Goal: Task Accomplishment & Management: Use online tool/utility

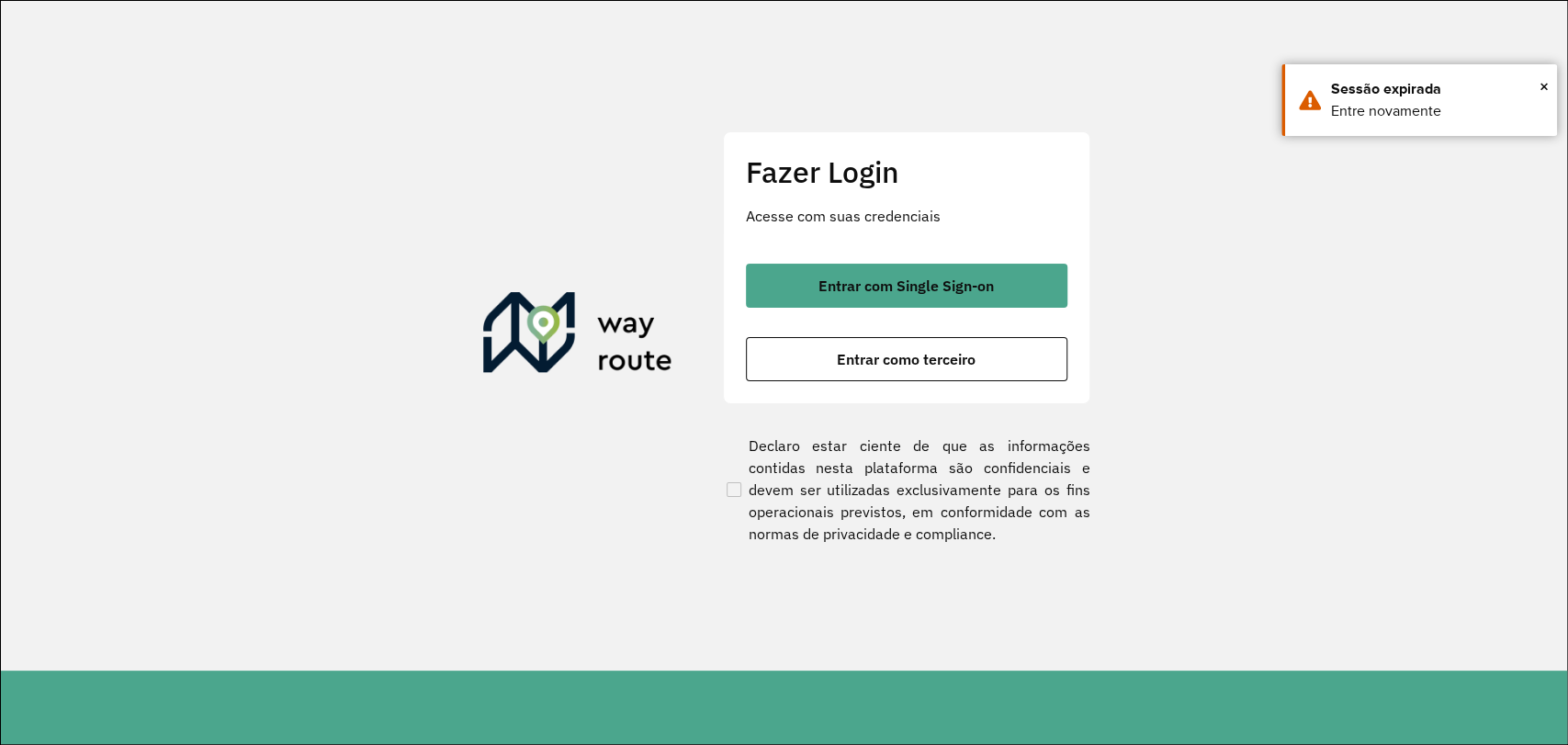
click at [831, 271] on button "Entrar com Single Sign-on" at bounding box center [906, 285] width 321 height 44
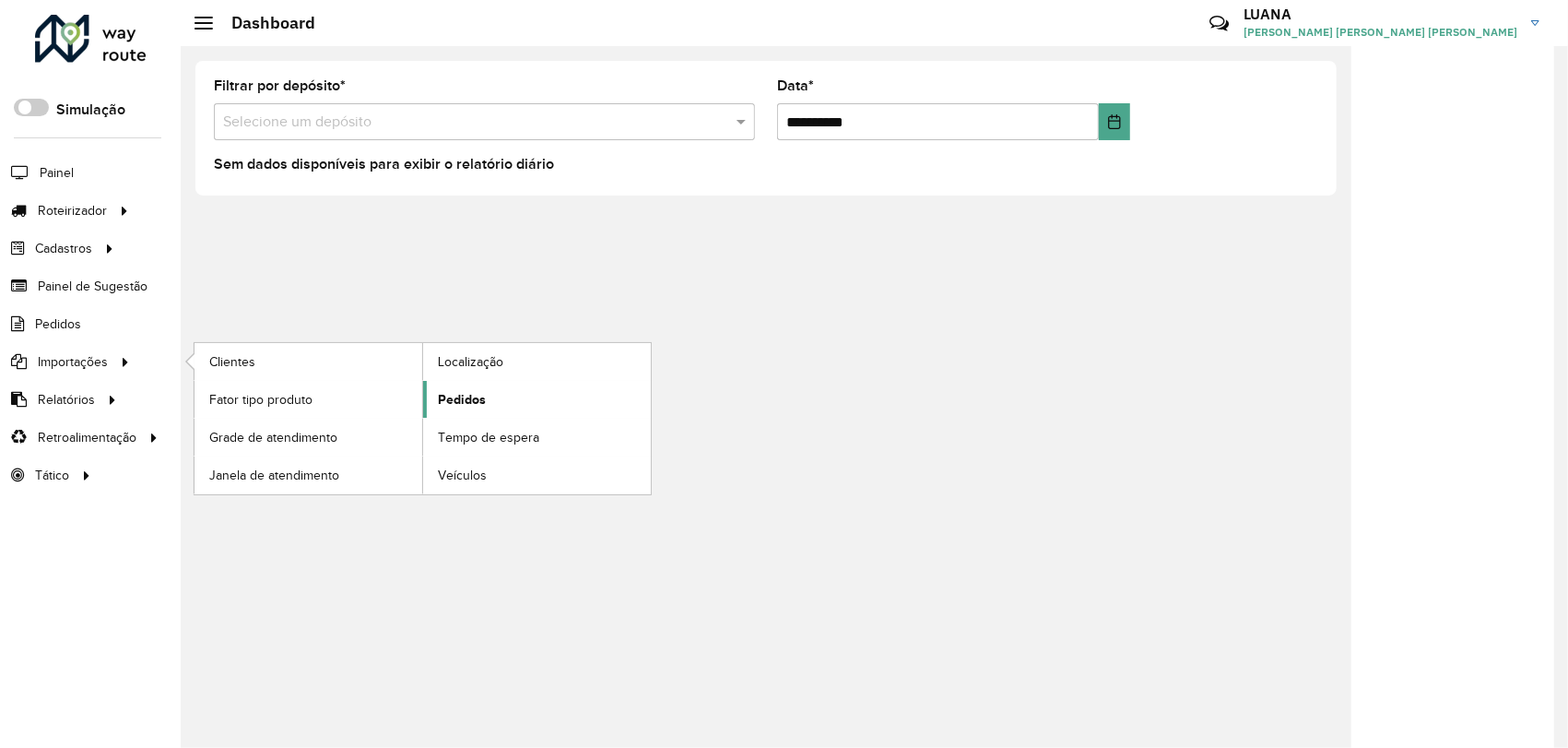
click at [449, 396] on span "Pedidos" at bounding box center [461, 400] width 48 height 19
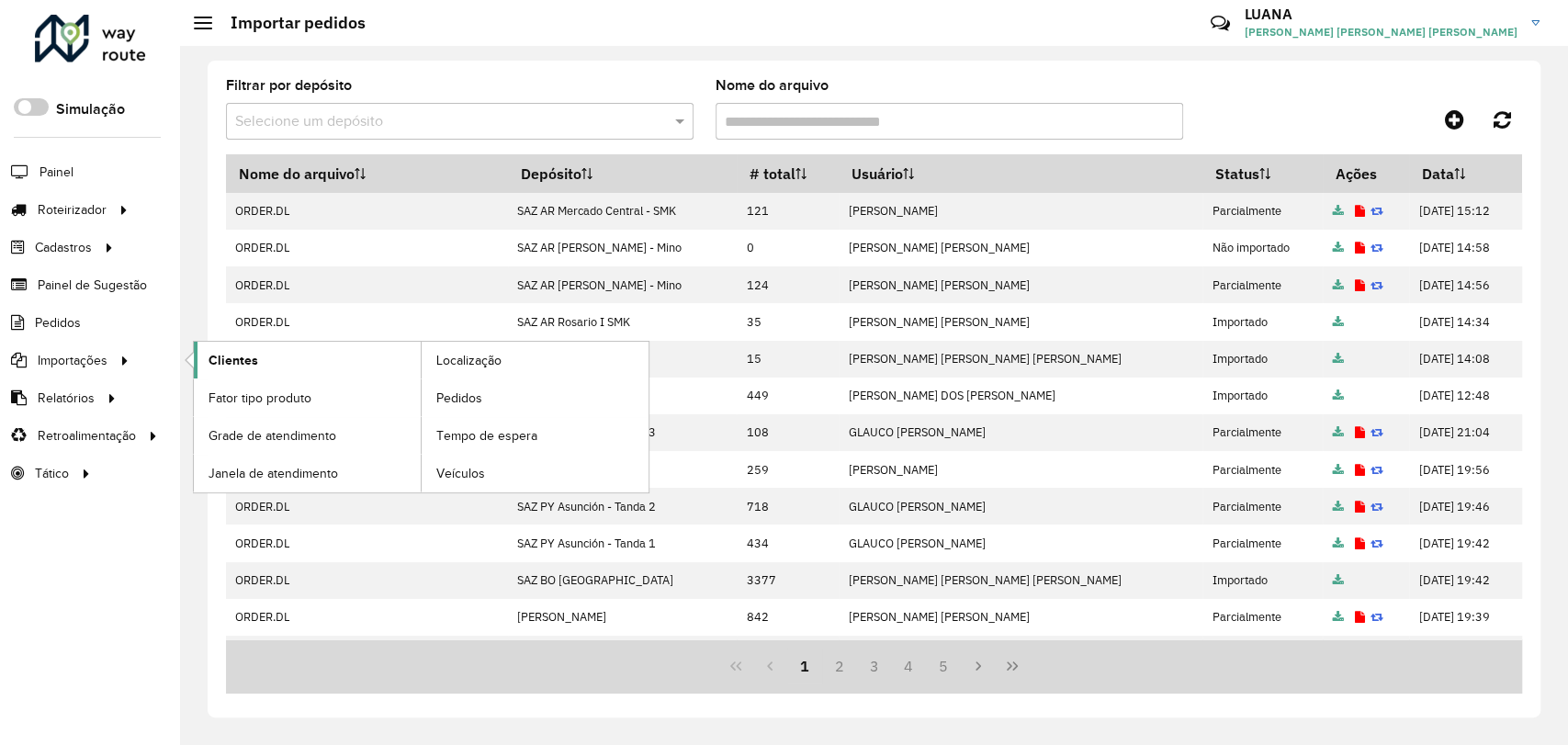
click at [238, 361] on span "Clientes" at bounding box center [233, 361] width 50 height 19
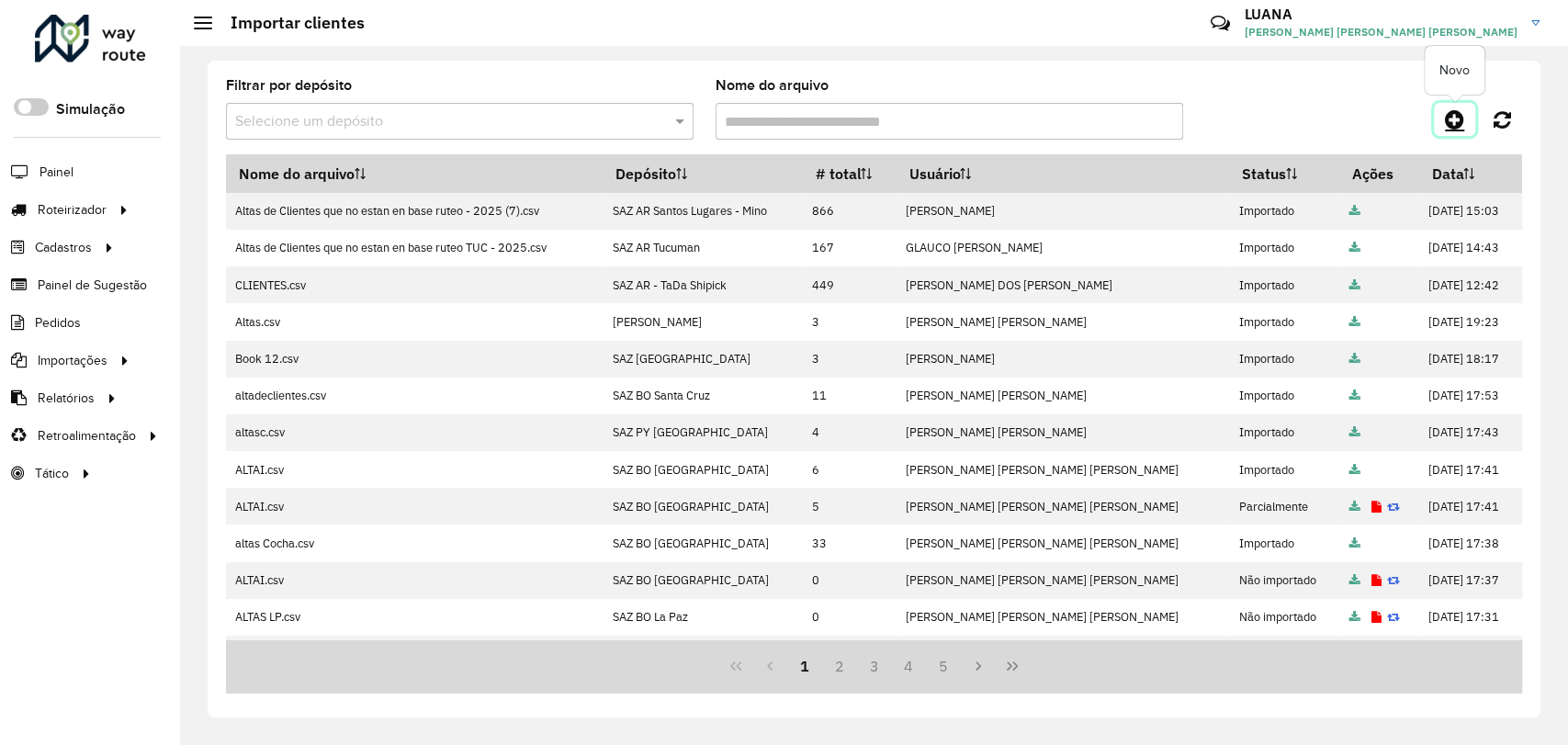
click at [1454, 123] on icon at bounding box center [1455, 119] width 19 height 22
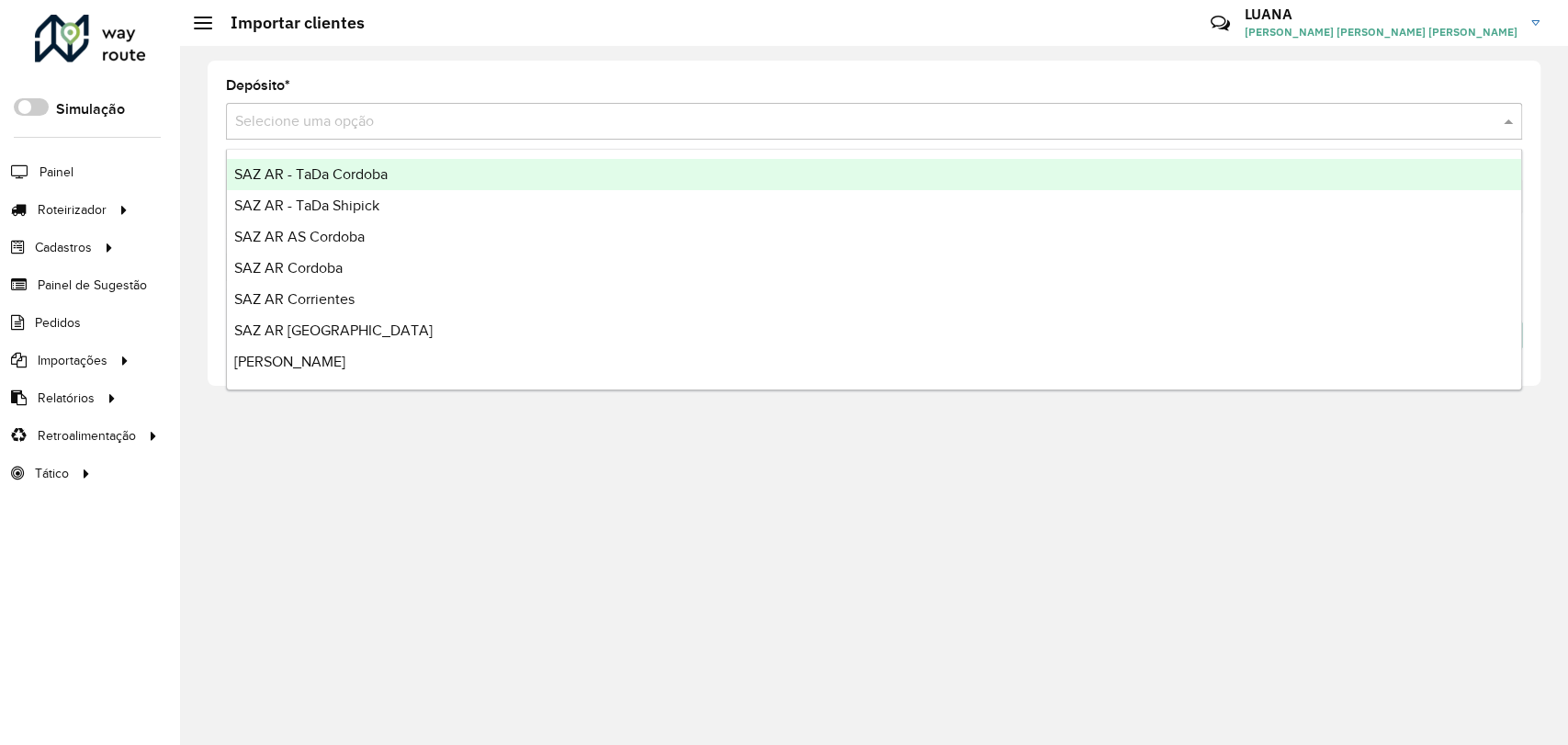
click at [417, 129] on input "text" at bounding box center [856, 121] width 1241 height 22
type input "*****"
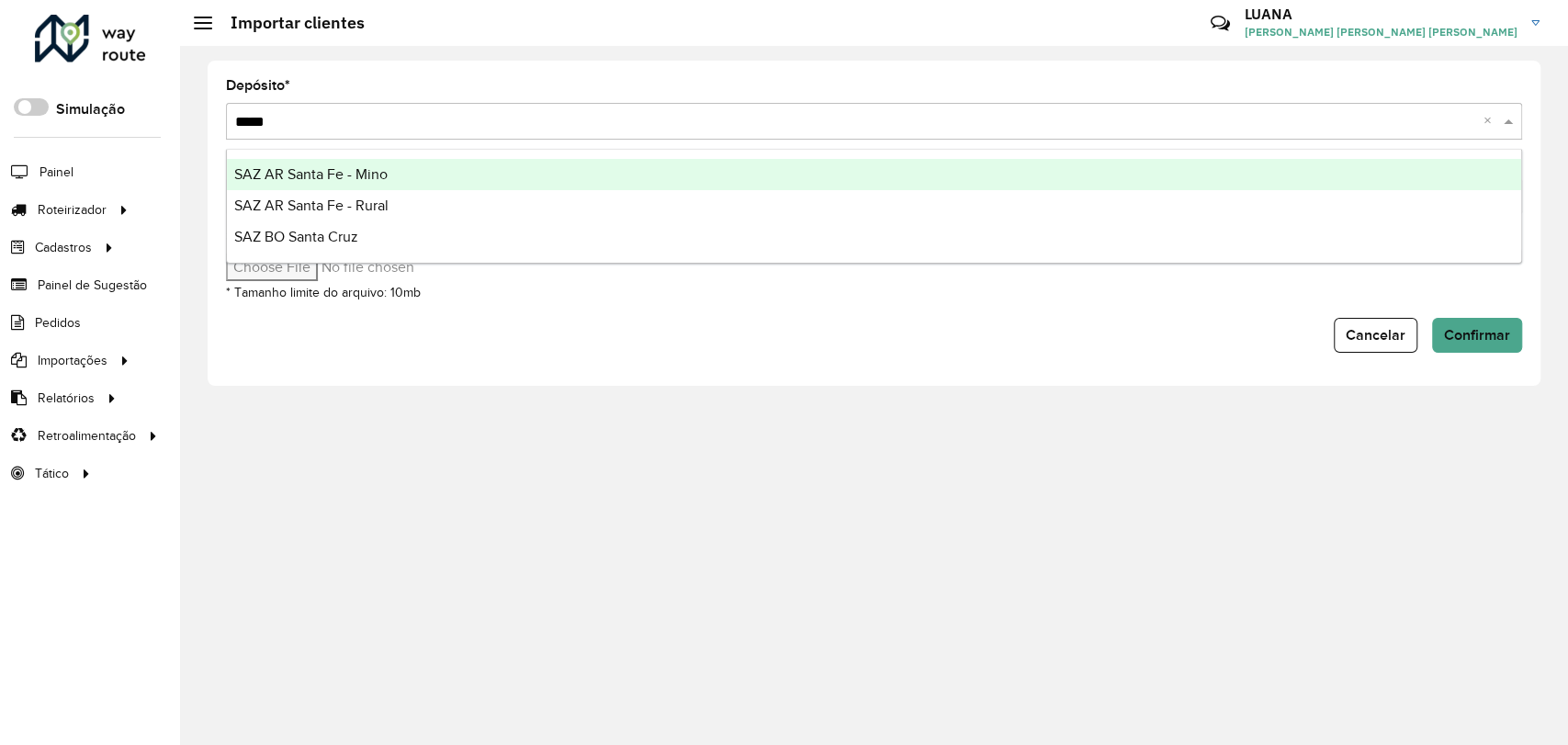
click at [426, 174] on div "SAZ AR Santa Fe - Mino" at bounding box center [874, 174] width 1295 height 31
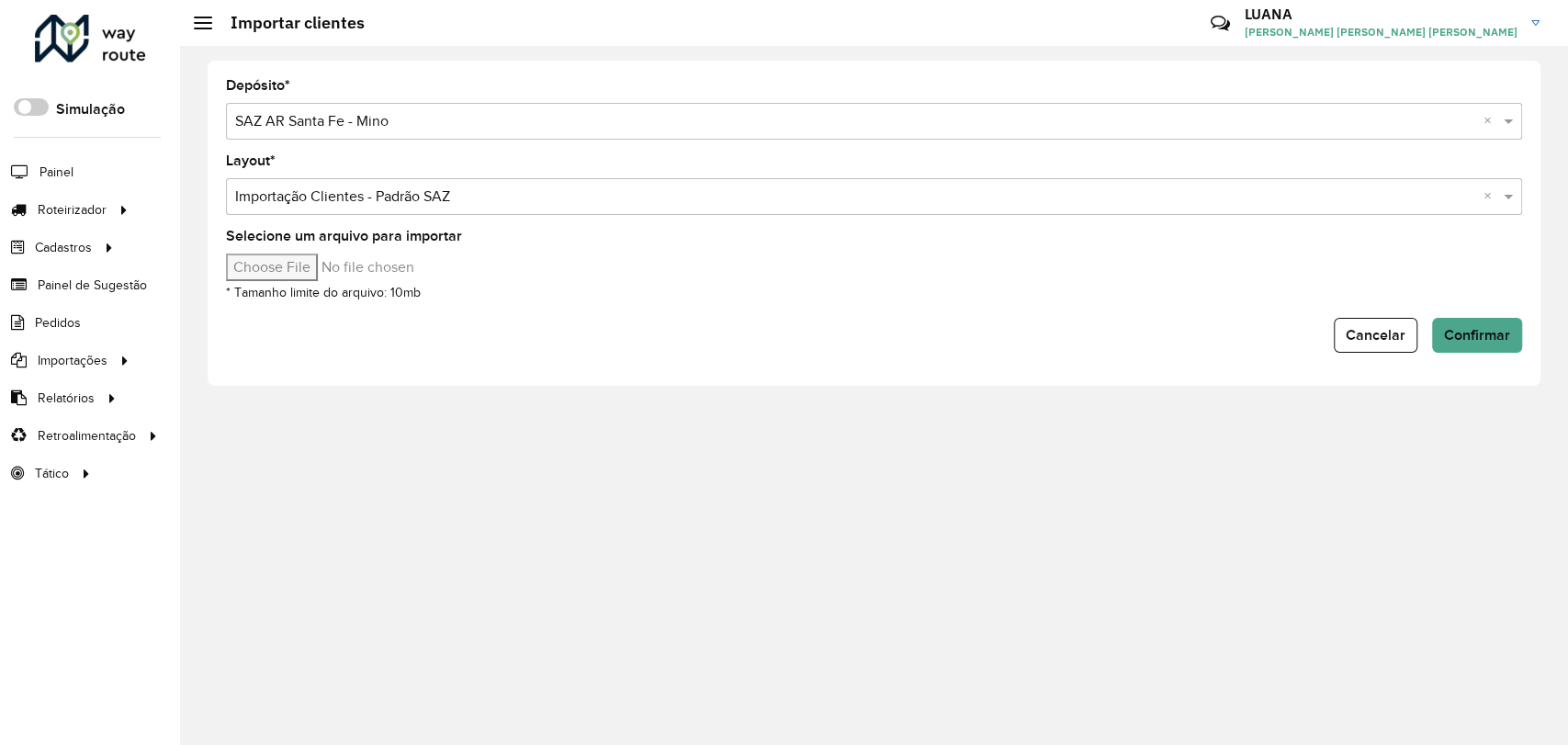
click at [344, 267] on input "Selecione um arquivo para importar" at bounding box center [382, 267] width 313 height 27
type input "**********"
click at [1503, 339] on span "Confirmar" at bounding box center [1478, 334] width 66 height 16
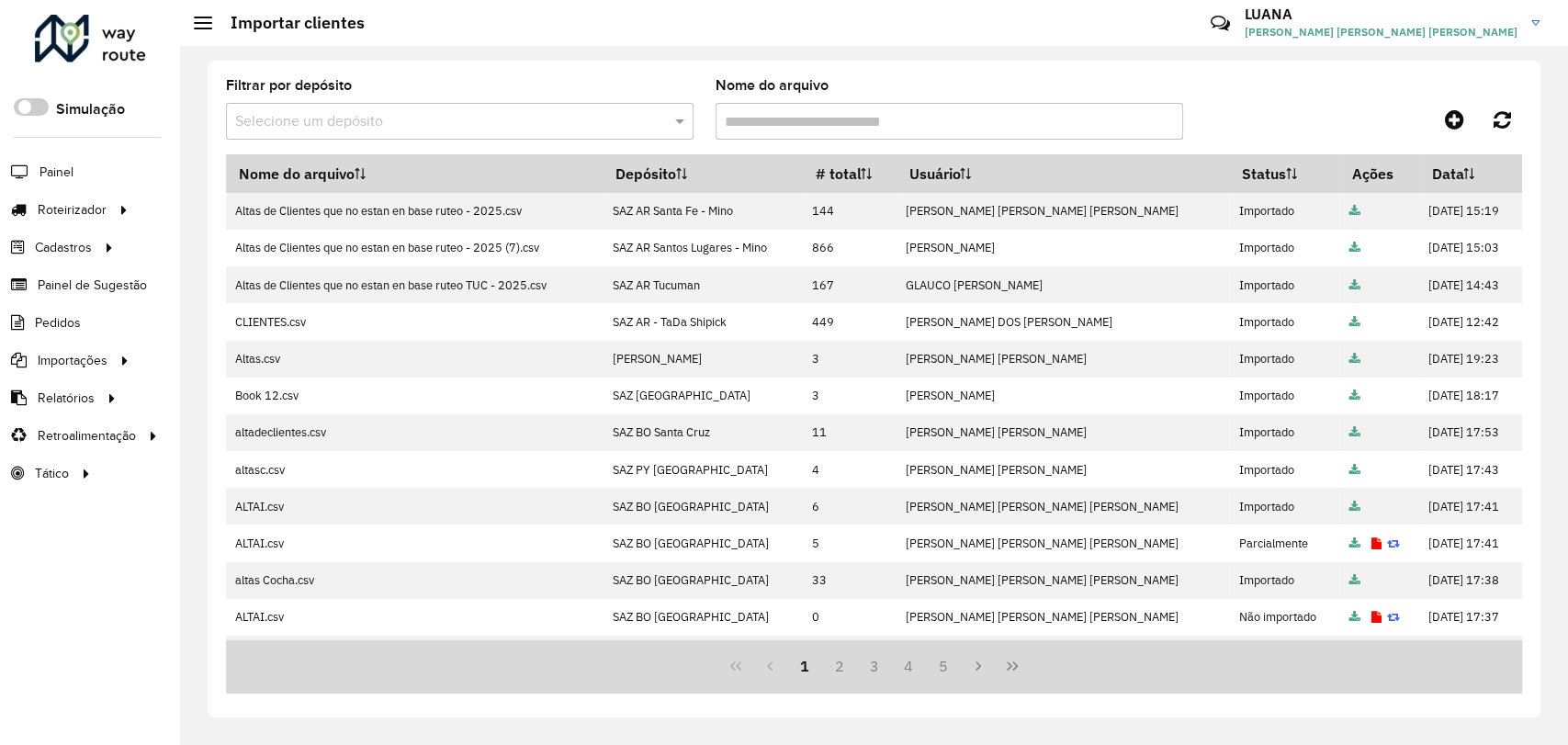
click at [1240, 114] on div at bounding box center [1360, 119] width 324 height 33
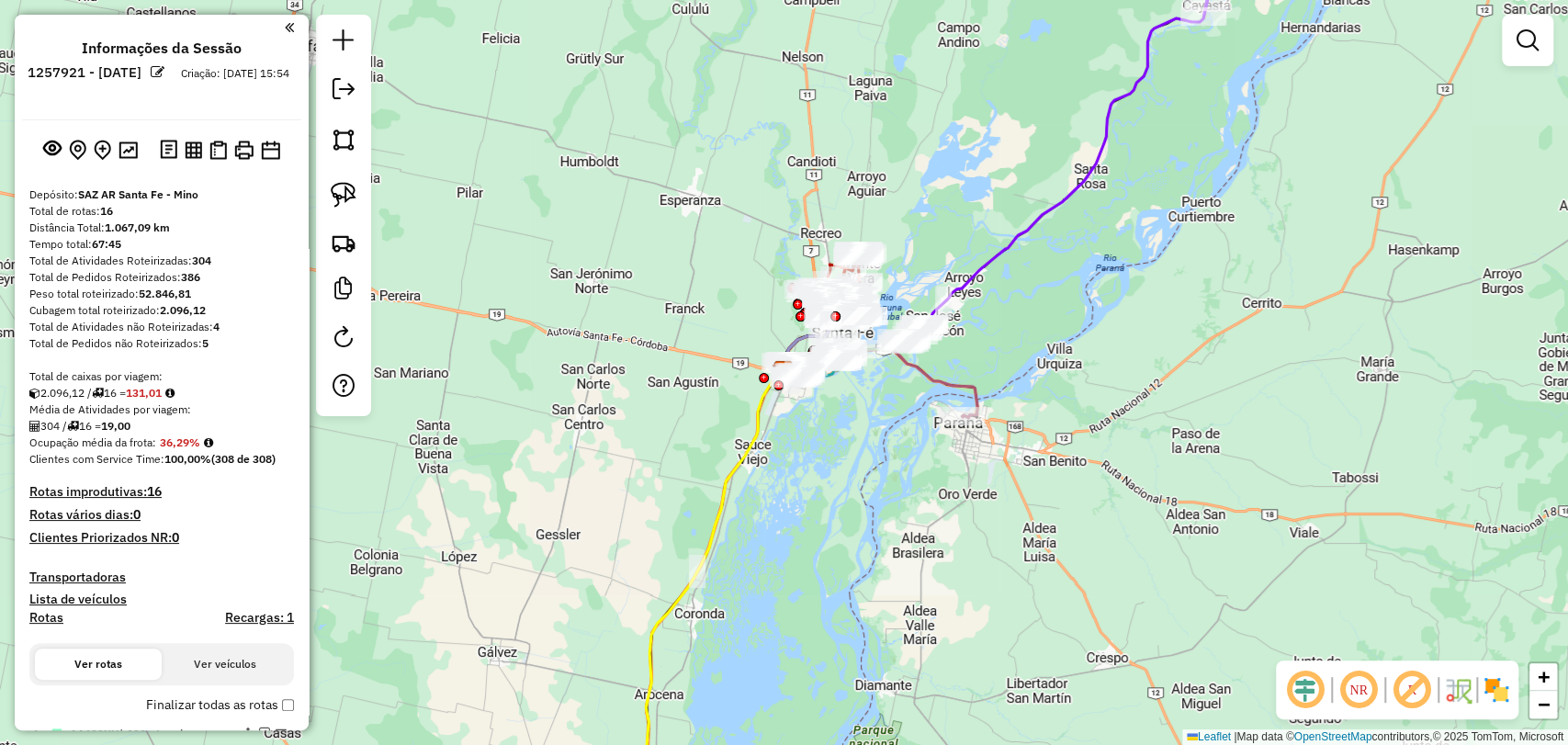
click at [714, 520] on icon at bounding box center [715, 593] width 137 height 452
select select "**********"
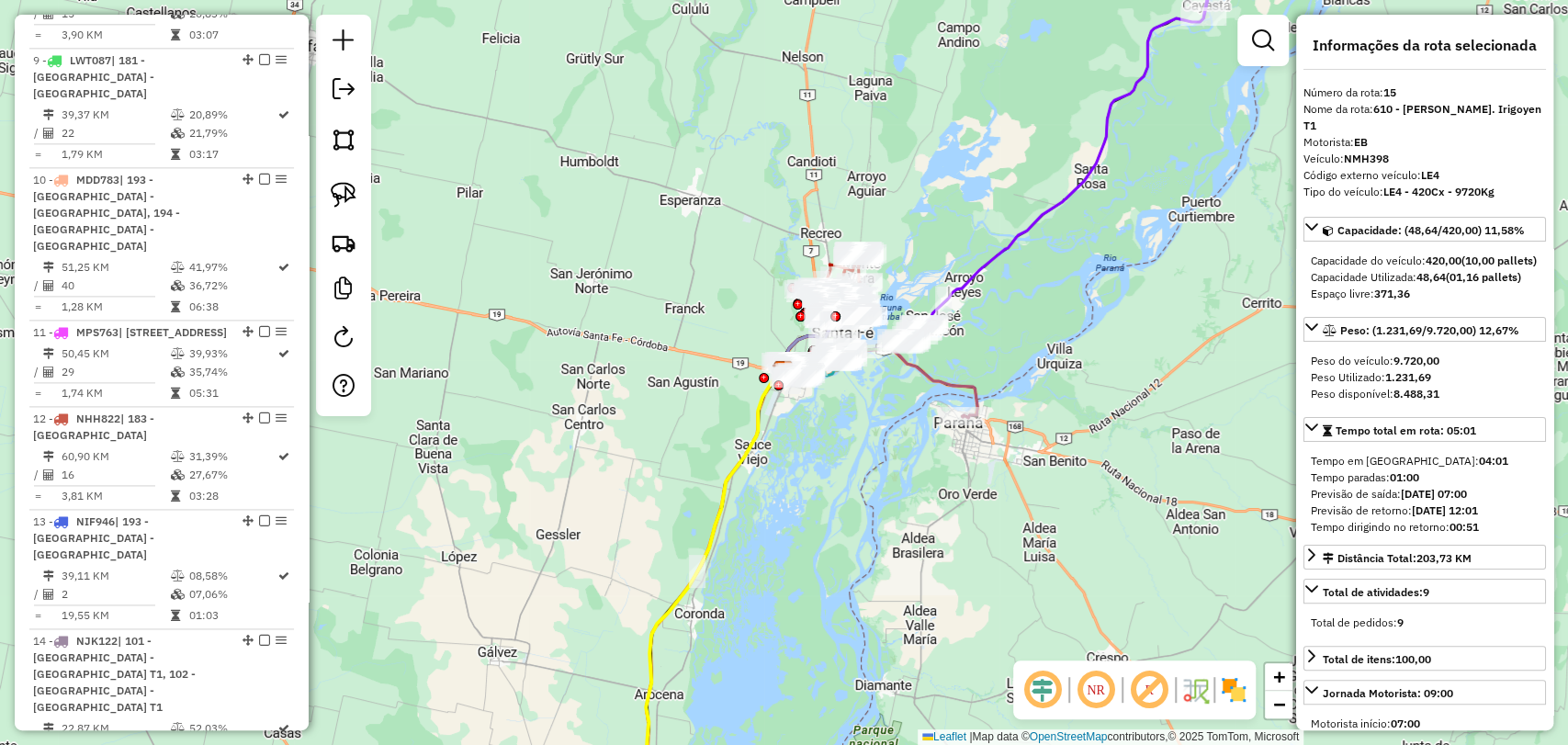
scroll to position [2081, 0]
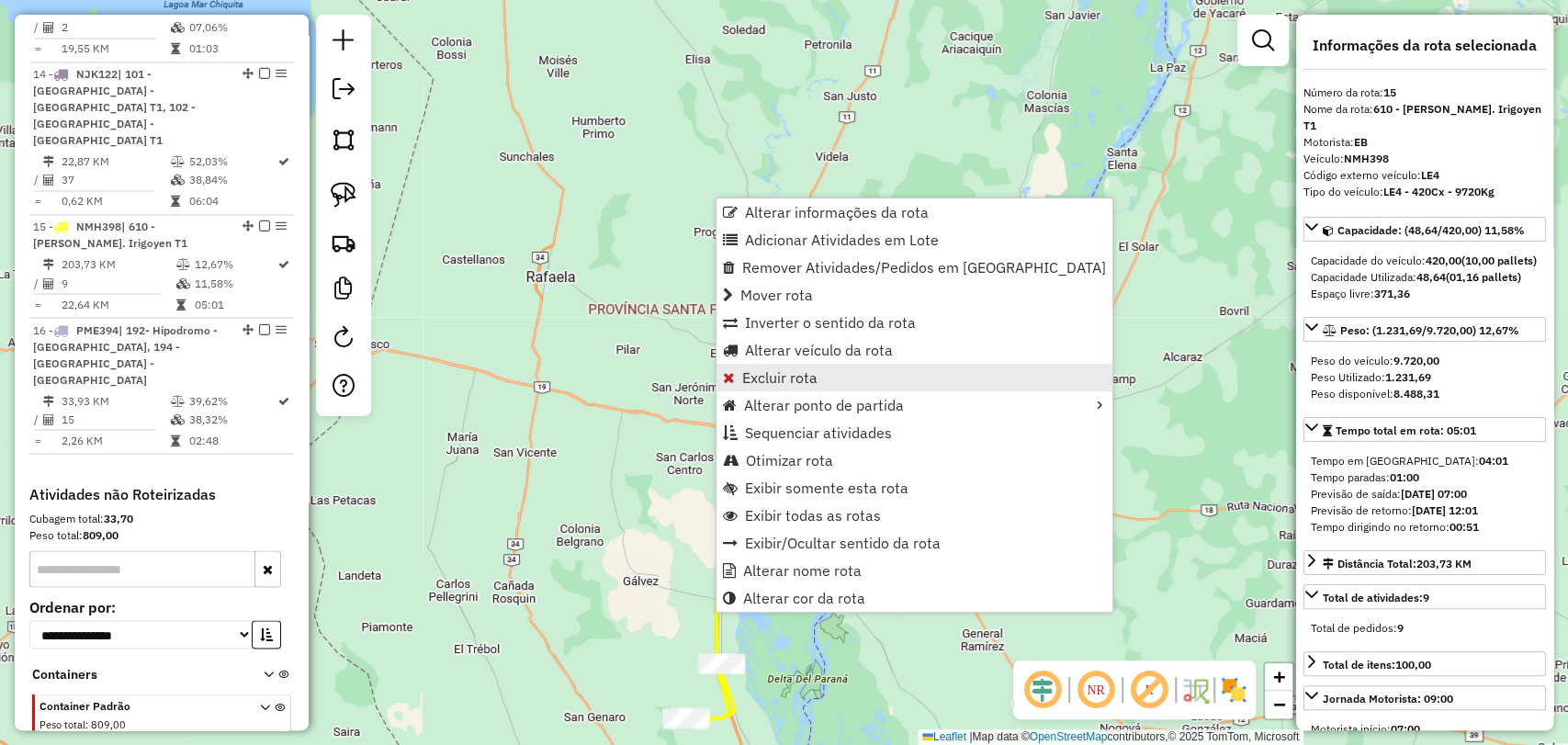
click at [791, 370] on span "Excluir rota" at bounding box center [780, 378] width 75 height 15
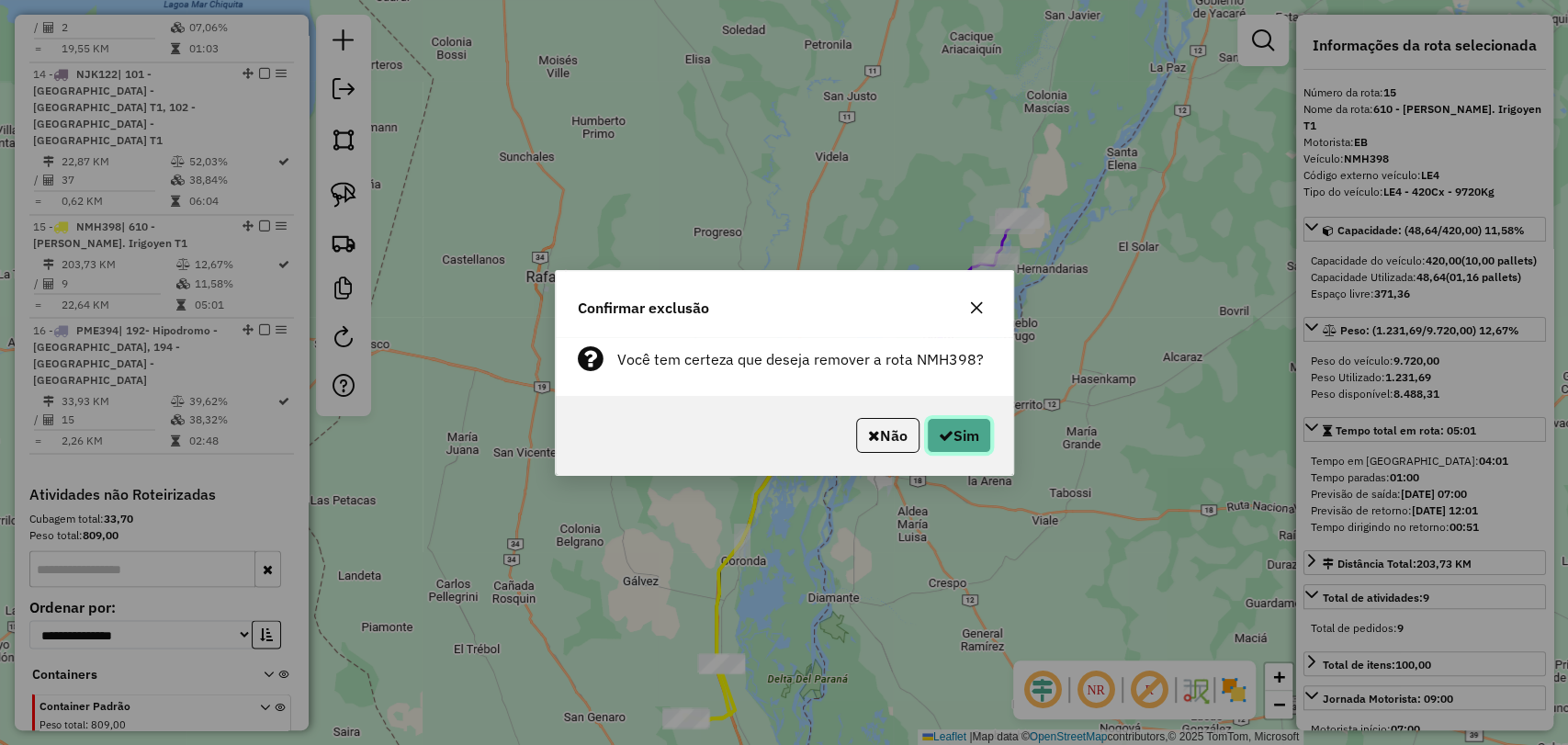
click at [962, 436] on button "Sim" at bounding box center [959, 435] width 64 height 35
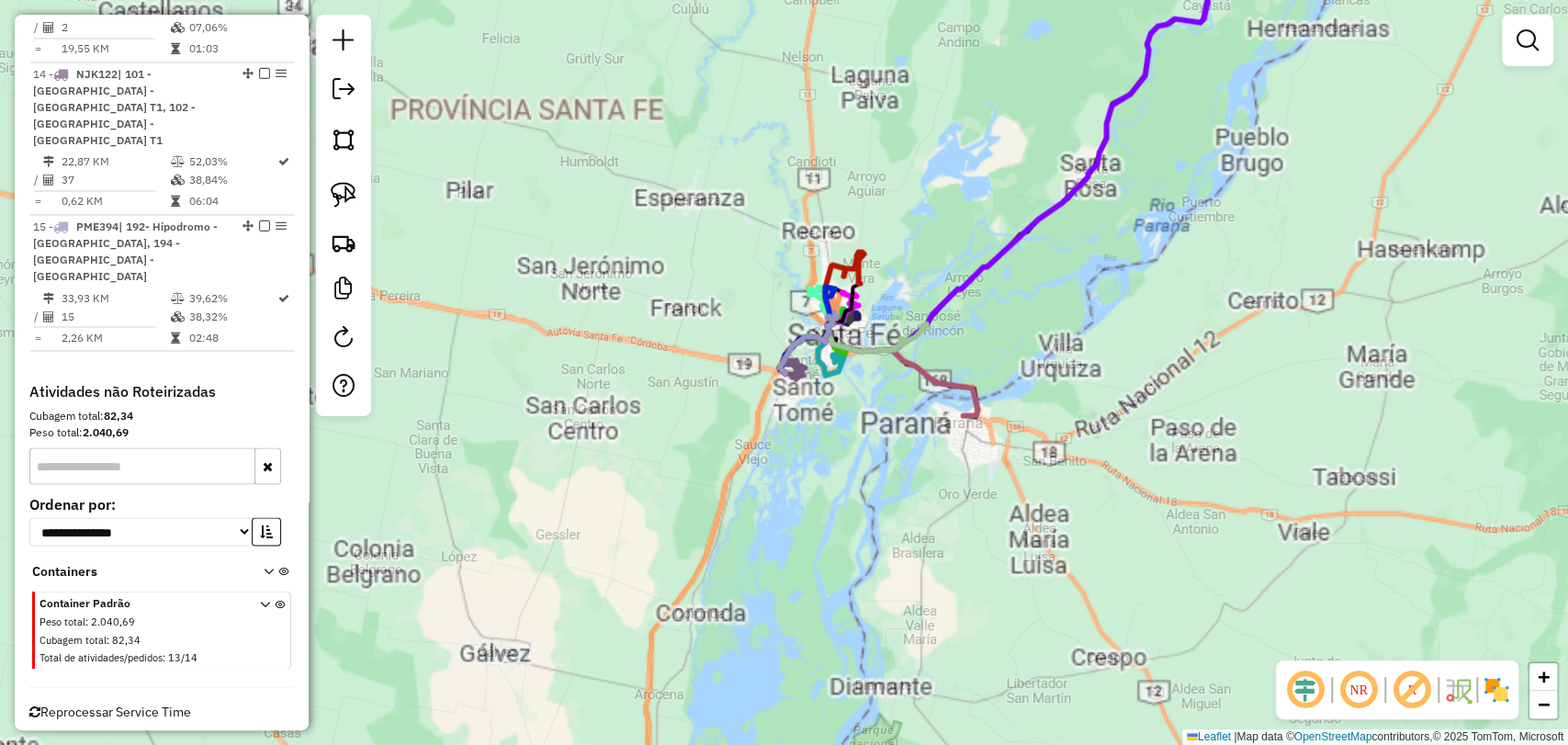
scroll to position [1977, 0]
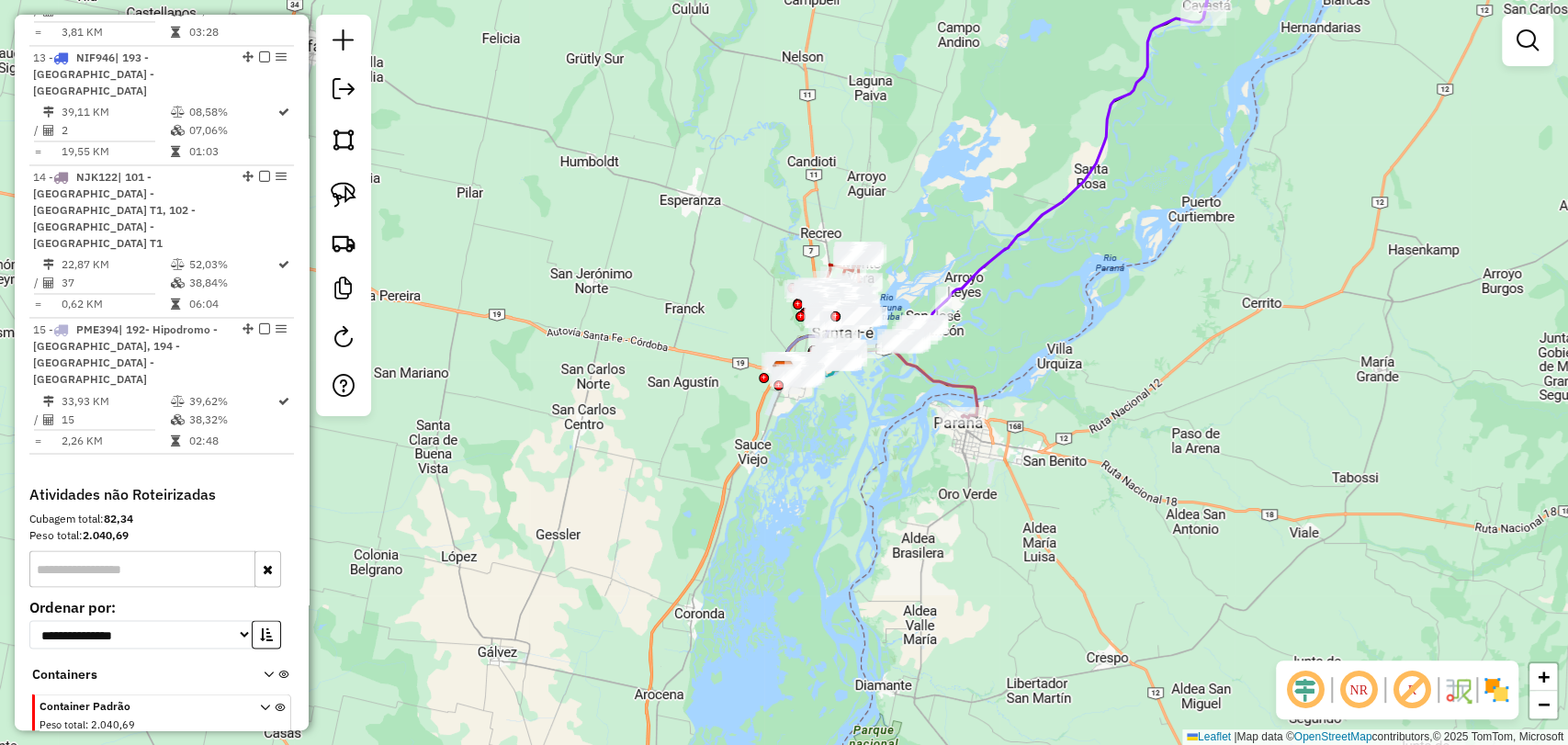
select select "**********"
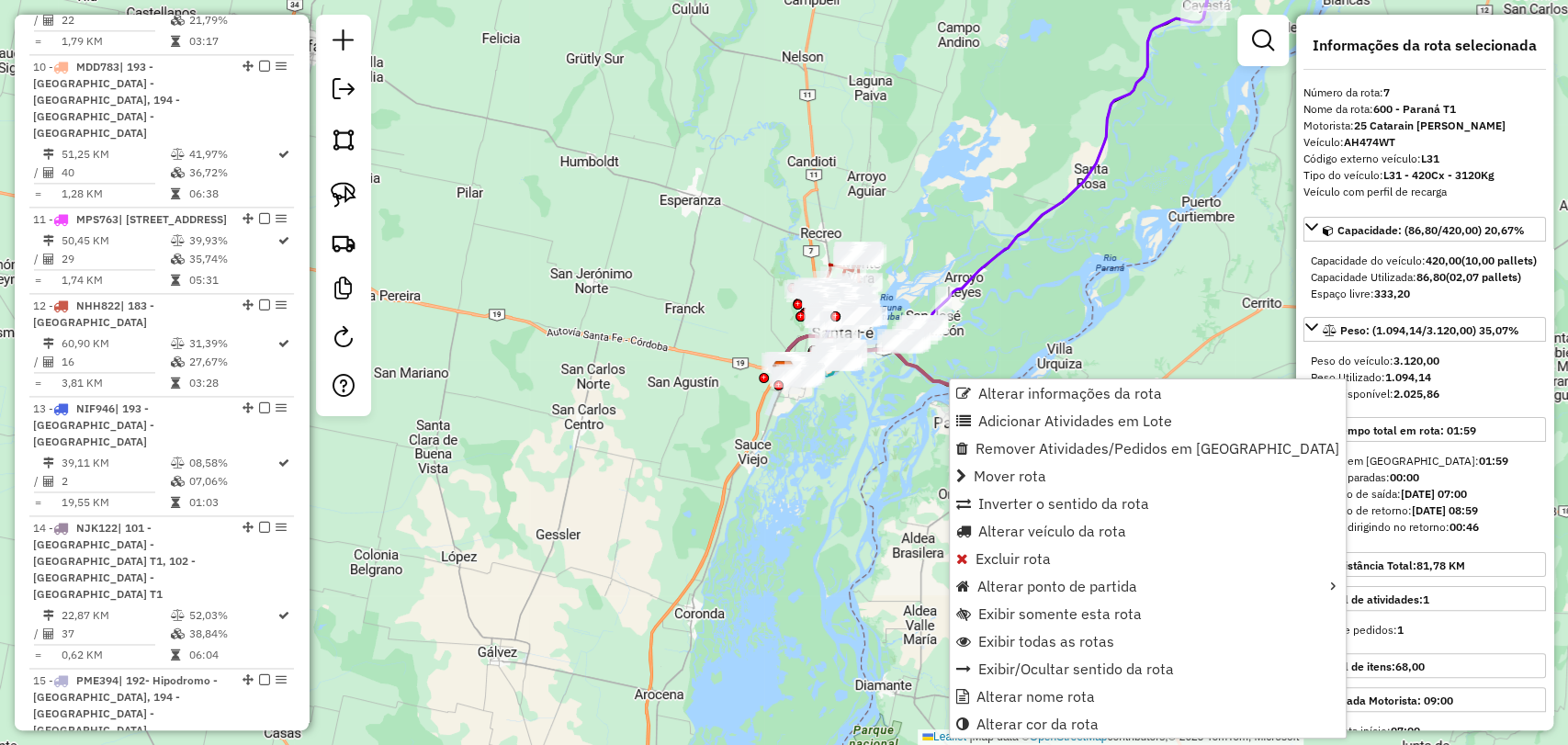
scroll to position [1339, 0]
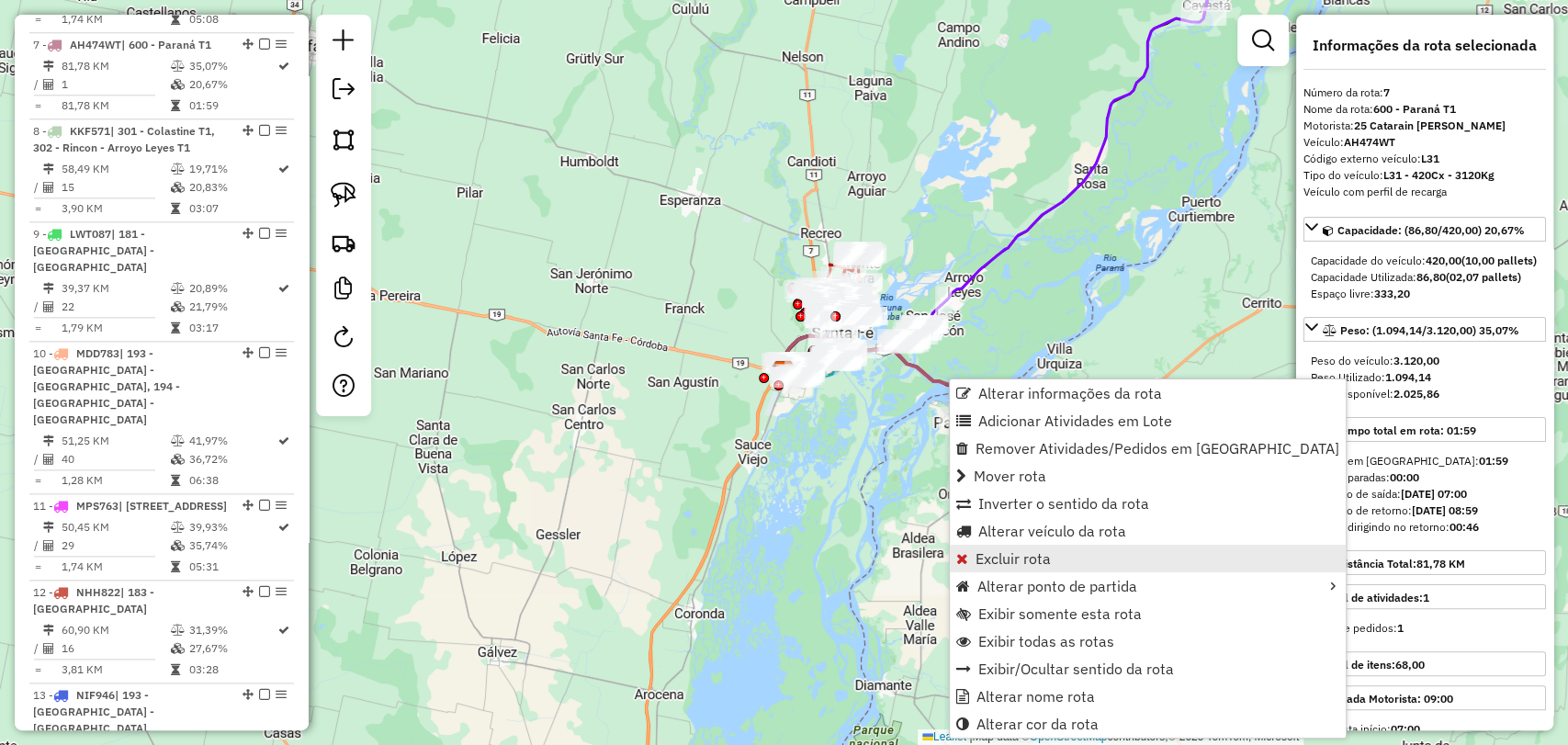
click at [1035, 551] on span "Excluir rota" at bounding box center [1013, 559] width 75 height 15
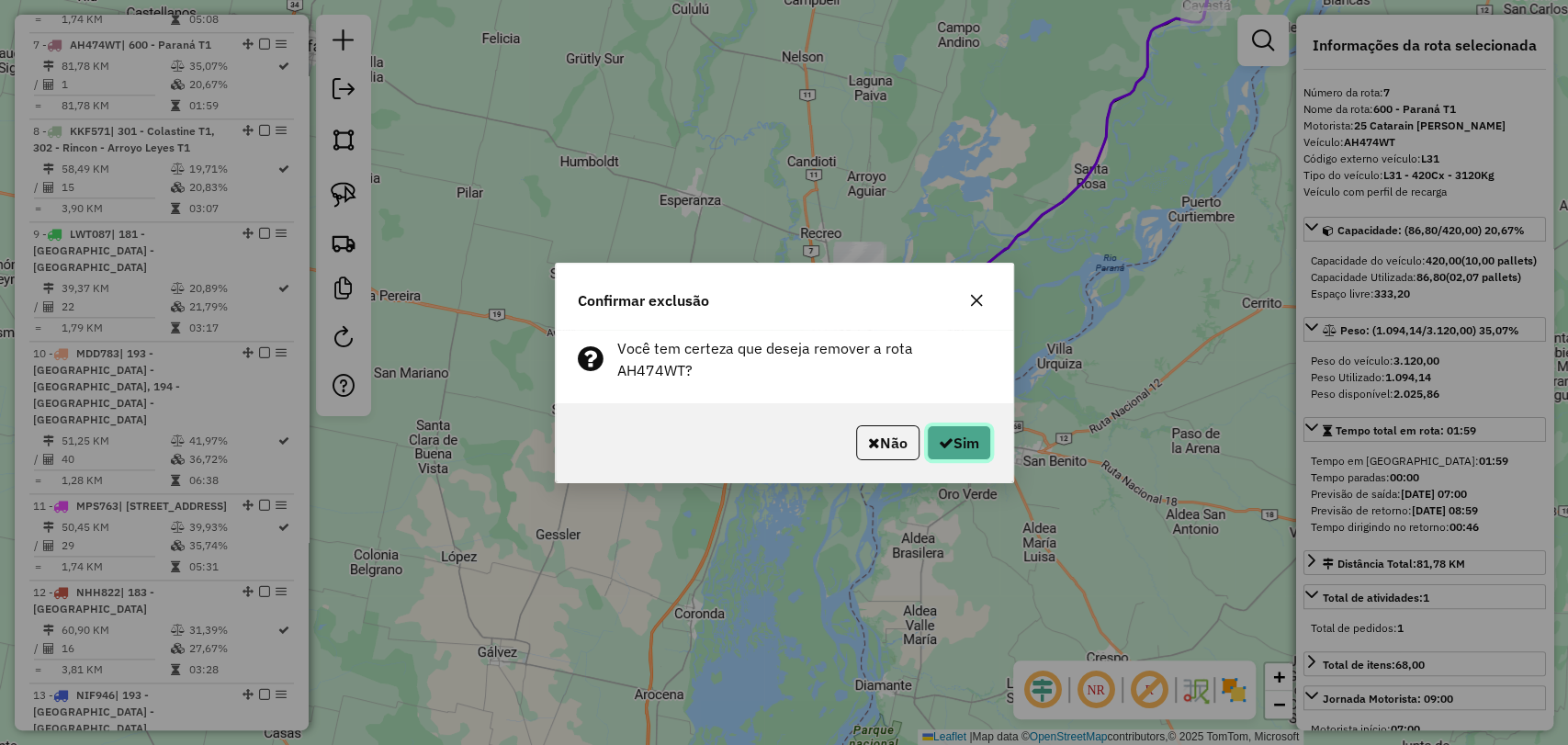
click at [955, 431] on button "Sim" at bounding box center [959, 443] width 64 height 35
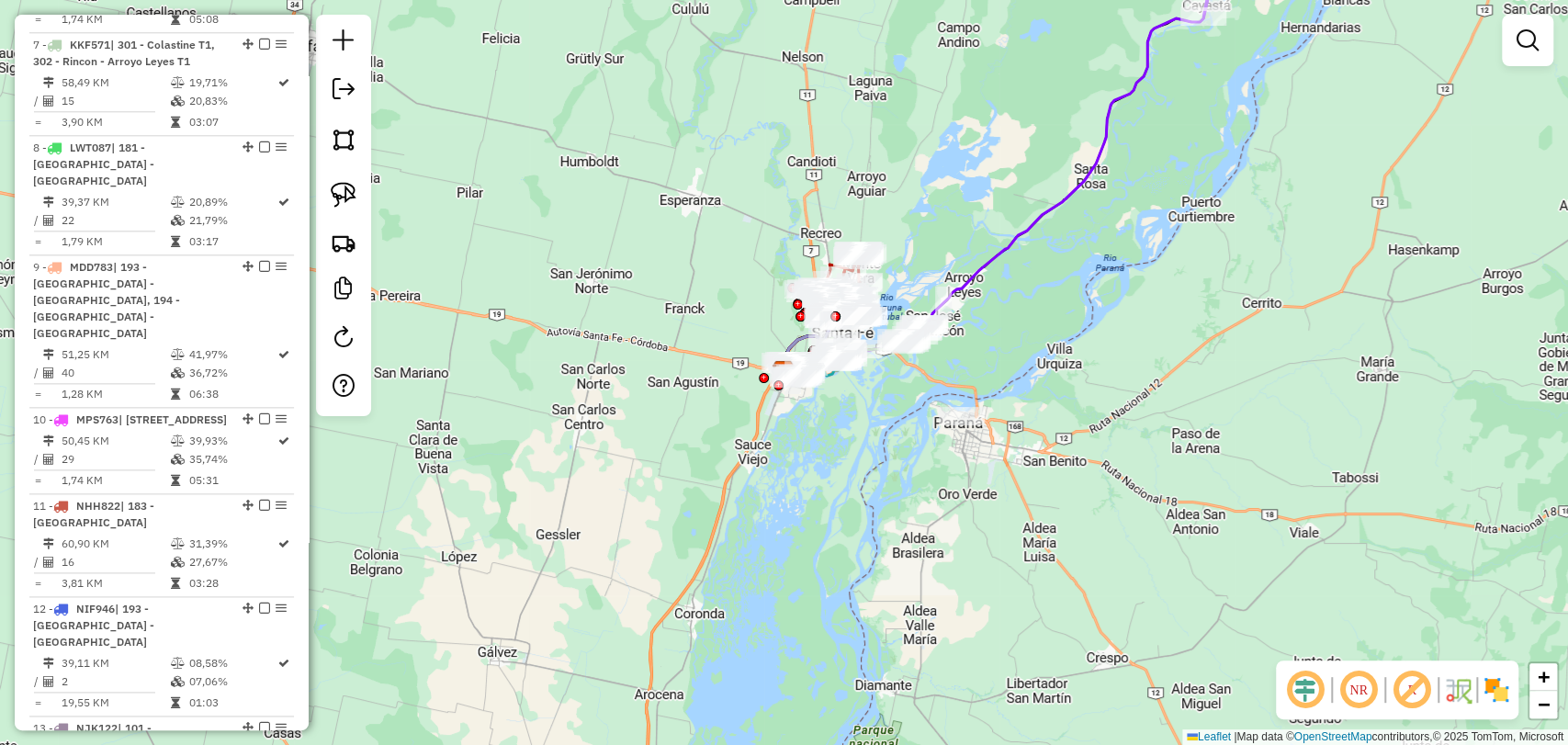
scroll to position [1254, 0]
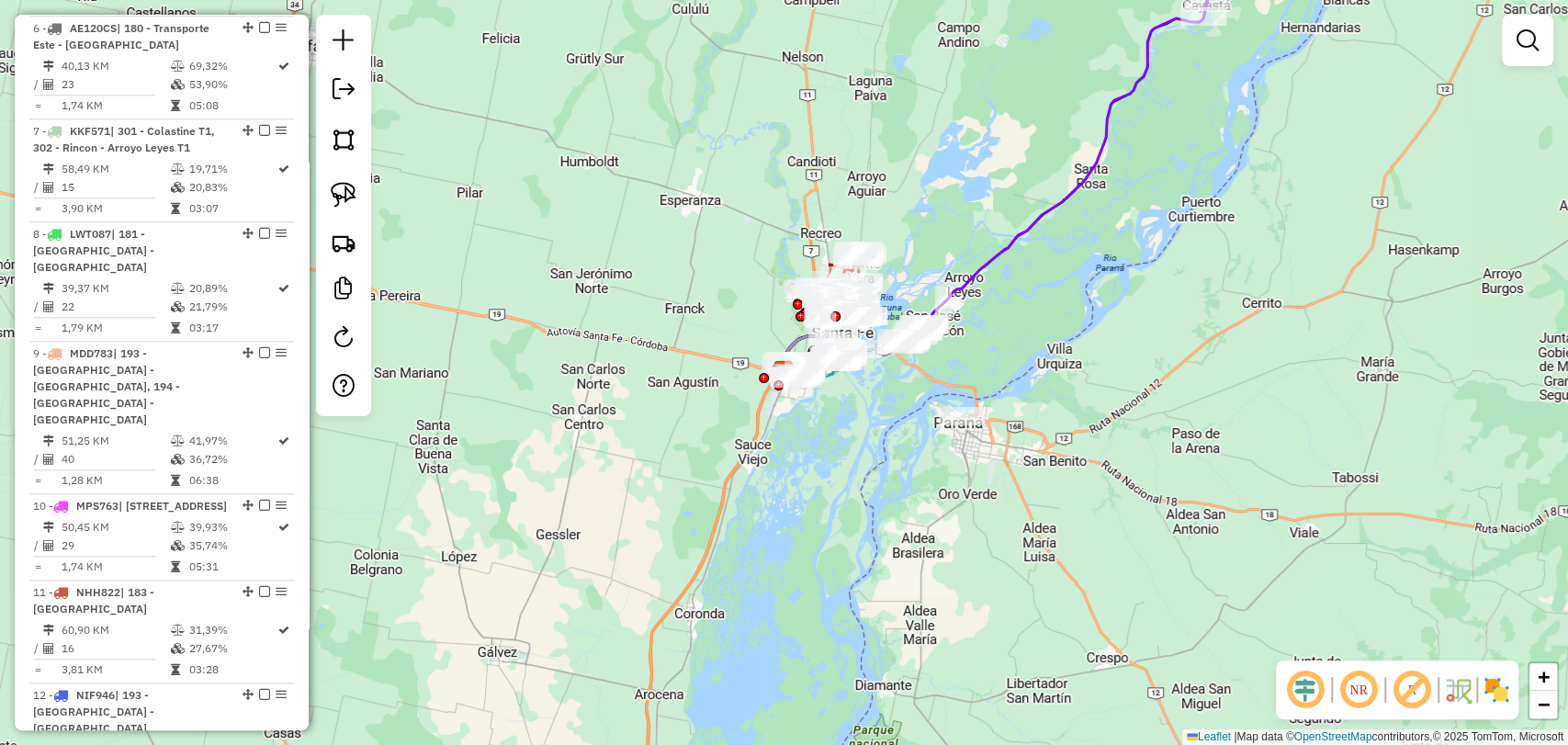
click at [1000, 250] on icon at bounding box center [994, 186] width 428 height 370
select select "**********"
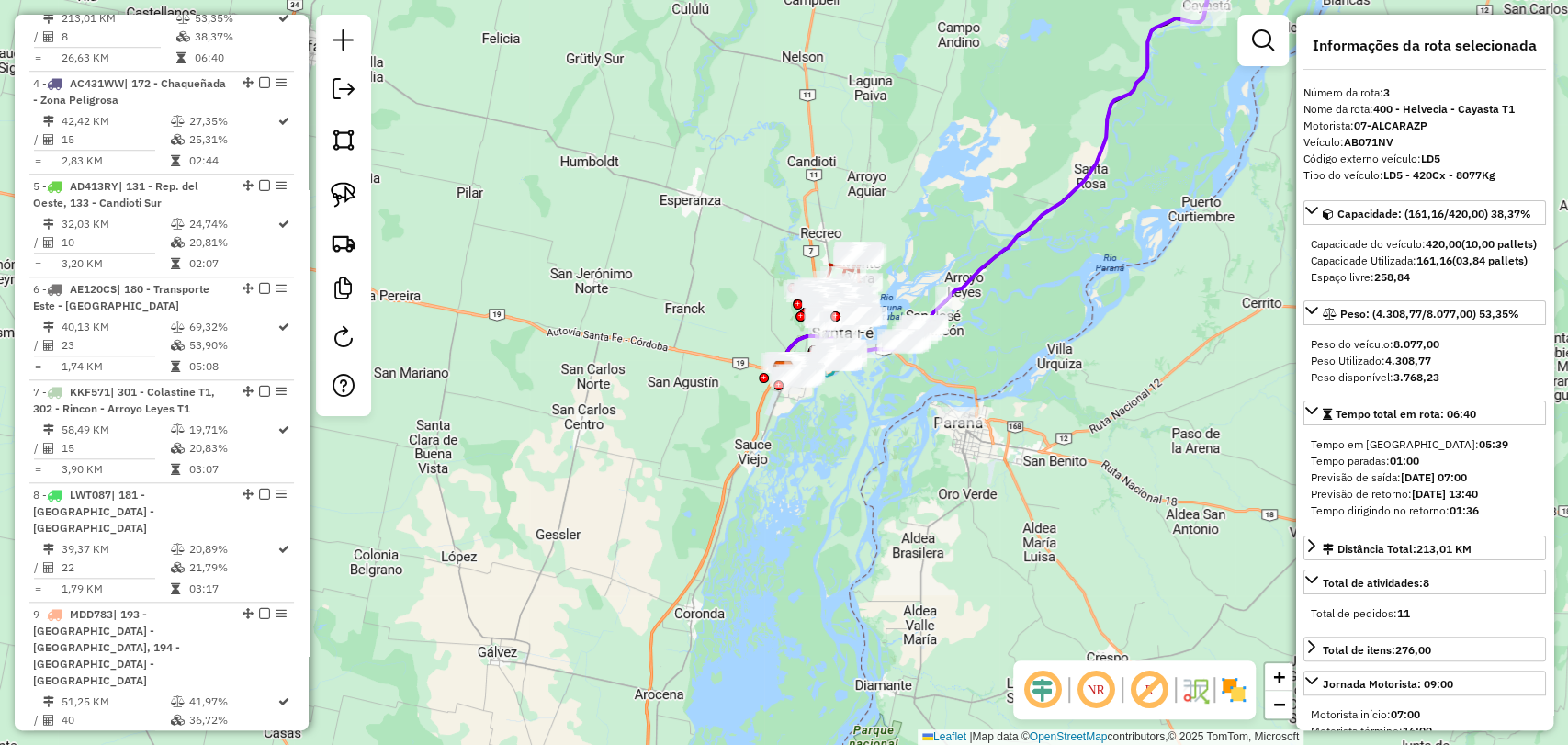
scroll to position [928, 0]
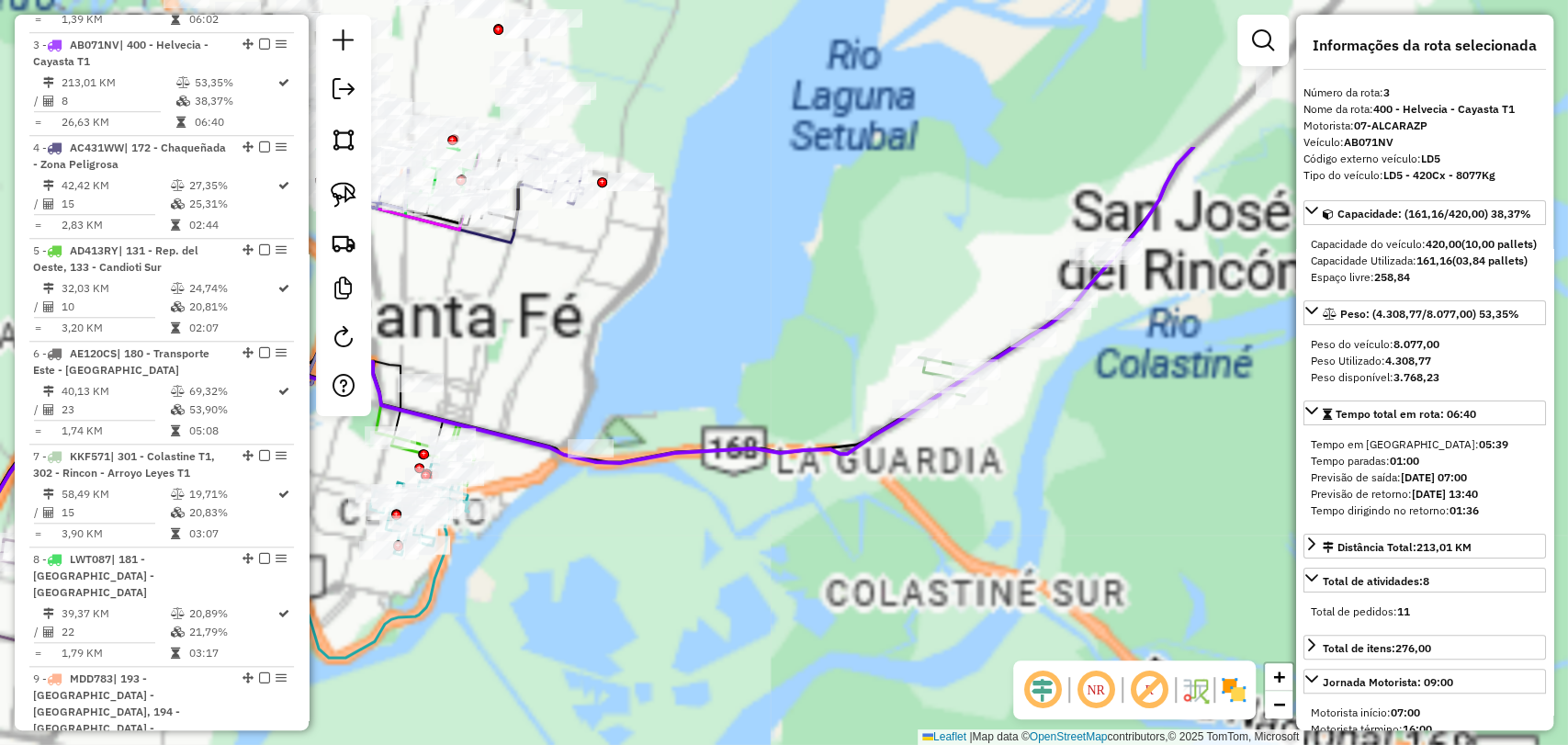
drag, startPoint x: 963, startPoint y: 286, endPoint x: 1018, endPoint y: 515, distance: 235.5
click at [1018, 515] on div "Janela de atendimento Grade de atendimento Capacidade Transportadoras Veículos …" at bounding box center [784, 372] width 1568 height 745
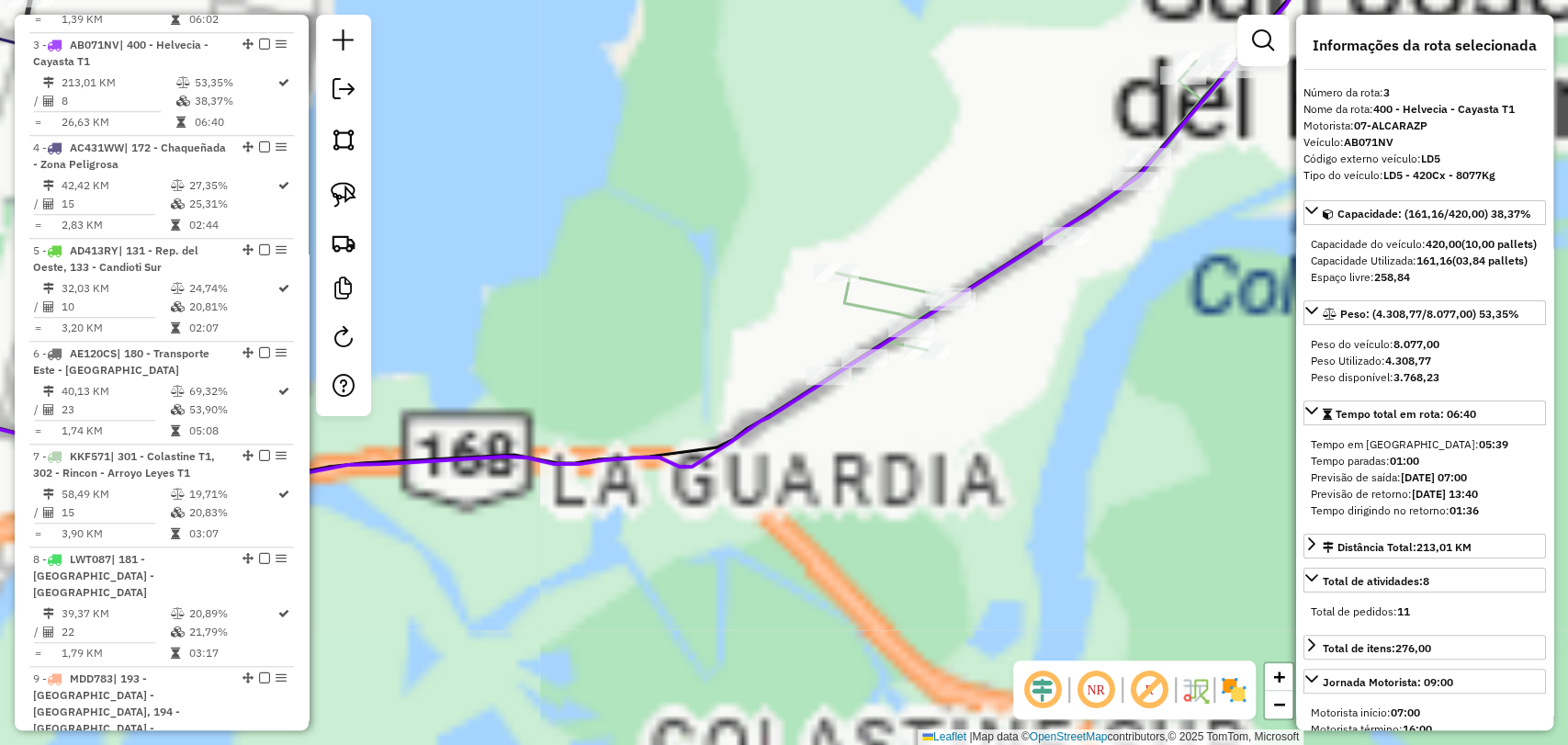
click at [904, 292] on icon at bounding box center [1020, 225] width 458 height 354
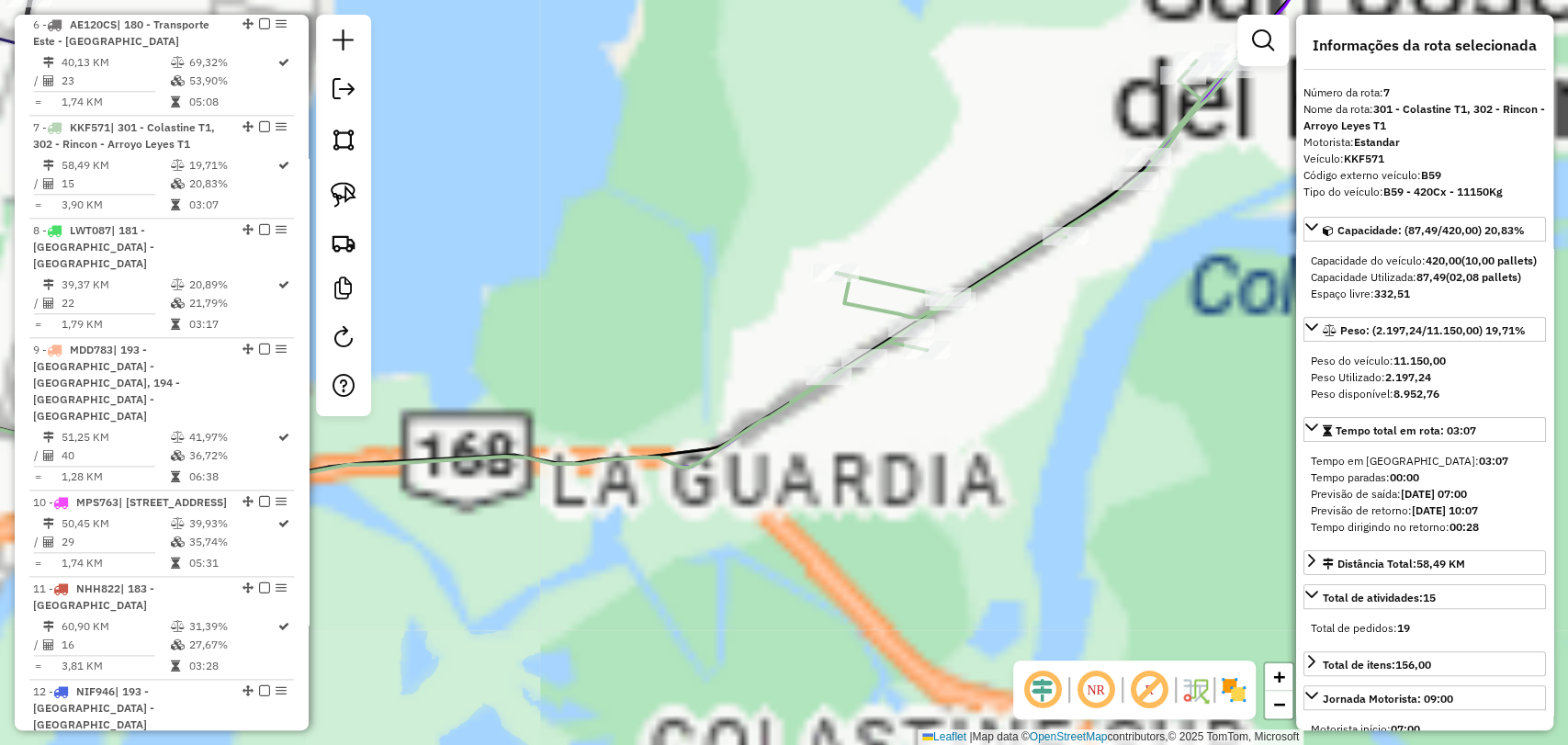
scroll to position [1339, 0]
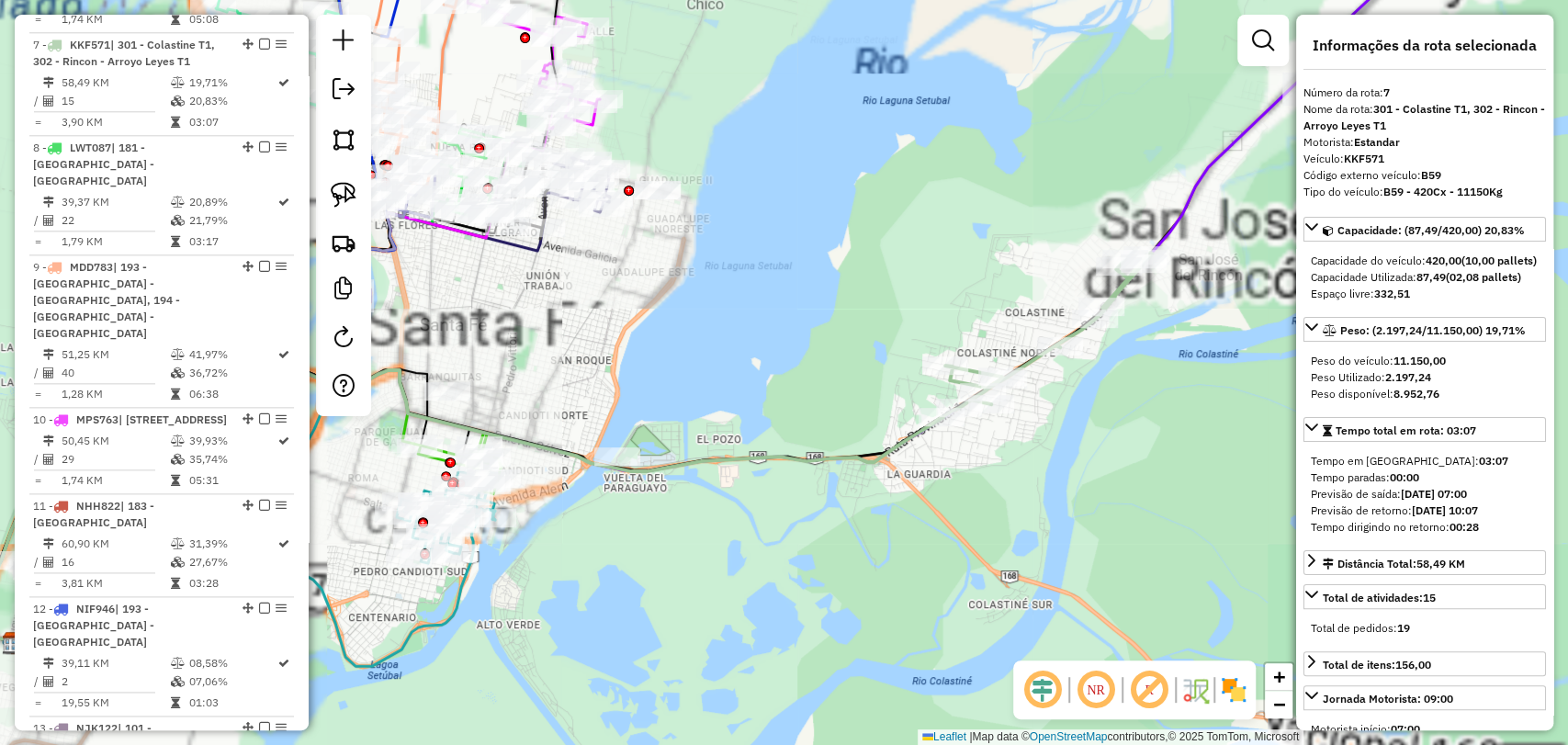
drag, startPoint x: 830, startPoint y: 568, endPoint x: 884, endPoint y: 565, distance: 54.1
click at [884, 565] on div "Janela de atendimento Grade de atendimento Capacidade Transportadoras Veículos …" at bounding box center [784, 372] width 1568 height 745
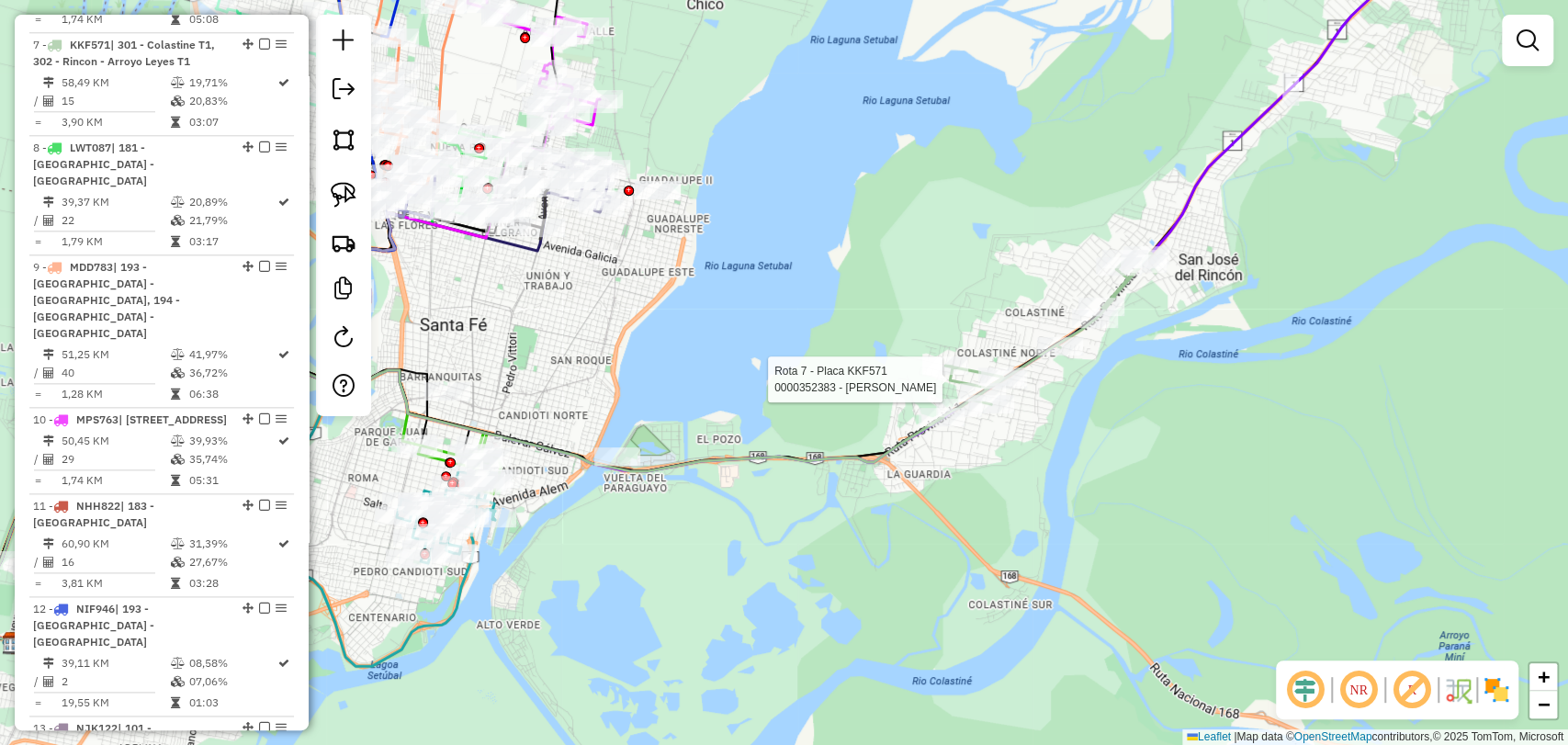
select select "**********"
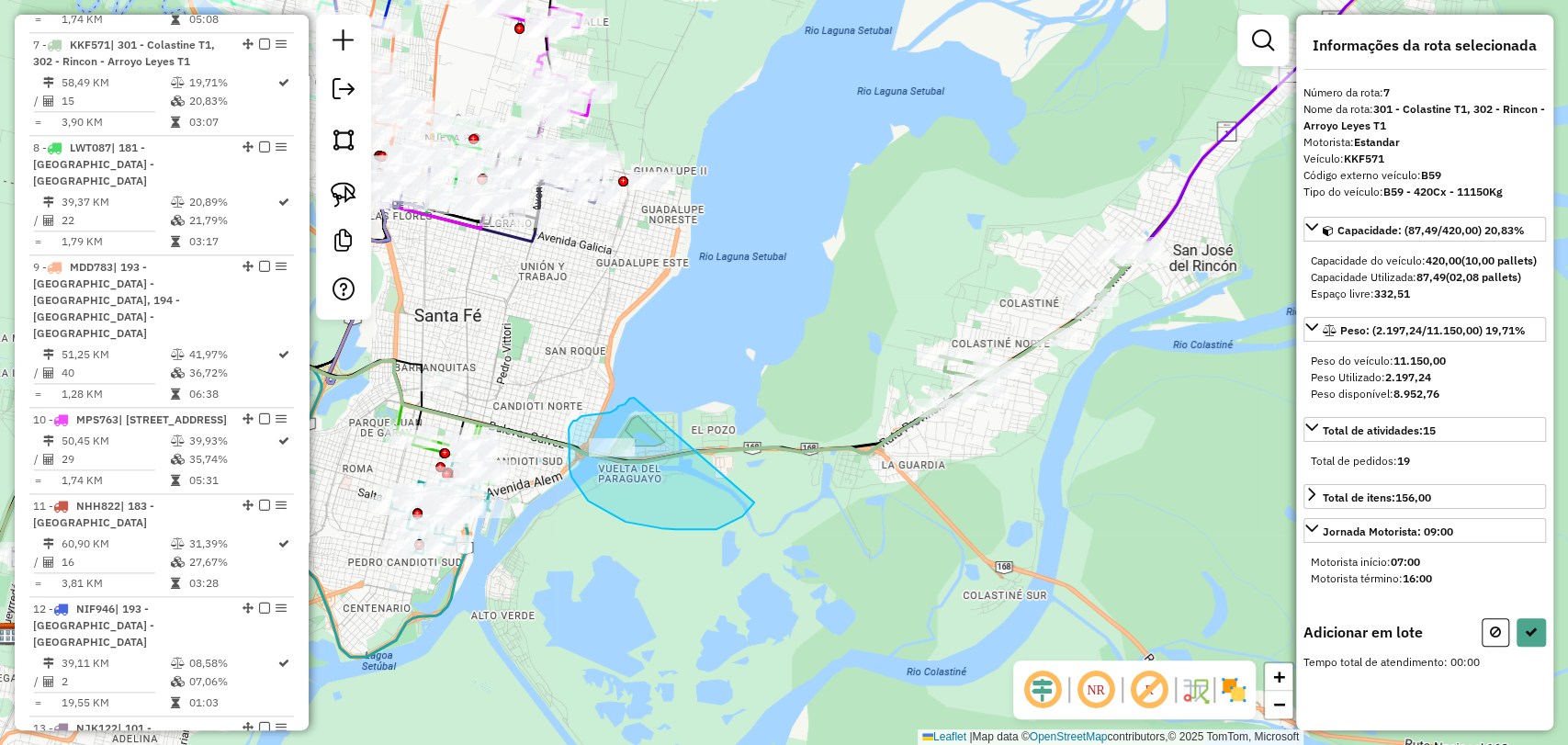
drag, startPoint x: 634, startPoint y: 397, endPoint x: 757, endPoint y: 499, distance: 159.8
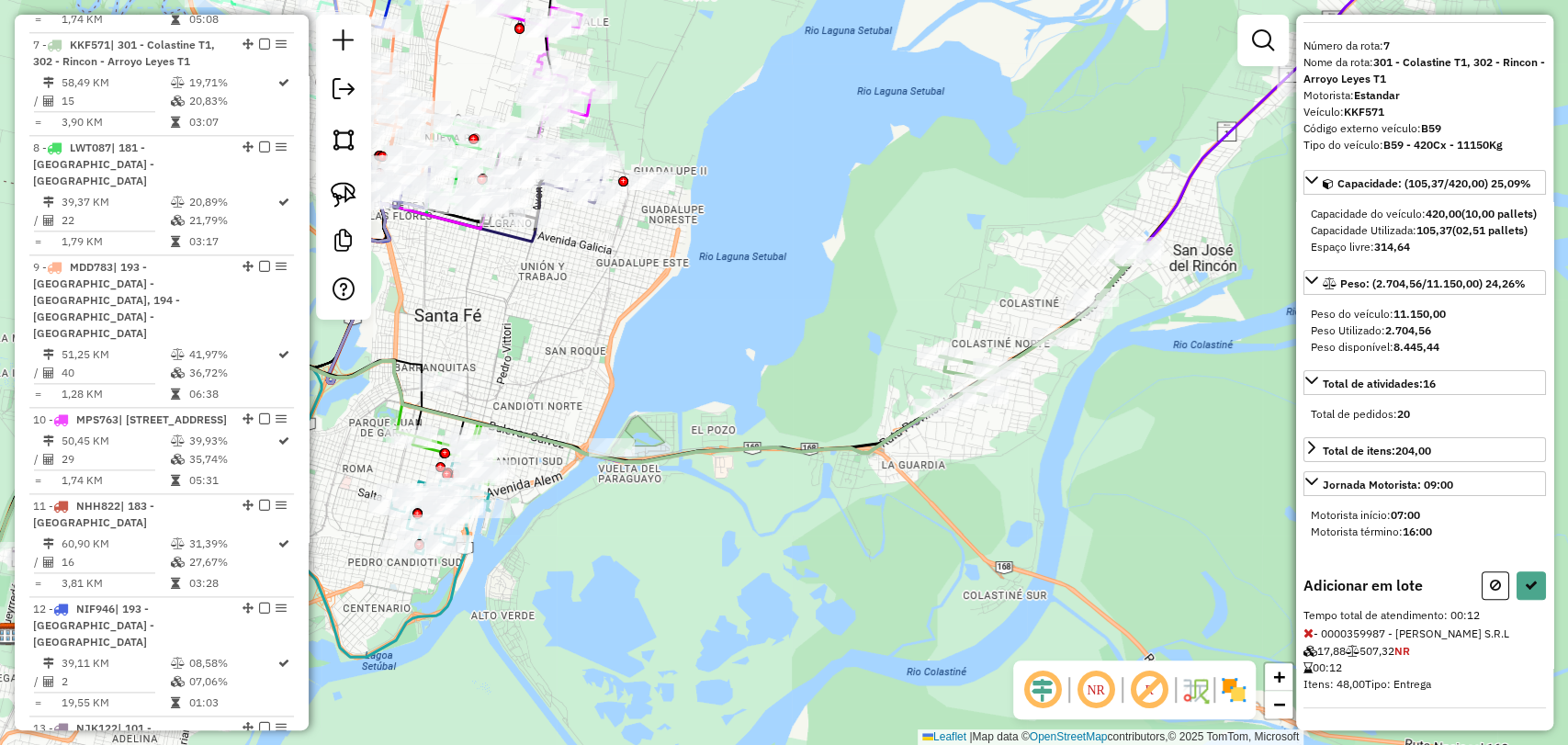
scroll to position [94, 0]
click at [1520, 580] on button at bounding box center [1531, 586] width 29 height 28
select select "**********"
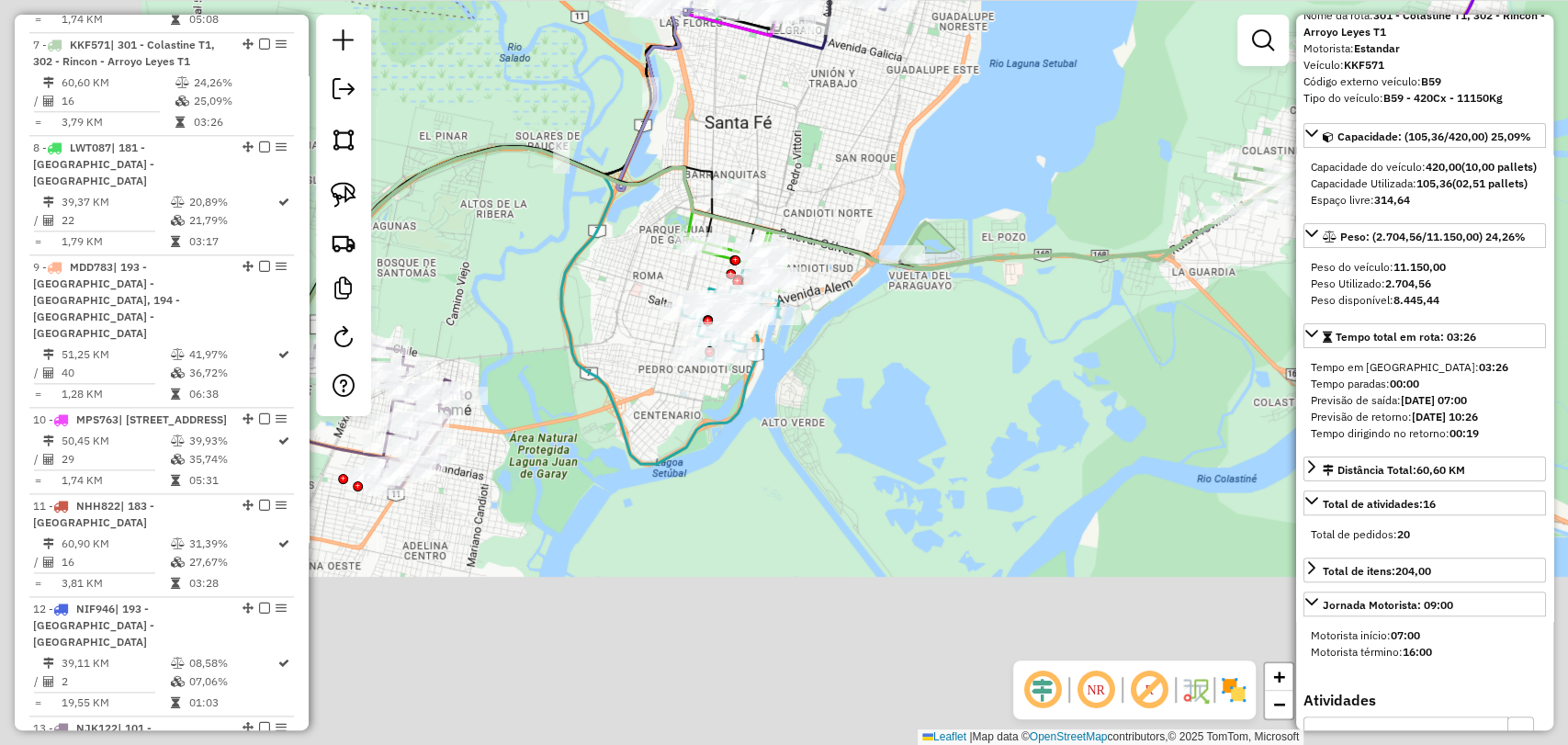
drag, startPoint x: 712, startPoint y: 615, endPoint x: 1317, endPoint y: 259, distance: 702.0
click at [1317, 259] on hb-router-mapa "Informações da Sessão 1257921 - [DATE] Criação: [DATE] 15:54 Depósito: SAZ AR S…" at bounding box center [784, 372] width 1568 height 745
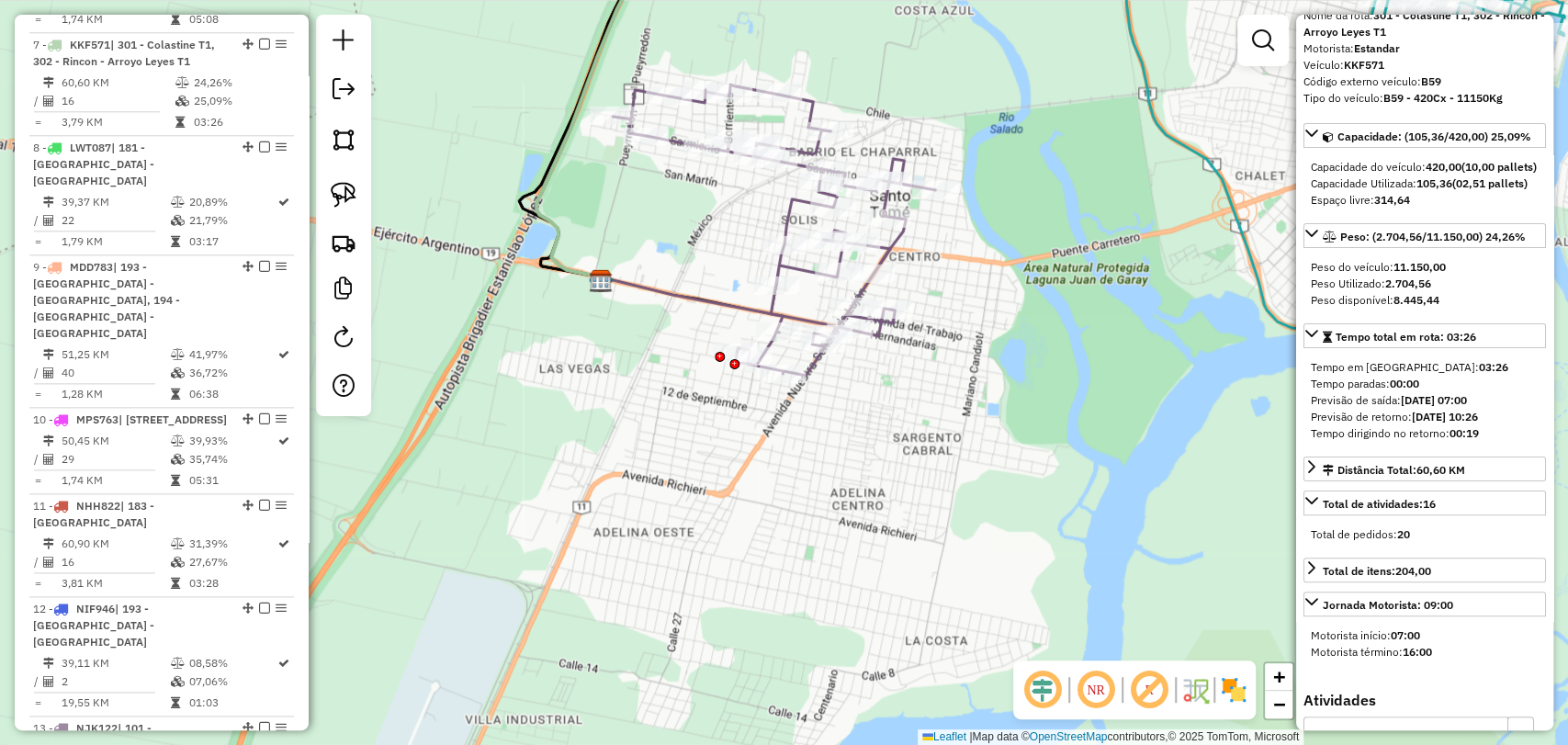
click at [784, 211] on icon at bounding box center [774, 231] width 322 height 290
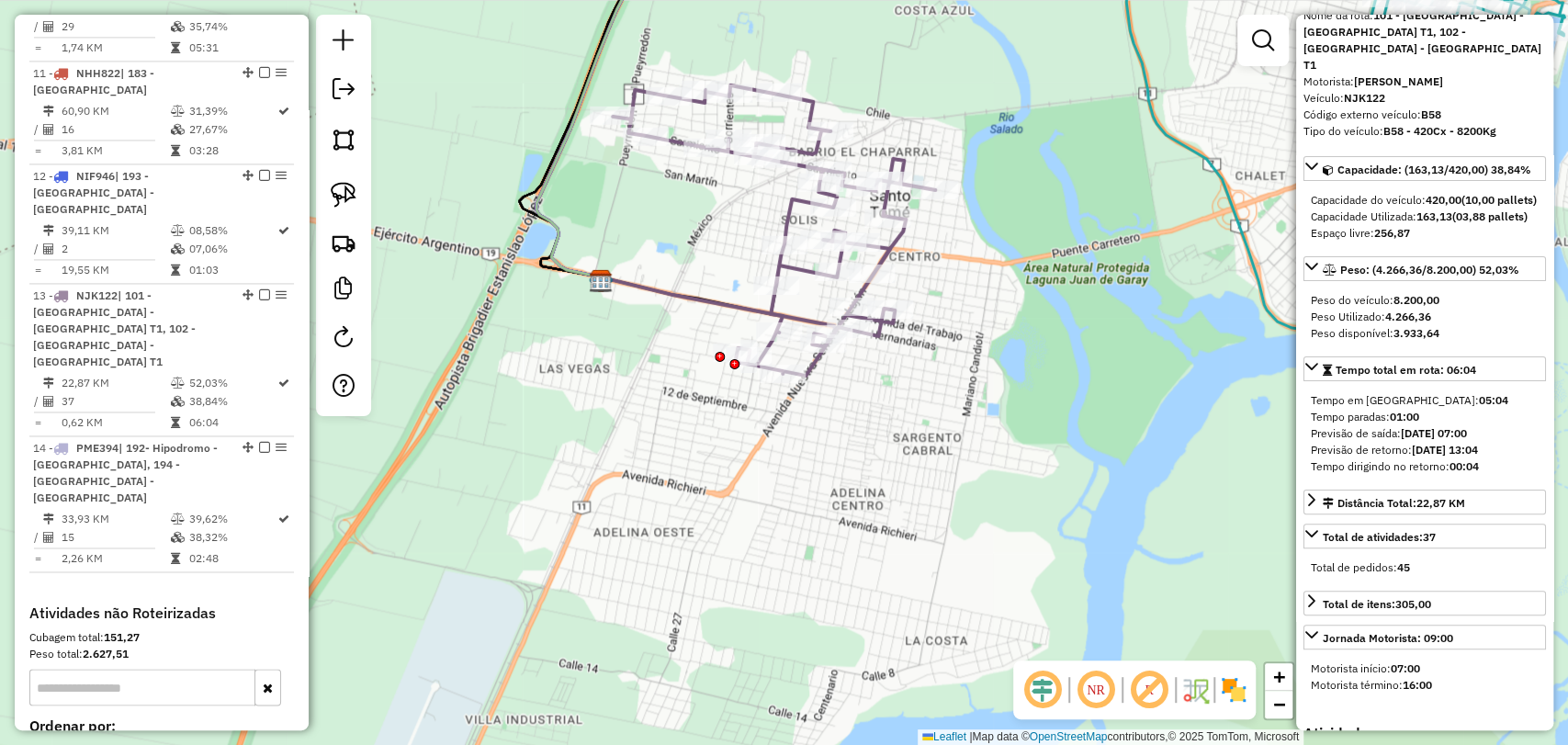
scroll to position [1891, 0]
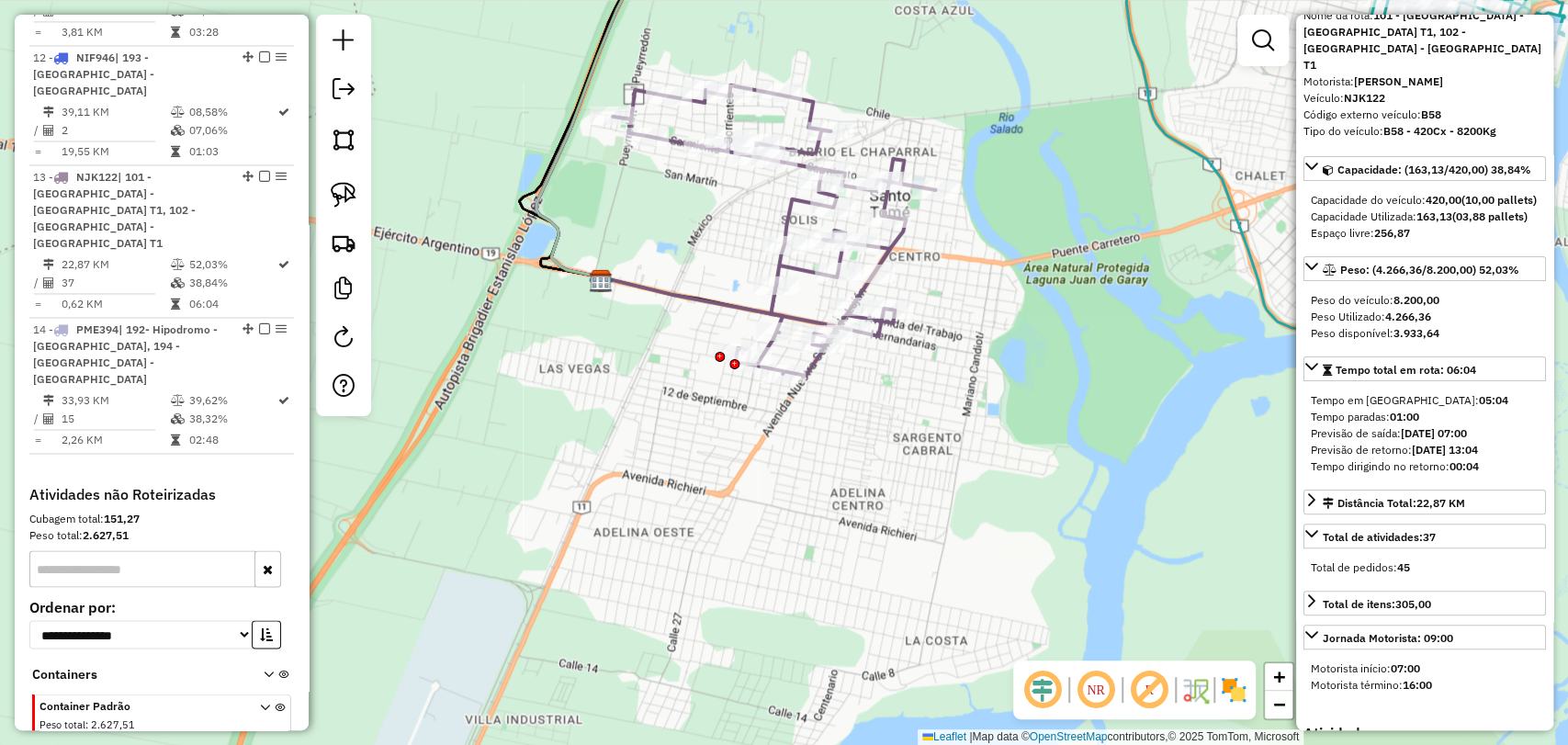
click at [1225, 685] on img at bounding box center [1234, 689] width 29 height 29
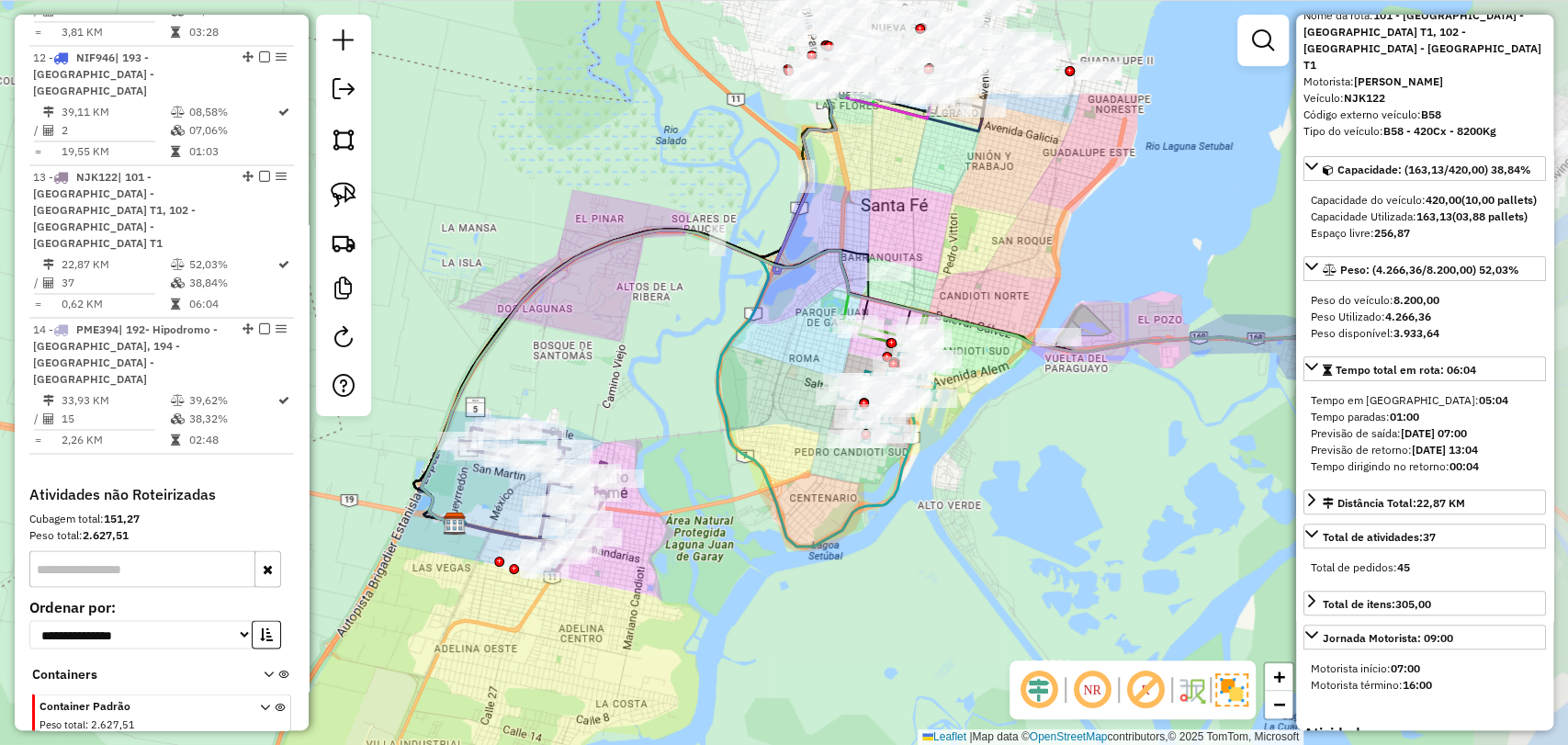
drag, startPoint x: 1032, startPoint y: 388, endPoint x: 592, endPoint y: 575, distance: 478.1
click at [592, 575] on div "Janela de atendimento Grade de atendimento Capacidade Transportadoras Veículos …" at bounding box center [784, 372] width 1568 height 745
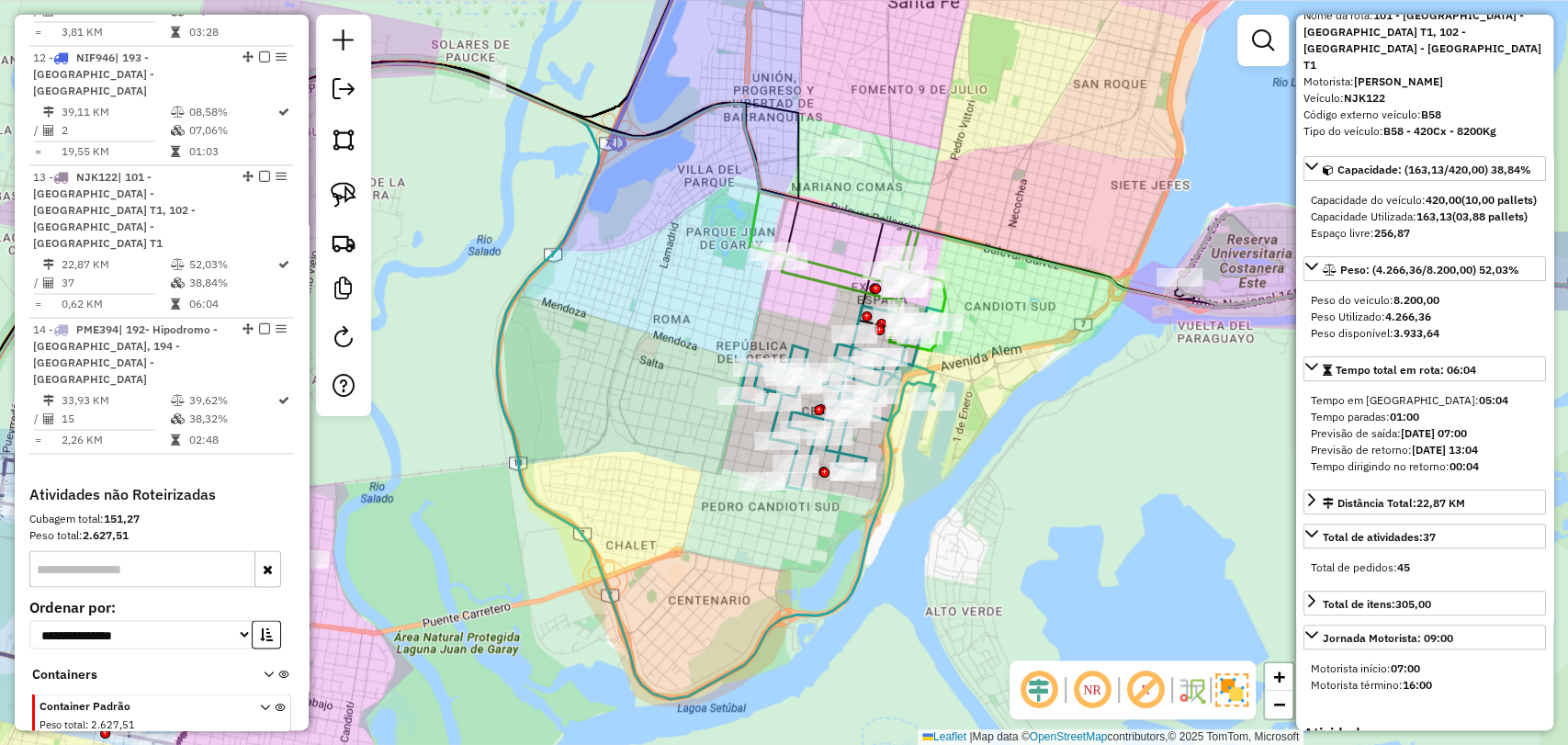
click at [897, 426] on icon at bounding box center [840, 397] width 203 height 184
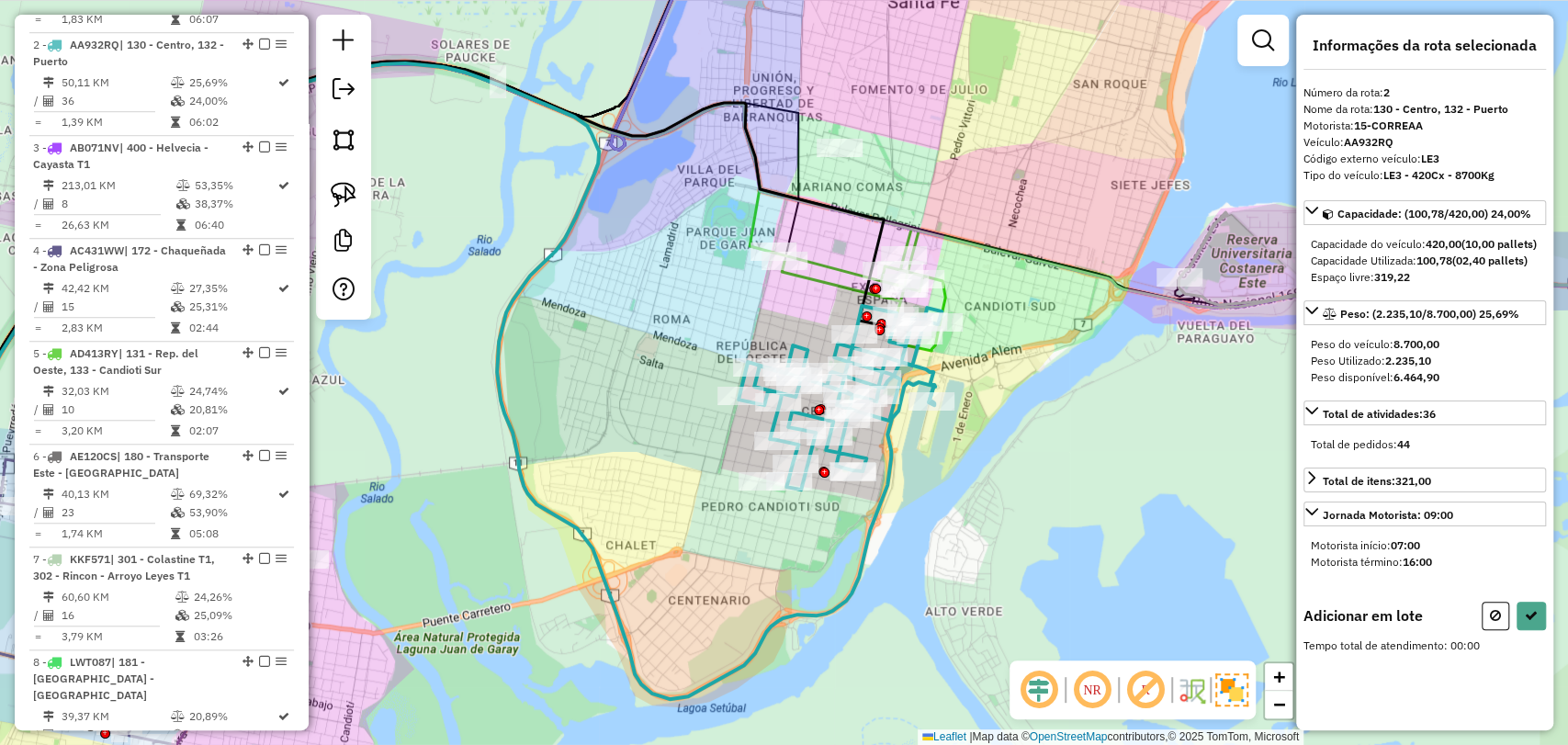
scroll to position [0, 0]
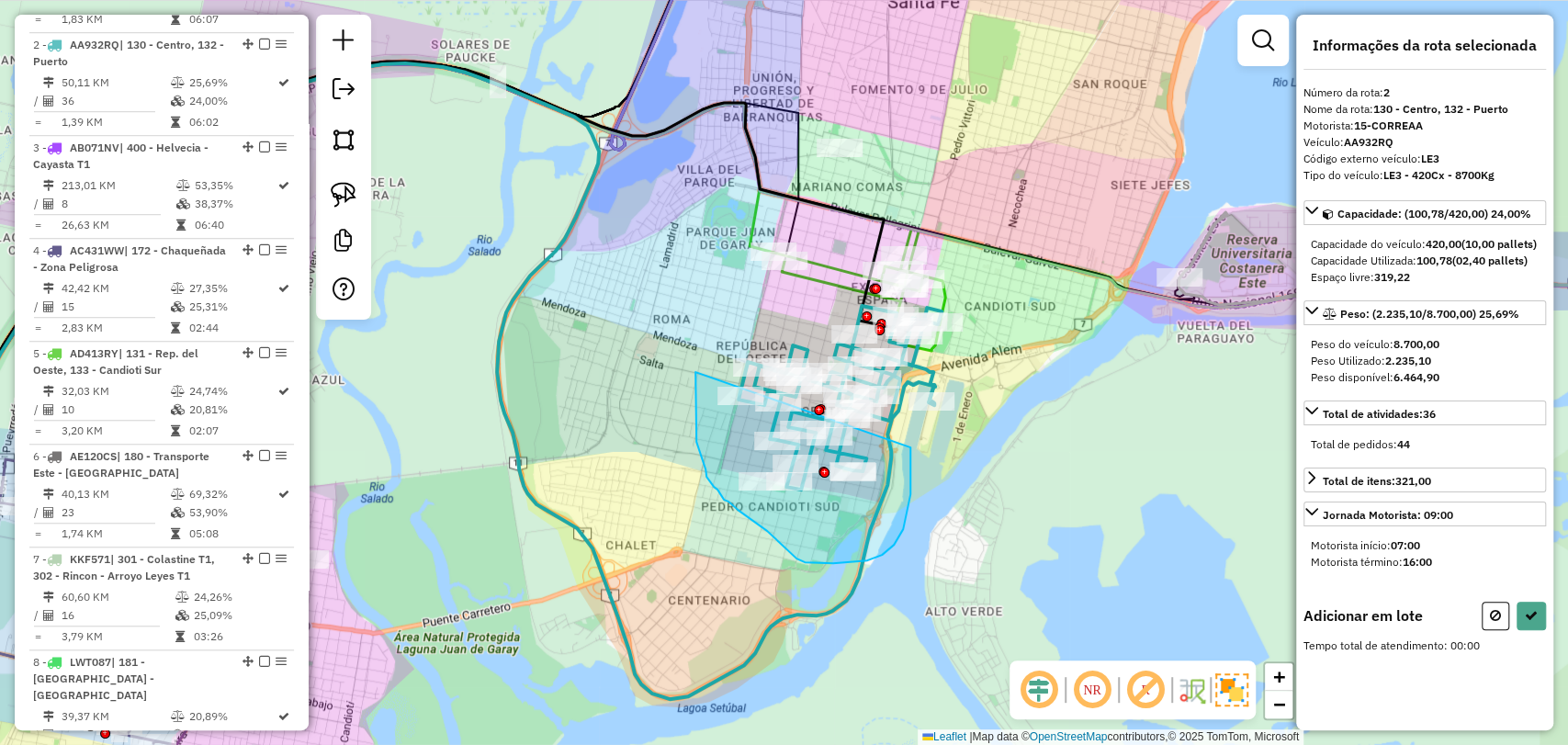
drag, startPoint x: 911, startPoint y: 447, endPoint x: 696, endPoint y: 365, distance: 230.1
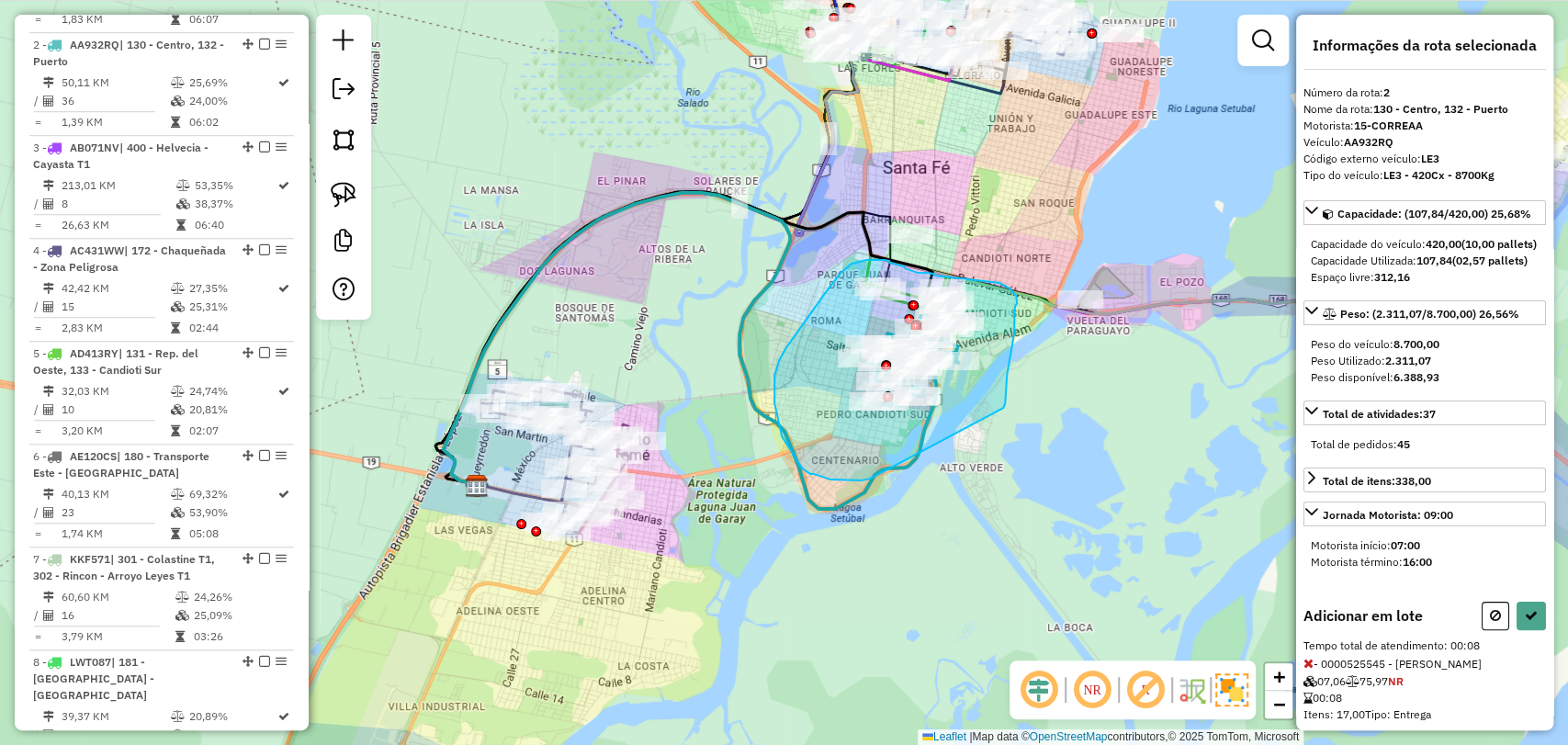
drag, startPoint x: 1003, startPoint y: 408, endPoint x: 870, endPoint y: 478, distance: 150.3
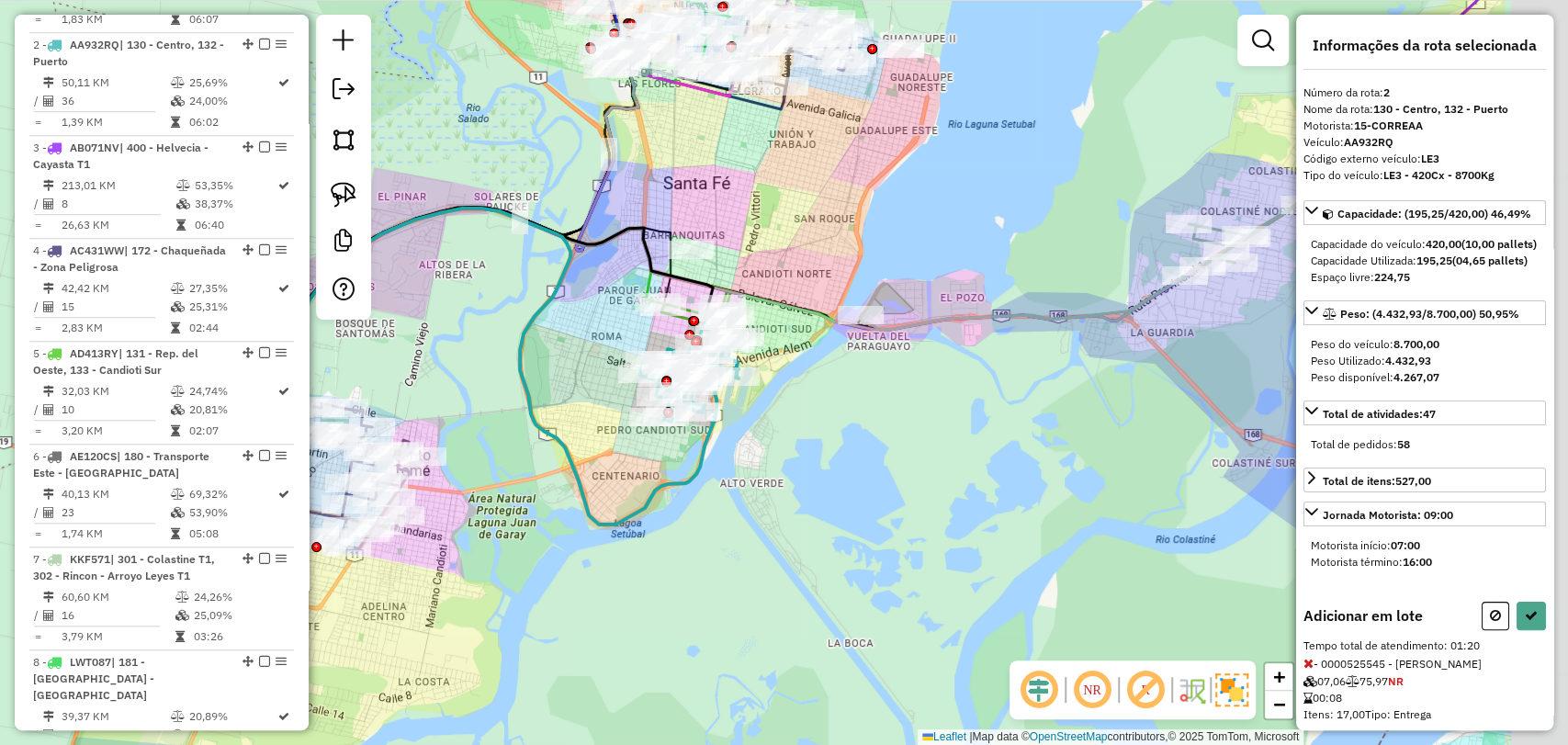
drag, startPoint x: 1128, startPoint y: 421, endPoint x: 907, endPoint y: 438, distance: 221.7
click at [907, 438] on div "Janela de atendimento Grade de atendimento Capacidade Transportadoras Veículos …" at bounding box center [784, 372] width 1568 height 745
drag, startPoint x: 1495, startPoint y: 648, endPoint x: 1312, endPoint y: 612, distance: 186.5
click at [1495, 622] on icon at bounding box center [1495, 616] width 11 height 13
select select "**********"
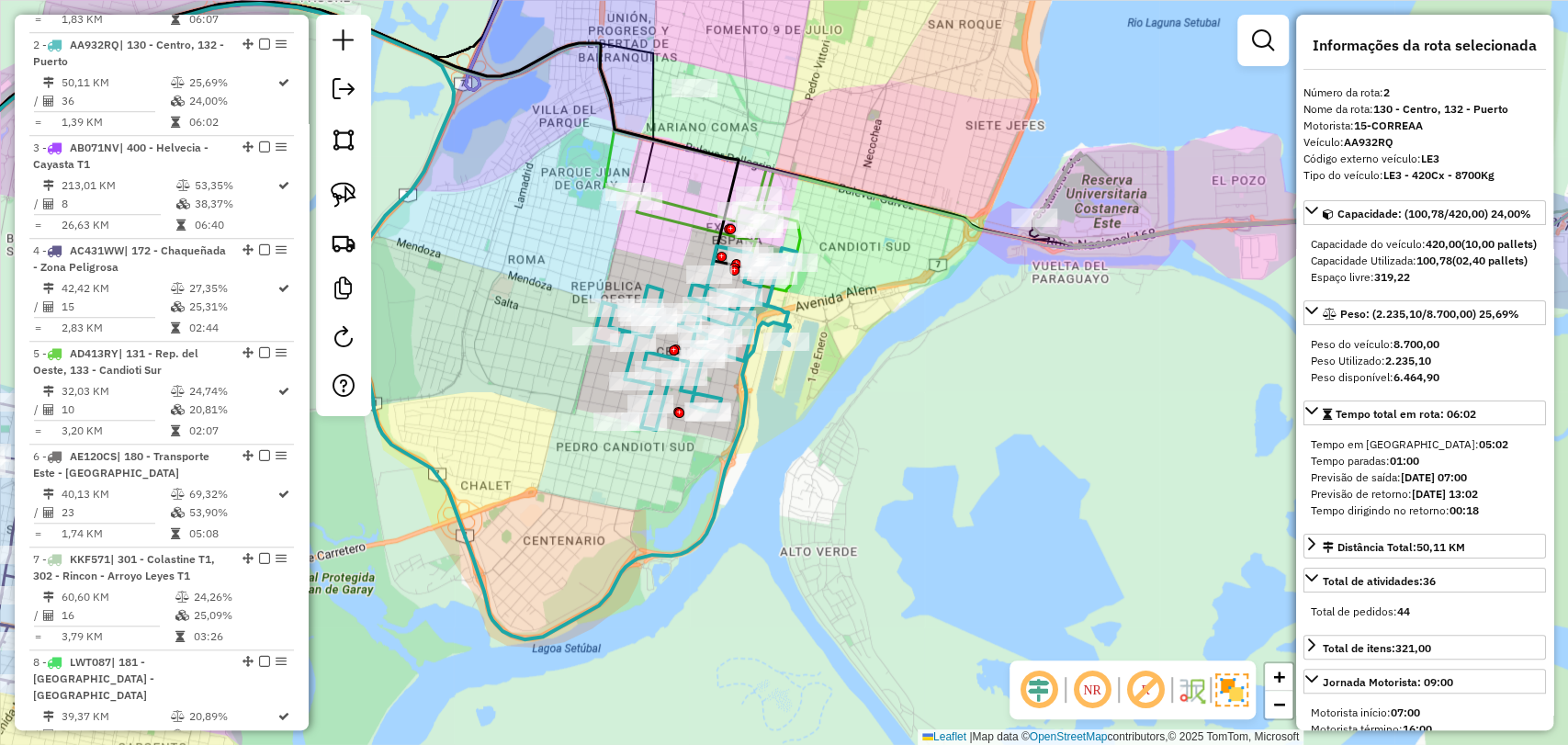
click at [745, 362] on icon at bounding box center [695, 337] width 203 height 184
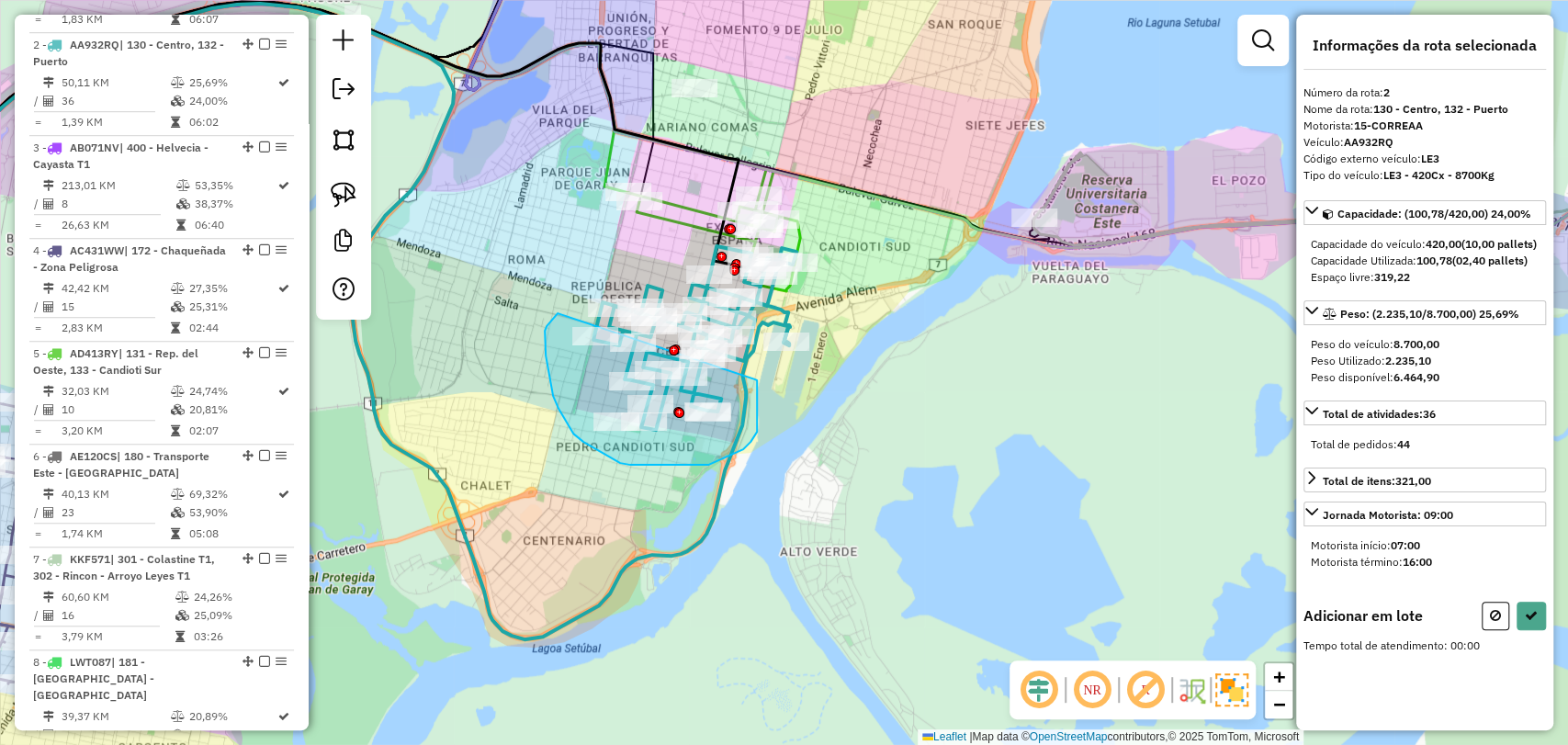
drag, startPoint x: 757, startPoint y: 391, endPoint x: 579, endPoint y: 296, distance: 201.8
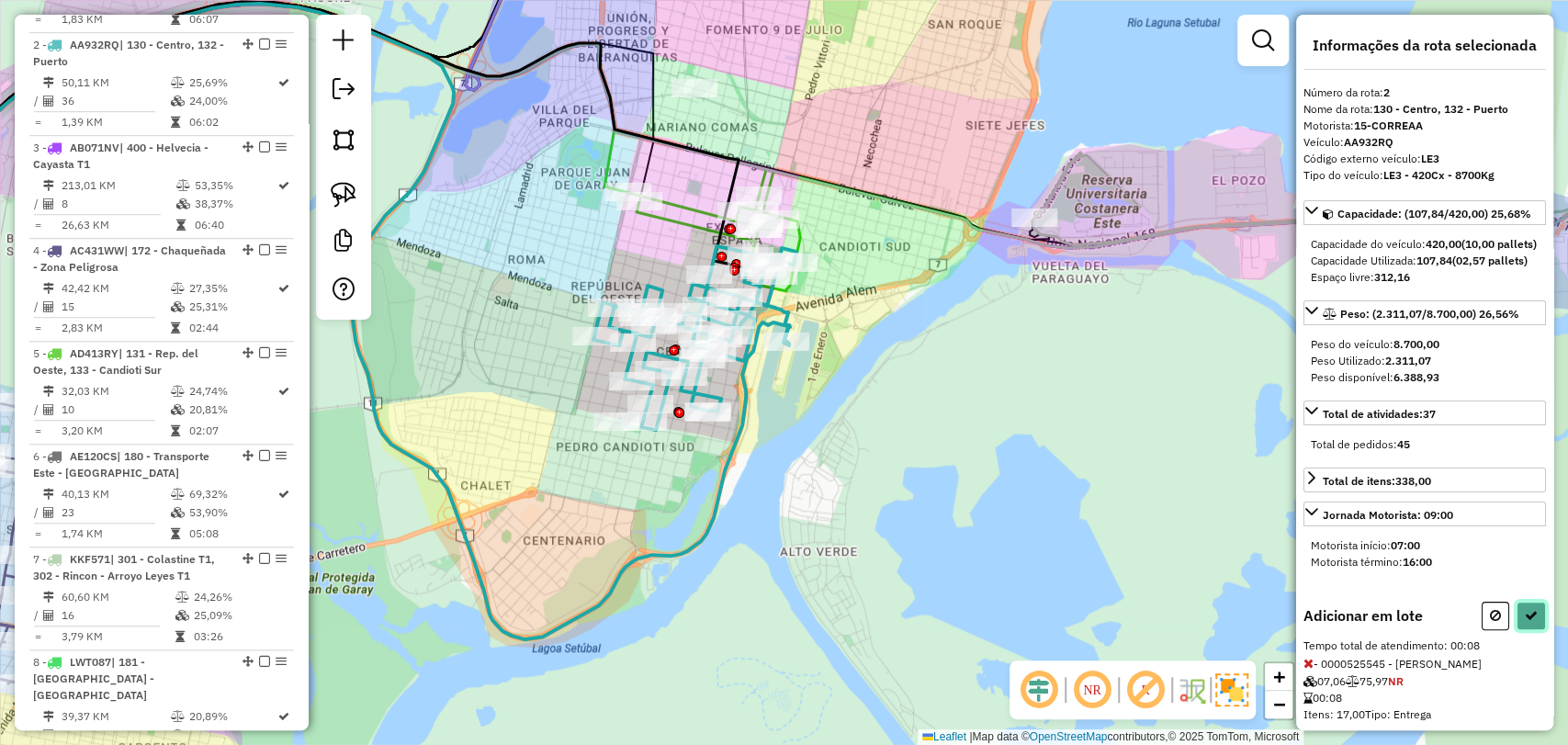
click at [1523, 630] on button at bounding box center [1531, 616] width 29 height 28
select select "**********"
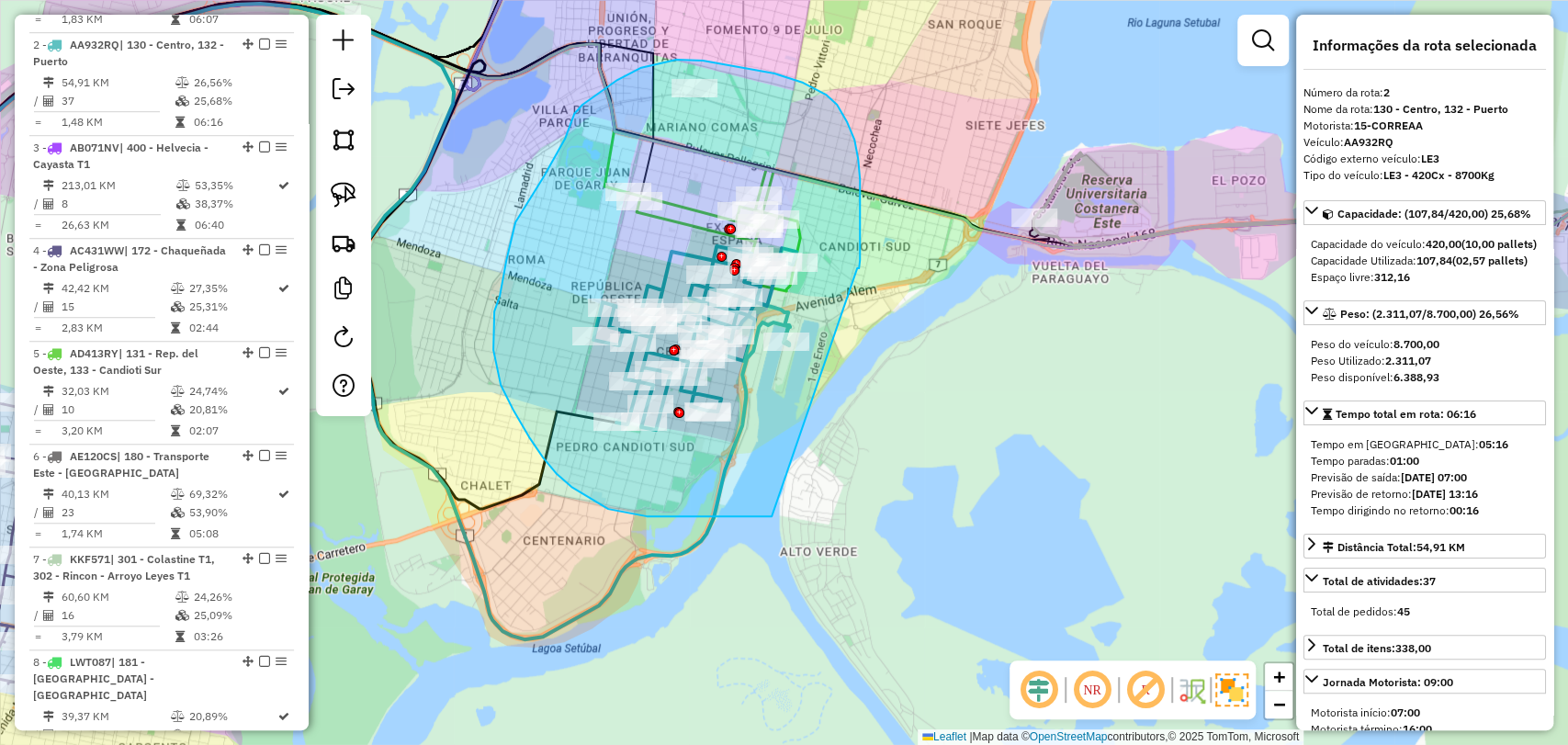
drag, startPoint x: 860, startPoint y: 260, endPoint x: 779, endPoint y: 515, distance: 267.6
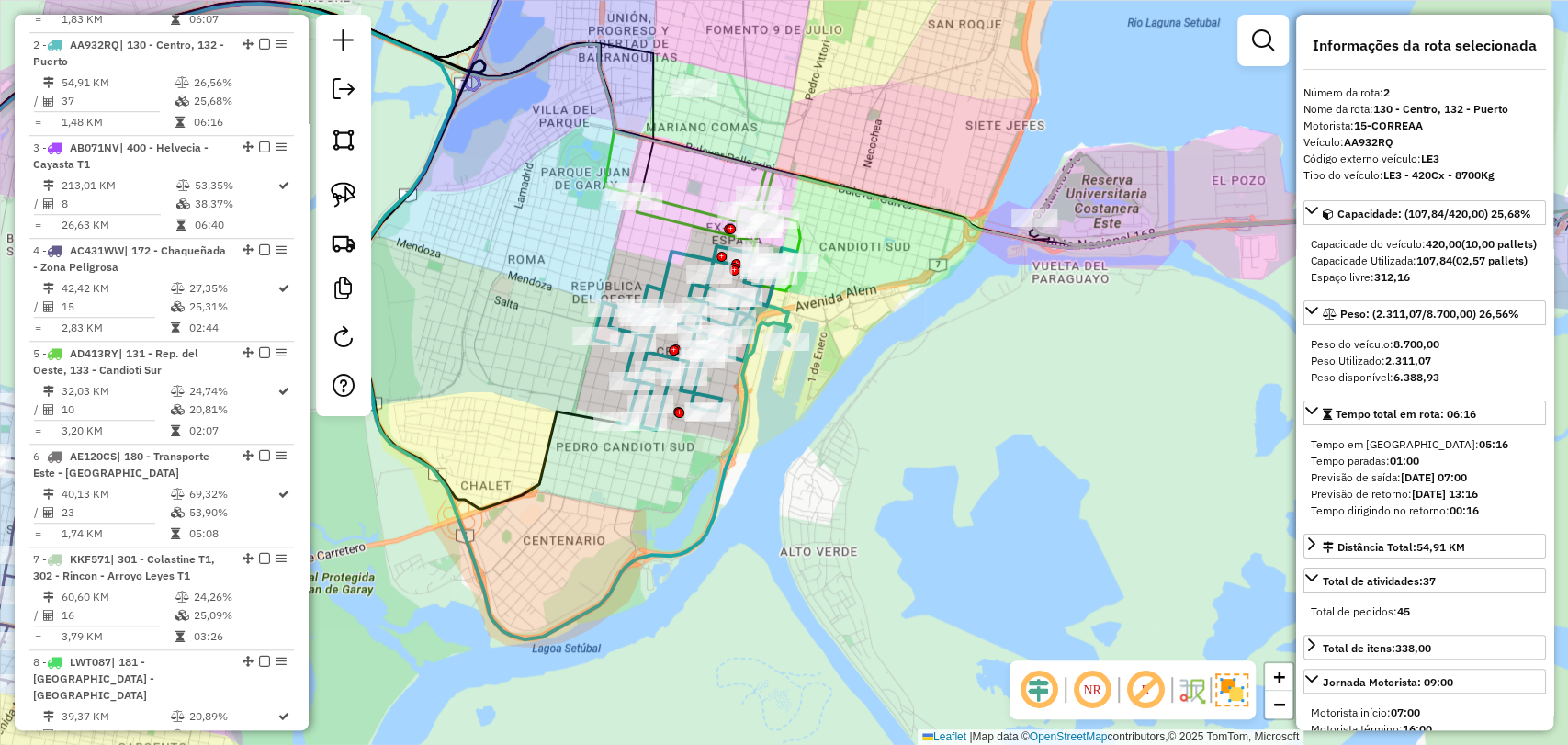
click at [686, 199] on icon at bounding box center [714, 230] width 171 height 122
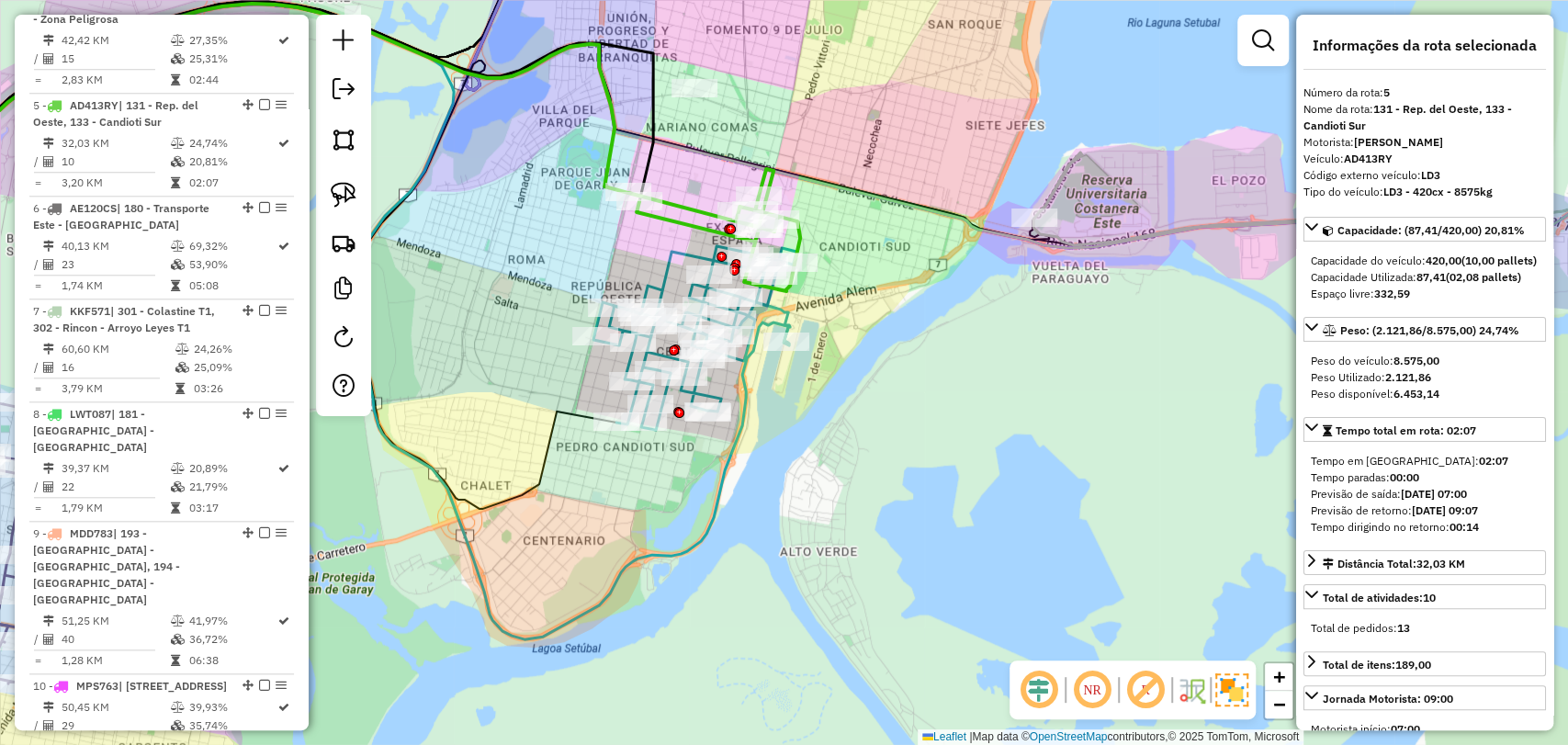
scroll to position [1134, 0]
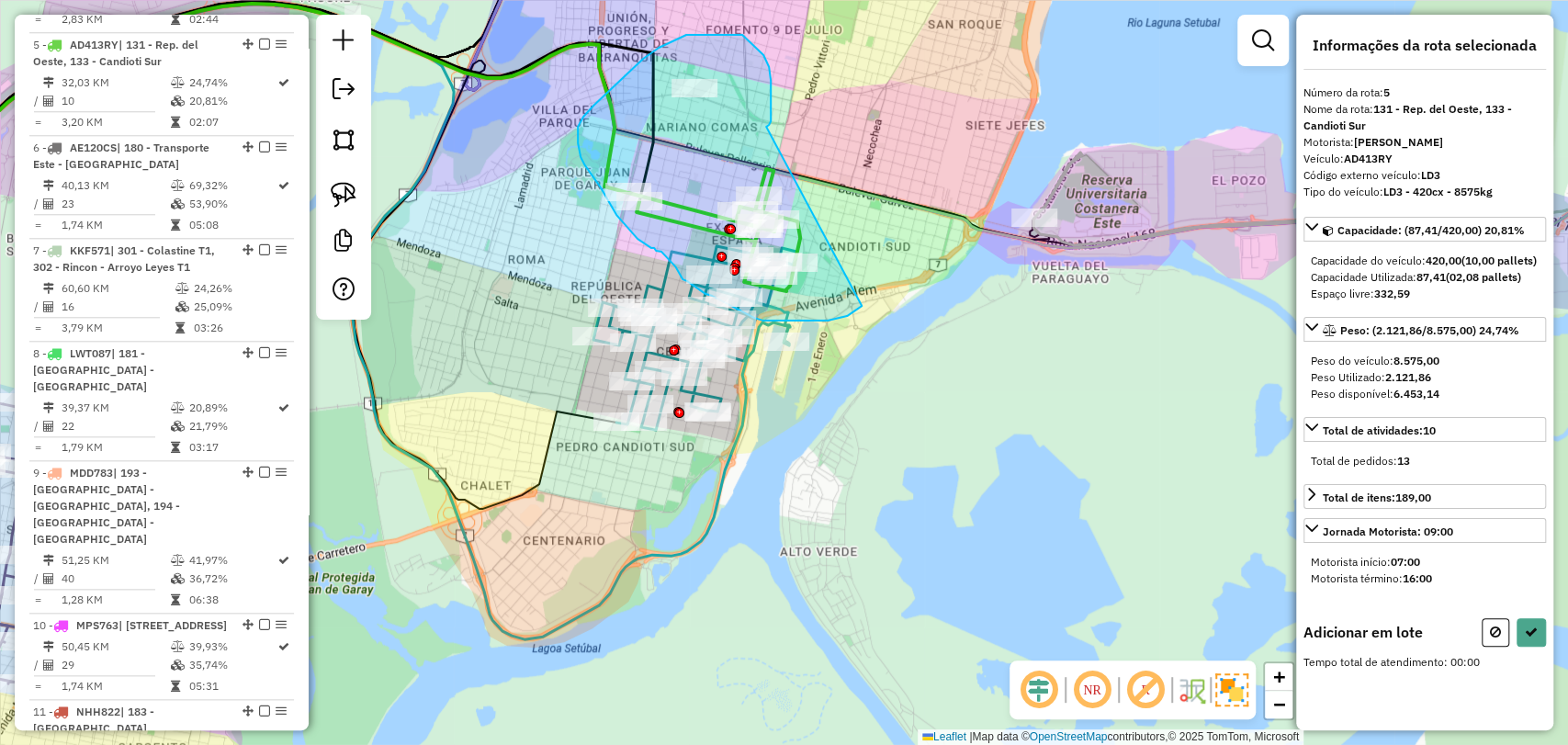
drag, startPoint x: 768, startPoint y: 127, endPoint x: 865, endPoint y: 306, distance: 203.6
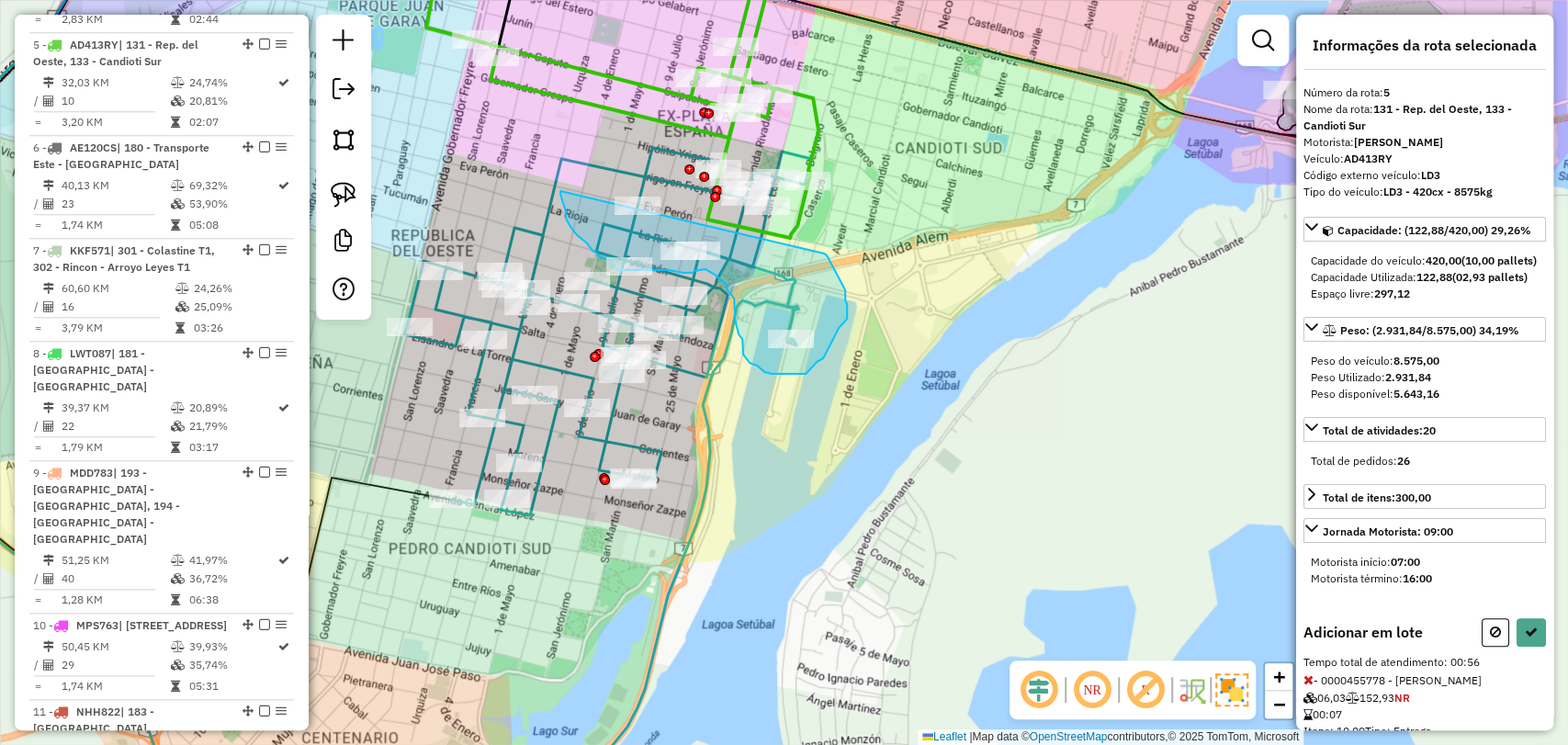
drag, startPoint x: 824, startPoint y: 253, endPoint x: 558, endPoint y: 186, distance: 274.3
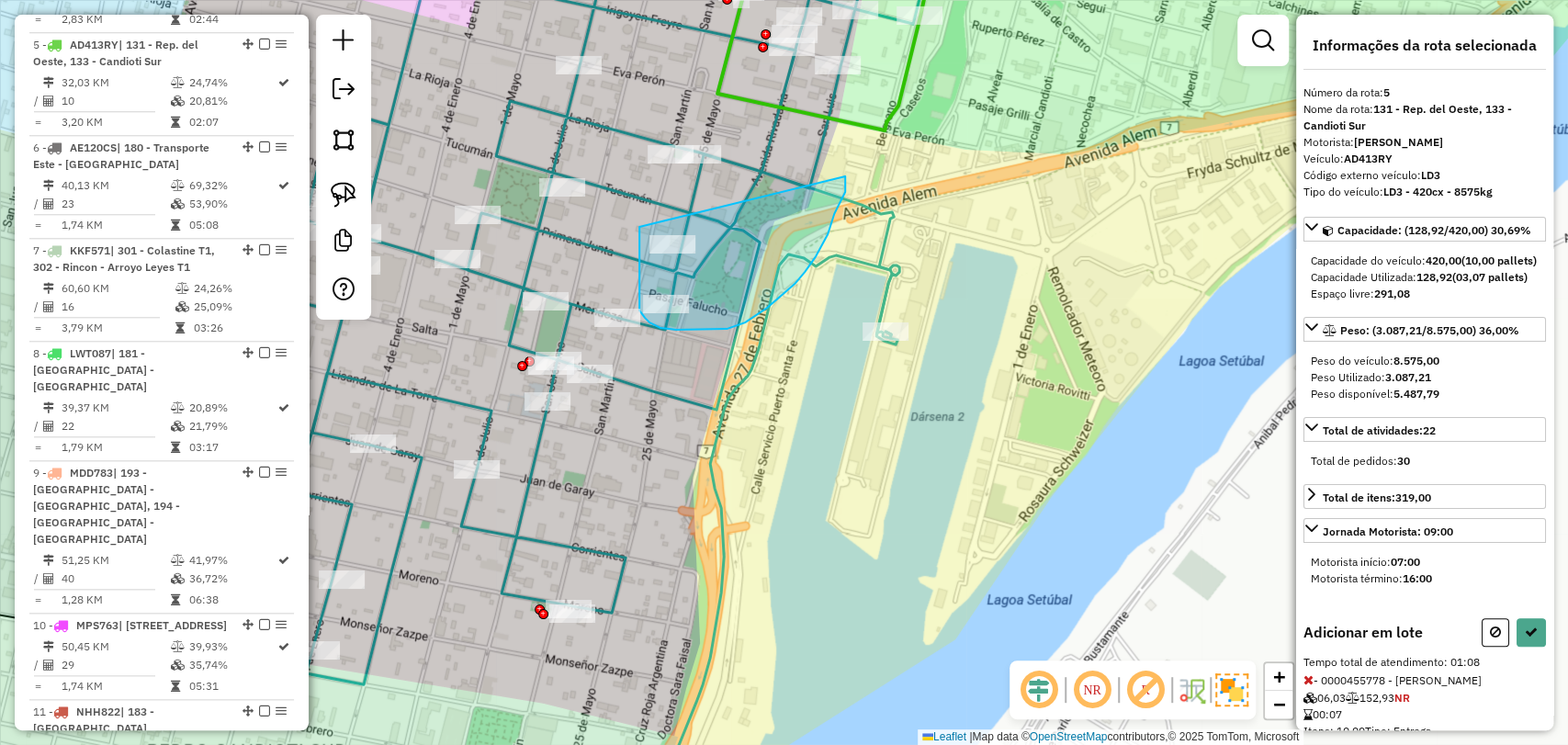
drag, startPoint x: 639, startPoint y: 227, endPoint x: 845, endPoint y: 176, distance: 212.2
click at [845, 176] on div "Janela de atendimento Grade de atendimento Capacidade Transportadoras Veículos …" at bounding box center [784, 372] width 1568 height 745
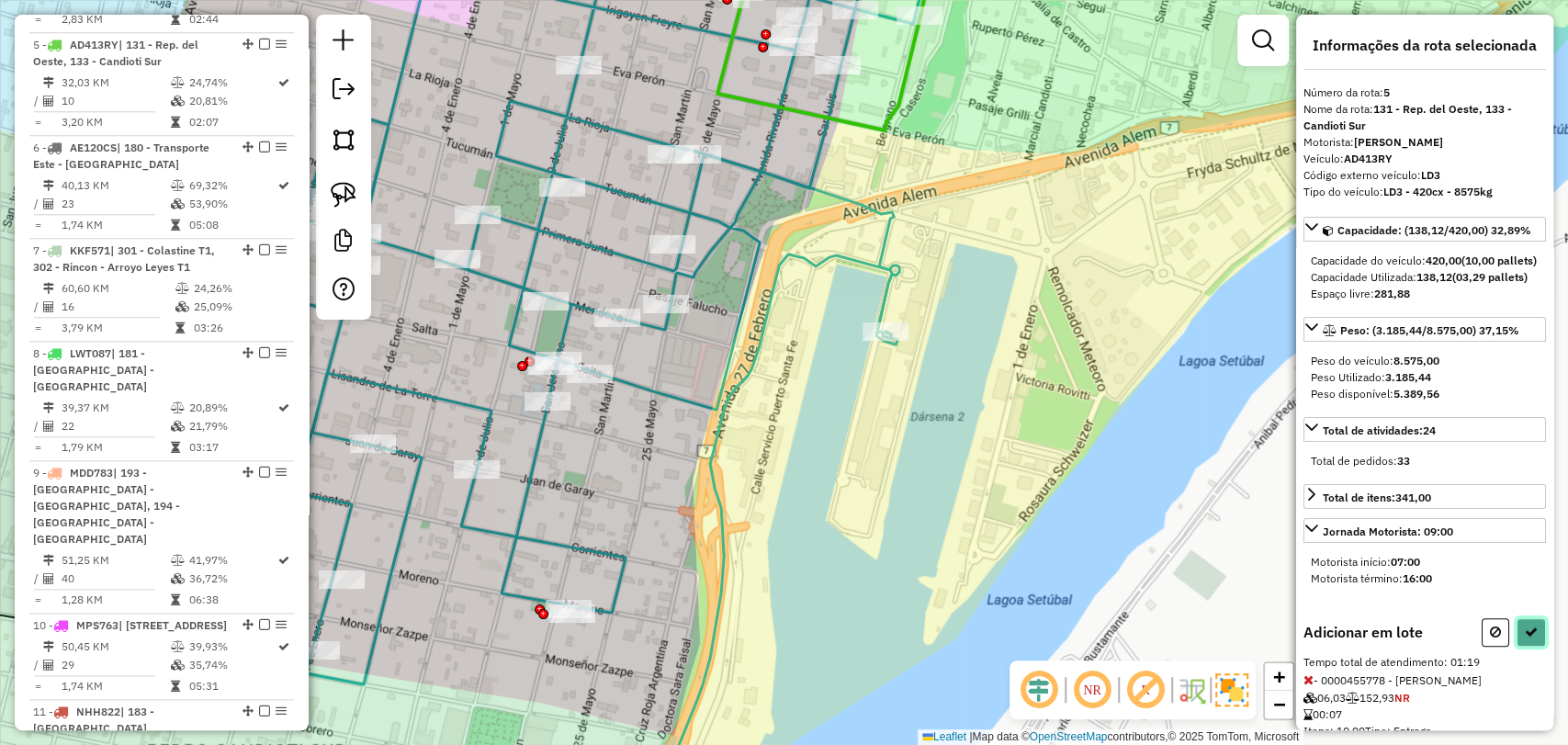
click at [1528, 639] on icon at bounding box center [1531, 632] width 13 height 13
select select "**********"
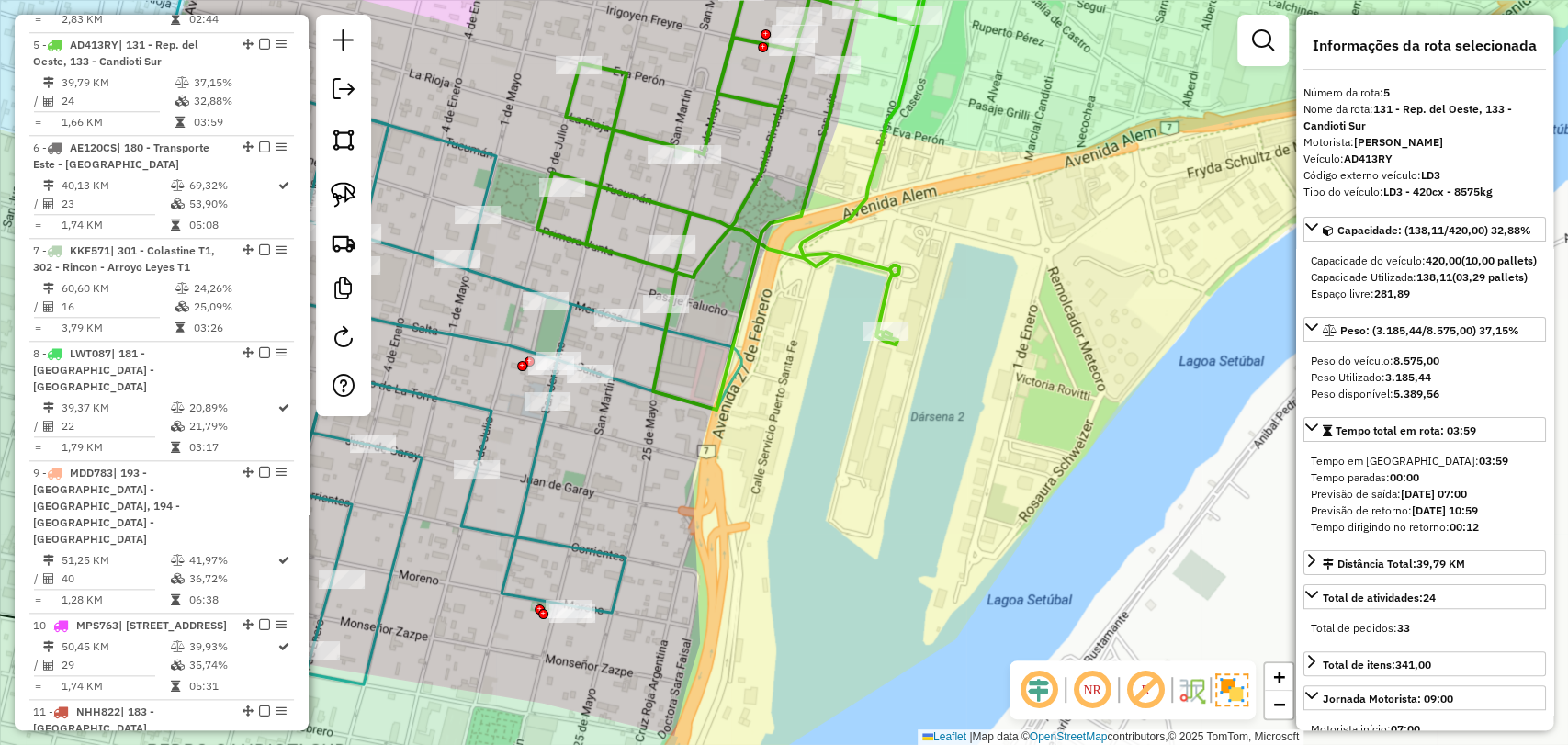
click at [528, 475] on icon at bounding box center [427, 397] width 629 height 576
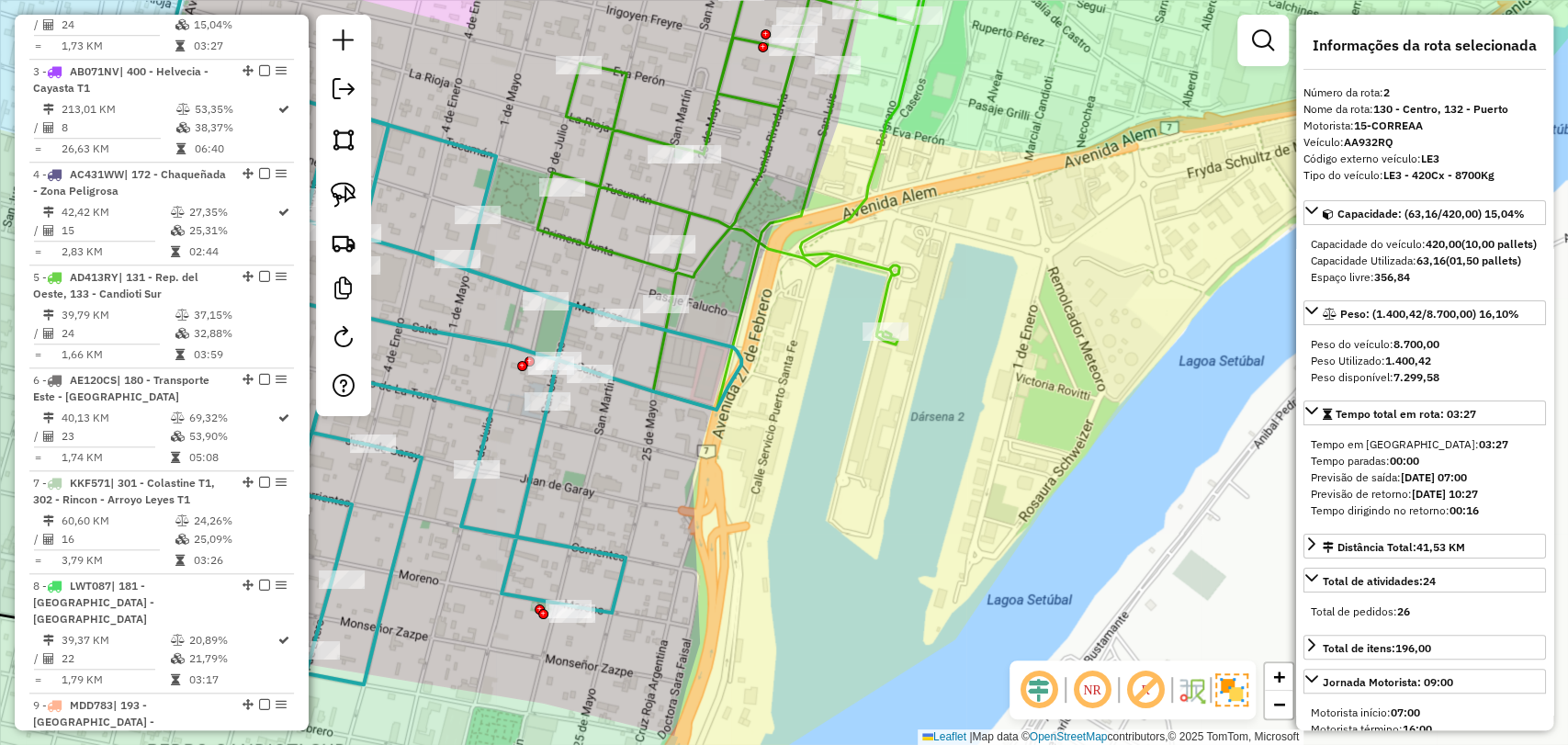
scroll to position [825, 0]
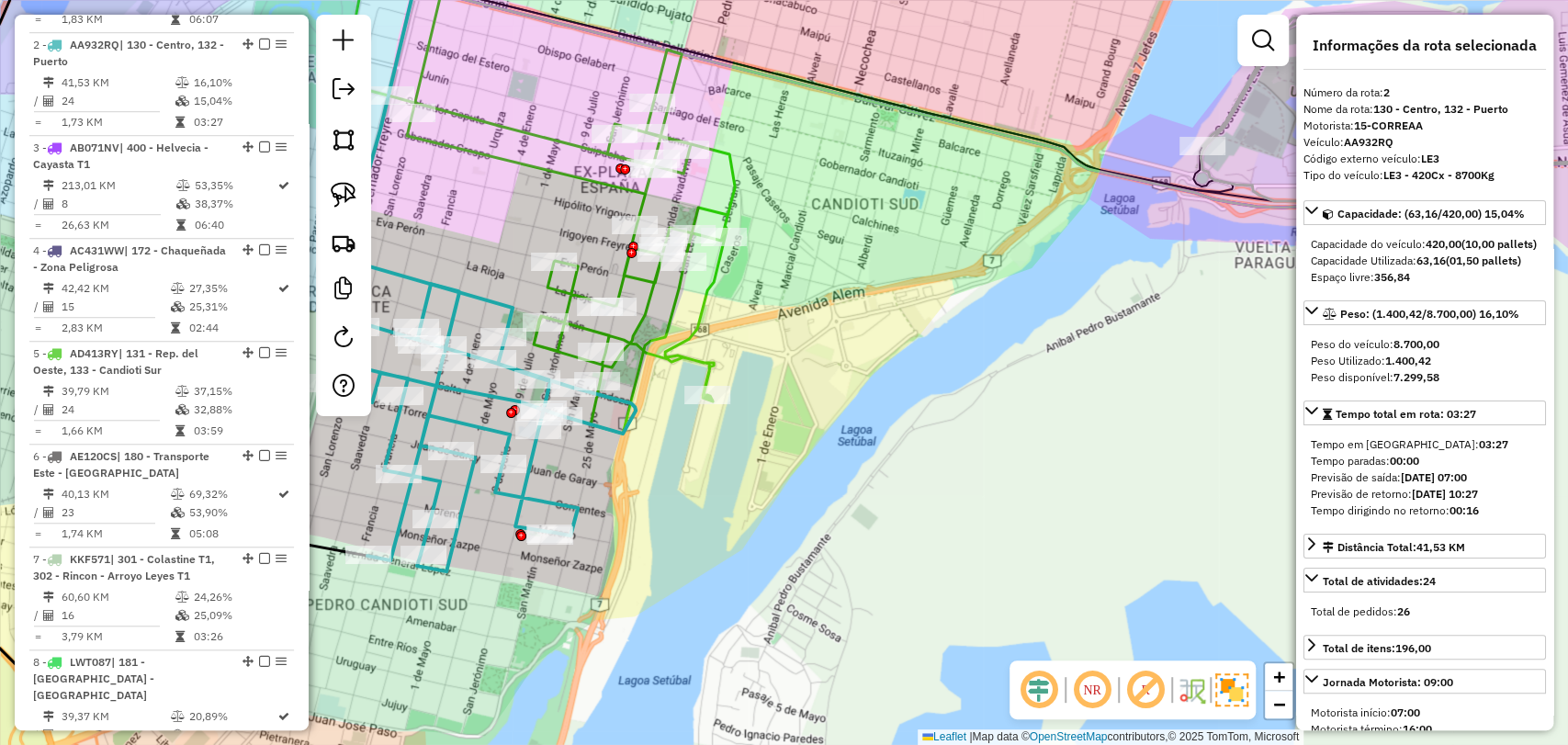
click at [531, 462] on icon at bounding box center [477, 427] width 315 height 287
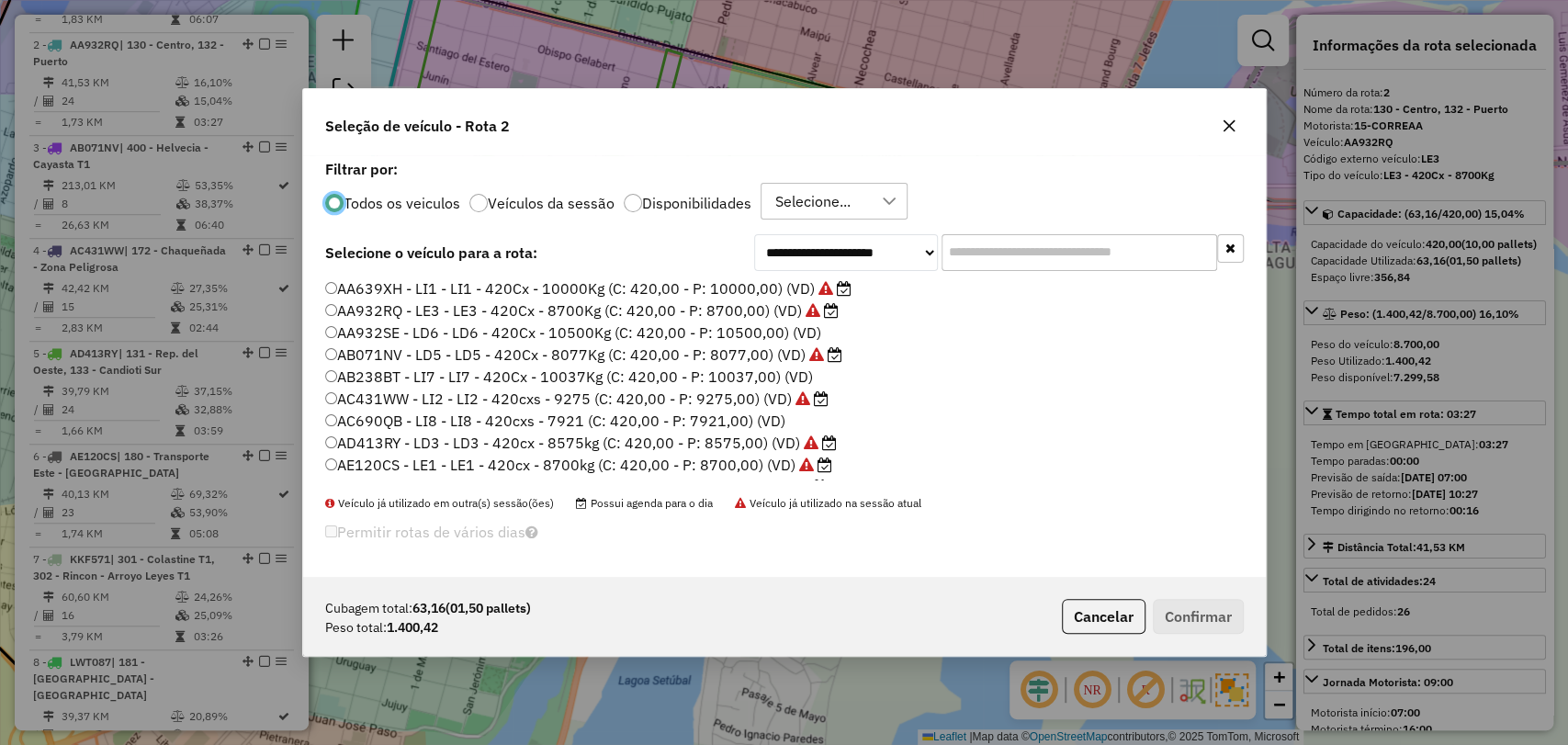
scroll to position [9, 6]
click at [663, 213] on div "Todos os veiculos Veículos da sessão Disponibilidades Selecione..." at bounding box center [784, 201] width 919 height 37
click at [655, 201] on label "Disponibilidades" at bounding box center [697, 203] width 109 height 15
click at [1050, 246] on input "text" at bounding box center [1079, 252] width 276 height 37
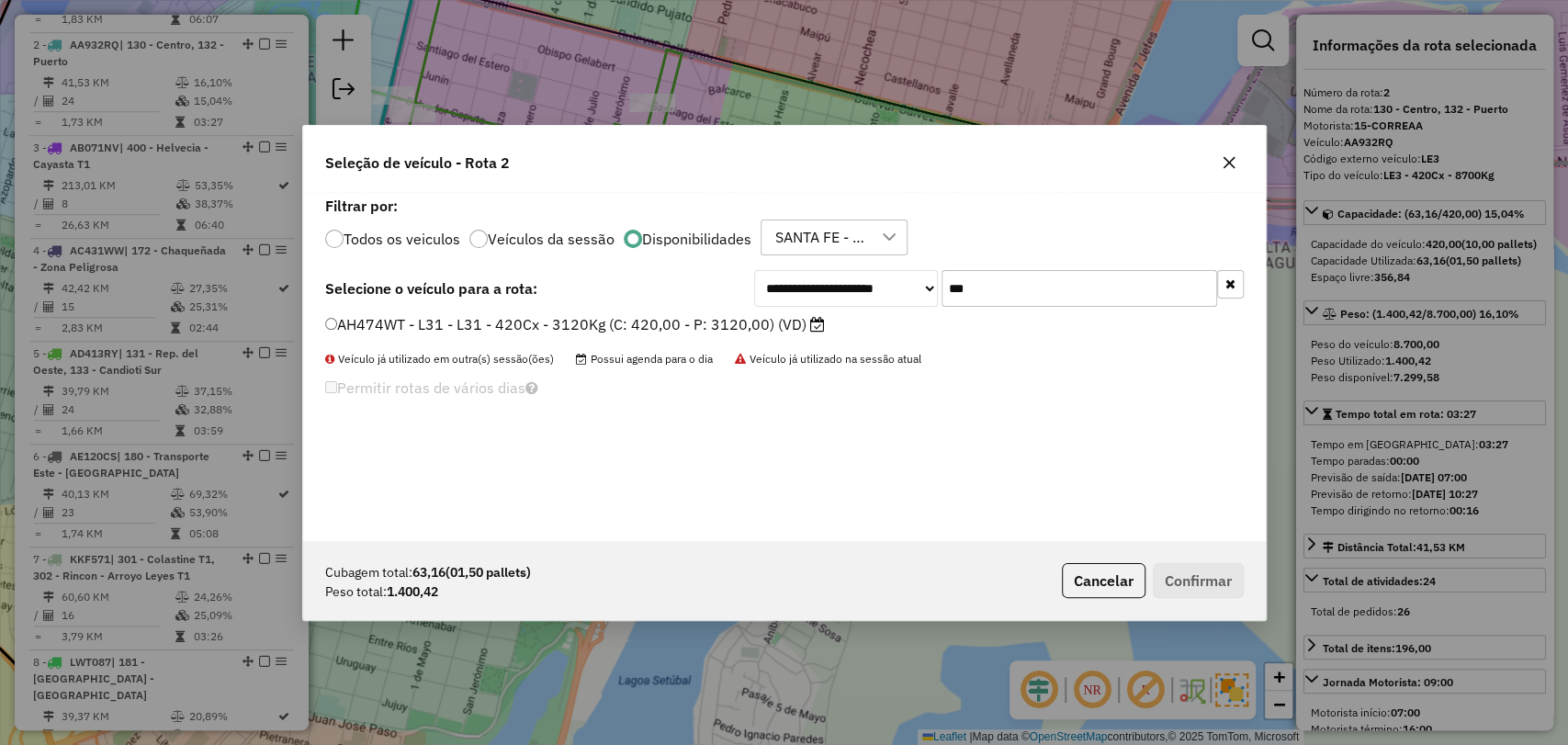
type input "***"
click at [784, 318] on label "AH474WT - L31 - L31 - 420Cx - 3120Kg (C: 420,00 - P: 3120,00) (VD)" at bounding box center [574, 324] width 500 height 22
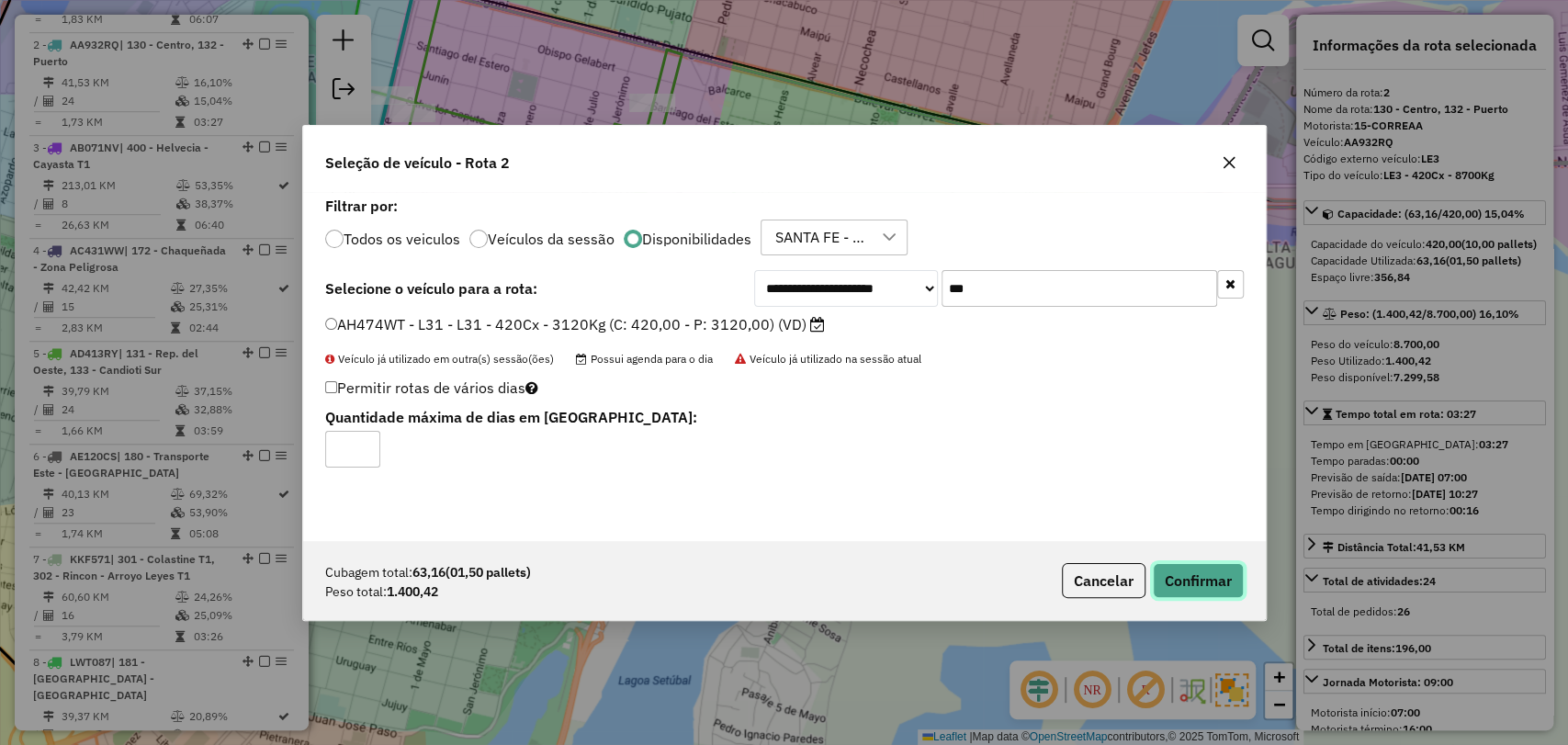
click at [1205, 572] on button "Confirmar" at bounding box center [1198, 580] width 91 height 35
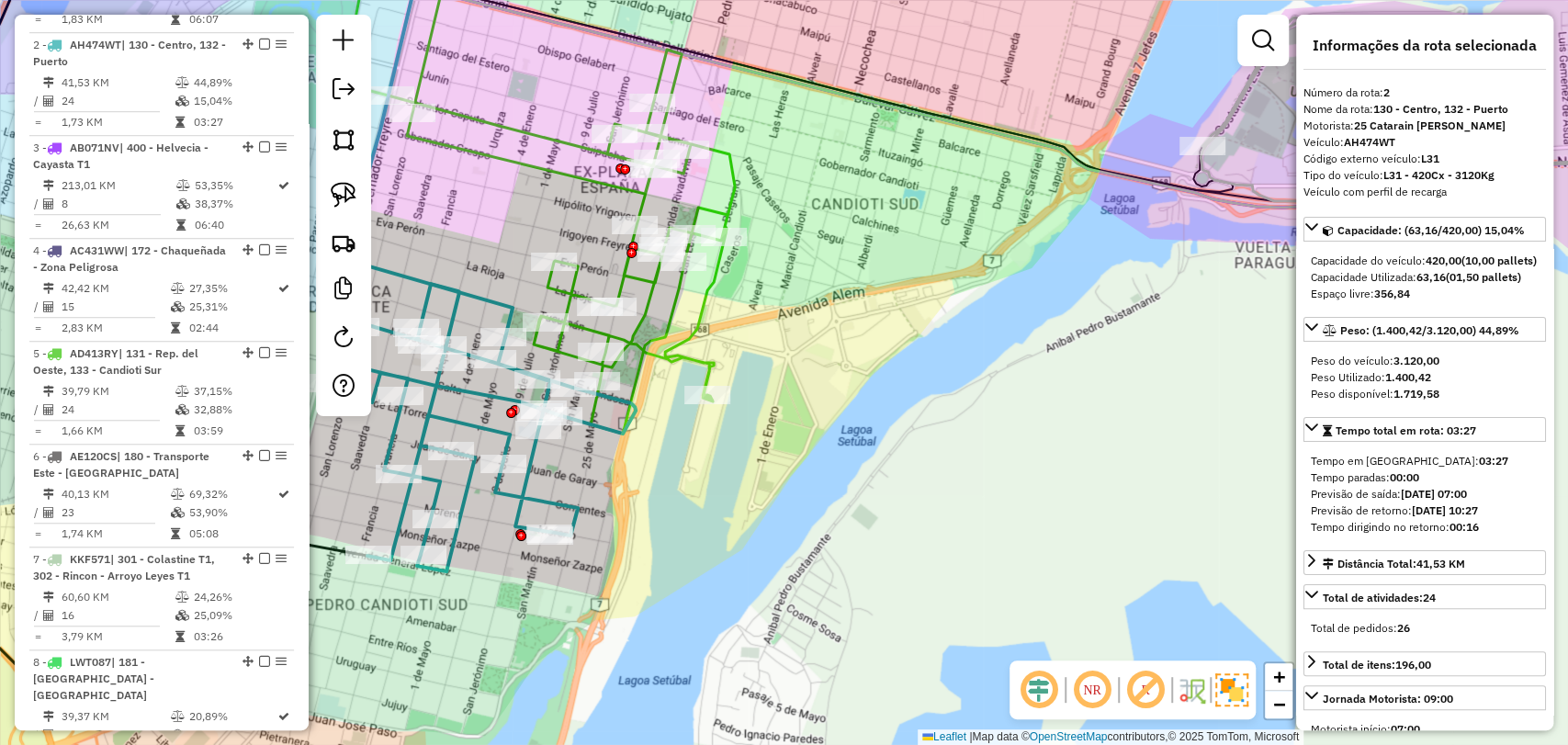
click at [596, 428] on icon at bounding box center [477, 427] width 315 height 287
click at [657, 294] on icon at bounding box center [563, 179] width 344 height 508
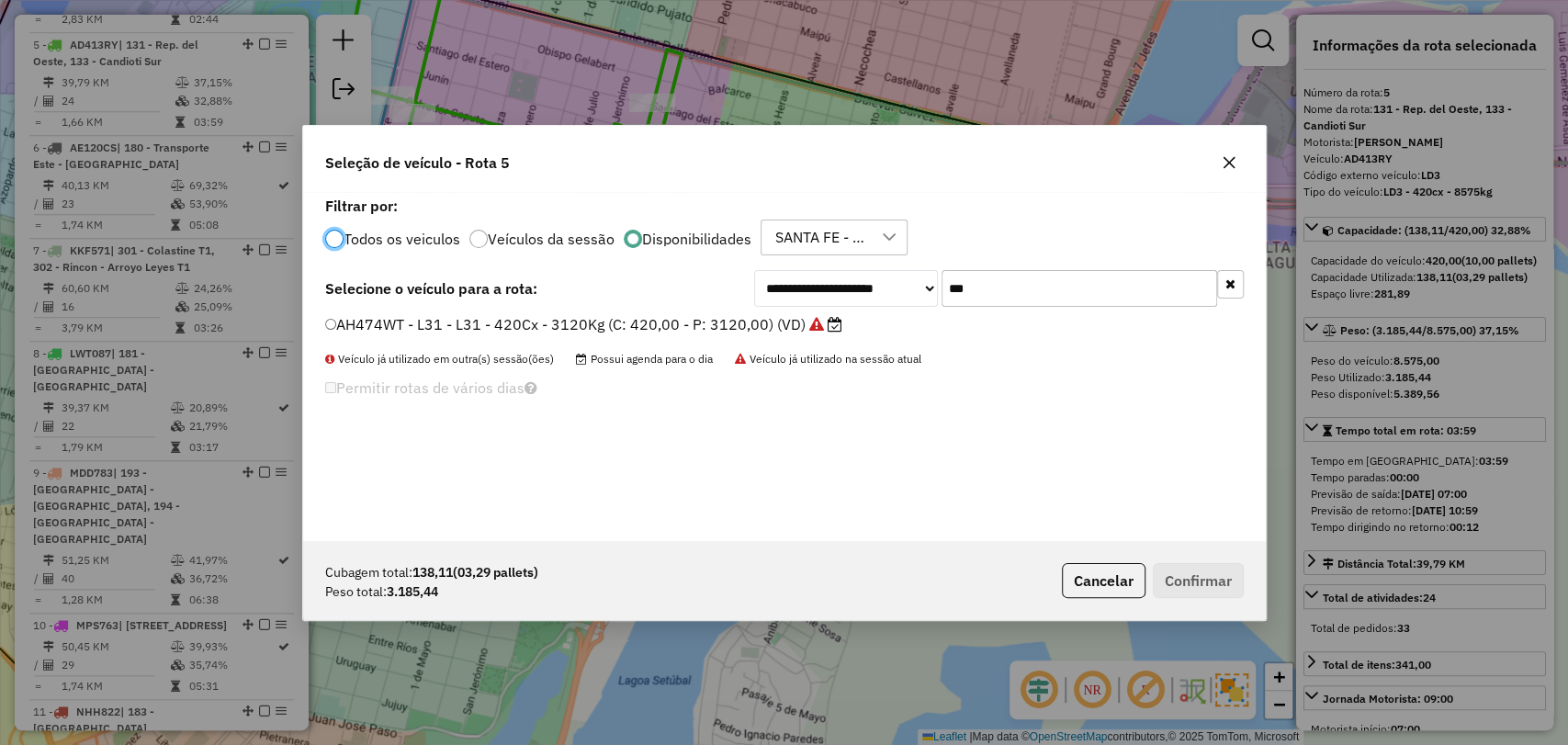
click at [999, 288] on input "***" at bounding box center [1079, 288] width 276 height 37
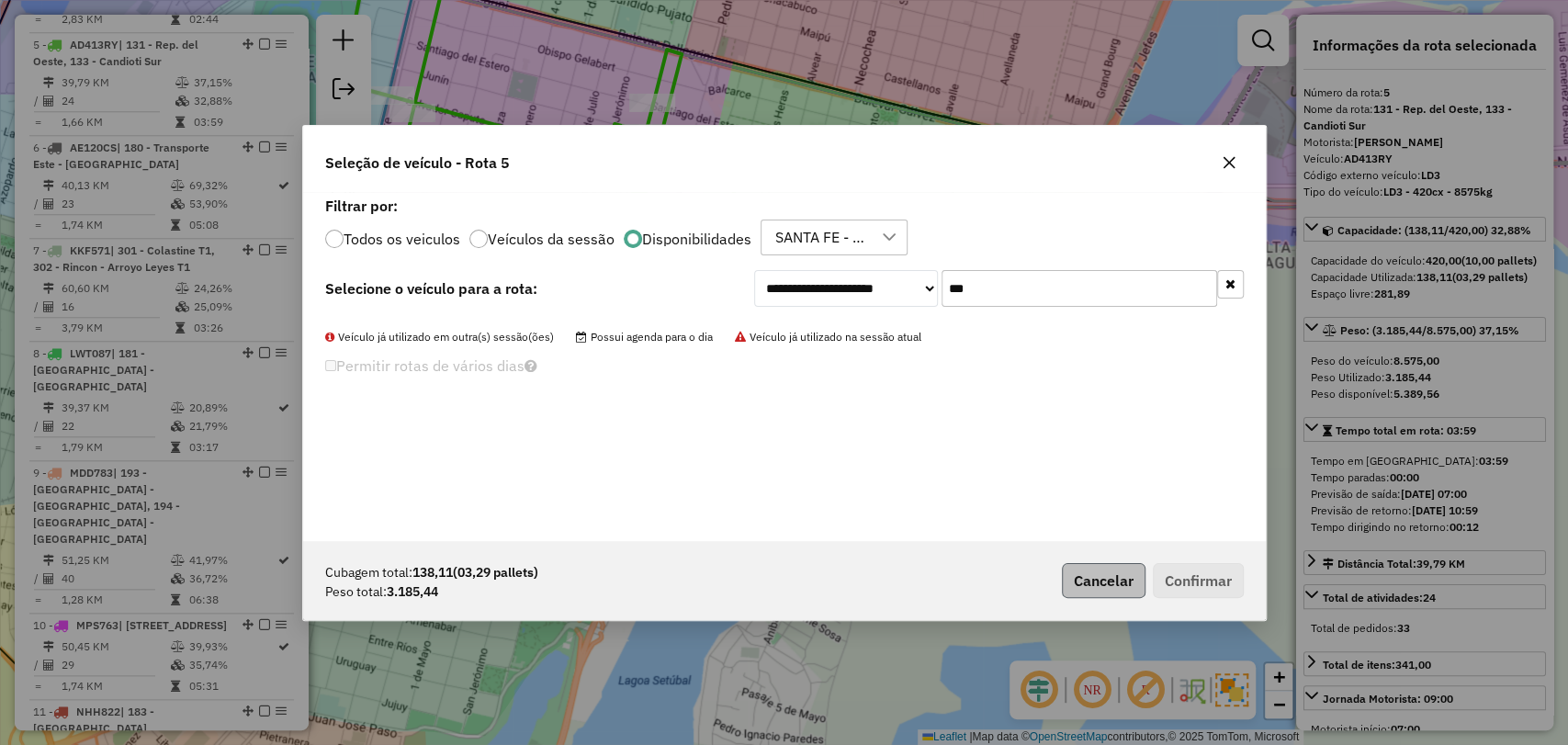
type input "***"
click at [1116, 575] on button "Cancelar" at bounding box center [1104, 580] width 84 height 35
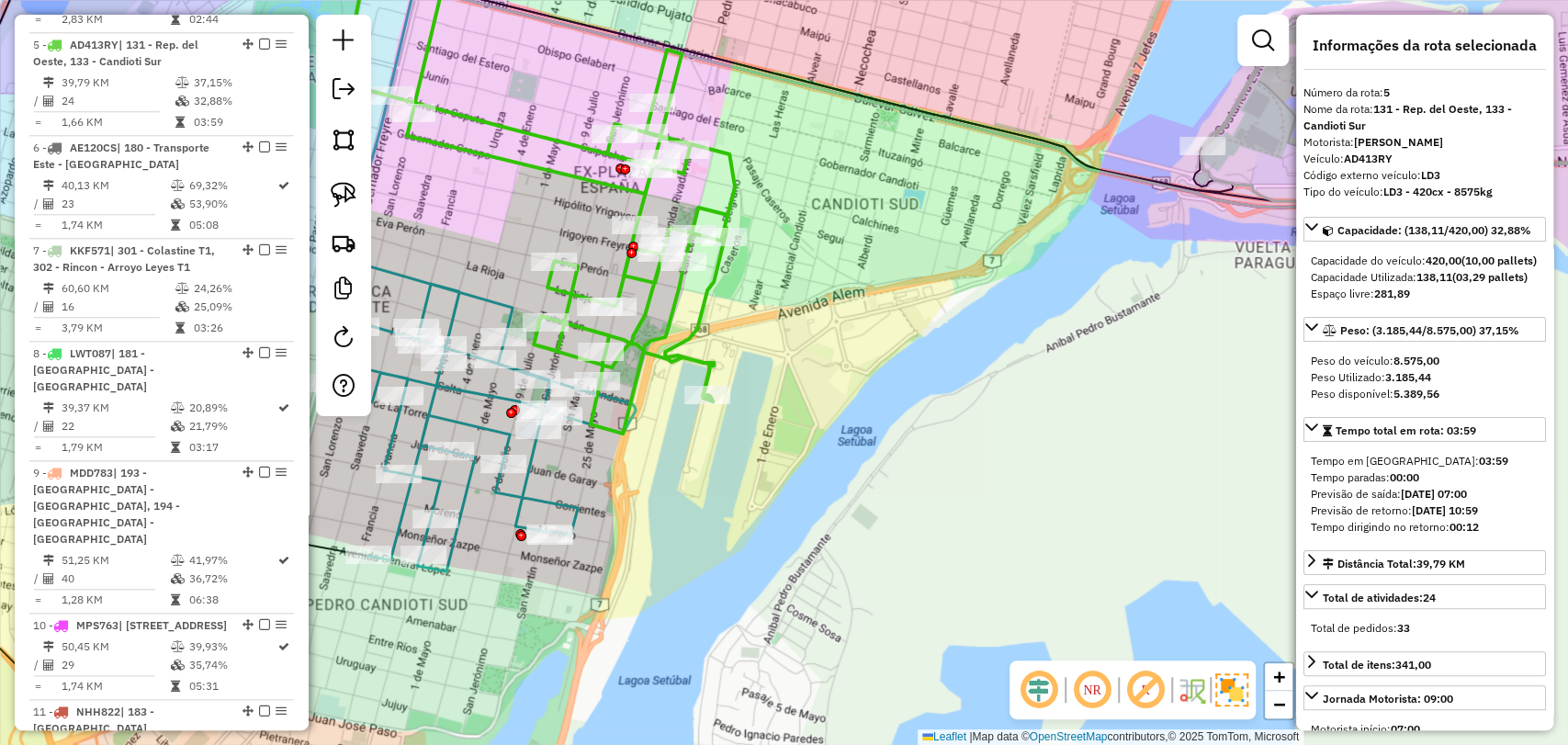
click at [691, 319] on icon at bounding box center [563, 179] width 344 height 508
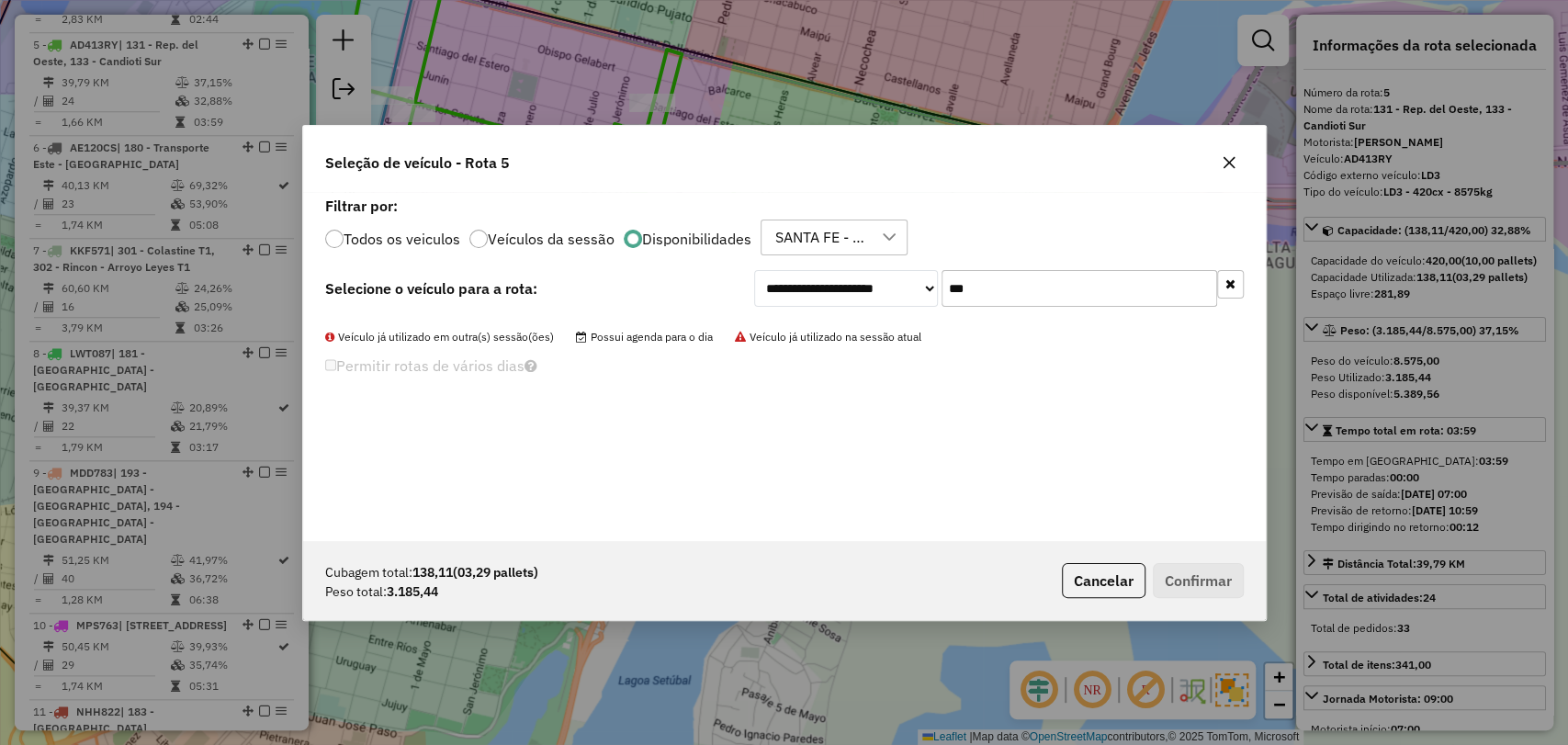
click at [976, 290] on input "***" at bounding box center [1079, 288] width 276 height 37
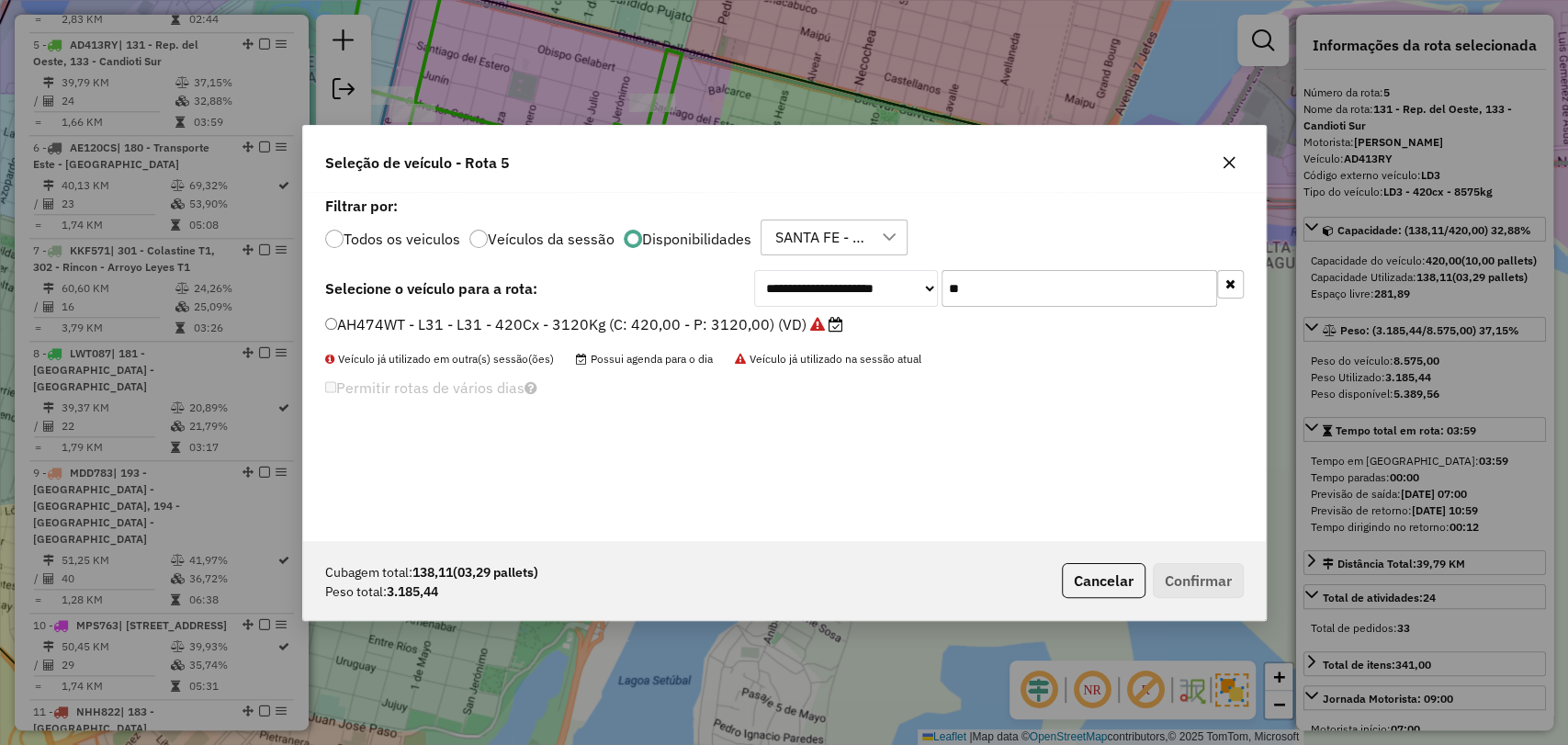
type input "*"
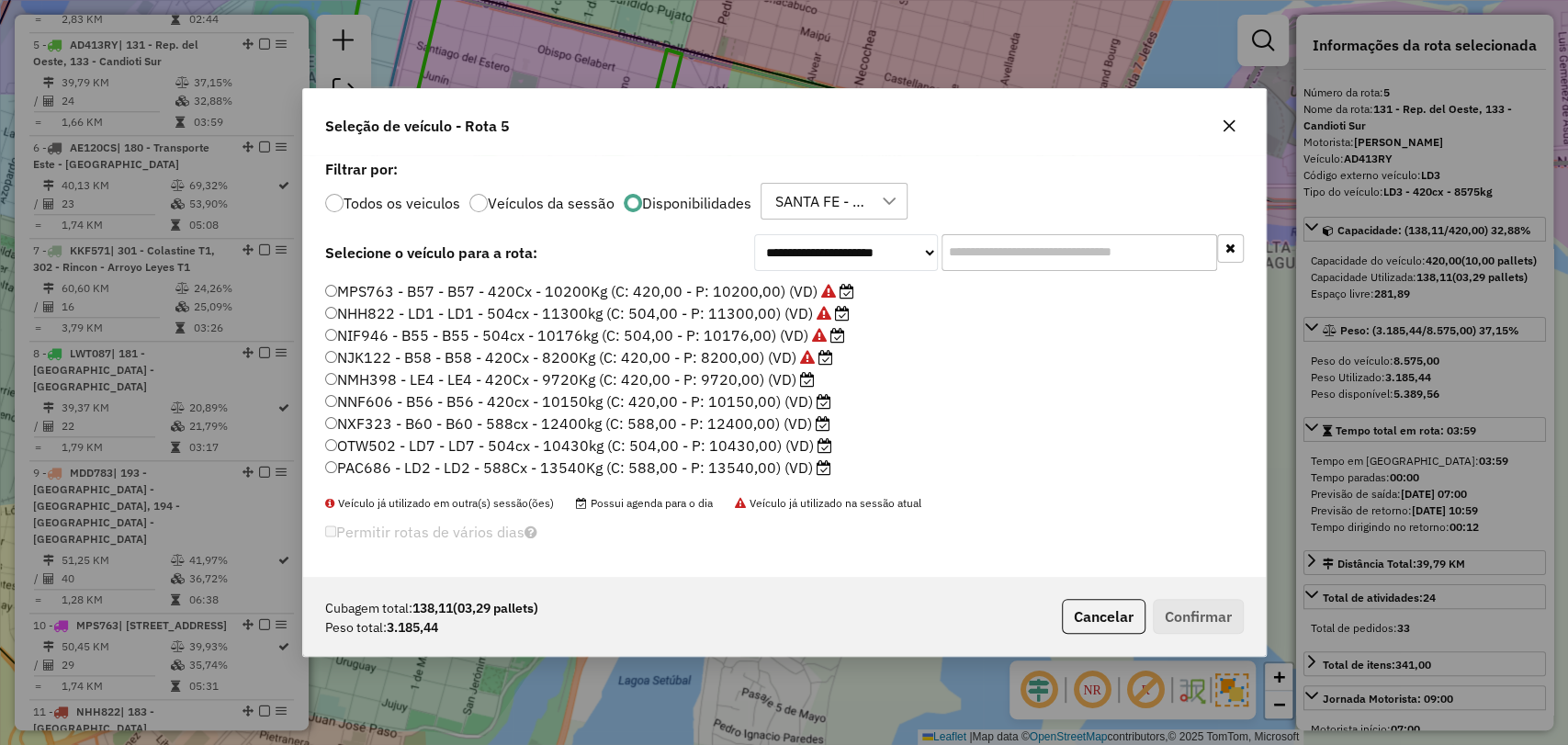
scroll to position [370, 0]
click at [1093, 620] on button "Cancelar" at bounding box center [1104, 616] width 84 height 35
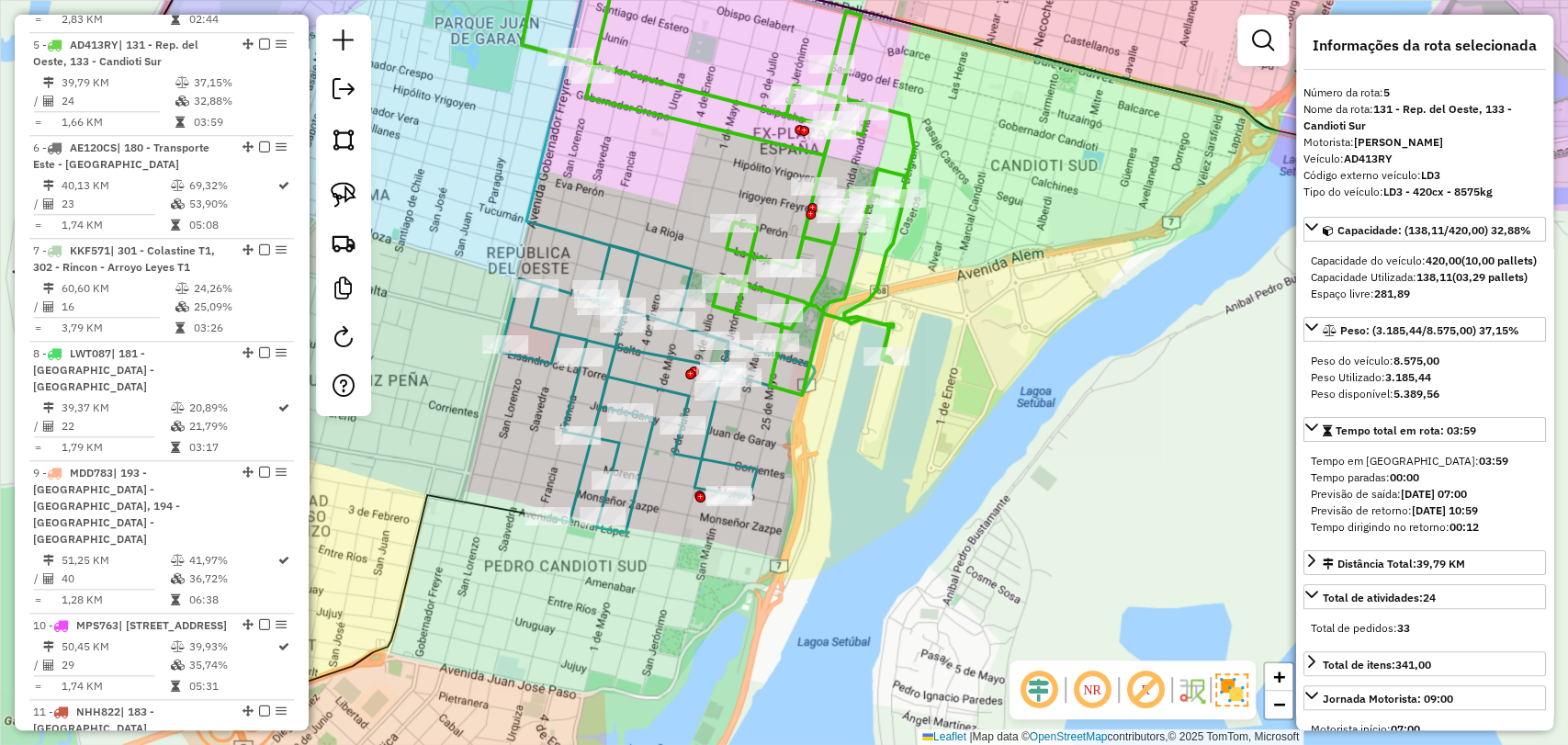
click at [708, 451] on icon at bounding box center [657, 388] width 315 height 287
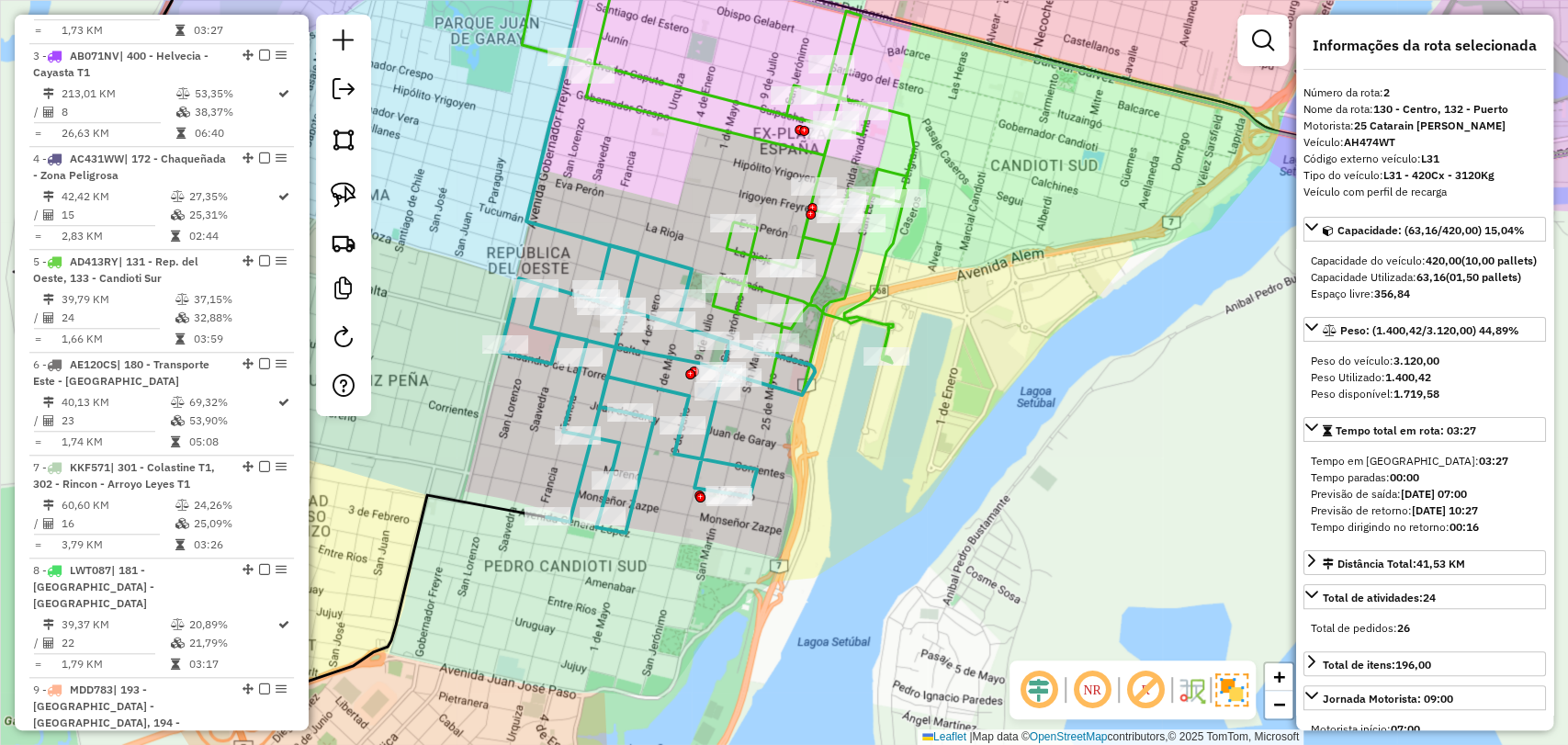
scroll to position [825, 0]
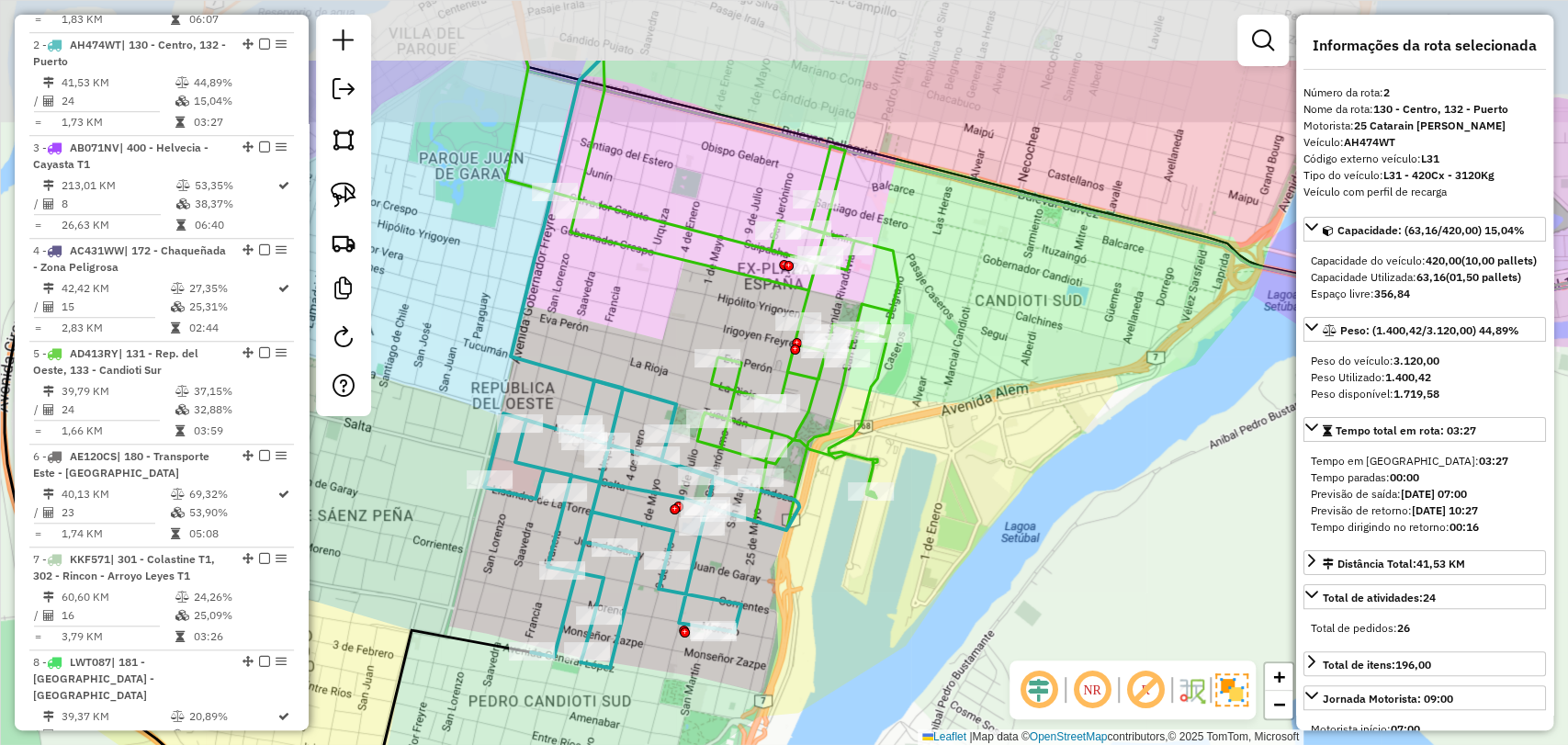
drag, startPoint x: 873, startPoint y: 333, endPoint x: 857, endPoint y: 469, distance: 136.9
click at [857, 469] on div "Rota 5 - Placa AD413RY 0000513021 - EL ALFAJOR SA Janela de atendimento Grade d…" at bounding box center [784, 372] width 1568 height 745
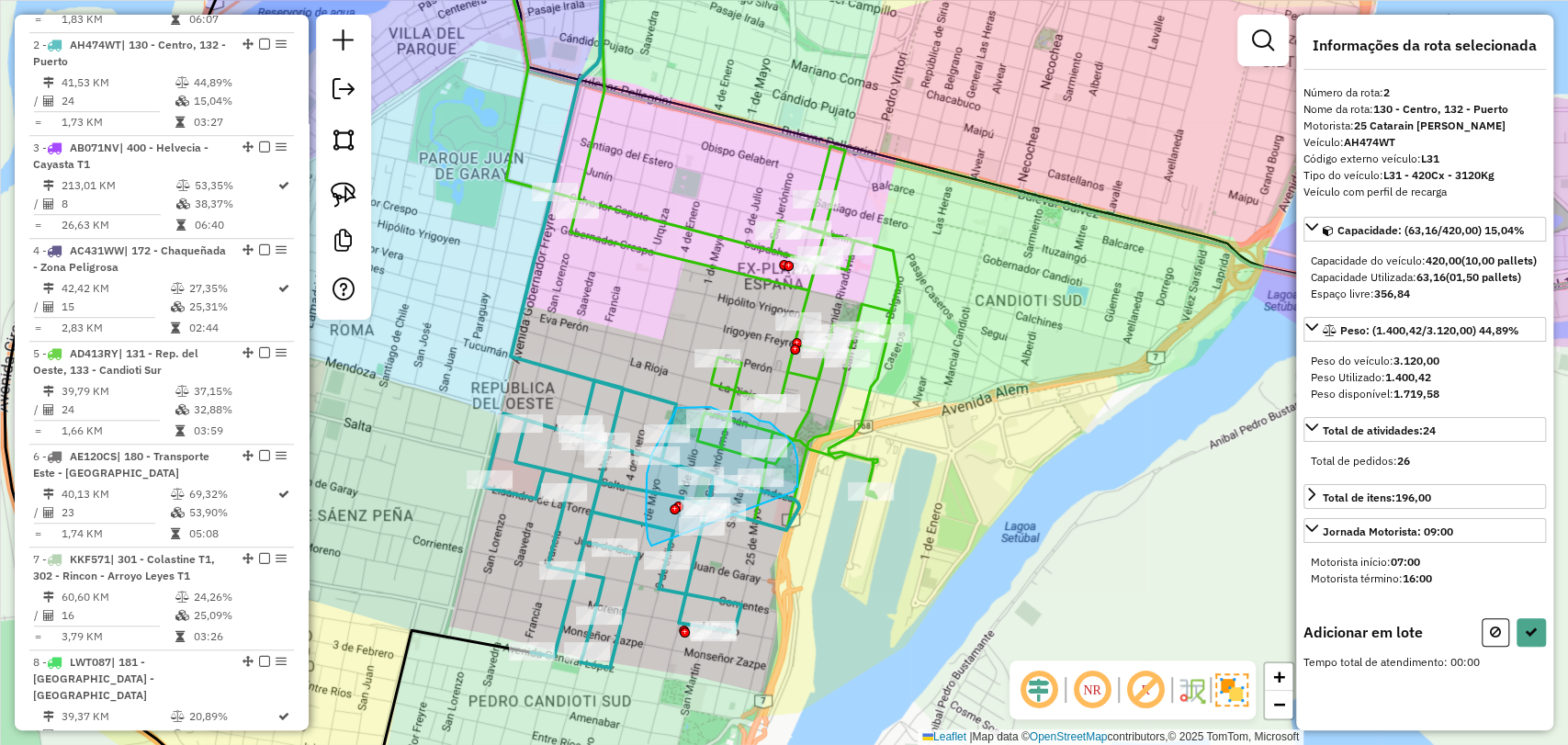
drag, startPoint x: 794, startPoint y: 492, endPoint x: 653, endPoint y: 545, distance: 150.6
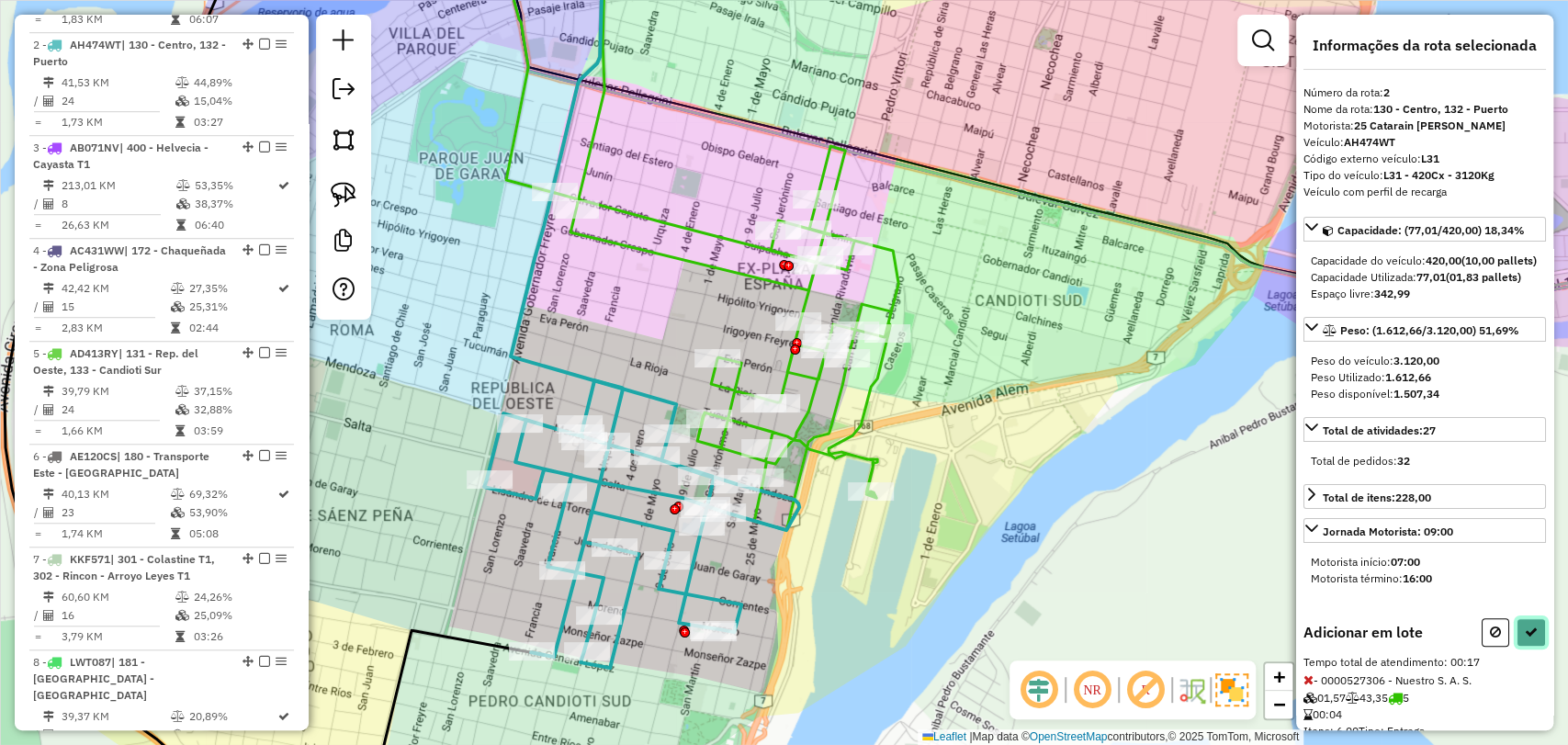
click at [1528, 639] on icon at bounding box center [1531, 632] width 13 height 13
select select "**********"
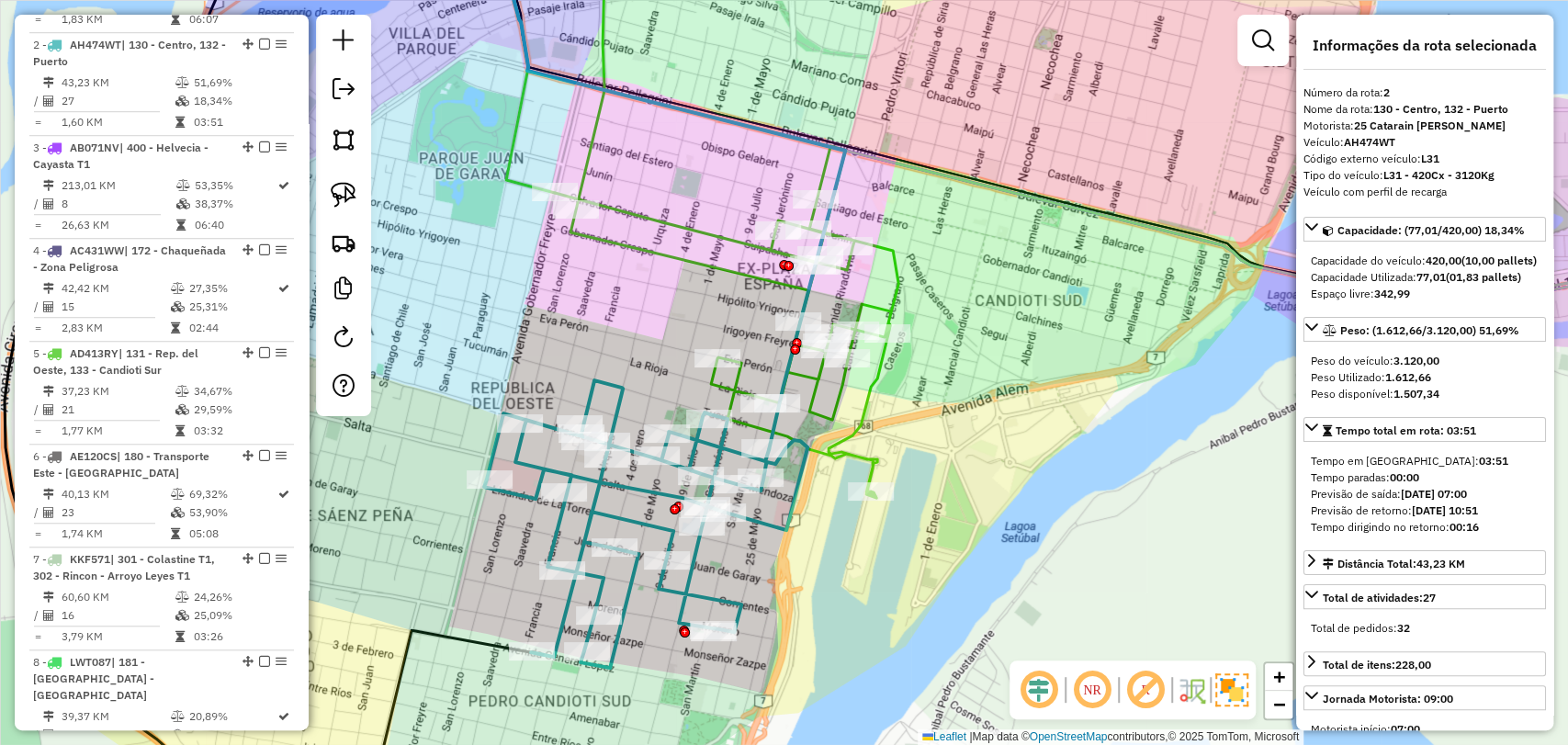
click at [832, 444] on icon at bounding box center [726, 233] width 344 height 530
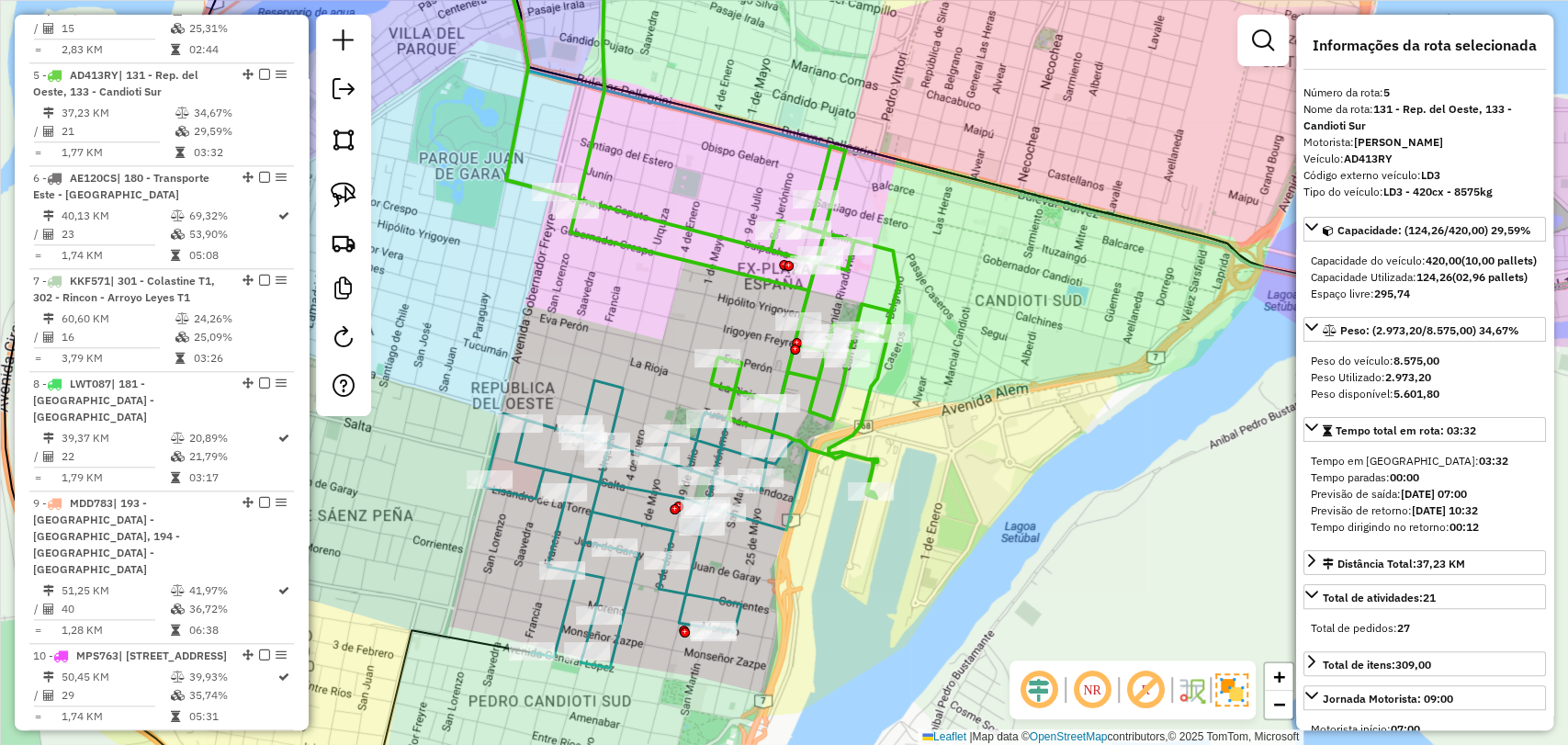
scroll to position [1134, 0]
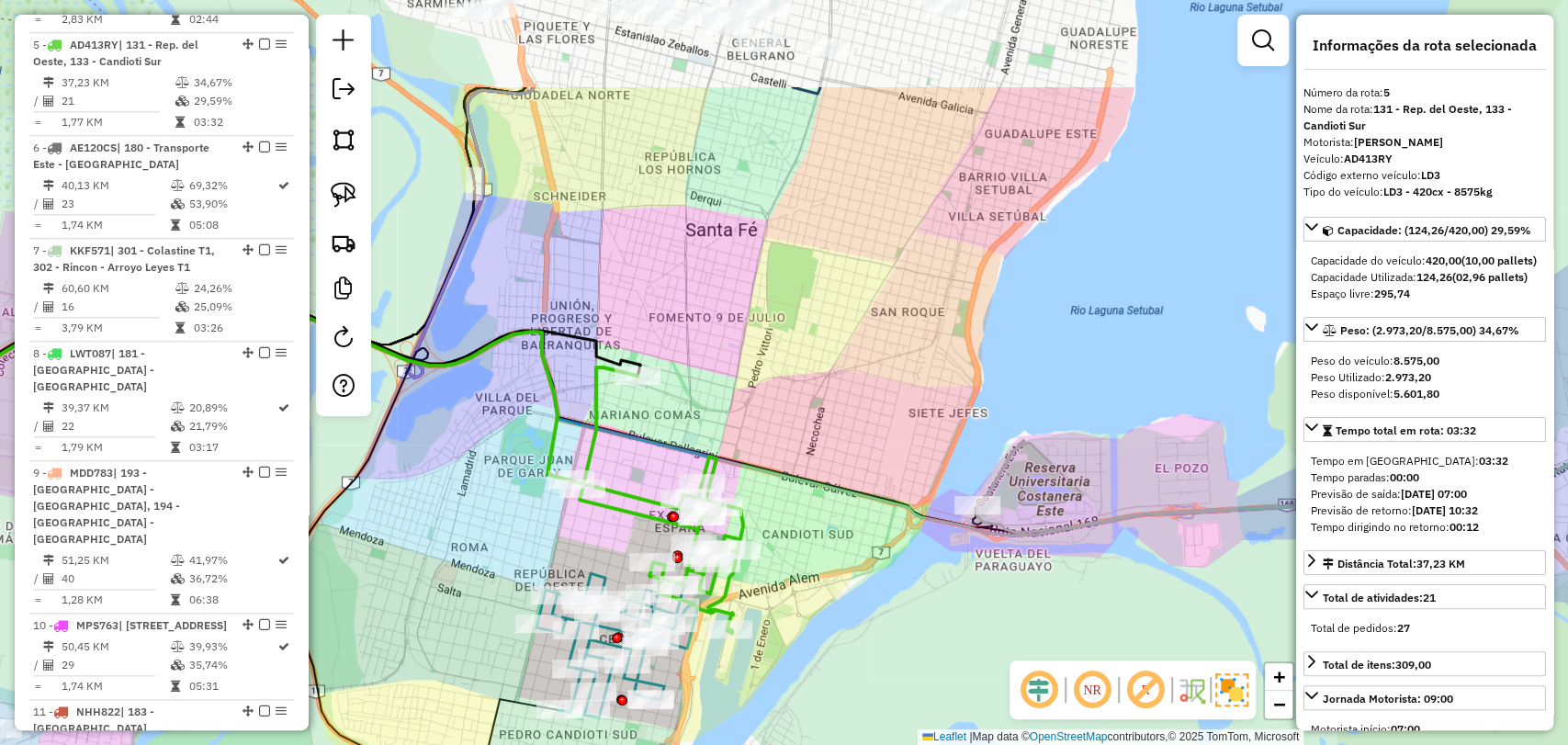
drag, startPoint x: 994, startPoint y: 367, endPoint x: 869, endPoint y: 582, distance: 248.7
click at [868, 582] on div "Janela de atendimento Grade de atendimento Capacidade Transportadoras Veículos …" at bounding box center [784, 372] width 1568 height 745
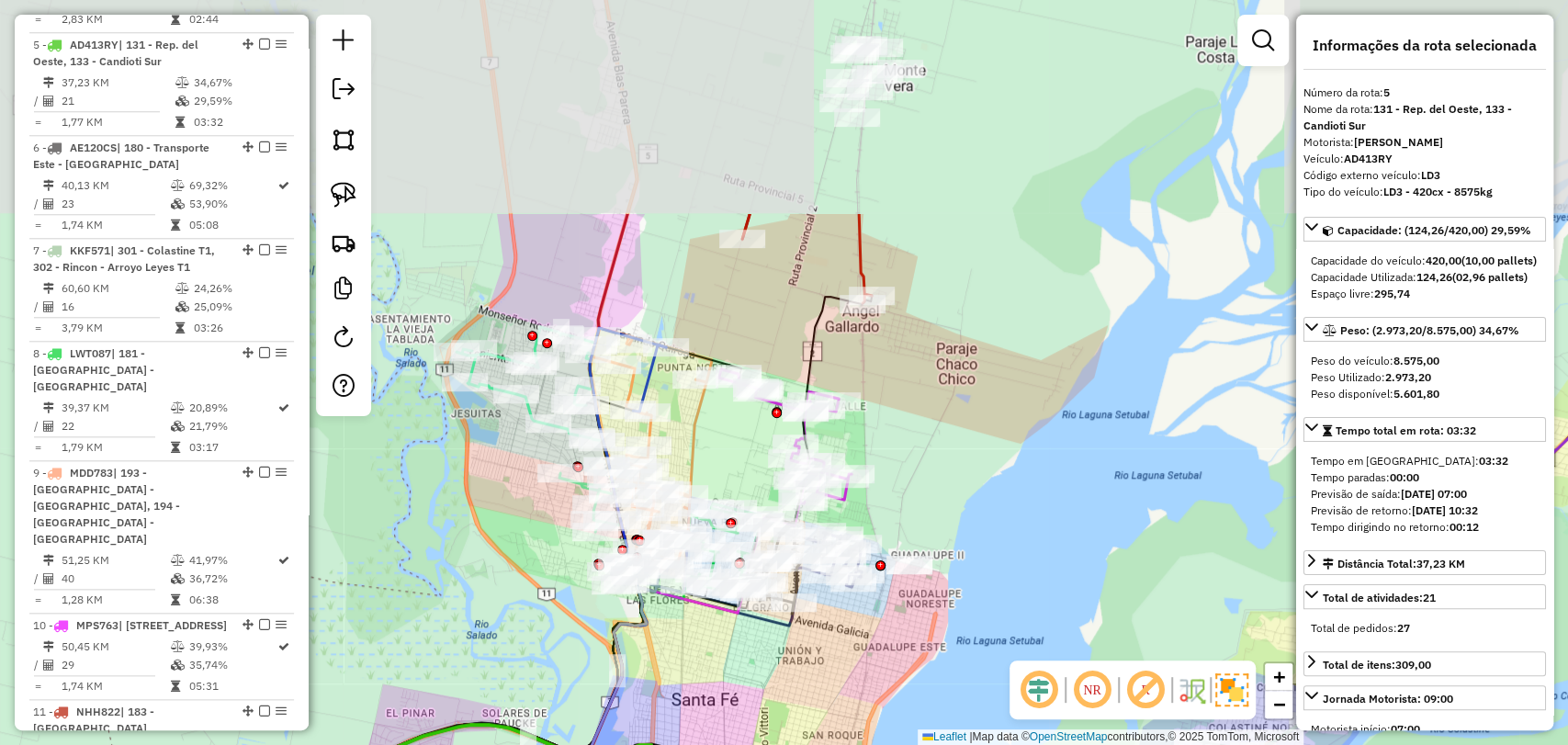
drag, startPoint x: 868, startPoint y: 472, endPoint x: 861, endPoint y: 781, distance: 309.1
click at [861, 744] on html "Aguarde... Pop-up bloqueado! Seu navegador bloqueou automáticamente a abertura …" at bounding box center [784, 372] width 1568 height 745
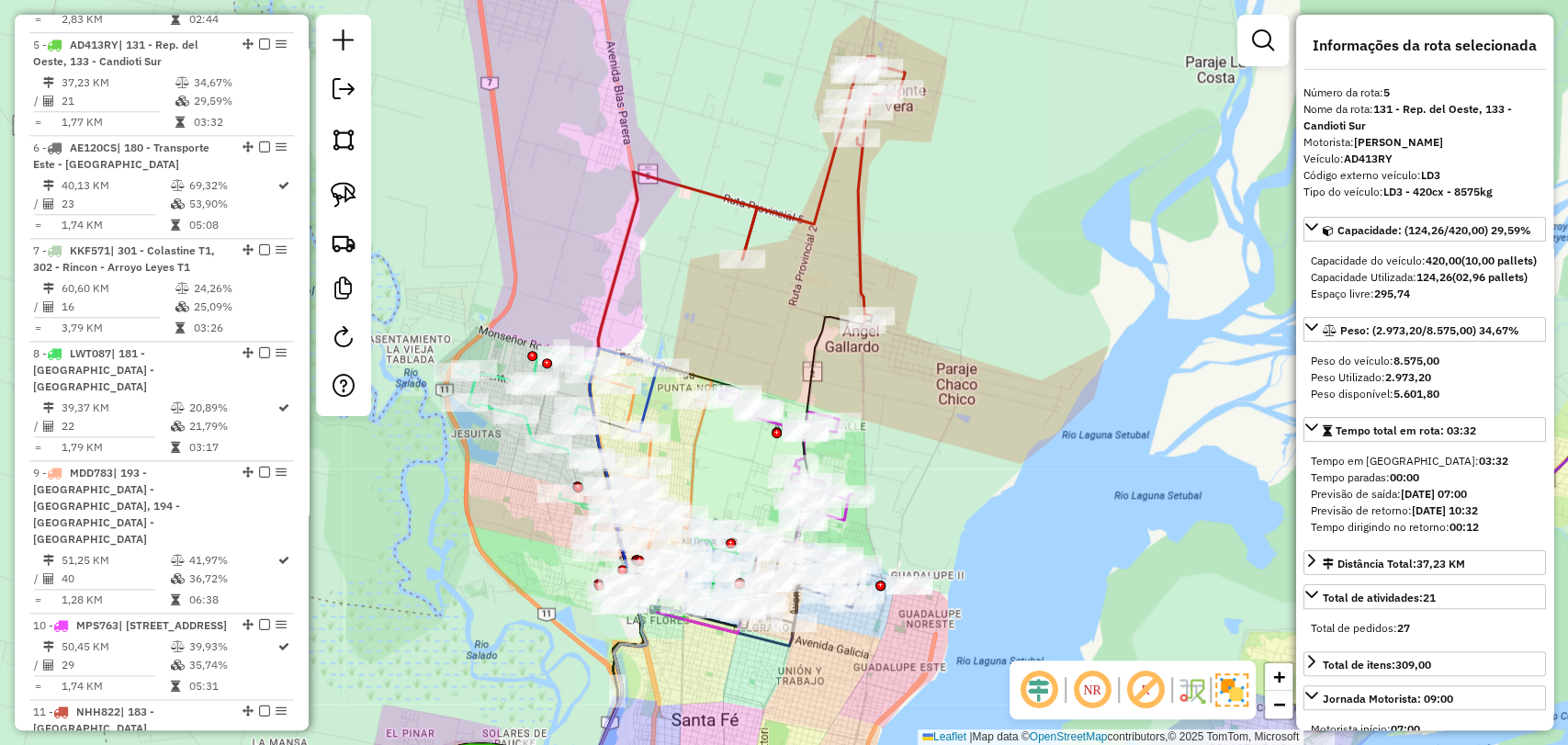
click at [865, 281] on icon at bounding box center [823, 189] width 163 height 267
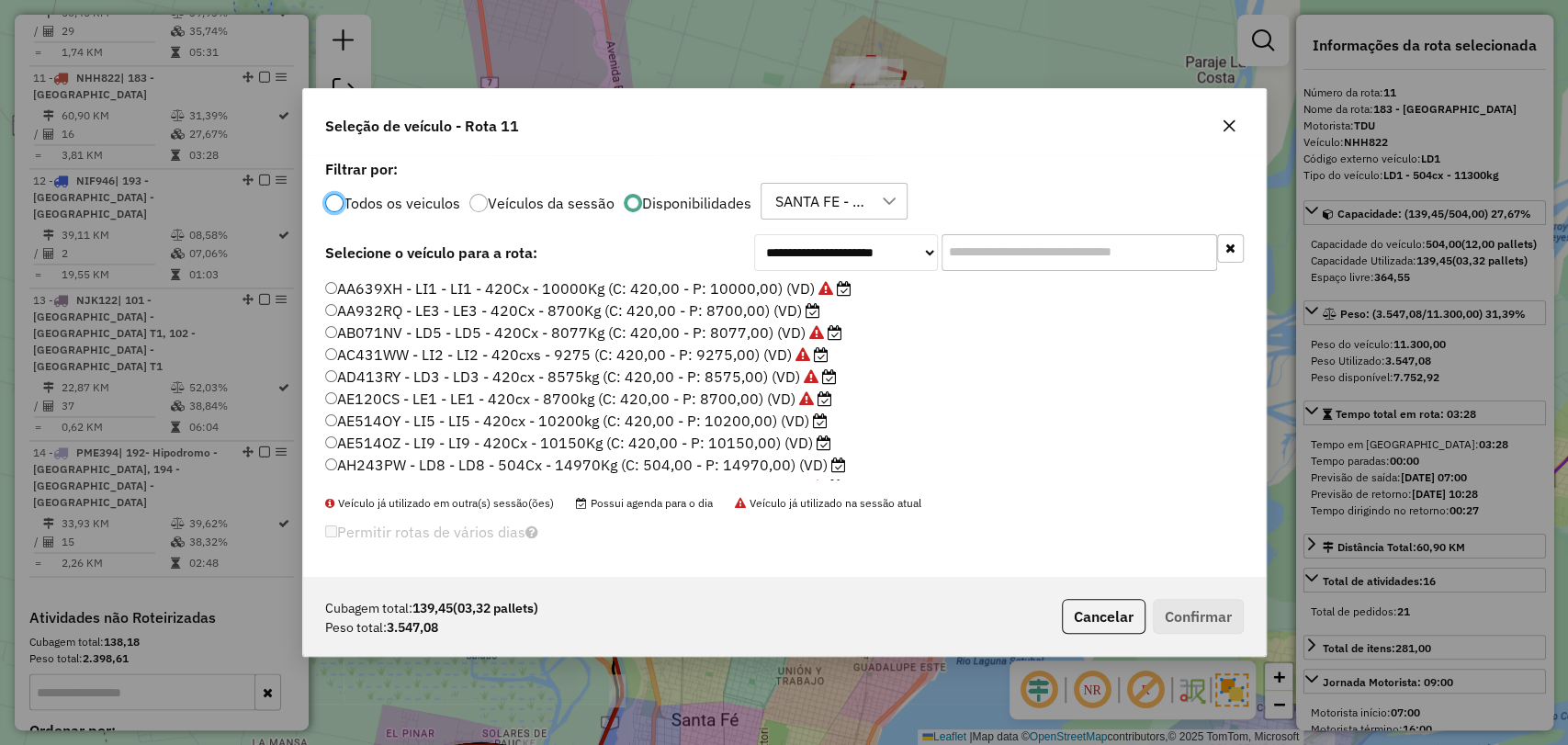
scroll to position [9, 6]
click at [765, 312] on label "AA932RQ - LE3 - LE3 - 420Cx - 8700Kg (C: 420,00 - P: 8700,00) (VD)" at bounding box center [573, 310] width 495 height 22
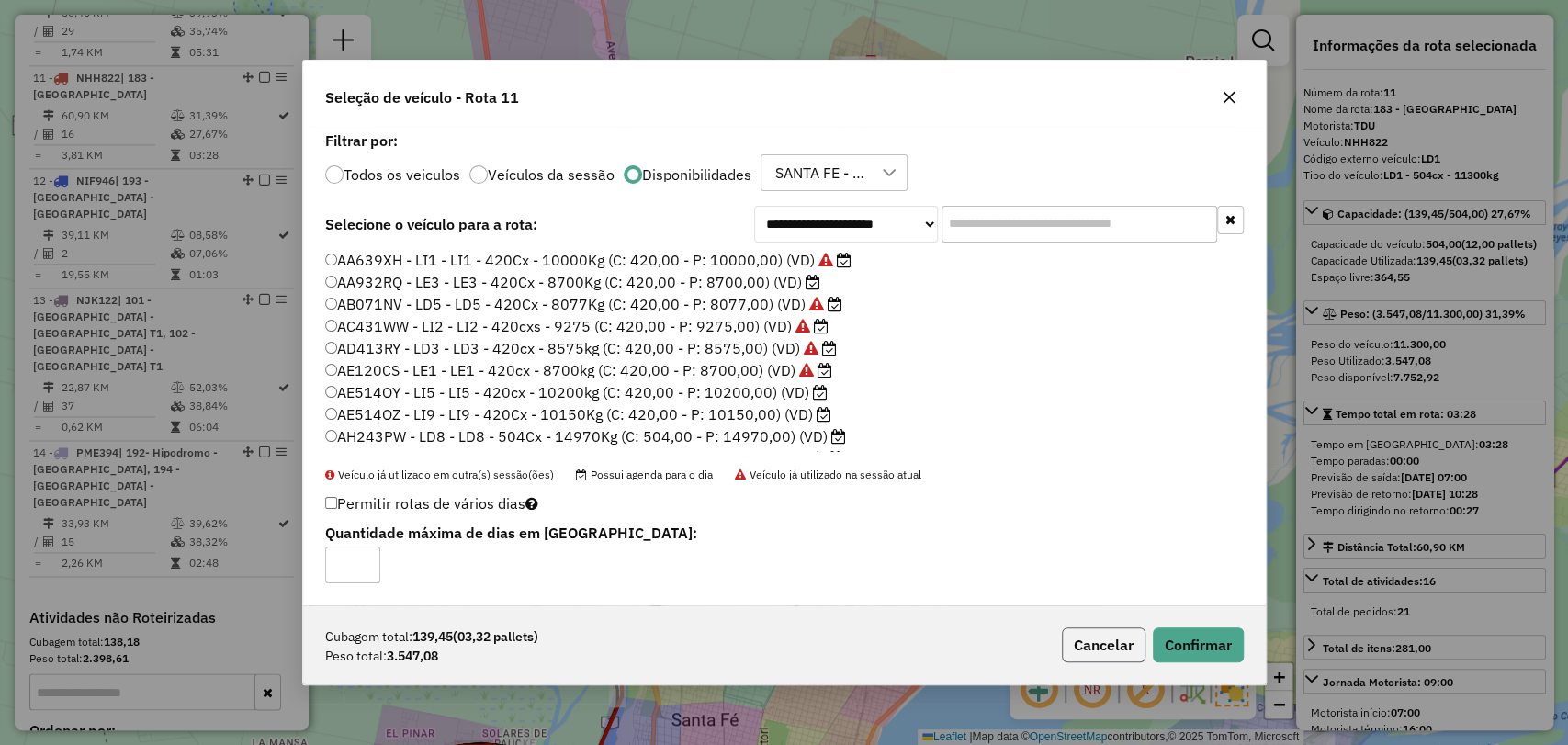
click at [1102, 634] on button "Cancelar" at bounding box center [1104, 644] width 84 height 35
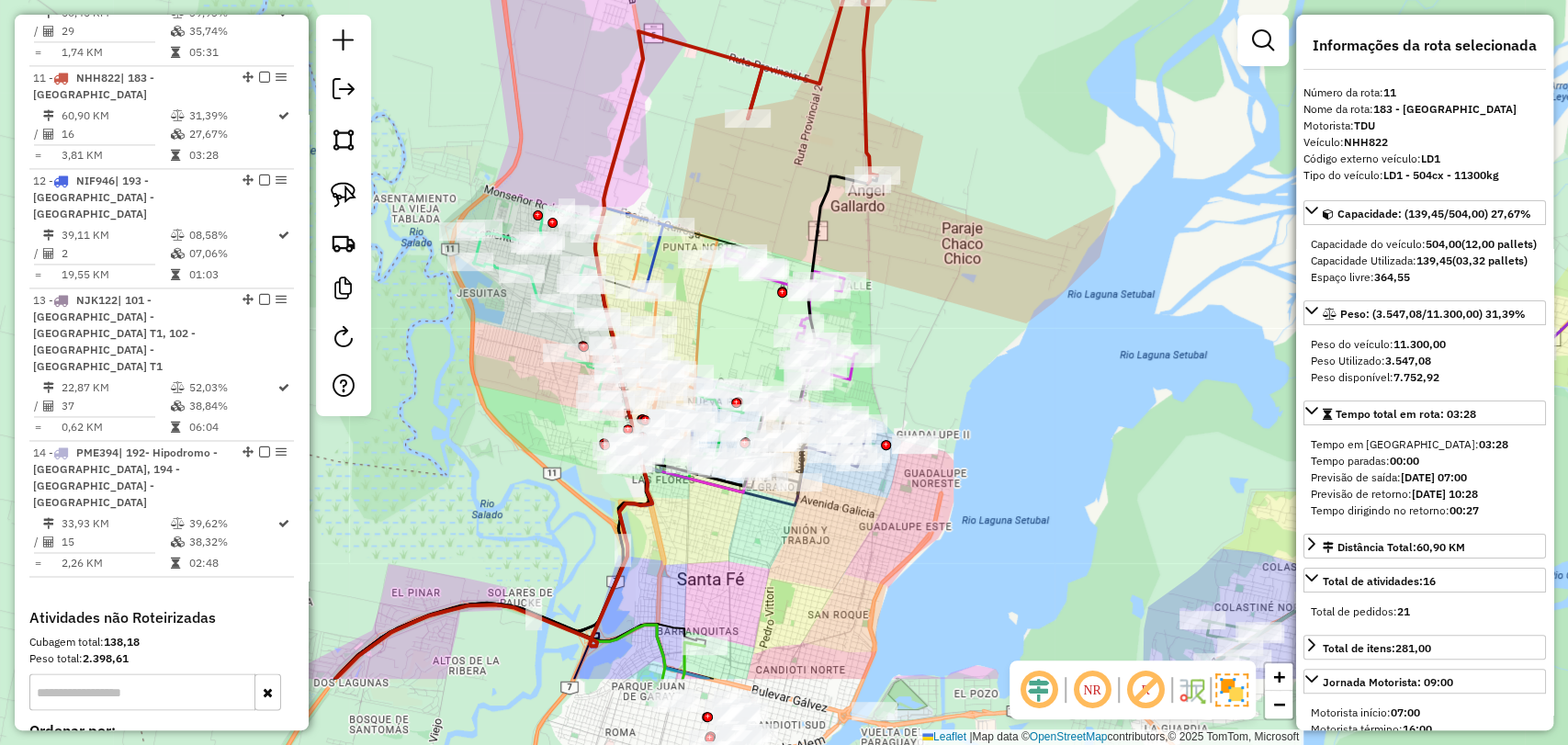
drag, startPoint x: 952, startPoint y: 366, endPoint x: 954, endPoint y: 282, distance: 84.0
click at [954, 282] on div "Janela de atendimento Grade de atendimento Capacidade Transportadoras Veículos …" at bounding box center [784, 372] width 1568 height 745
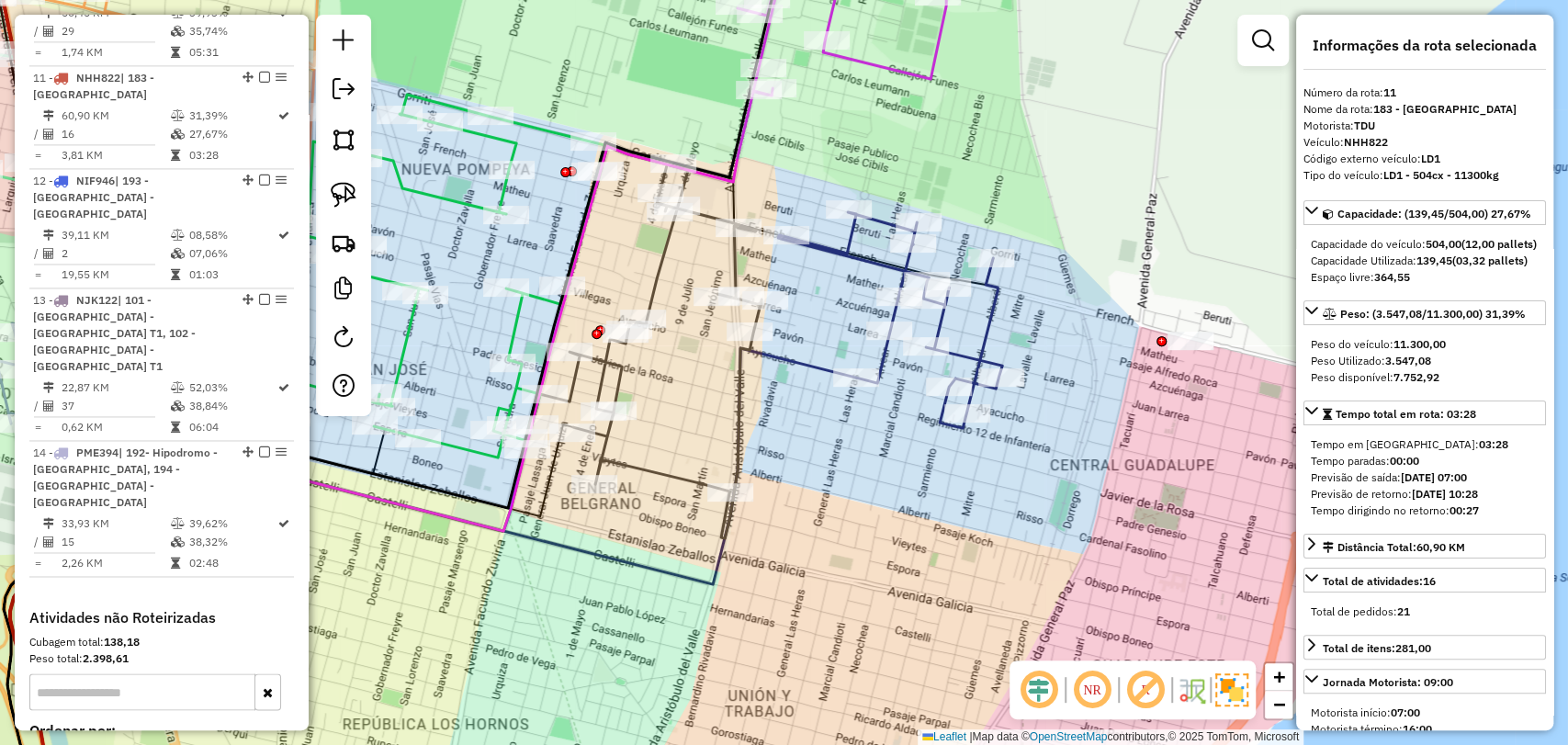
click at [833, 264] on icon at bounding box center [890, 319] width 224 height 216
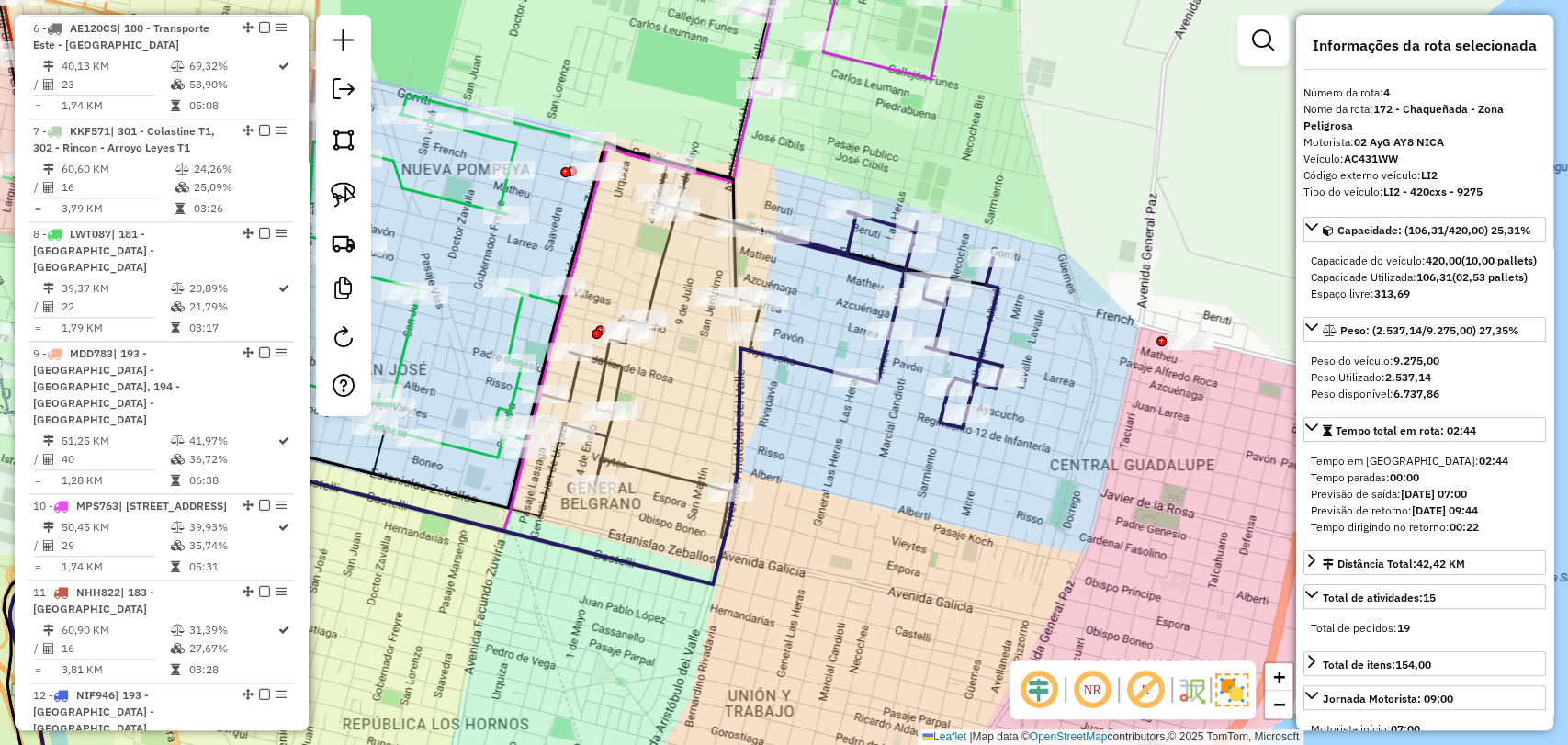
scroll to position [1031, 0]
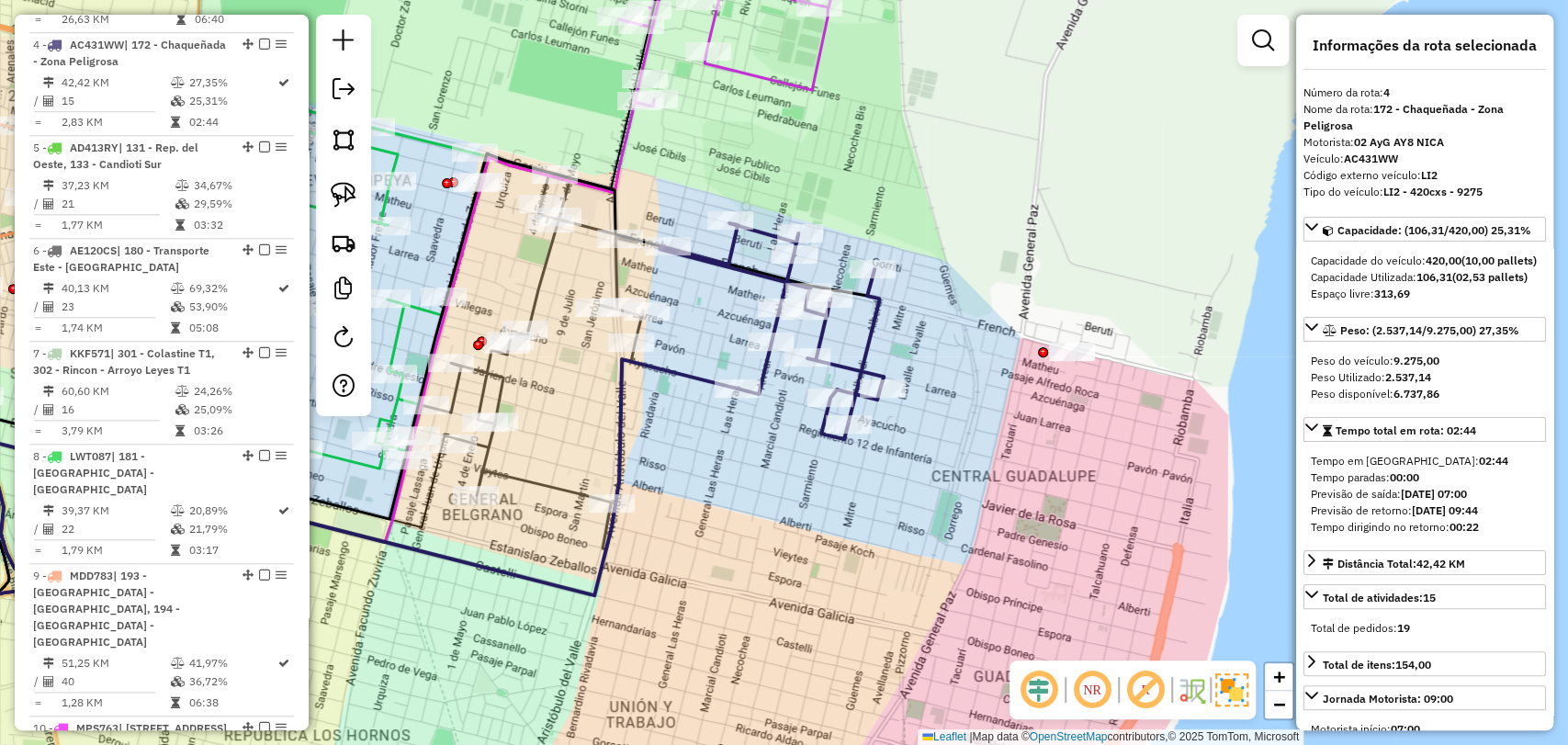
drag, startPoint x: 832, startPoint y: 316, endPoint x: 706, endPoint y: 333, distance: 127.1
click at [713, 328] on div "Janela de atendimento Grade de atendimento Capacidade Transportadoras Veículos …" at bounding box center [784, 372] width 1568 height 745
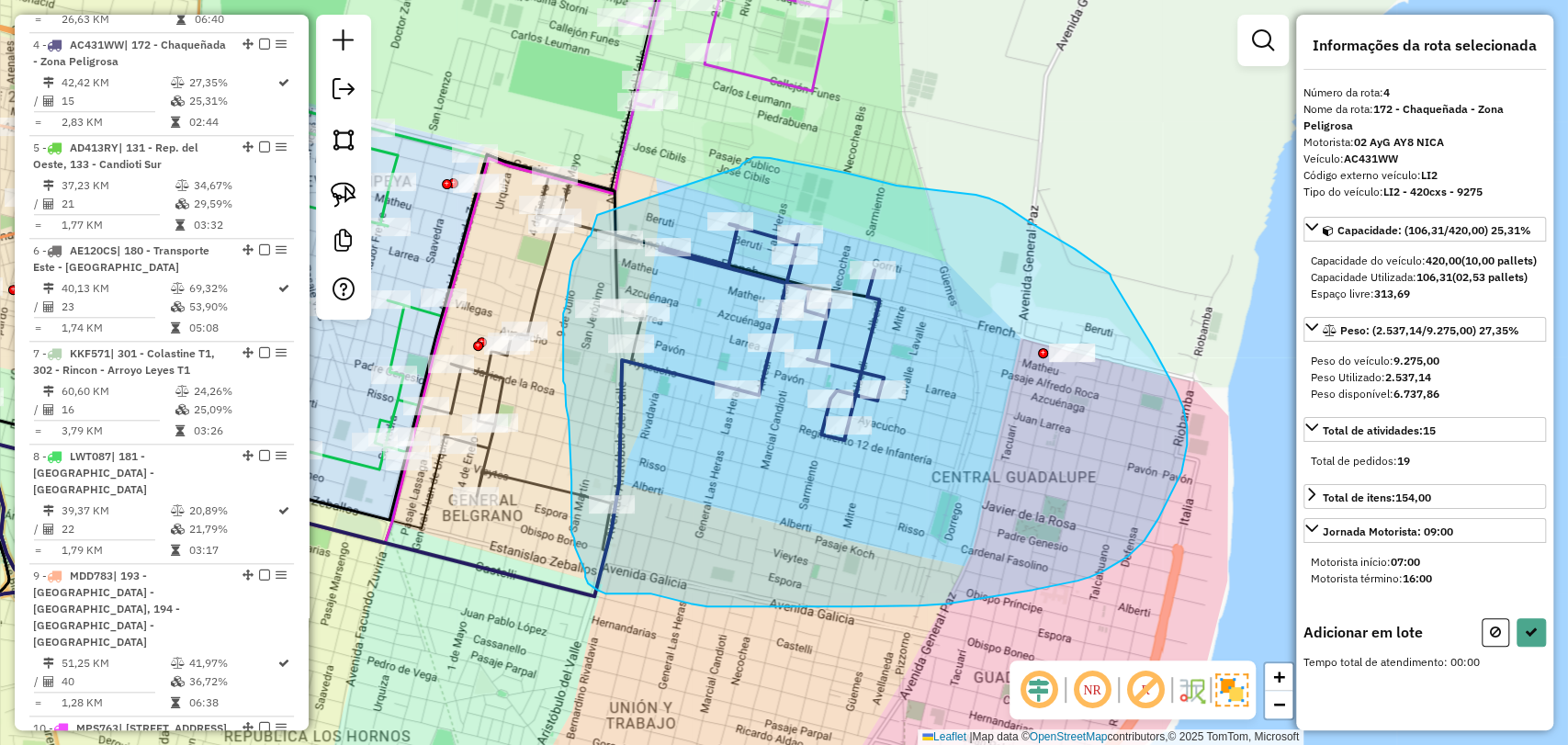
drag, startPoint x: 738, startPoint y: 168, endPoint x: 597, endPoint y: 215, distance: 148.6
click at [597, 215] on hb-app "Aguarde... Pop-up bloqueado! Seu navegador bloqueou automáticamente a abertura …" at bounding box center [784, 372] width 1568 height 745
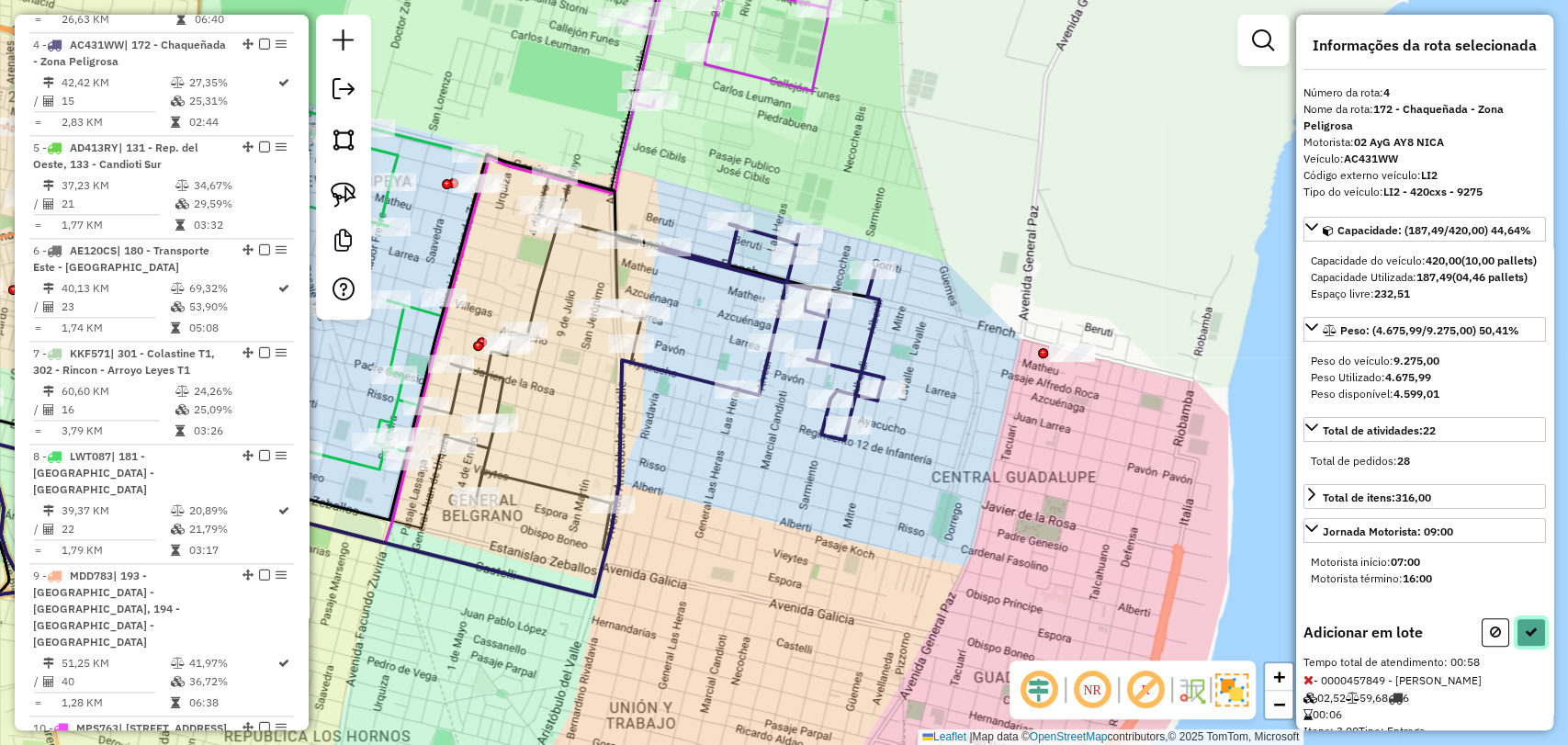
click at [1525, 639] on icon at bounding box center [1531, 632] width 13 height 13
select select "**********"
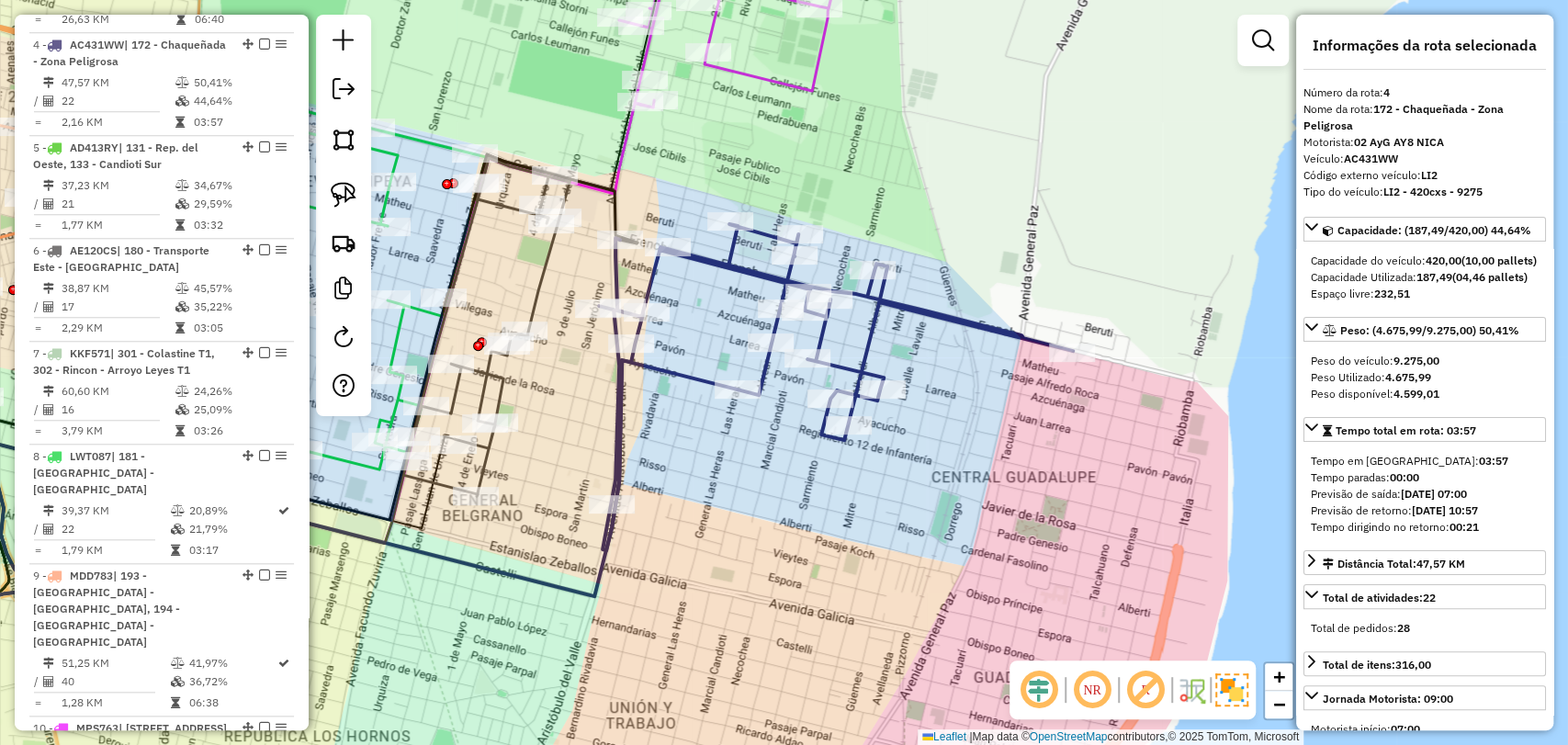
click at [981, 336] on icon at bounding box center [835, 387] width 474 height 326
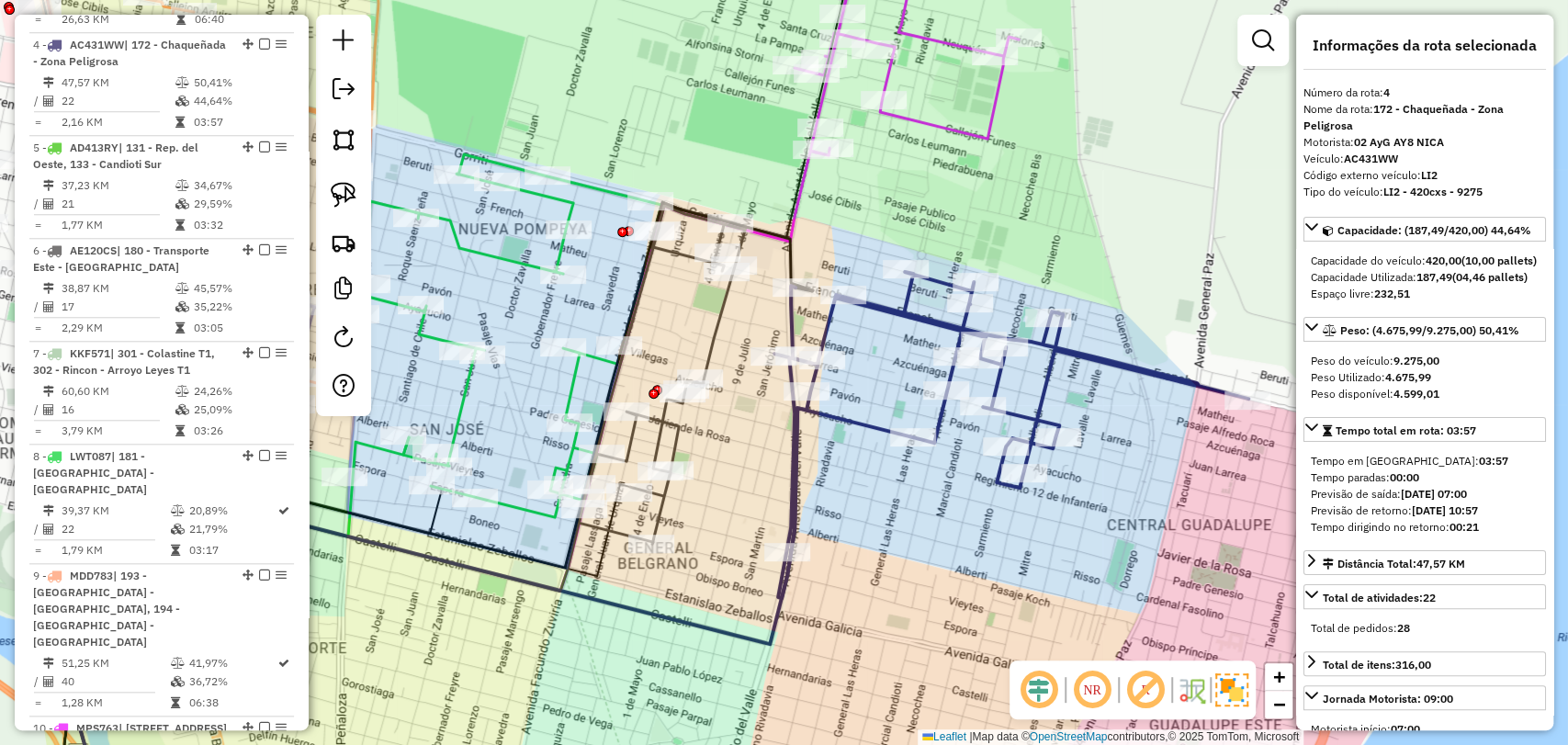
drag, startPoint x: 996, startPoint y: 419, endPoint x: 1201, endPoint y: 483, distance: 214.8
click at [1201, 483] on div "Janela de atendimento Grade de atendimento Capacidade Transportadoras Veículos …" at bounding box center [784, 372] width 1568 height 745
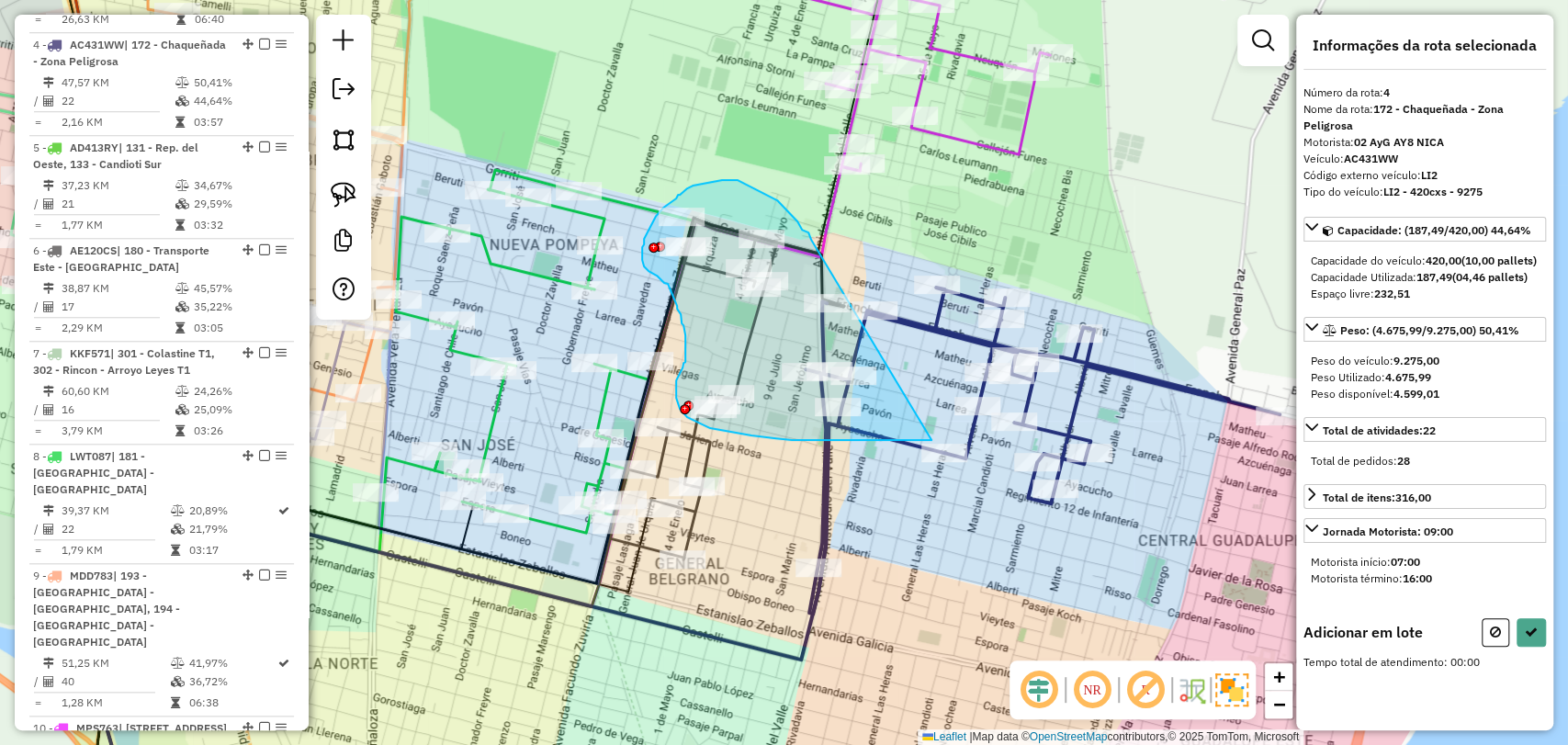
drag, startPoint x: 811, startPoint y: 240, endPoint x: 931, endPoint y: 440, distance: 233.2
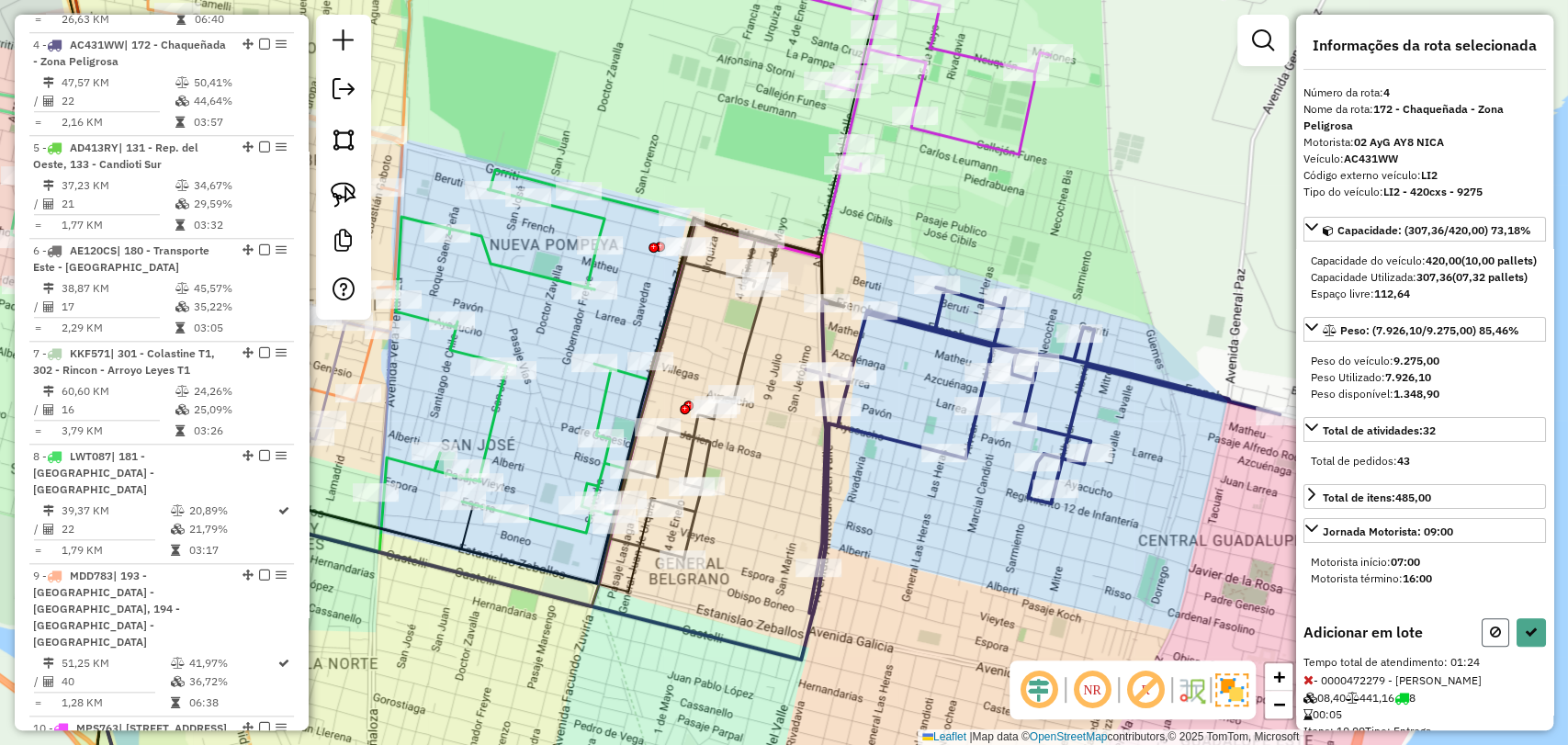
click at [1492, 639] on icon at bounding box center [1495, 632] width 11 height 13
click at [1492, 587] on div "Motorista término: 16:00" at bounding box center [1425, 579] width 228 height 17
select select "**********"
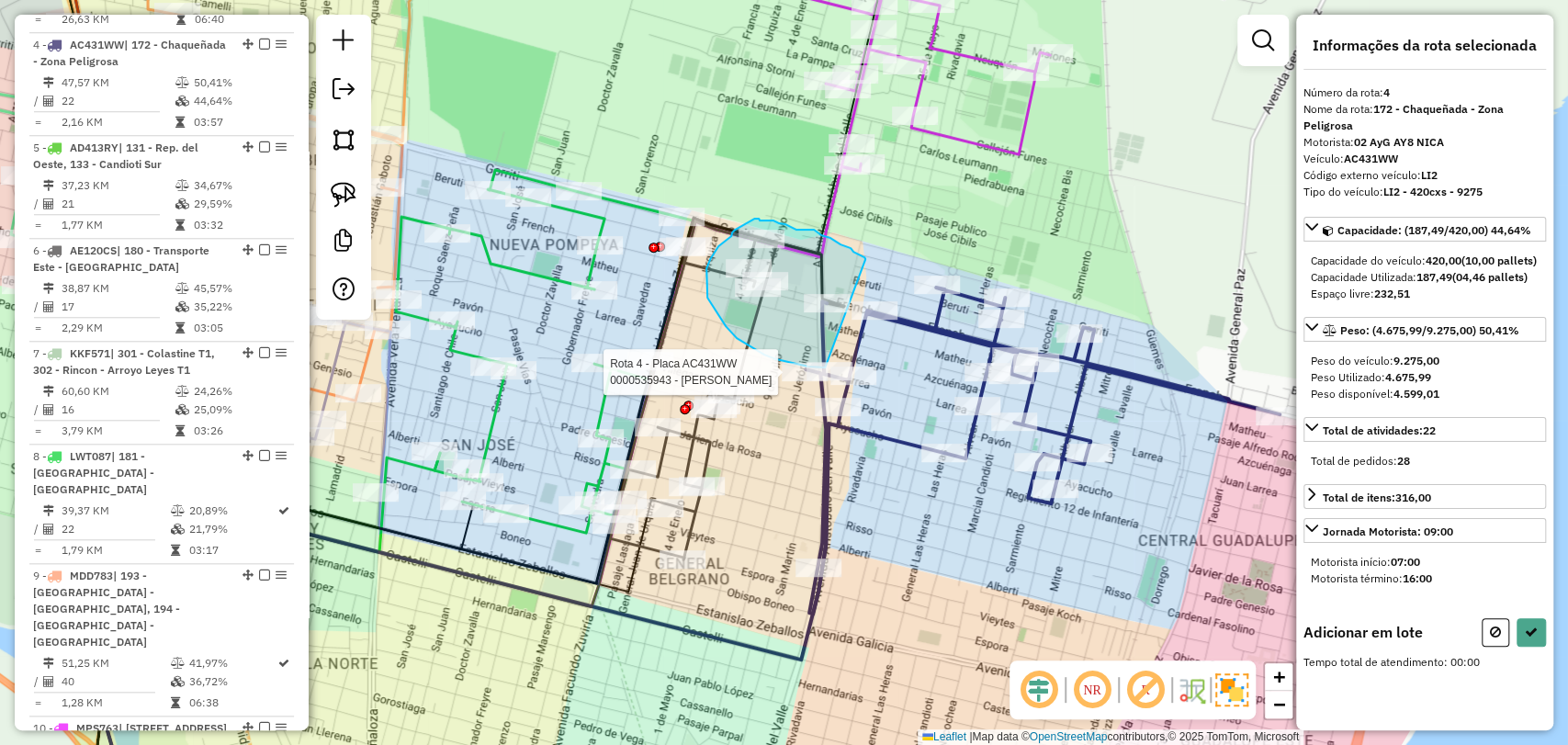
click at [834, 366] on div "Rota 4 - Placa AC431WW 0000535943 - Ramirez [PERSON_NAME] de atendimento Grade …" at bounding box center [784, 372] width 1568 height 745
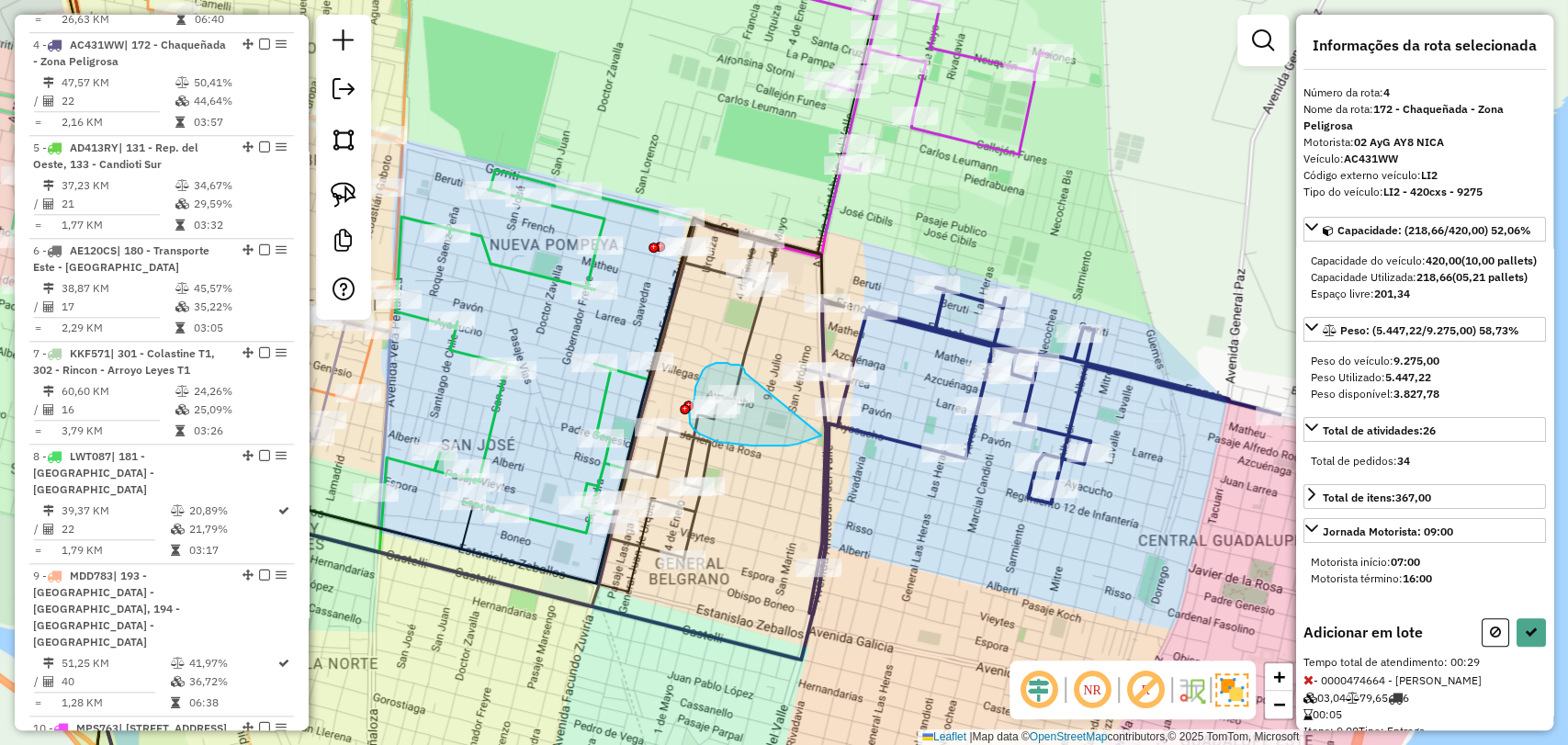
drag, startPoint x: 745, startPoint y: 373, endPoint x: 821, endPoint y: 435, distance: 98.1
click at [1525, 639] on icon at bounding box center [1531, 632] width 13 height 13
select select "**********"
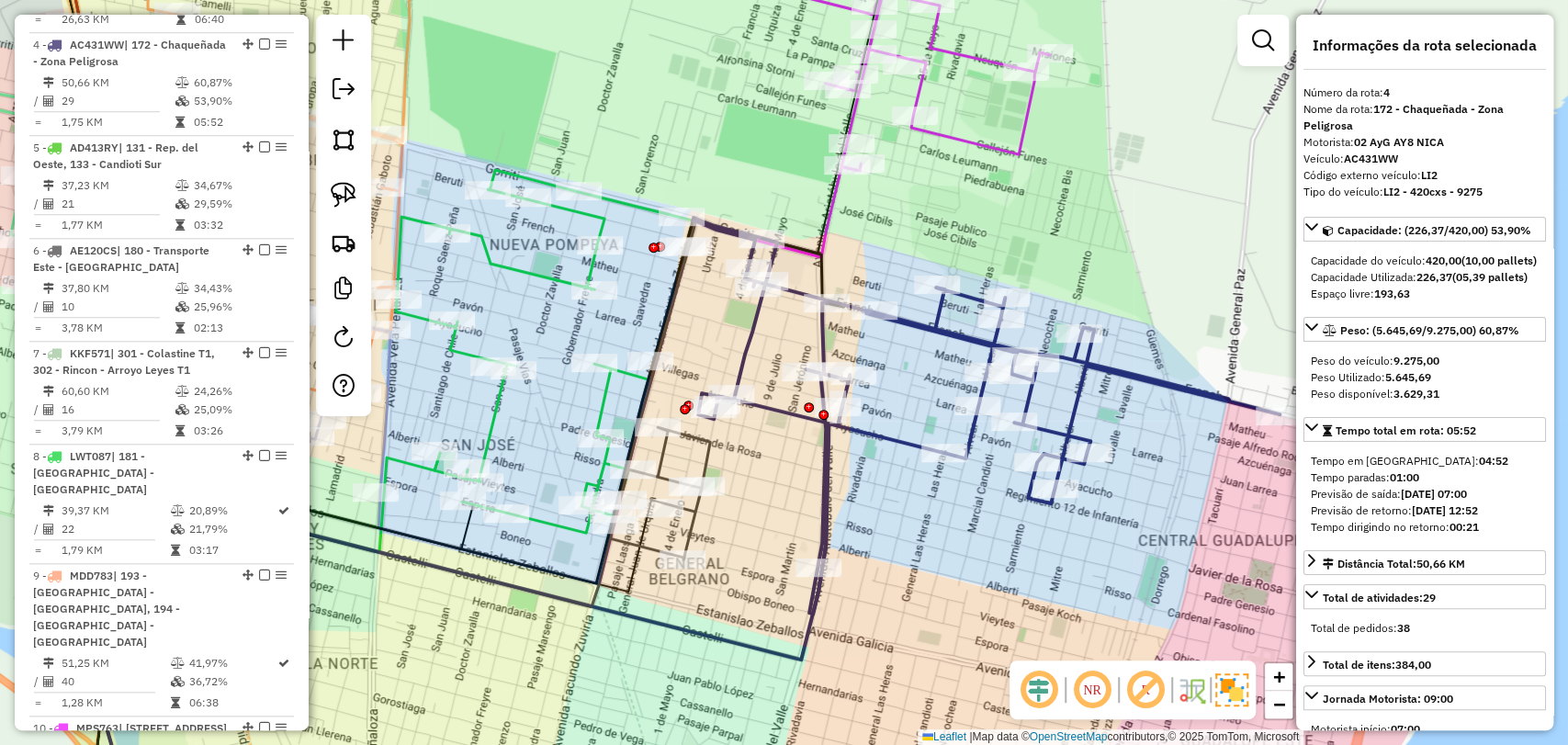
click at [607, 390] on icon at bounding box center [543, 350] width 297 height 363
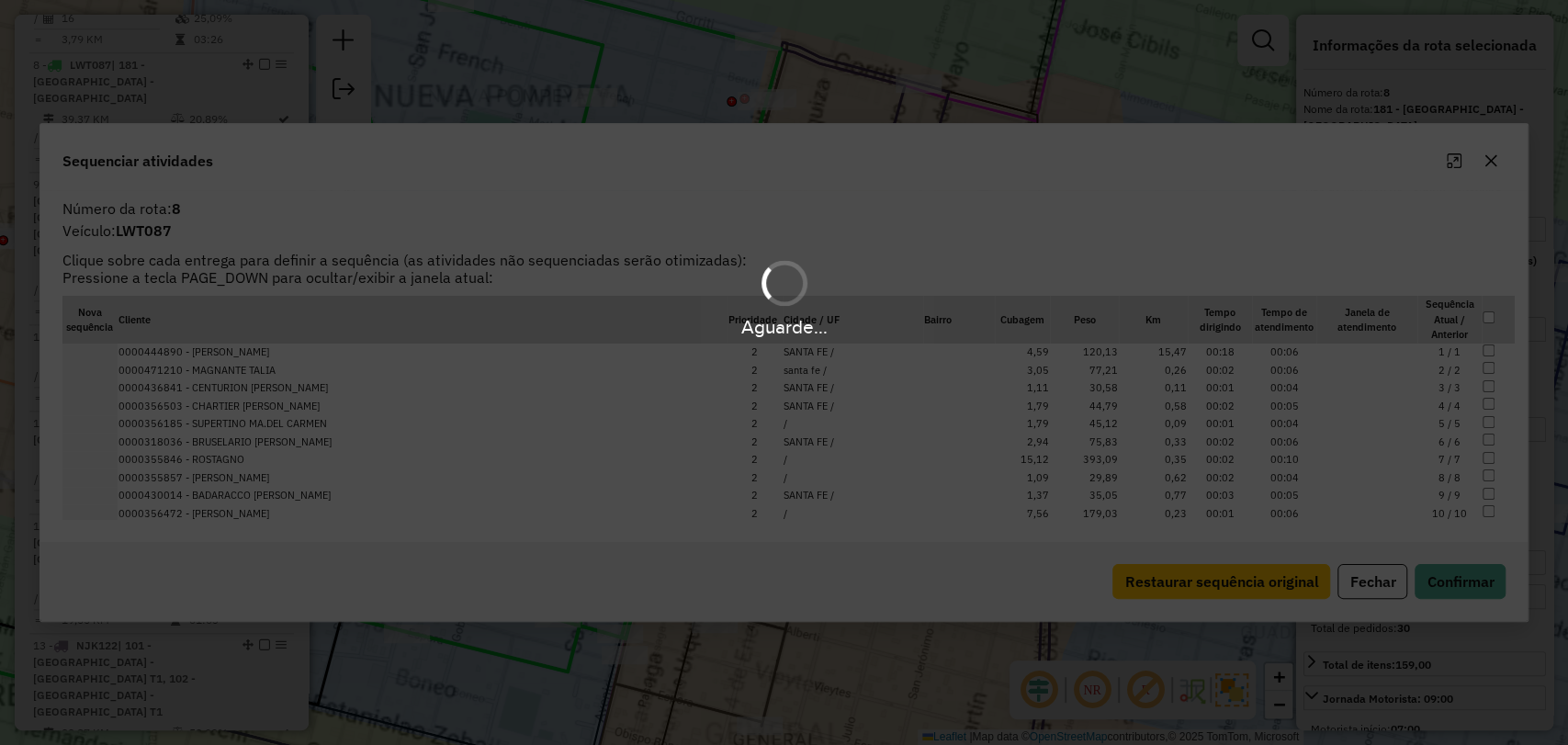
scroll to position [1443, 0]
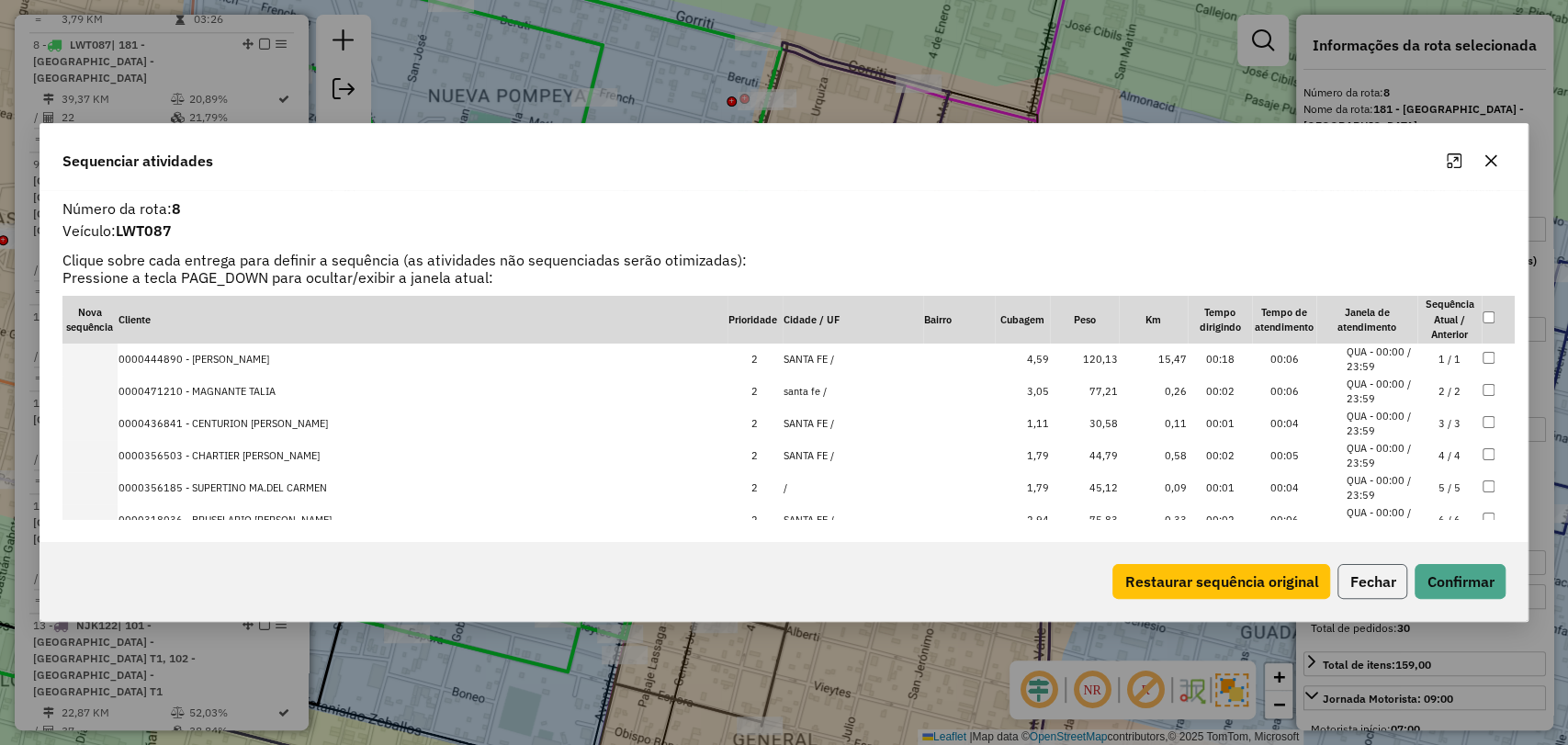
click at [1406, 575] on button "Fechar" at bounding box center [1372, 581] width 70 height 35
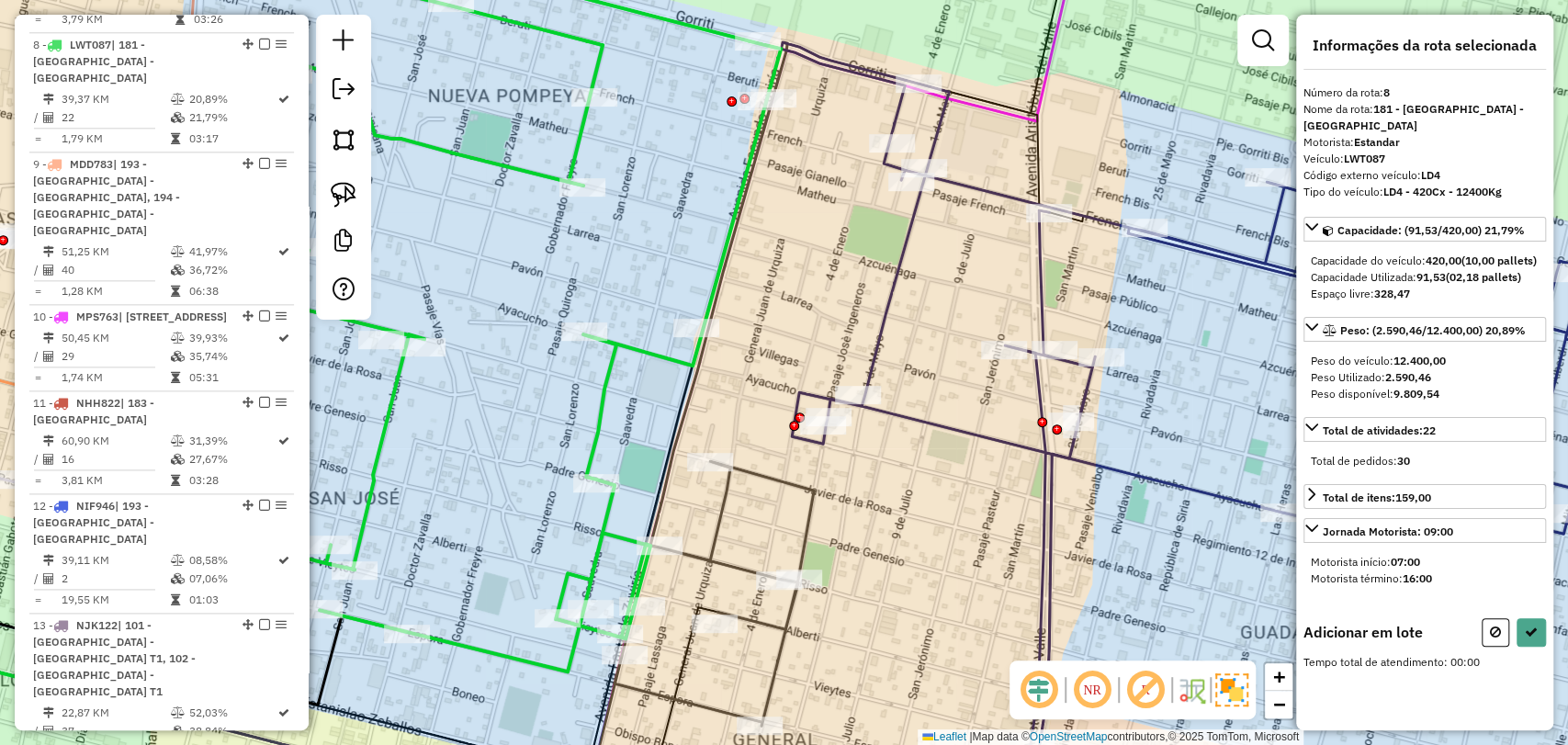
click at [719, 506] on icon at bounding box center [715, 384] width 200 height 684
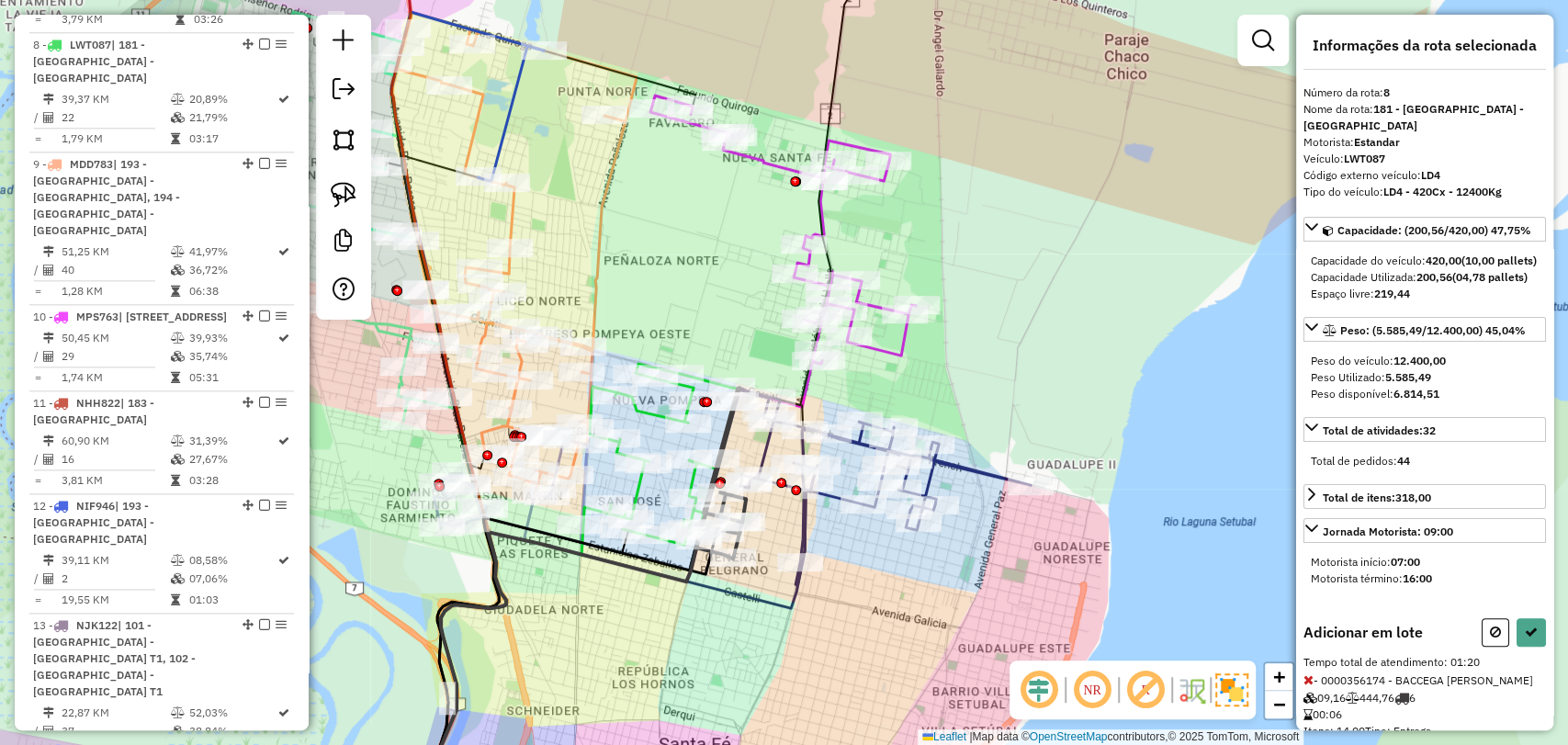
click at [1541, 649] on div "Informações da rota selecionada Número da rota: 8 Nome da rota: 181 - Pompeya -…" at bounding box center [1424, 373] width 257 height 716
click at [1535, 647] on button at bounding box center [1531, 633] width 29 height 28
click at [1535, 594] on div "Motorista início: 07:00 Motorista término: 16:00" at bounding box center [1425, 570] width 243 height 48
select select "**********"
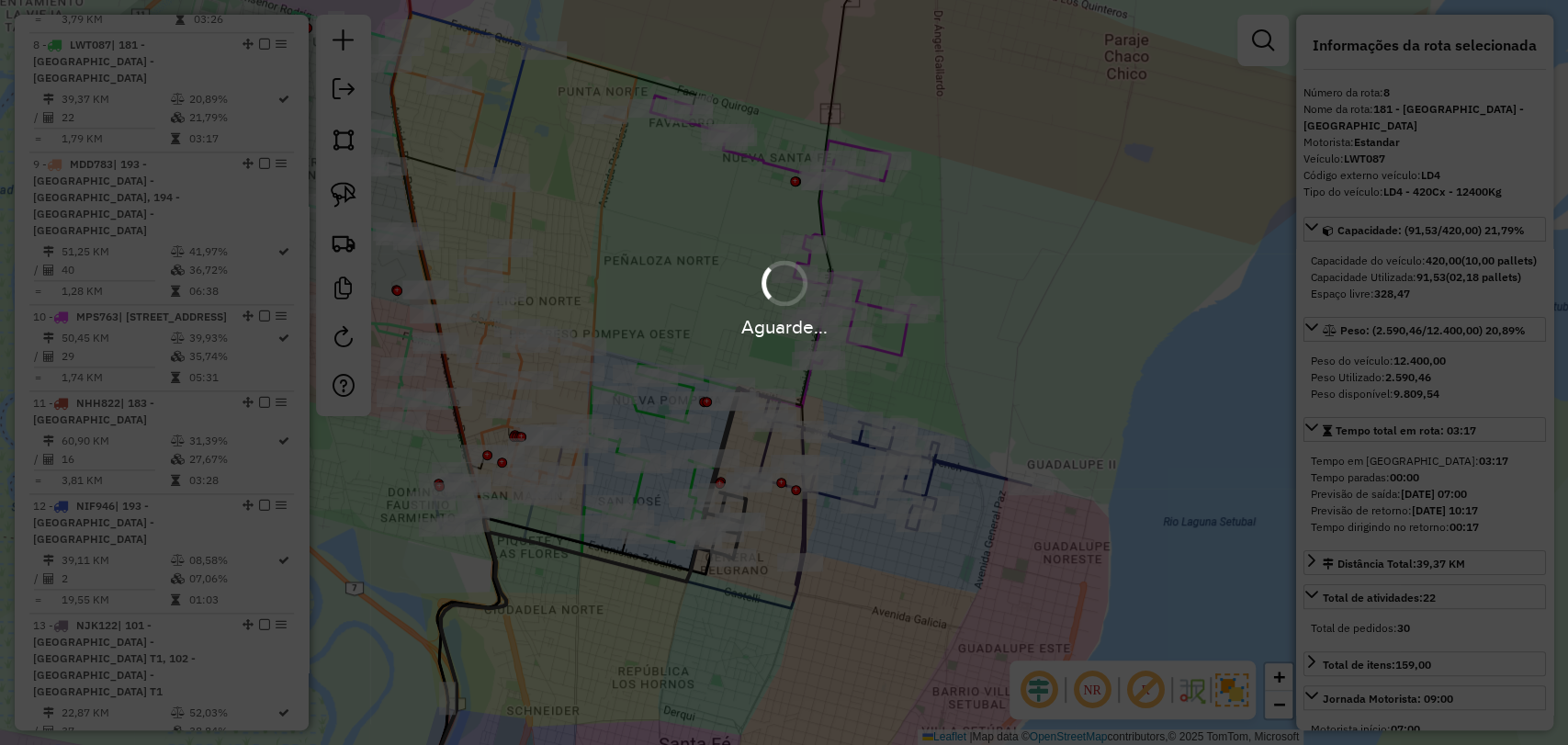
scroll to position [1339, 0]
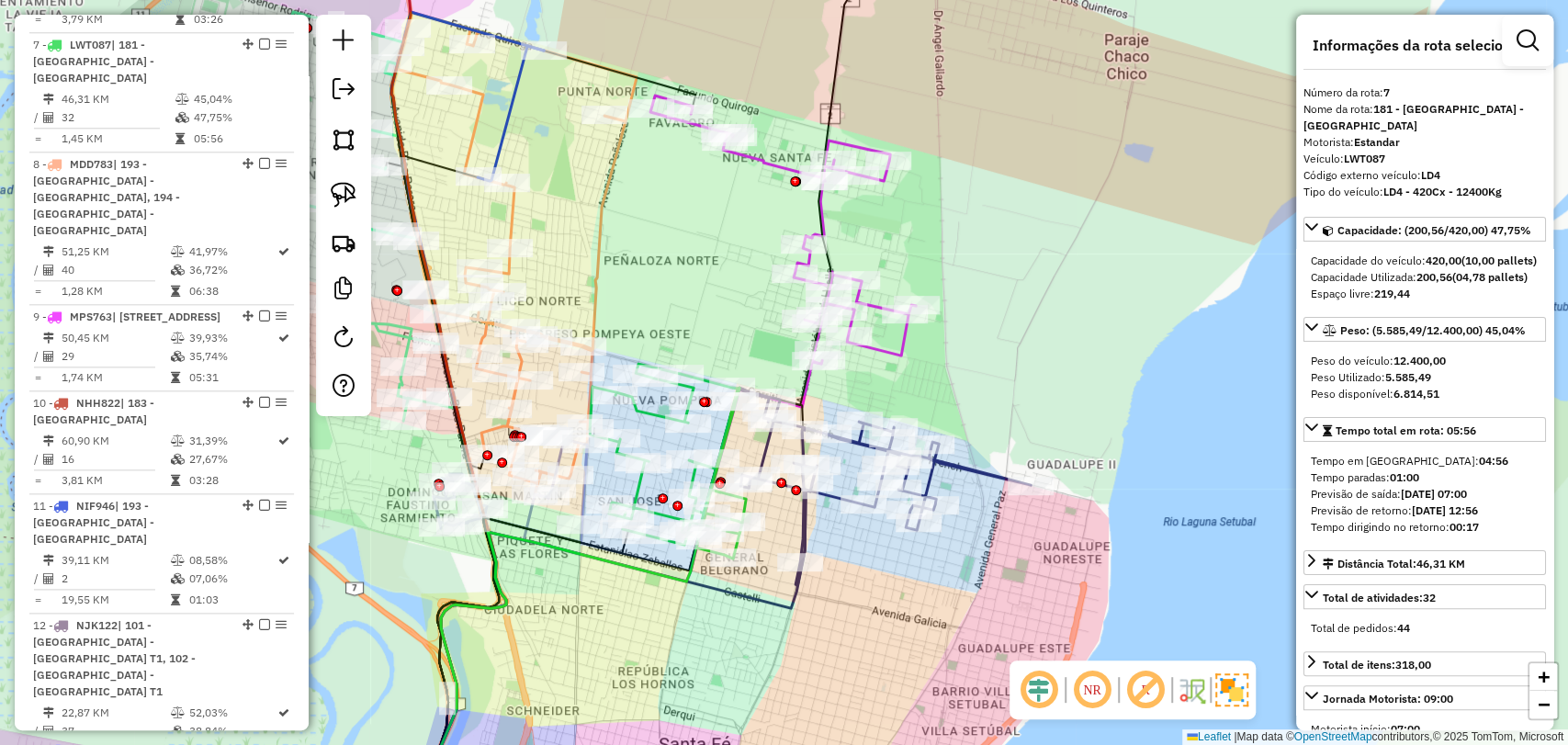
click at [978, 471] on icon at bounding box center [883, 487] width 293 height 198
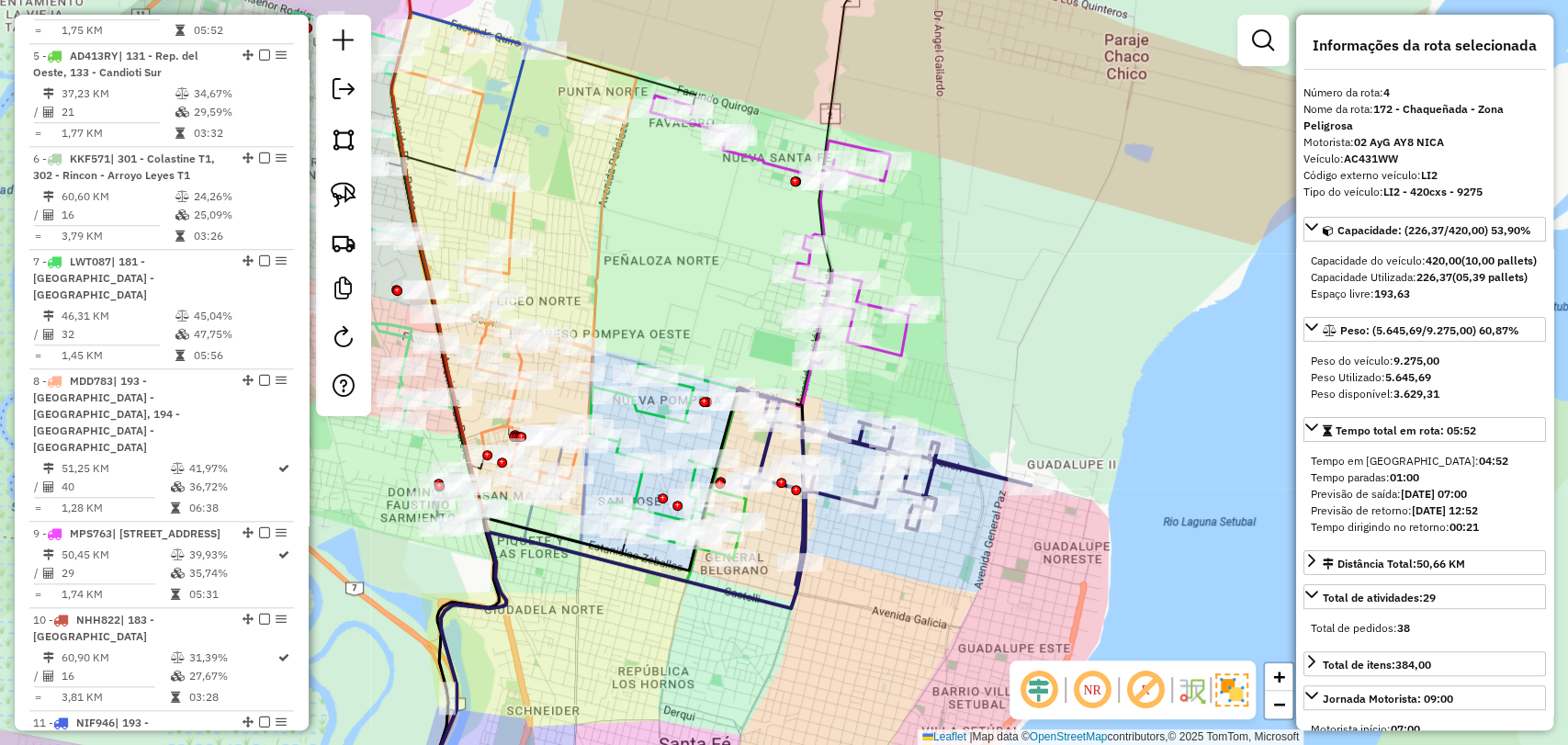
scroll to position [1031, 0]
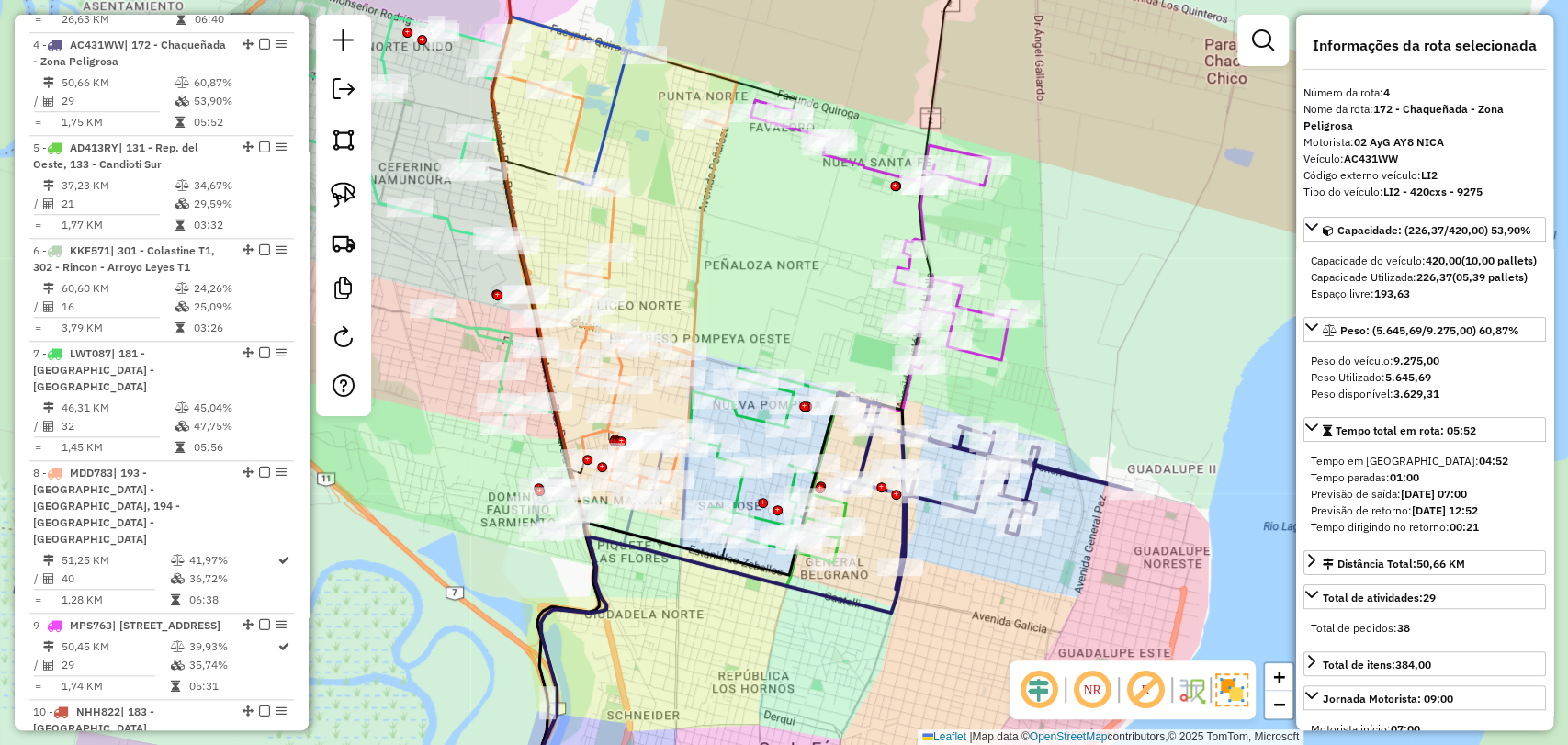
drag, startPoint x: 884, startPoint y: 592, endPoint x: 985, endPoint y: 597, distance: 101.1
click at [985, 597] on div "Janela de atendimento Grade de atendimento Capacidade Transportadoras Veículos …" at bounding box center [784, 372] width 1568 height 745
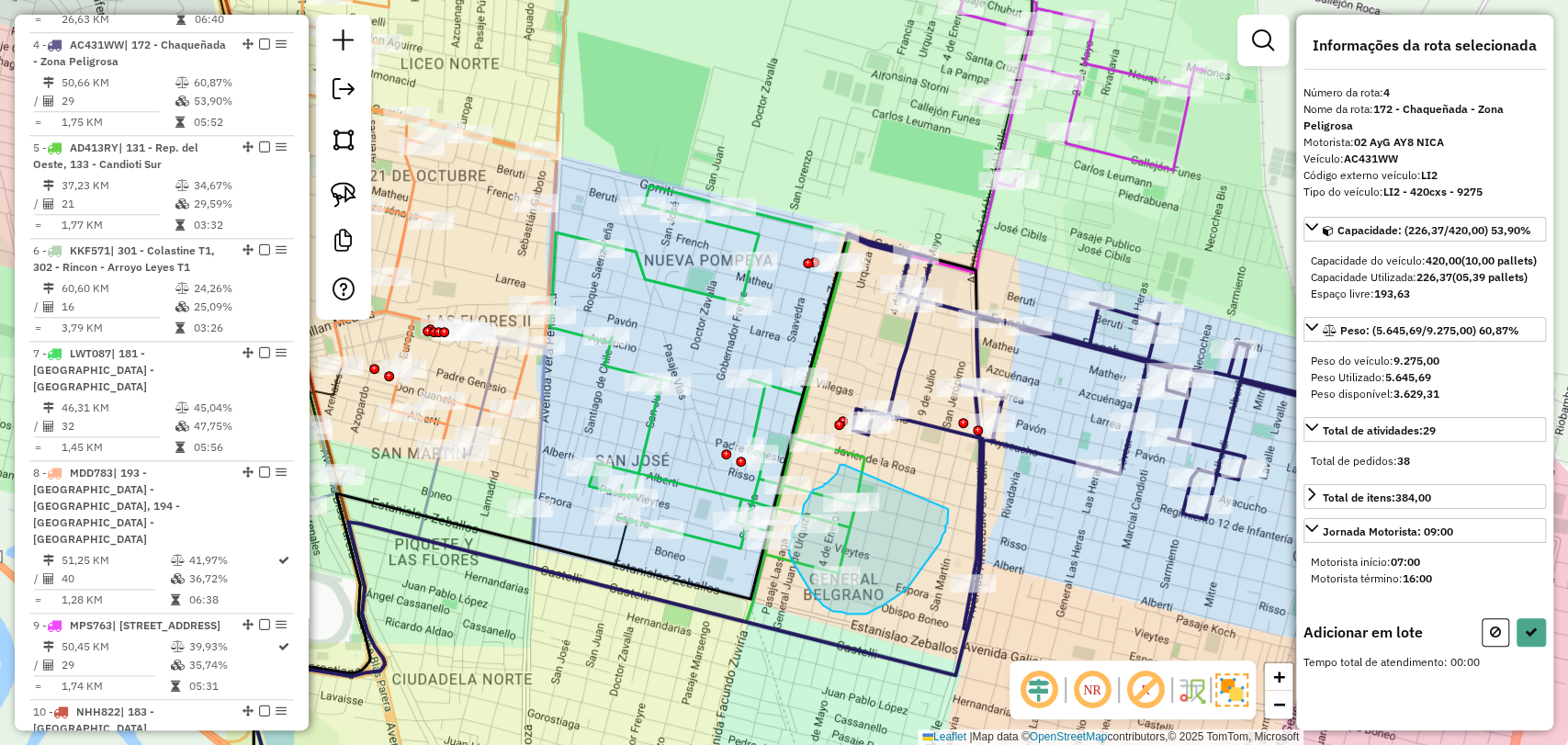
drag, startPoint x: 843, startPoint y: 465, endPoint x: 950, endPoint y: 508, distance: 115.3
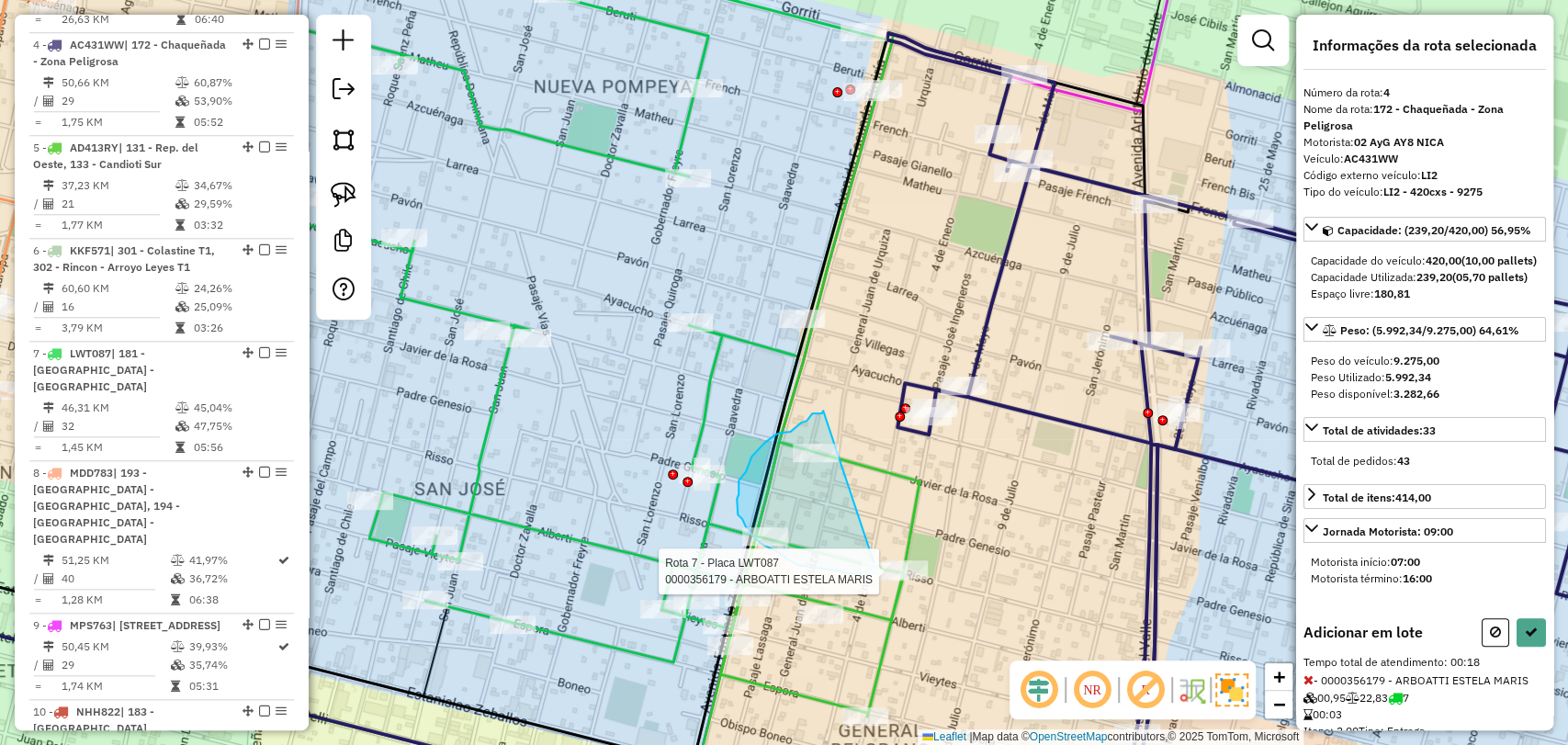
click at [878, 574] on div "Rota 7 - Placa LWT087 0000356179 - ARBOATTI ESTELA MARIS Janela de atendimento …" at bounding box center [784, 372] width 1568 height 745
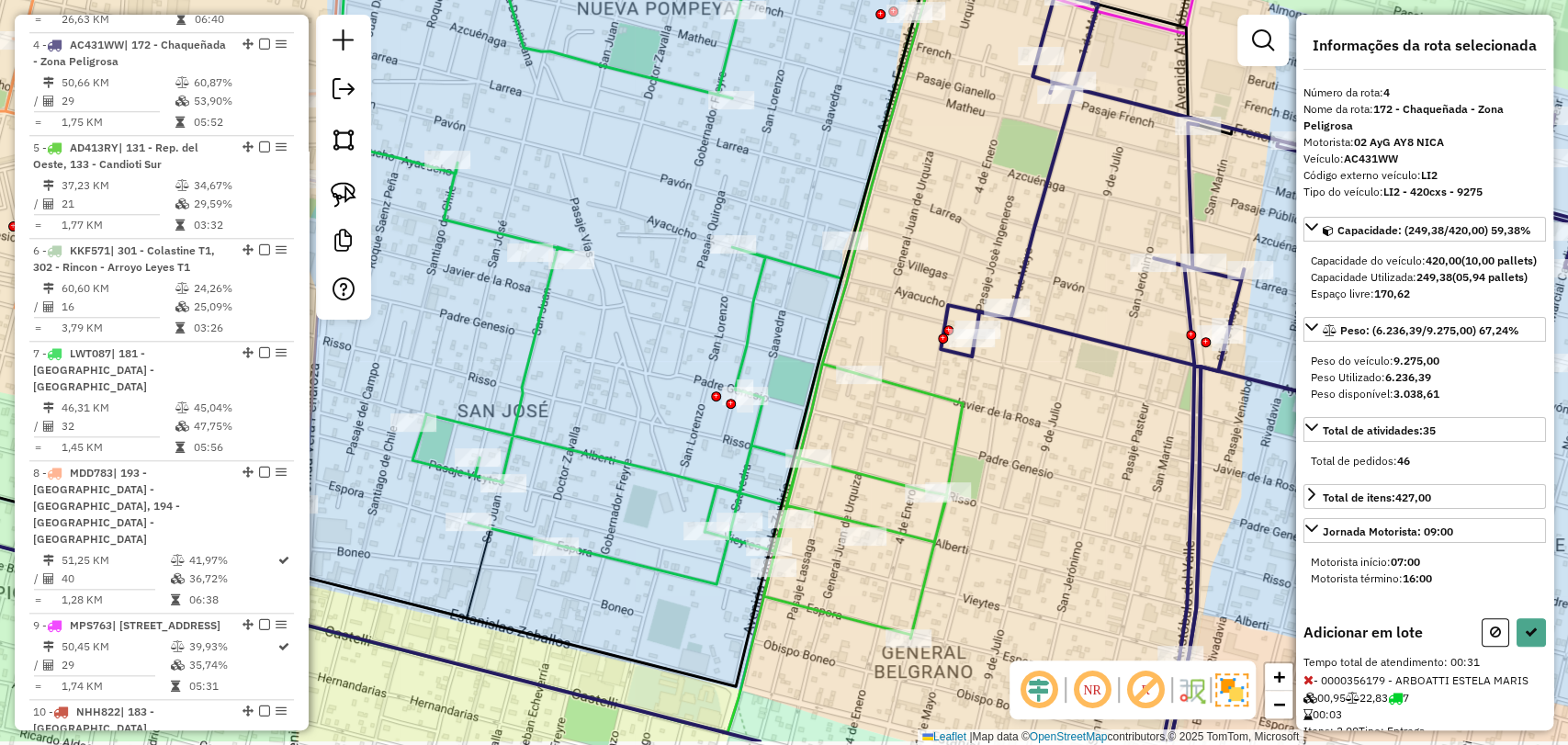
drag, startPoint x: 811, startPoint y: 562, endPoint x: 859, endPoint y: 483, distance: 92.4
click at [858, 473] on div "Janela de atendimento Grade de atendimento Capacidade Transportadoras Veículos …" at bounding box center [784, 372] width 1568 height 745
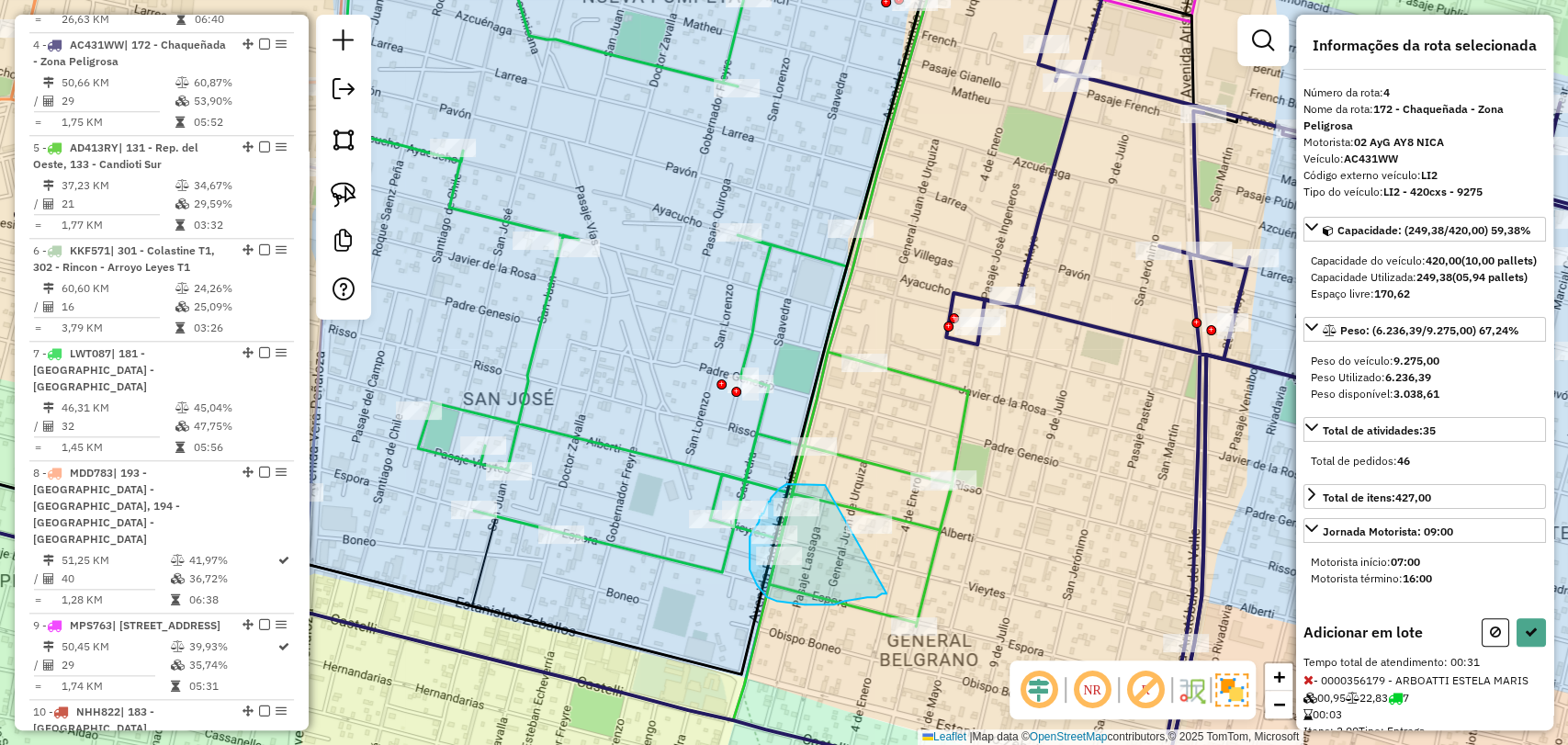
drag, startPoint x: 825, startPoint y: 485, endPoint x: 912, endPoint y: 579, distance: 128.1
click at [1529, 639] on icon at bounding box center [1531, 632] width 13 height 13
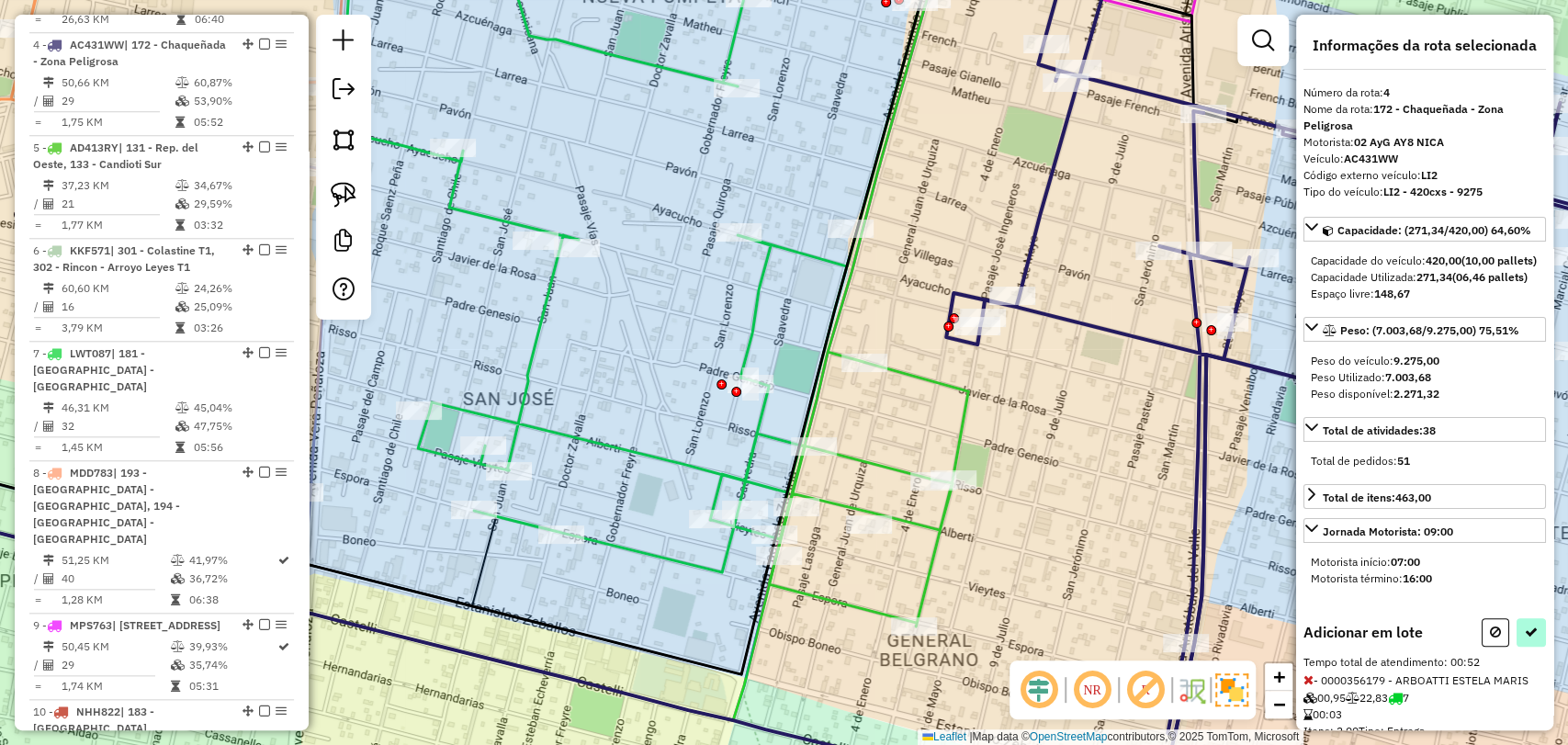
select select "**********"
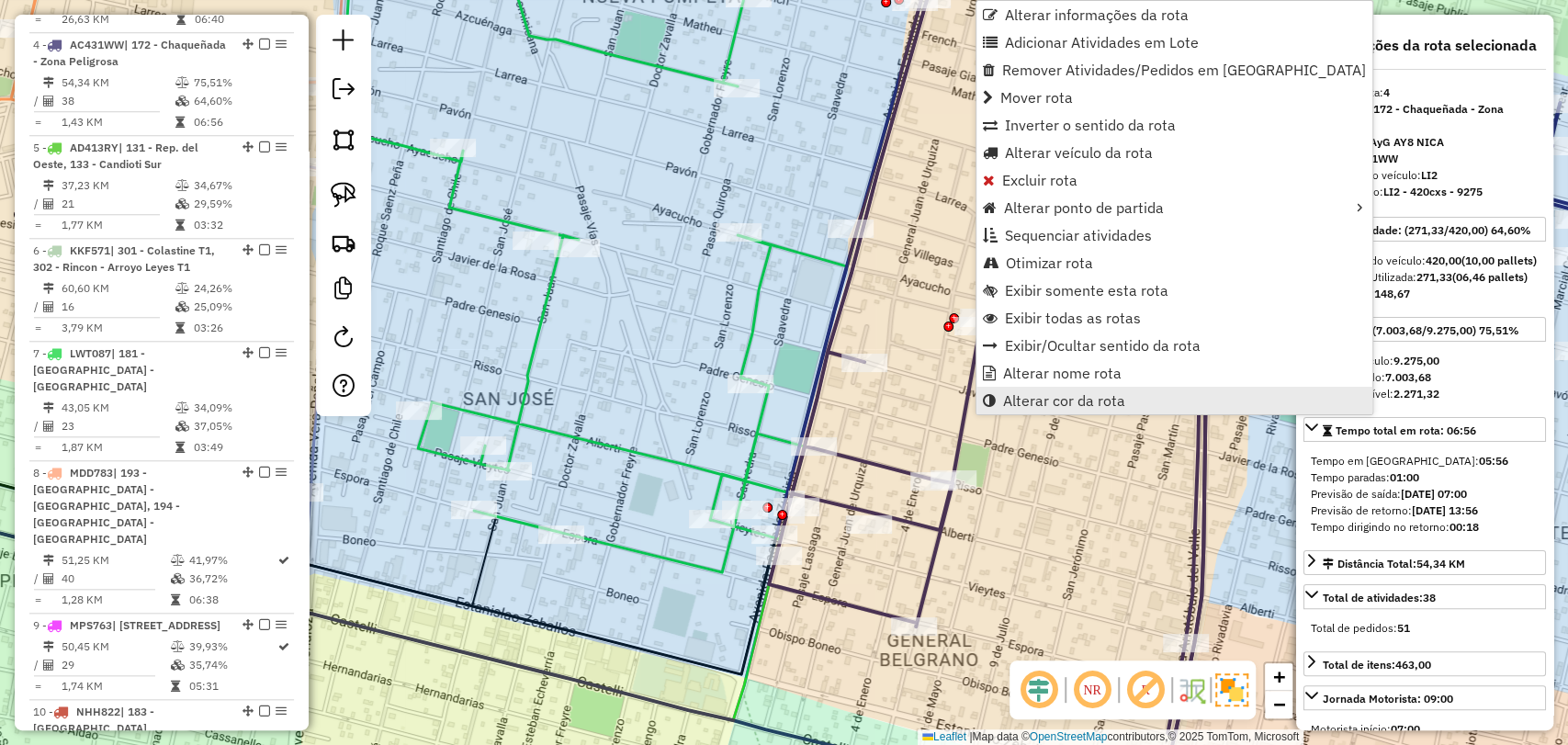
click at [1010, 402] on span "Alterar cor da rota" at bounding box center [1064, 401] width 122 height 15
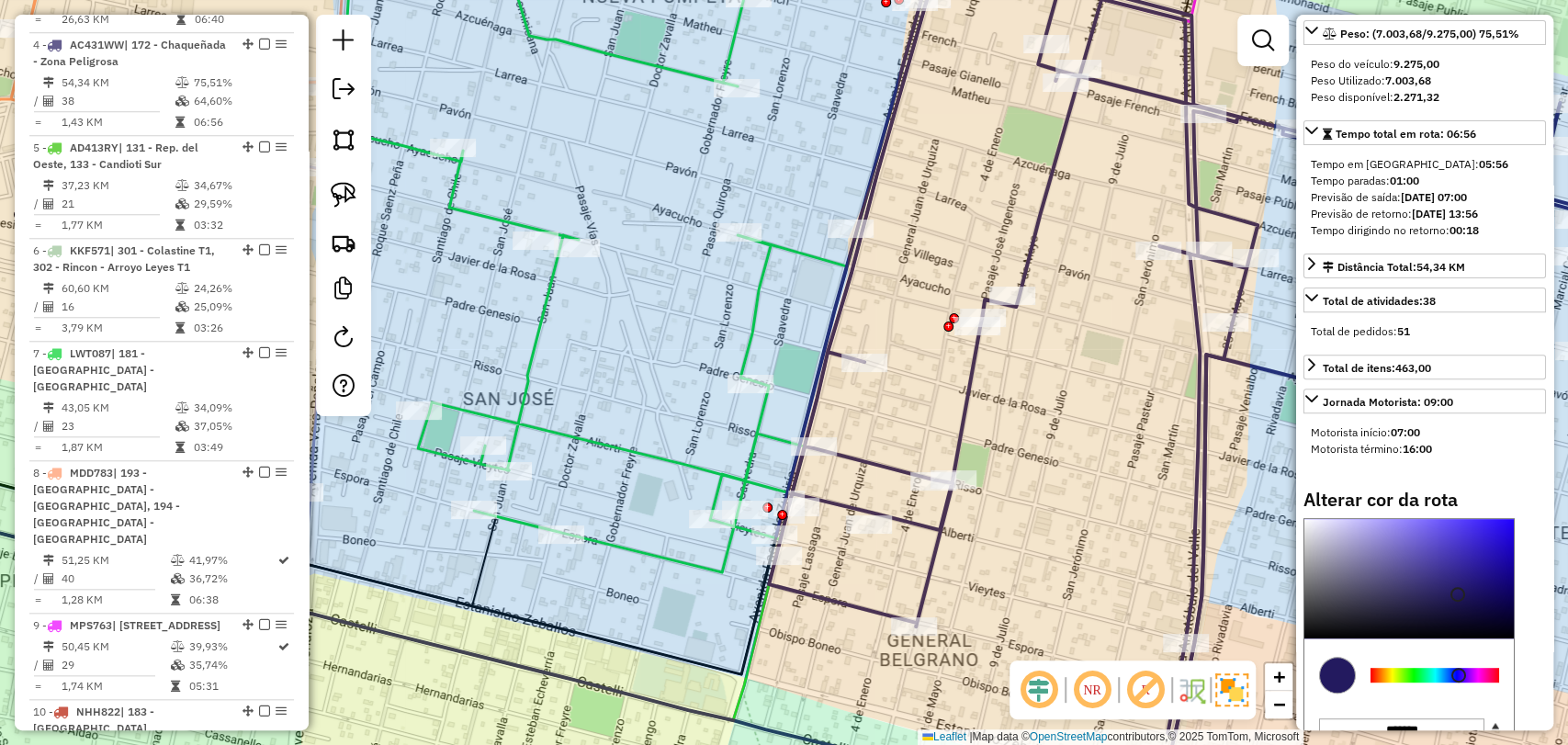
scroll to position [306, 0]
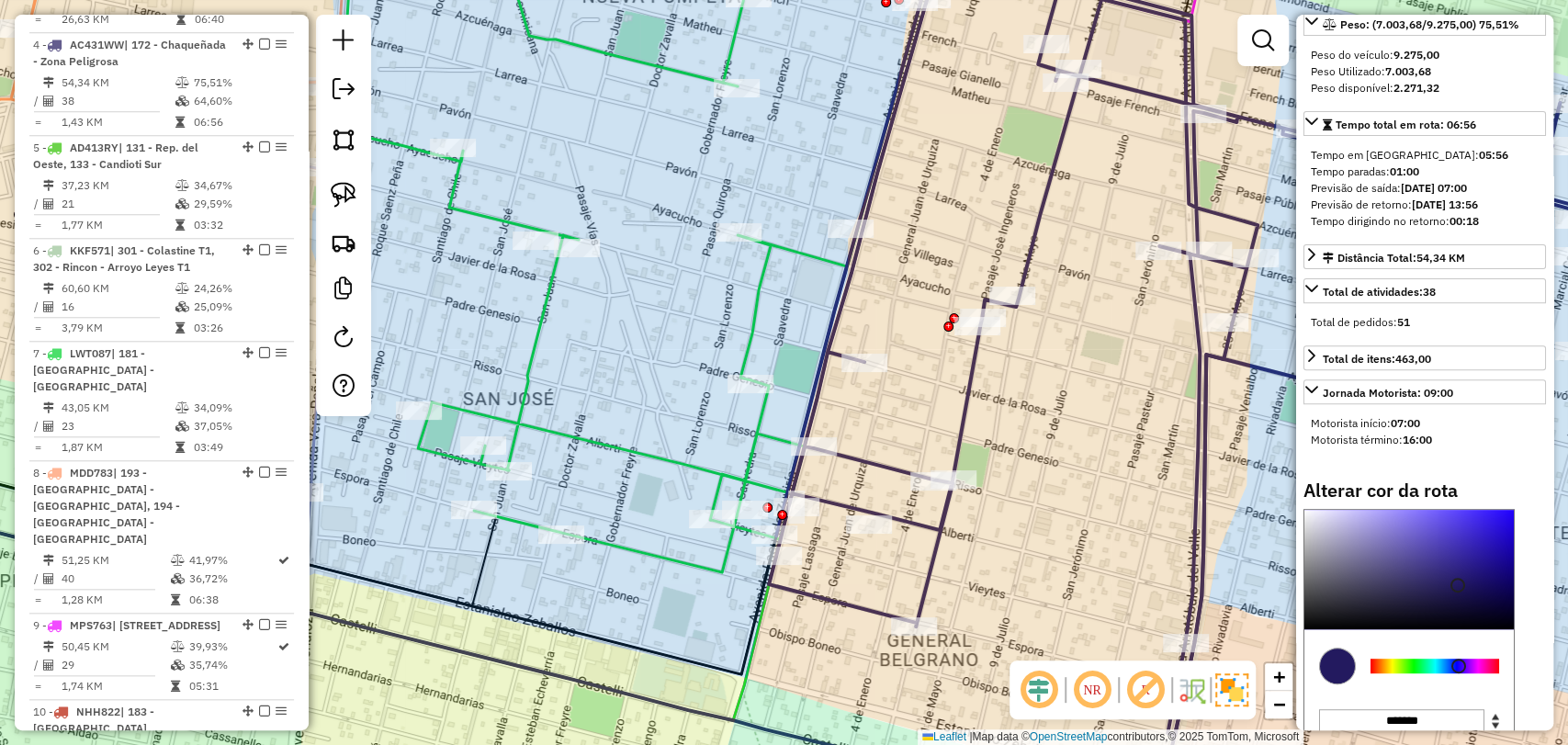
type input "*******"
drag, startPoint x: 1411, startPoint y: 551, endPoint x: 1406, endPoint y: 525, distance: 26.5
click at [1406, 525] on div "Alterar cor da rota C M Y K *** *** ** H S L *** *** *** R G B ******* Hex Fech…" at bounding box center [1425, 663] width 243 height 367
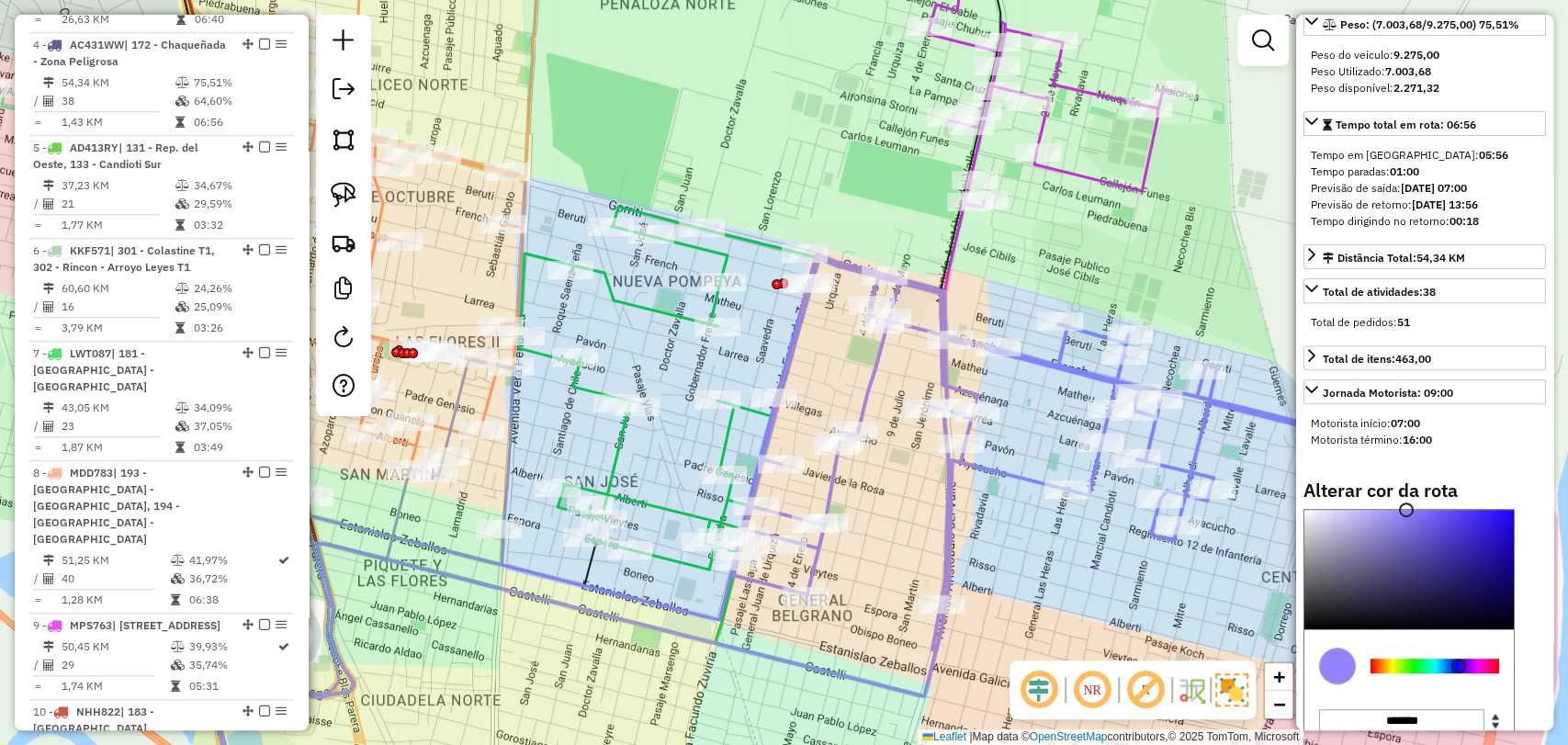
drag, startPoint x: 1102, startPoint y: 502, endPoint x: 972, endPoint y: 531, distance: 133.2
click at [982, 552] on div "Janela de atendimento Grade de atendimento Capacidade Transportadoras Veículos …" at bounding box center [784, 372] width 1568 height 745
click at [666, 314] on icon at bounding box center [669, 387] width 300 height 363
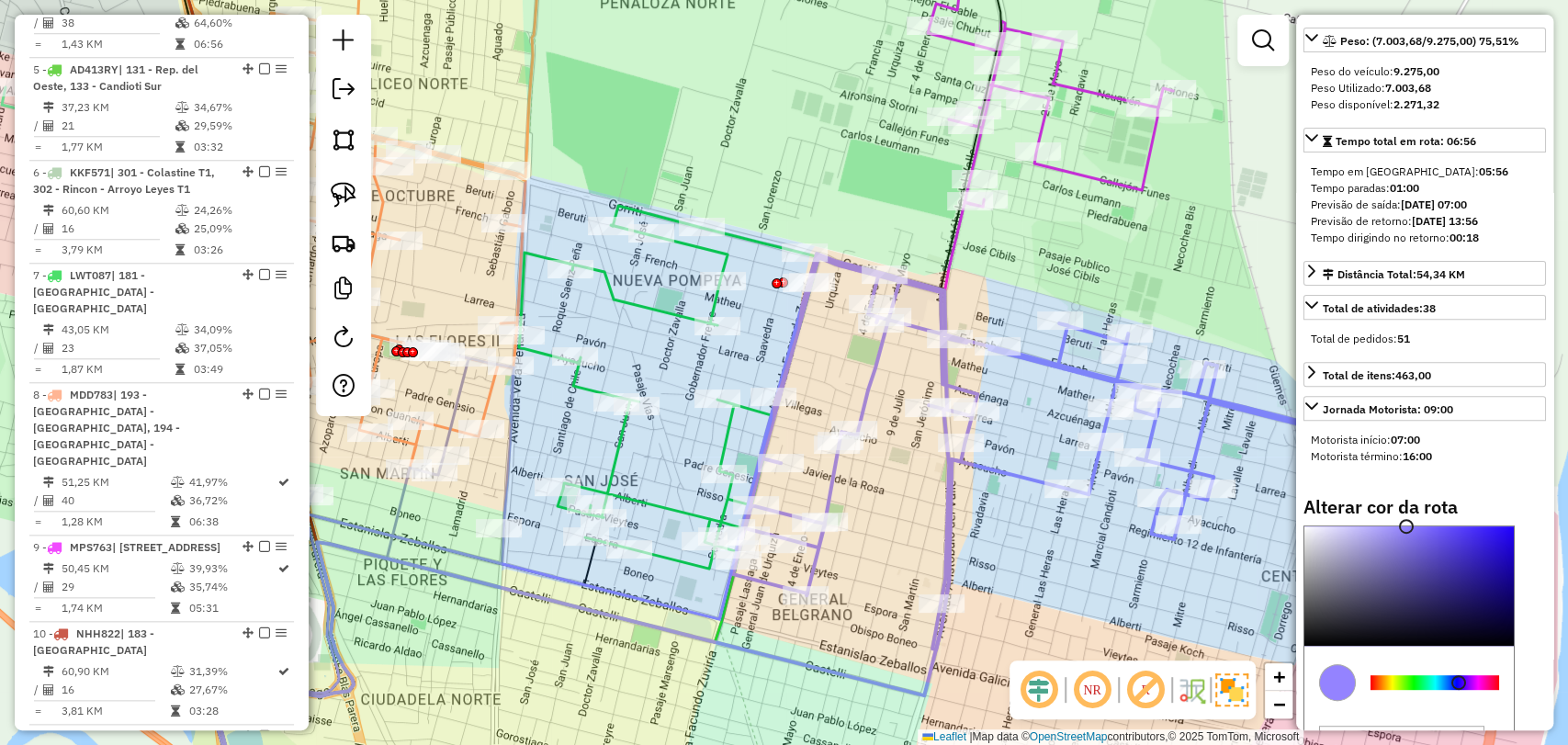
select select "**********"
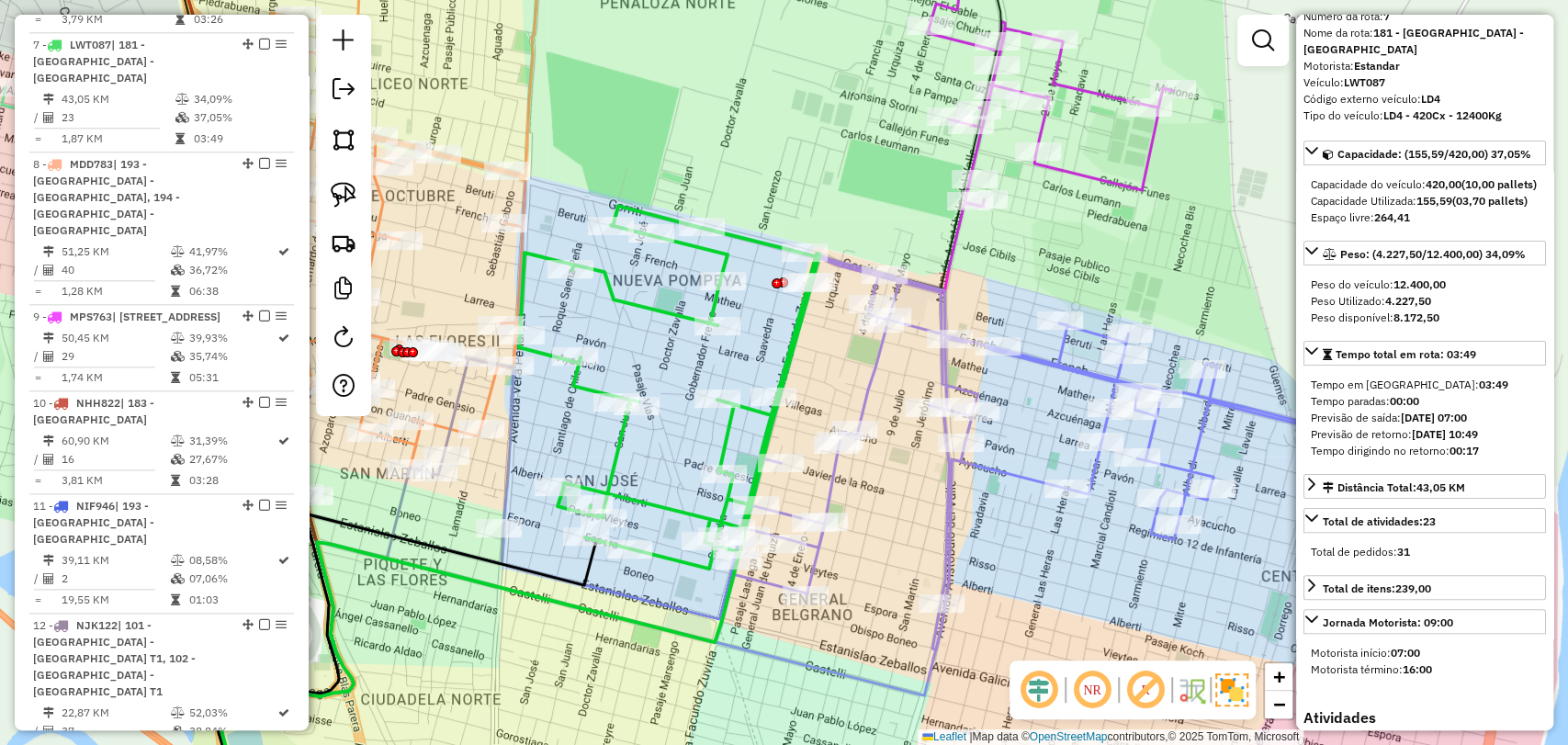
scroll to position [0, 0]
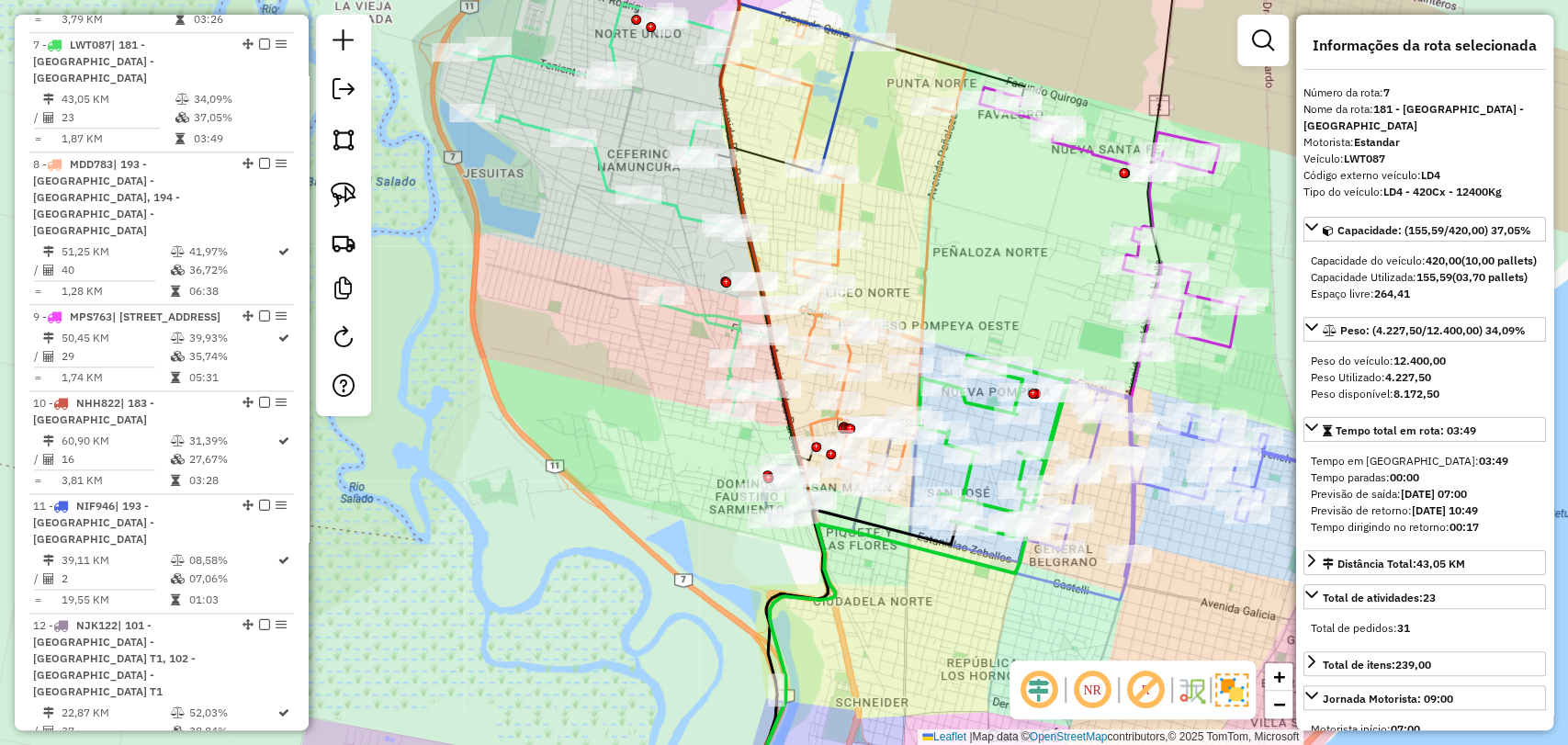
drag, startPoint x: 674, startPoint y: 538, endPoint x: 949, endPoint y: 592, distance: 280.3
click at [949, 592] on div "Janela de atendimento Grade de atendimento Capacidade Transportadoras Veículos …" at bounding box center [784, 372] width 1568 height 745
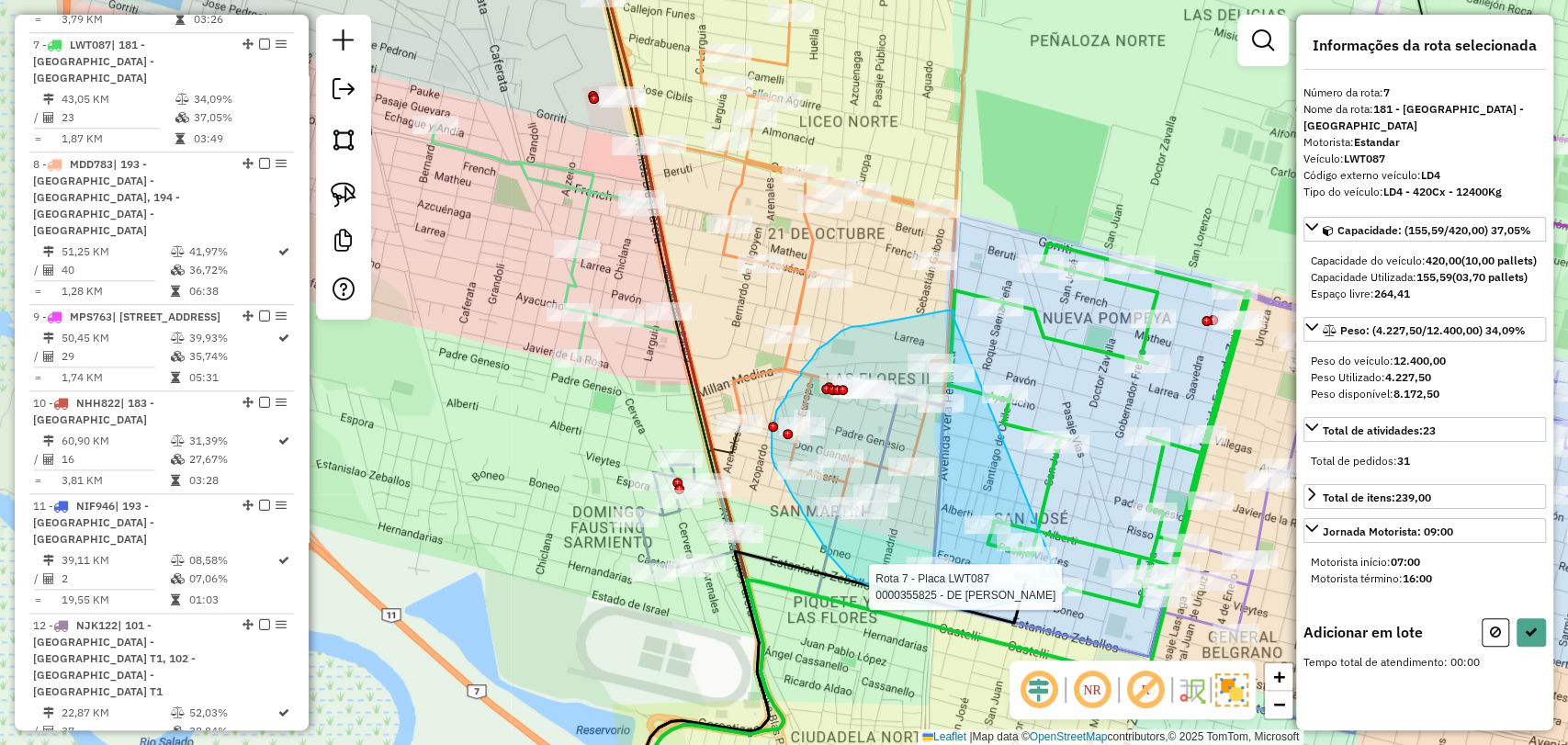
click at [202, 421] on div "Rota 7 - Placa LWT087 0000355825 - DE [PERSON_NAME]" at bounding box center [202, 421] width 0 height 0
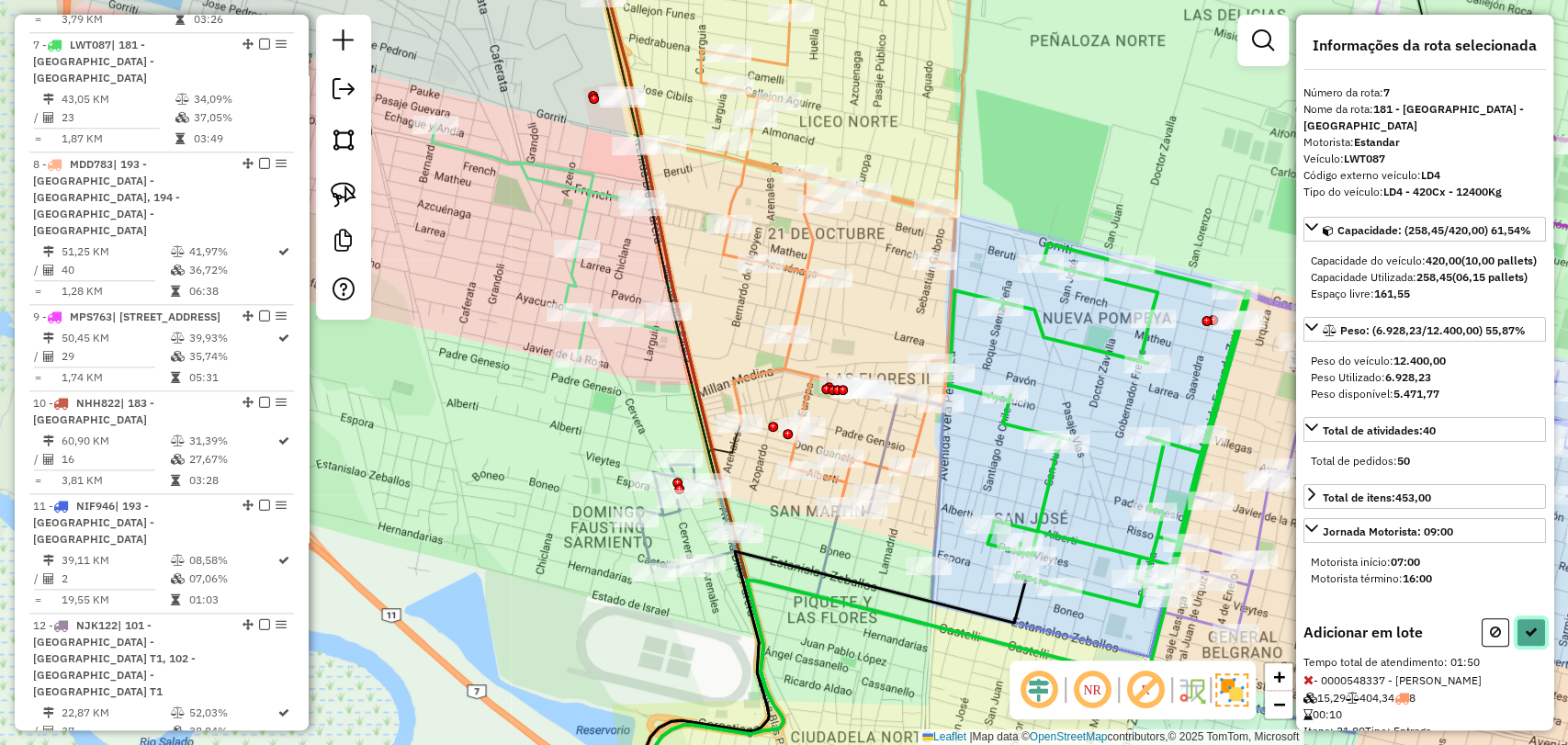
click at [1527, 639] on icon at bounding box center [1531, 632] width 13 height 13
select select "**********"
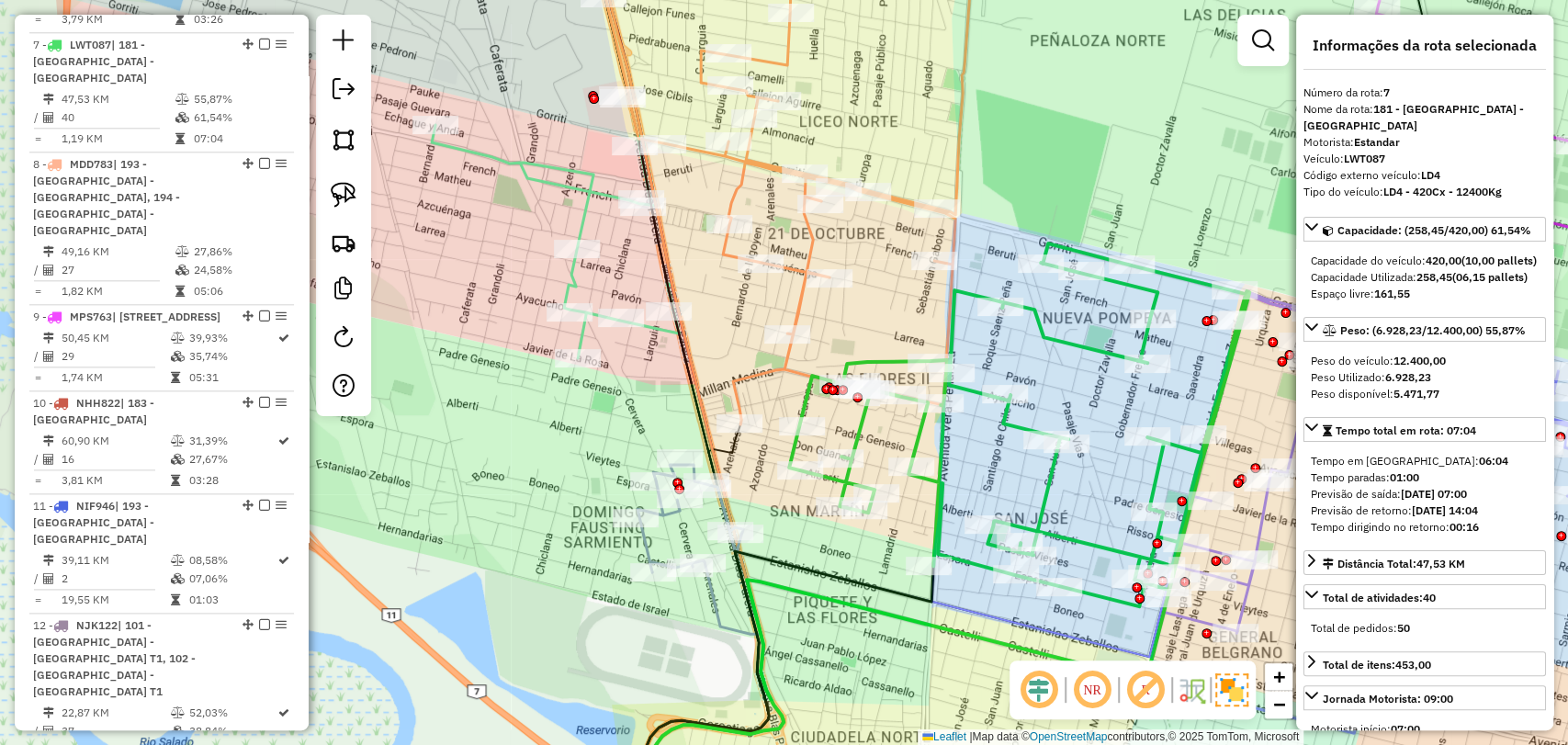
click at [645, 544] on icon at bounding box center [690, 519] width 105 height 107
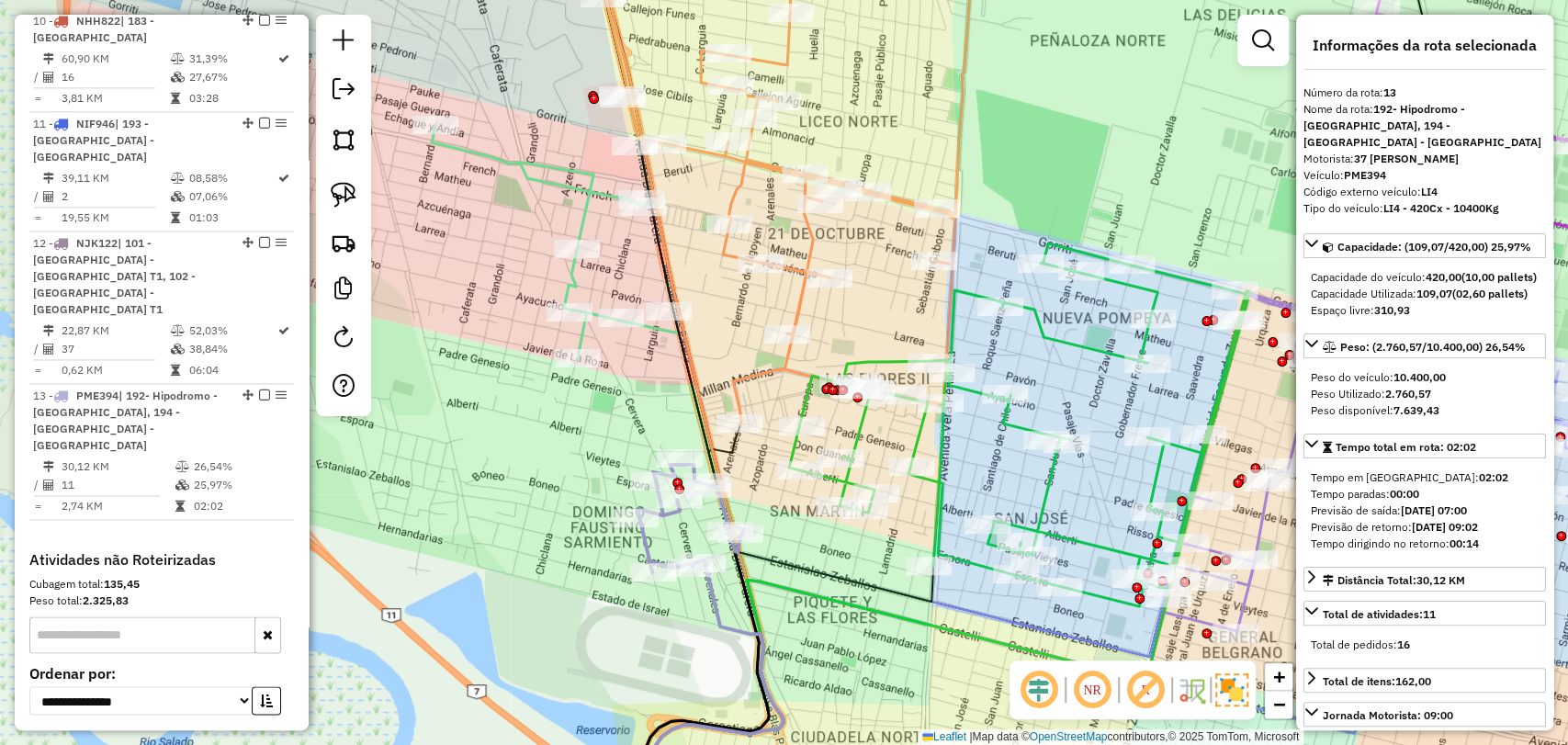
scroll to position [1788, 0]
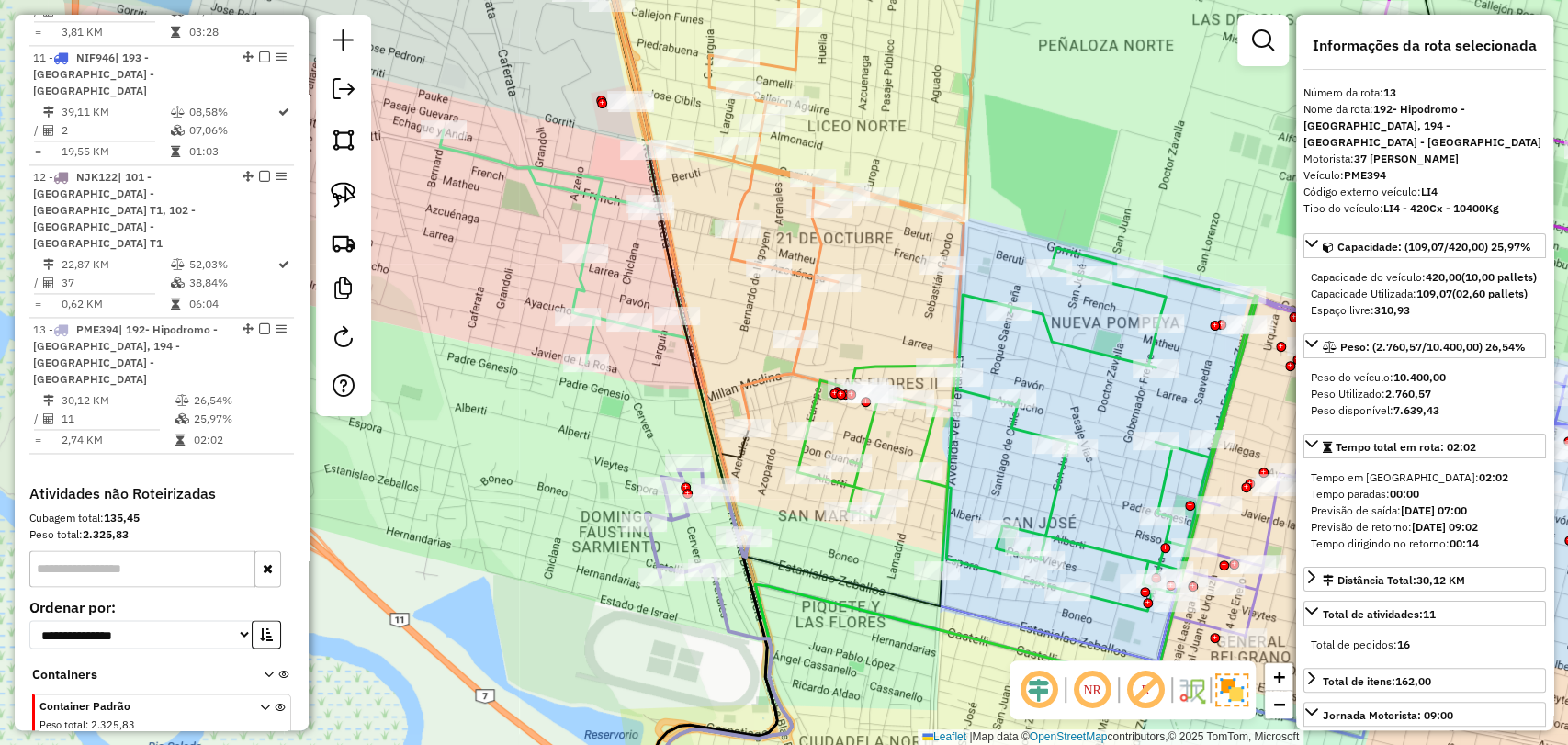
drag, startPoint x: 838, startPoint y: 611, endPoint x: 956, endPoint y: 634, distance: 120.2
click at [956, 634] on icon at bounding box center [954, 574] width 590 height 500
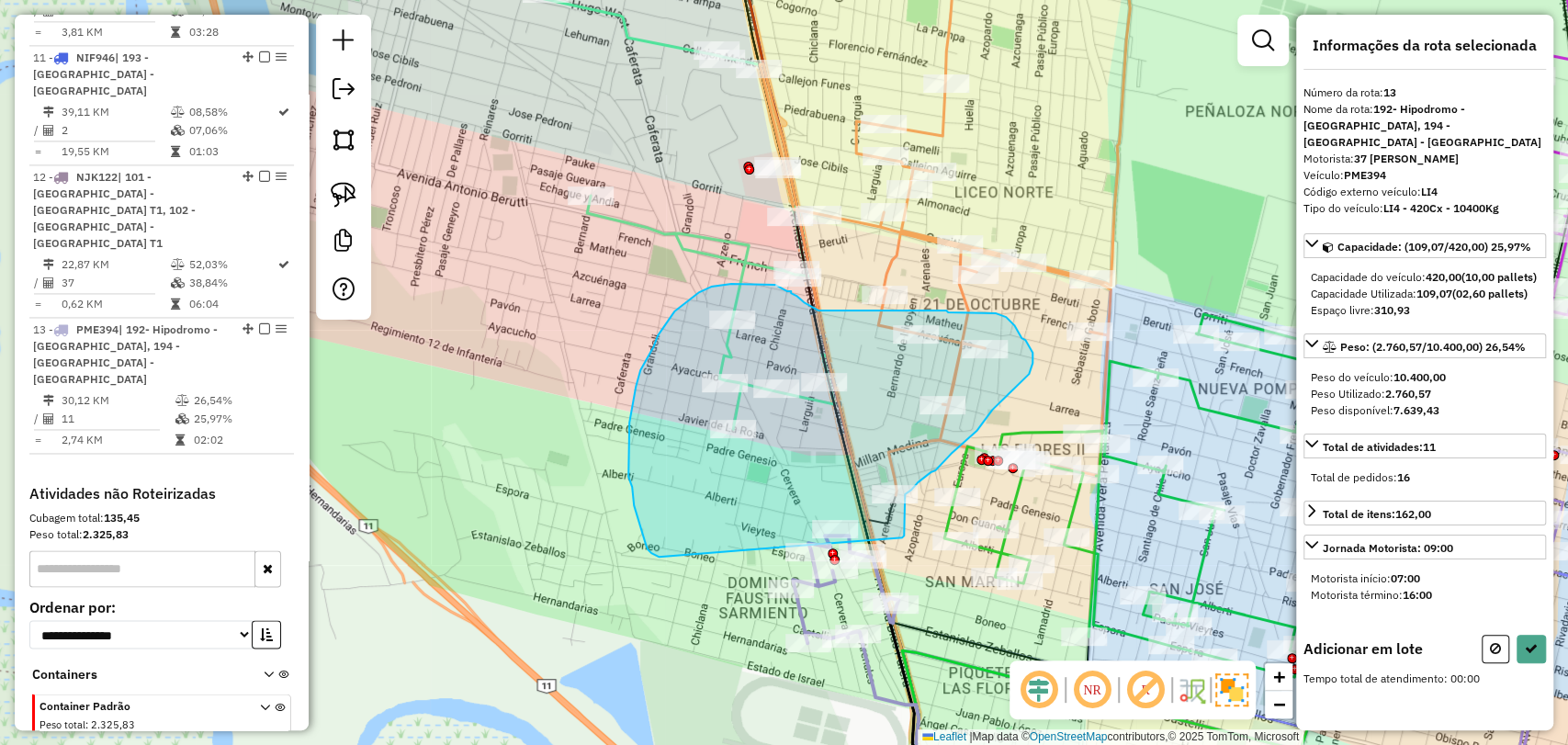
drag, startPoint x: 904, startPoint y: 534, endPoint x: 658, endPoint y: 557, distance: 247.1
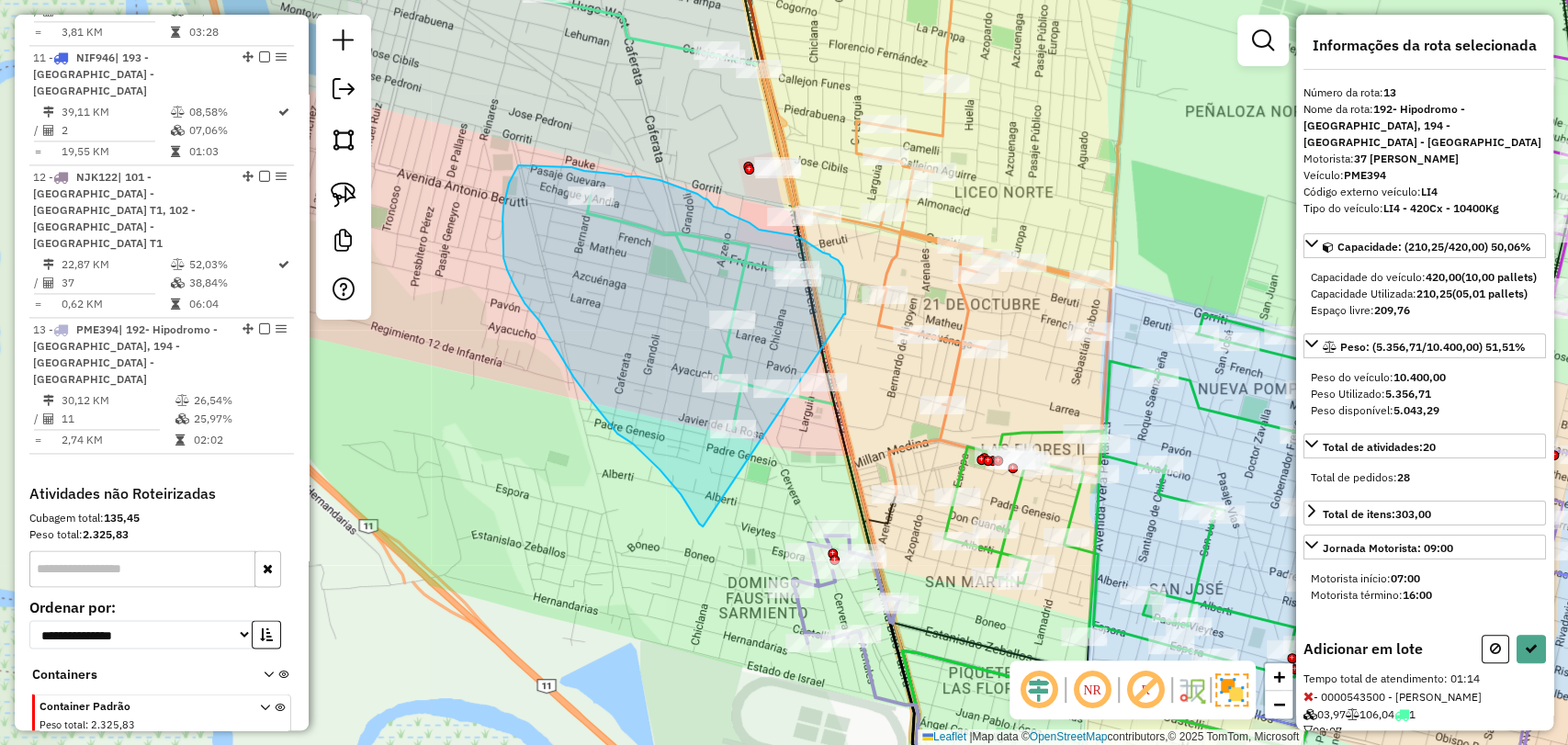
drag, startPoint x: 842, startPoint y: 318, endPoint x: 703, endPoint y: 526, distance: 250.2
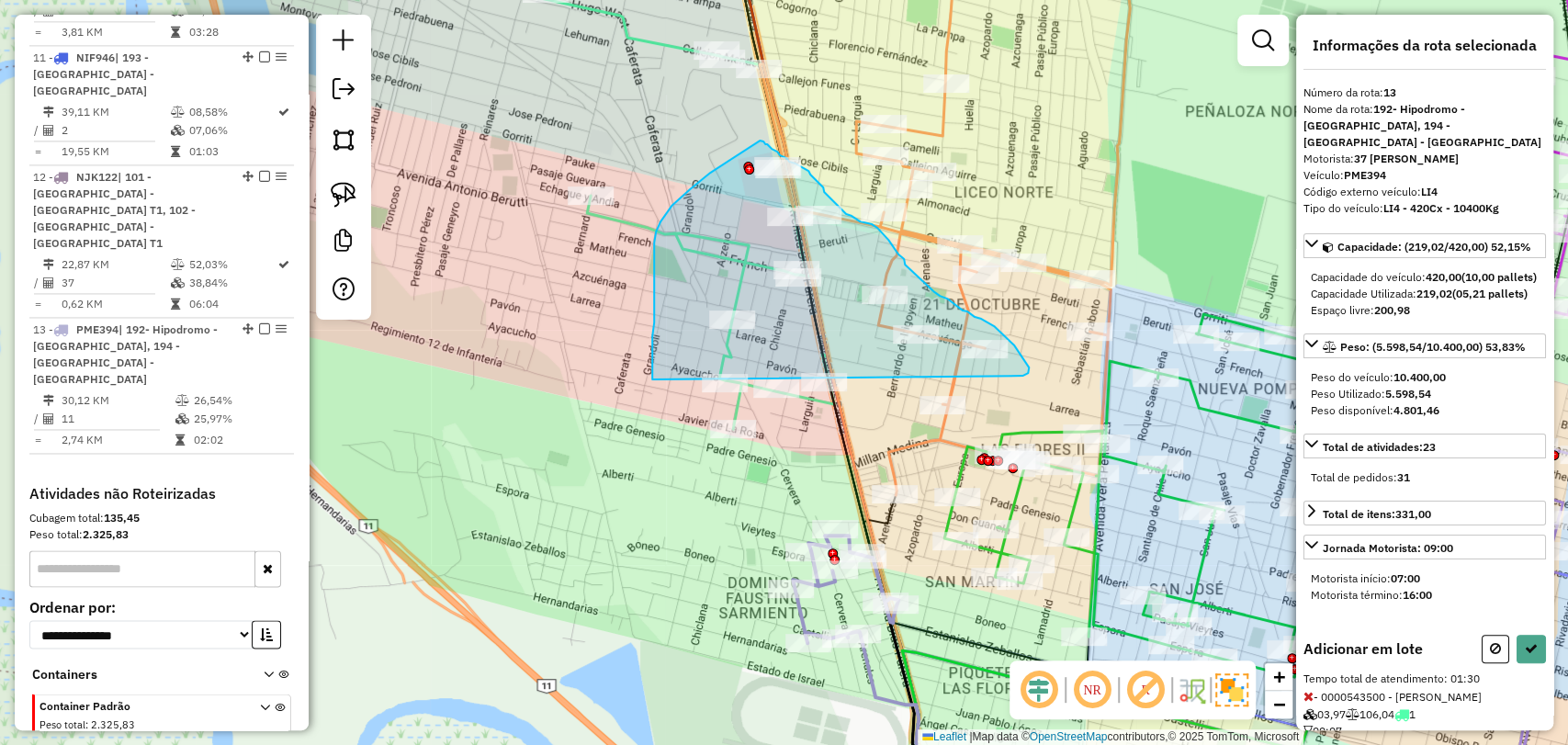
drag, startPoint x: 1022, startPoint y: 356, endPoint x: 668, endPoint y: 407, distance: 357.7
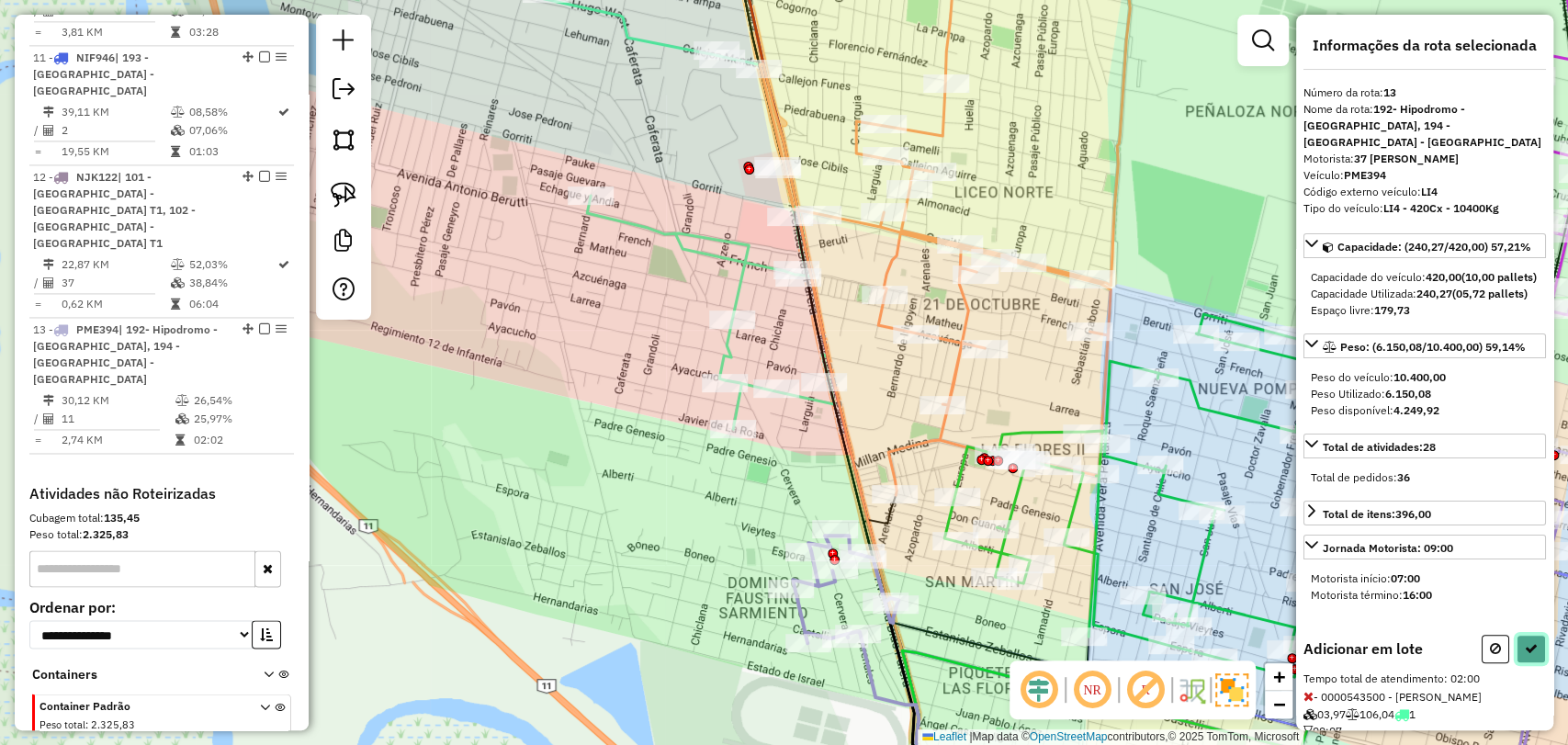
click at [1529, 656] on icon at bounding box center [1531, 649] width 13 height 13
select select "**********"
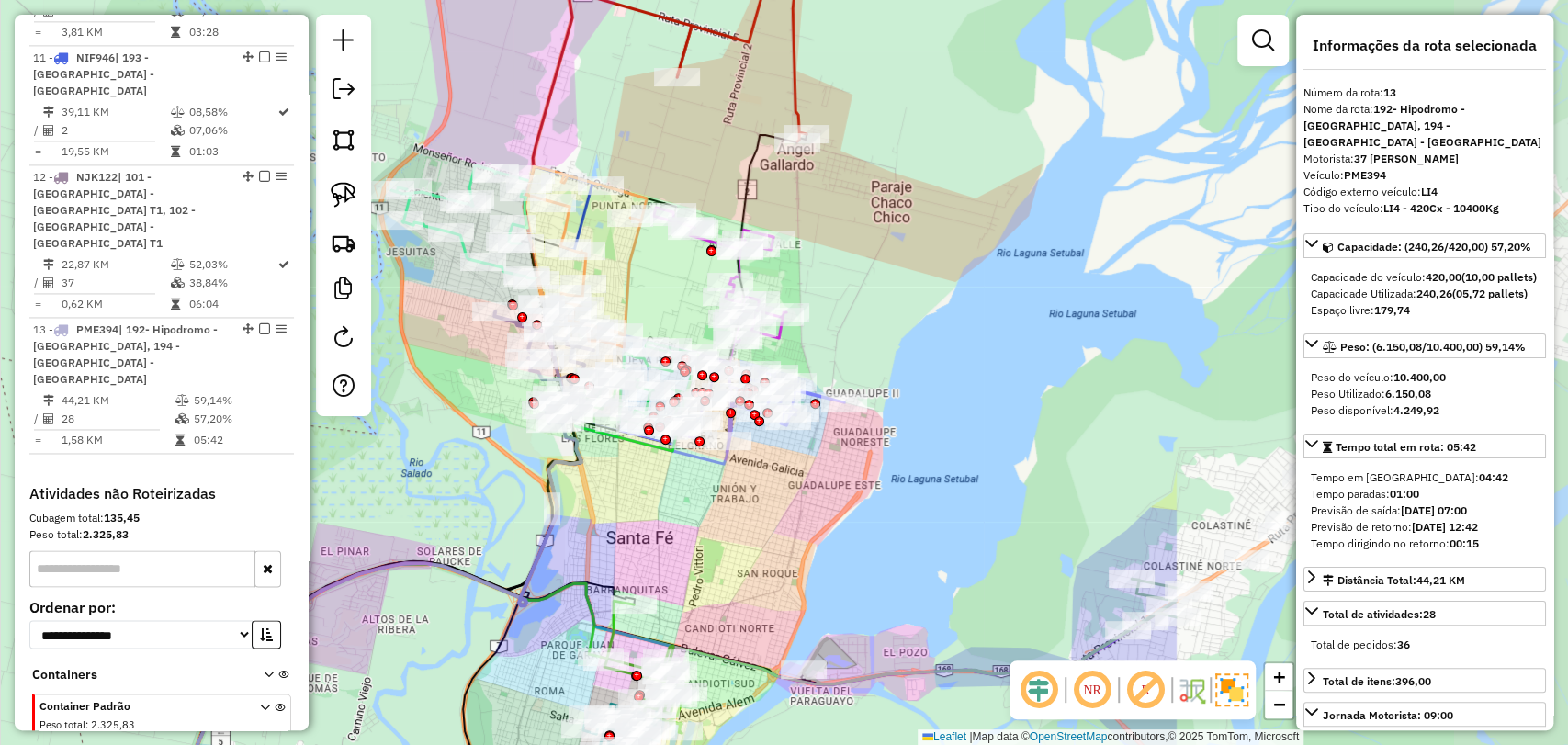
drag, startPoint x: 1197, startPoint y: 299, endPoint x: 650, endPoint y: 290, distance: 547.1
click at [650, 290] on div "Janela de atendimento Grade de atendimento Capacidade Transportadoras Veículos …" at bounding box center [784, 372] width 1568 height 745
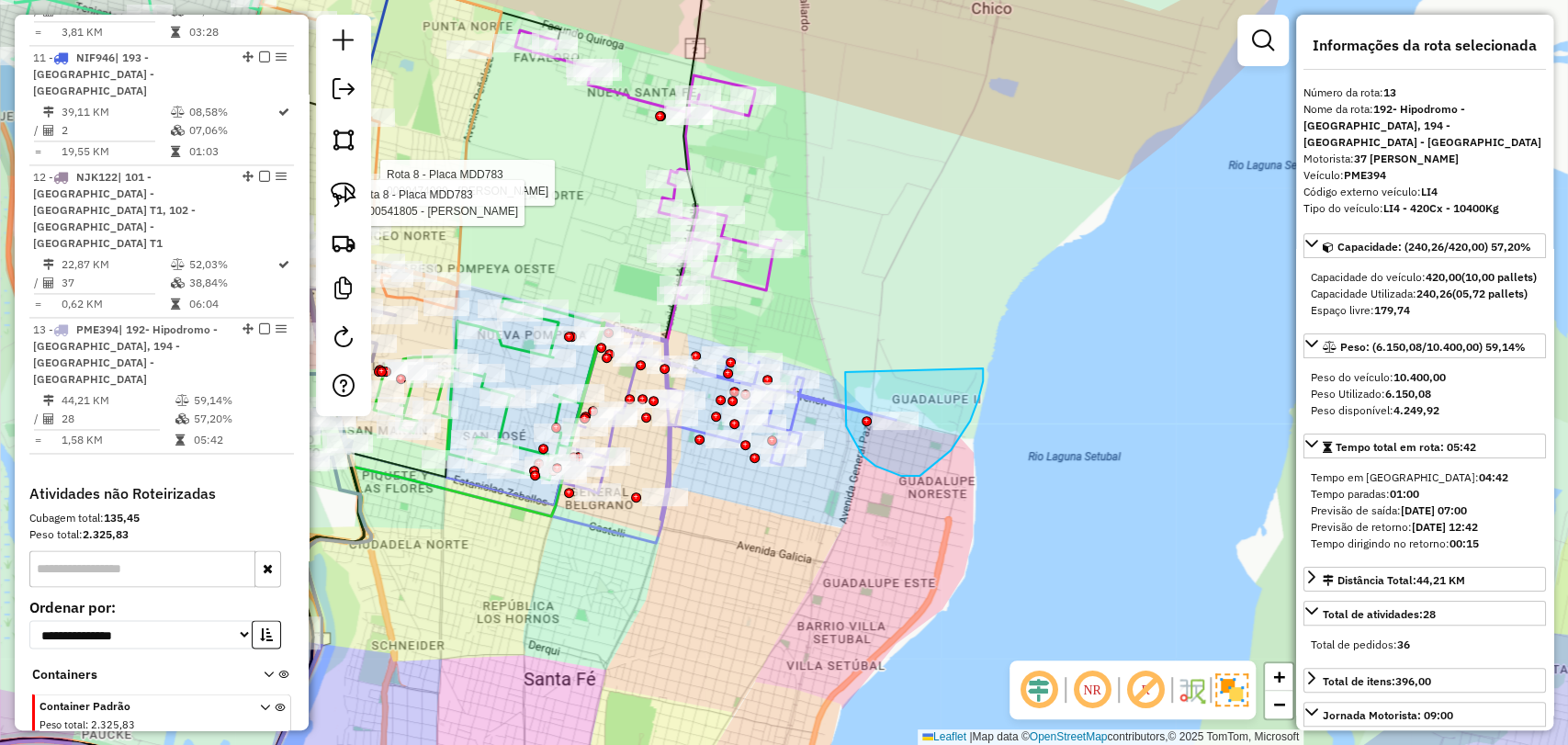
drag, startPoint x: 845, startPoint y: 372, endPoint x: 979, endPoint y: 365, distance: 134.2
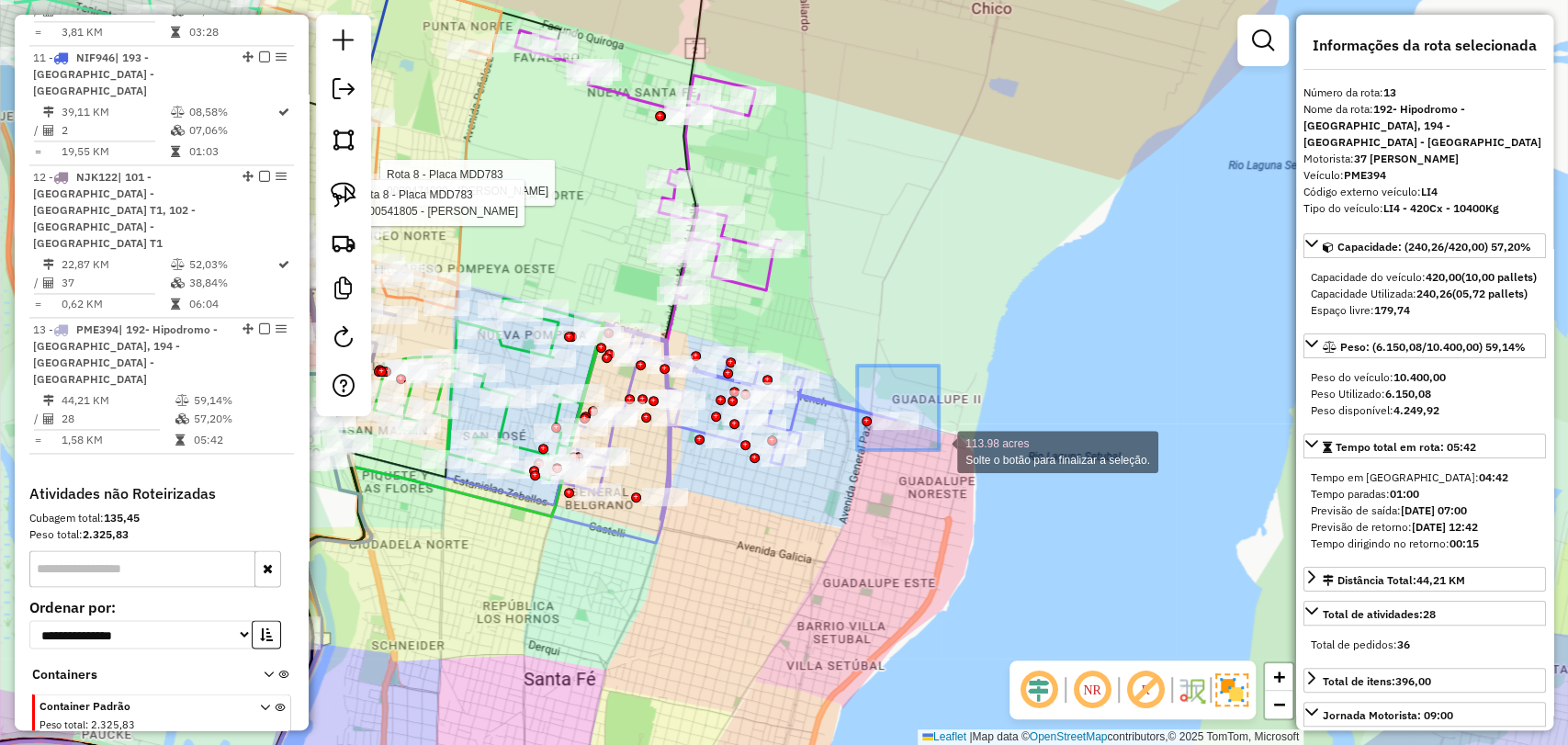
drag, startPoint x: 857, startPoint y: 365, endPoint x: 953, endPoint y: 460, distance: 135.1
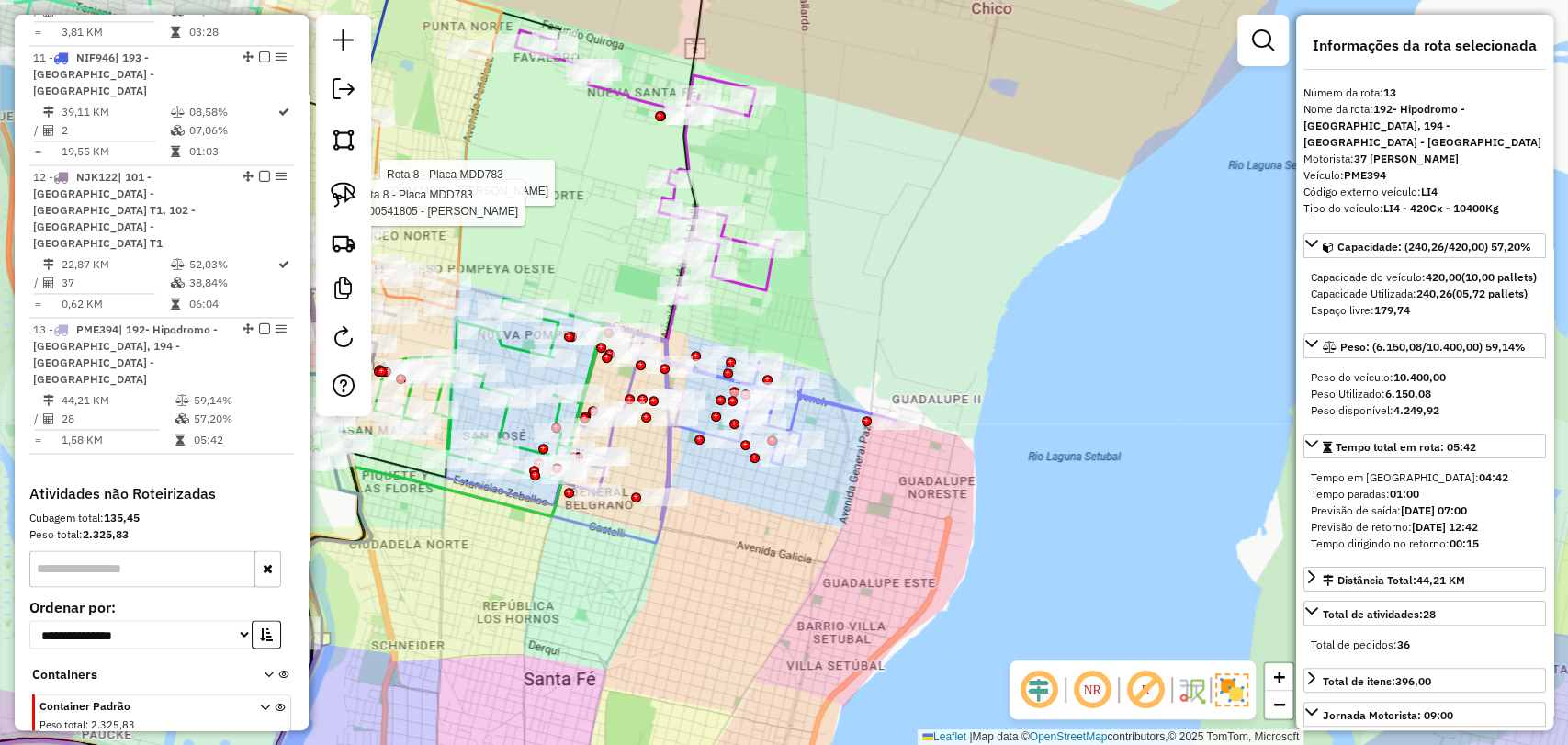
click at [840, 404] on icon at bounding box center [728, 421] width 334 height 198
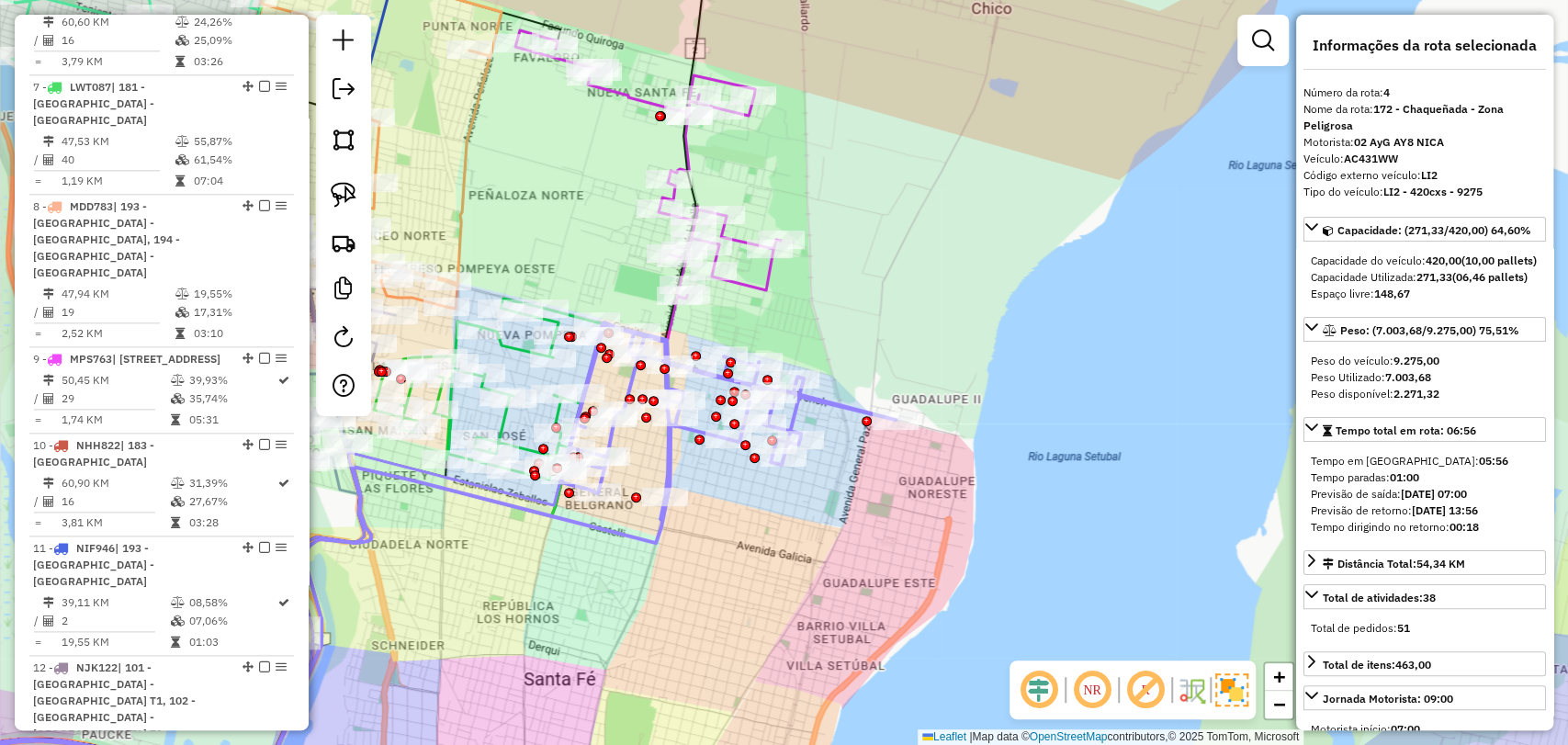
scroll to position [1031, 0]
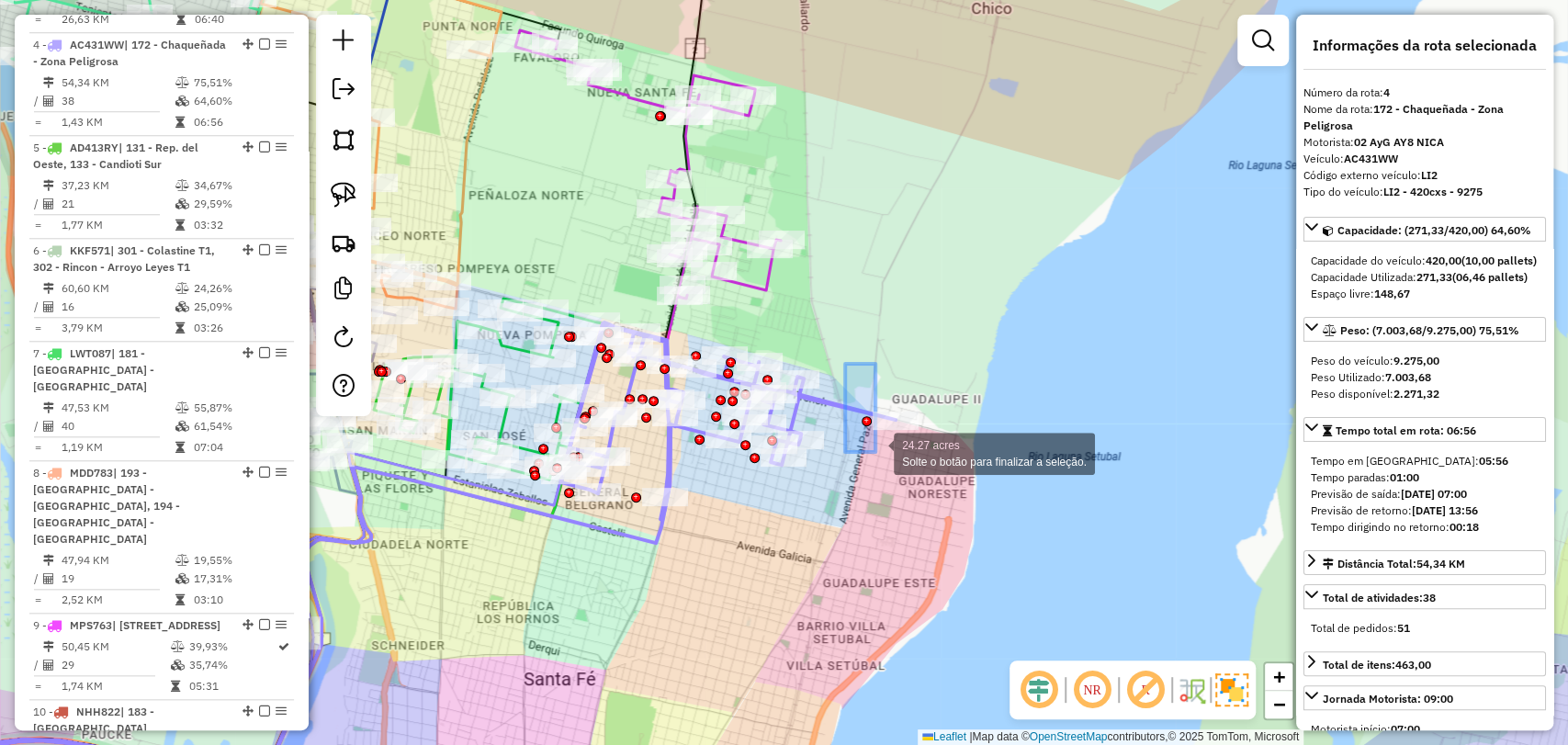
drag, startPoint x: 845, startPoint y: 364, endPoint x: 928, endPoint y: 494, distance: 154.2
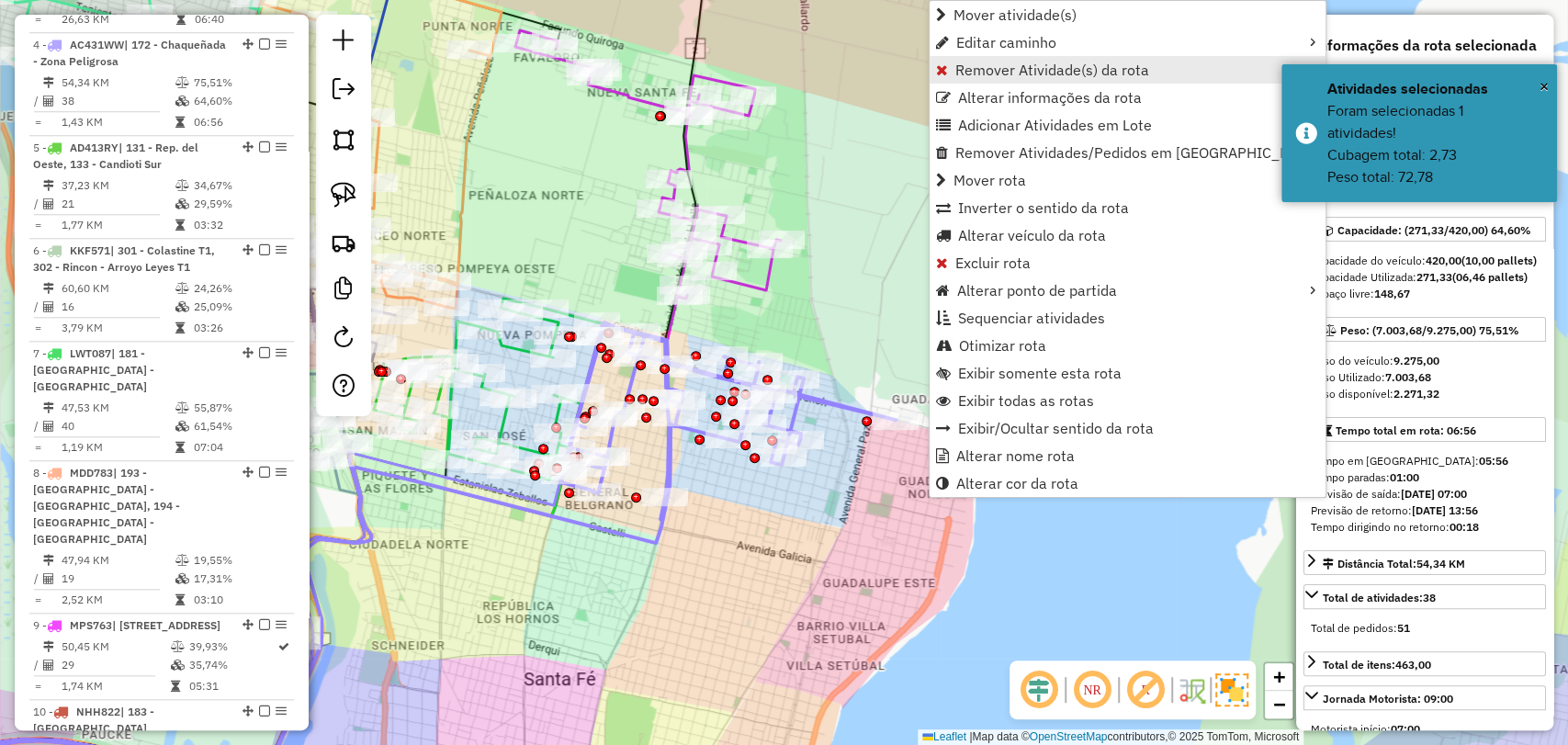
click at [977, 63] on span "Remover Atividade(s) da rota" at bounding box center [1053, 70] width 194 height 15
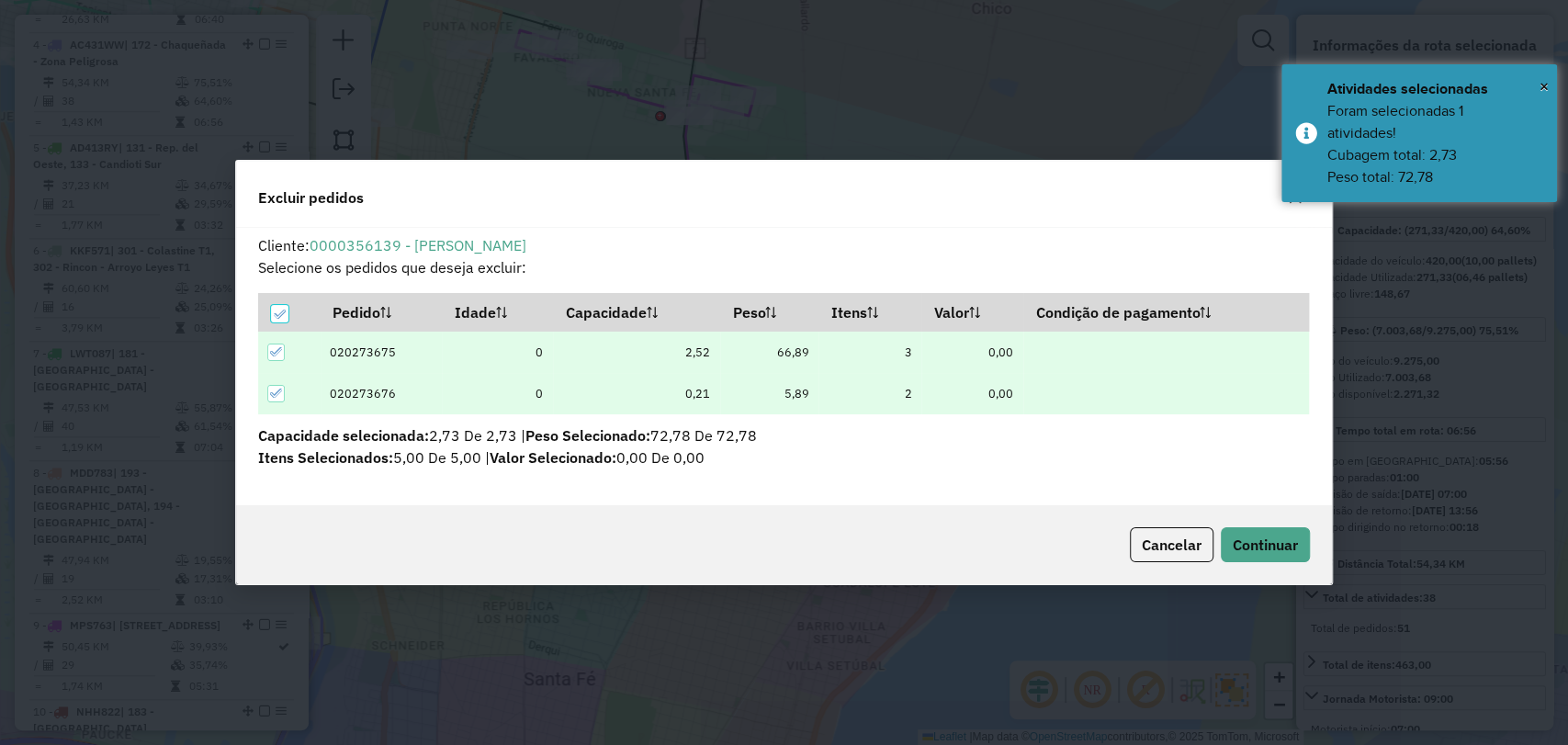
scroll to position [0, 0]
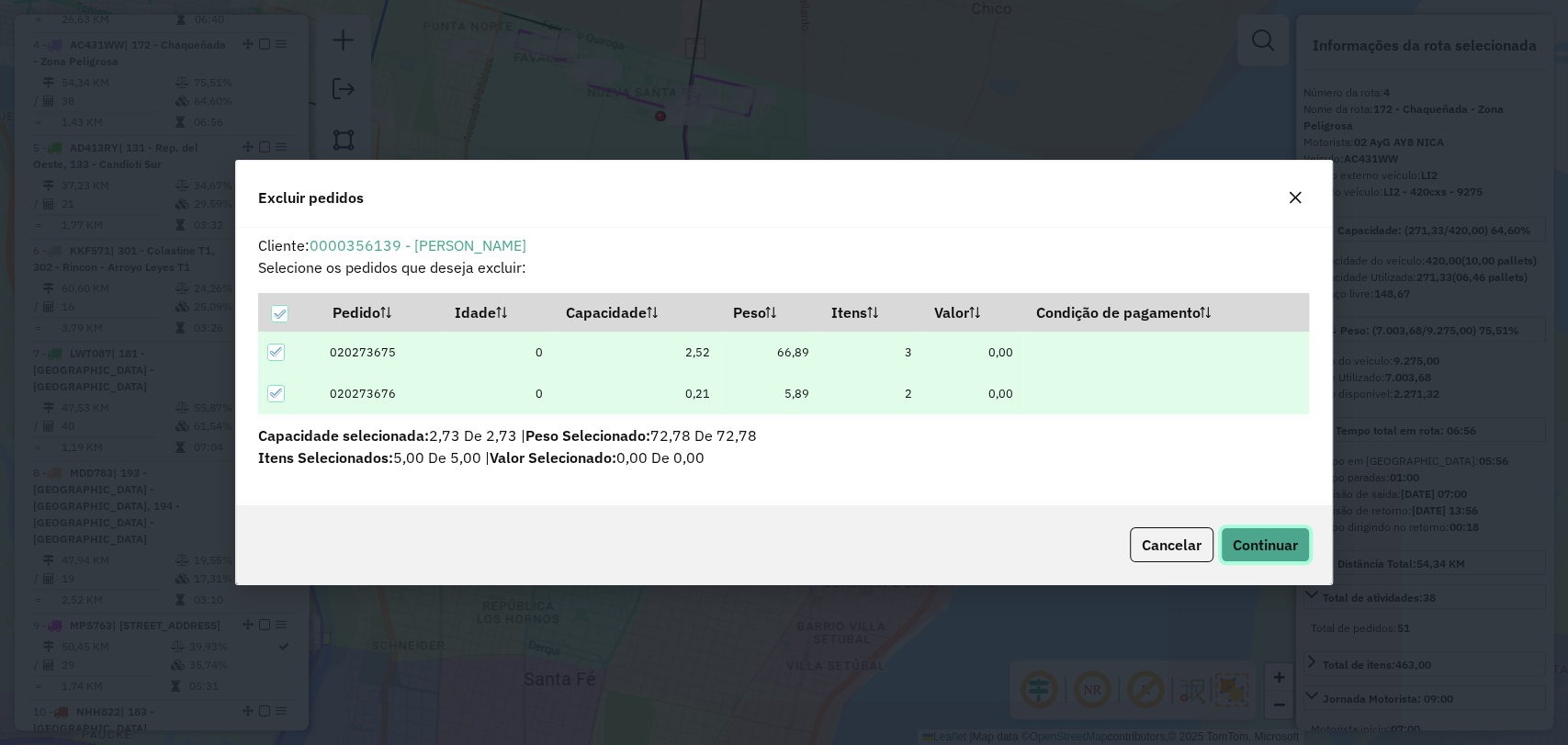
click at [1246, 539] on span "Continuar" at bounding box center [1265, 545] width 65 height 19
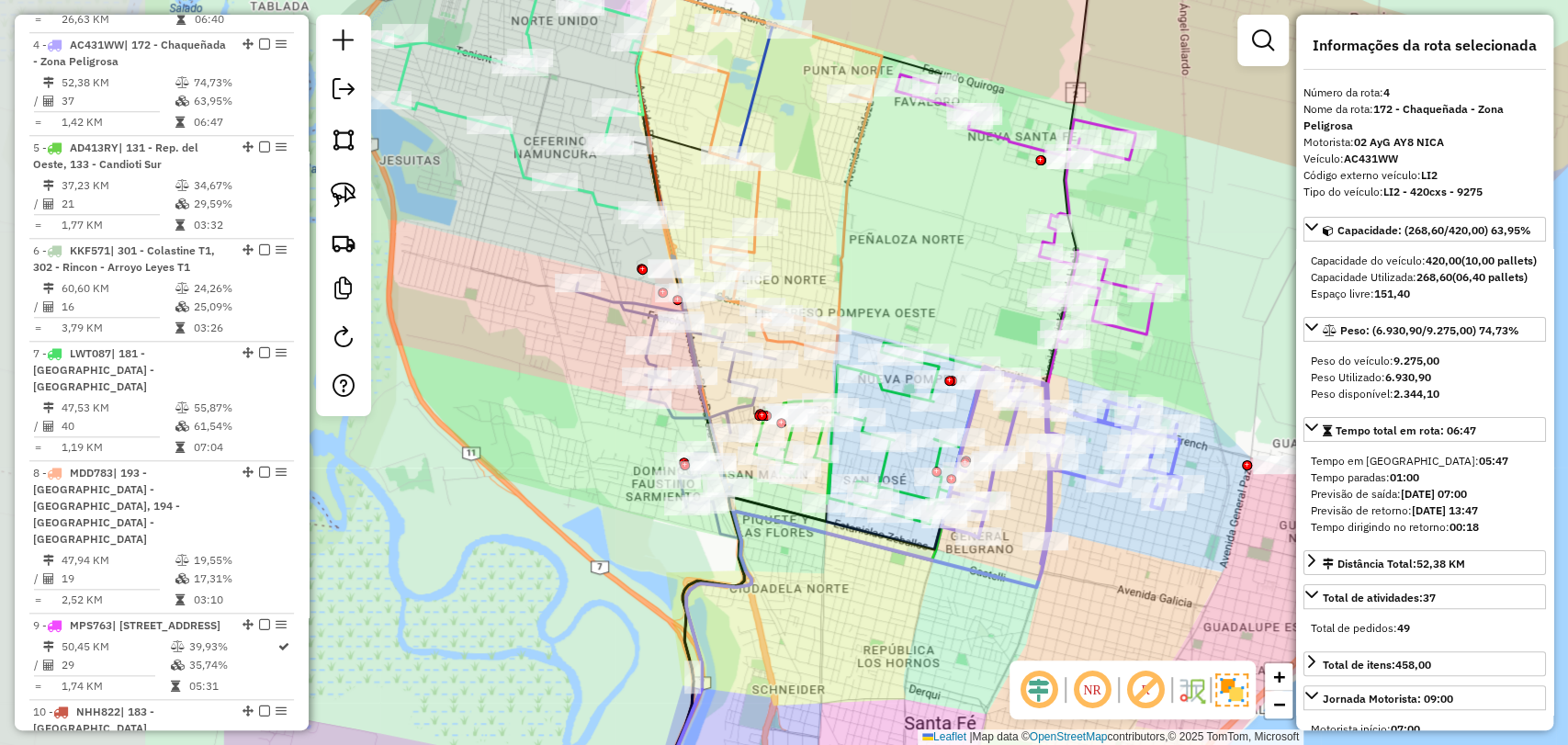
drag, startPoint x: 746, startPoint y: 642, endPoint x: 1022, endPoint y: 660, distance: 276.6
click at [1022, 660] on hb-router-mapa "Informações da Sessão 1257921 - [DATE] Criação: [DATE] 15:54 Depósito: SAZ AR S…" at bounding box center [784, 372] width 1568 height 745
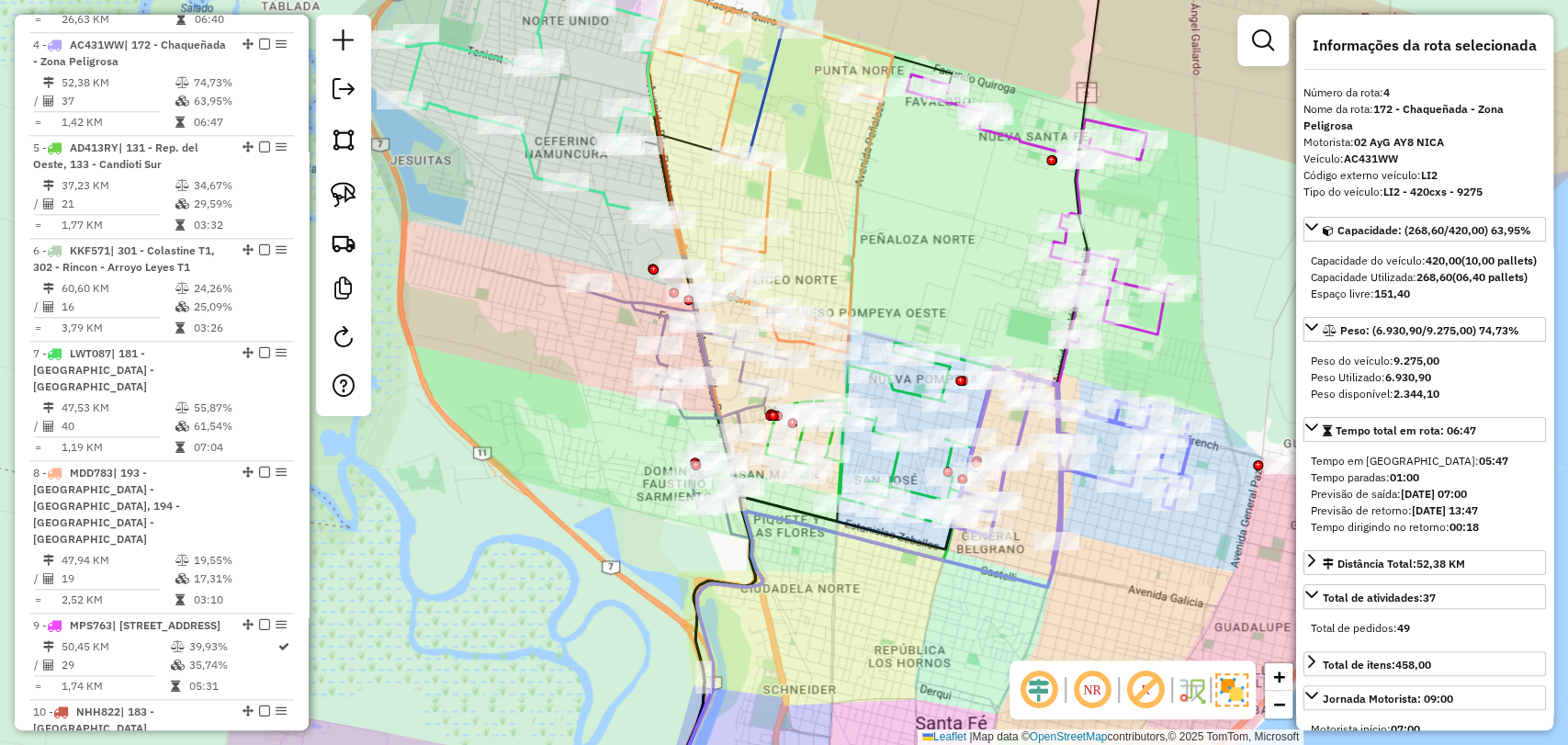
click at [705, 411] on icon at bounding box center [687, 381] width 200 height 251
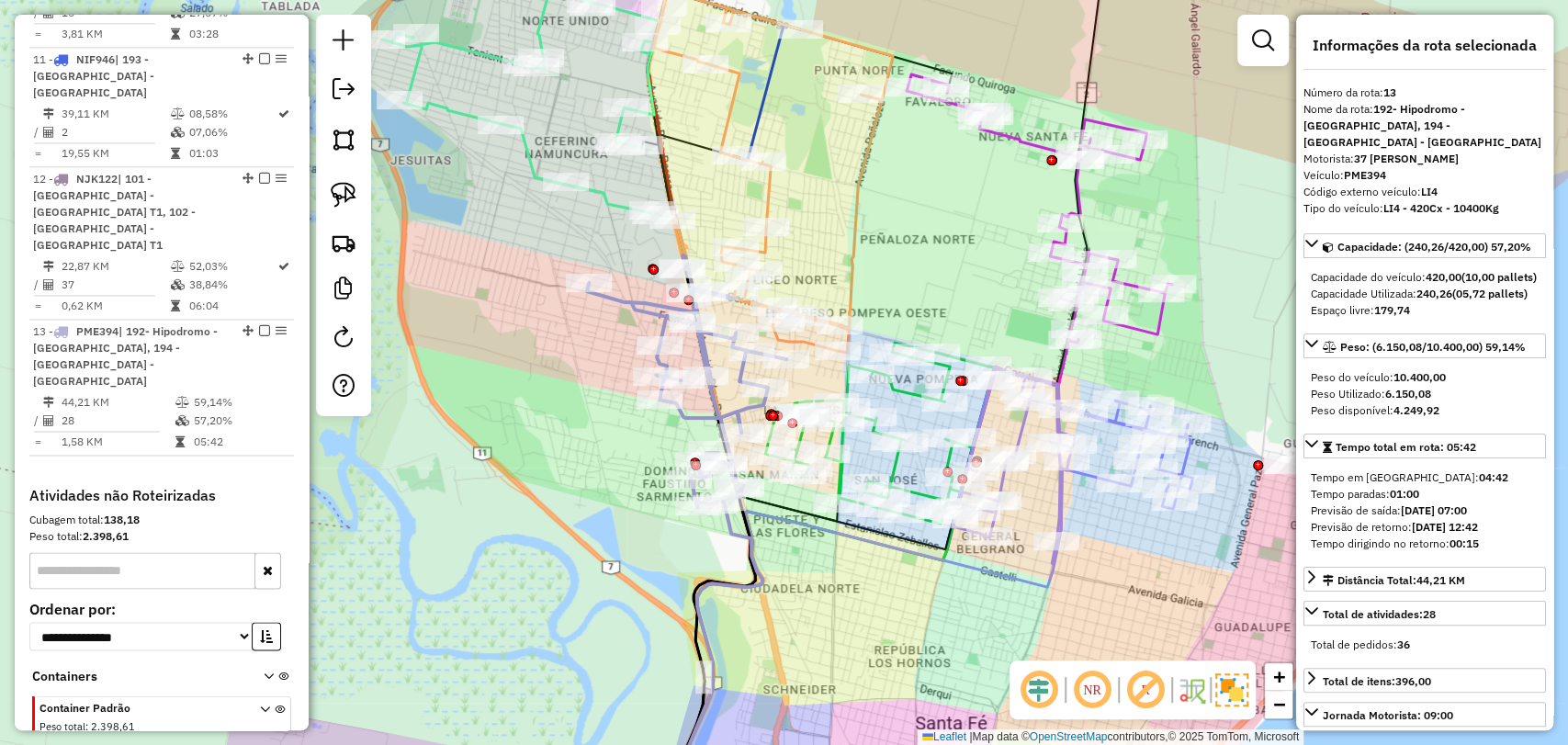
scroll to position [1788, 0]
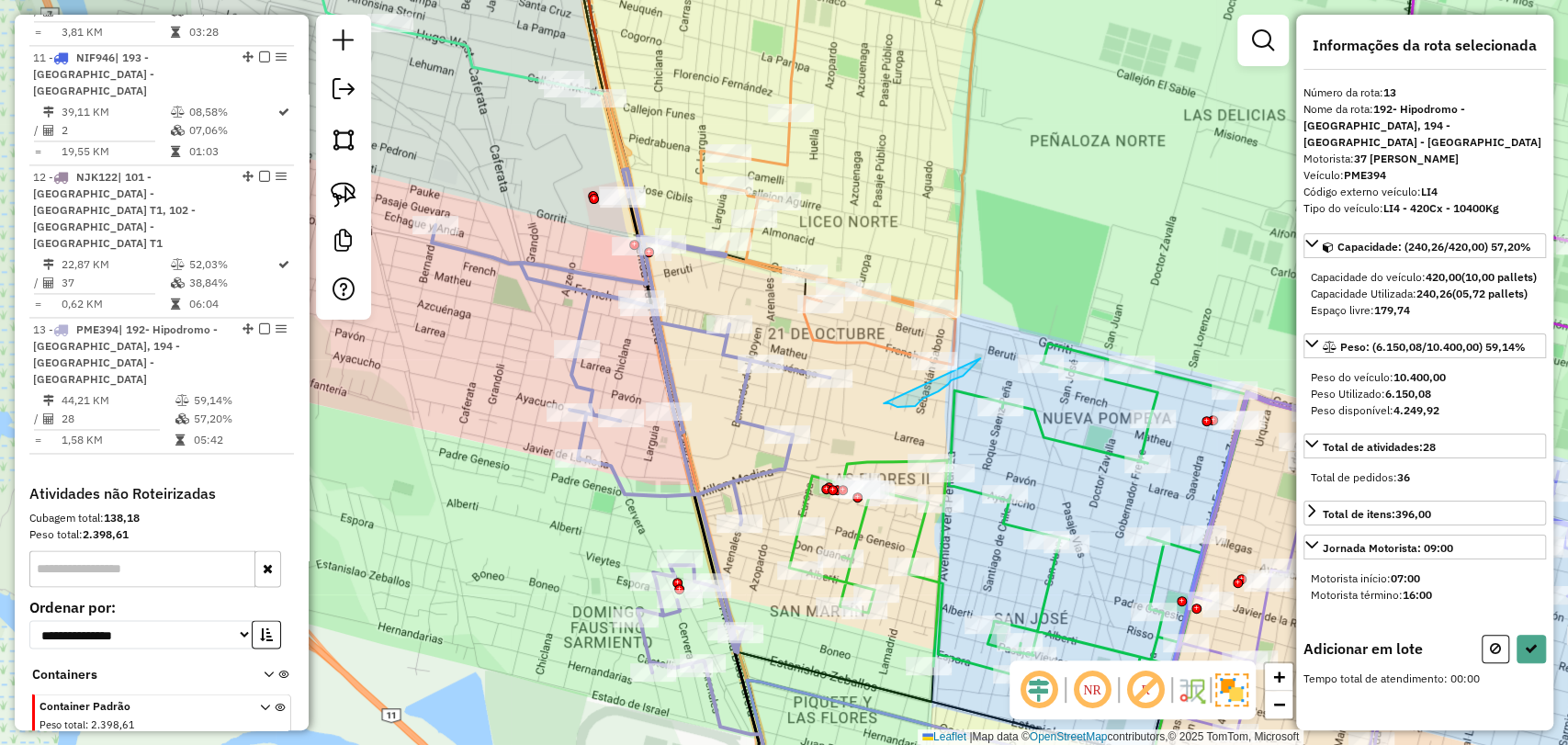
drag, startPoint x: 885, startPoint y: 403, endPoint x: 957, endPoint y: 288, distance: 135.7
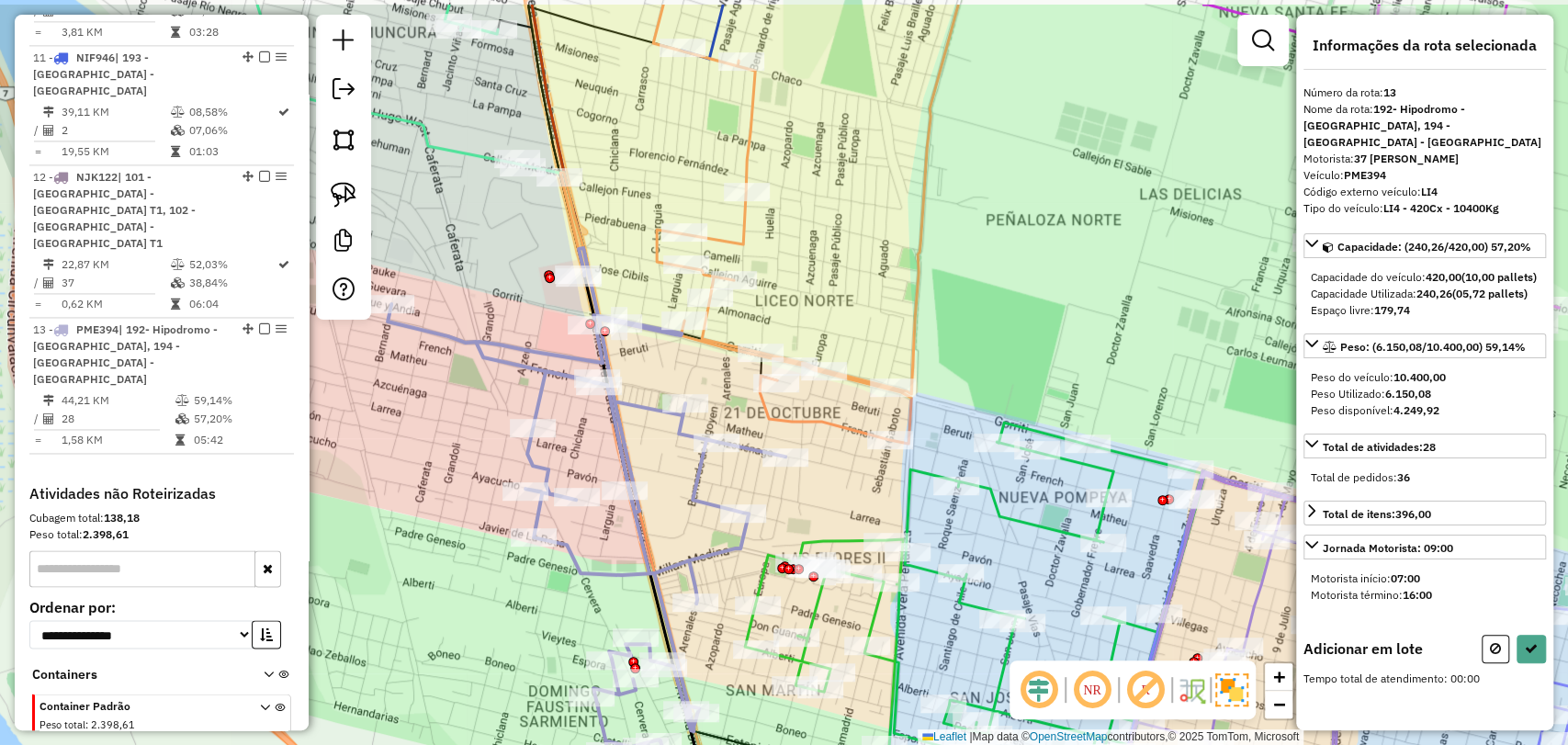
drag, startPoint x: 957, startPoint y: 288, endPoint x: 937, endPoint y: 421, distance: 134.5
click at [937, 421] on div "Janela de atendimento Grade de atendimento Capacidade Transportadoras Veículos …" at bounding box center [784, 372] width 1568 height 745
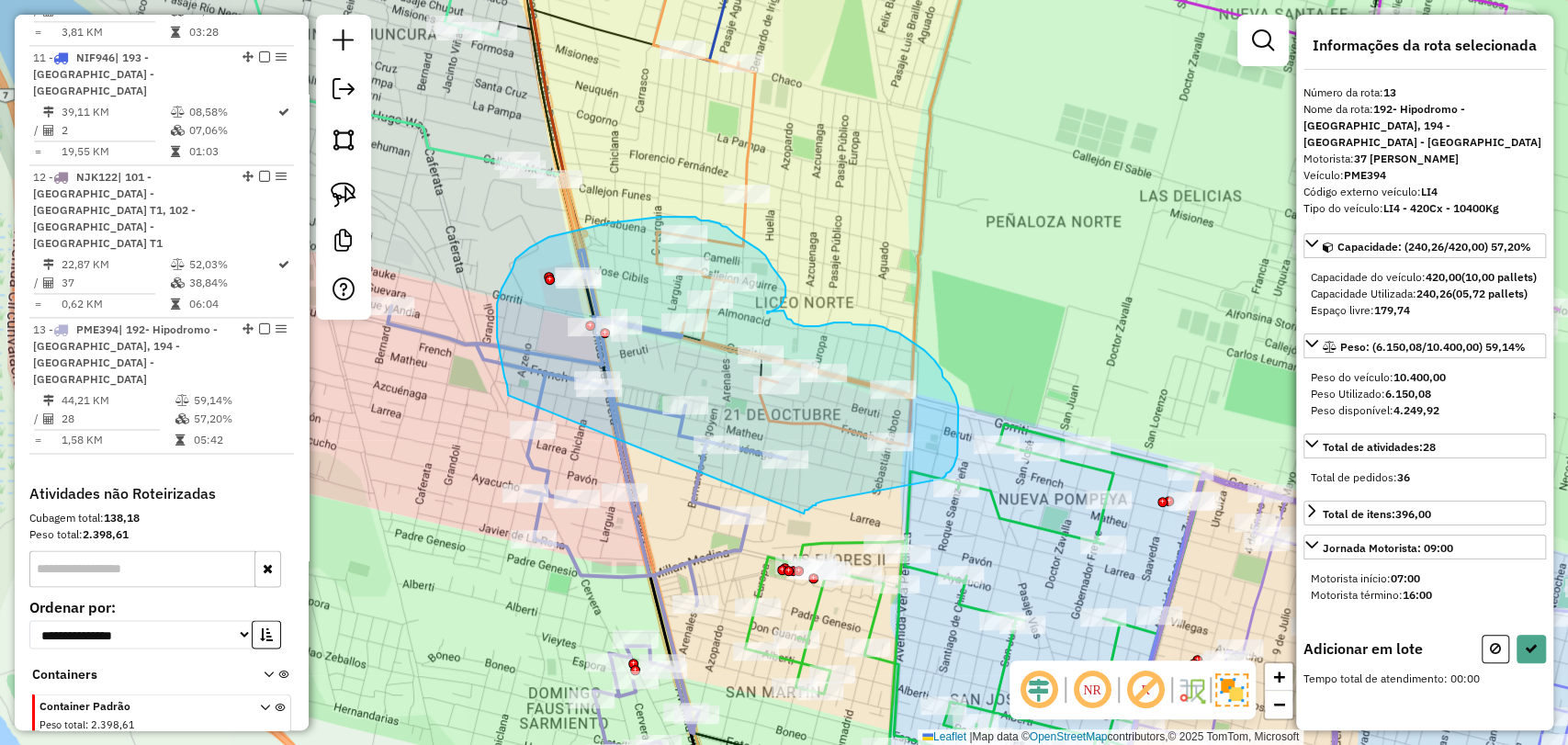
drag, startPoint x: 816, startPoint y: 506, endPoint x: 509, endPoint y: 403, distance: 323.8
click at [509, 403] on hb-app "Aguarde... Pop-up bloqueado! Seu navegador bloqueou automáticamente a abertura …" at bounding box center [784, 372] width 1568 height 745
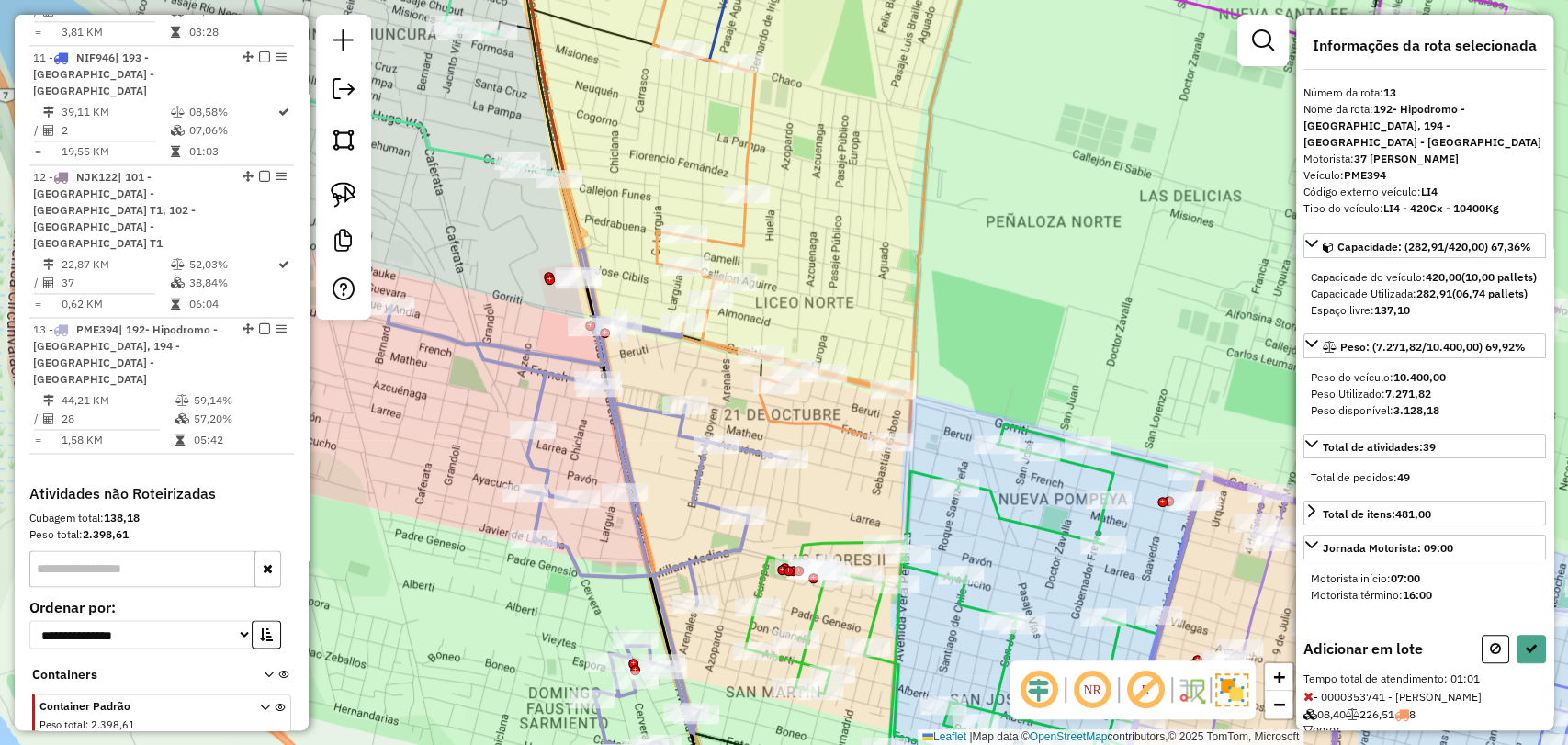
click at [1510, 663] on div at bounding box center [1514, 649] width 64 height 28
click at [1525, 656] on icon at bounding box center [1531, 649] width 13 height 13
select select "**********"
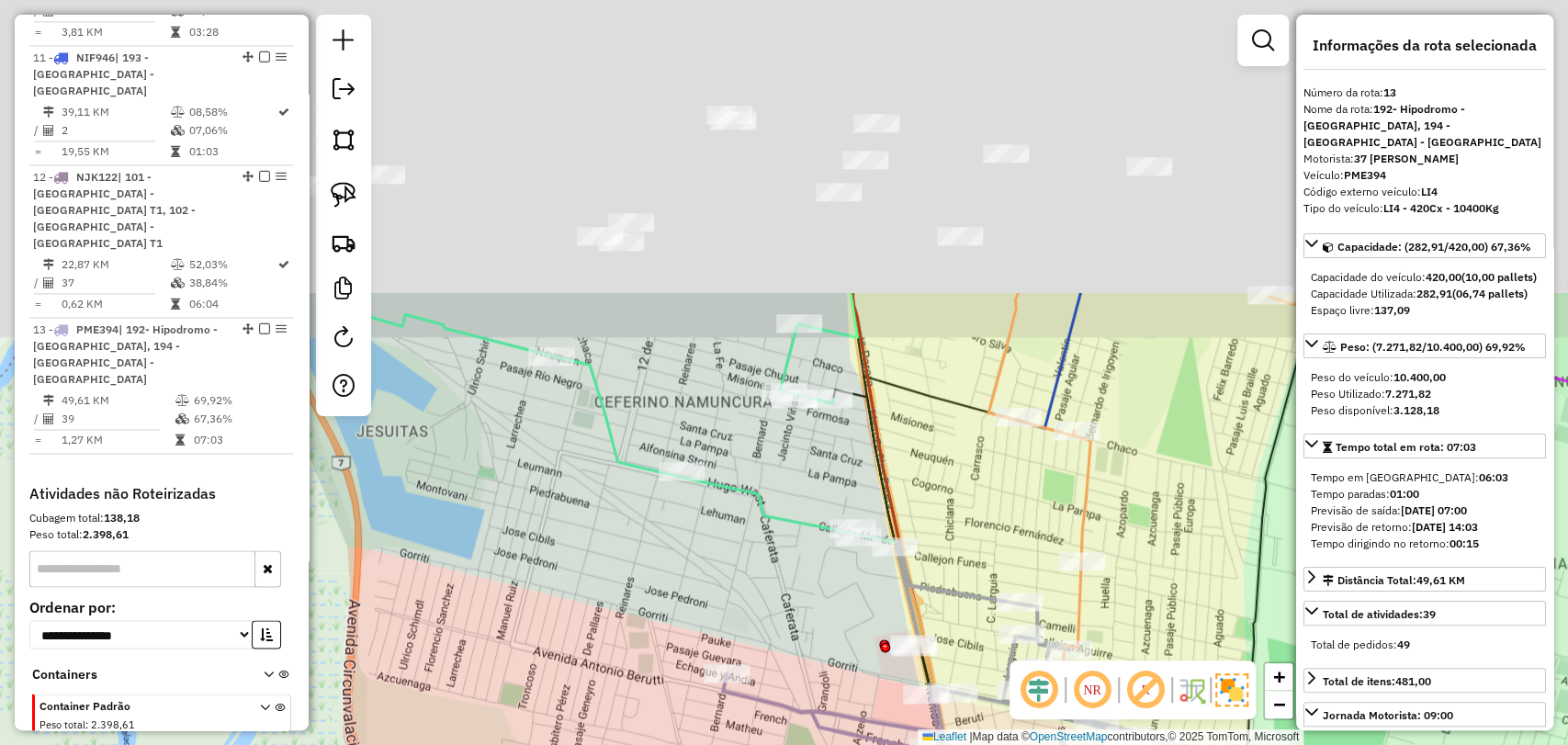
drag, startPoint x: 827, startPoint y: 244, endPoint x: 1144, endPoint y: 599, distance: 475.9
click at [1162, 613] on div "Janela de atendimento Grade de atendimento Capacidade Transportadoras Veículos …" at bounding box center [784, 372] width 1568 height 745
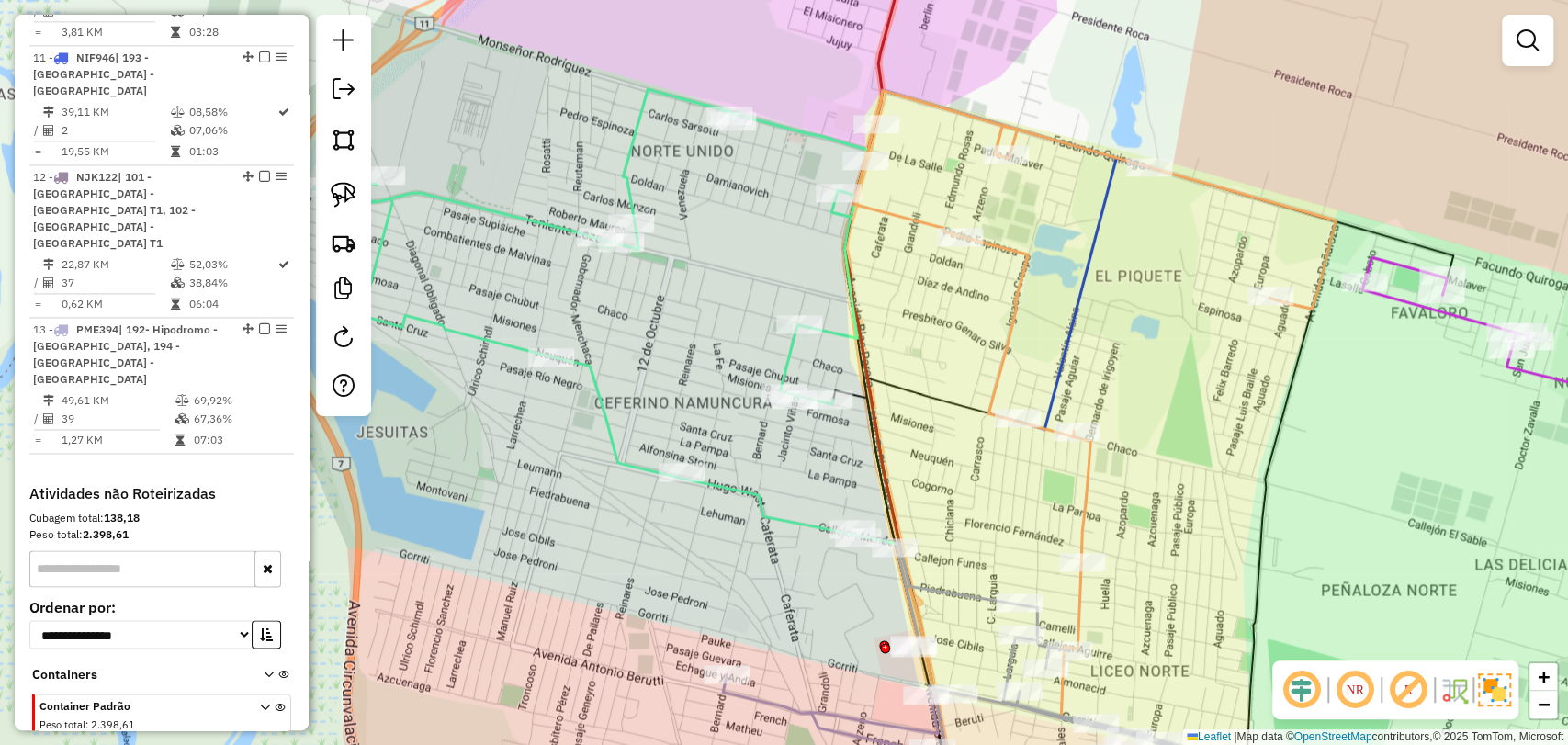
click at [1080, 472] on icon at bounding box center [1094, 404] width 482 height 628
select select "**********"
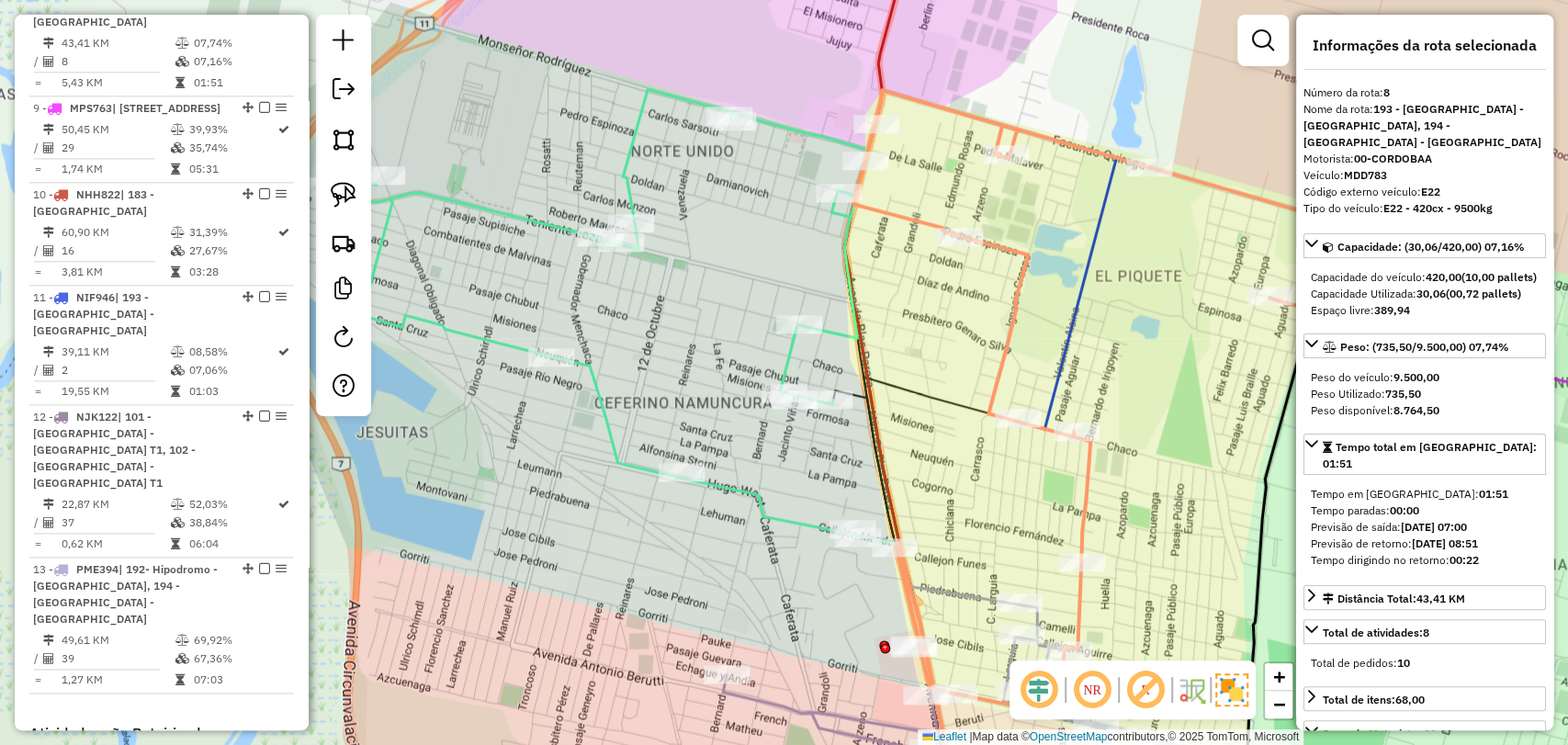
scroll to position [1443, 0]
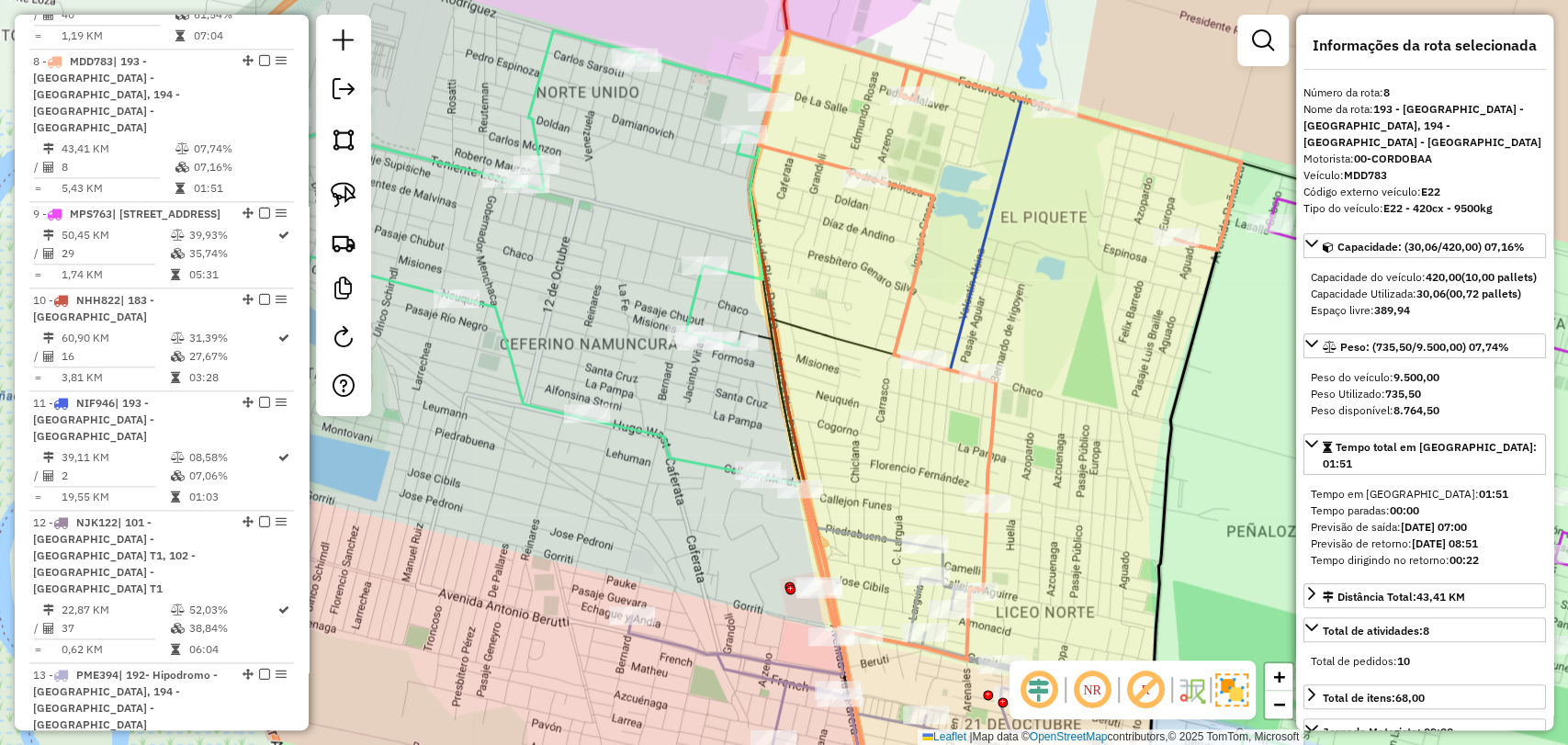
drag, startPoint x: 1186, startPoint y: 503, endPoint x: 1132, endPoint y: 497, distance: 54.3
click at [1132, 497] on div "Janela de atendimento Grade de atendimento Capacidade Transportadoras Veículos …" at bounding box center [784, 372] width 1568 height 745
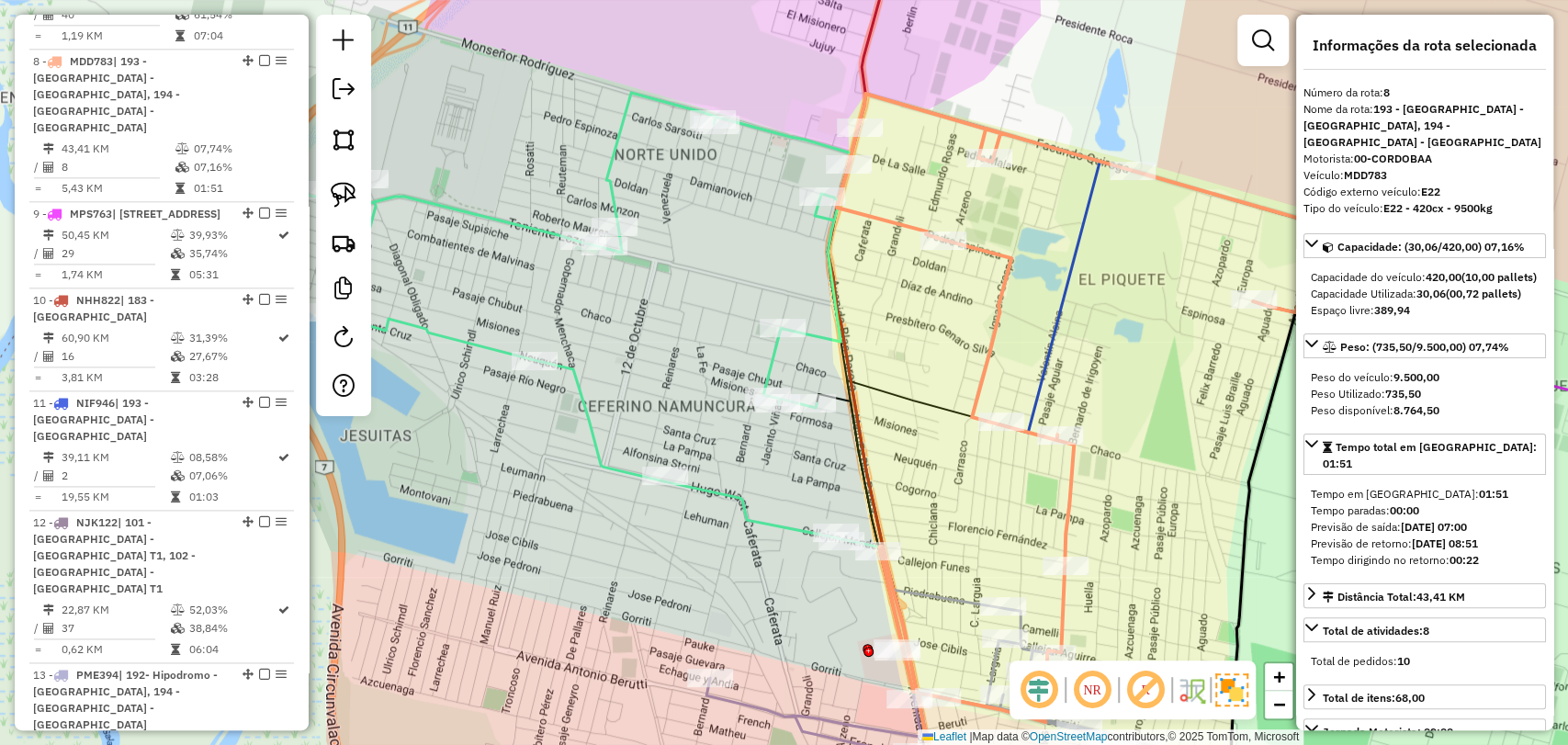
drag, startPoint x: 646, startPoint y: 345, endPoint x: 683, endPoint y: 353, distance: 37.9
click at [683, 353] on div "Janela de atendimento Grade de atendimento Capacidade Transportadoras Veículos …" at bounding box center [784, 372] width 1568 height 745
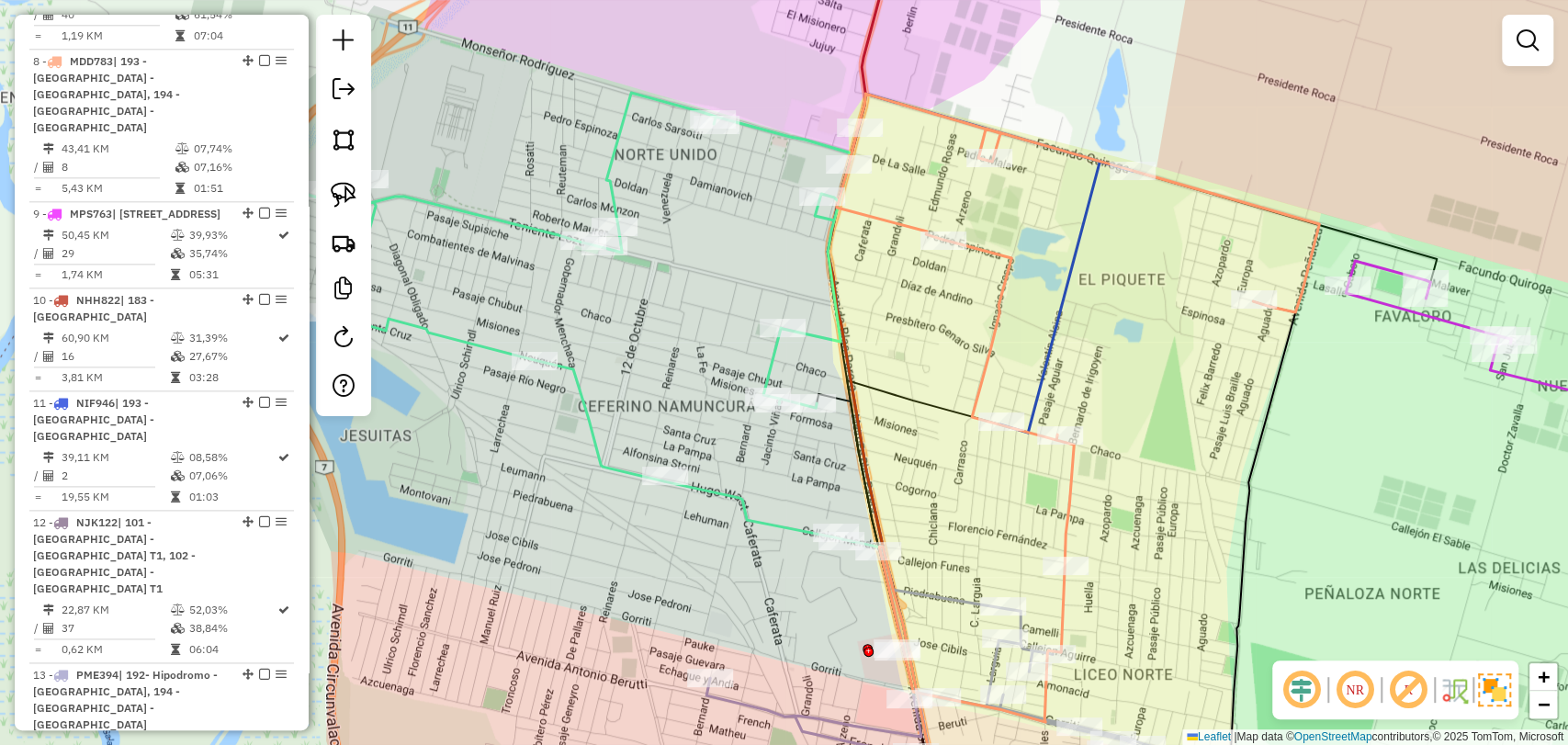
click at [580, 394] on icon at bounding box center [574, 316] width 554 height 446
click at [584, 397] on icon at bounding box center [575, 317] width 554 height 446
select select "**********"
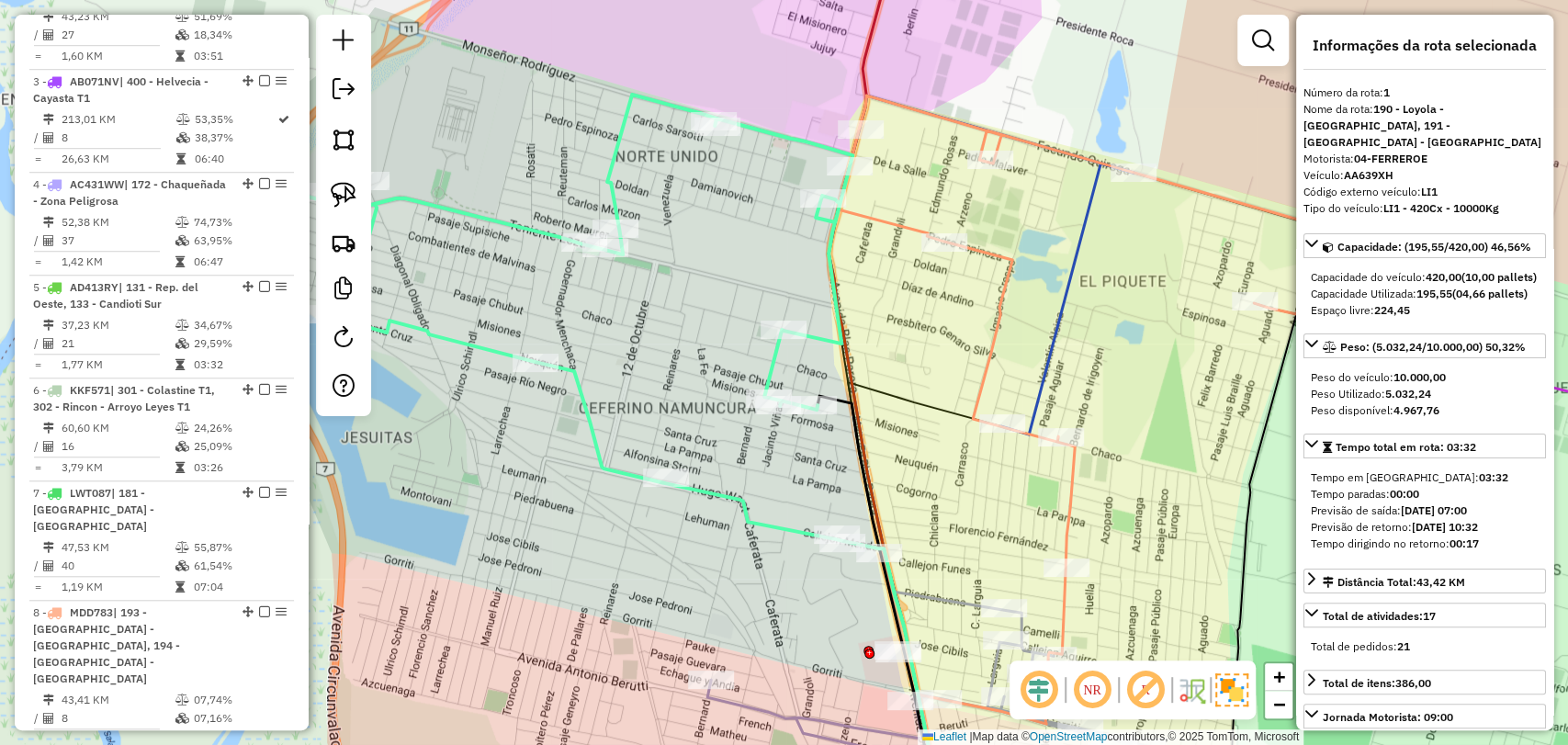
scroll to position [705, 0]
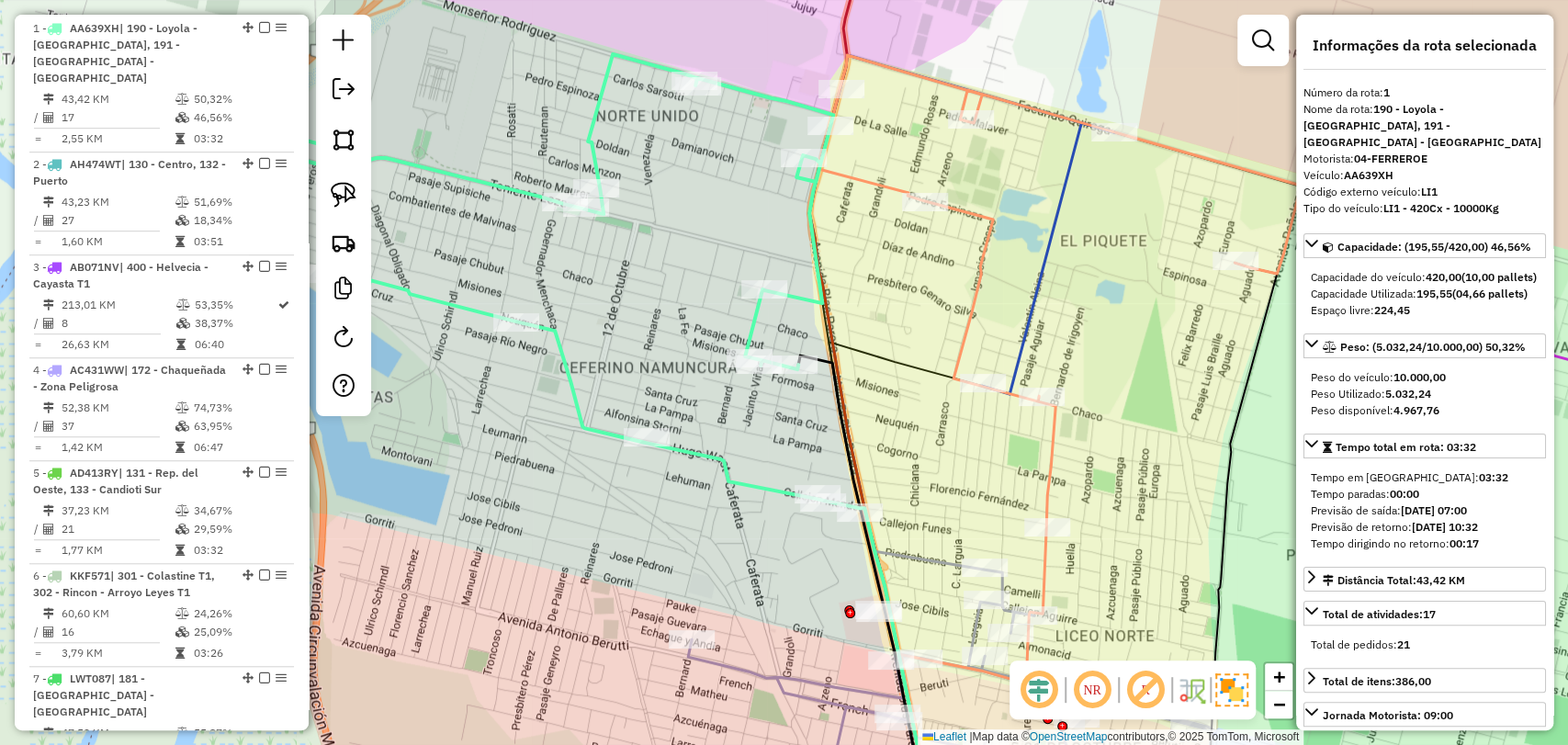
drag, startPoint x: 636, startPoint y: 361, endPoint x: 606, endPoint y: 303, distance: 65.3
click at [606, 303] on div "Janela de atendimento Grade de atendimento Capacidade Transportadoras Veículos …" at bounding box center [784, 372] width 1568 height 745
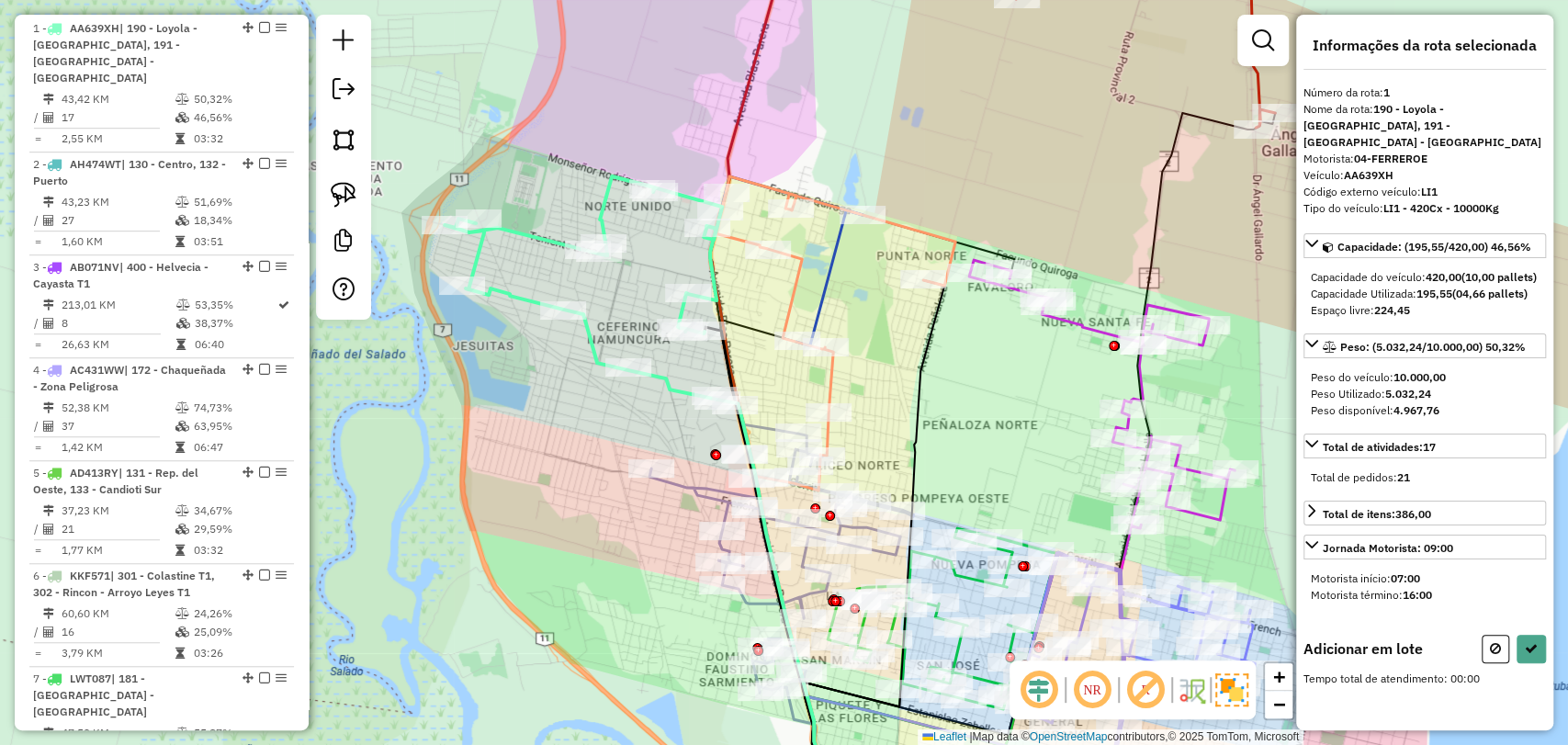
click at [794, 286] on icon at bounding box center [835, 333] width 241 height 315
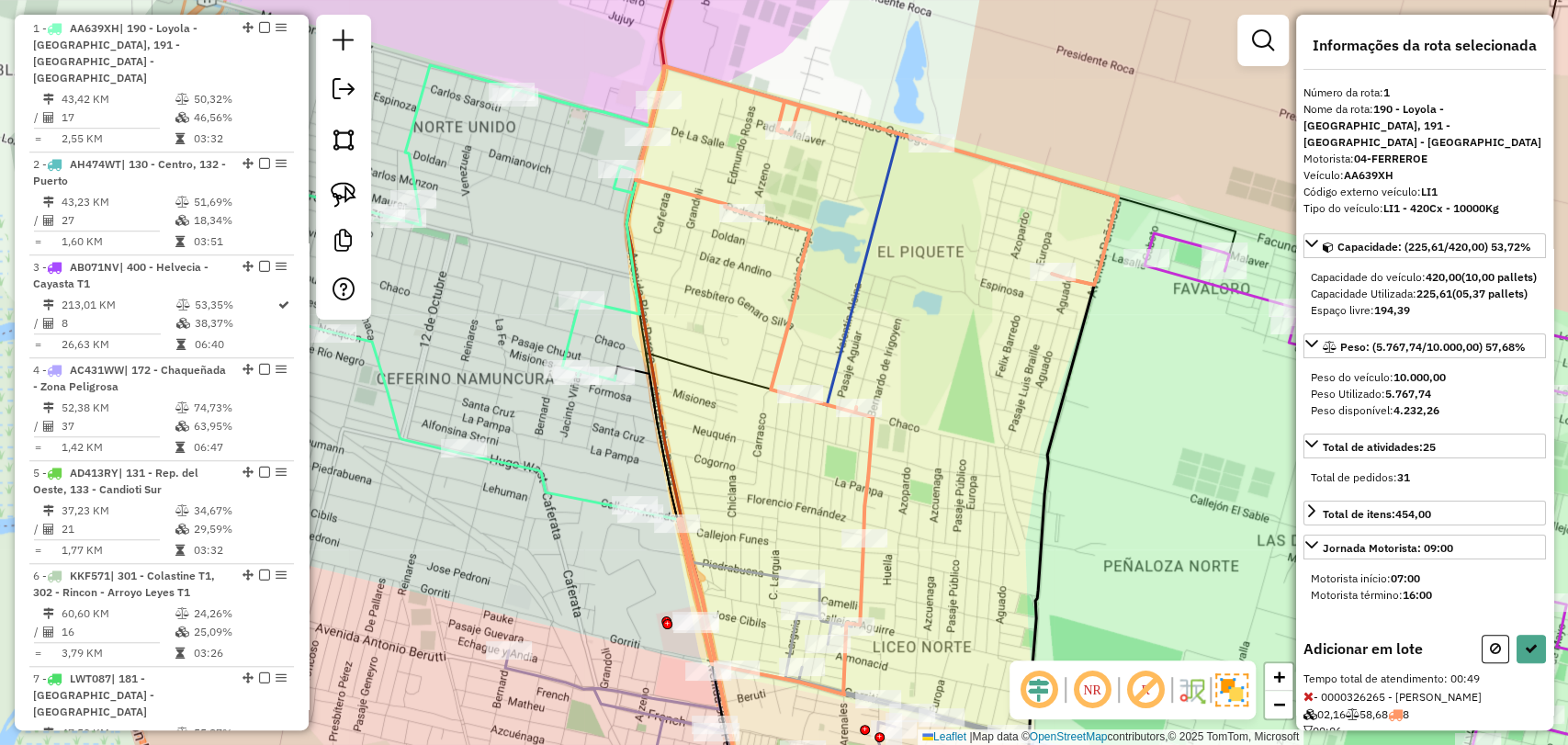
click at [865, 275] on icon at bounding box center [865, 269] width 132 height 271
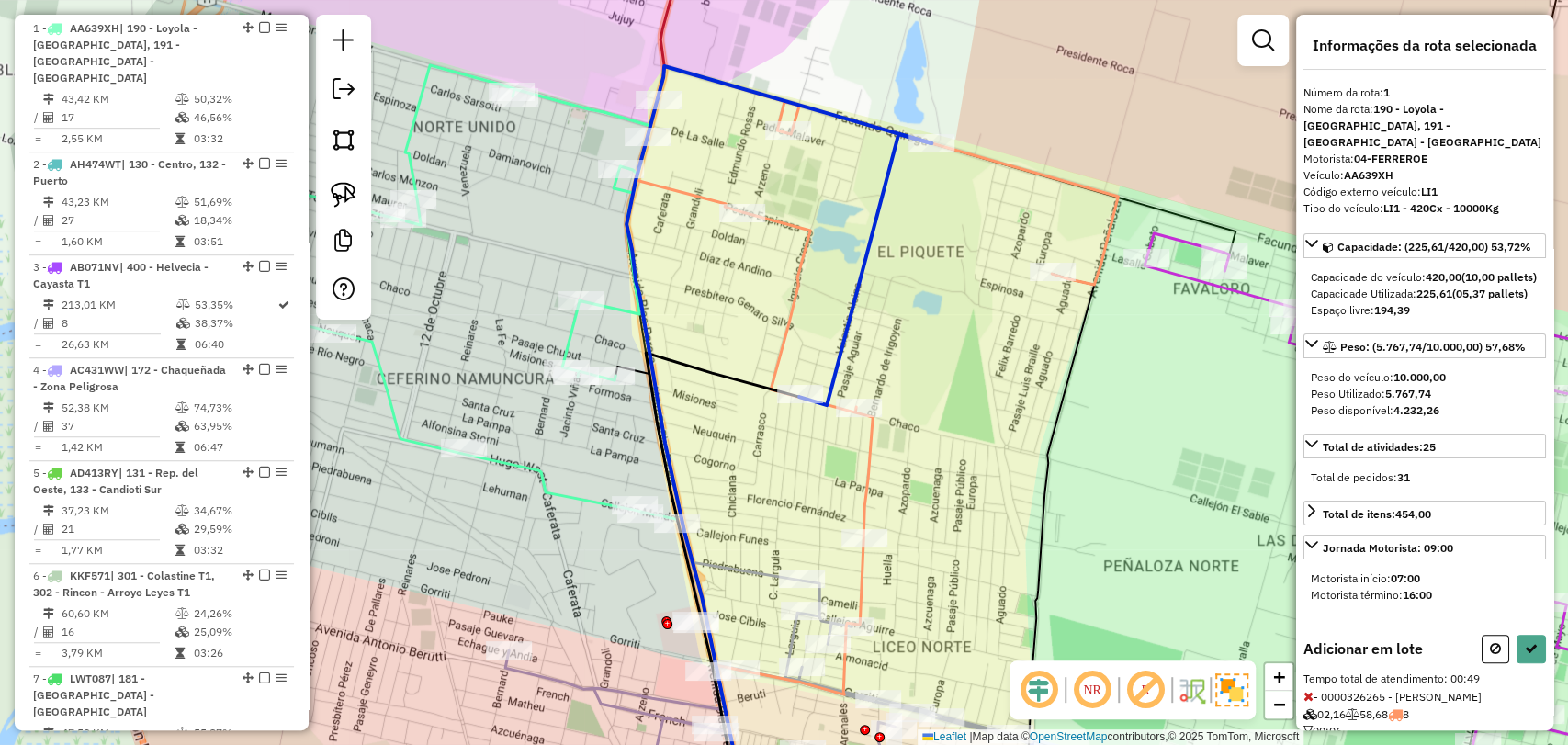
click at [865, 275] on icon at bounding box center [865, 269] width 132 height 271
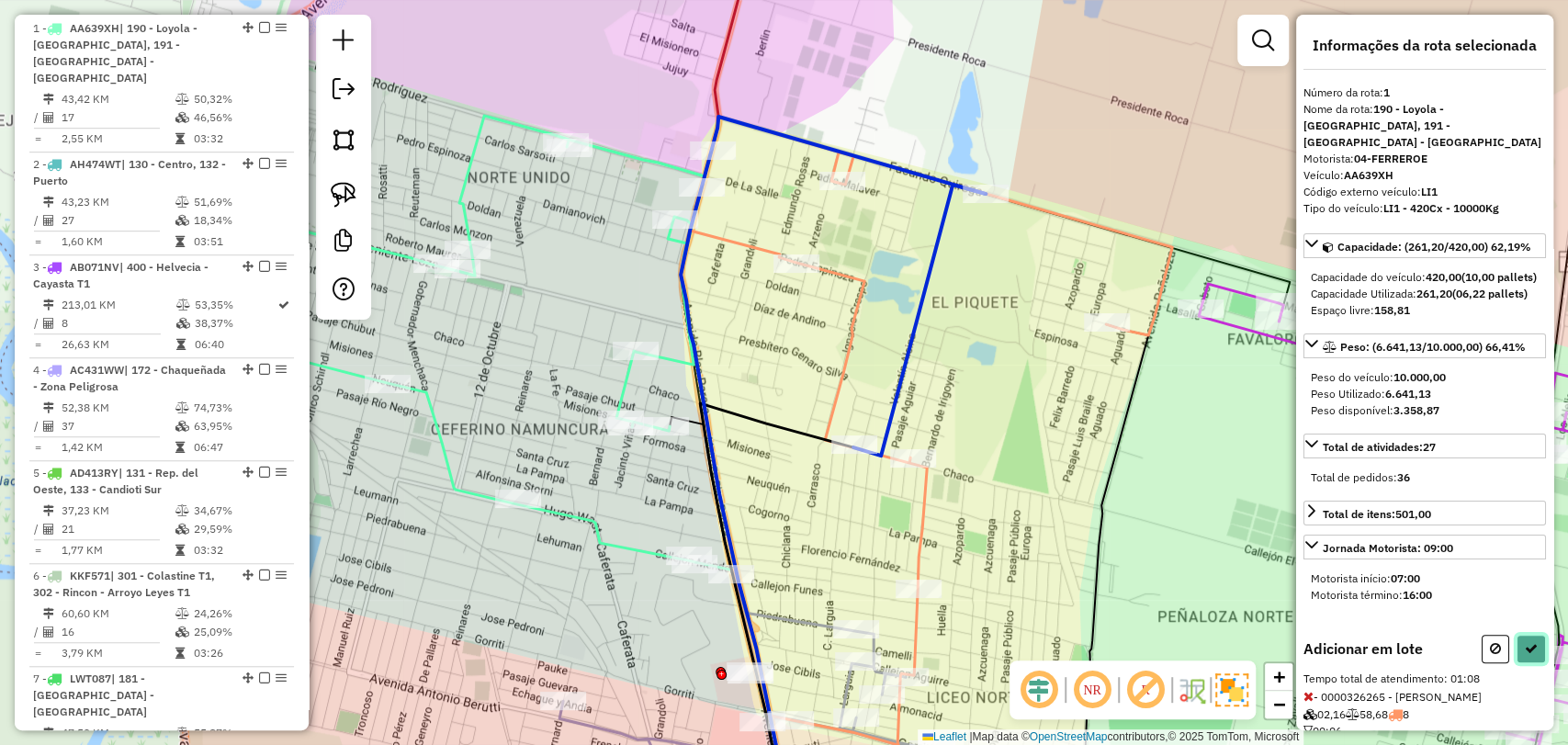
click at [1525, 656] on icon at bounding box center [1531, 649] width 13 height 13
select select "**********"
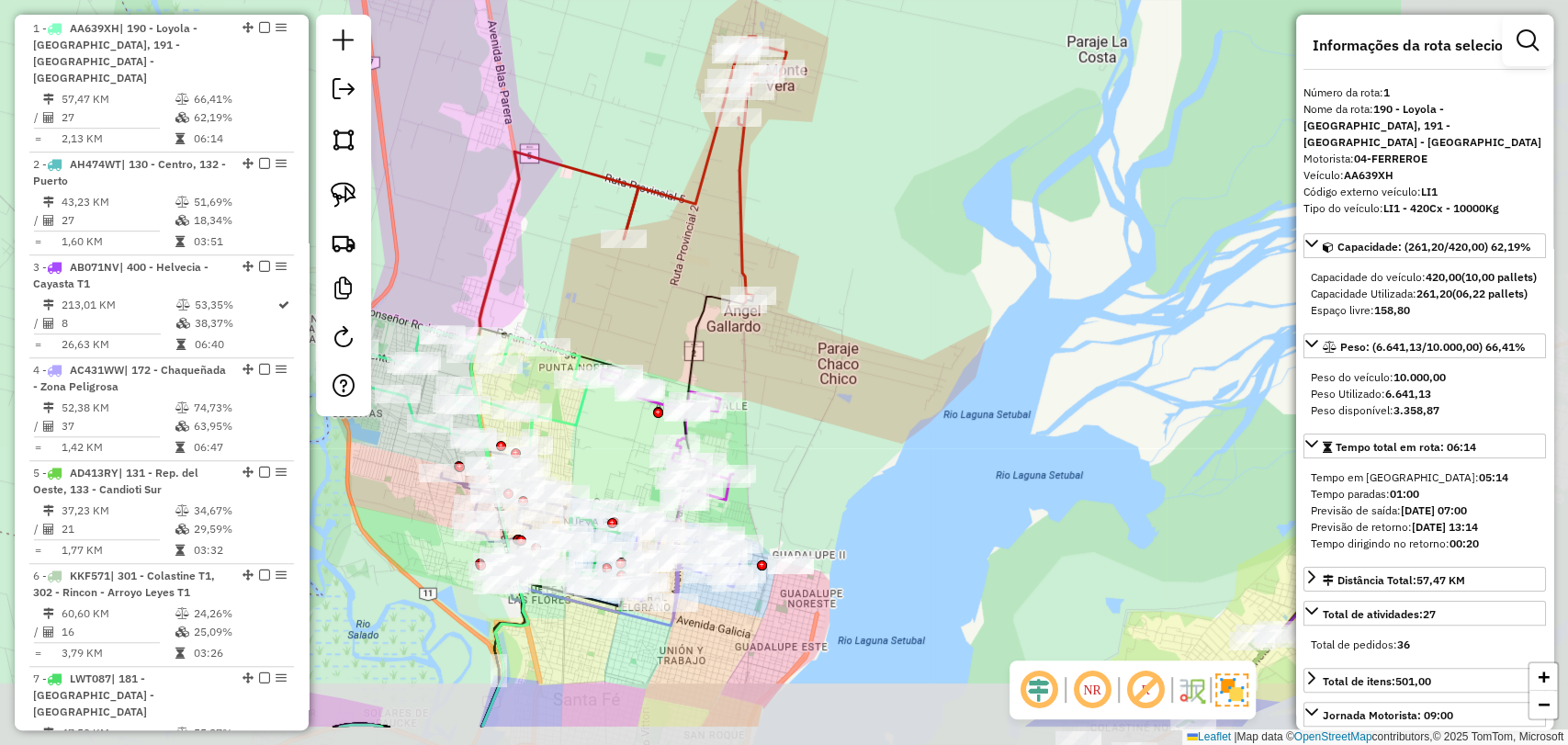
drag, startPoint x: 1109, startPoint y: 487, endPoint x: 771, endPoint y: 396, distance: 350.0
click at [771, 396] on div "Janela de atendimento Grade de atendimento Capacidade Transportadoras Veículos …" at bounding box center [784, 372] width 1568 height 745
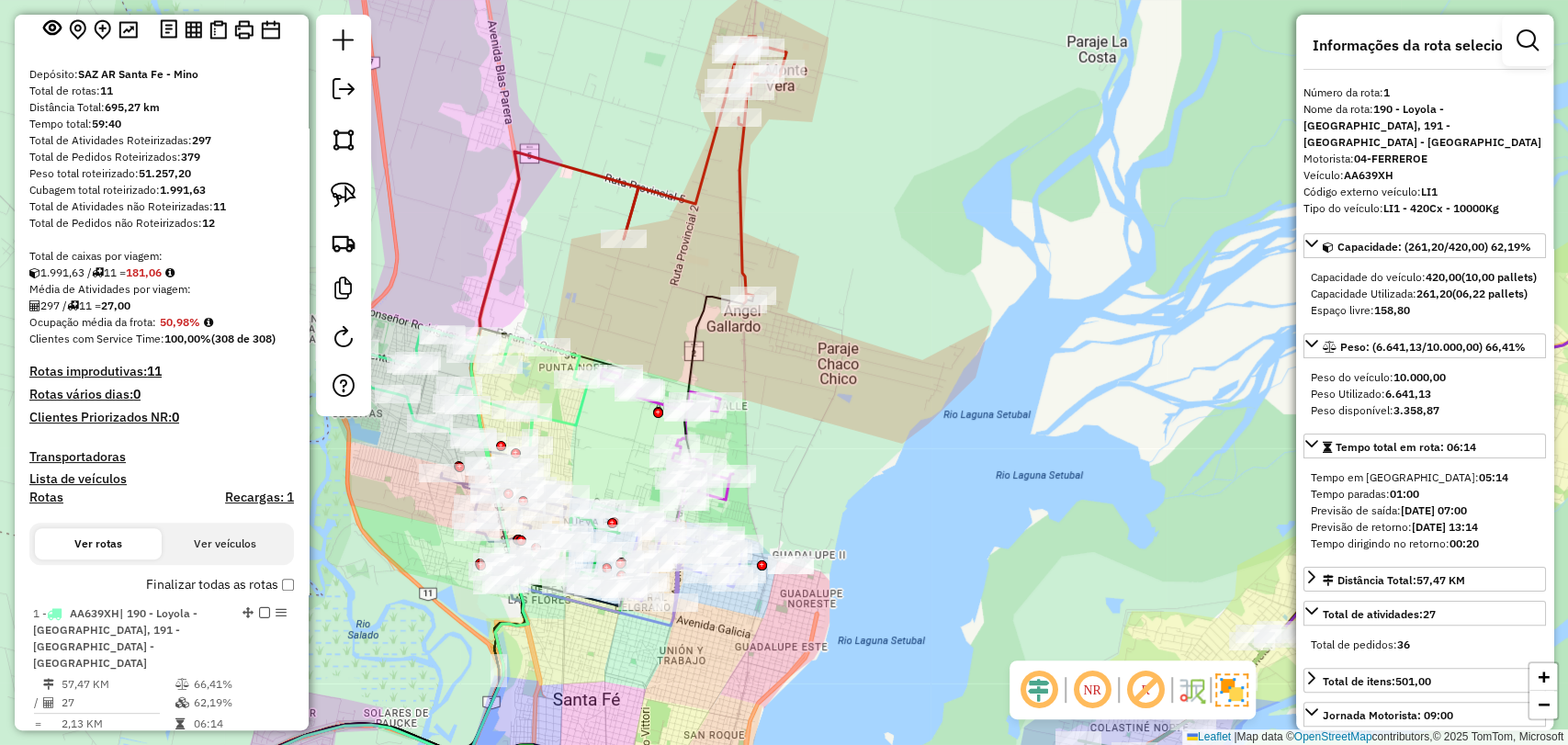
scroll to position [94, 0]
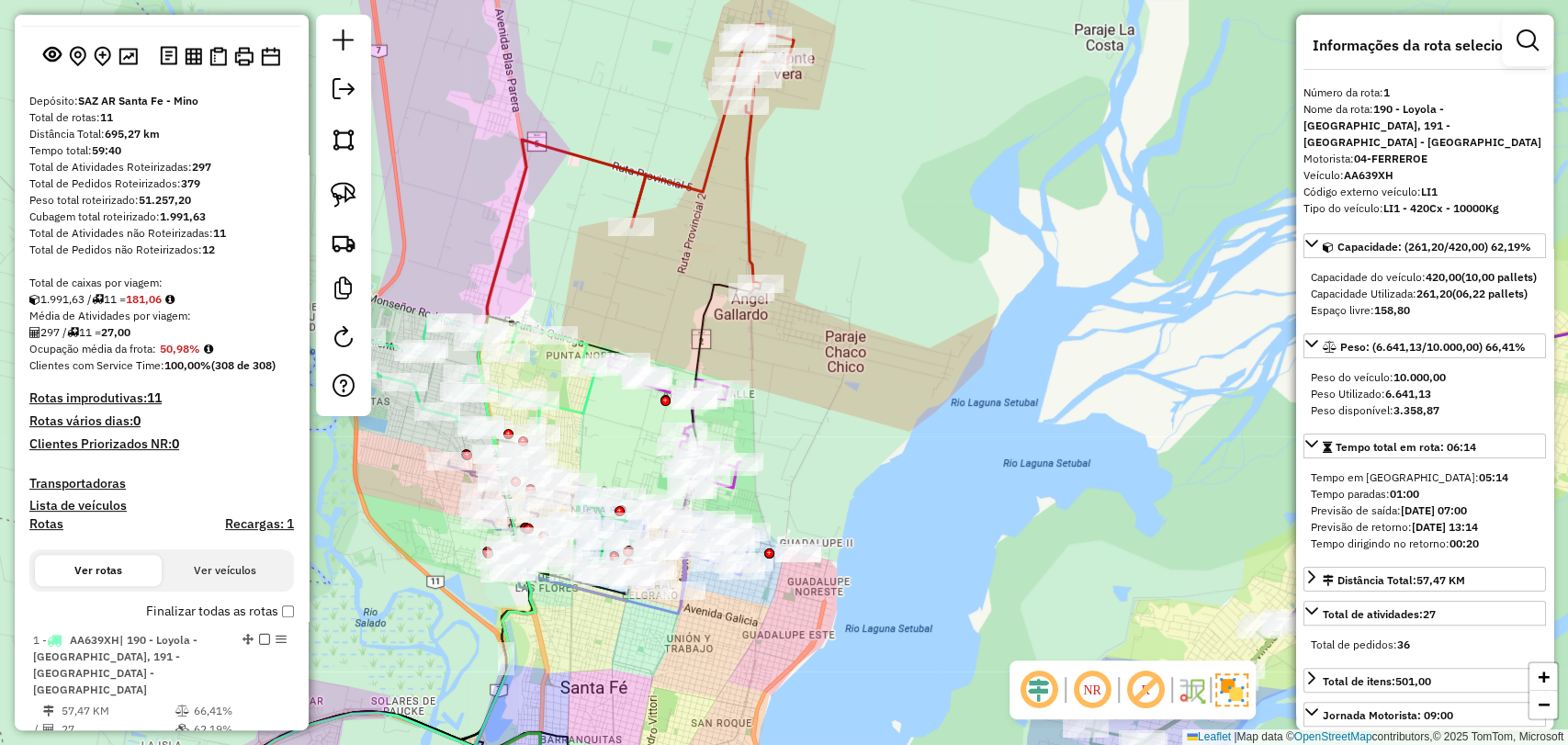
drag, startPoint x: 1068, startPoint y: 407, endPoint x: 1093, endPoint y: 221, distance: 187.7
click at [1090, 224] on div "Janela de atendimento Grade de atendimento Capacidade Transportadoras Veículos …" at bounding box center [784, 372] width 1568 height 745
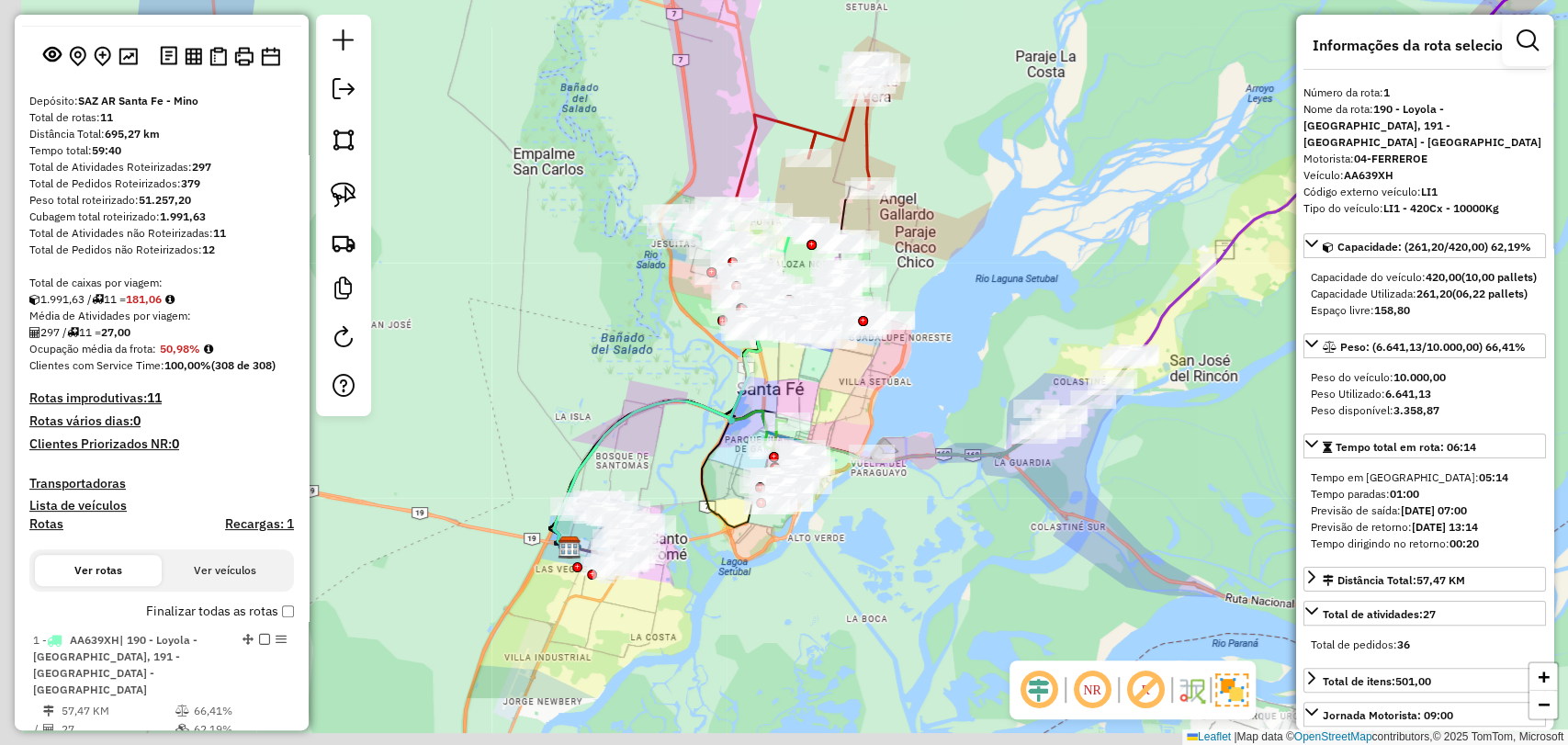
drag, startPoint x: 810, startPoint y: 672, endPoint x: 881, endPoint y: 552, distance: 139.4
click at [881, 552] on div "Janela de atendimento Grade de atendimento Capacidade Transportadoras Veículos …" at bounding box center [784, 372] width 1568 height 745
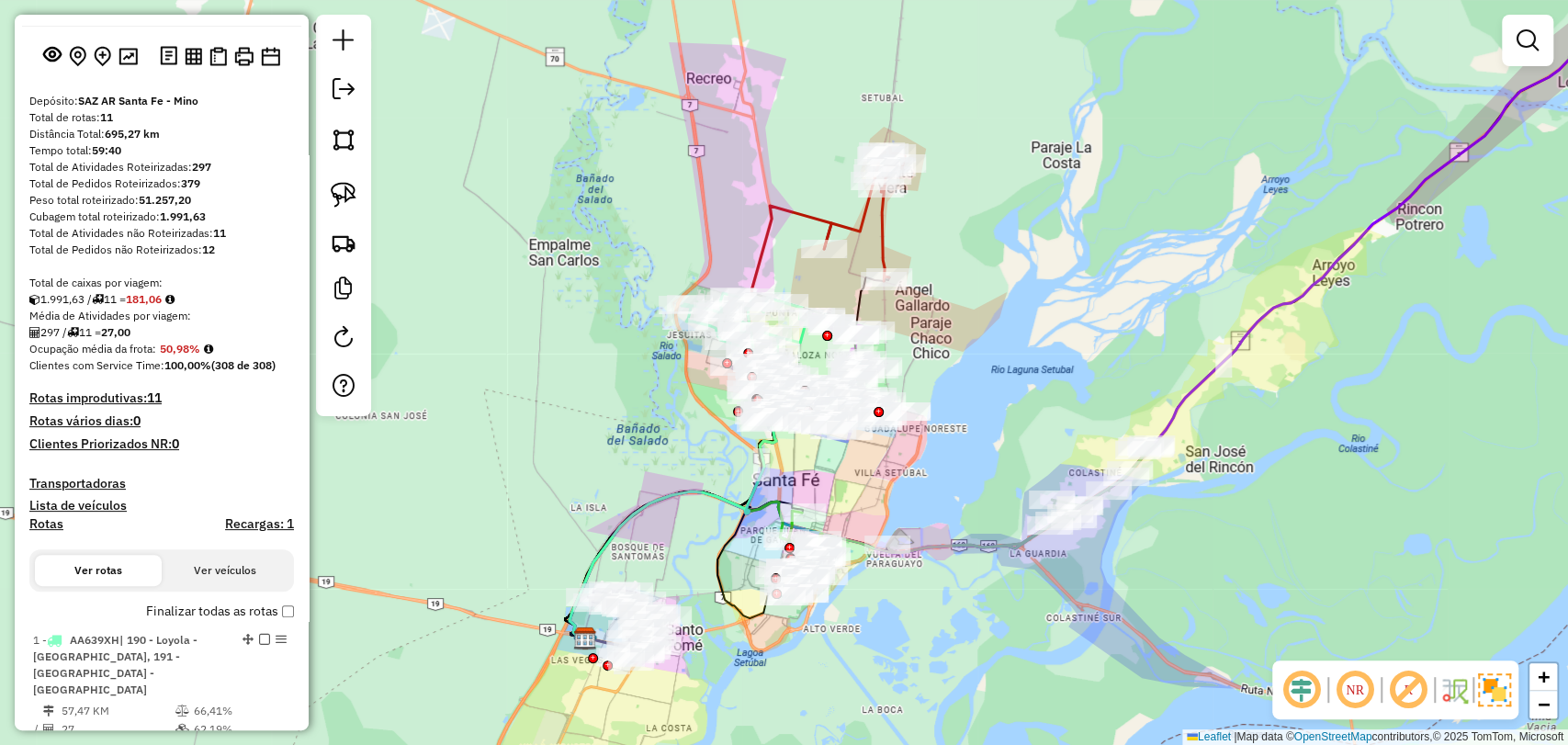
drag, startPoint x: 875, startPoint y: 427, endPoint x: 897, endPoint y: 560, distance: 134.8
click at [897, 560] on div "Janela de atendimento Grade de atendimento Capacidade Transportadoras Veículos …" at bounding box center [784, 372] width 1568 height 745
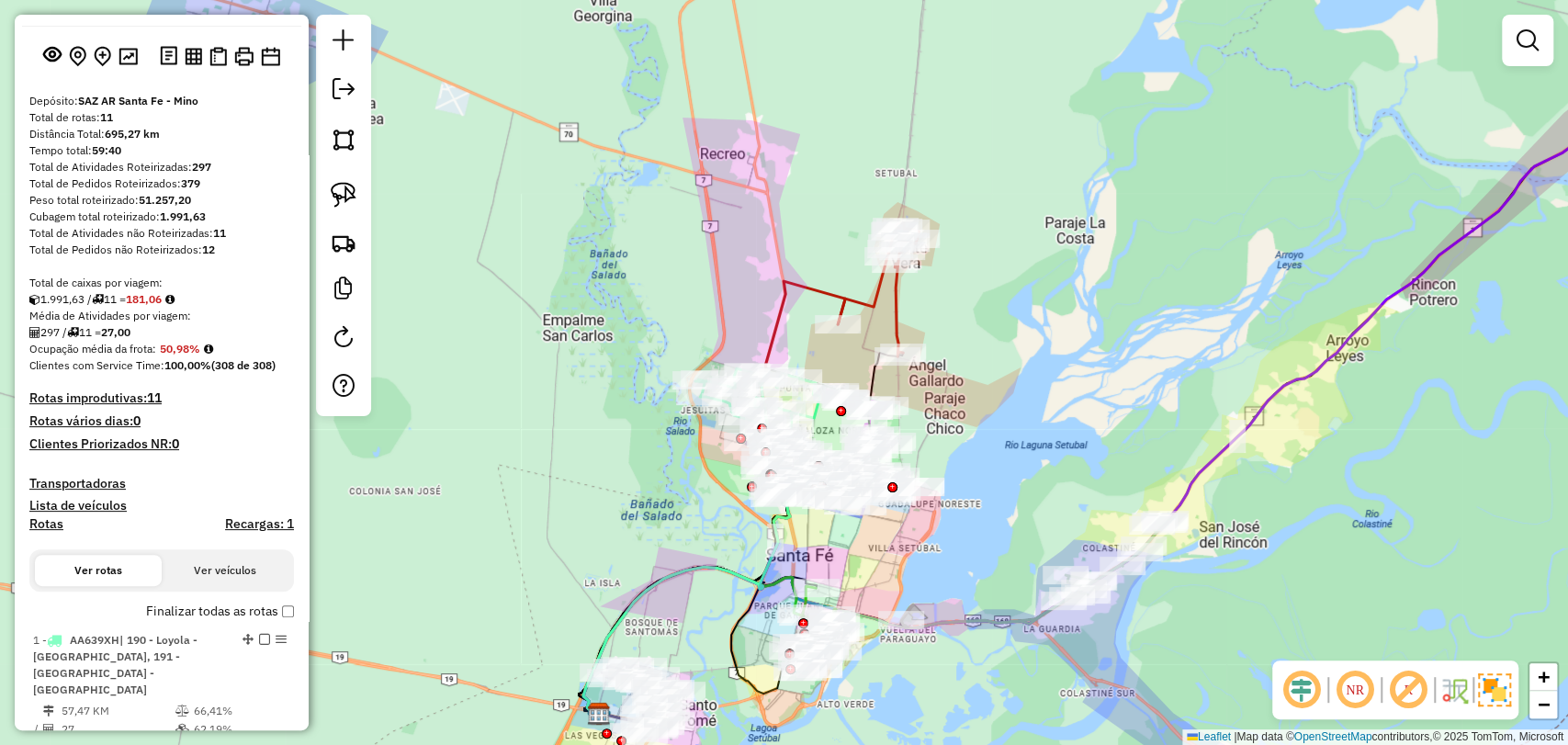
click at [893, 296] on icon at bounding box center [879, 289] width 81 height 133
click at [893, 297] on icon at bounding box center [881, 288] width 81 height 133
select select "**********"
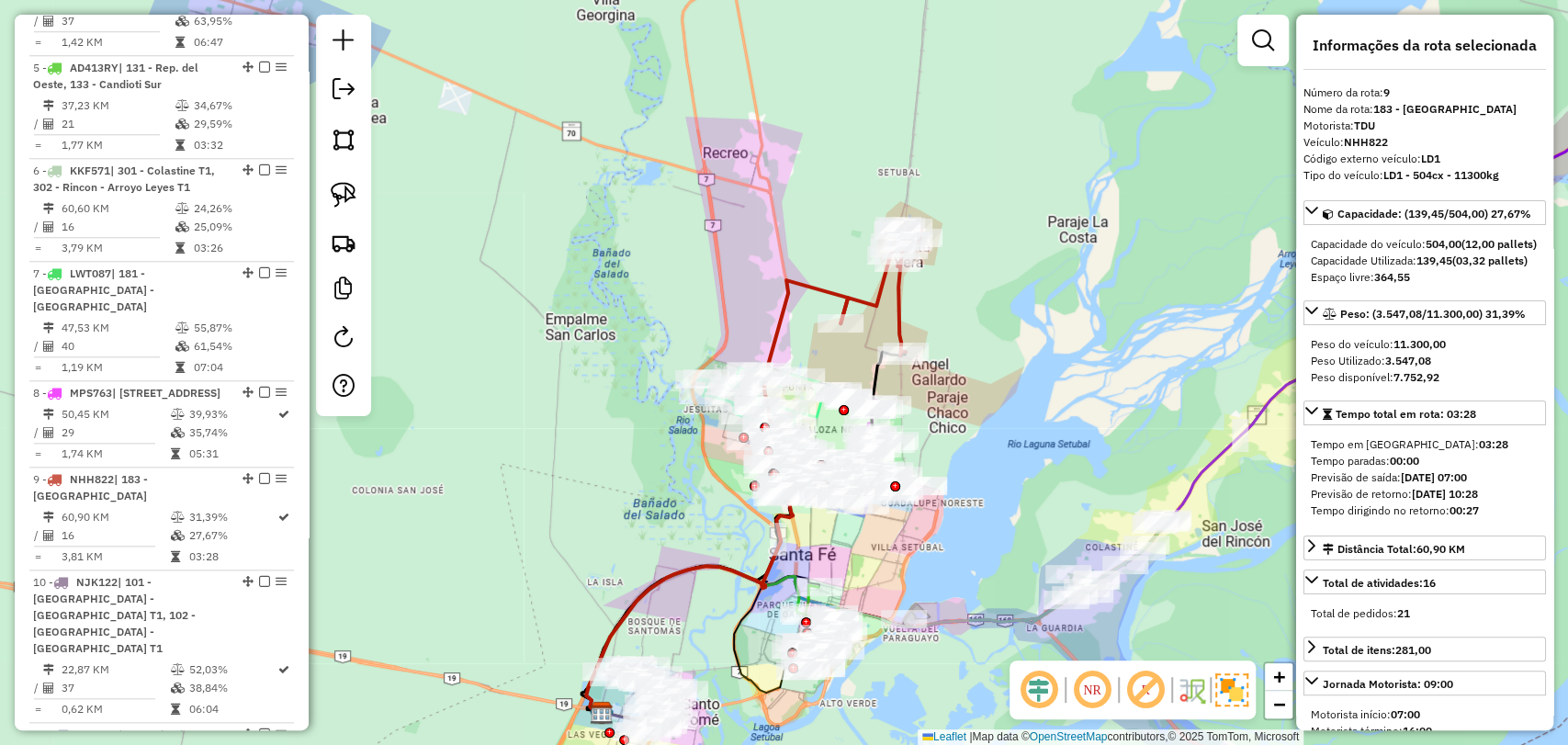
scroll to position [1545, 0]
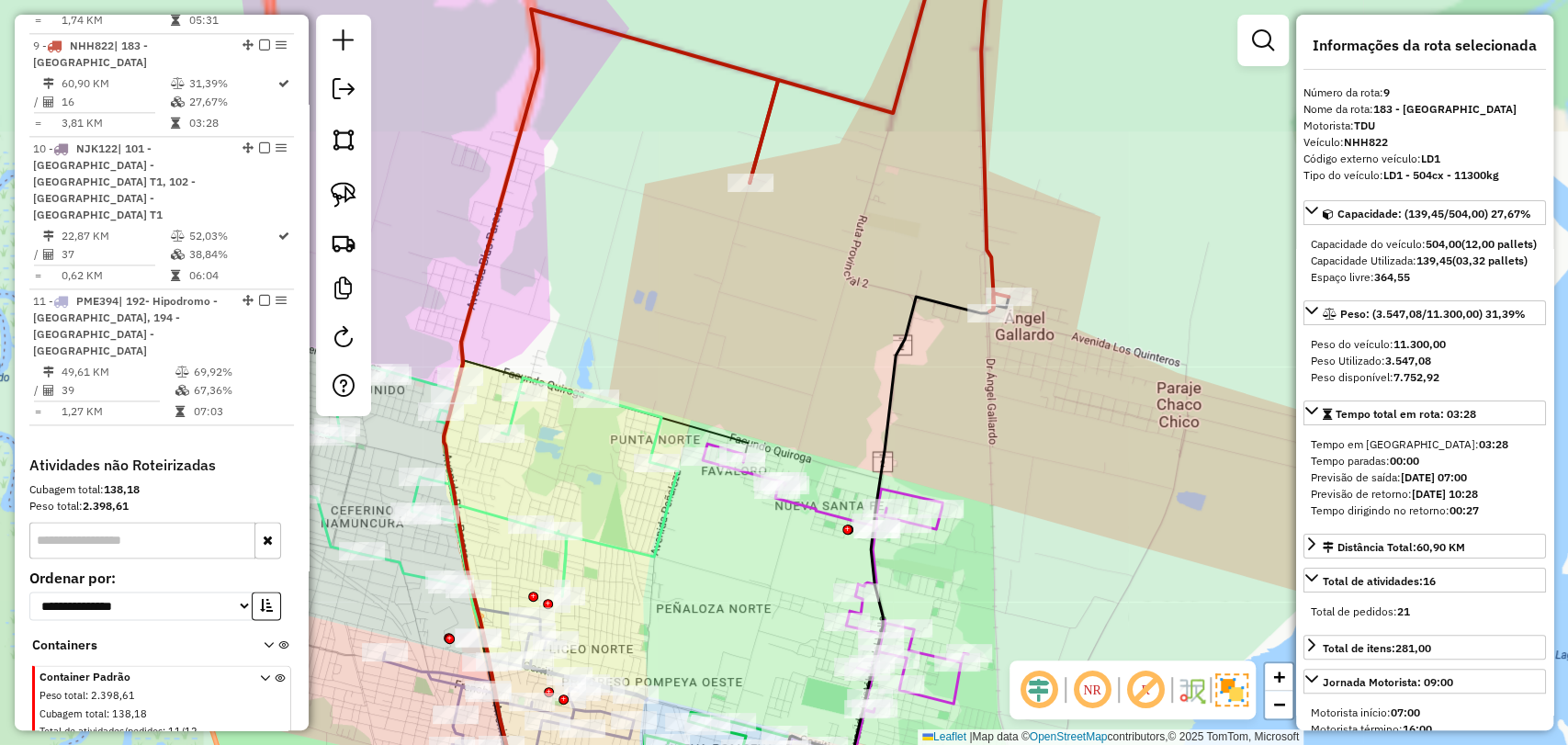
click at [820, 517] on icon at bounding box center [835, 577] width 266 height 268
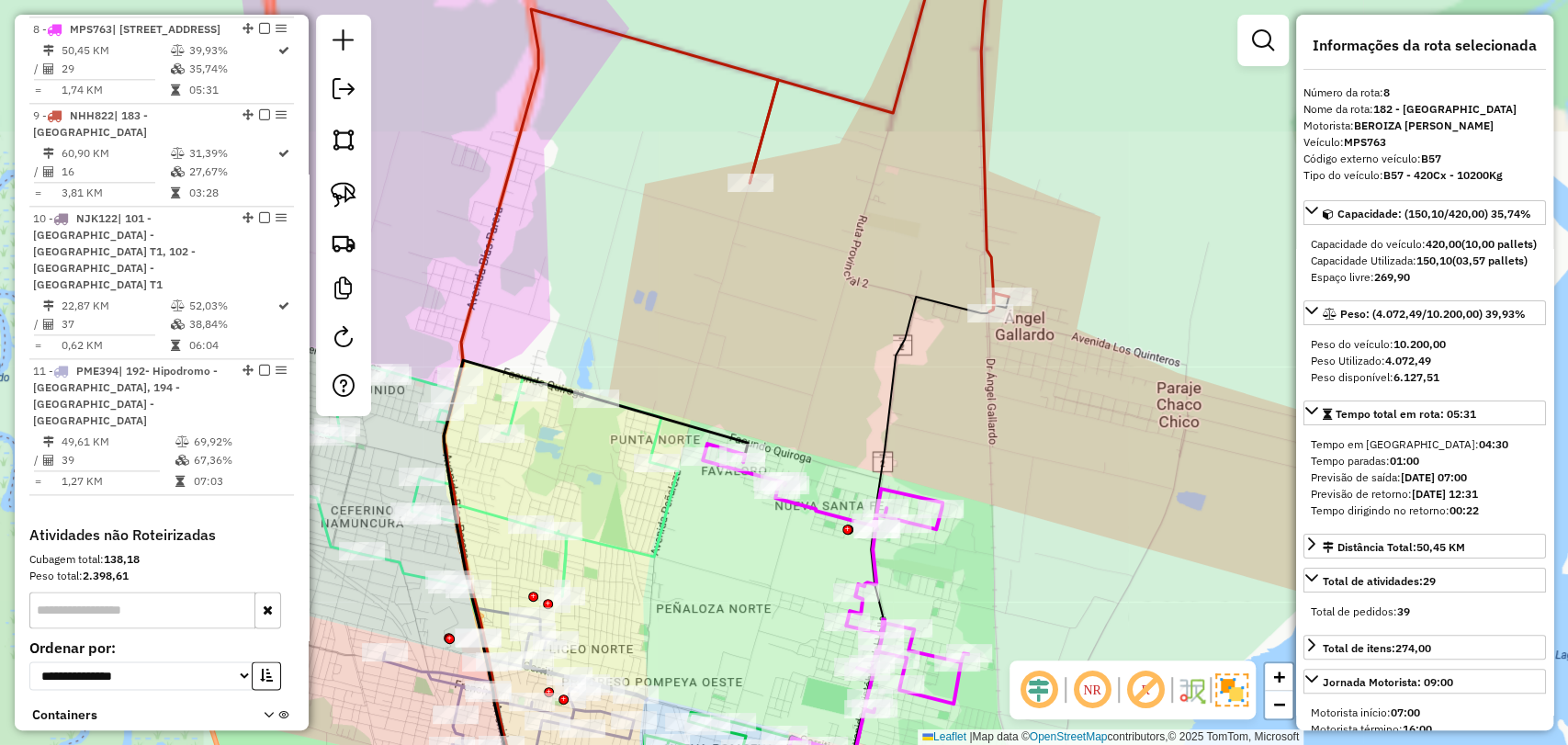
scroll to position [1443, 0]
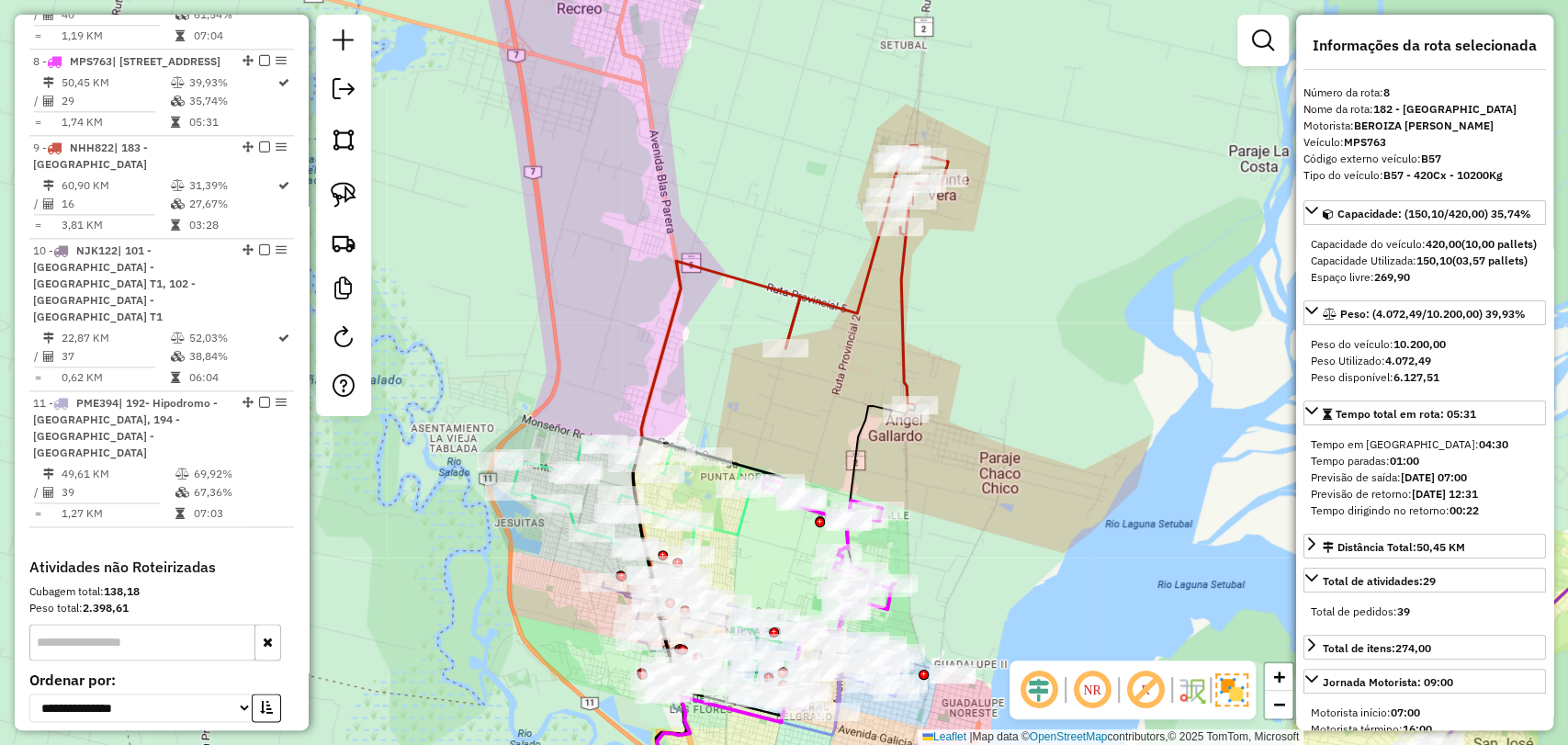
click at [905, 339] on icon at bounding box center [866, 279] width 163 height 267
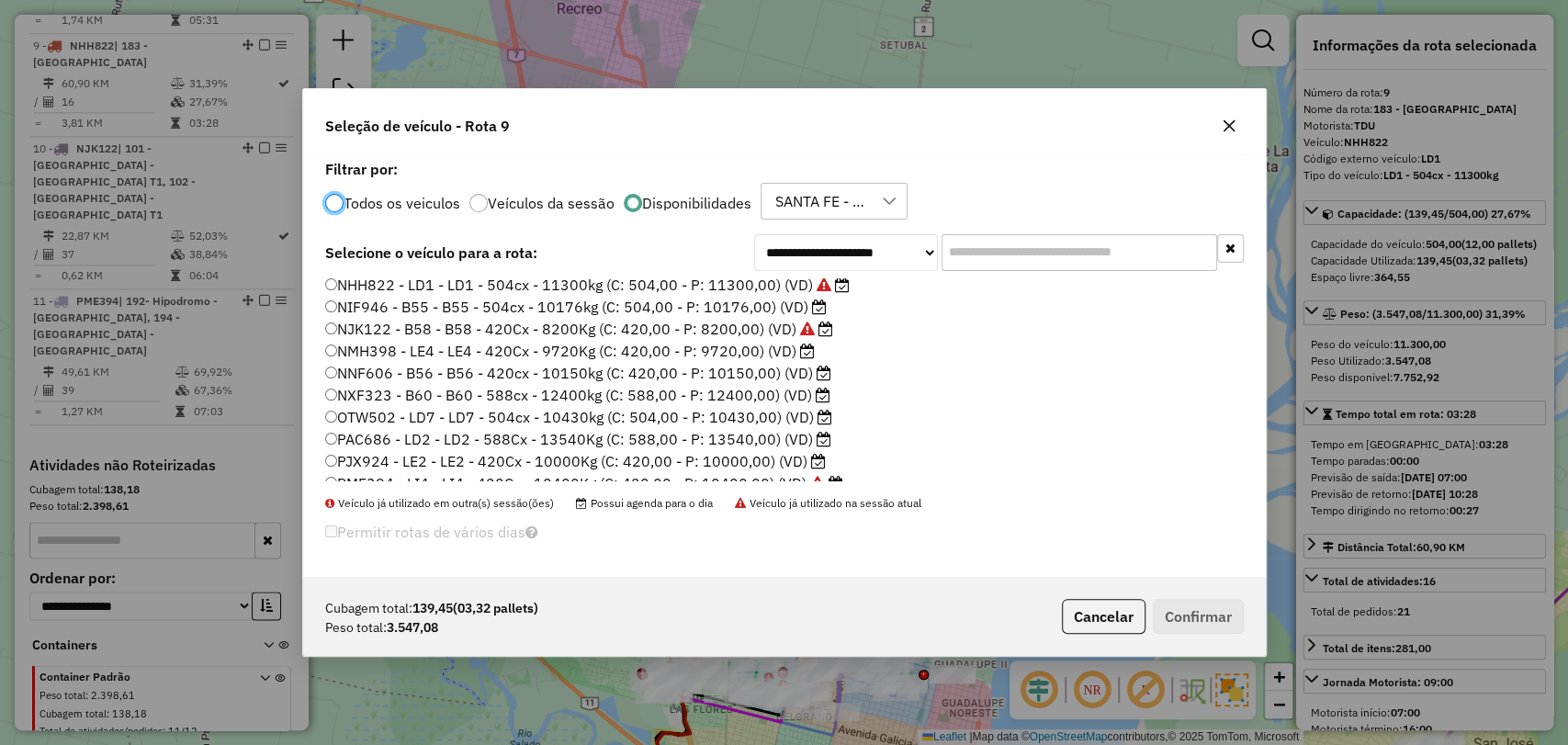
scroll to position [370, 0]
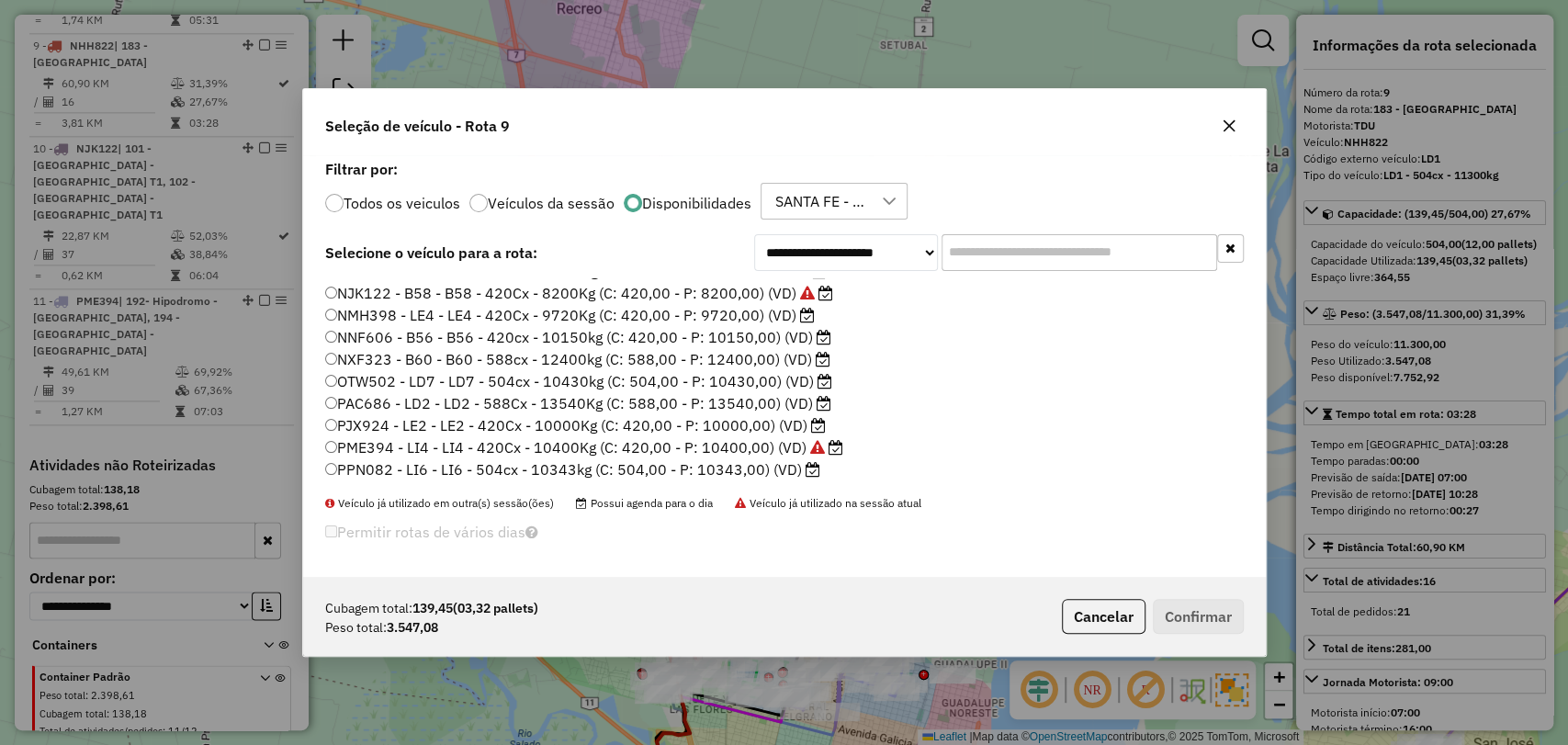
click at [1234, 127] on icon "button" at bounding box center [1229, 126] width 15 height 15
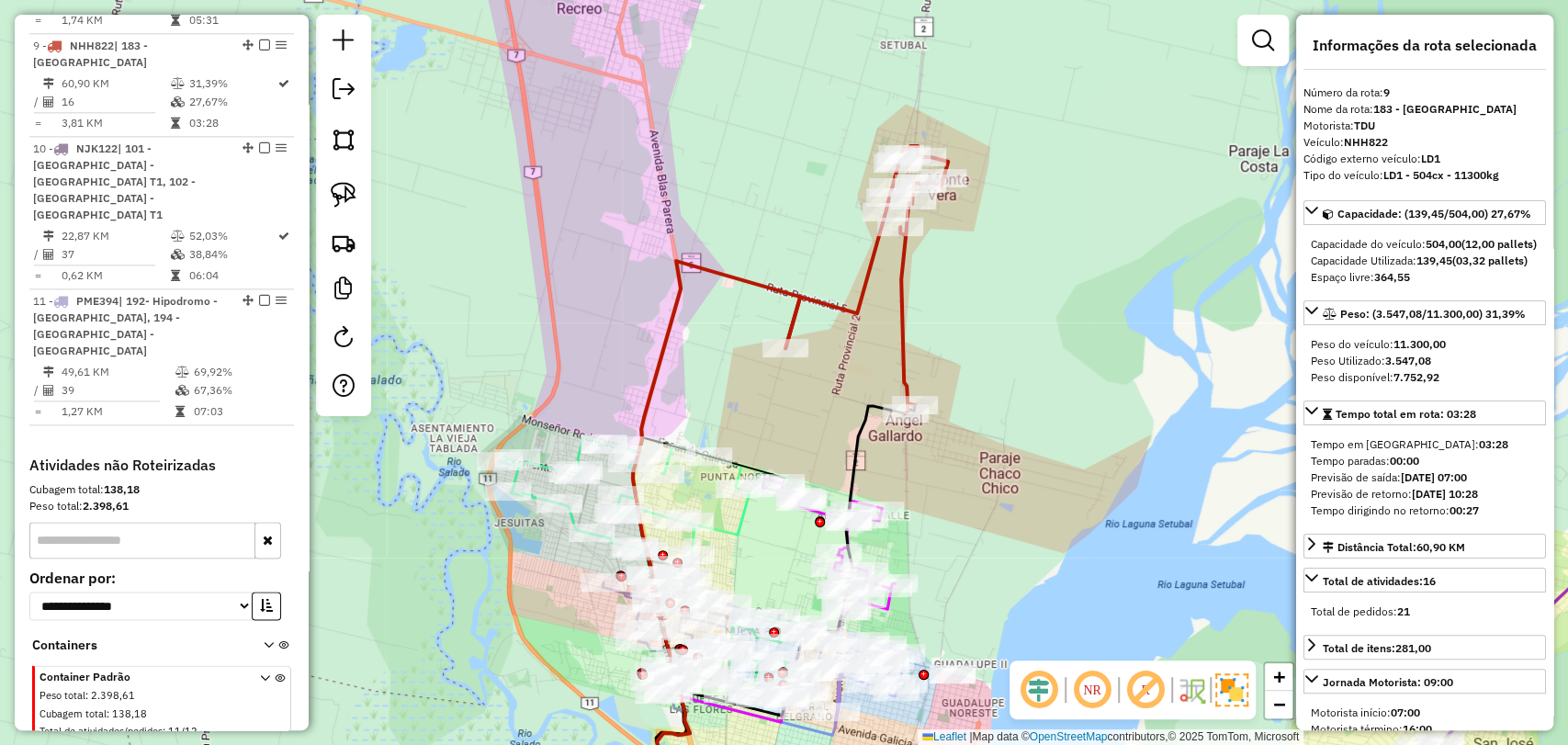
drag, startPoint x: 963, startPoint y: 502, endPoint x: 991, endPoint y: 281, distance: 222.8
click at [991, 281] on div "Janela de atendimento Grade de atendimento Capacidade Transportadoras Veículos …" at bounding box center [784, 372] width 1568 height 745
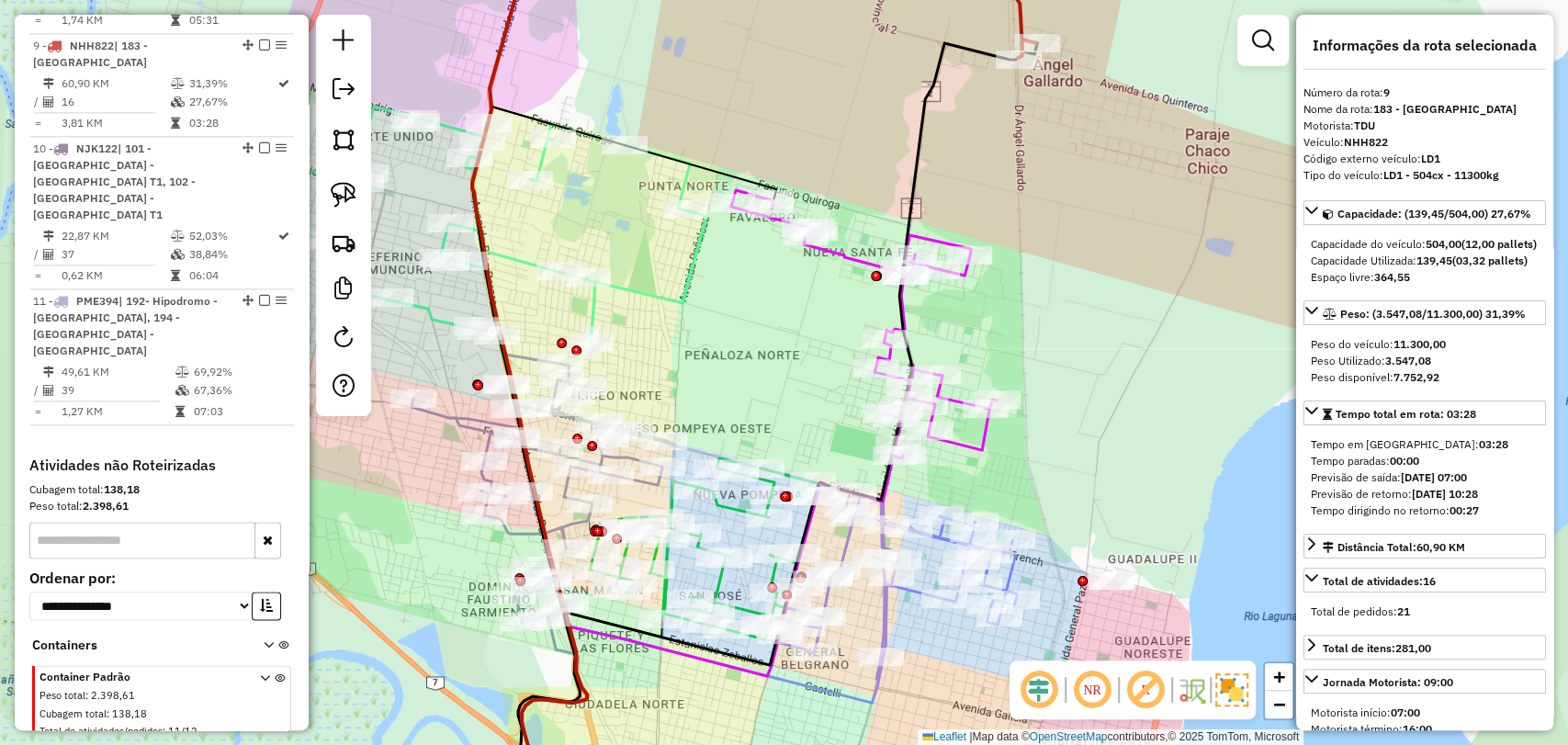
click at [854, 255] on icon at bounding box center [865, 324] width 266 height 268
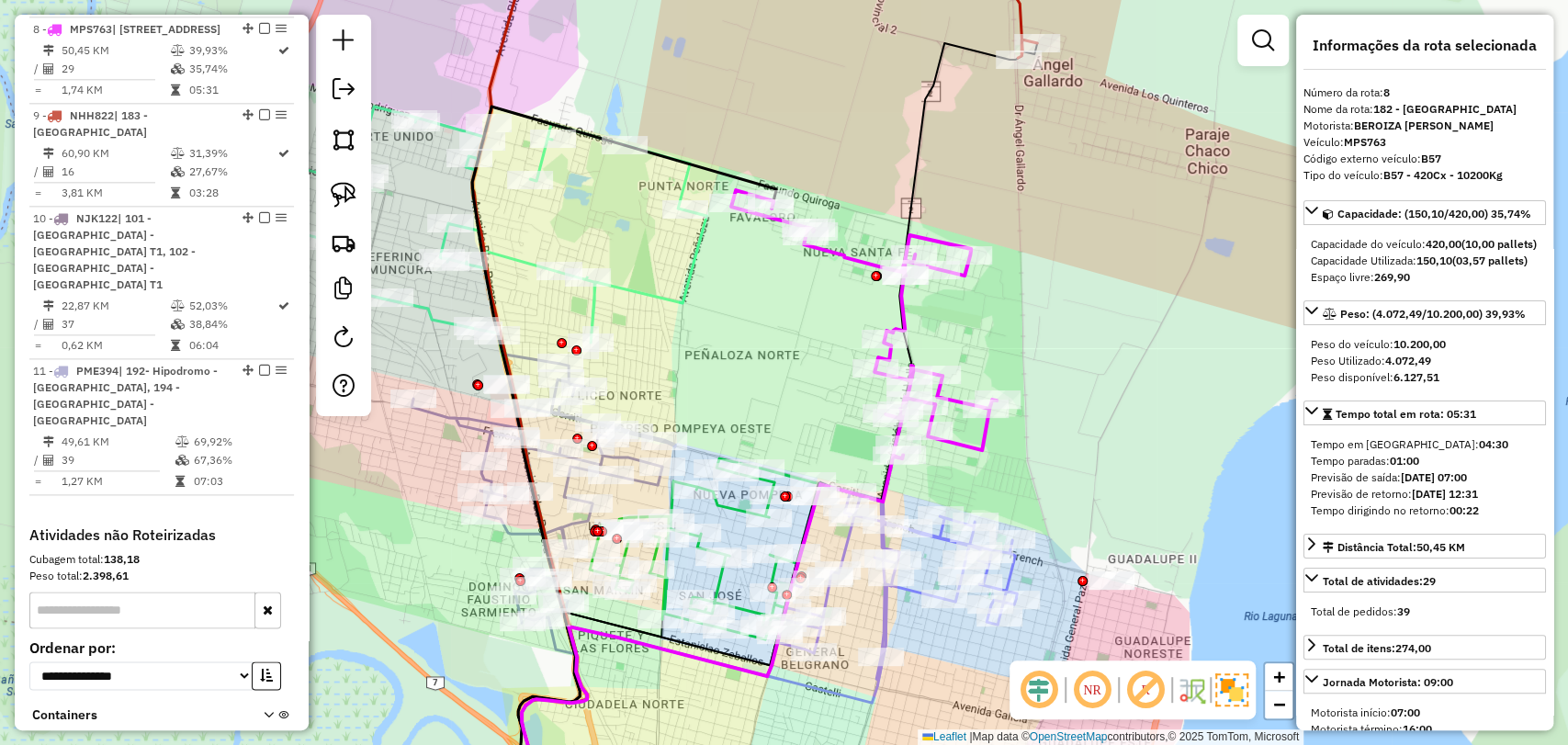
scroll to position [1443, 0]
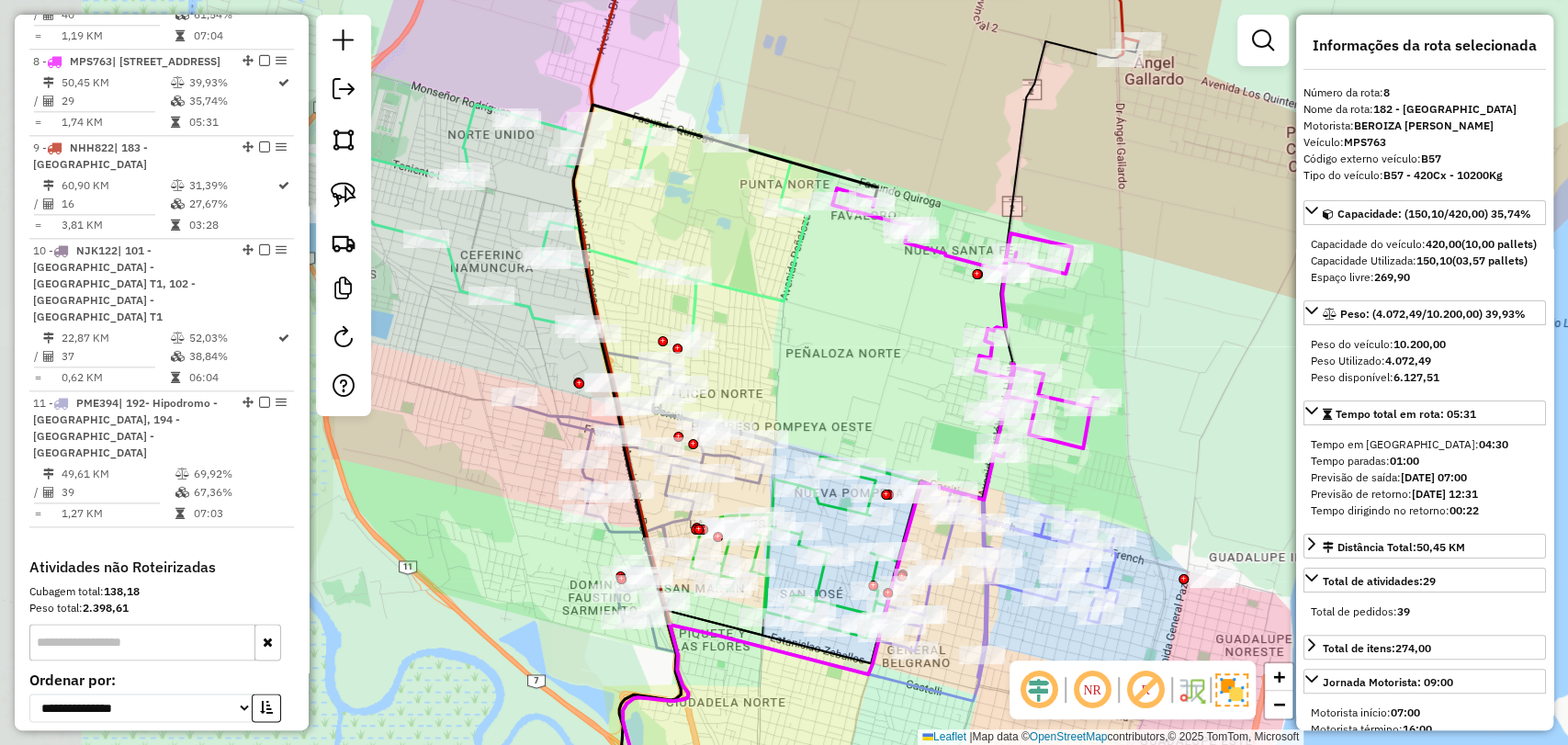
drag, startPoint x: 812, startPoint y: 358, endPoint x: 865, endPoint y: 336, distance: 57.4
click at [916, 357] on div "Janela de atendimento Grade de atendimento Capacidade Transportadoras Veículos …" at bounding box center [784, 372] width 1568 height 745
click at [786, 304] on icon at bounding box center [559, 236] width 500 height 265
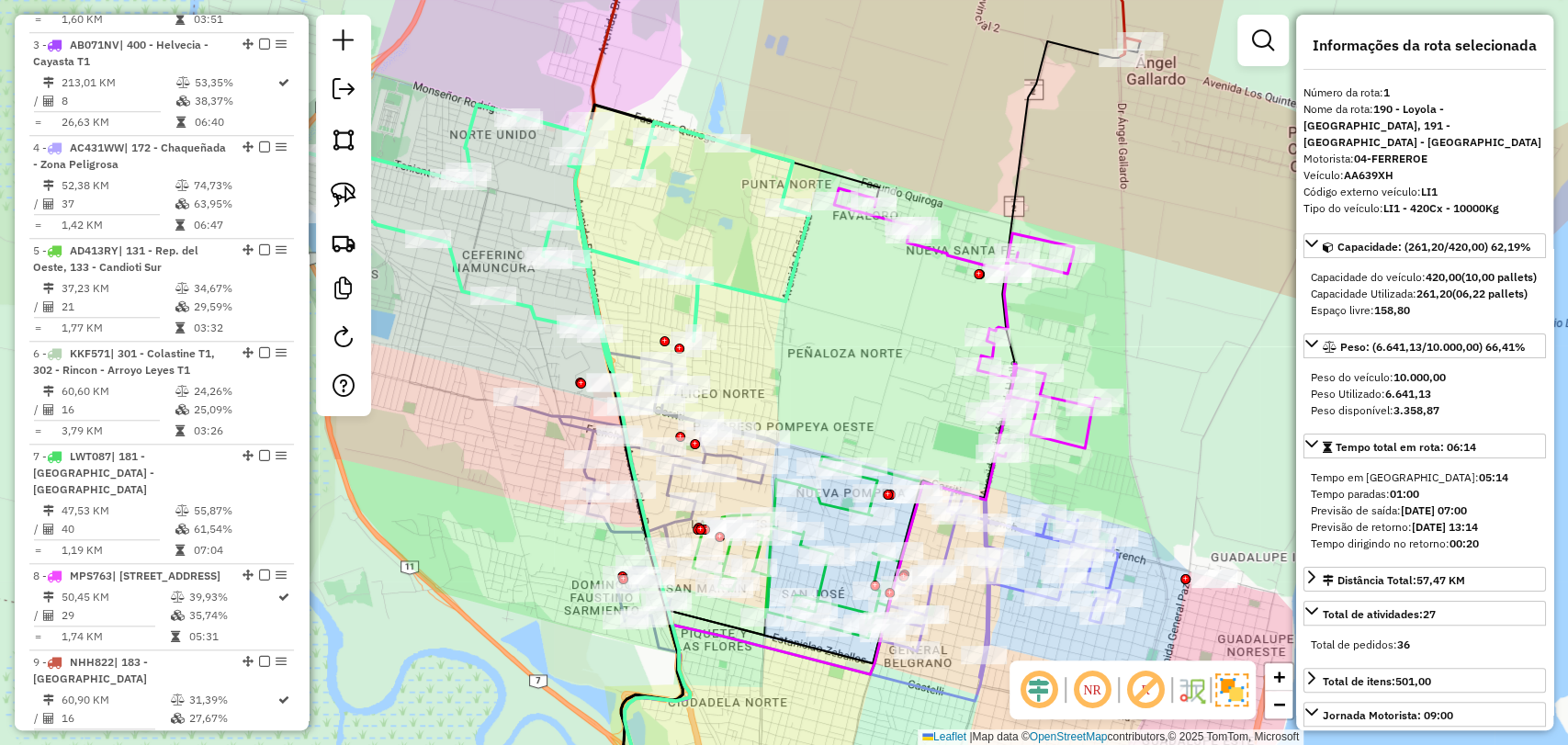
scroll to position [705, 0]
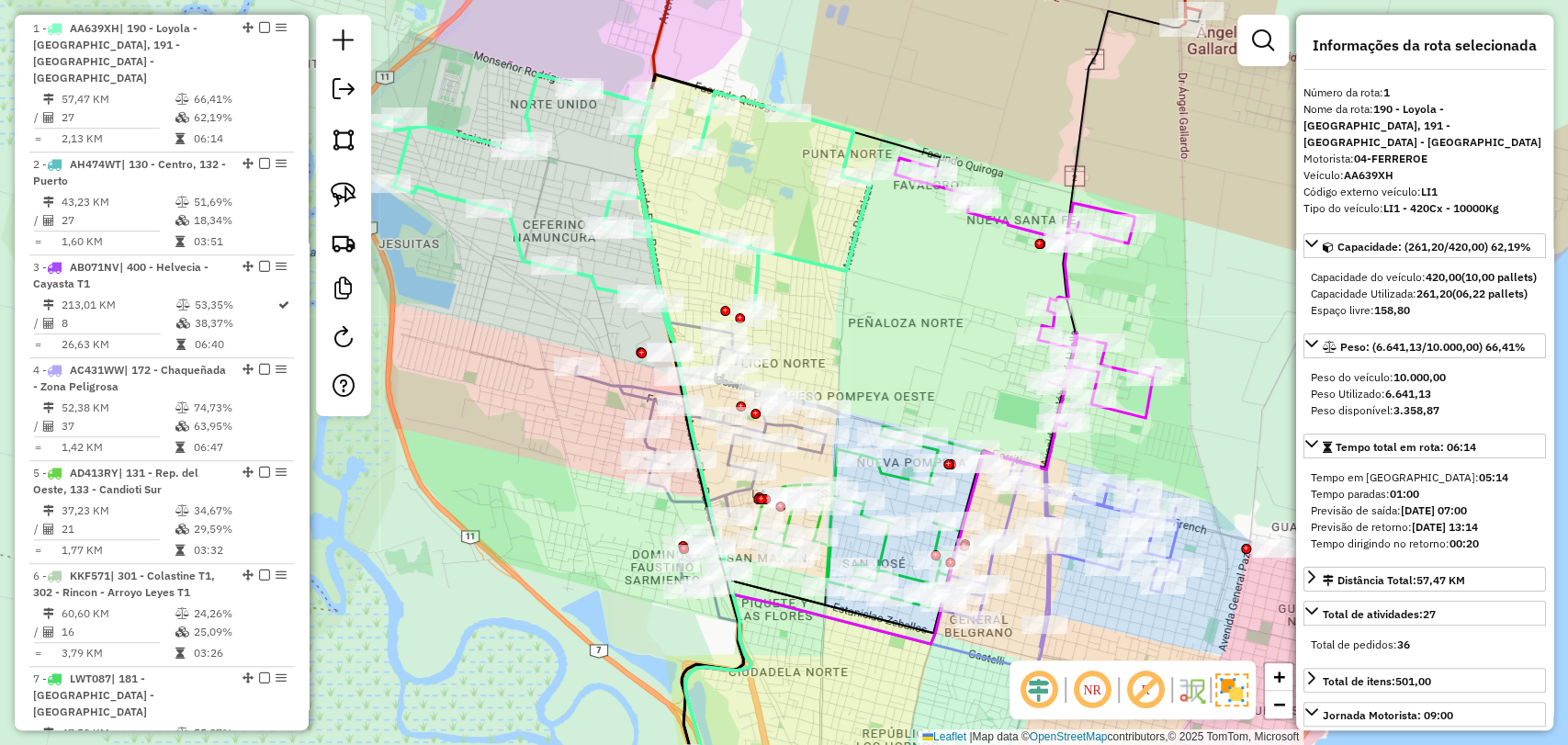
drag, startPoint x: 838, startPoint y: 361, endPoint x: 911, endPoint y: 344, distance: 75.0
click at [911, 344] on div "Janela de atendimento Grade de atendimento Capacidade Transportadoras Veículos …" at bounding box center [784, 372] width 1568 height 745
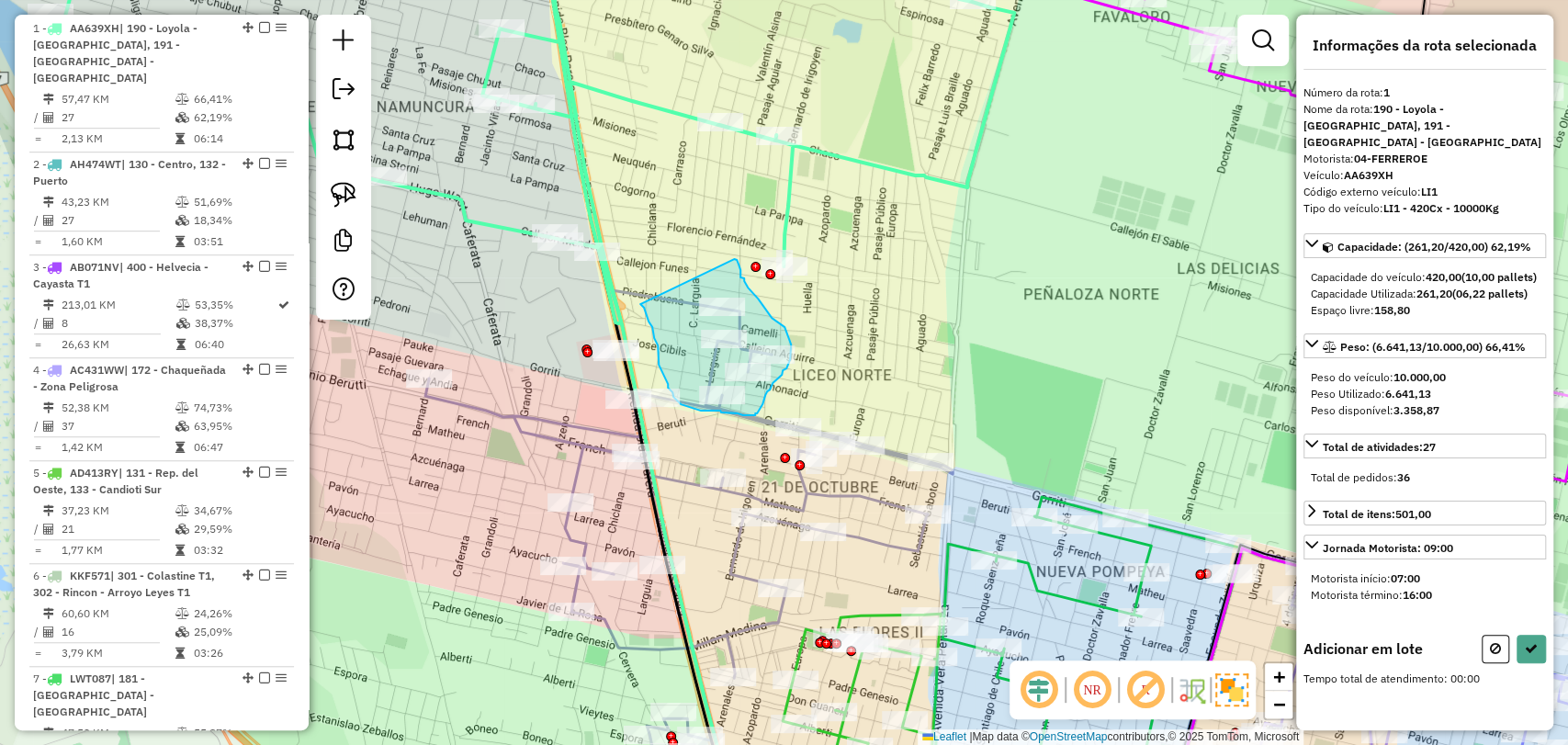
drag, startPoint x: 734, startPoint y: 259, endPoint x: 640, endPoint y: 304, distance: 104.2
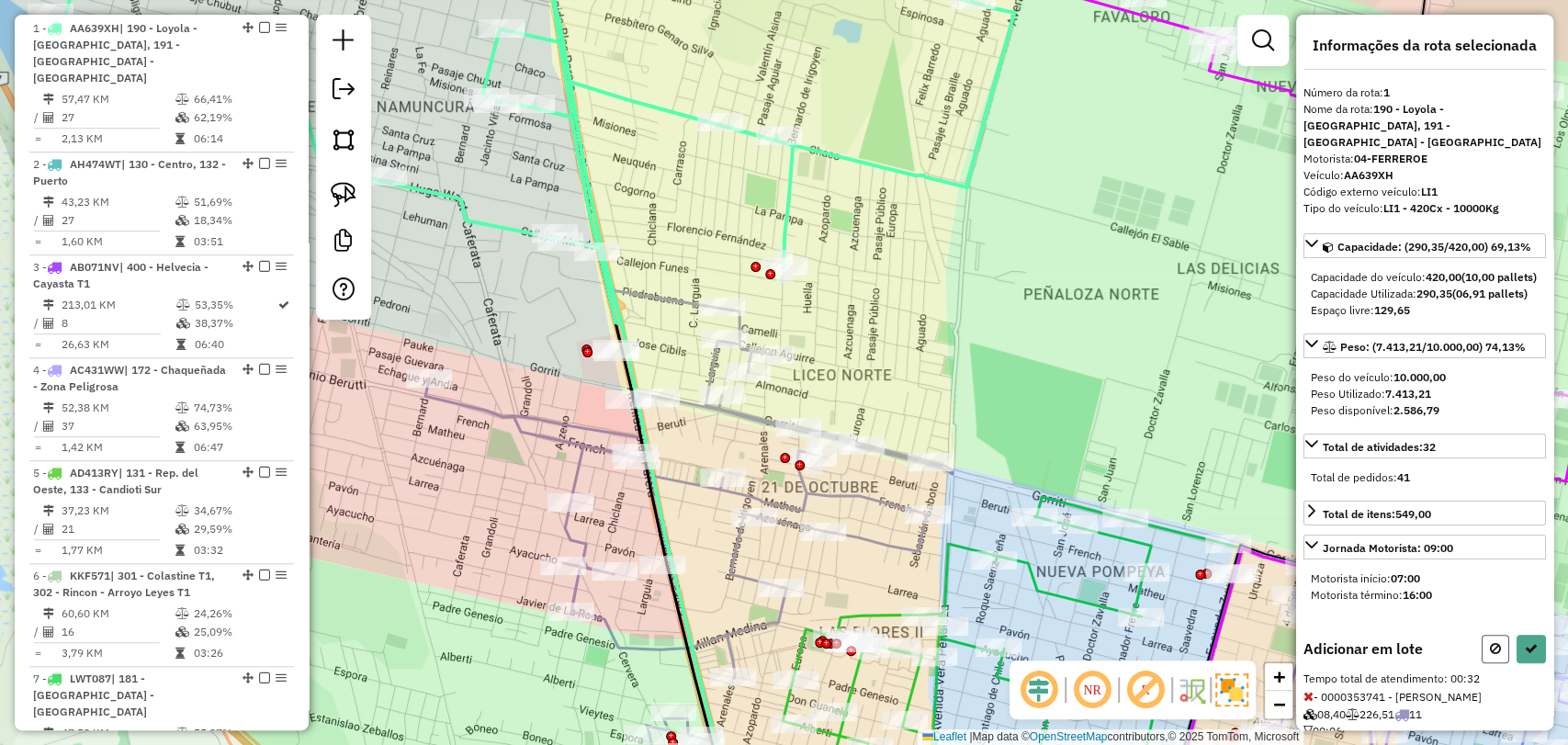
click at [1482, 660] on button at bounding box center [1495, 649] width 27 height 28
select select "**********"
drag, startPoint x: 699, startPoint y: 265, endPoint x: 786, endPoint y: 289, distance: 90.2
click at [786, 289] on div "Rota 11 - Placa PME394 0000382740 - CRISTINZIANI [PERSON_NAME] de atendimento G…" at bounding box center [784, 372] width 1568 height 745
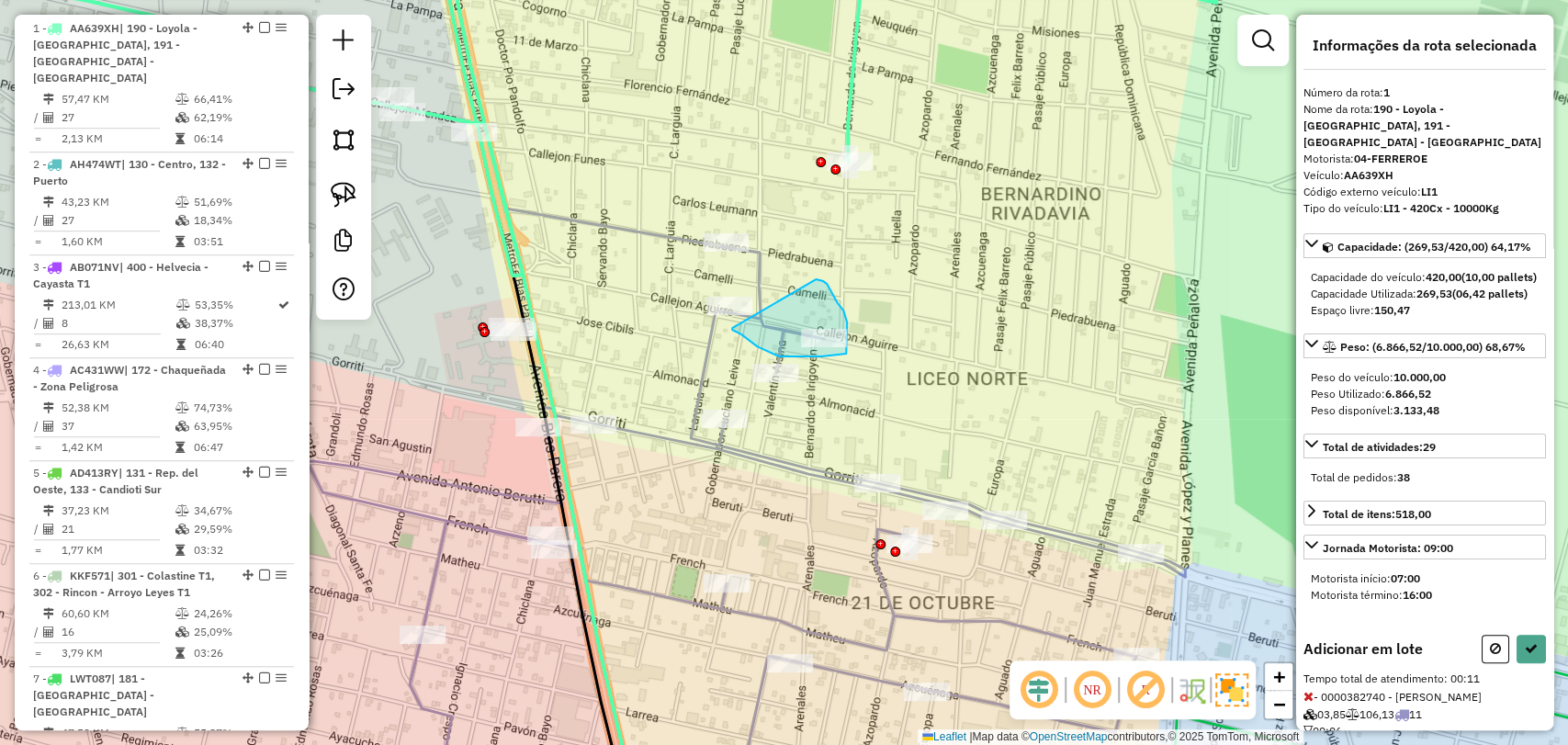
drag, startPoint x: 823, startPoint y: 282, endPoint x: 732, endPoint y: 328, distance: 102.0
click at [1532, 661] on button at bounding box center [1531, 649] width 29 height 28
select select "**********"
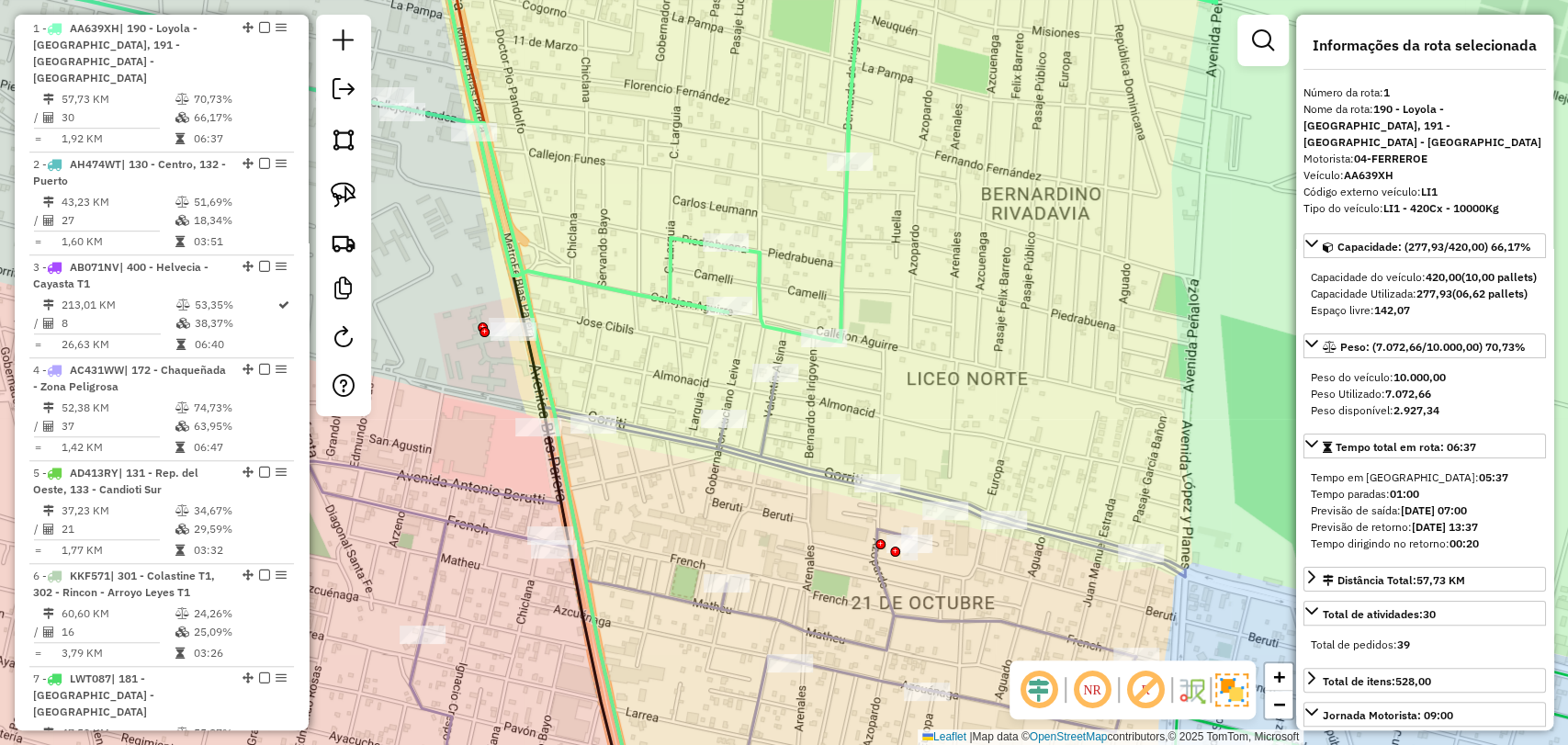
click at [763, 429] on icon at bounding box center [658, 546] width 1053 height 545
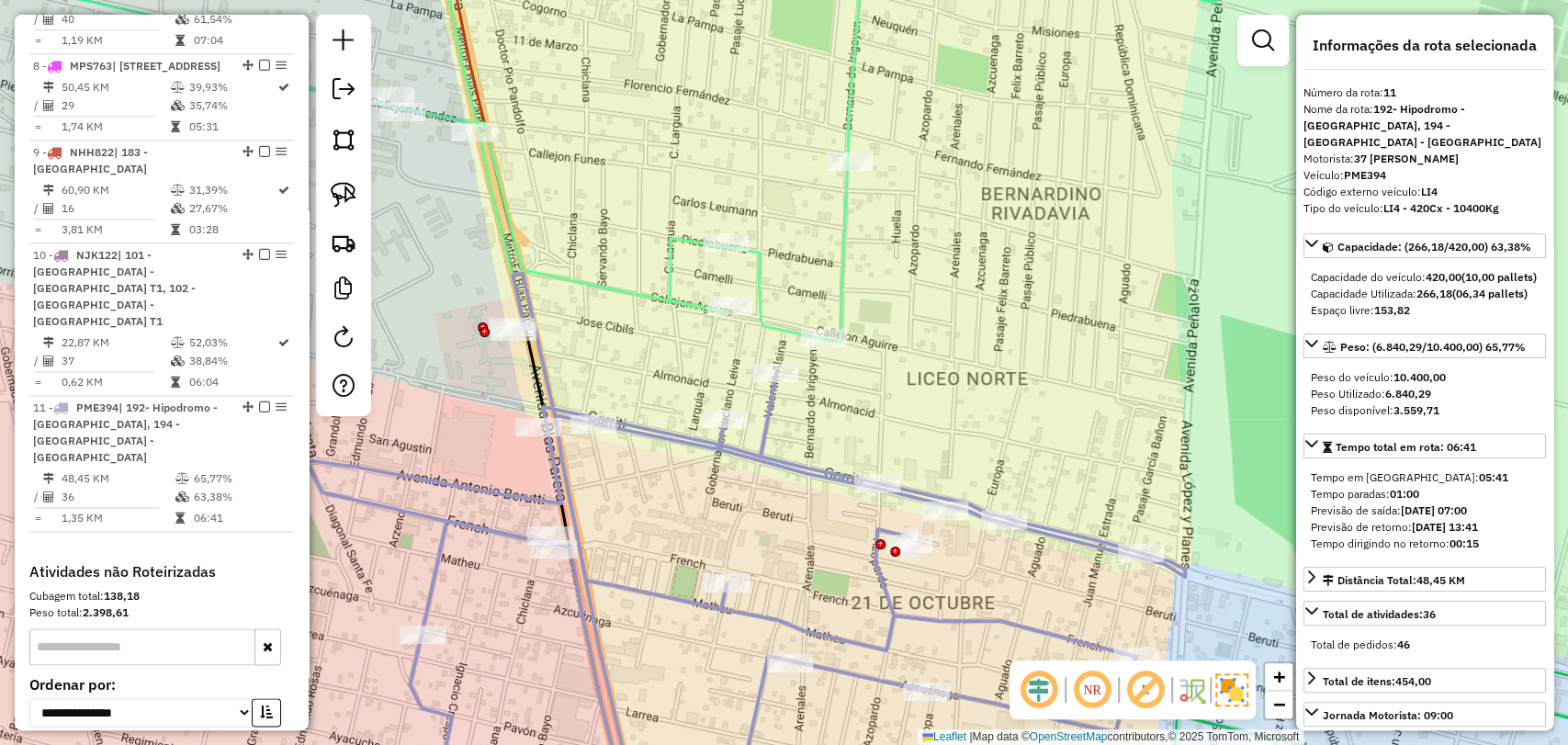
scroll to position [1565, 0]
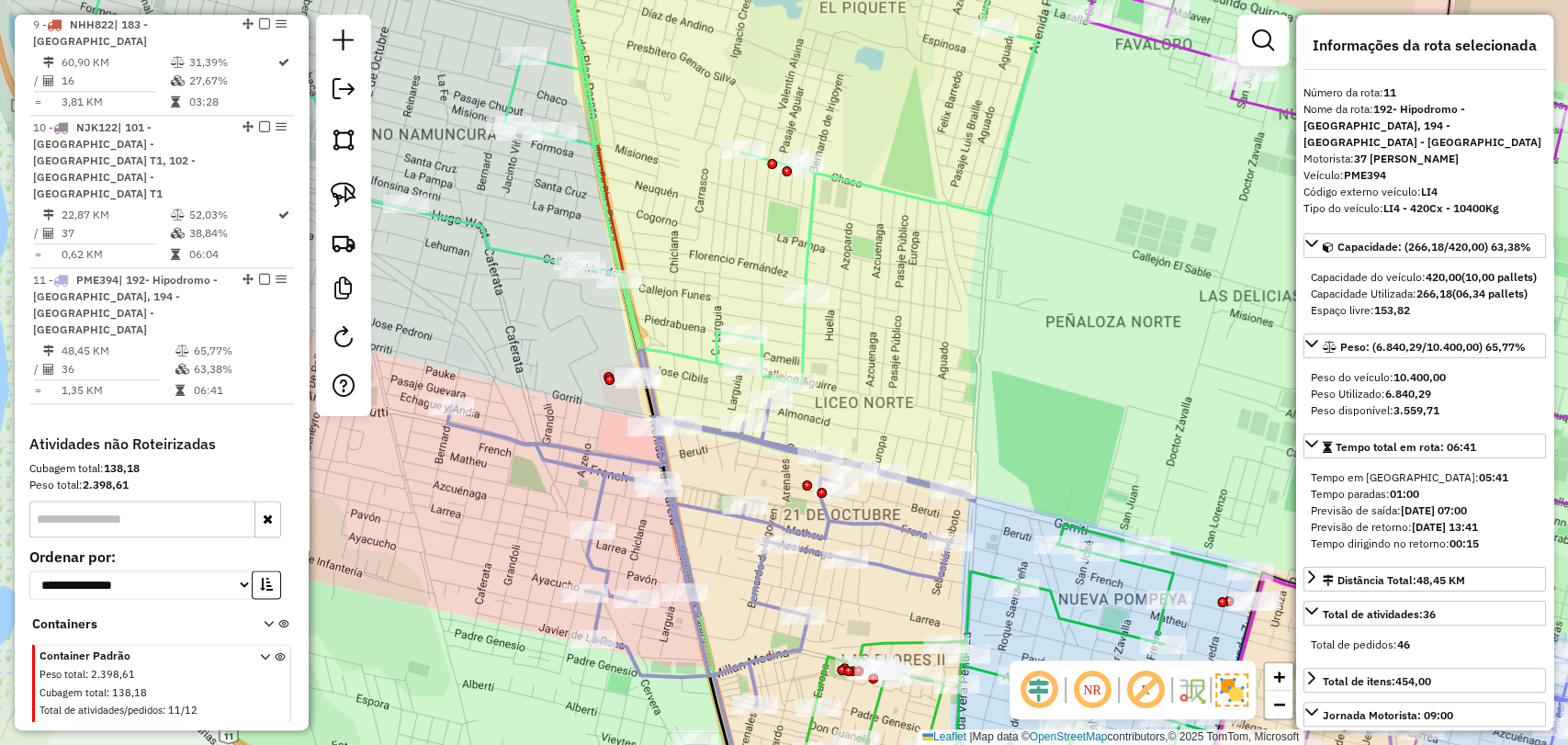
click at [801, 341] on icon at bounding box center [547, 154] width 978 height 459
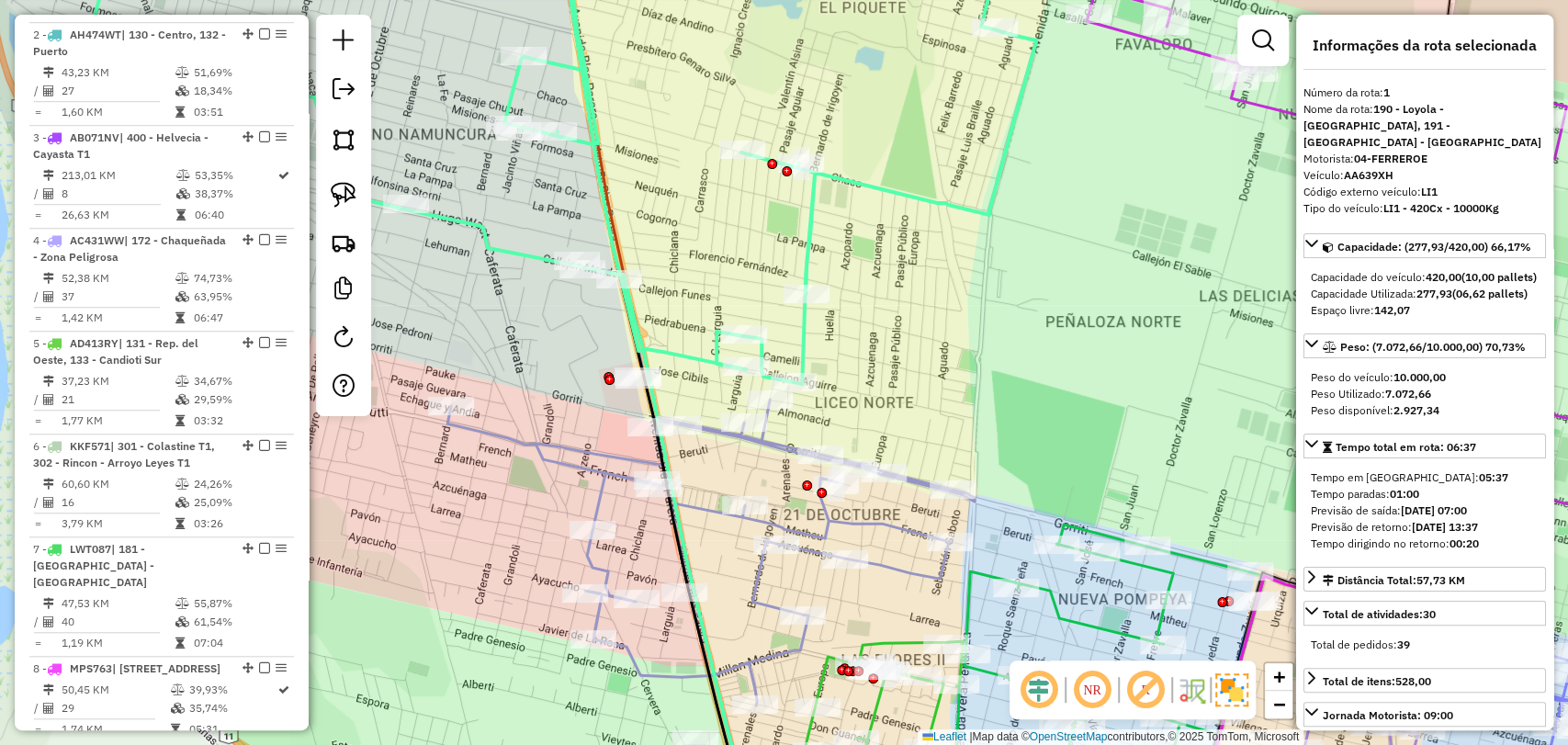
scroll to position [705, 0]
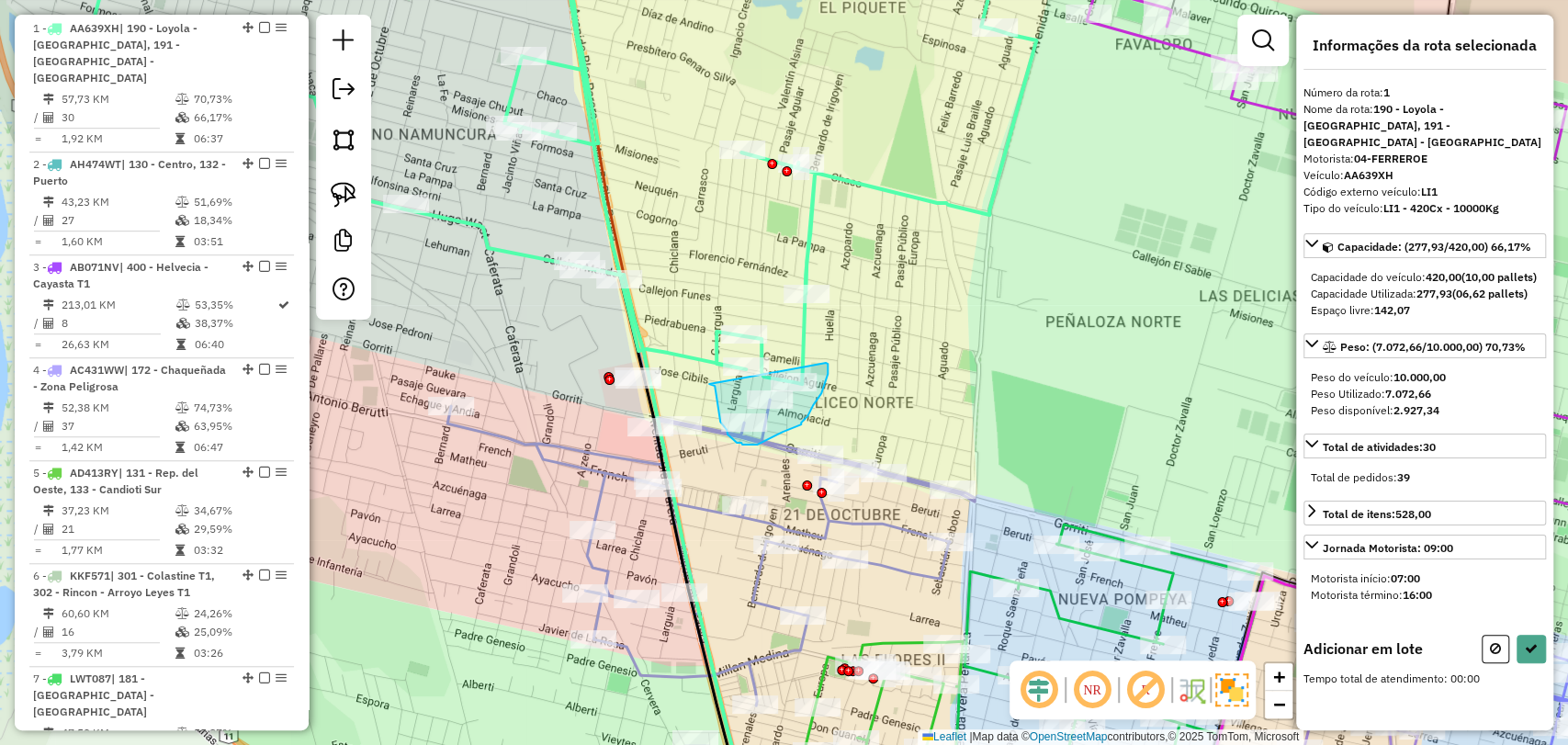
drag, startPoint x: 709, startPoint y: 384, endPoint x: 826, endPoint y: 363, distance: 118.9
click at [826, 363] on div "Janela de atendimento Grade de atendimento Capacidade Transportadoras Veículos …" at bounding box center [784, 372] width 1568 height 745
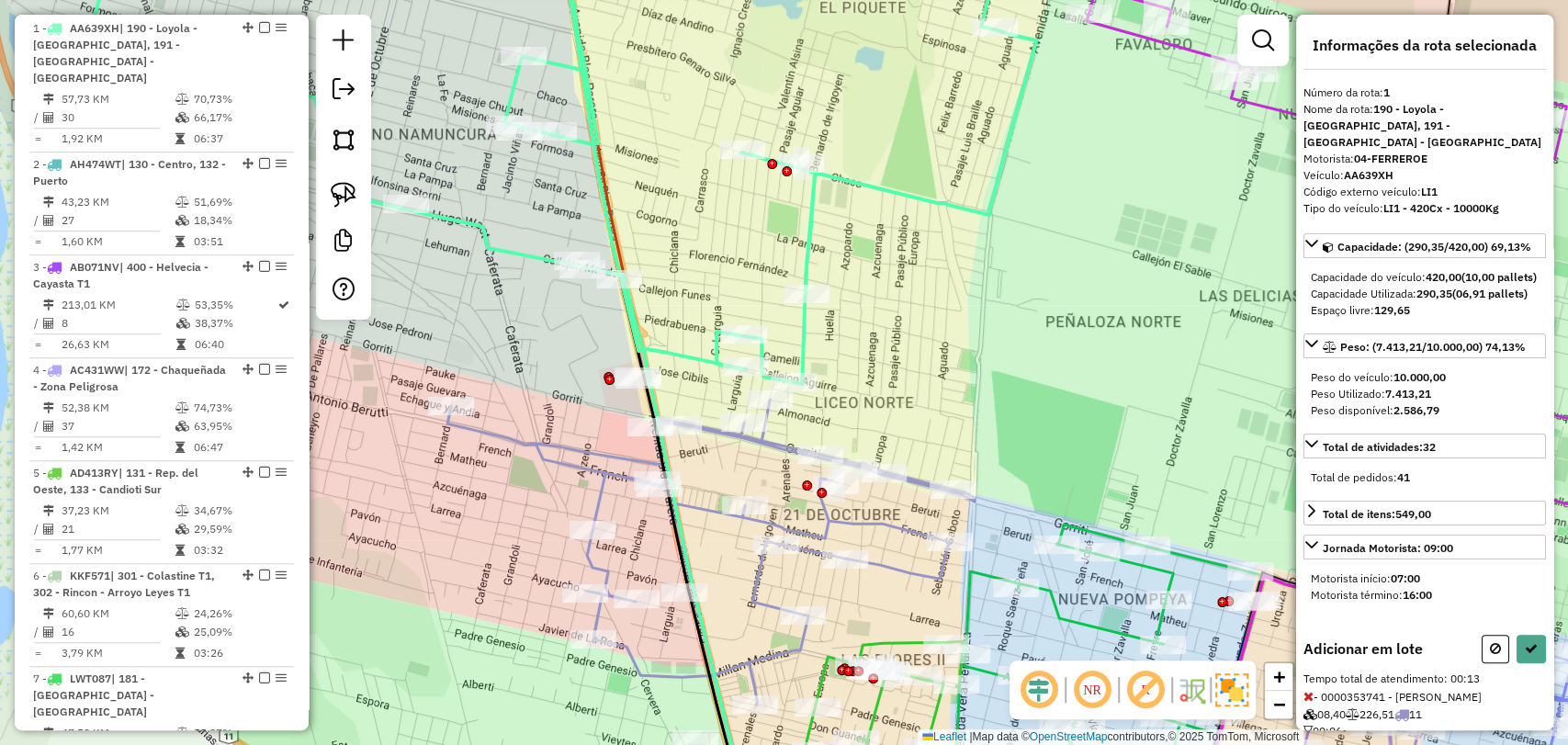
scroll to position [192, 0]
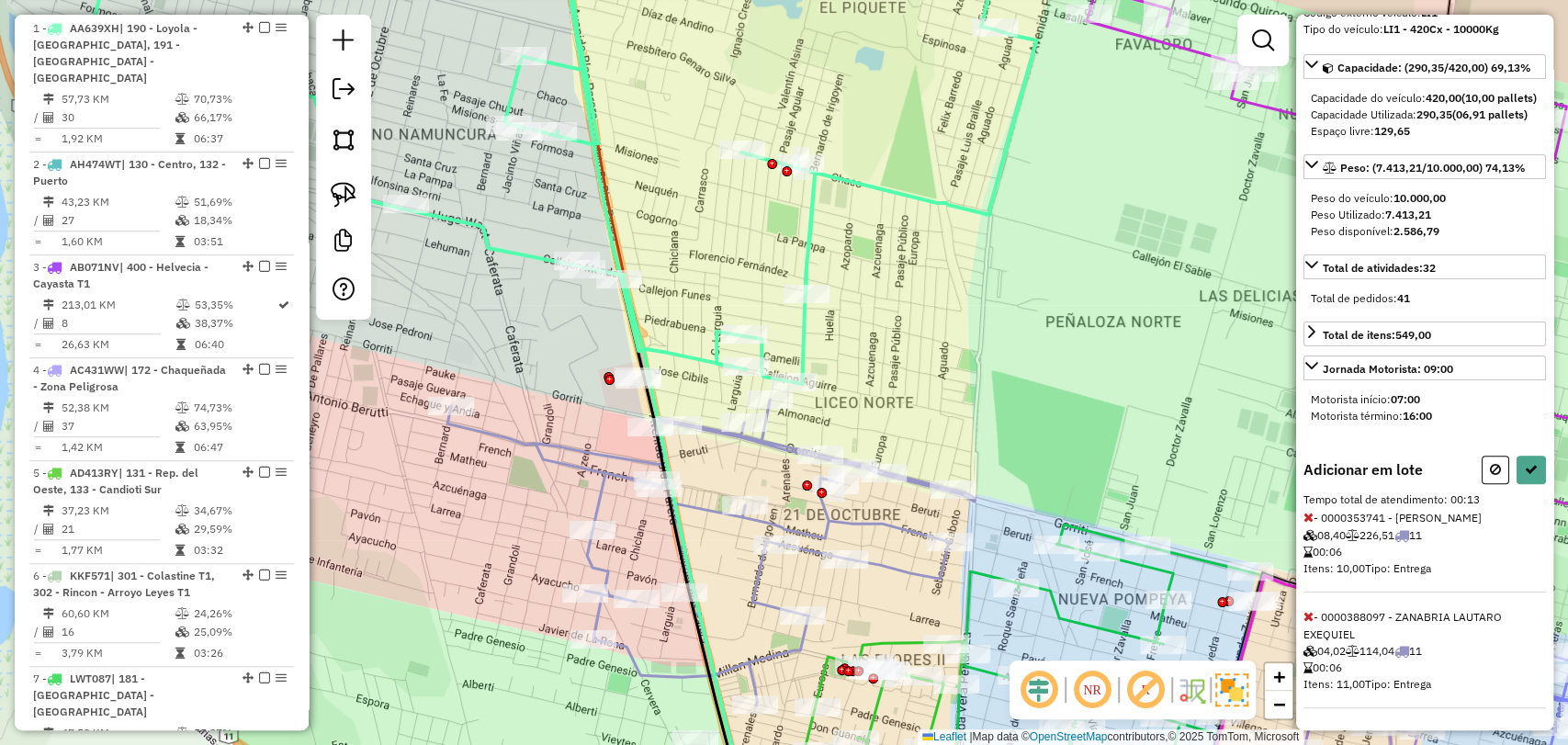
click at [1305, 509] on span at bounding box center [1308, 517] width 10 height 17
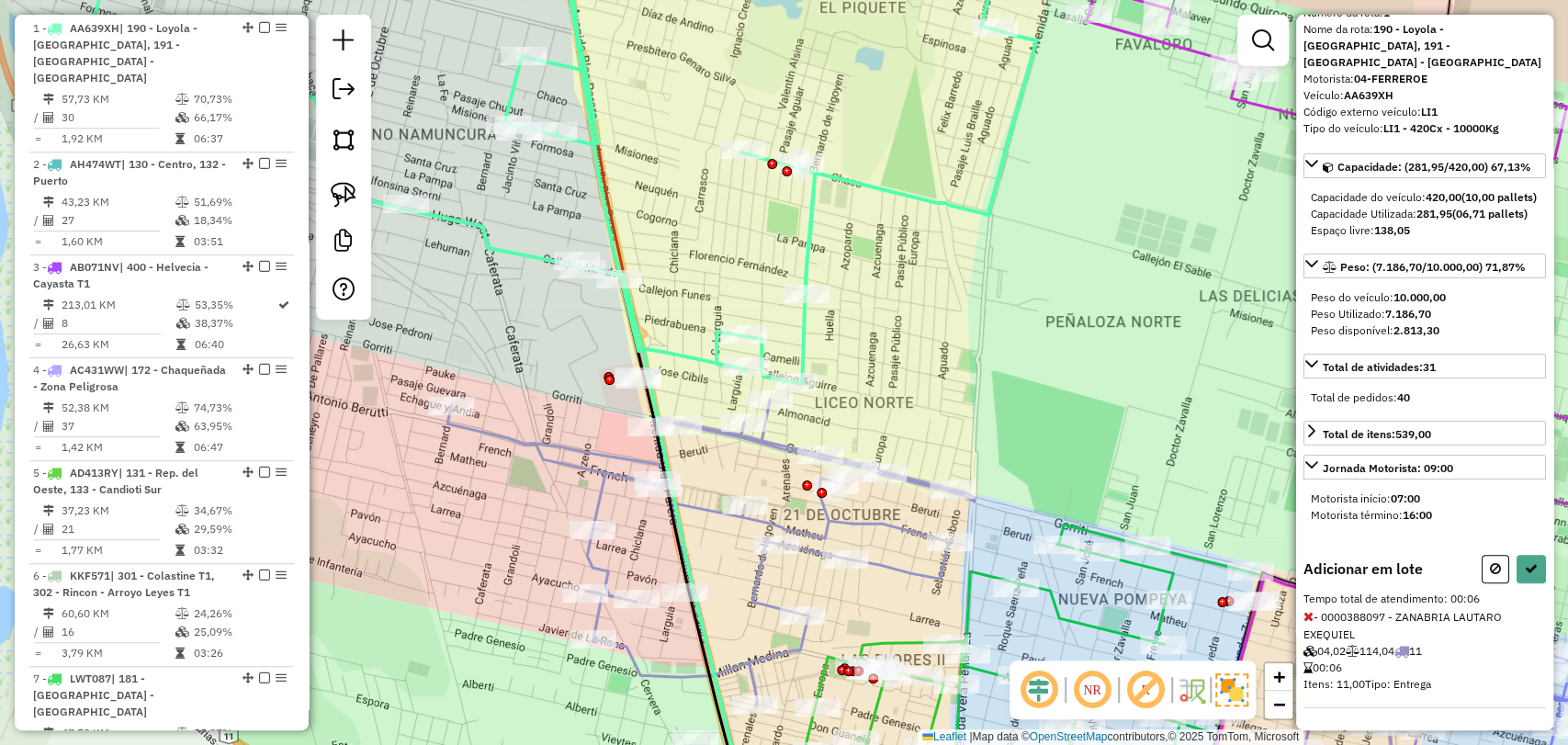
scroll to position [94, 0]
click at [1482, 571] on button at bounding box center [1495, 569] width 27 height 28
select select "**********"
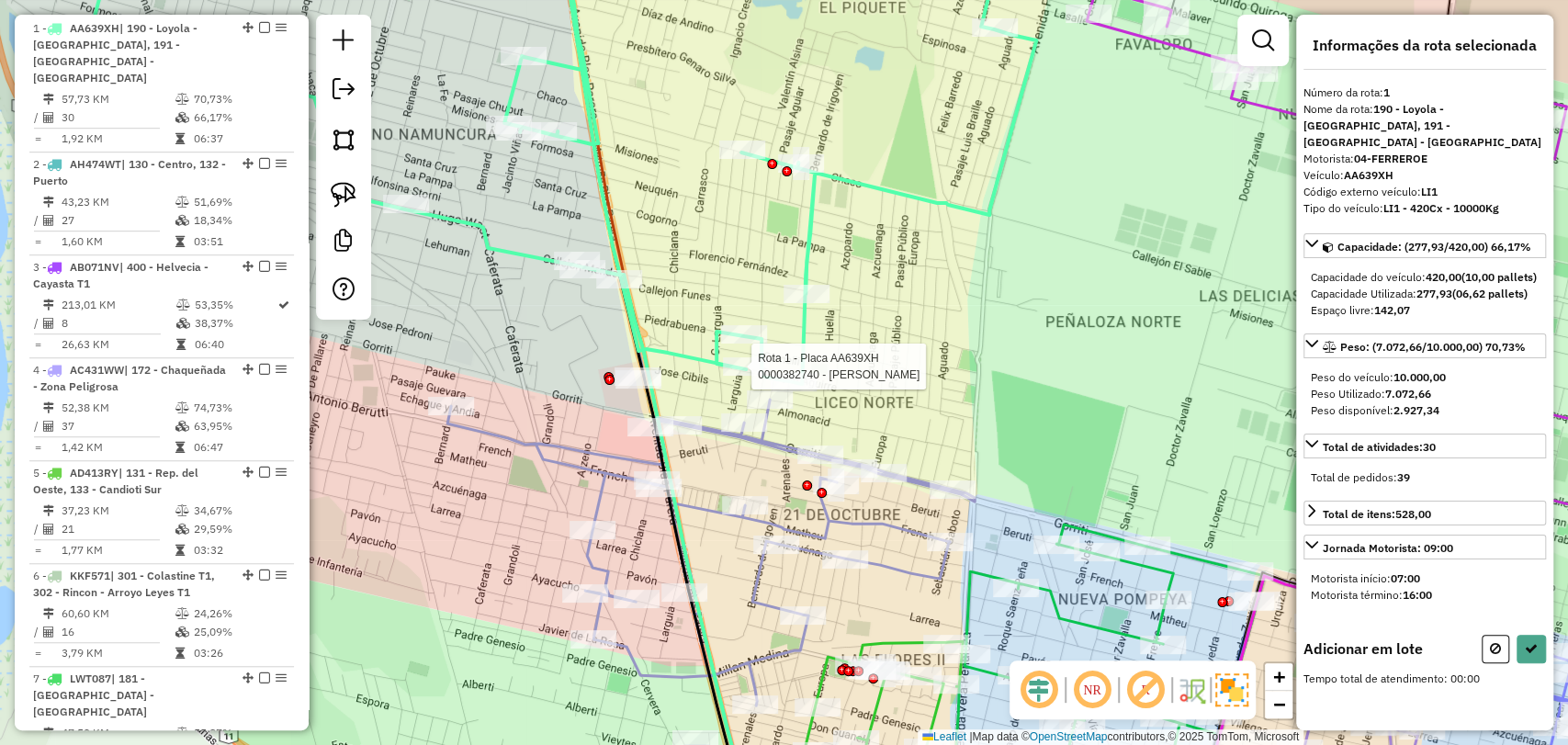
scroll to position [0, 0]
drag, startPoint x: 692, startPoint y: 334, endPoint x: 850, endPoint y: 375, distance: 163.2
click at [1497, 660] on button at bounding box center [1495, 649] width 27 height 28
select select "**********"
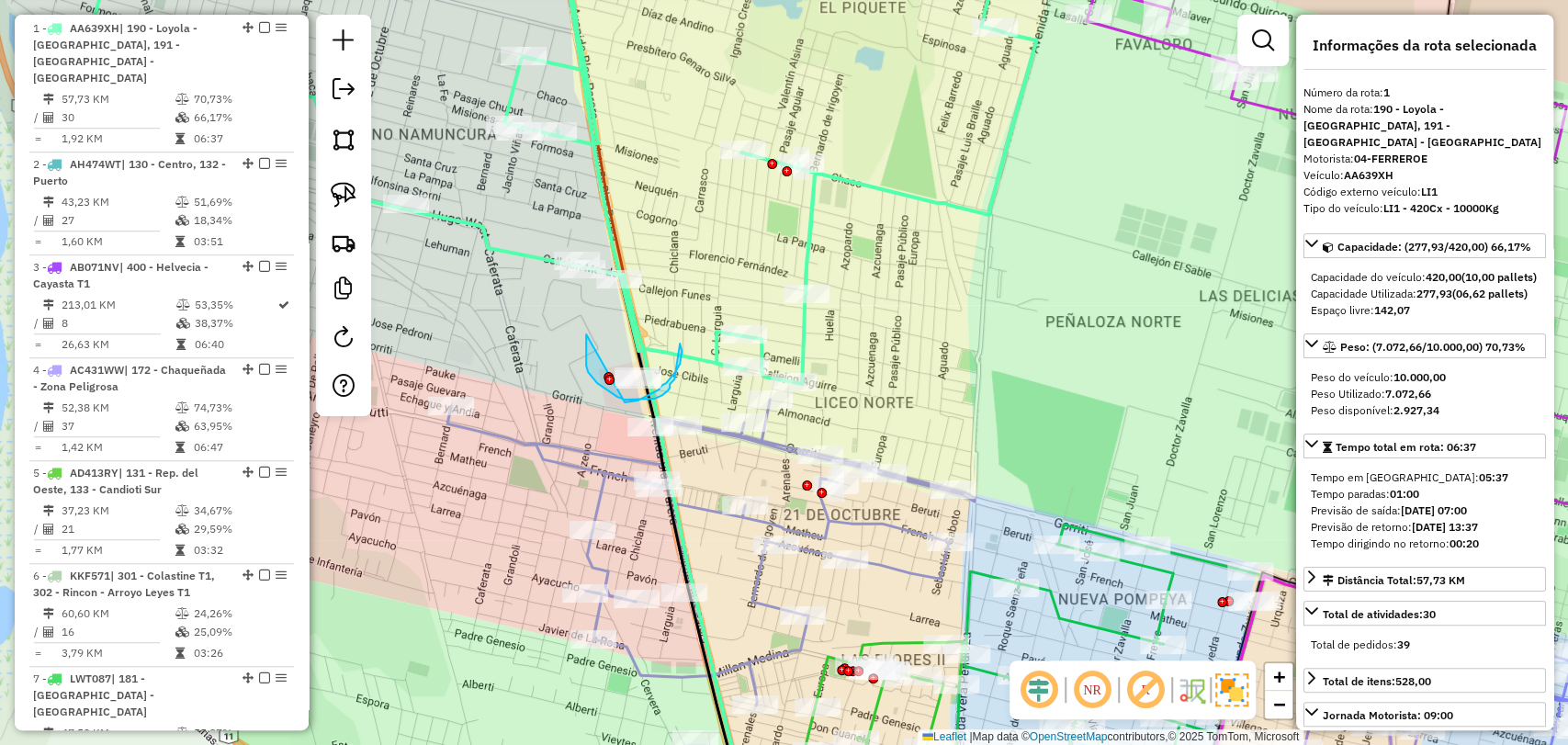
drag, startPoint x: 586, startPoint y: 334, endPoint x: 618, endPoint y: 397, distance: 70.7
click at [696, 353] on icon at bounding box center [547, 154] width 978 height 459
click at [696, 355] on icon at bounding box center [547, 154] width 978 height 459
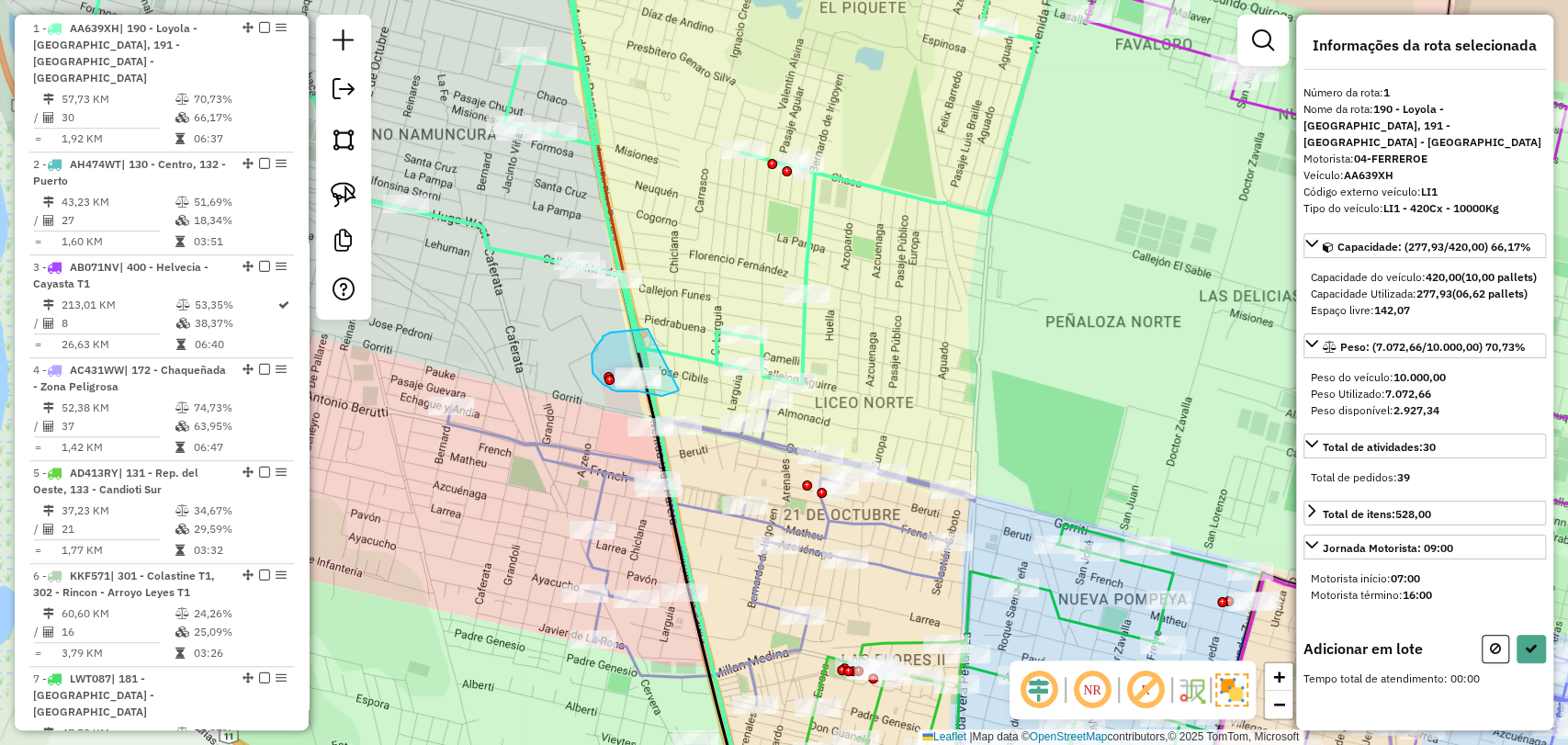
drag, startPoint x: 648, startPoint y: 329, endPoint x: 678, endPoint y: 389, distance: 67.1
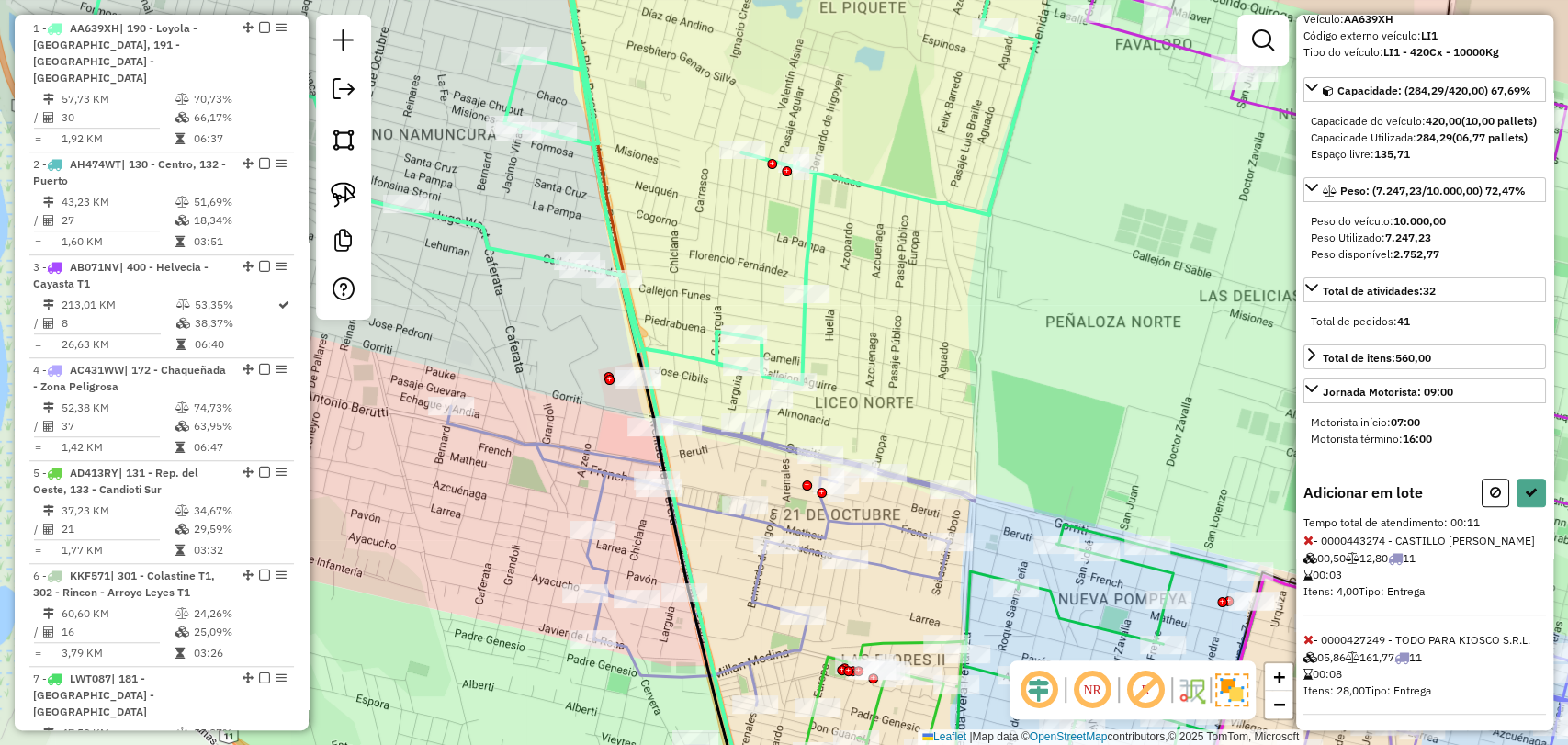
scroll to position [192, 0]
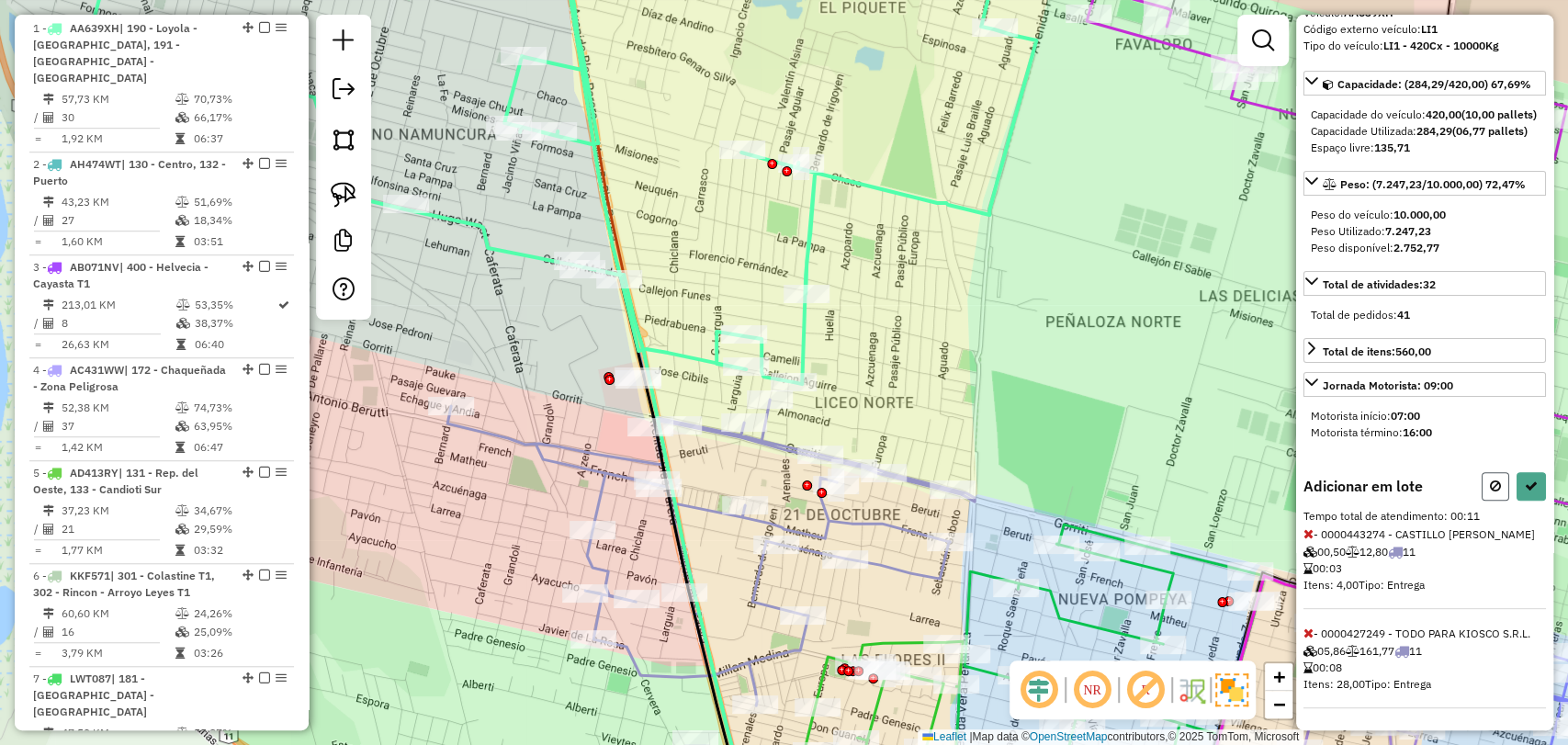
click at [1482, 472] on button at bounding box center [1495, 486] width 27 height 28
select select "**********"
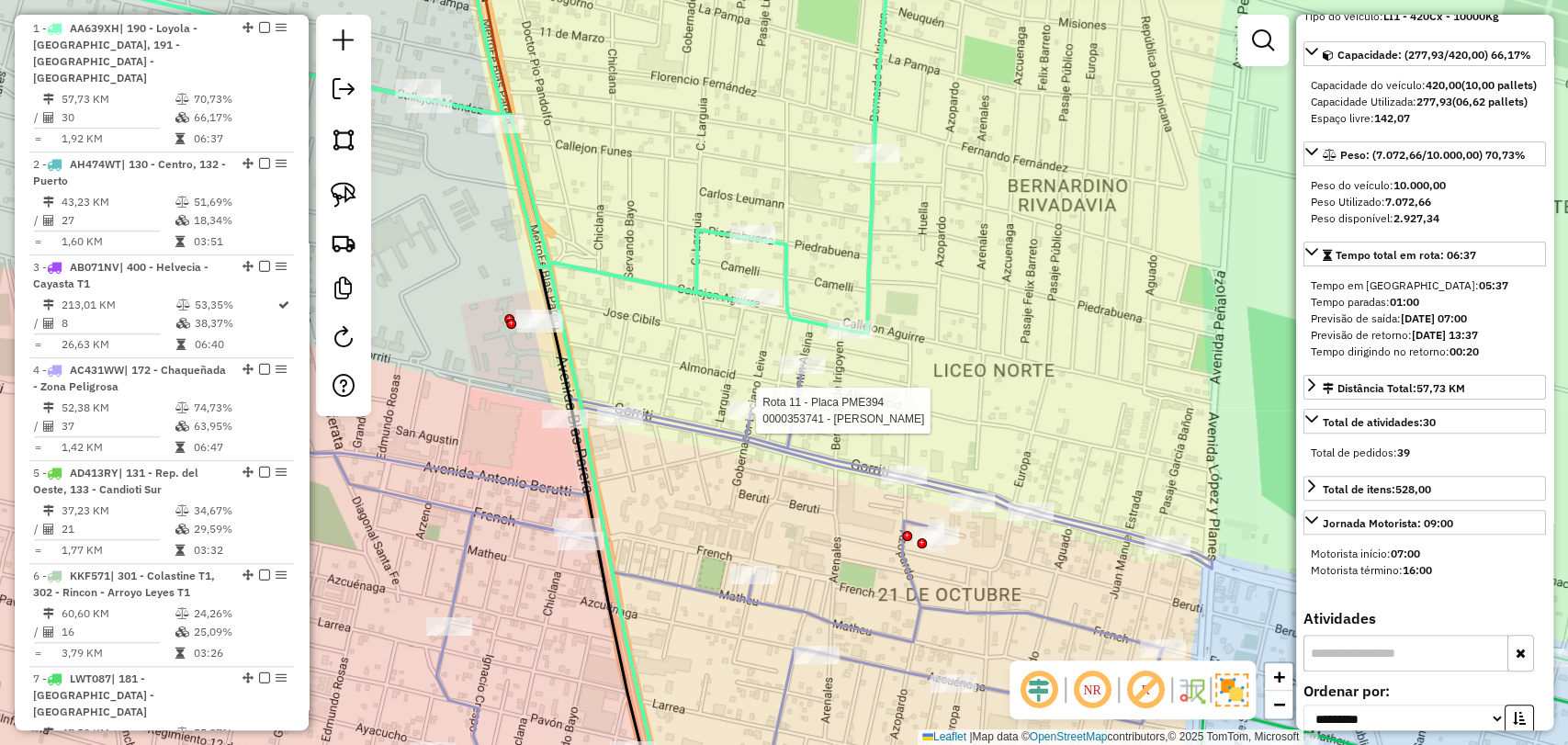
scroll to position [0, 0]
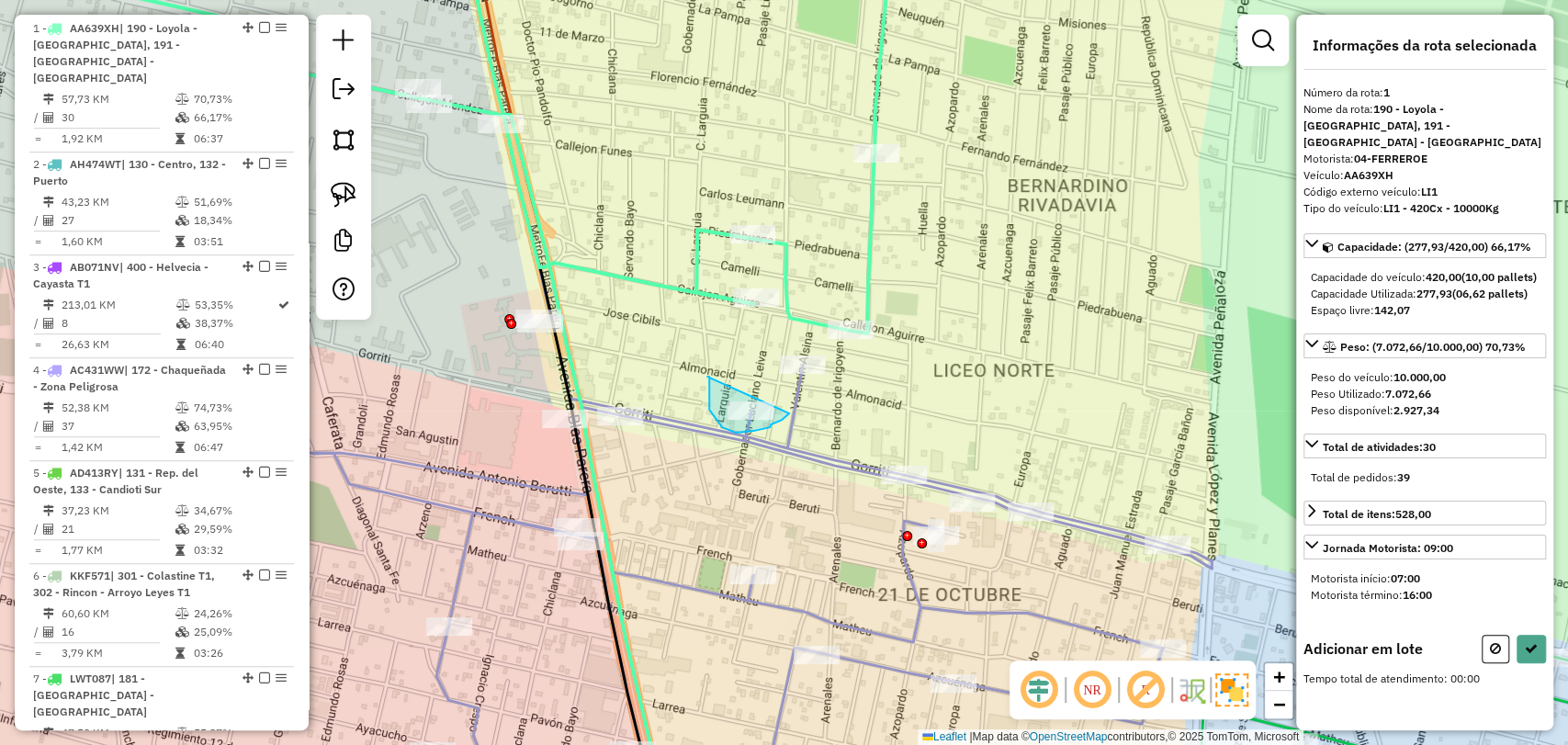
drag, startPoint x: 707, startPoint y: 377, endPoint x: 787, endPoint y: 418, distance: 89.9
click at [1476, 663] on div "Adicionar em lote" at bounding box center [1425, 649] width 243 height 28
click at [1490, 656] on icon at bounding box center [1495, 649] width 11 height 13
select select "**********"
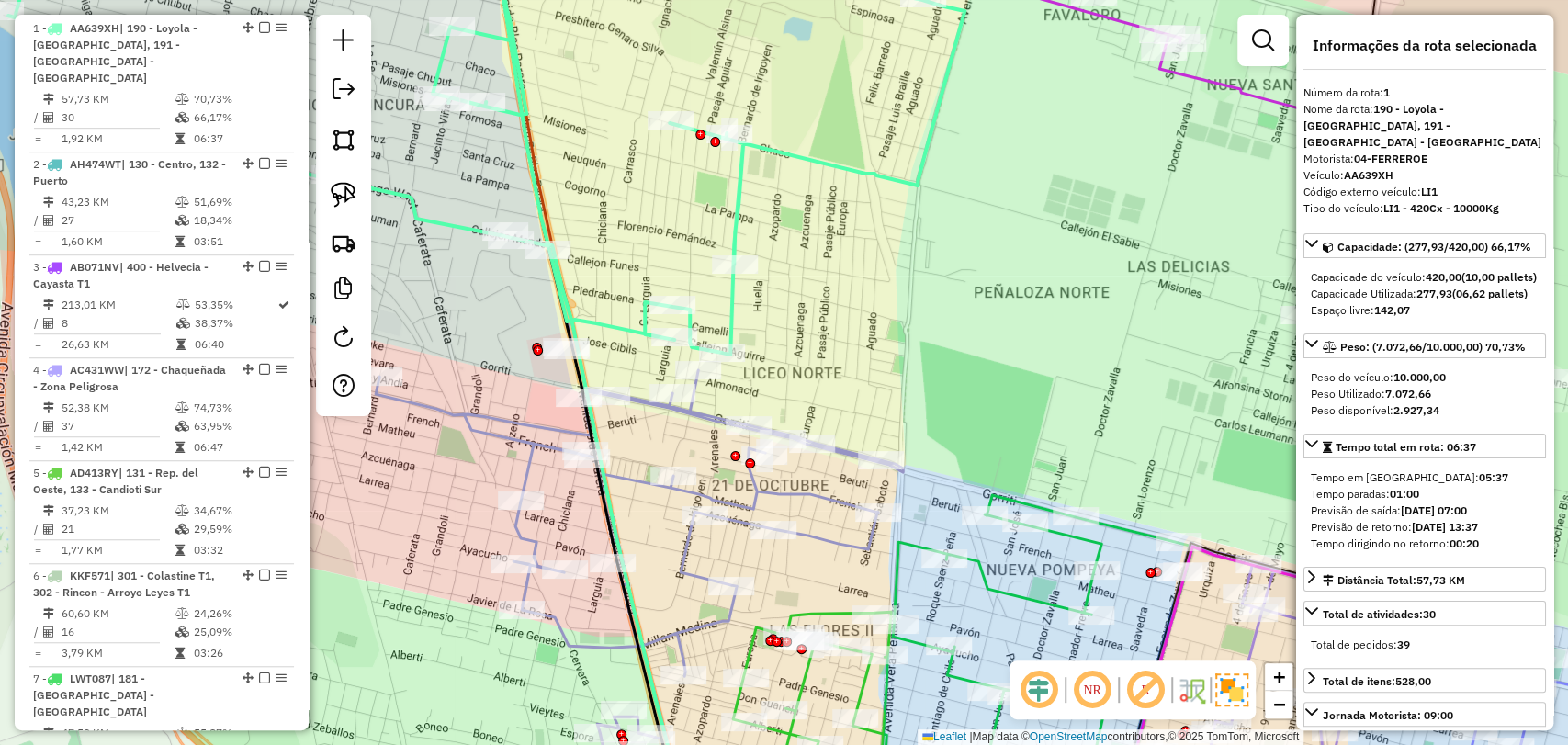
click at [507, 419] on icon at bounding box center [639, 570] width 527 height 499
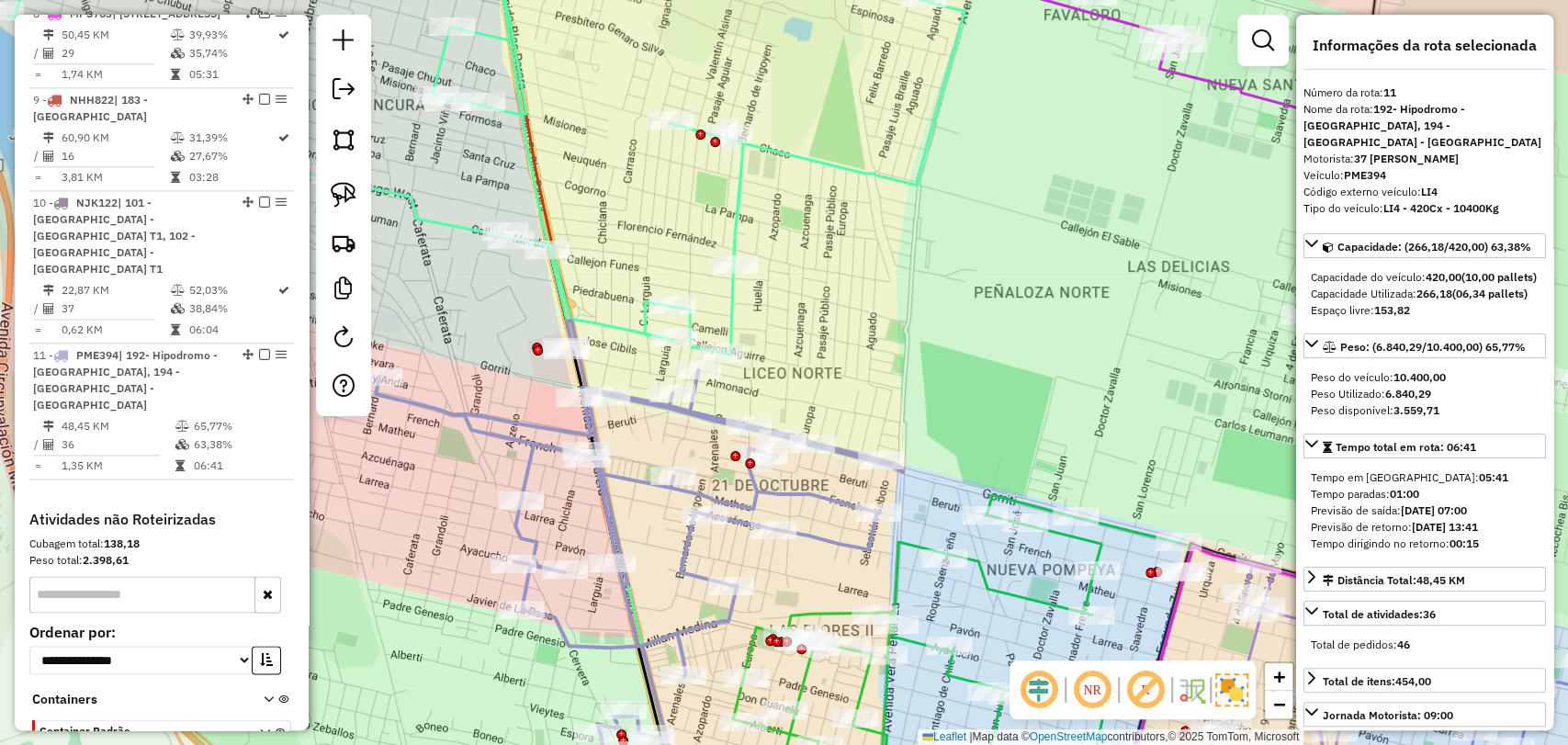
scroll to position [1565, 0]
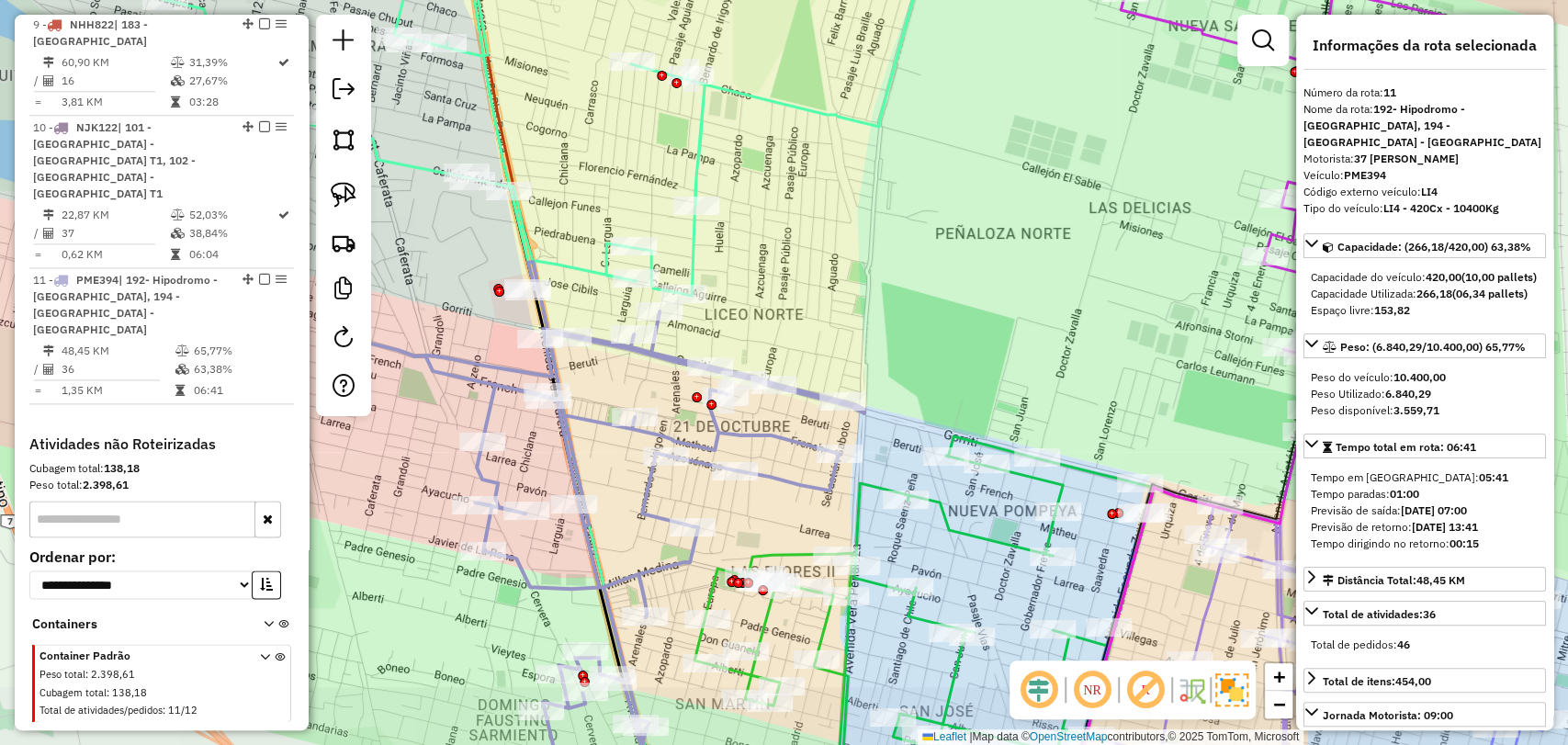
drag, startPoint x: 644, startPoint y: 507, endPoint x: 565, endPoint y: 377, distance: 152.1
click at [565, 377] on div "Janela de atendimento Grade de atendimento Capacidade Transportadoras Veículos …" at bounding box center [784, 372] width 1568 height 745
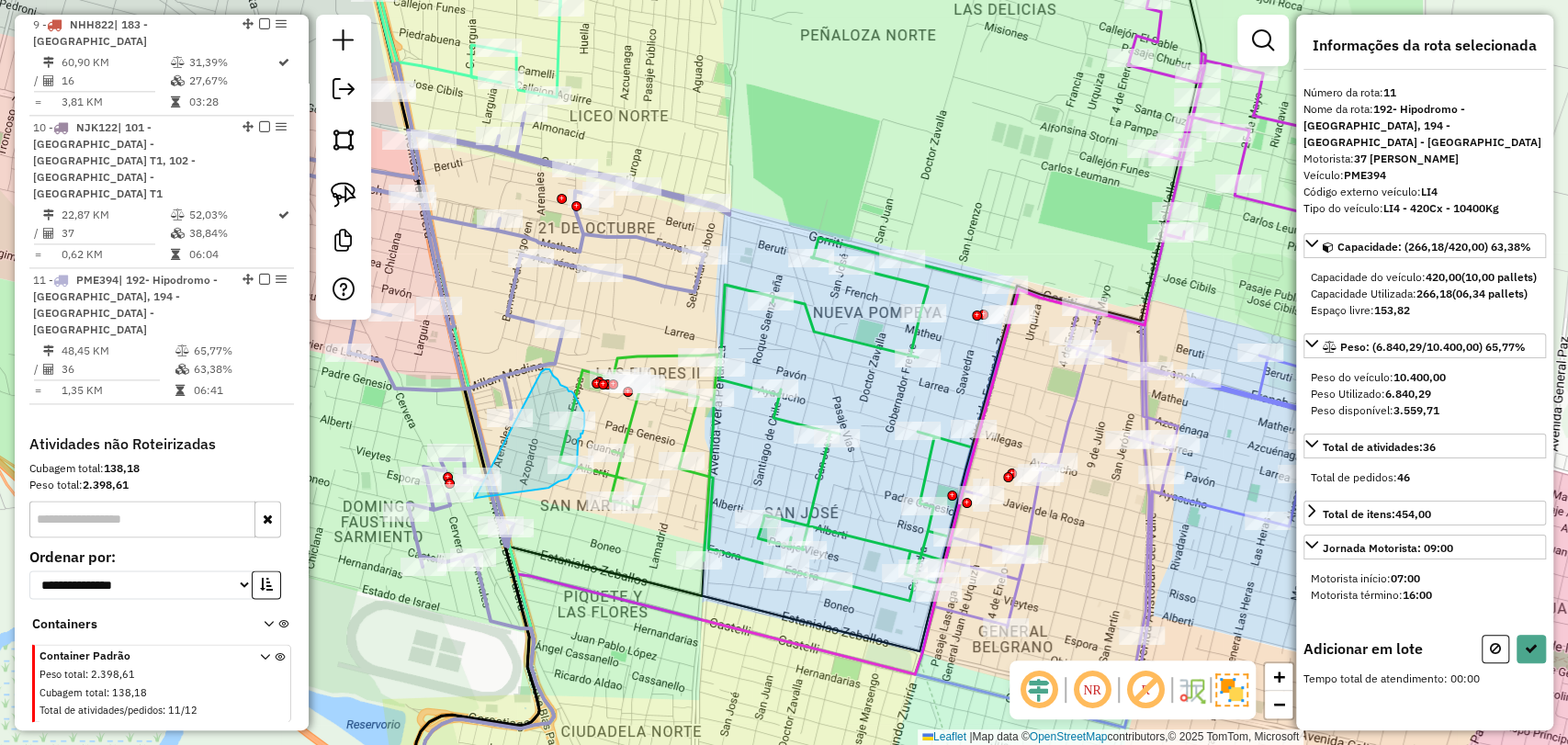
drag, startPoint x: 542, startPoint y: 372, endPoint x: 474, endPoint y: 498, distance: 143.2
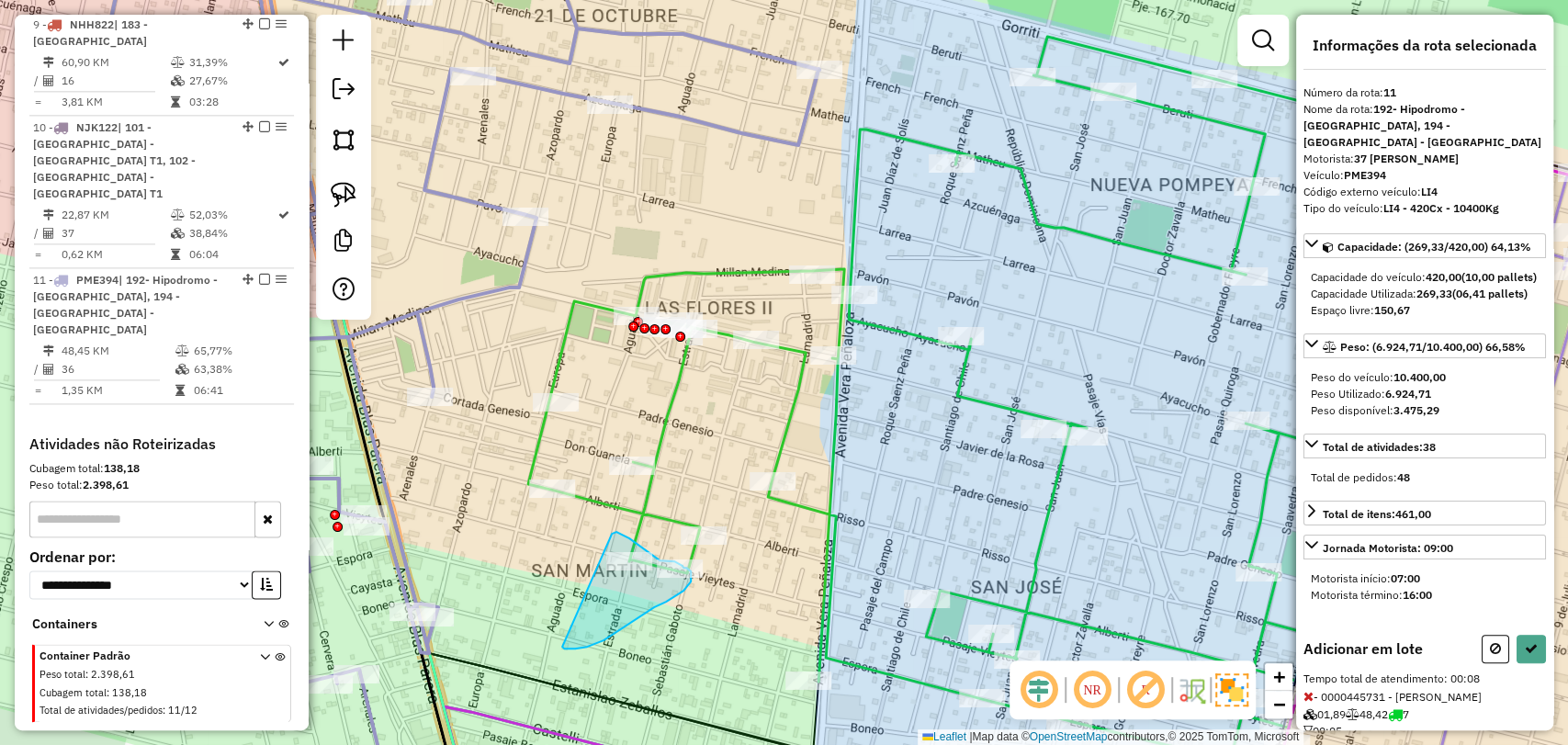
drag, startPoint x: 617, startPoint y: 532, endPoint x: 540, endPoint y: 632, distance: 126.2
drag, startPoint x: 743, startPoint y: 600, endPoint x: 565, endPoint y: 643, distance: 183.1
click at [1532, 652] on button at bounding box center [1531, 649] width 29 height 28
select select "**********"
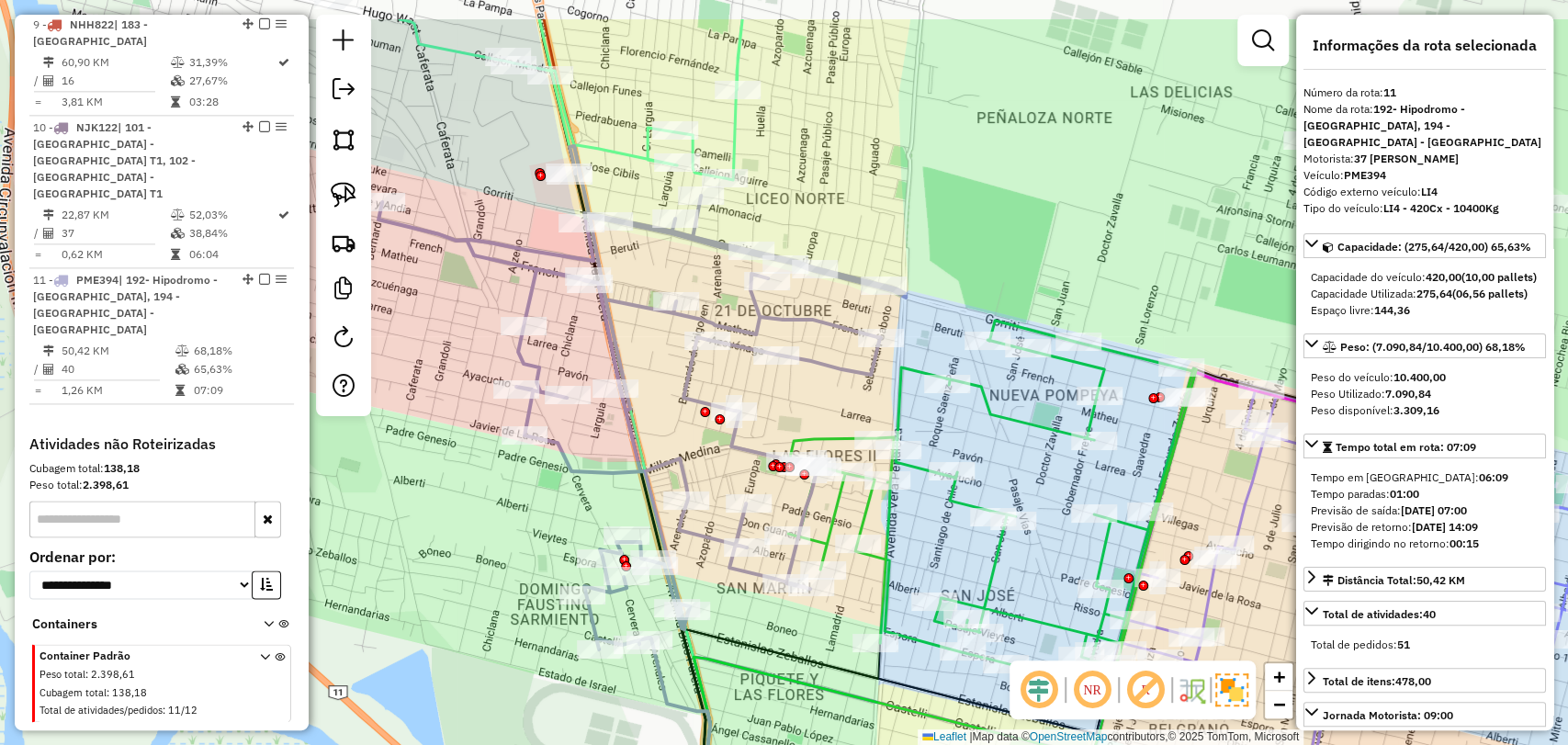
drag, startPoint x: 620, startPoint y: 543, endPoint x: 786, endPoint y: 636, distance: 190.3
click at [786, 636] on div "Janela de atendimento Grade de atendimento Capacidade Transportadoras Veículos …" at bounding box center [784, 372] width 1568 height 745
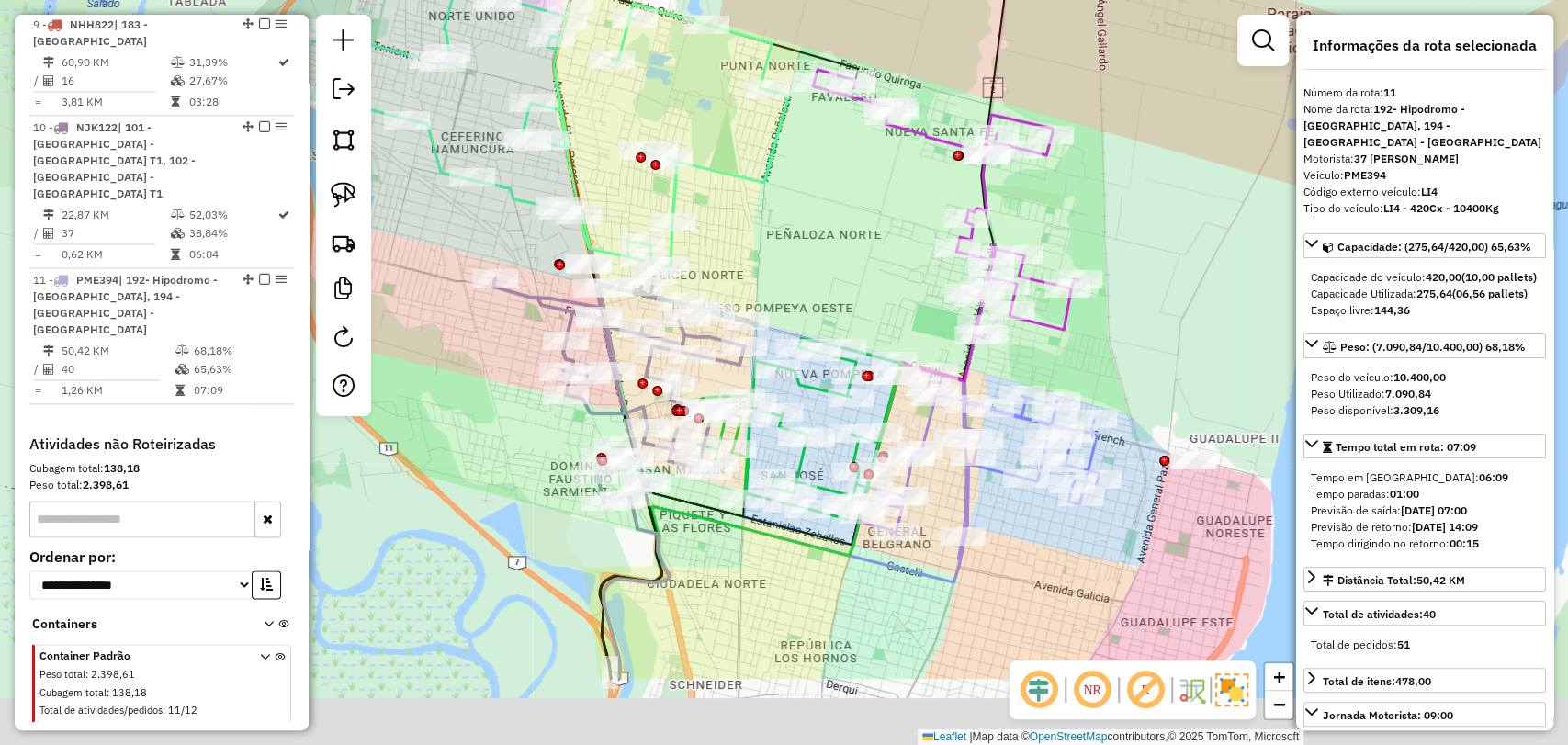
drag, startPoint x: 788, startPoint y: 692, endPoint x: 691, endPoint y: 512, distance: 204.5
click at [691, 512] on div "Janela de atendimento Grade de atendimento Capacidade Transportadoras Veículos …" at bounding box center [784, 372] width 1568 height 745
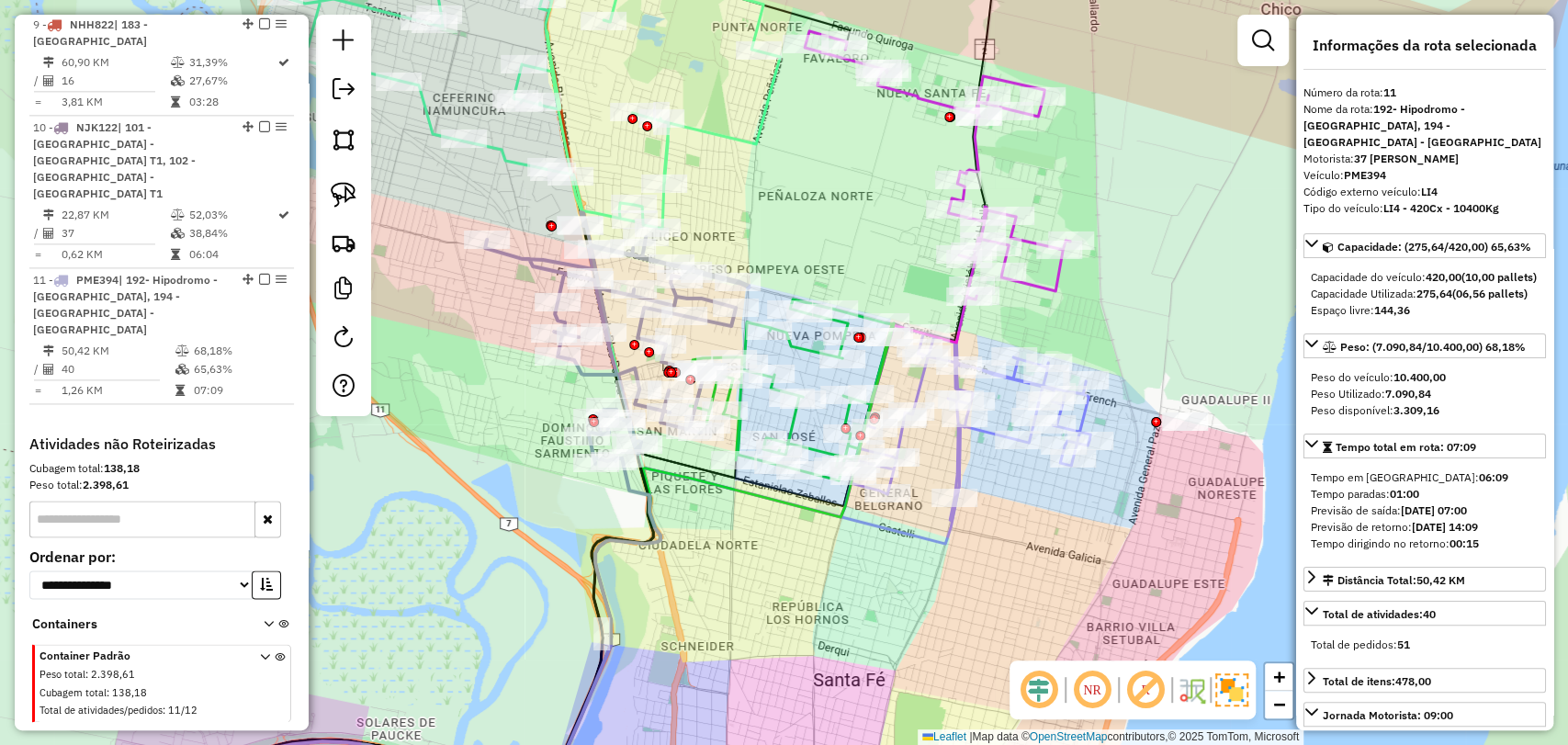
click at [808, 347] on icon at bounding box center [792, 390] width 204 height 181
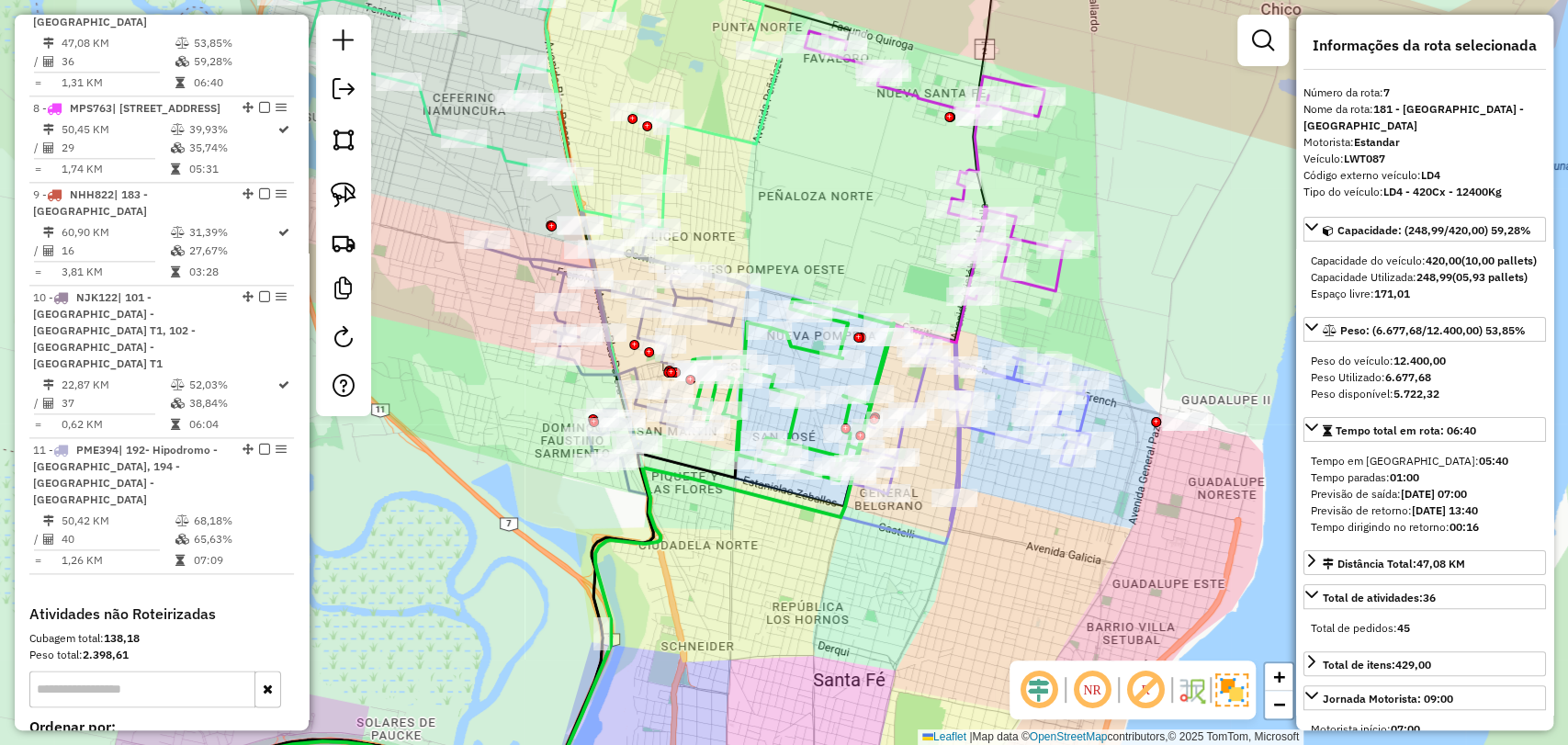
scroll to position [1339, 0]
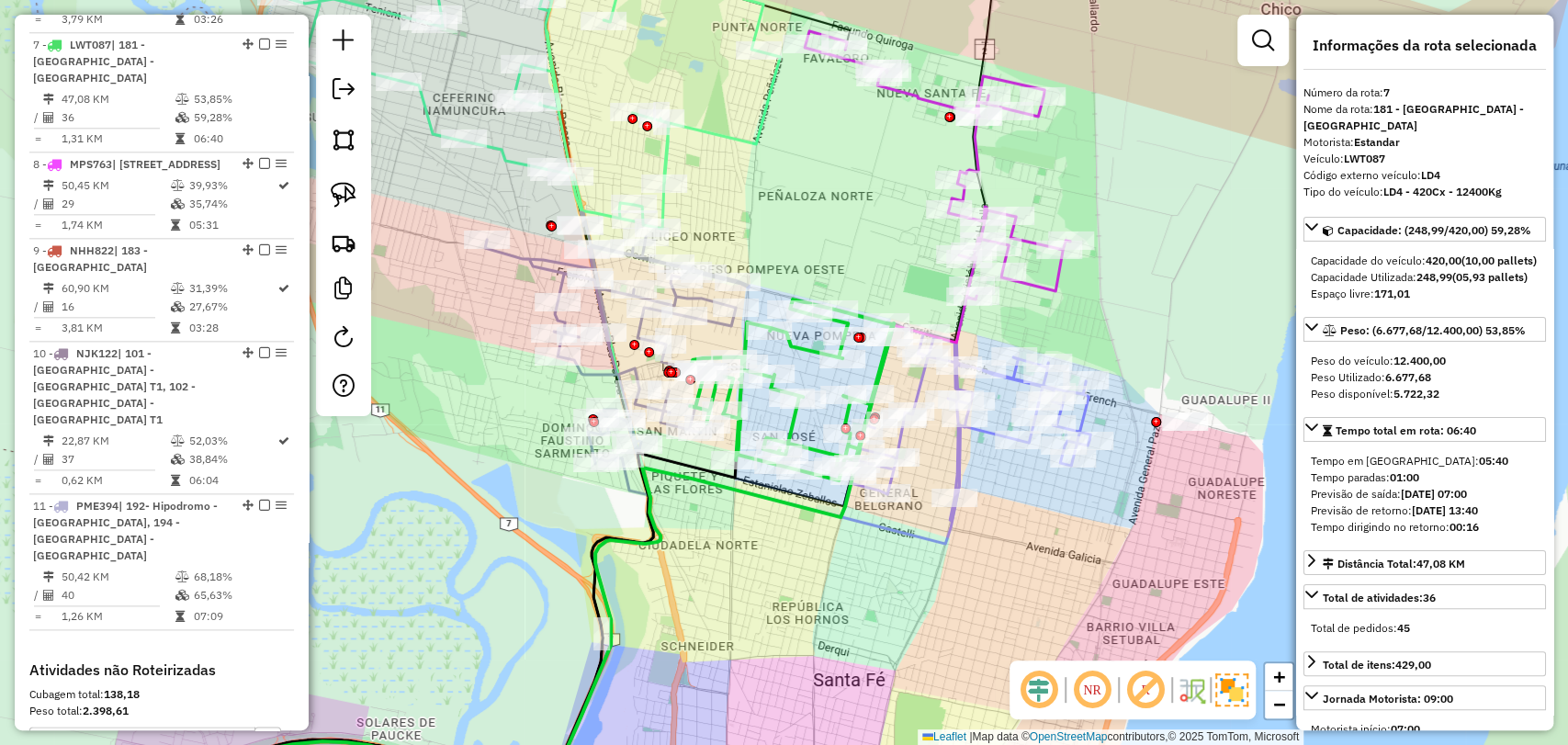
click at [955, 445] on icon at bounding box center [970, 422] width 240 height 198
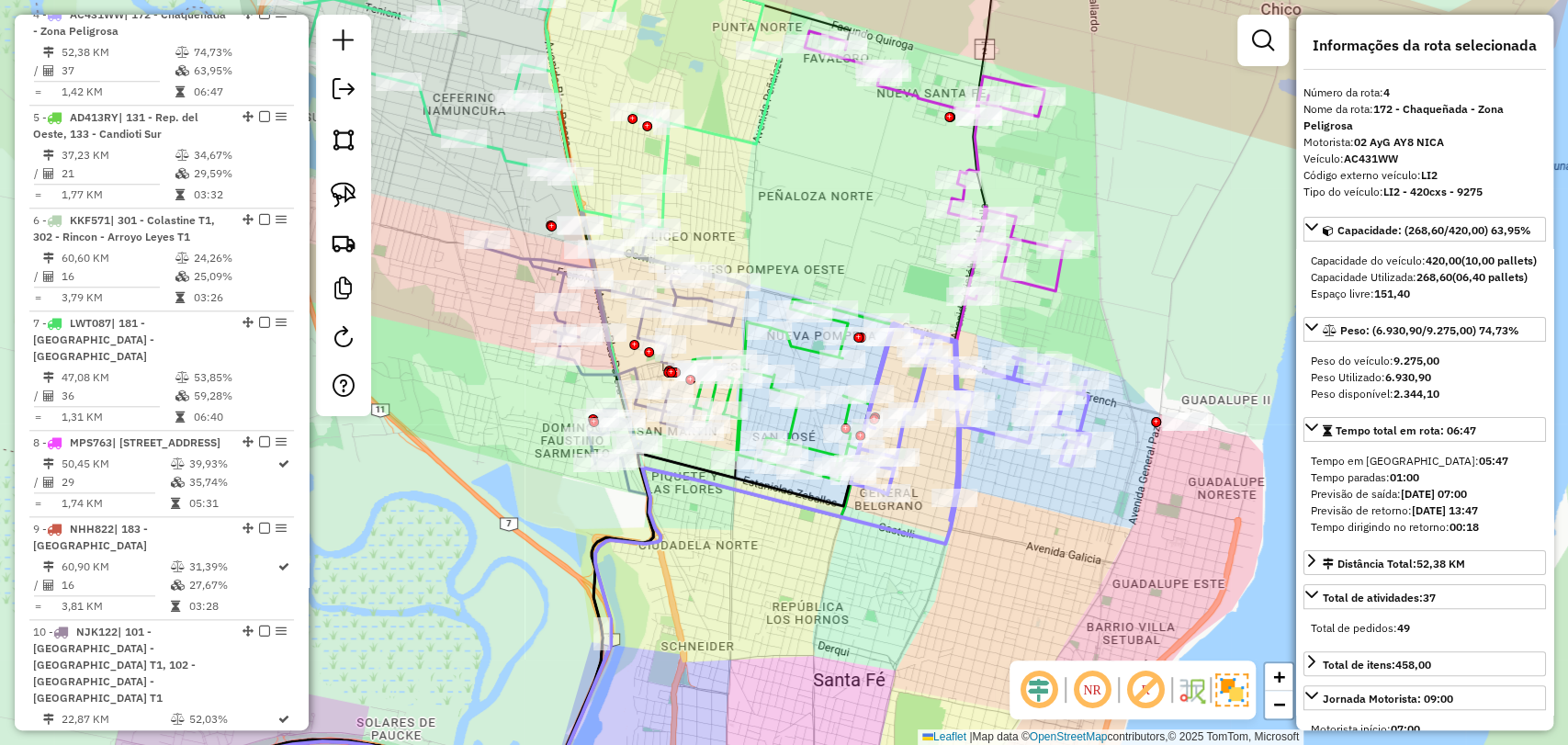
scroll to position [1031, 0]
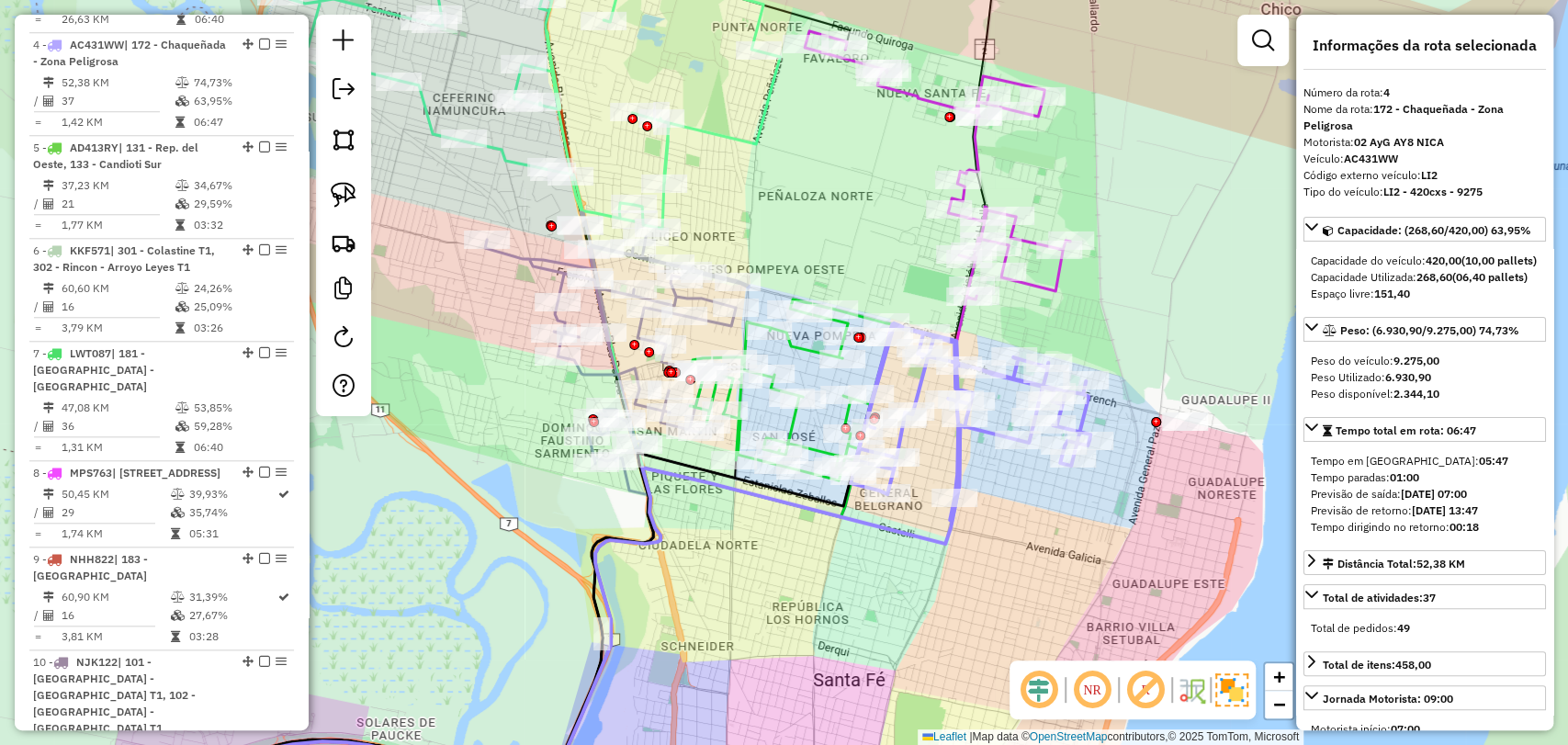
click at [801, 352] on icon at bounding box center [792, 390] width 204 height 181
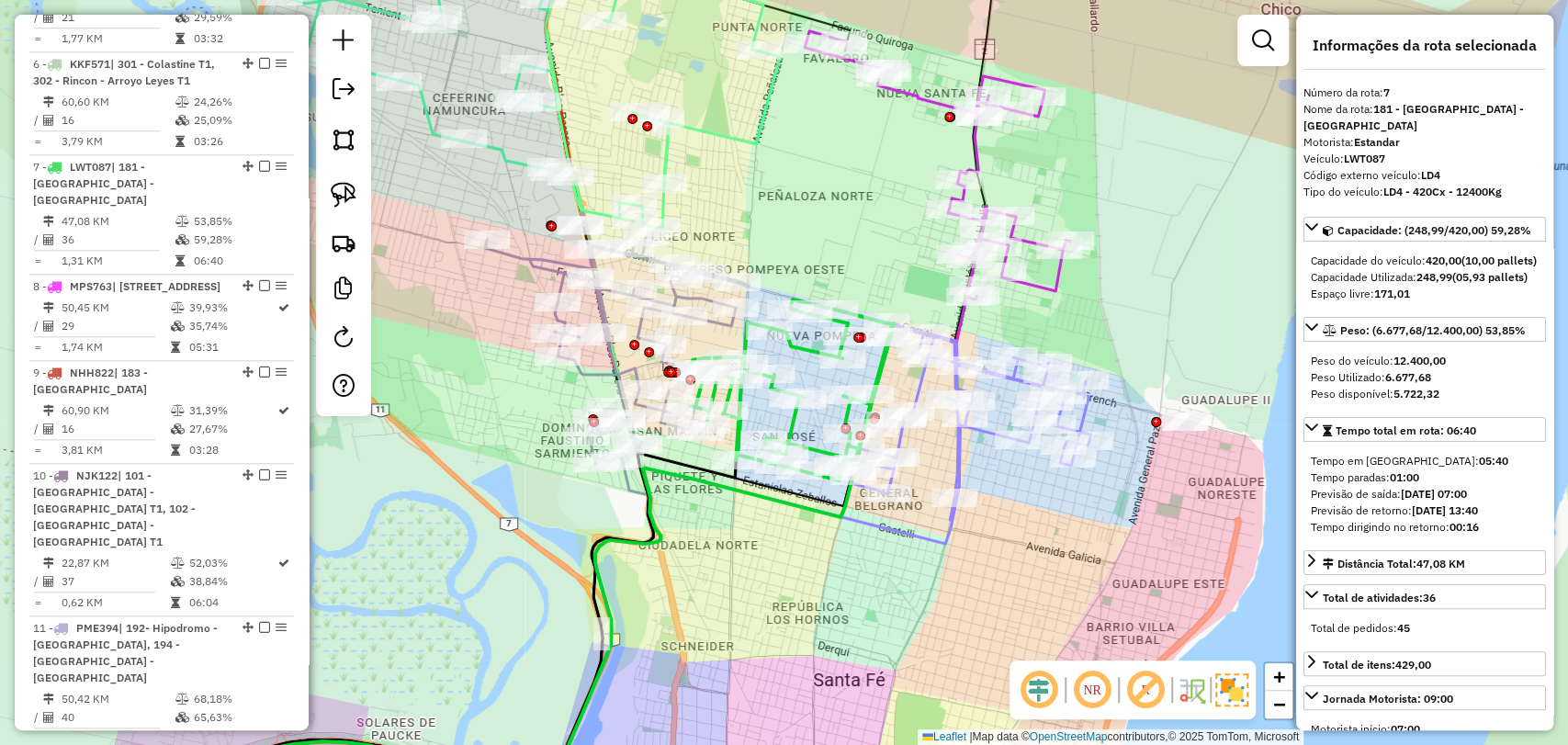
scroll to position [1339, 0]
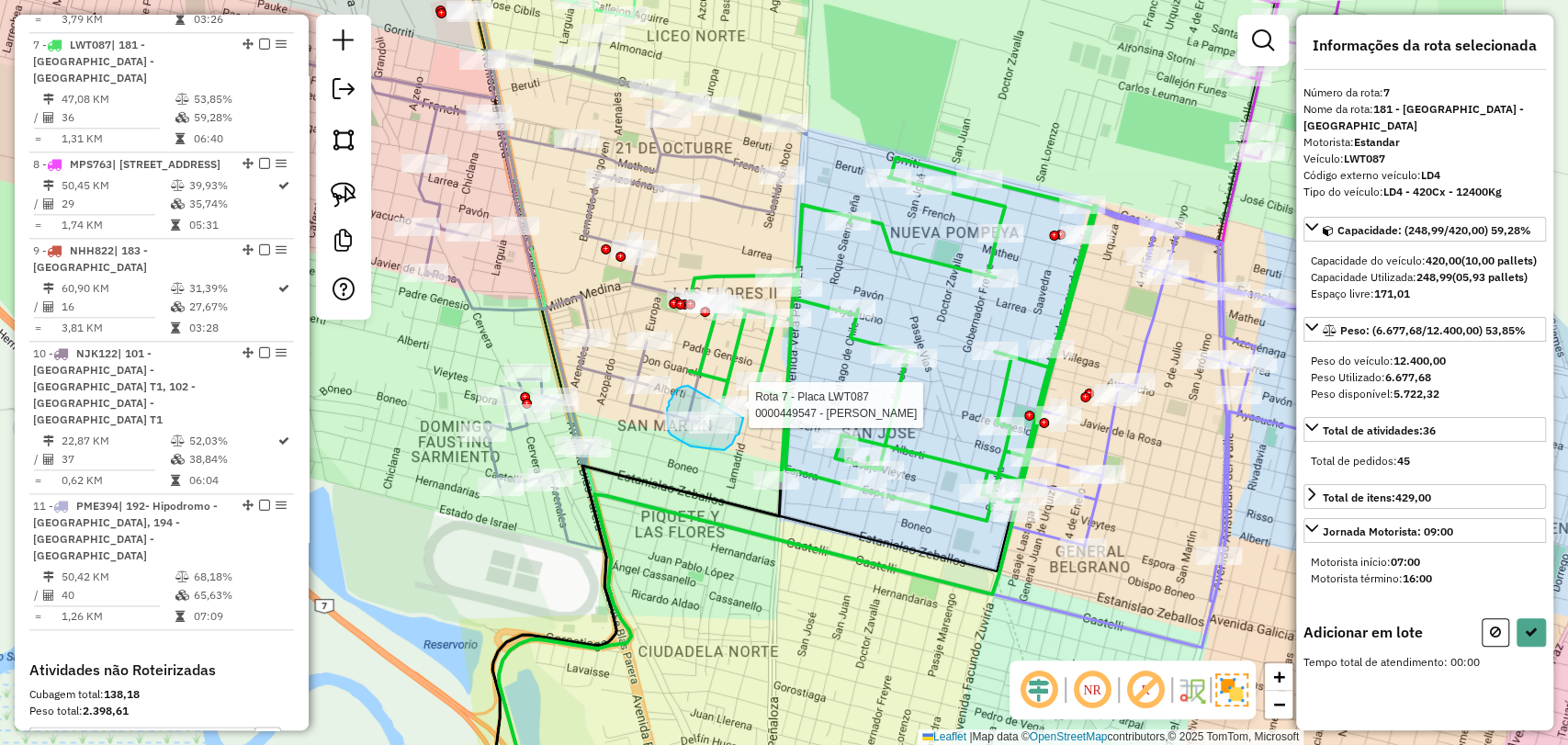
drag, startPoint x: 688, startPoint y: 386, endPoint x: 747, endPoint y: 404, distance: 61.7
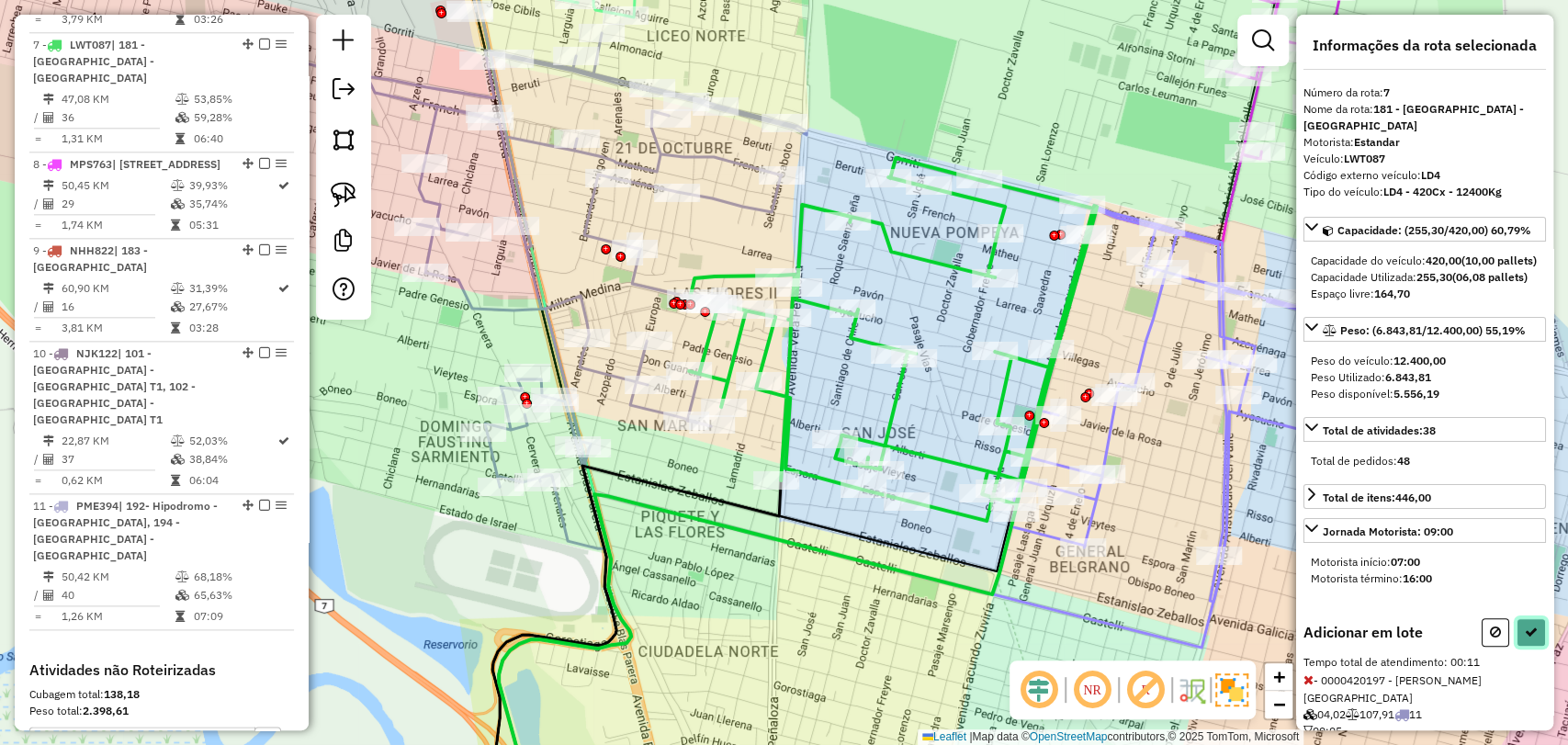
click at [1525, 639] on icon at bounding box center [1531, 632] width 13 height 13
select select "**********"
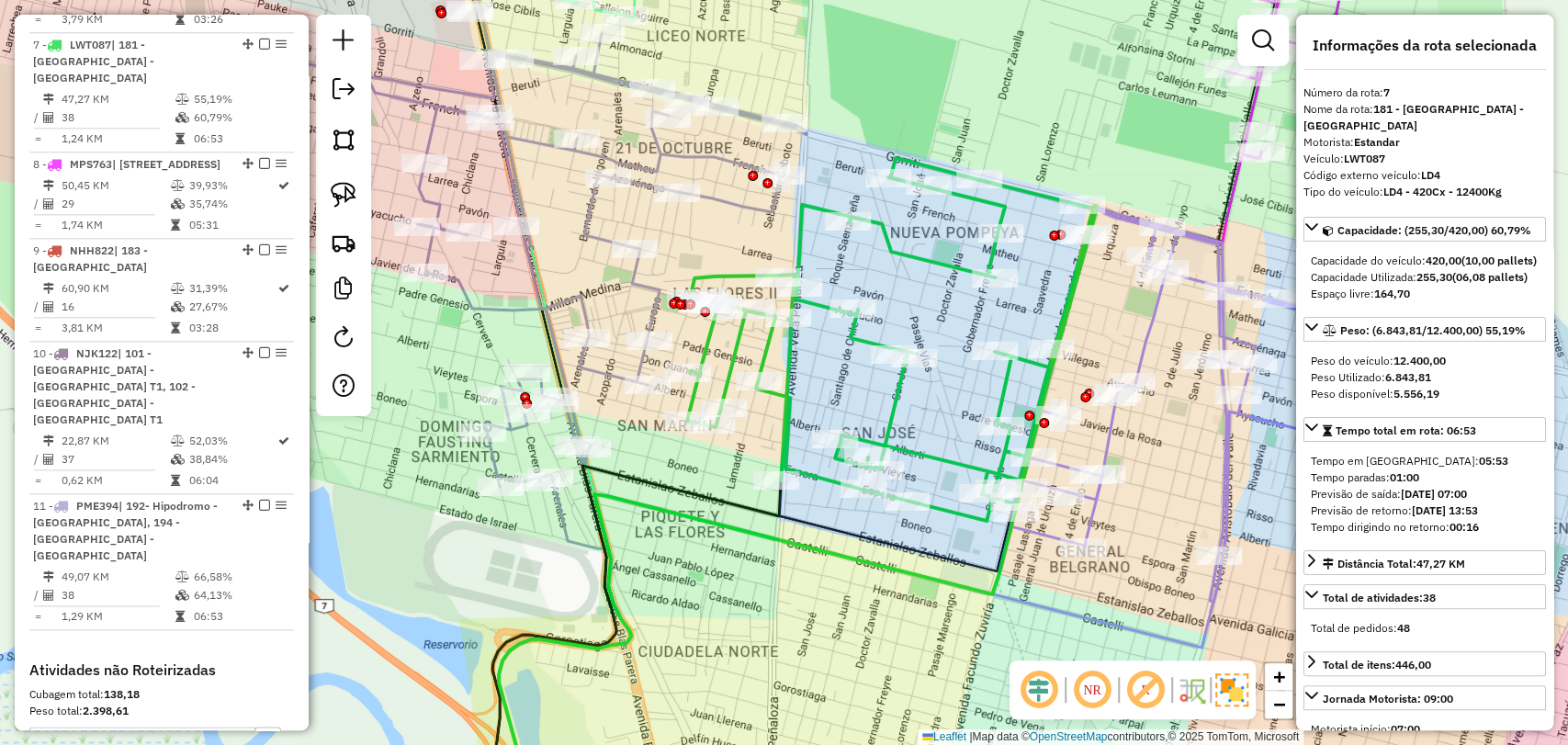
click at [633, 285] on icon at bounding box center [543, 235] width 527 height 504
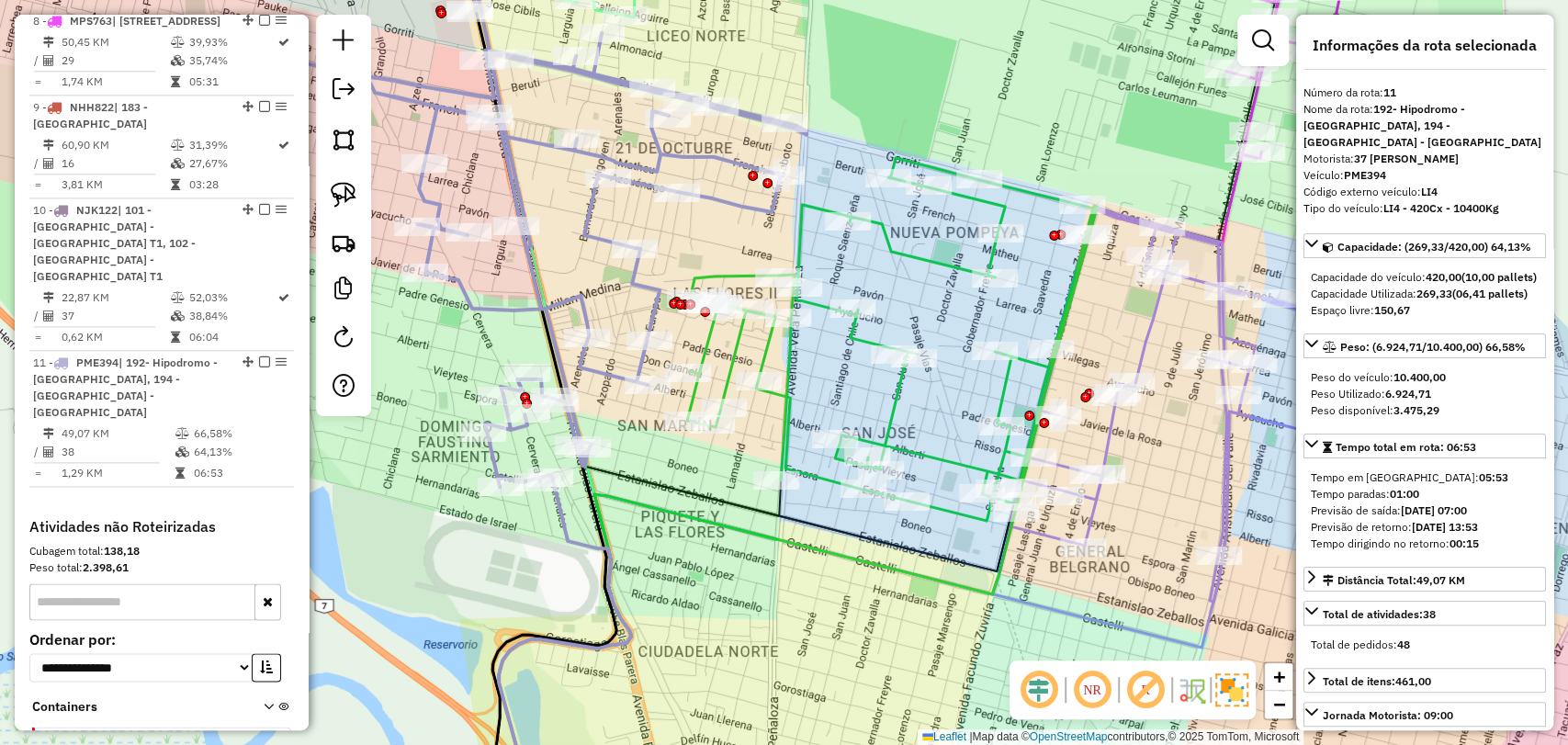
scroll to position [1565, 0]
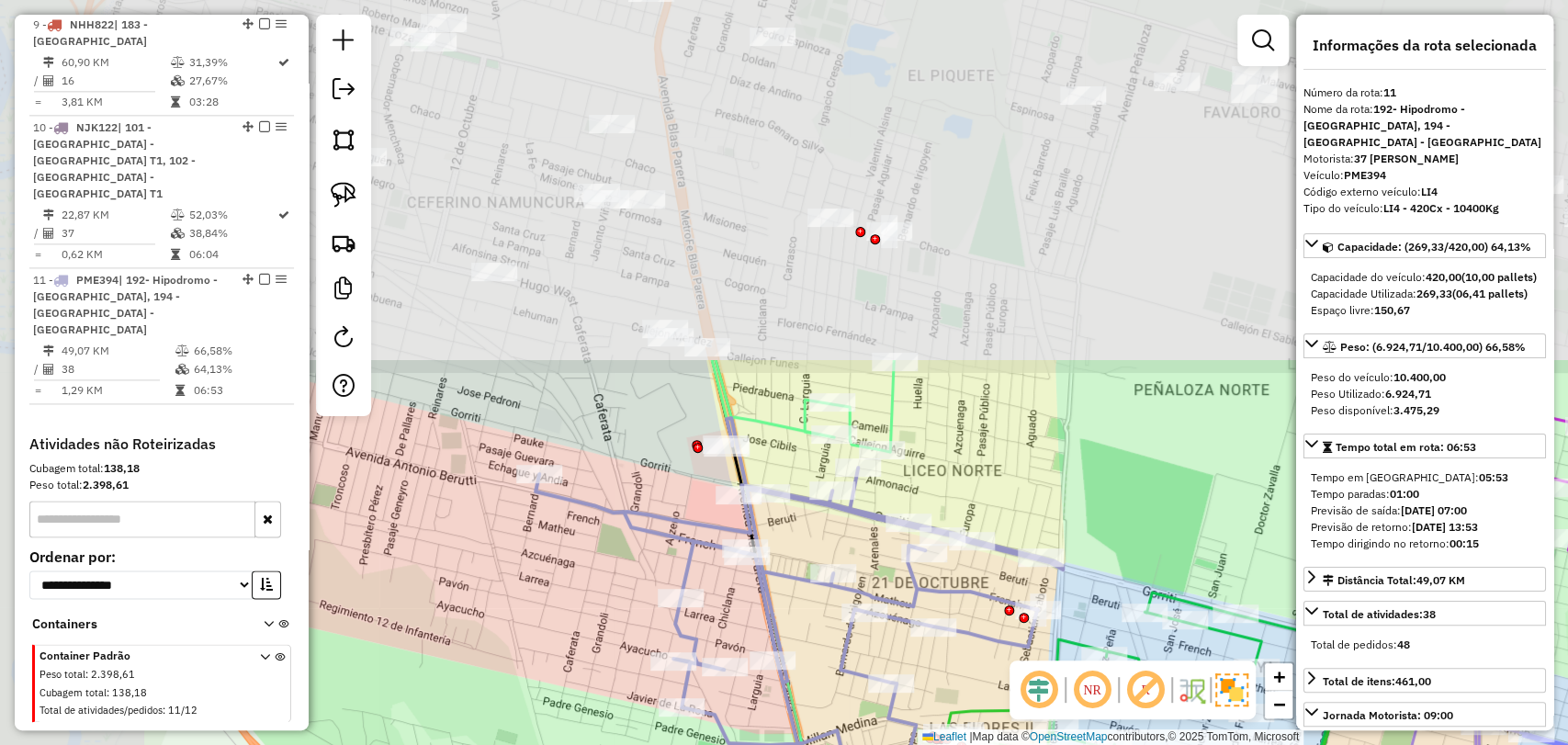
drag, startPoint x: 833, startPoint y: 115, endPoint x: 955, endPoint y: 488, distance: 392.4
click at [1052, 508] on div "Janela de atendimento Grade de atendimento Capacidade Transportadoras Veículos …" at bounding box center [784, 372] width 1568 height 745
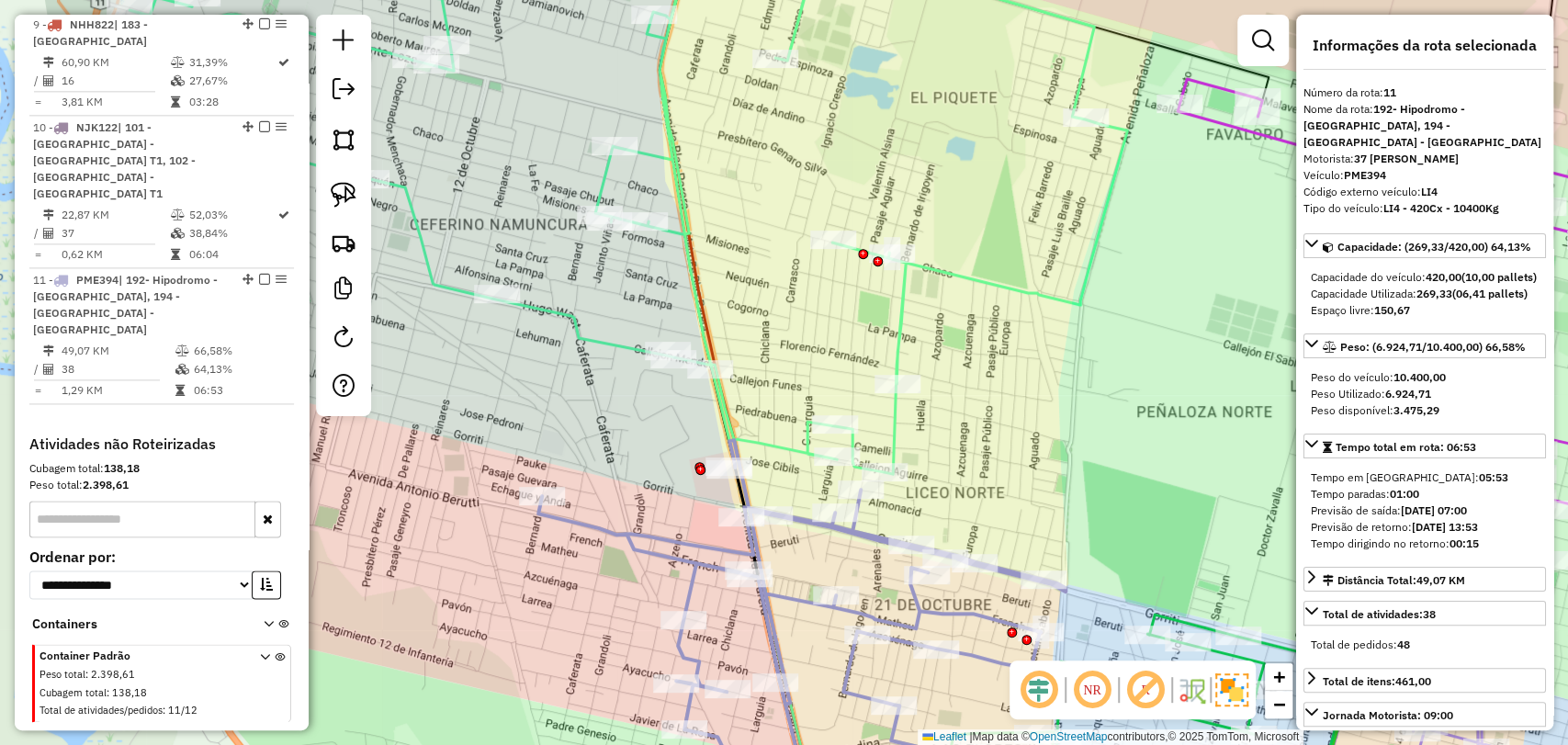
click at [904, 311] on icon at bounding box center [628, 200] width 997 height 548
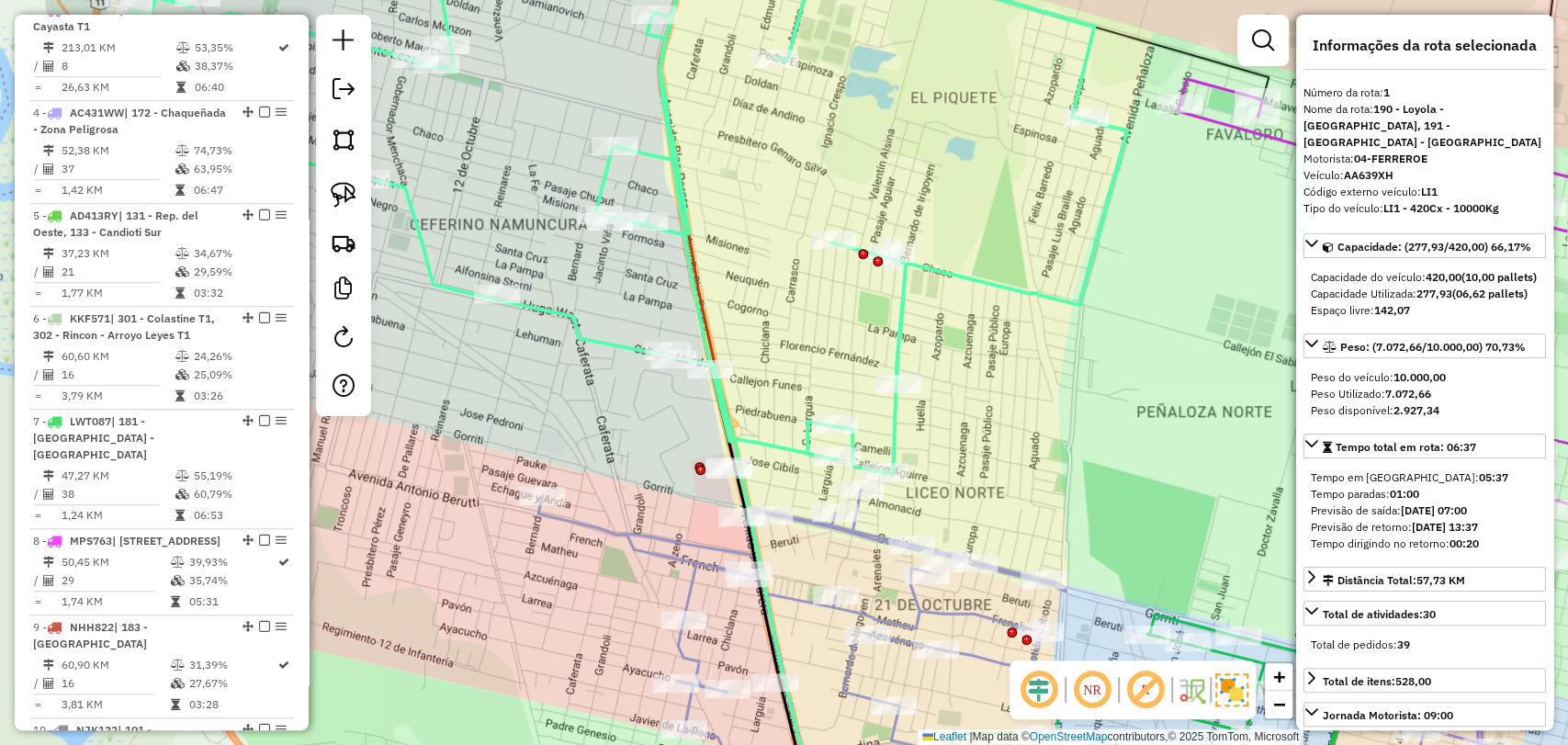
scroll to position [705, 0]
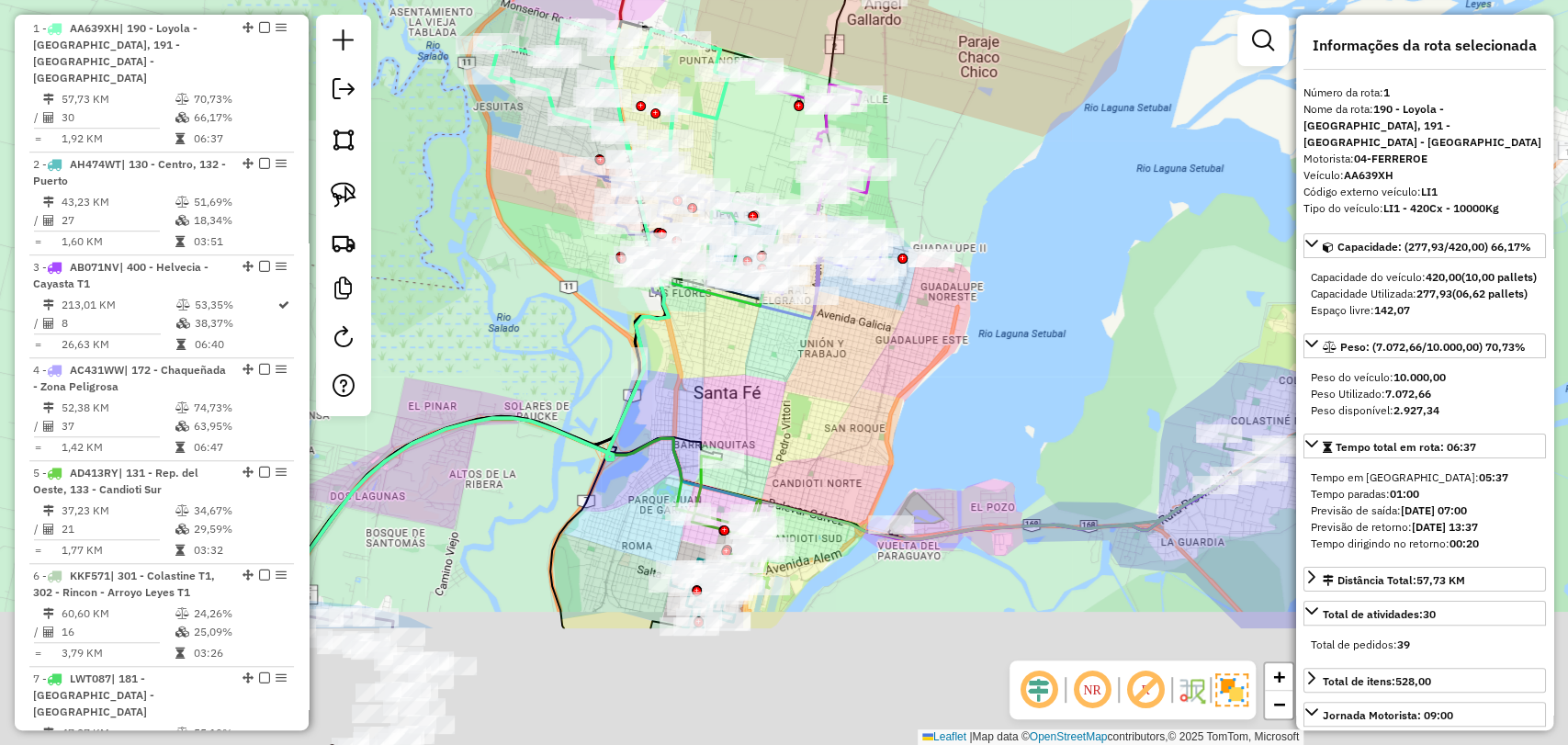
drag, startPoint x: 1126, startPoint y: 578, endPoint x: 1026, endPoint y: 75, distance: 512.8
click at [1026, 75] on div "Janela de atendimento Grade de atendimento Capacidade Transportadoras Veículos …" at bounding box center [784, 372] width 1568 height 745
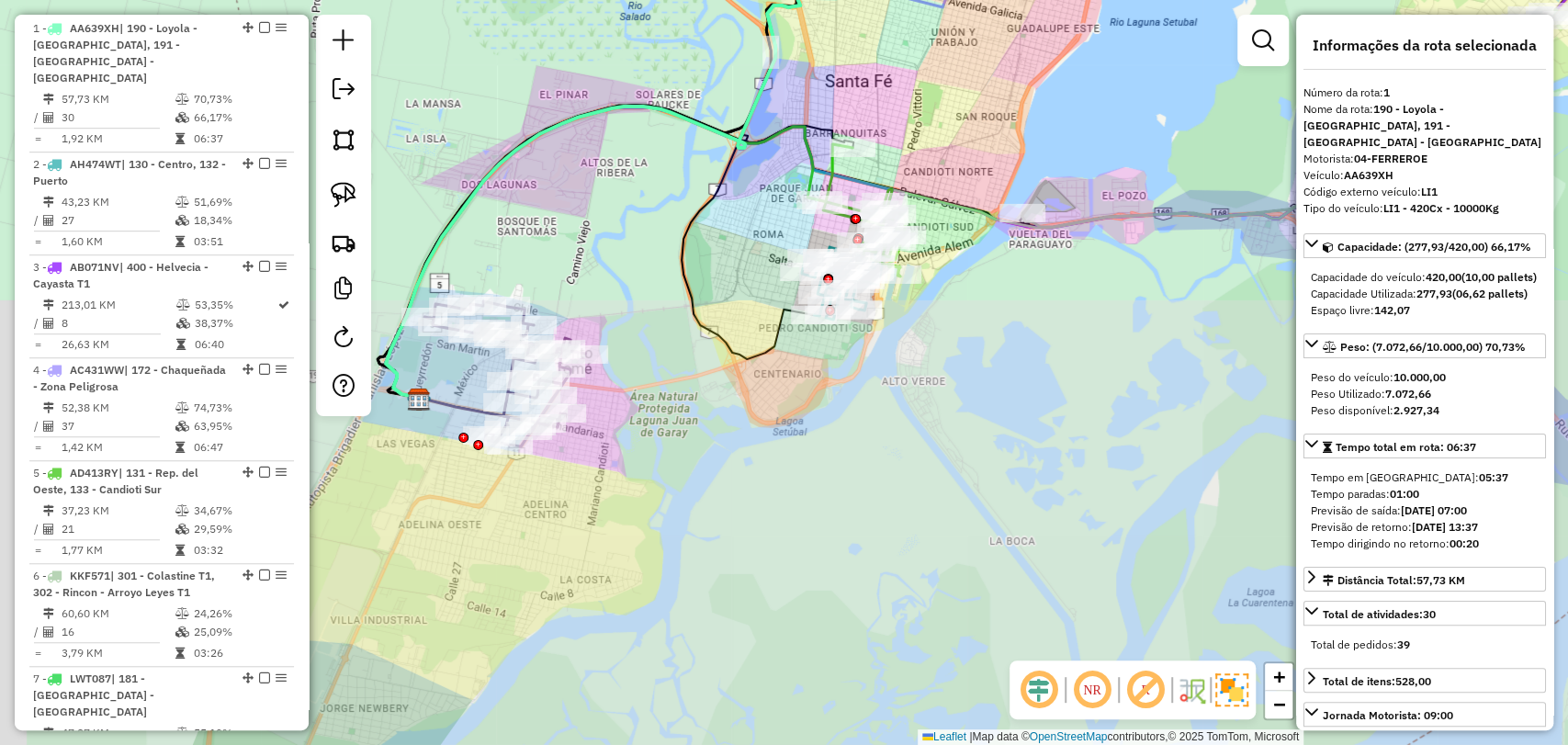
click at [1026, 75] on div "Janela de atendimento Grade de atendimento Capacidade Transportadoras Veículos …" at bounding box center [784, 372] width 1568 height 745
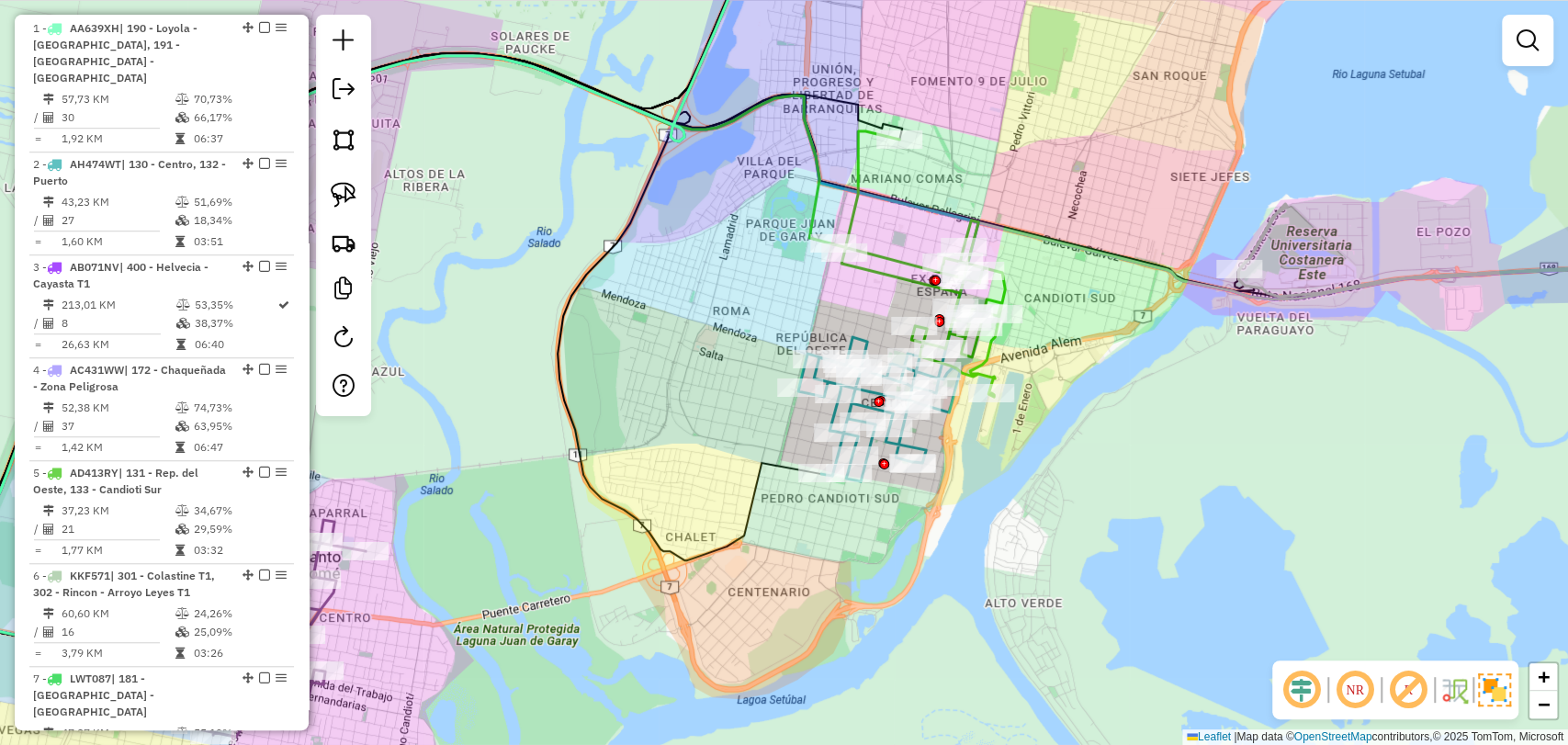
click at [865, 206] on icon at bounding box center [919, 265] width 171 height 266
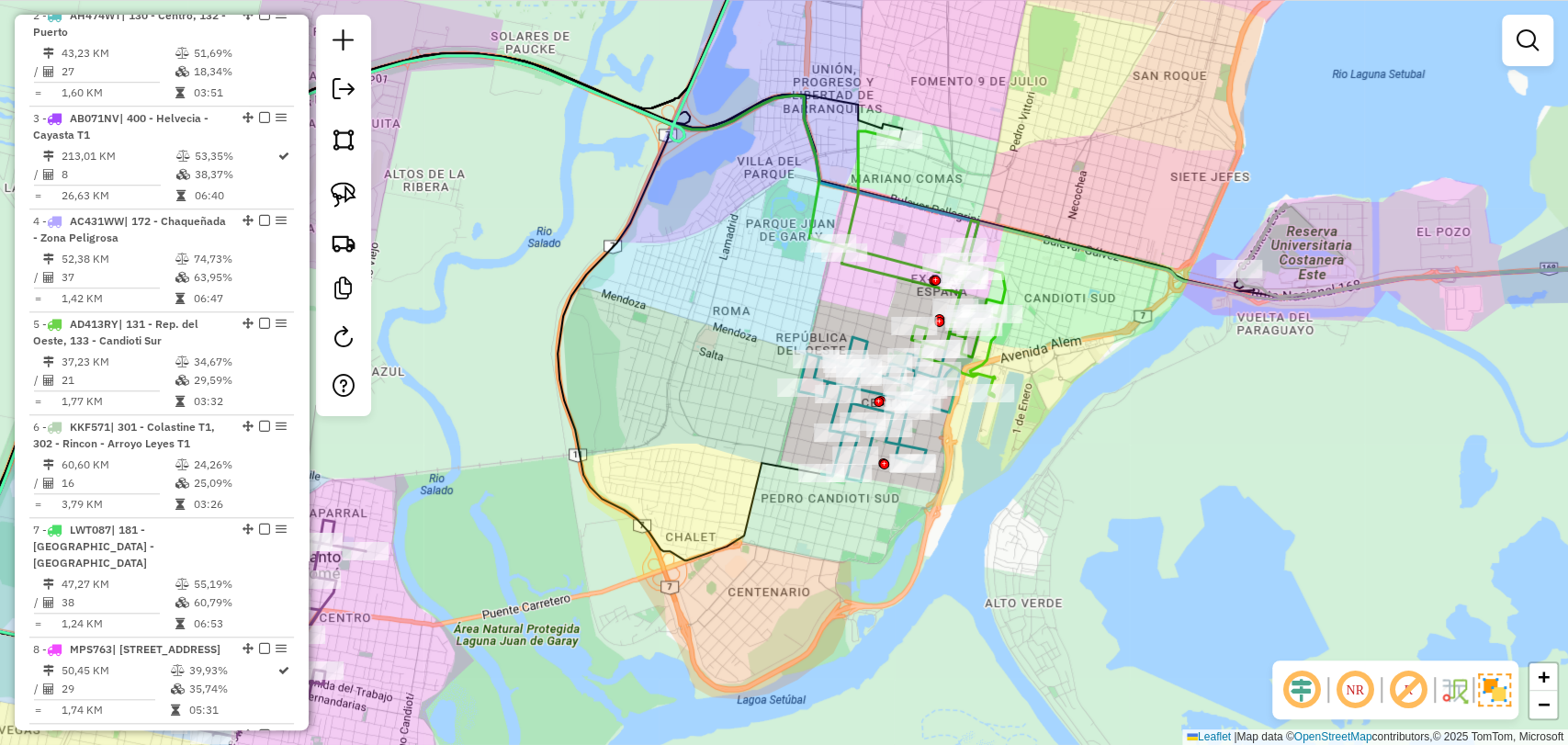
select select "**********"
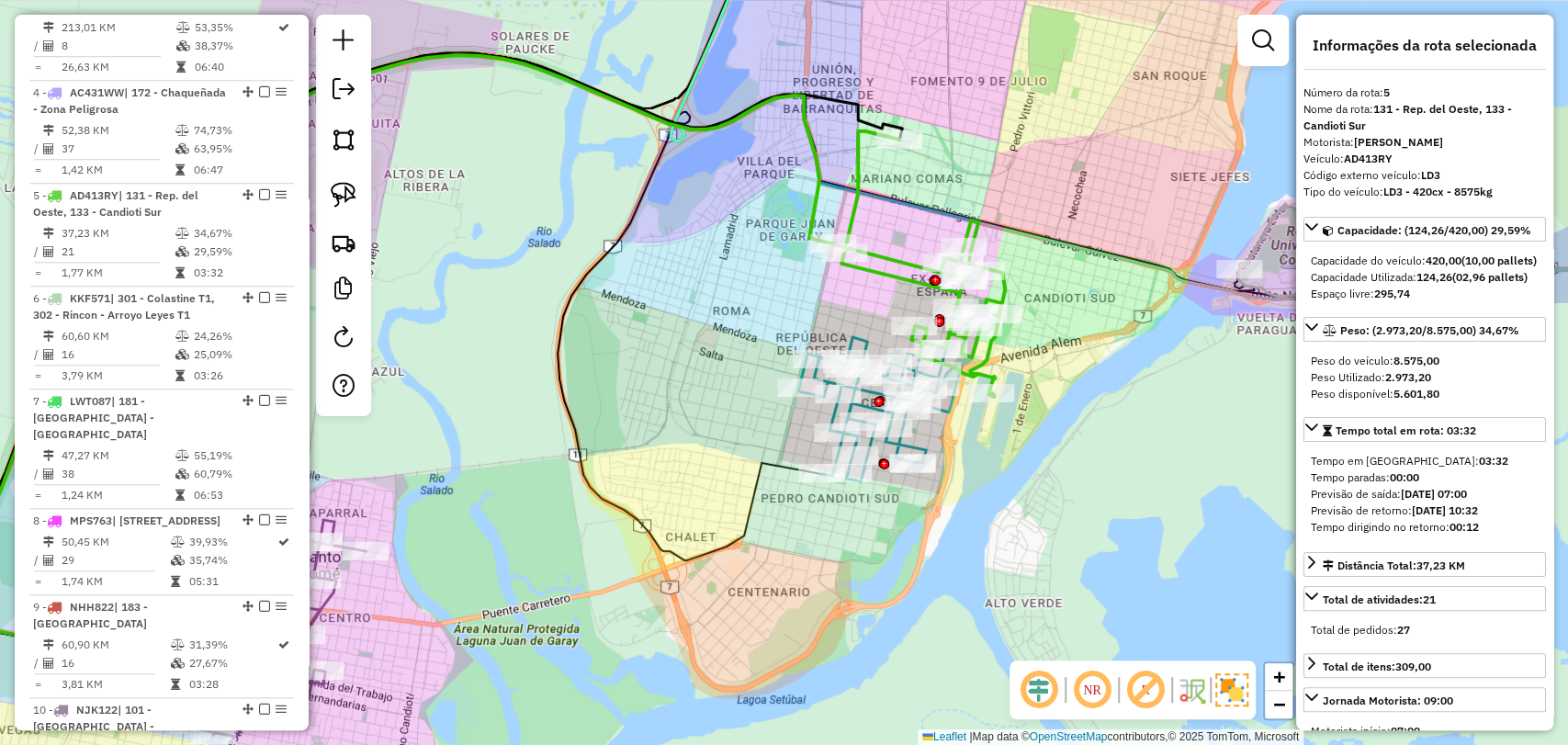
scroll to position [1134, 0]
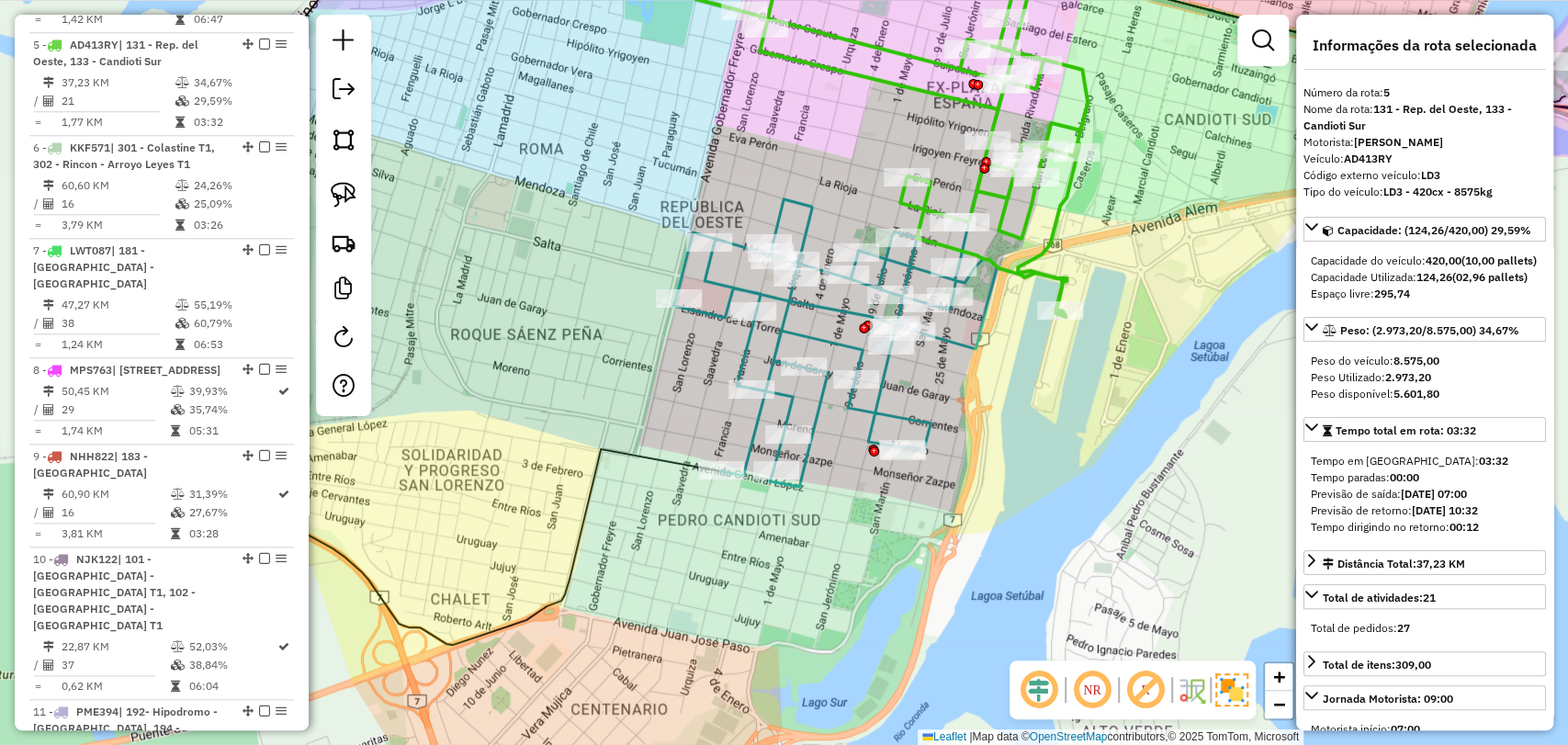
click at [877, 408] on icon at bounding box center [834, 343] width 323 height 287
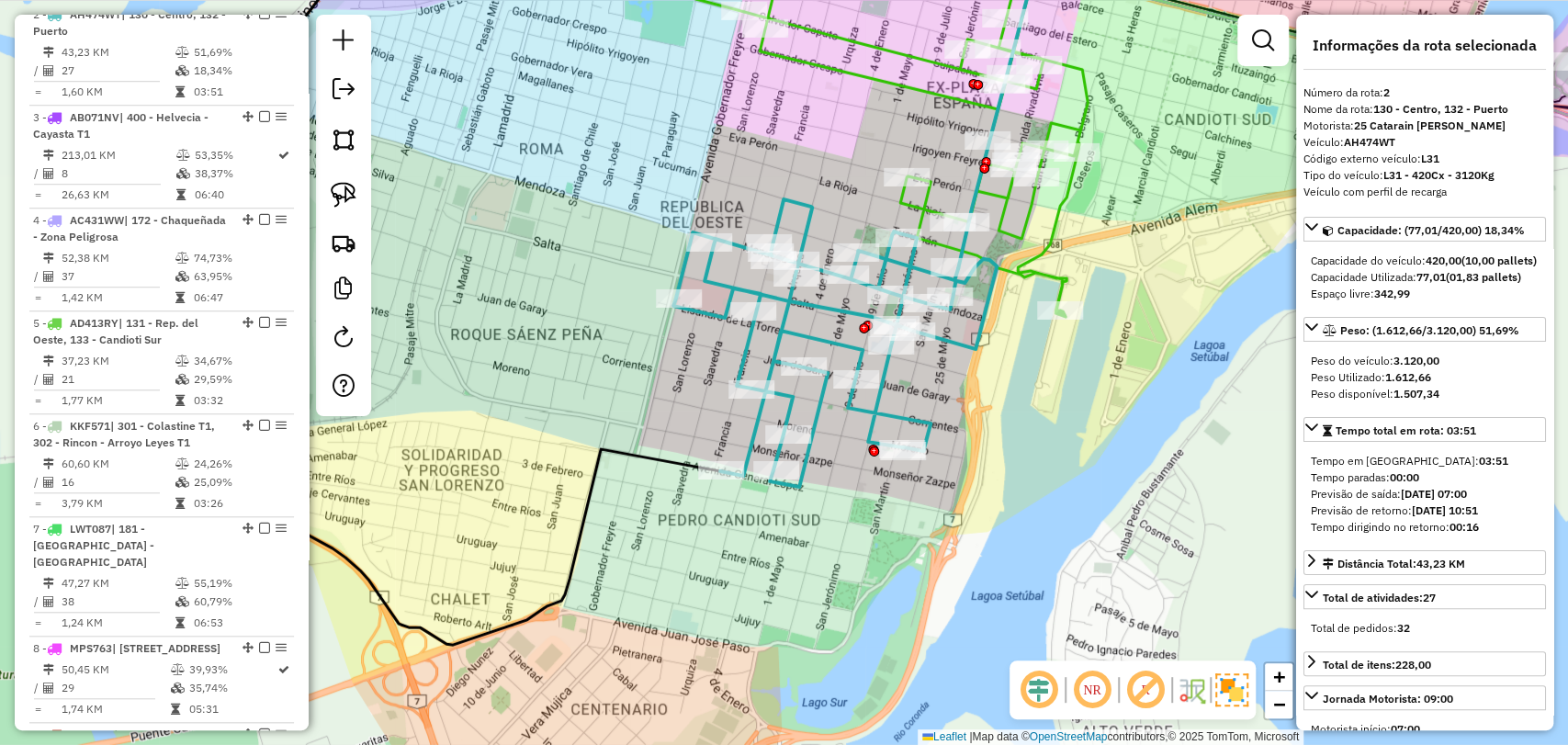
scroll to position [825, 0]
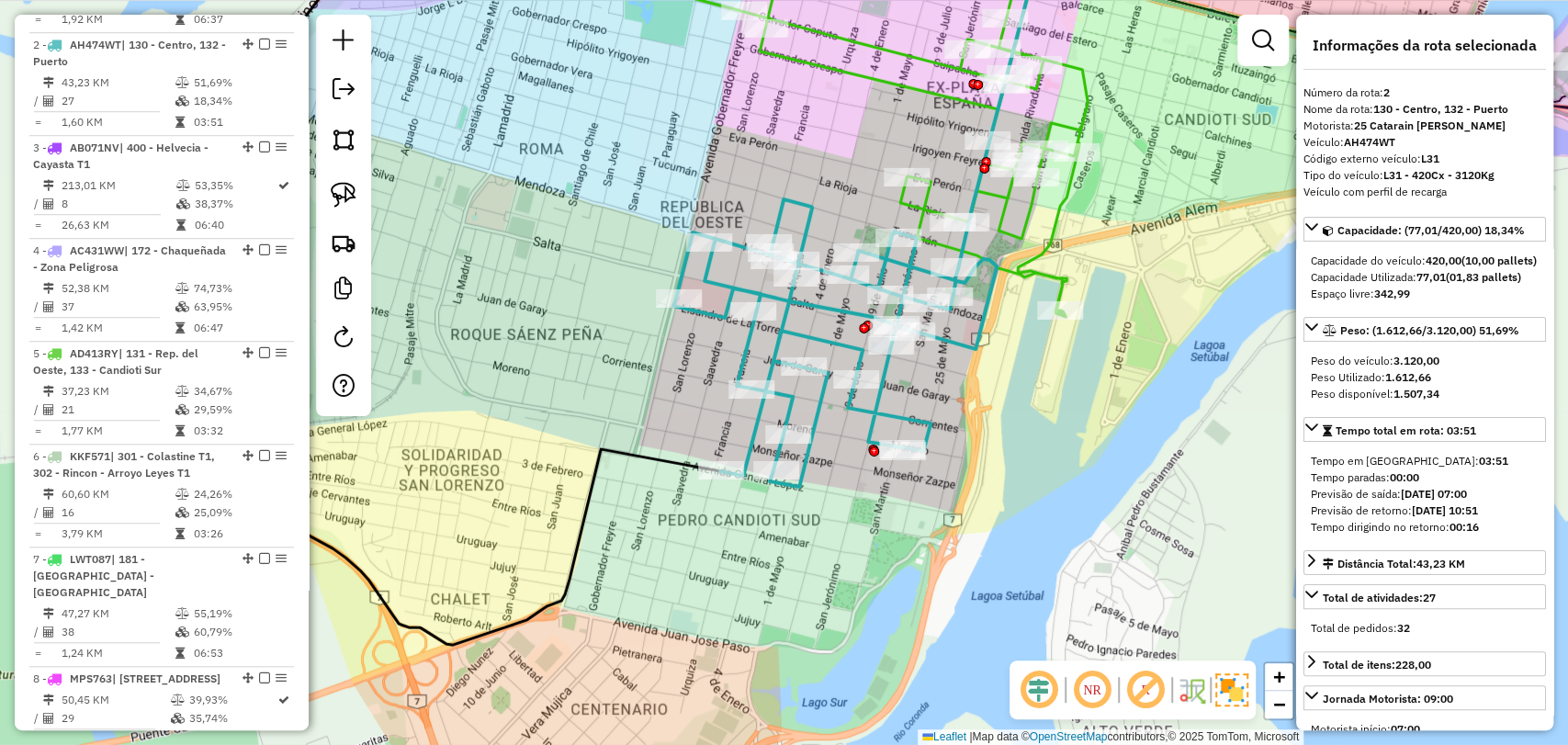
click at [1029, 227] on icon at bounding box center [915, 121] width 344 height 392
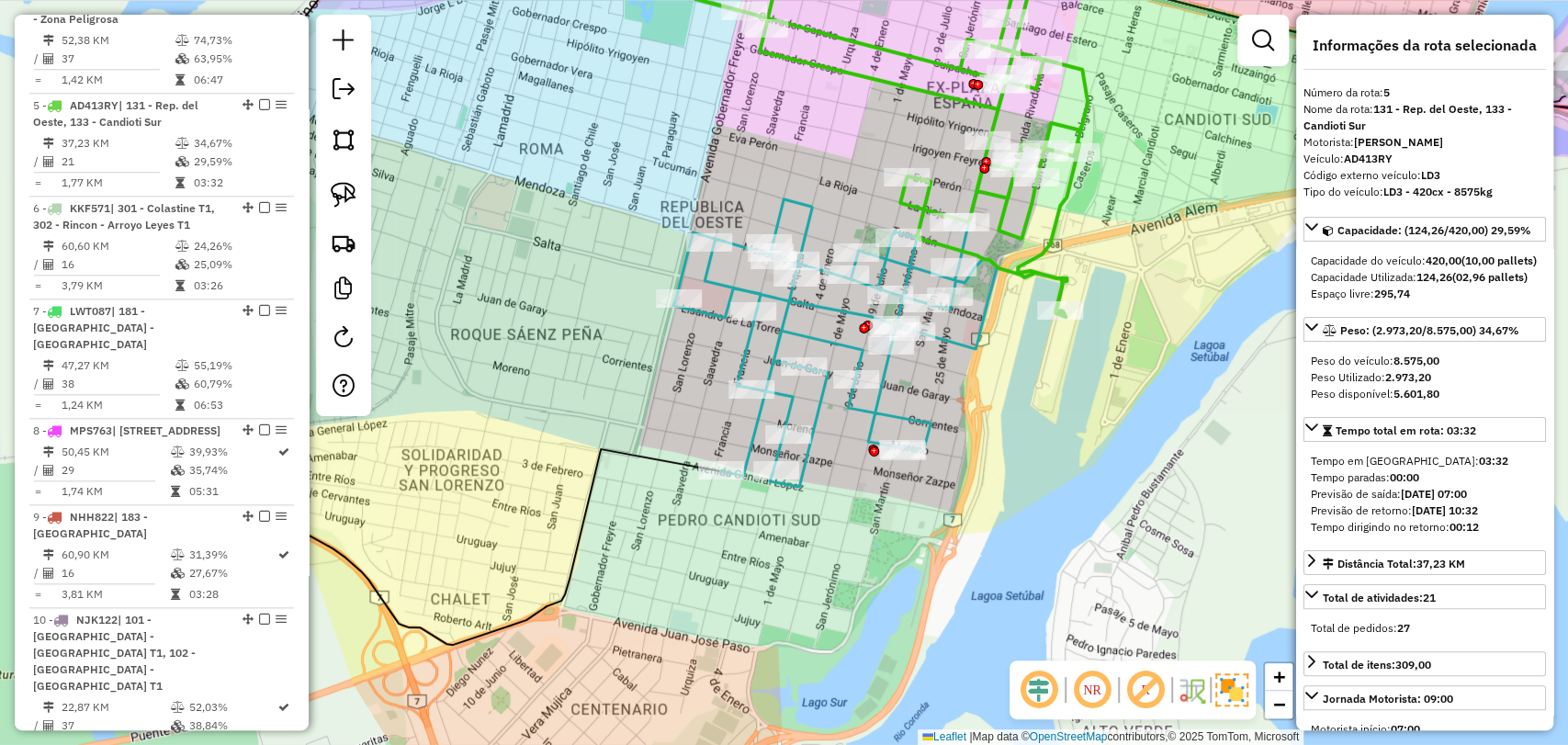
scroll to position [1134, 0]
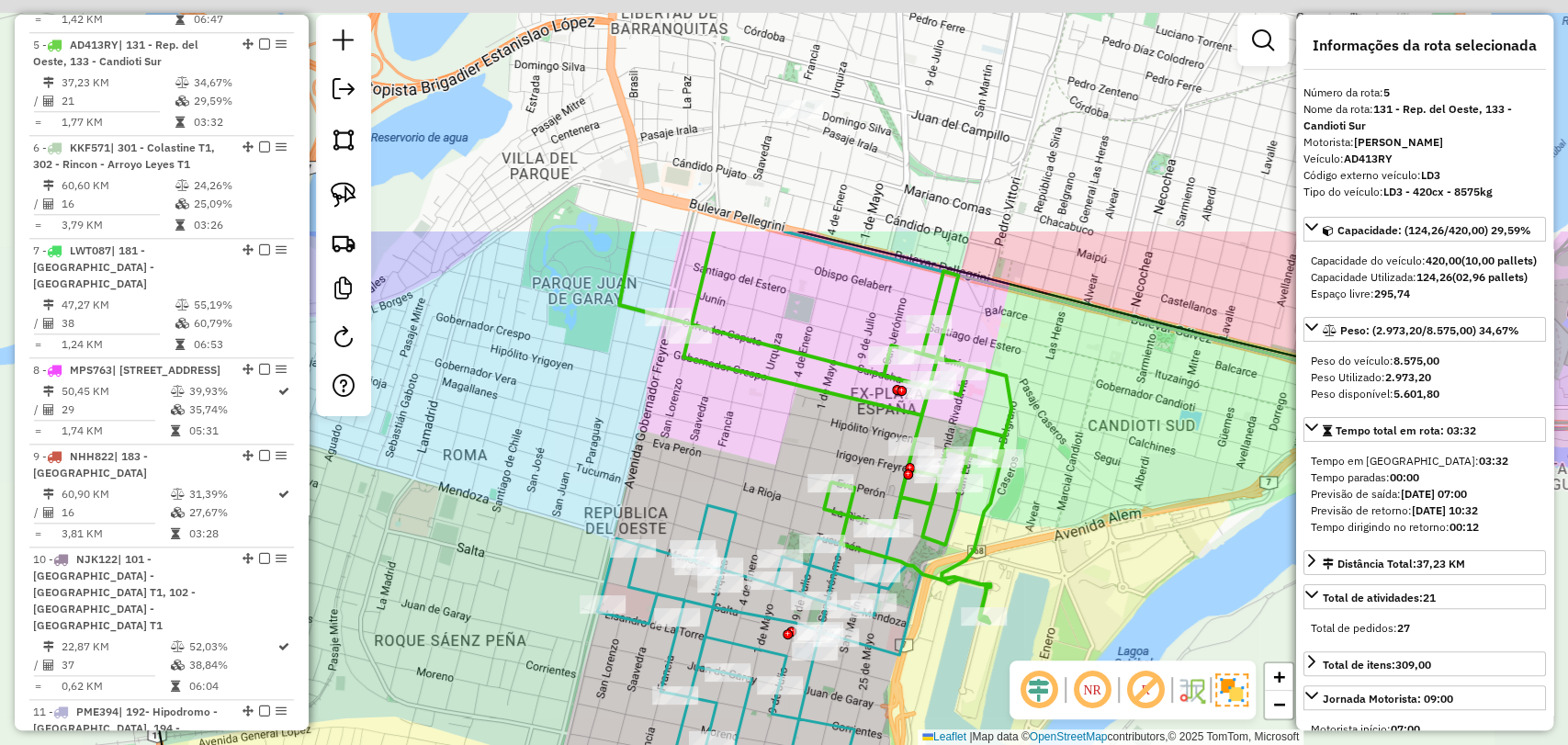
drag, startPoint x: 1048, startPoint y: 463, endPoint x: 951, endPoint y: 664, distance: 223.2
click at [953, 664] on div "Janela de atendimento Grade de atendimento Capacidade Transportadoras Veículos …" at bounding box center [784, 372] width 1568 height 745
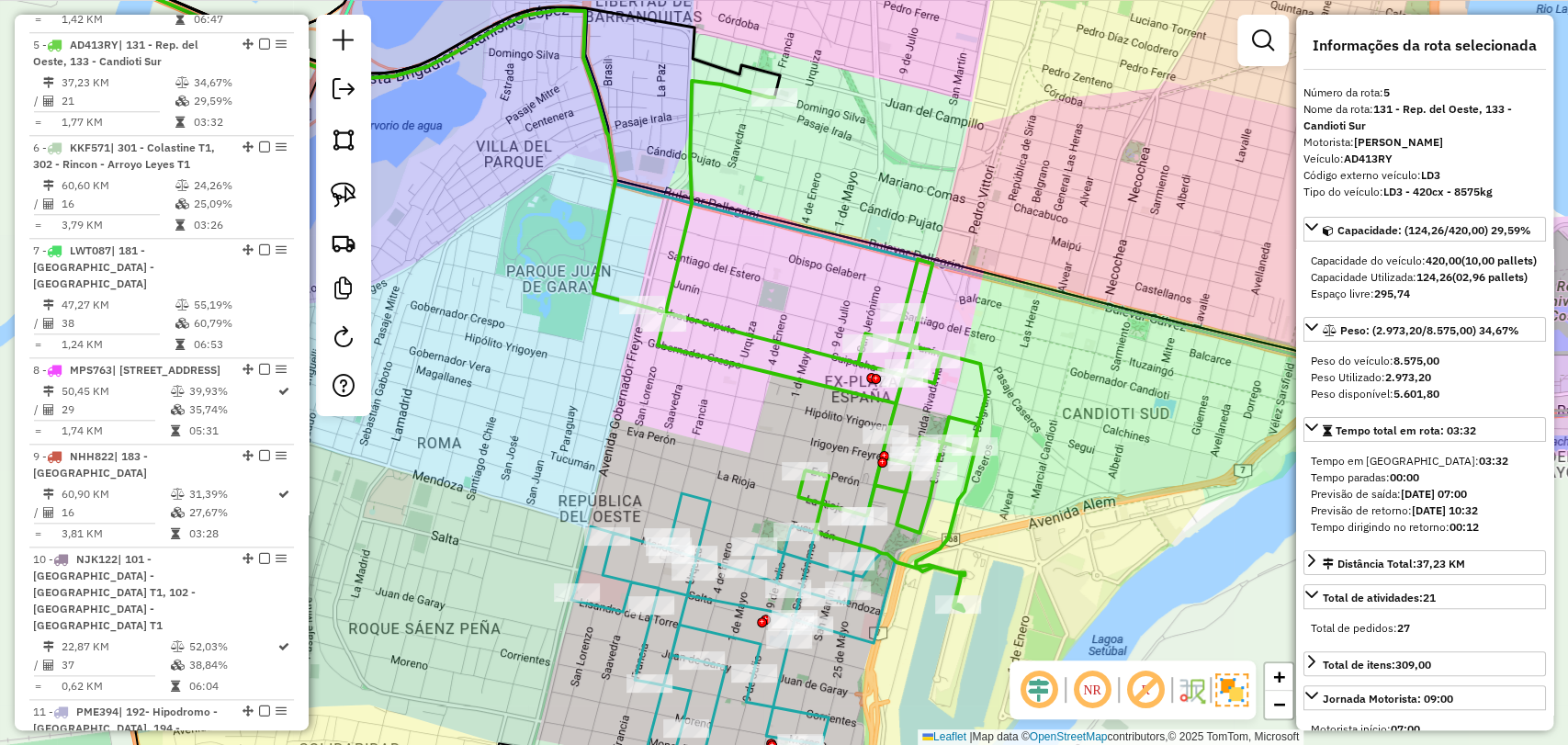
click at [710, 510] on icon at bounding box center [733, 637] width 323 height 287
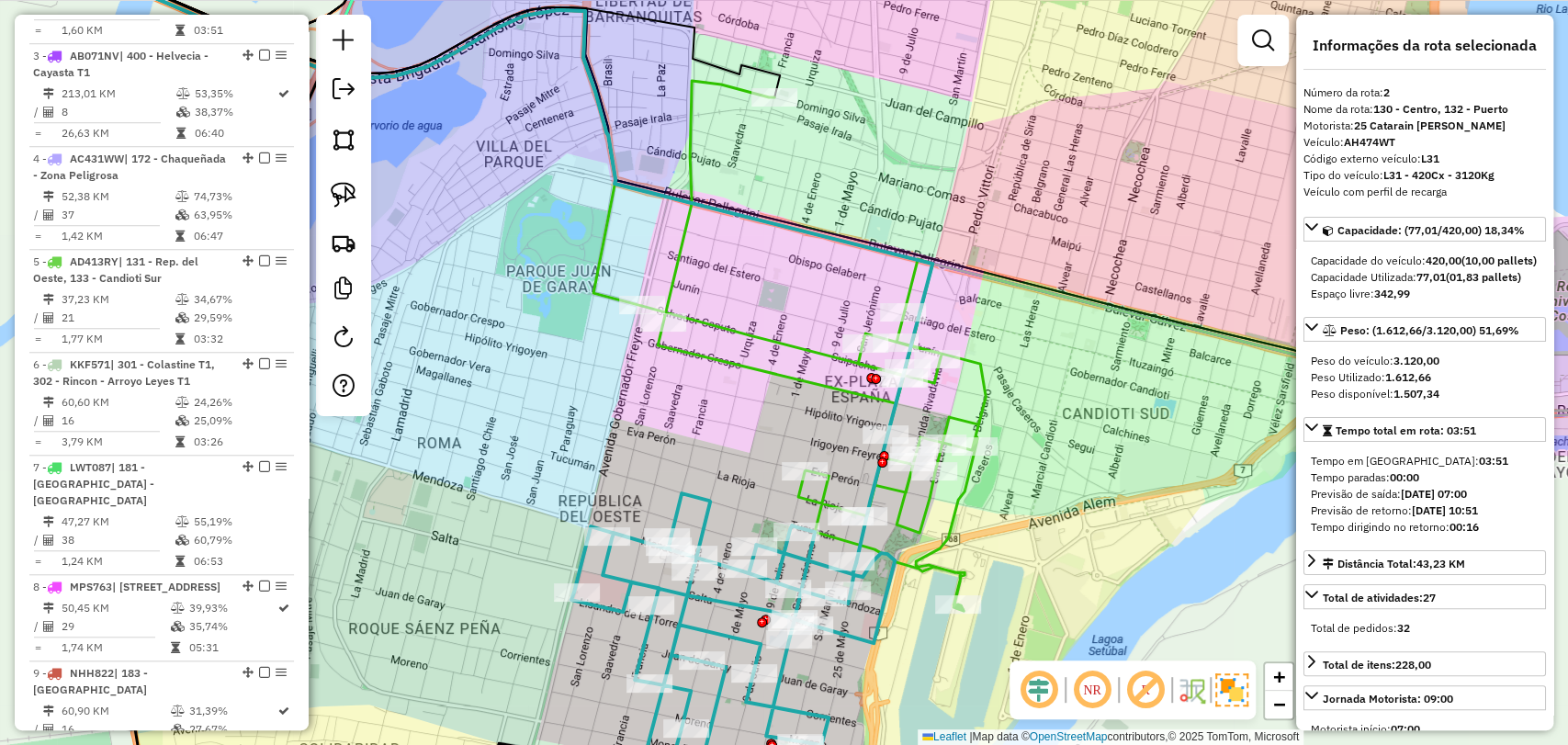
scroll to position [825, 0]
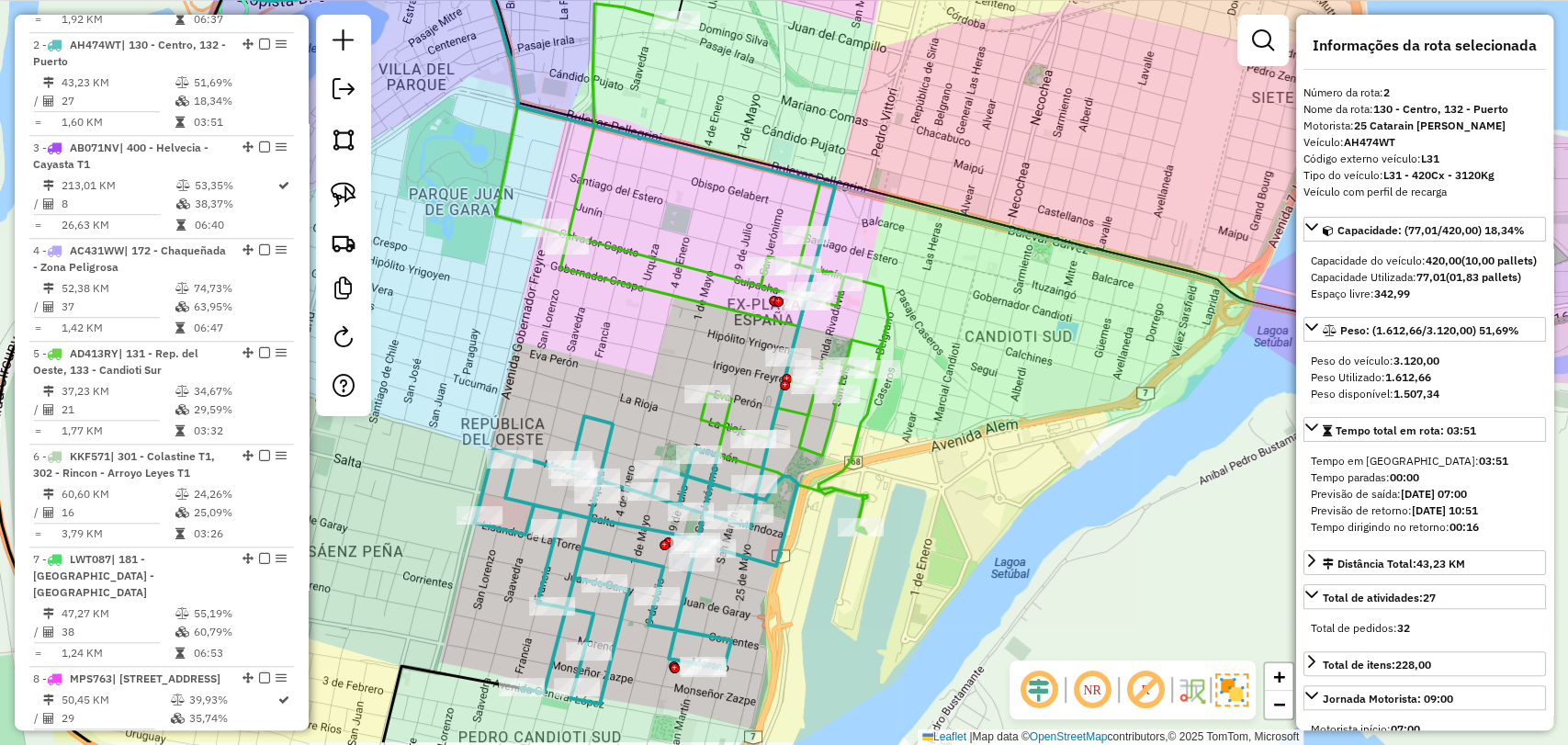
drag, startPoint x: 722, startPoint y: 457, endPoint x: 624, endPoint y: 380, distance: 124.6
click at [624, 380] on div "Janela de atendimento Grade de atendimento Capacidade Transportadoras Veículos …" at bounding box center [784, 372] width 1568 height 745
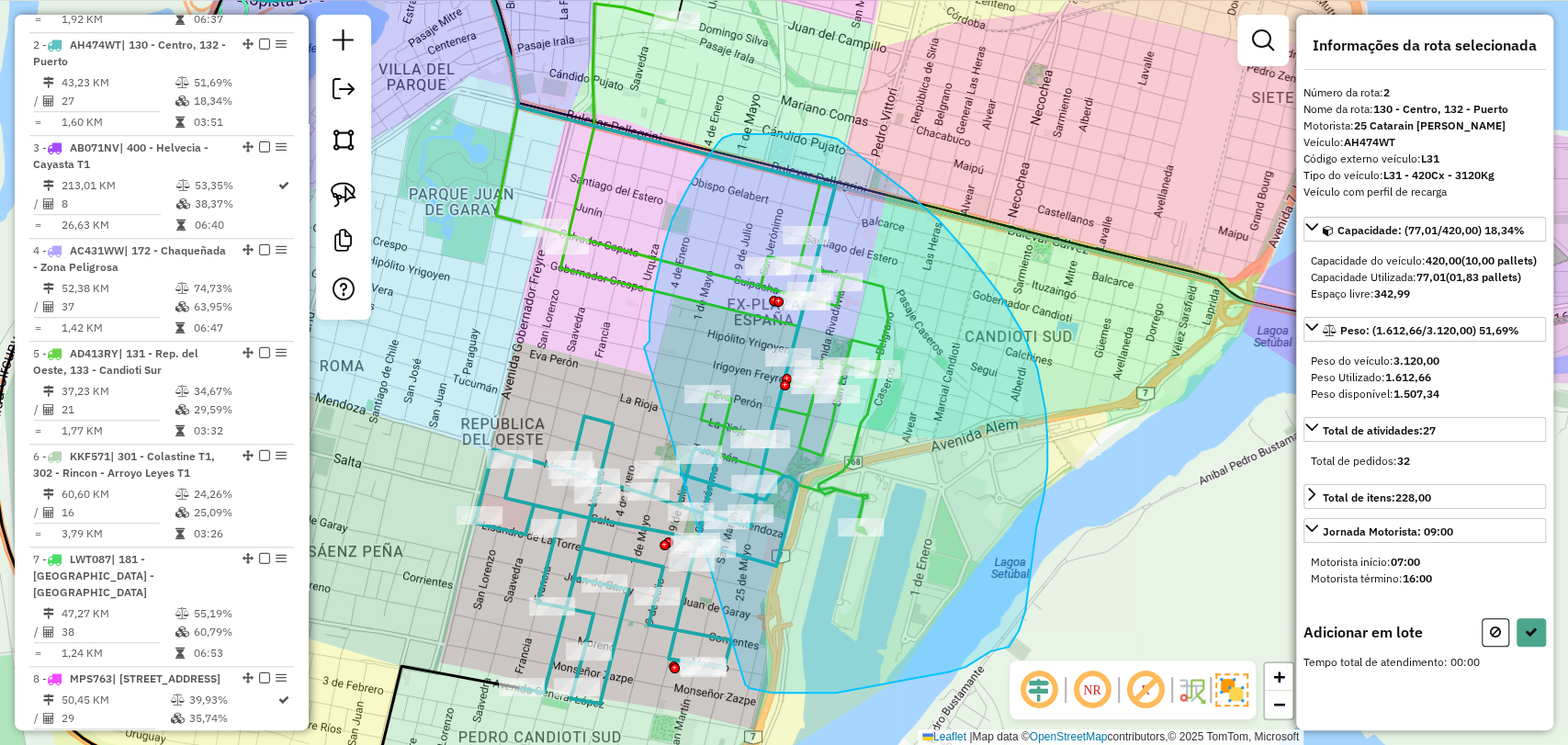
drag, startPoint x: 655, startPoint y: 285, endPoint x: 736, endPoint y: 677, distance: 400.3
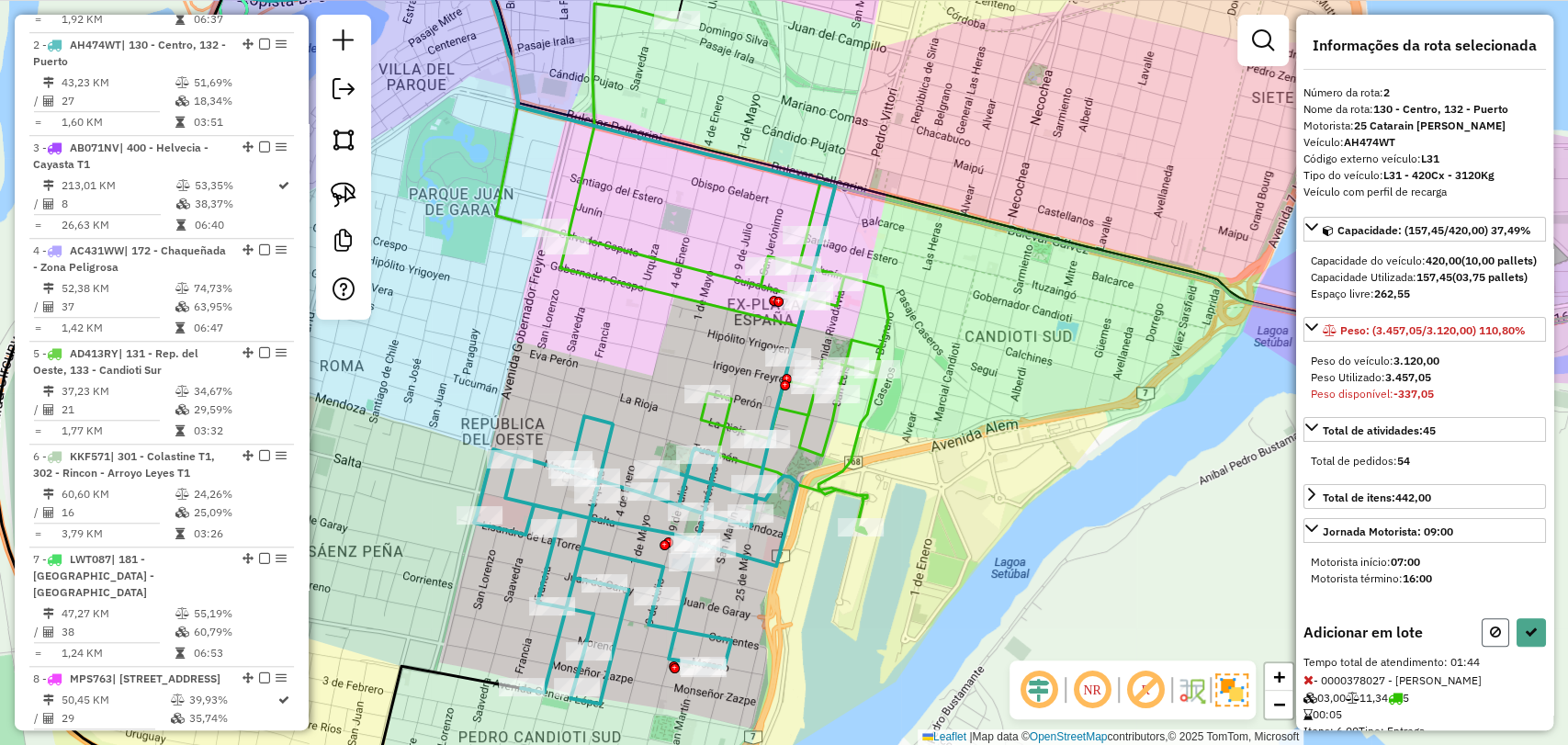
click at [1491, 639] on icon at bounding box center [1495, 632] width 11 height 13
select select "**********"
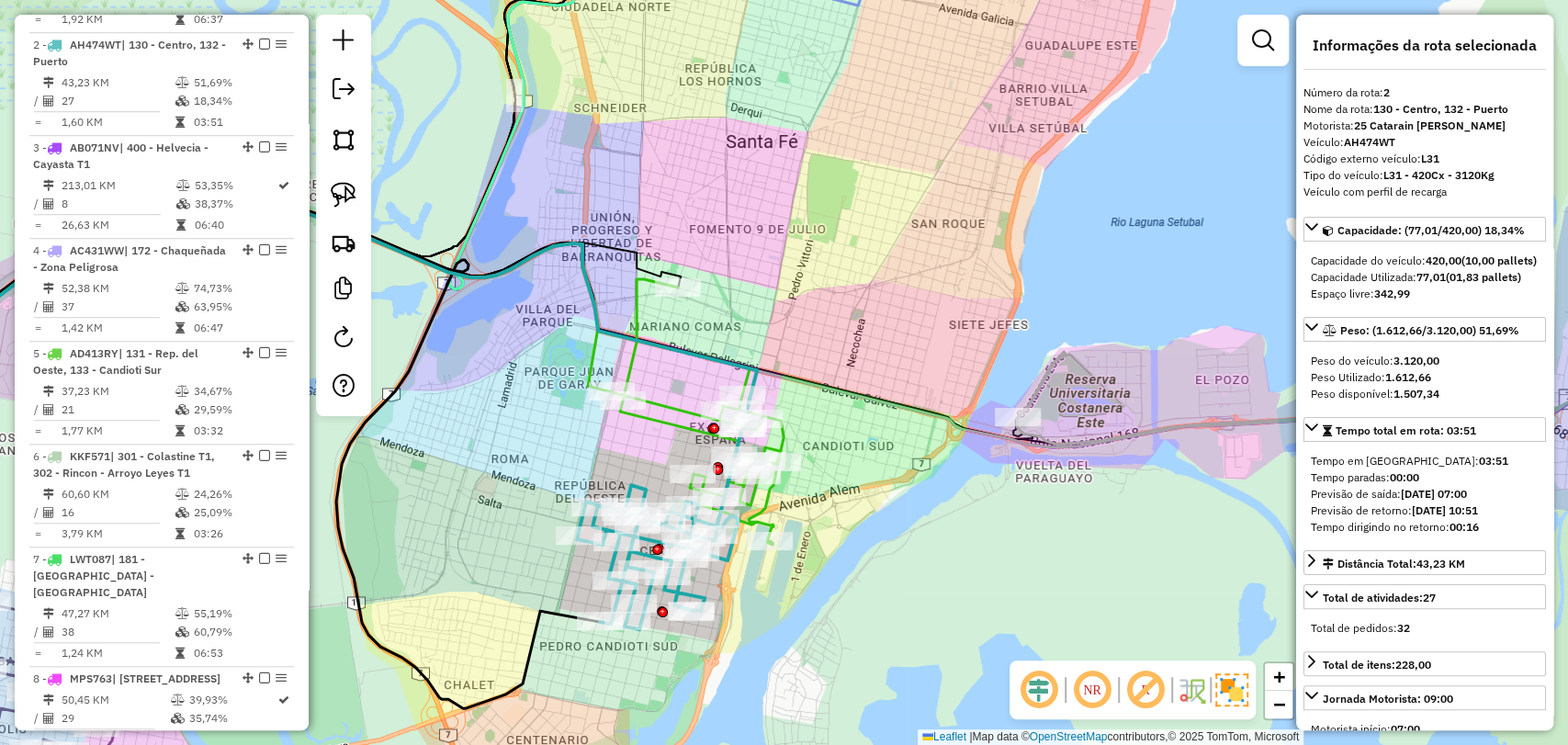
click at [1048, 440] on icon at bounding box center [1370, 339] width 707 height 210
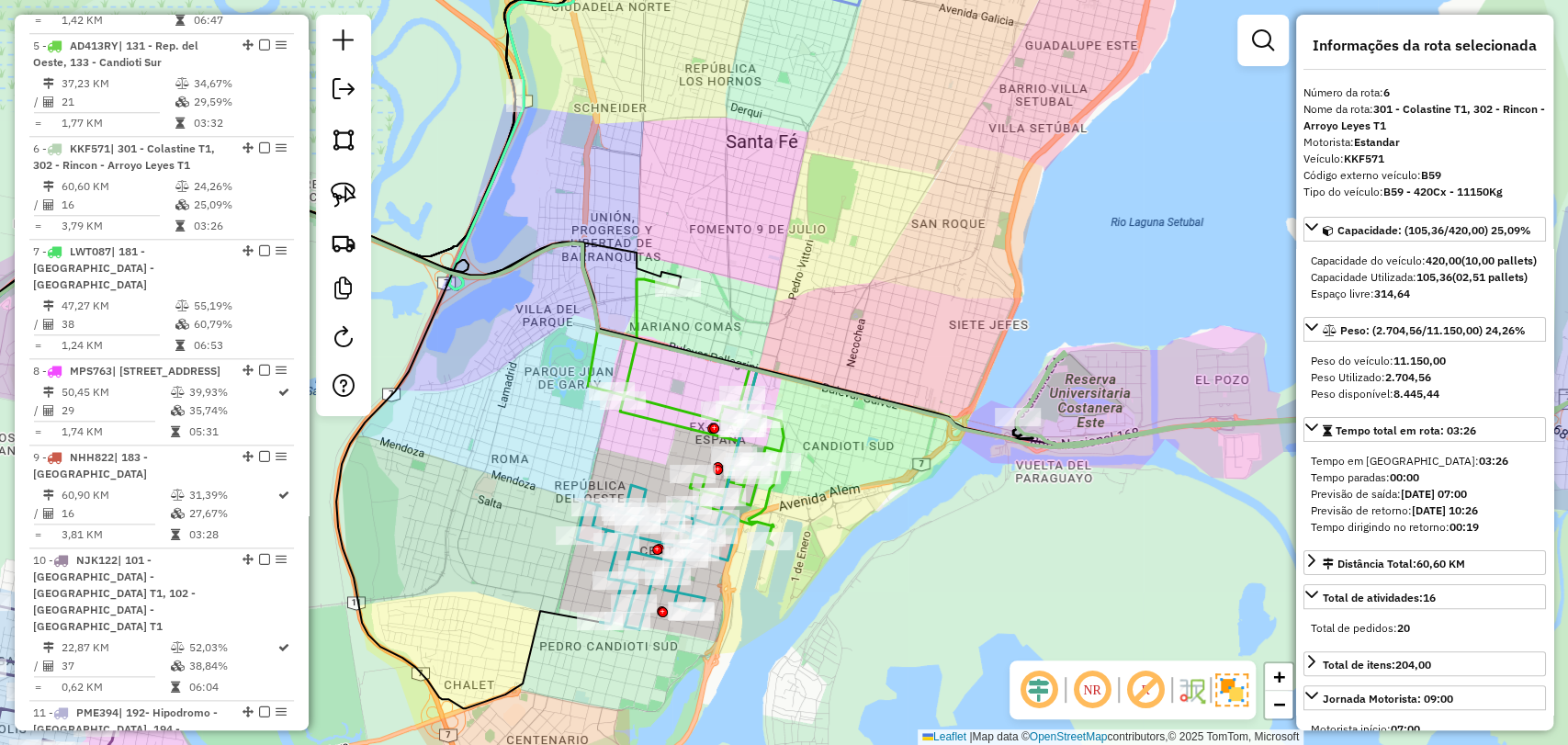
scroll to position [1237, 0]
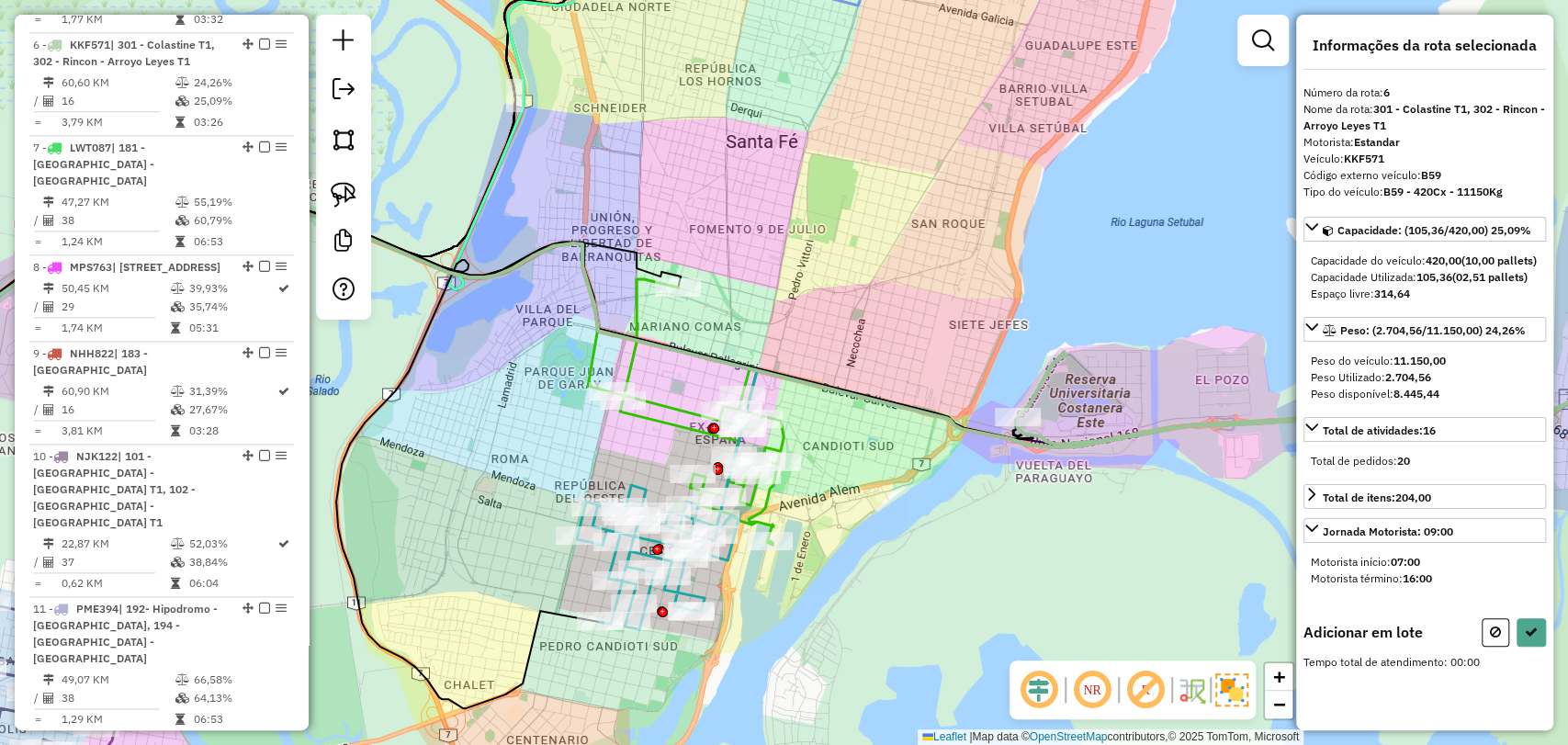
click at [1483, 646] on button at bounding box center [1495, 633] width 27 height 28
select select "**********"
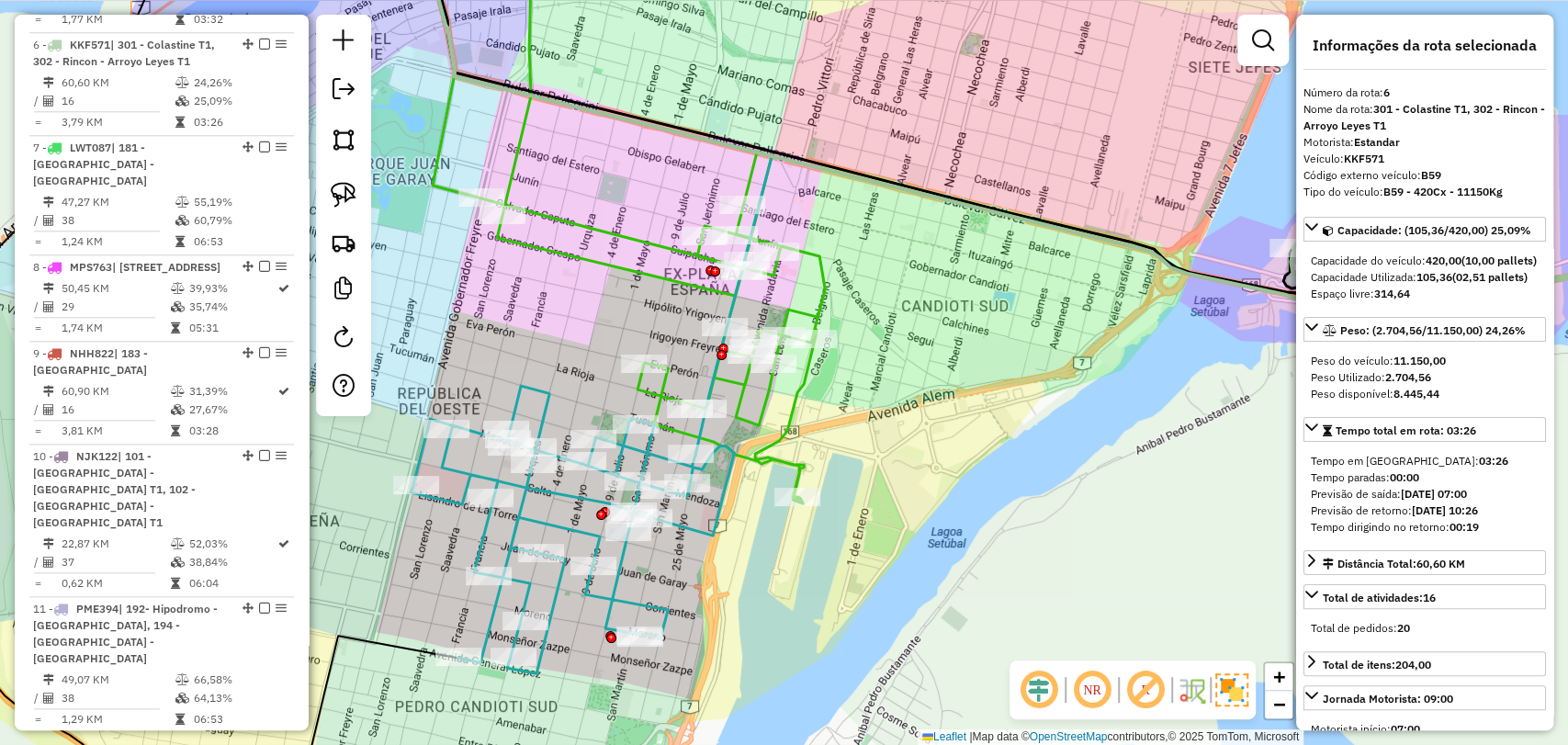
click at [710, 526] on icon at bounding box center [572, 529] width 323 height 287
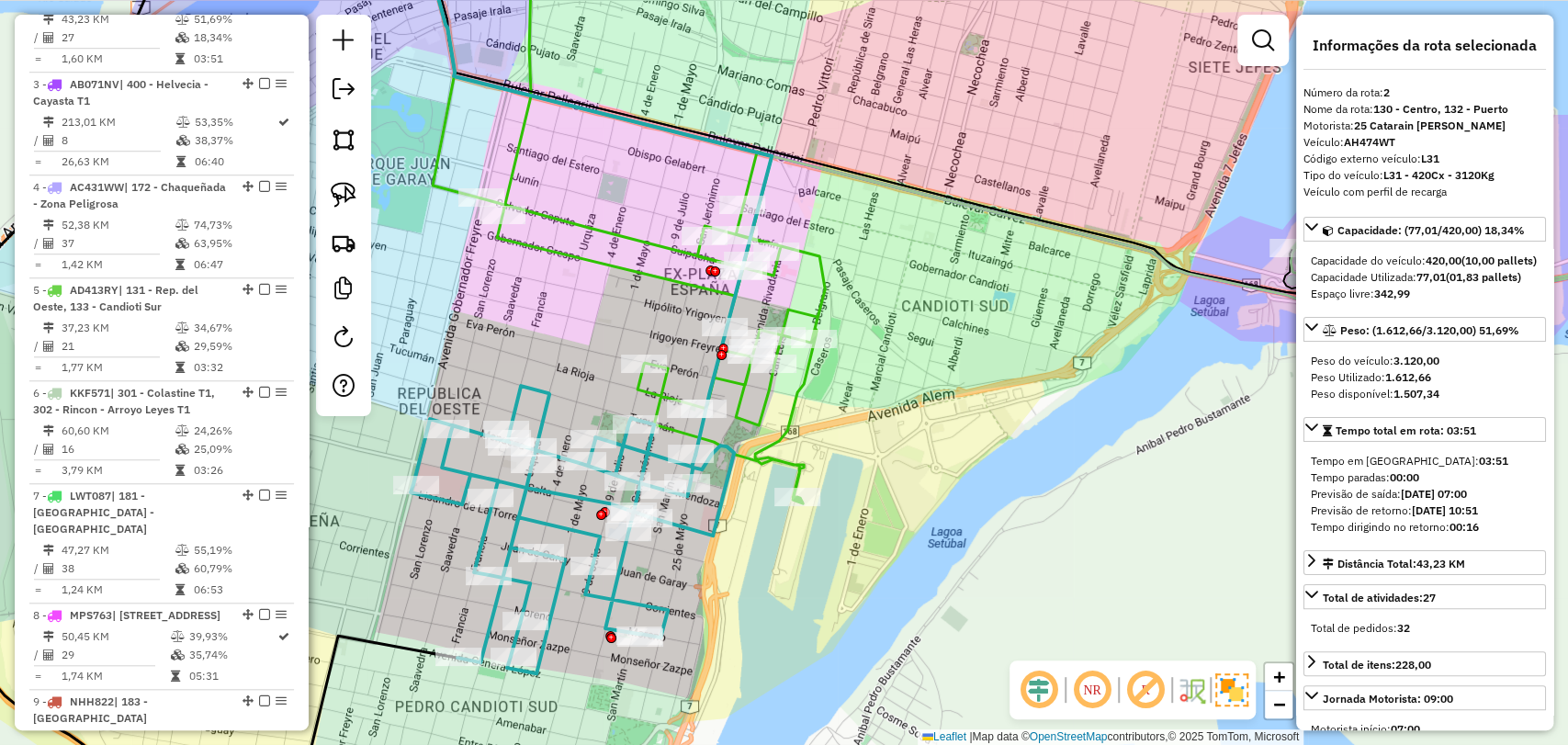
scroll to position [825, 0]
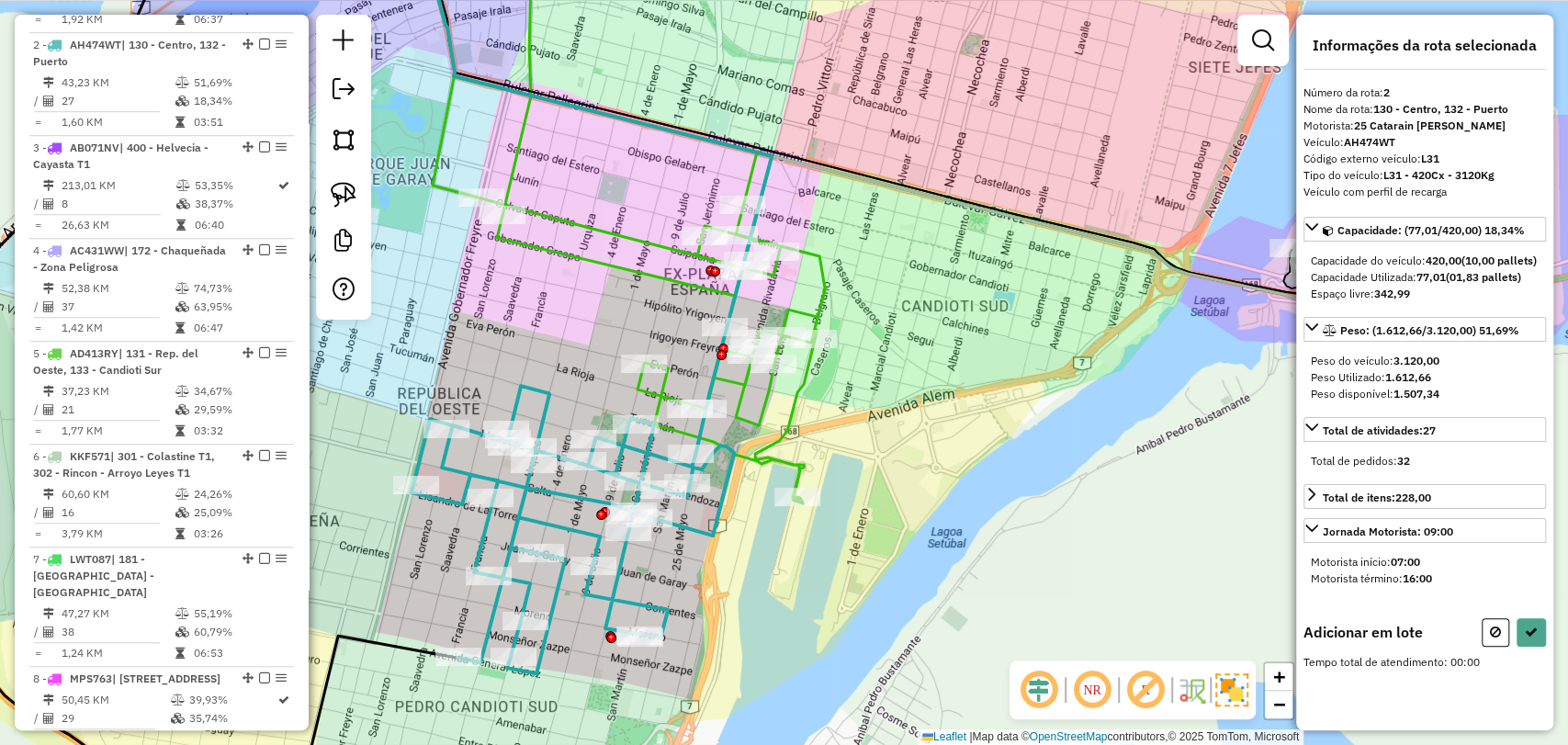
drag, startPoint x: 725, startPoint y: 556, endPoint x: 887, endPoint y: 332, distance: 276.4
click at [879, 310] on div "Janela de atendimento Grade de atendimento Capacidade Transportadoras Veículos …" at bounding box center [784, 372] width 1568 height 745
click at [1492, 647] on button at bounding box center [1495, 633] width 27 height 28
select select "**********"
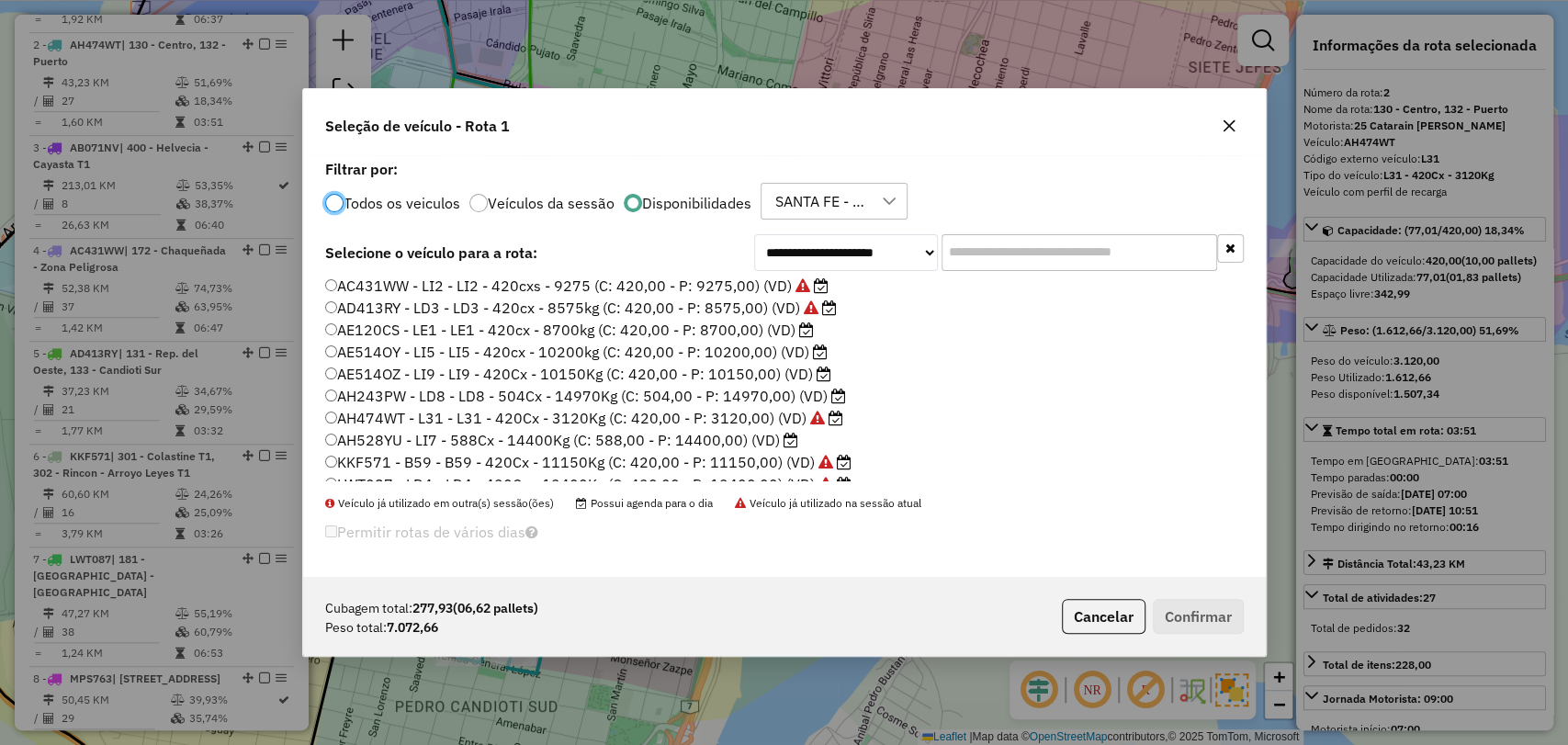
scroll to position [102, 0]
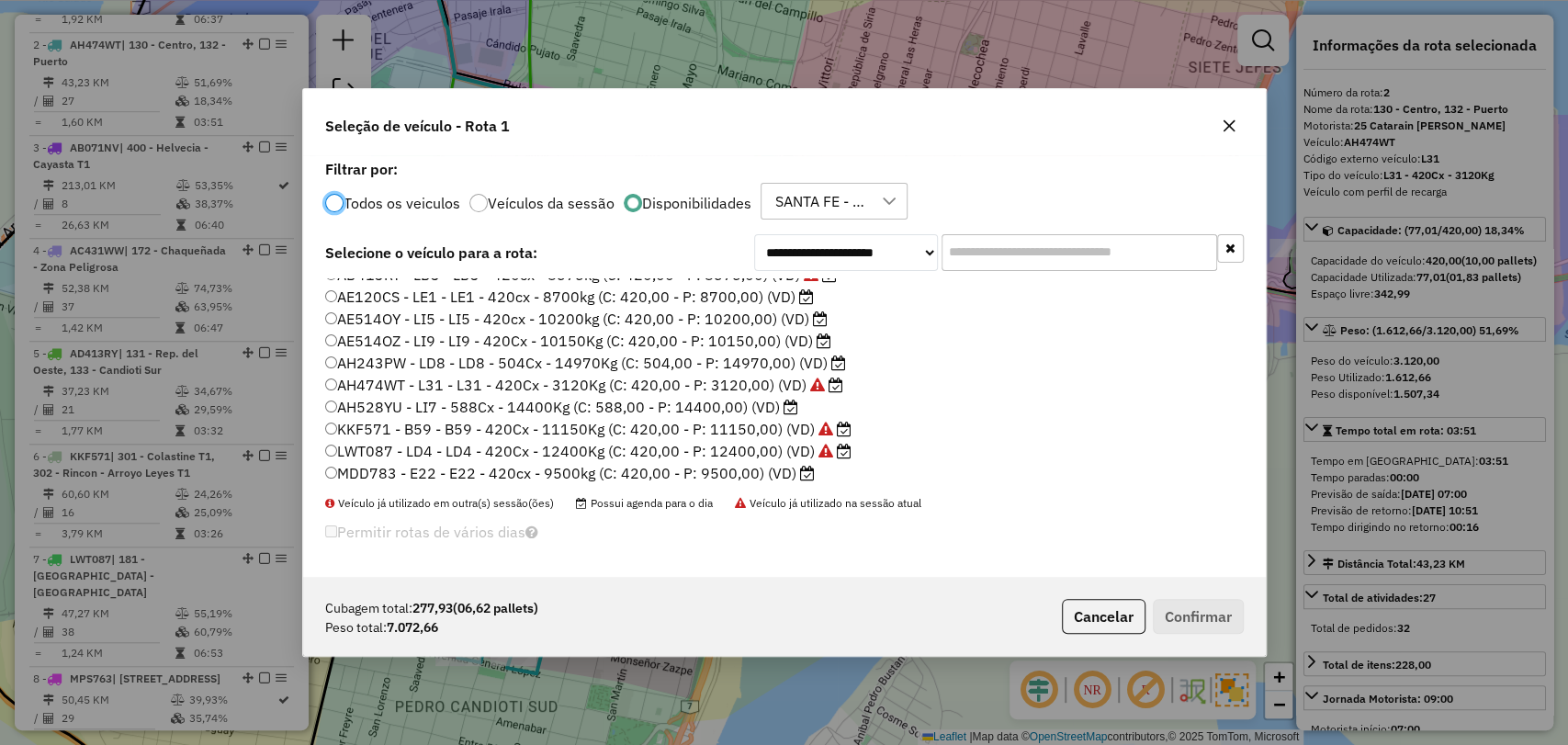
click at [1232, 122] on icon "button" at bounding box center [1228, 126] width 12 height 12
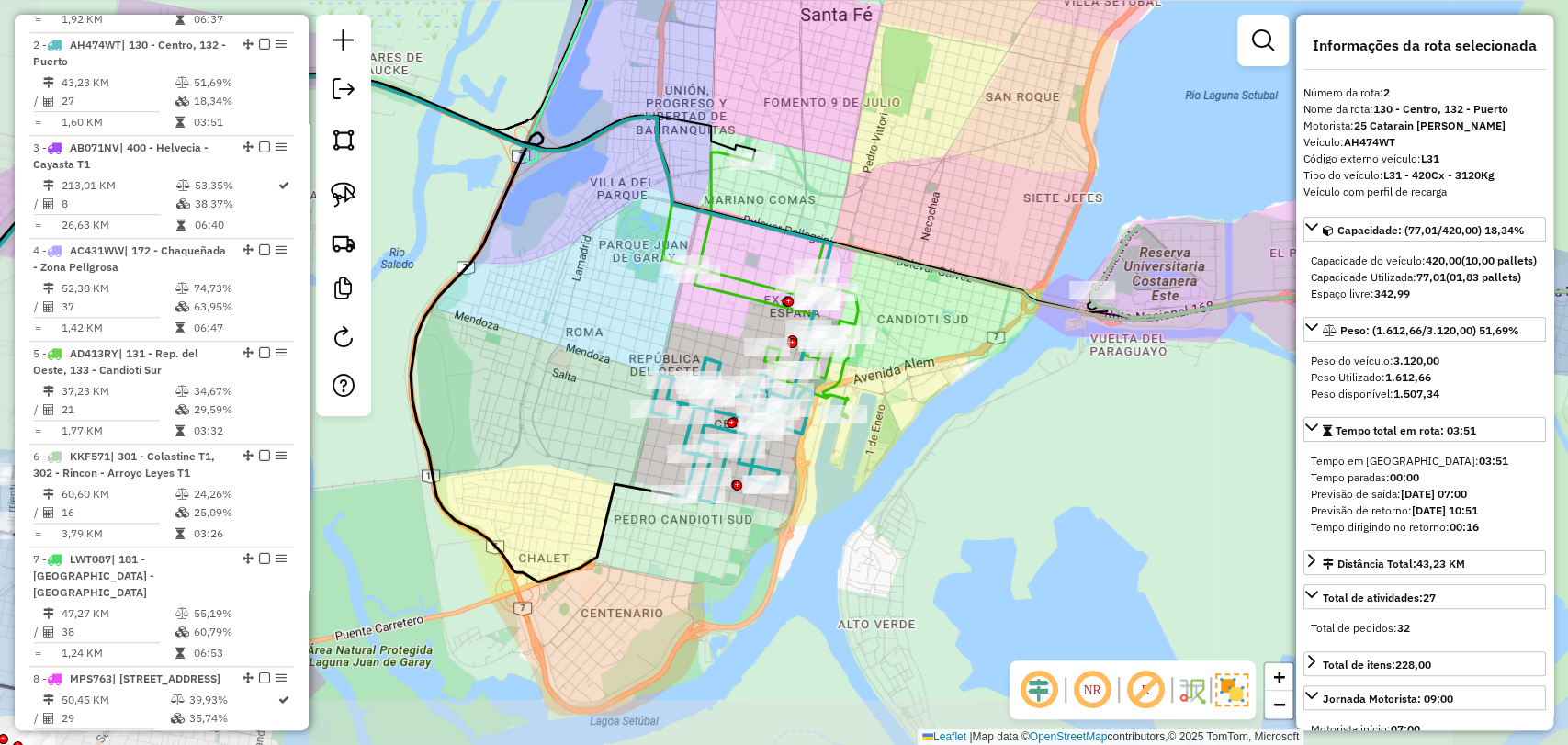
drag, startPoint x: 761, startPoint y: 612, endPoint x: 817, endPoint y: 508, distance: 118.1
click at [817, 508] on div "Janela de atendimento Grade de atendimento Capacidade Transportadoras Veículos …" at bounding box center [784, 372] width 1568 height 745
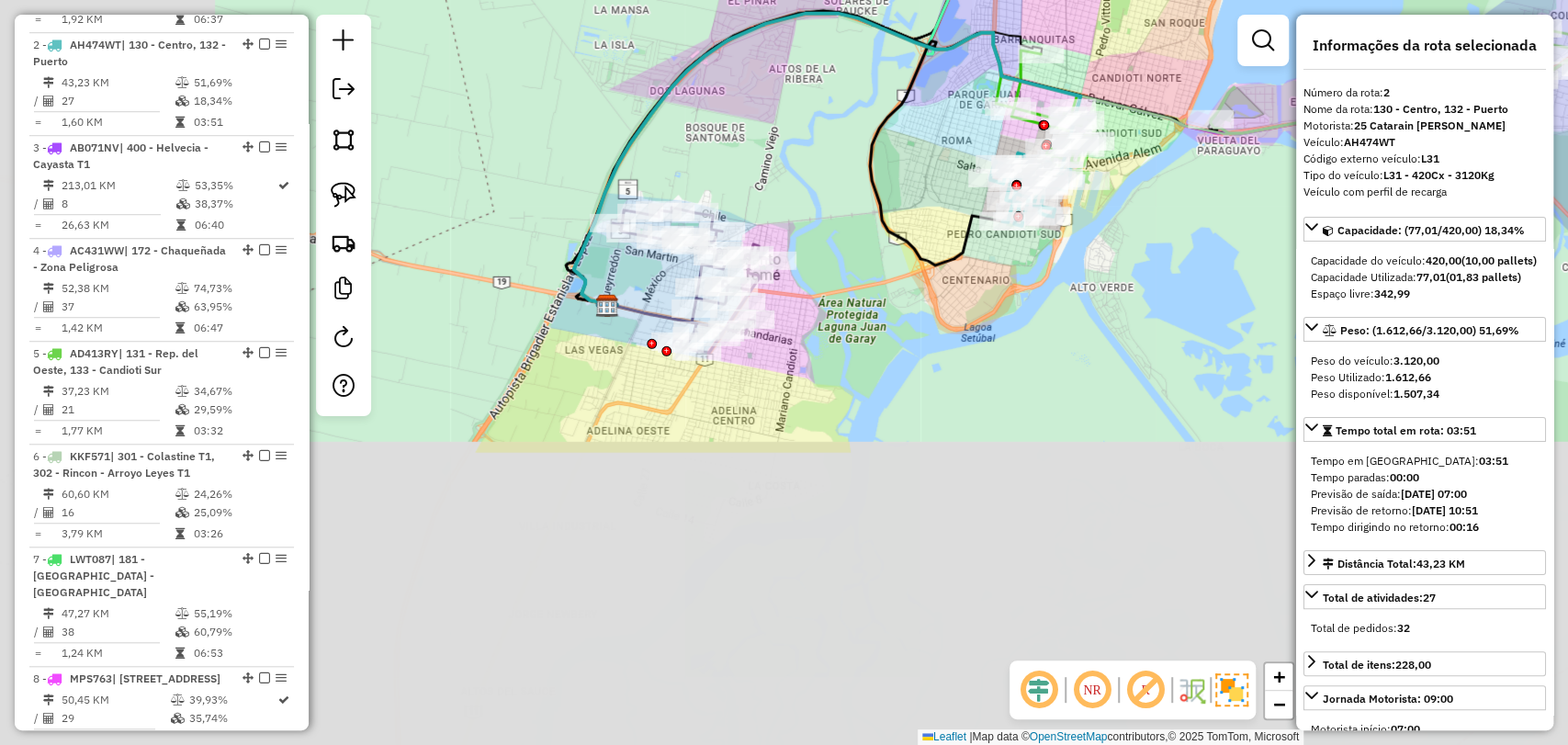
drag, startPoint x: 759, startPoint y: 673, endPoint x: 1044, endPoint y: 307, distance: 463.9
click at [1044, 307] on div "Janela de atendimento Grade de atendimento Capacidade Transportadoras Veículos …" at bounding box center [784, 372] width 1568 height 745
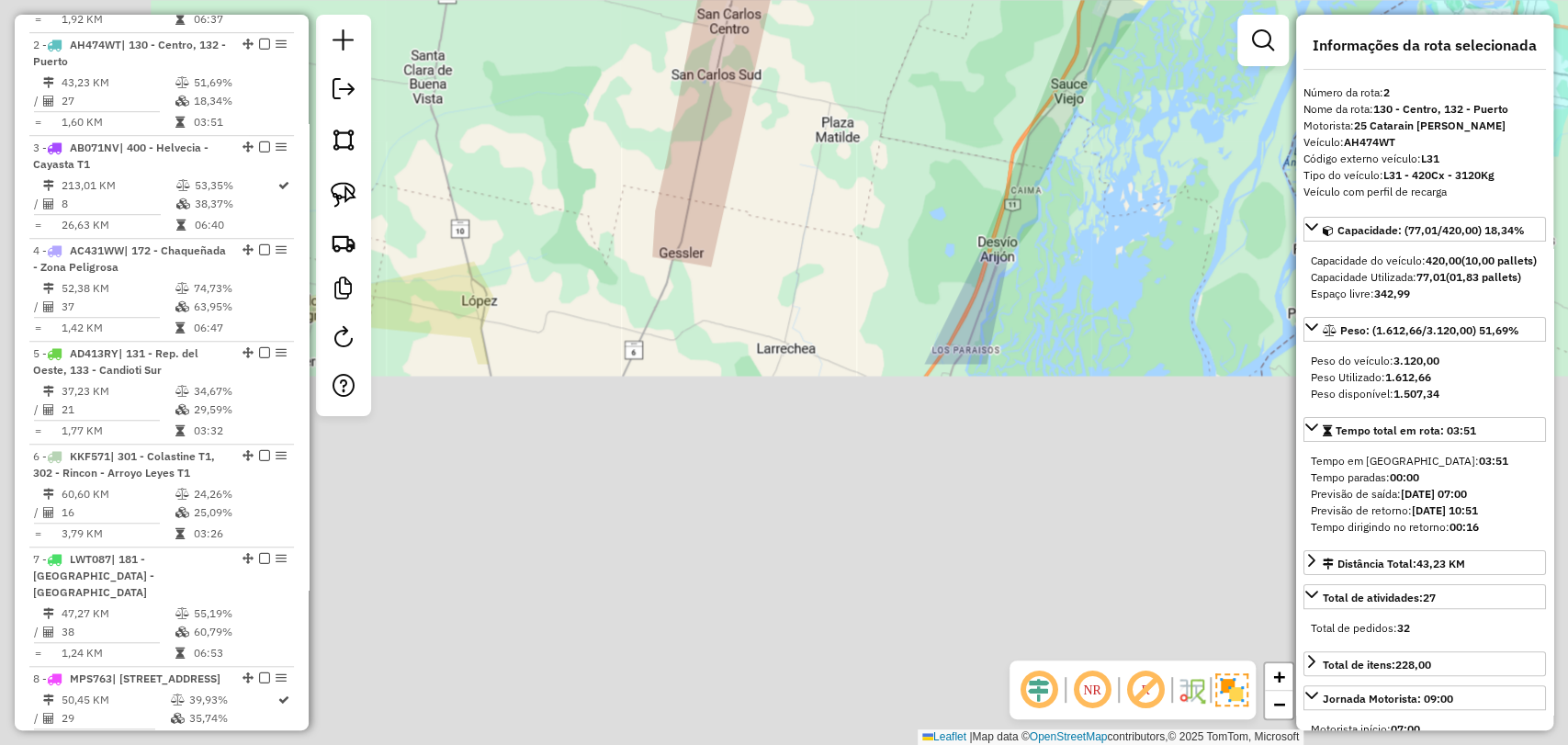
drag, startPoint x: 952, startPoint y: 496, endPoint x: 1222, endPoint y: 84, distance: 492.6
click at [1239, 15] on div "Janela de atendimento Grade de atendimento Capacidade Transportadoras Veículos …" at bounding box center [784, 372] width 1568 height 745
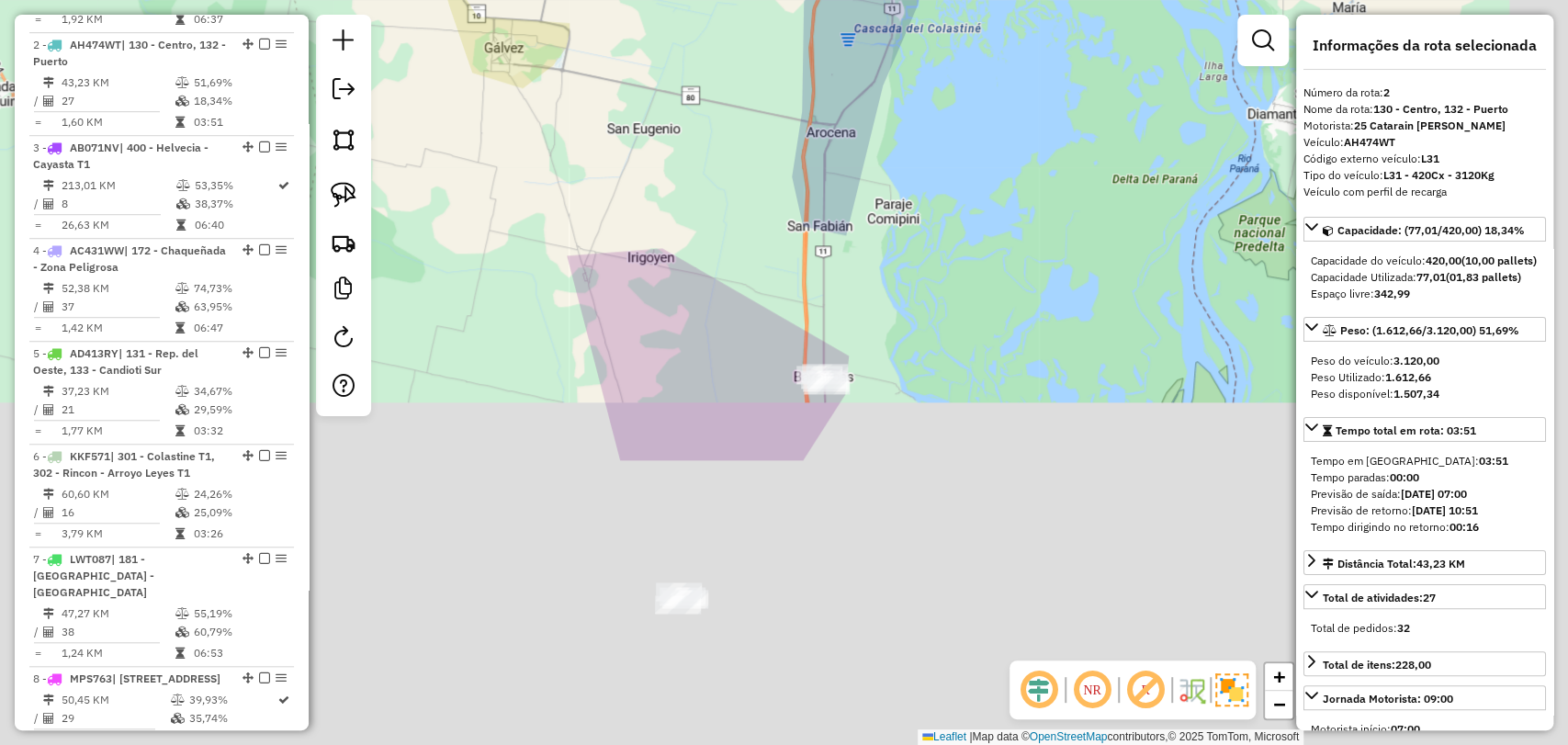
drag, startPoint x: 939, startPoint y: 469, endPoint x: 811, endPoint y: 86, distance: 403.8
click at [811, 86] on div "Janela de atendimento Grade de atendimento Capacidade Transportadoras Veículos …" at bounding box center [784, 372] width 1568 height 745
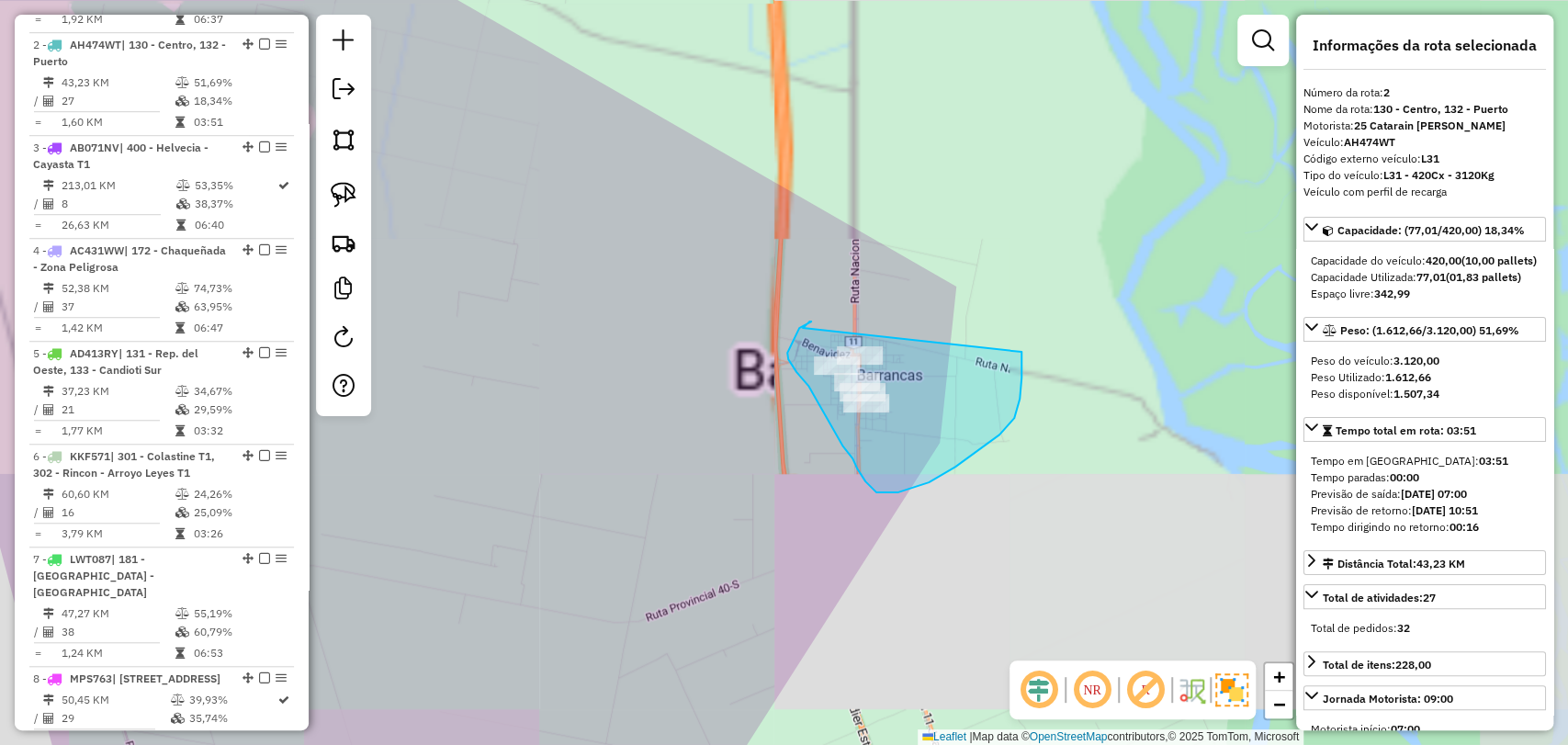
drag, startPoint x: 807, startPoint y: 325, endPoint x: 1007, endPoint y: 267, distance: 208.2
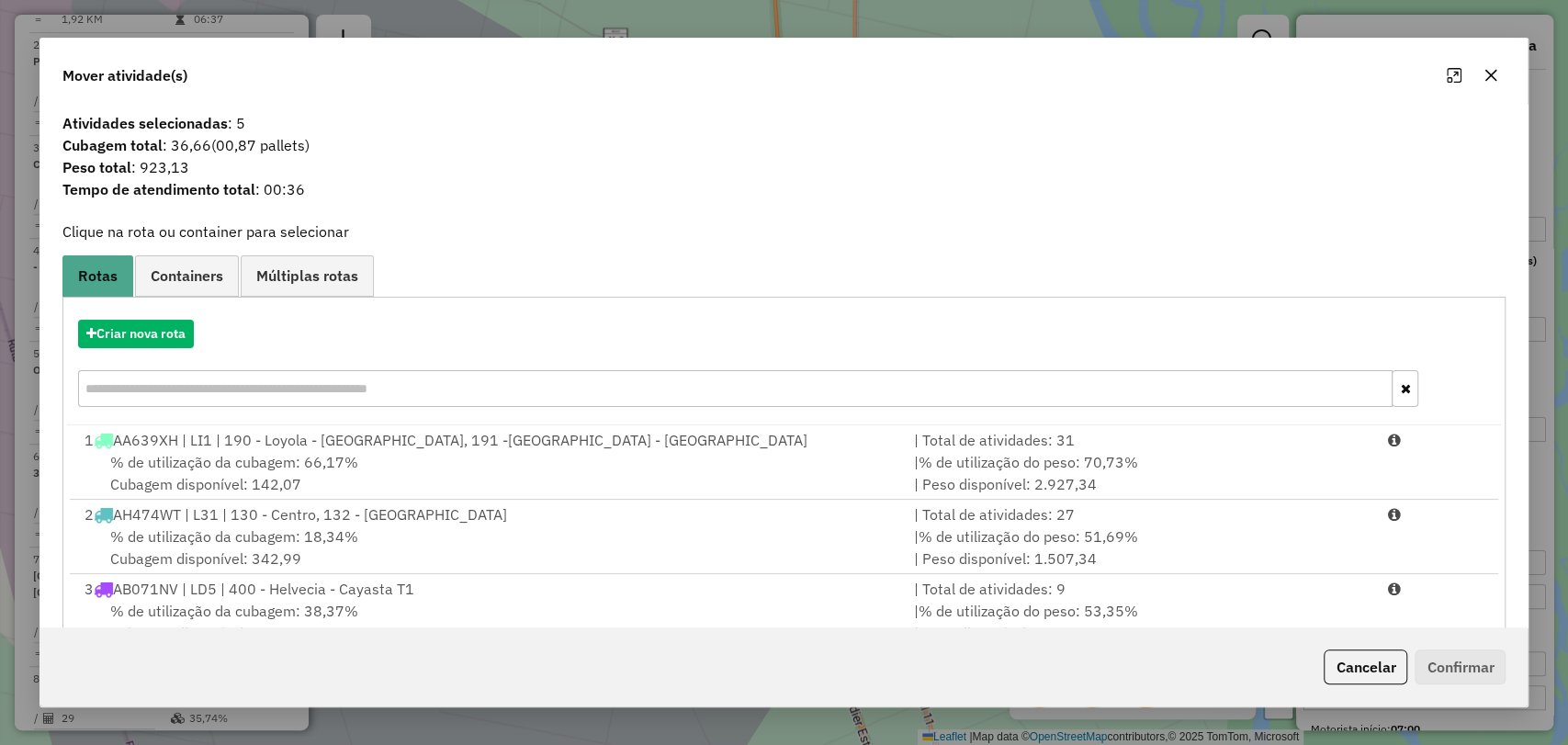
drag, startPoint x: 308, startPoint y: 143, endPoint x: 220, endPoint y: 143, distance: 88.0
click at [220, 143] on span "(00,87 pallets)" at bounding box center [260, 145] width 98 height 19
copy span "00,87 pallets"
click at [1487, 71] on icon "button" at bounding box center [1491, 75] width 15 height 15
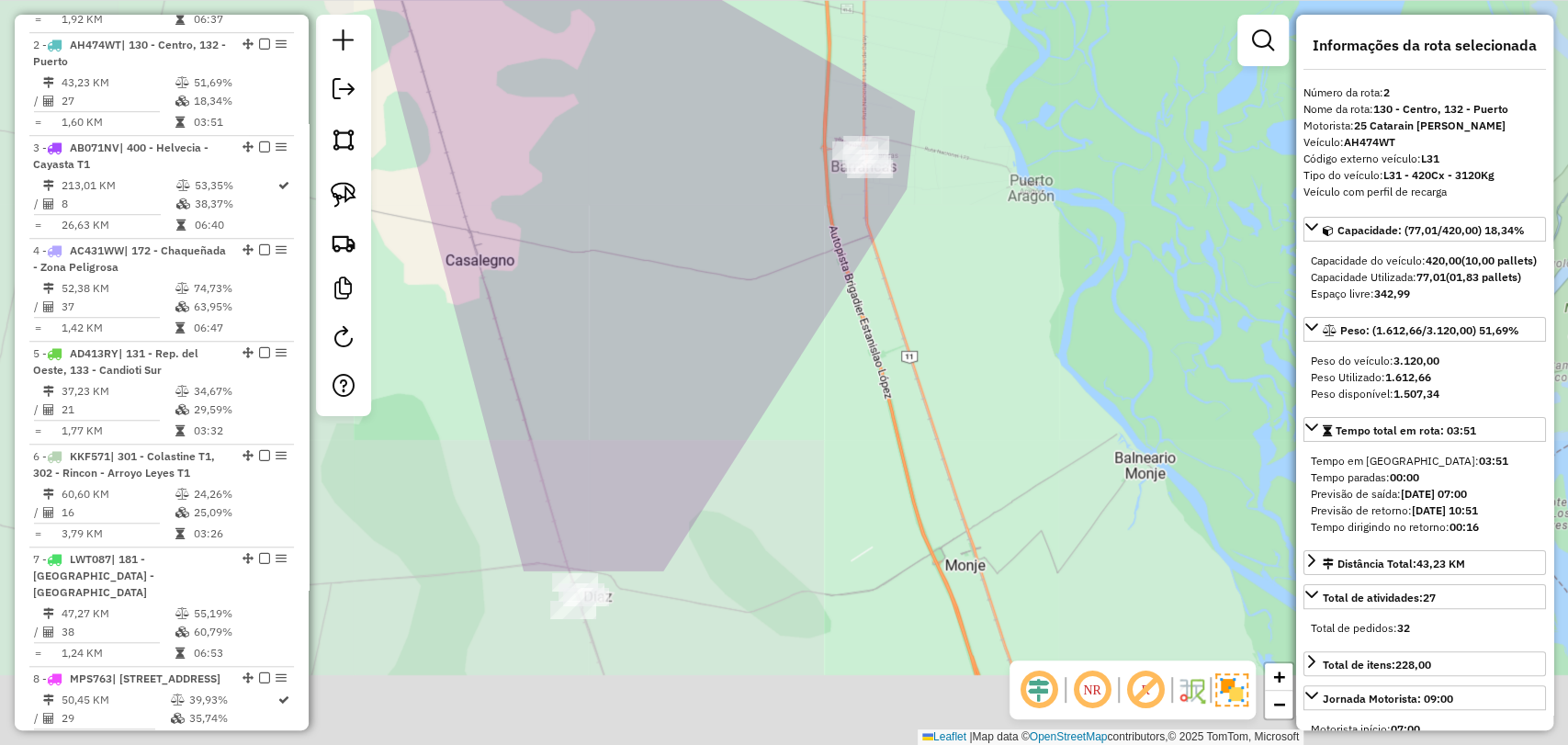
drag, startPoint x: 860, startPoint y: 643, endPoint x: 881, endPoint y: 385, distance: 258.9
click at [881, 389] on div "Janela de atendimento Grade de atendimento Capacidade Transportadoras Veículos …" at bounding box center [784, 372] width 1568 height 745
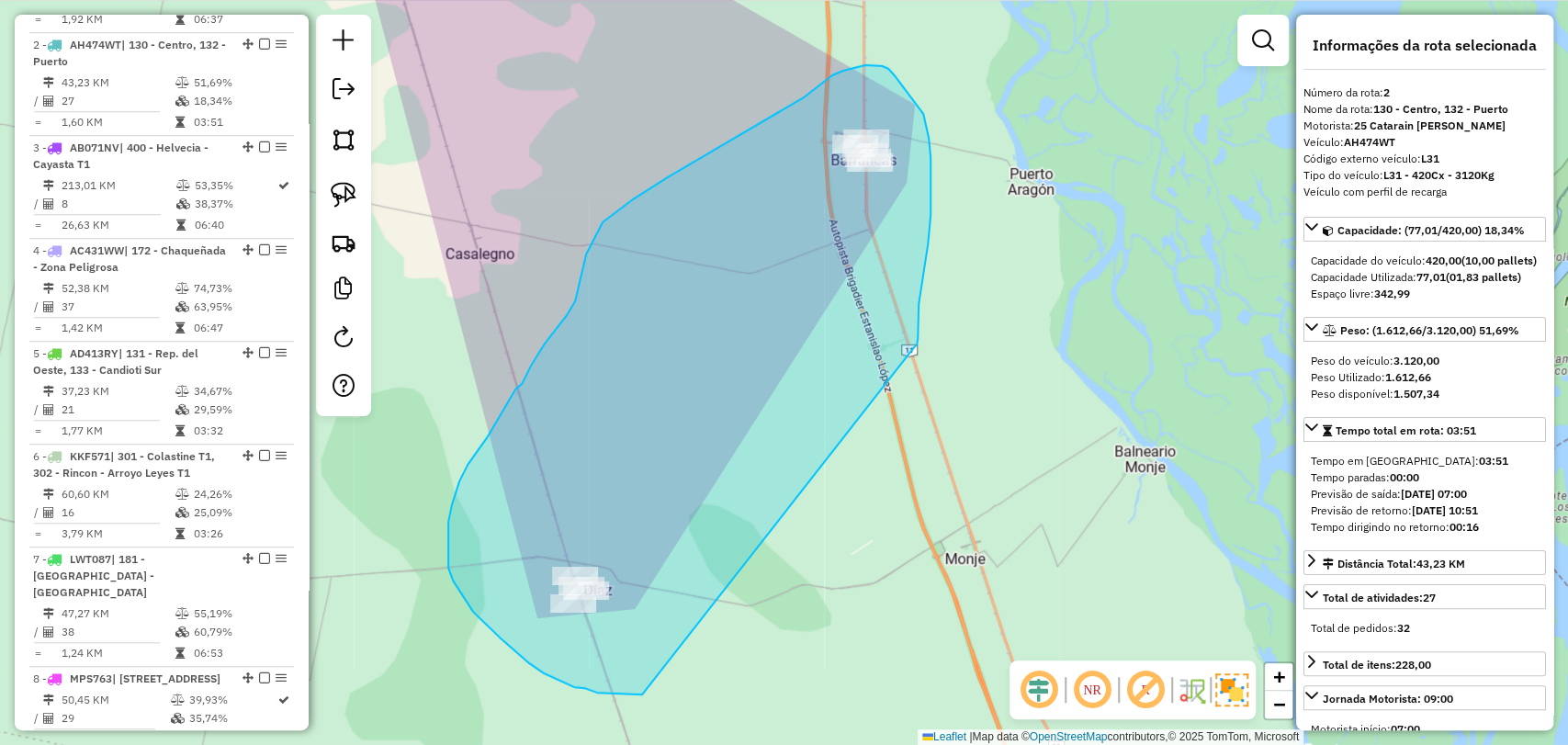
drag, startPoint x: 915, startPoint y: 347, endPoint x: 645, endPoint y: 694, distance: 439.7
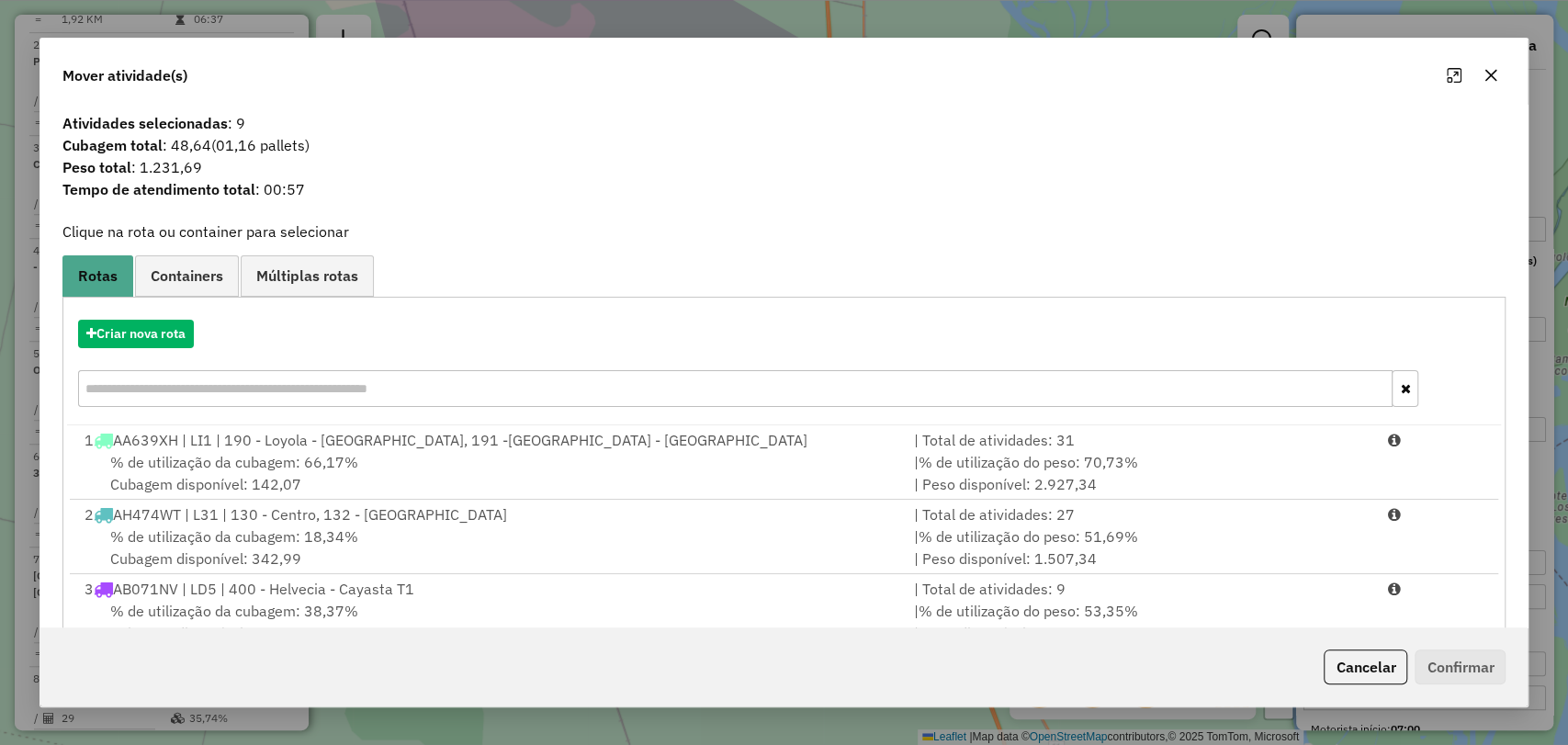
drag, startPoint x: 307, startPoint y: 145, endPoint x: 220, endPoint y: 151, distance: 87.2
click at [220, 151] on span "(01,16 pallets)" at bounding box center [260, 145] width 98 height 19
copy span "01,16 pallets"
click at [1490, 73] on icon "button" at bounding box center [1491, 75] width 15 height 15
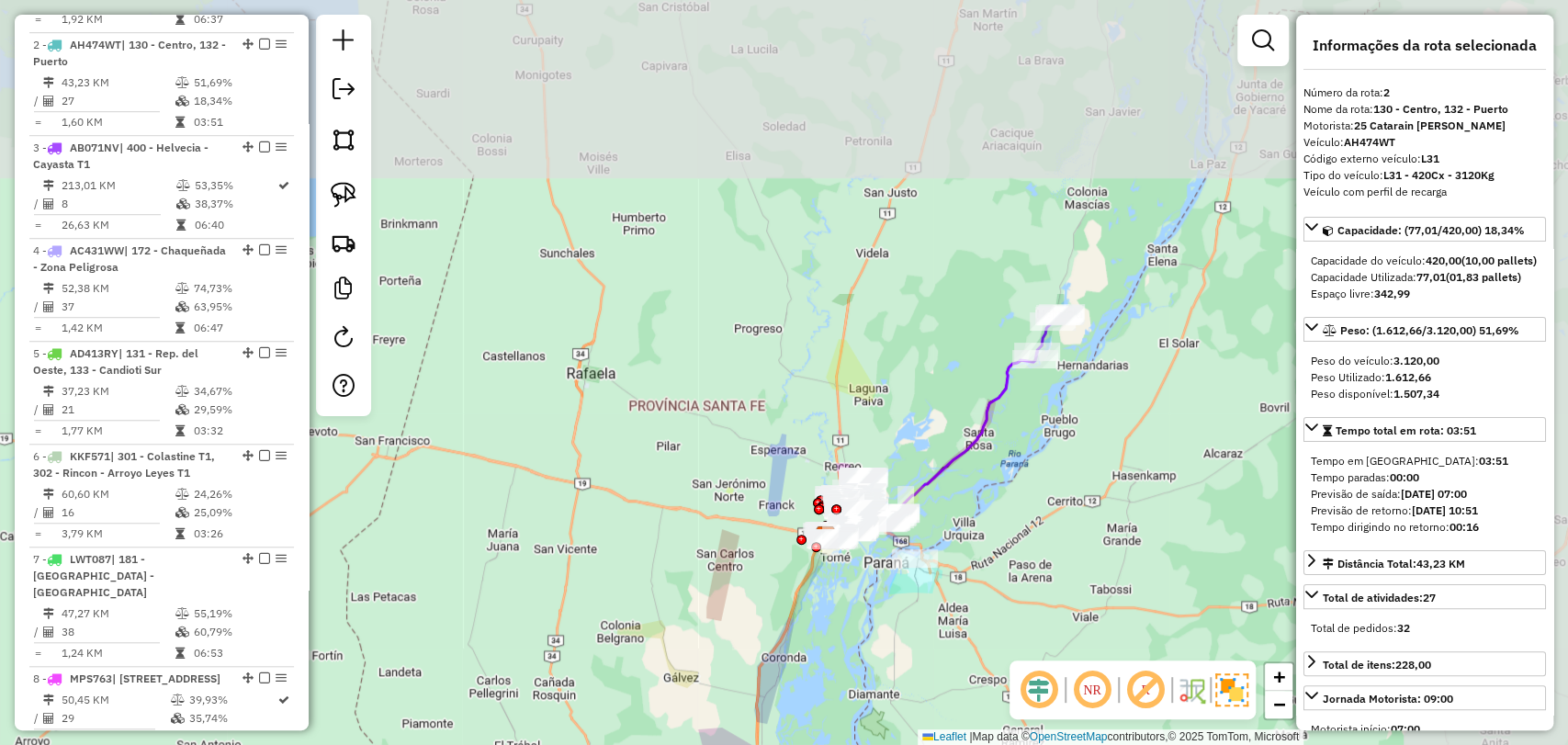
drag, startPoint x: 1015, startPoint y: 311, endPoint x: 742, endPoint y: 688, distance: 465.5
click at [748, 688] on div "Janela de atendimento Grade de atendimento Capacidade Transportadoras Veículos …" at bounding box center [784, 372] width 1568 height 745
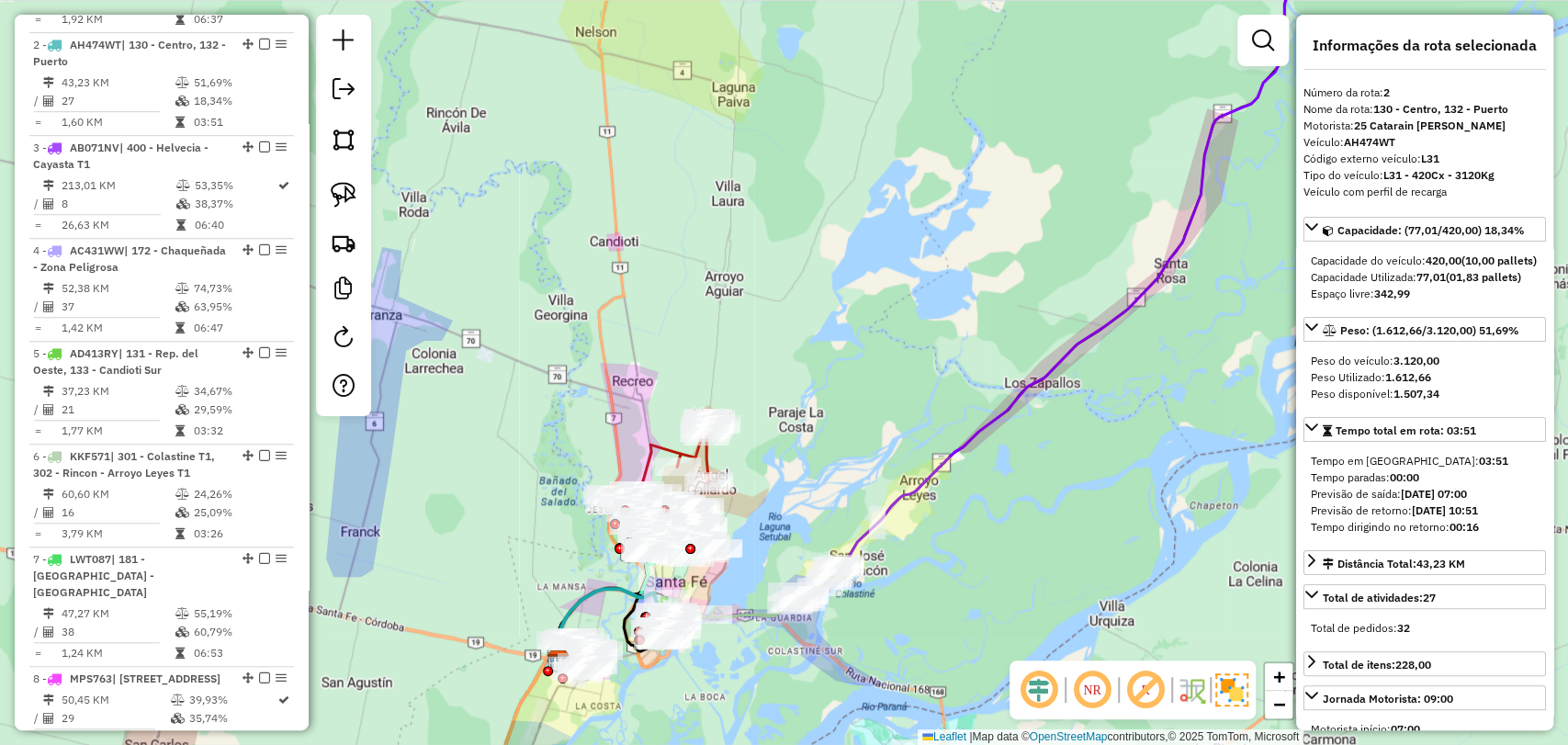
click at [951, 460] on icon at bounding box center [976, 293] width 852 height 736
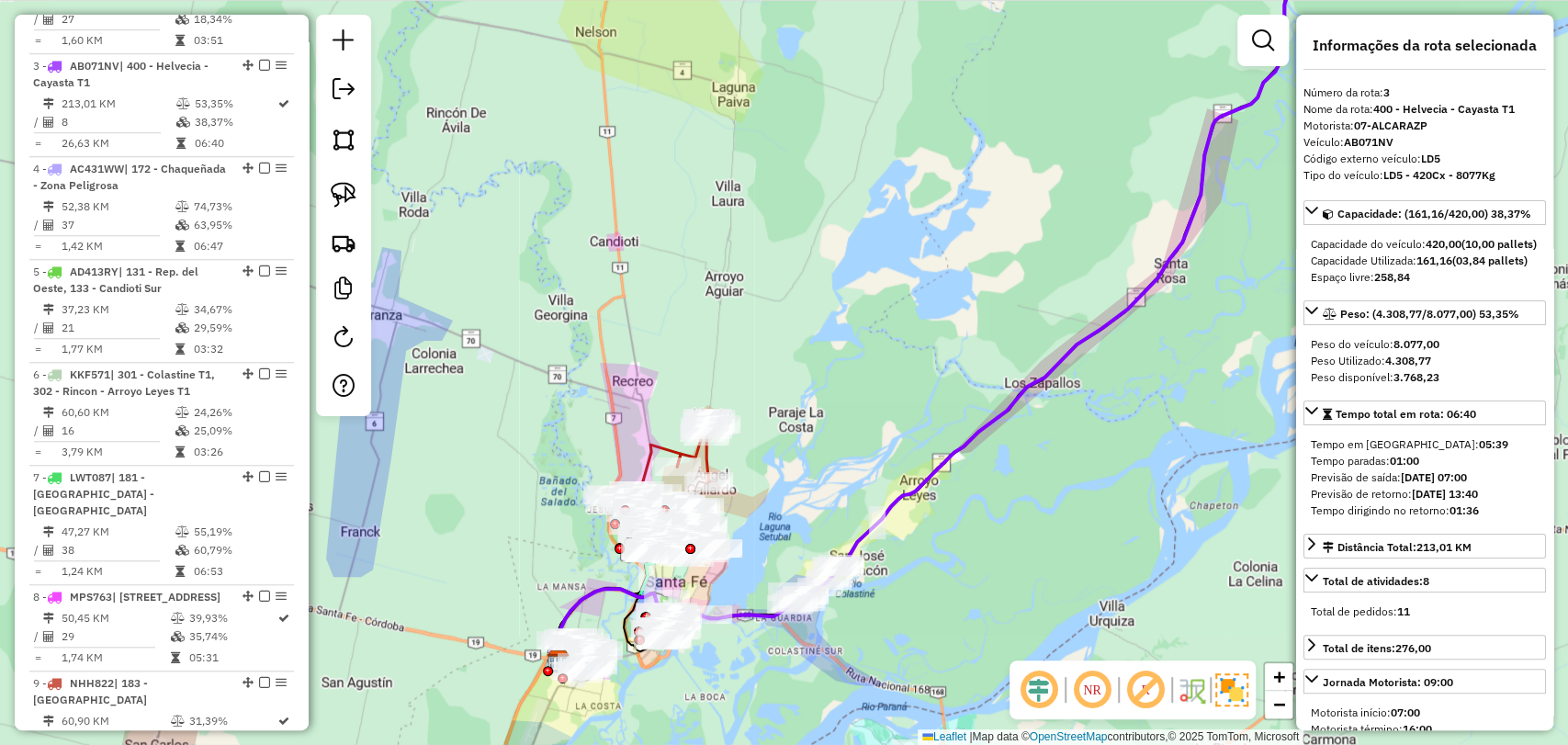
scroll to position [928, 0]
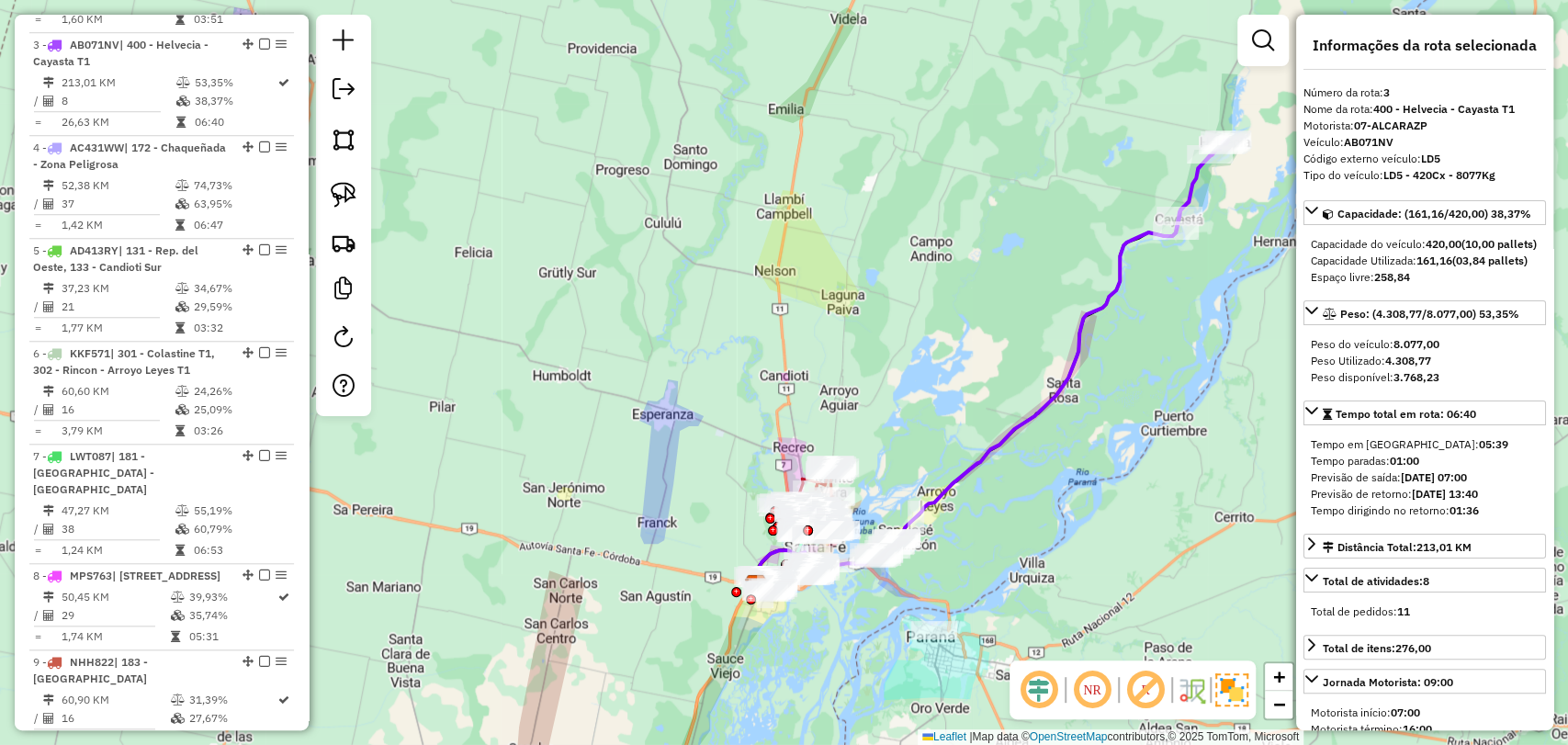
click at [979, 454] on icon at bounding box center [966, 400] width 428 height 370
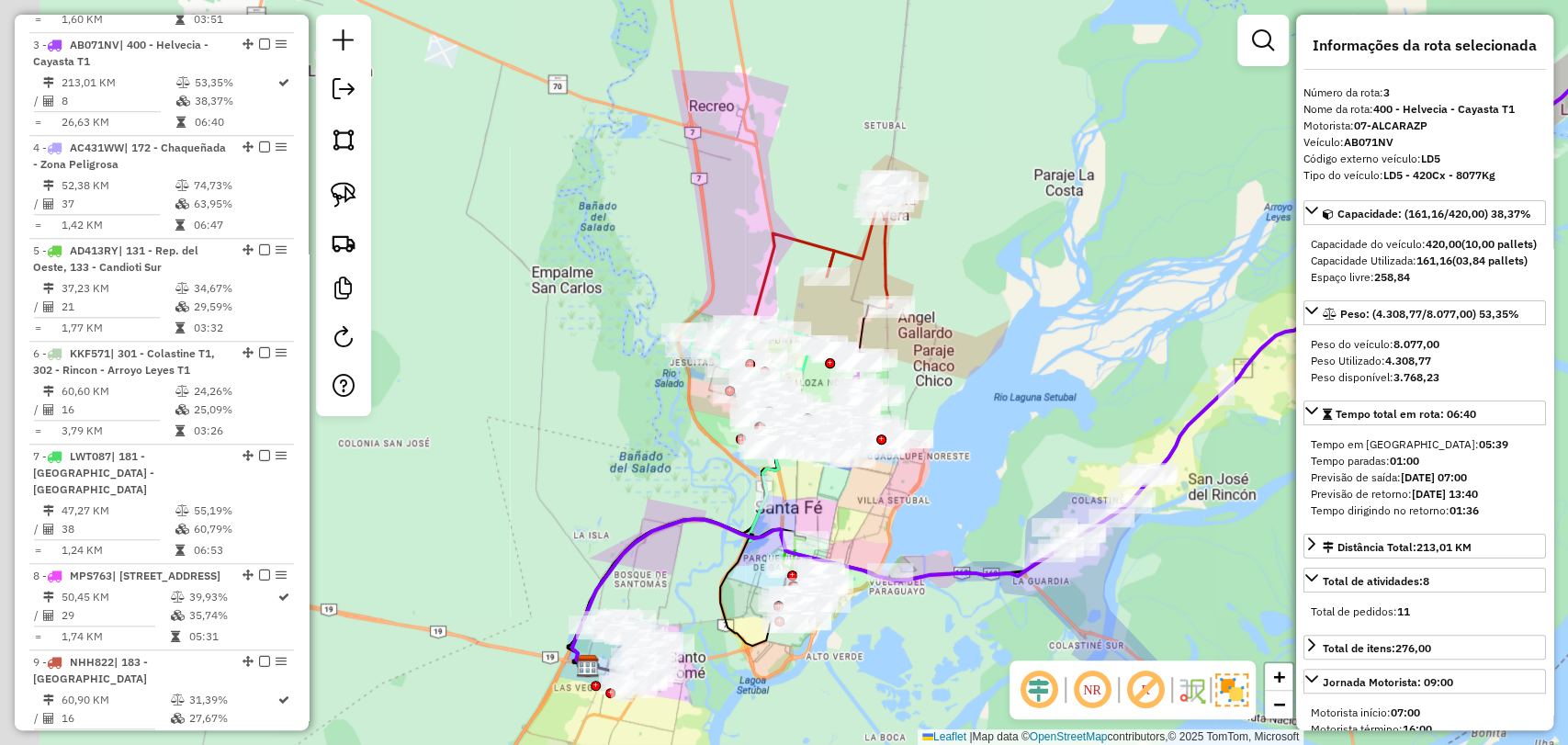
drag, startPoint x: 841, startPoint y: 553, endPoint x: 908, endPoint y: 659, distance: 125.4
click at [908, 659] on div "Janela de atendimento Grade de atendimento Capacidade Transportadoras Veículos …" at bounding box center [784, 372] width 1568 height 745
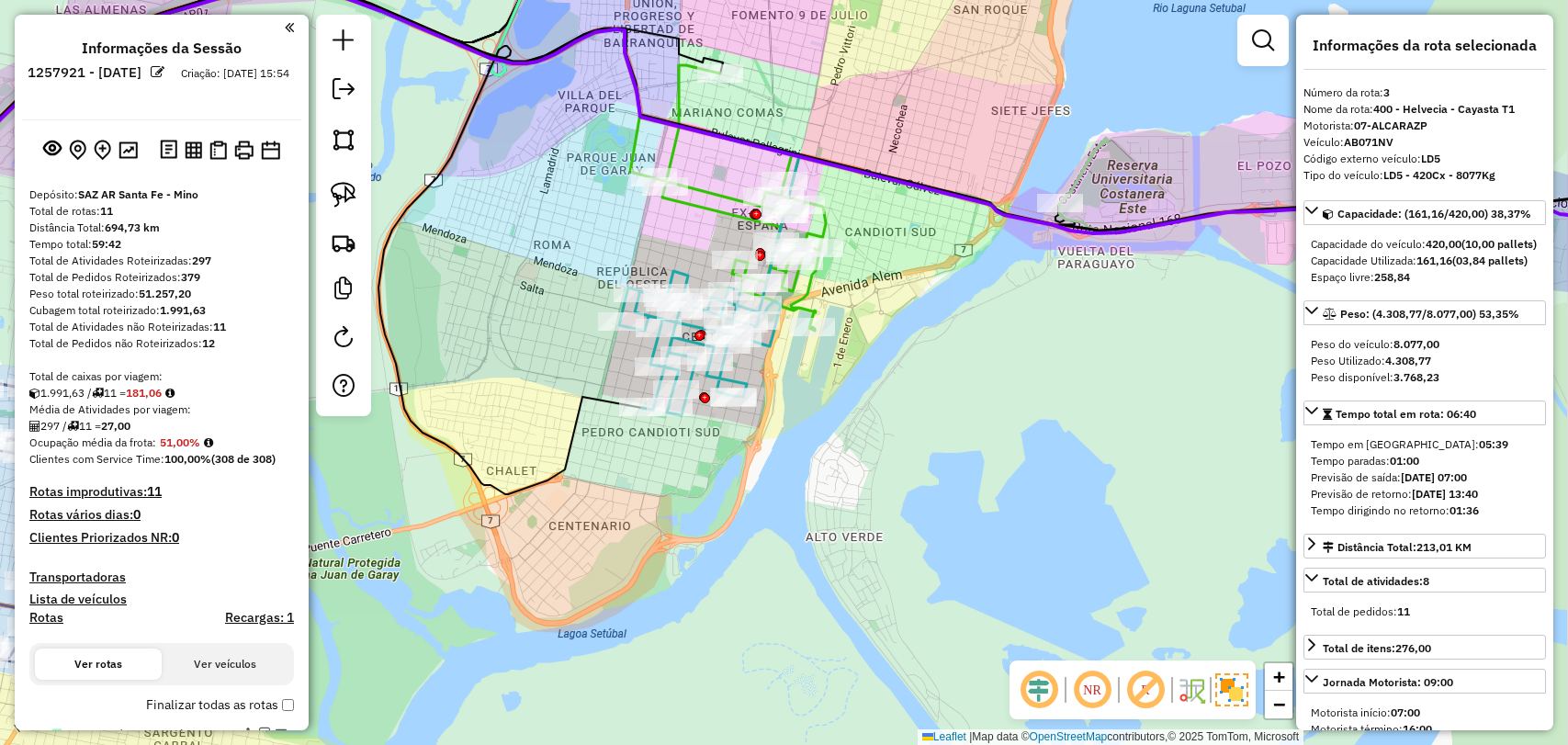
select select "**********"
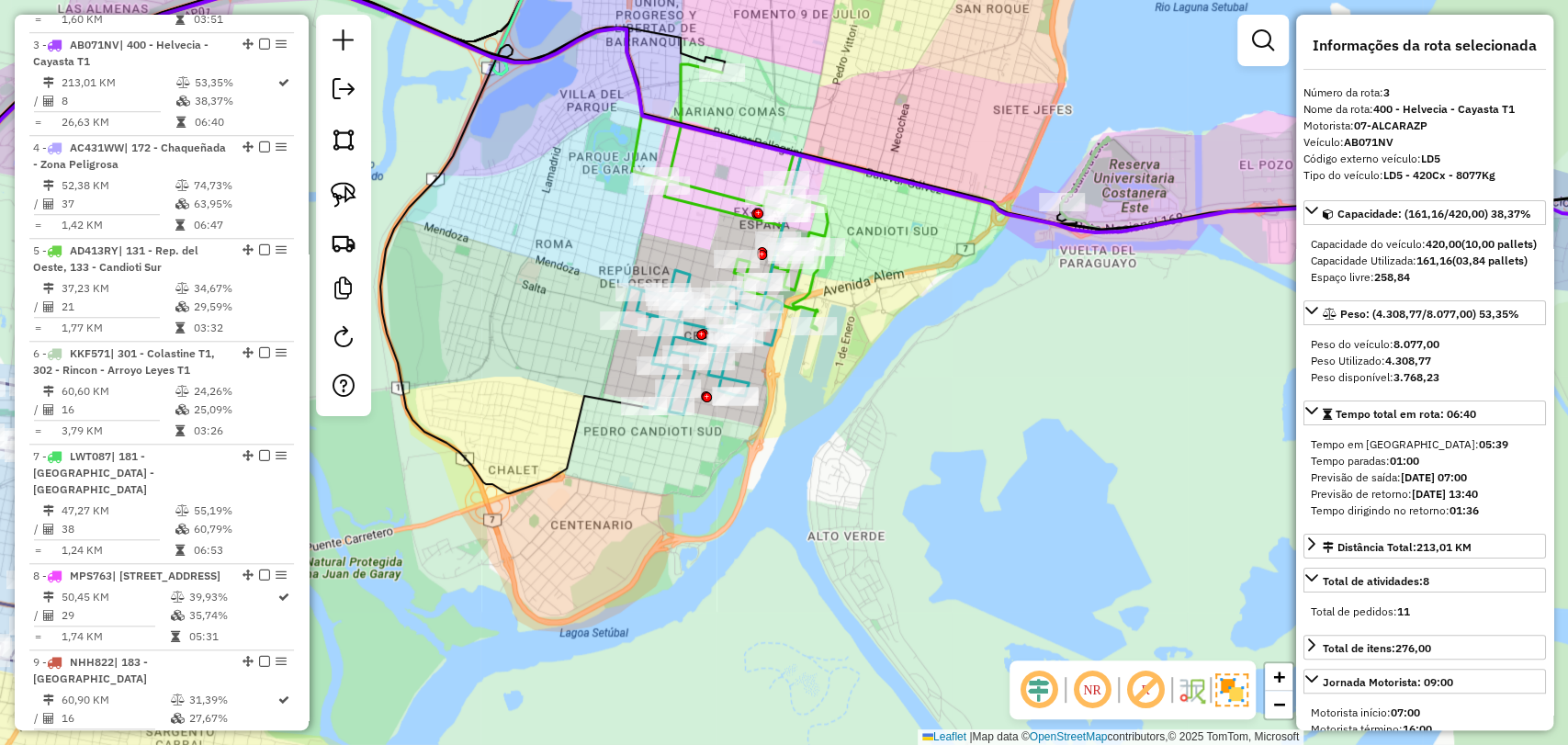
click at [695, 200] on icon at bounding box center [742, 197] width 171 height 266
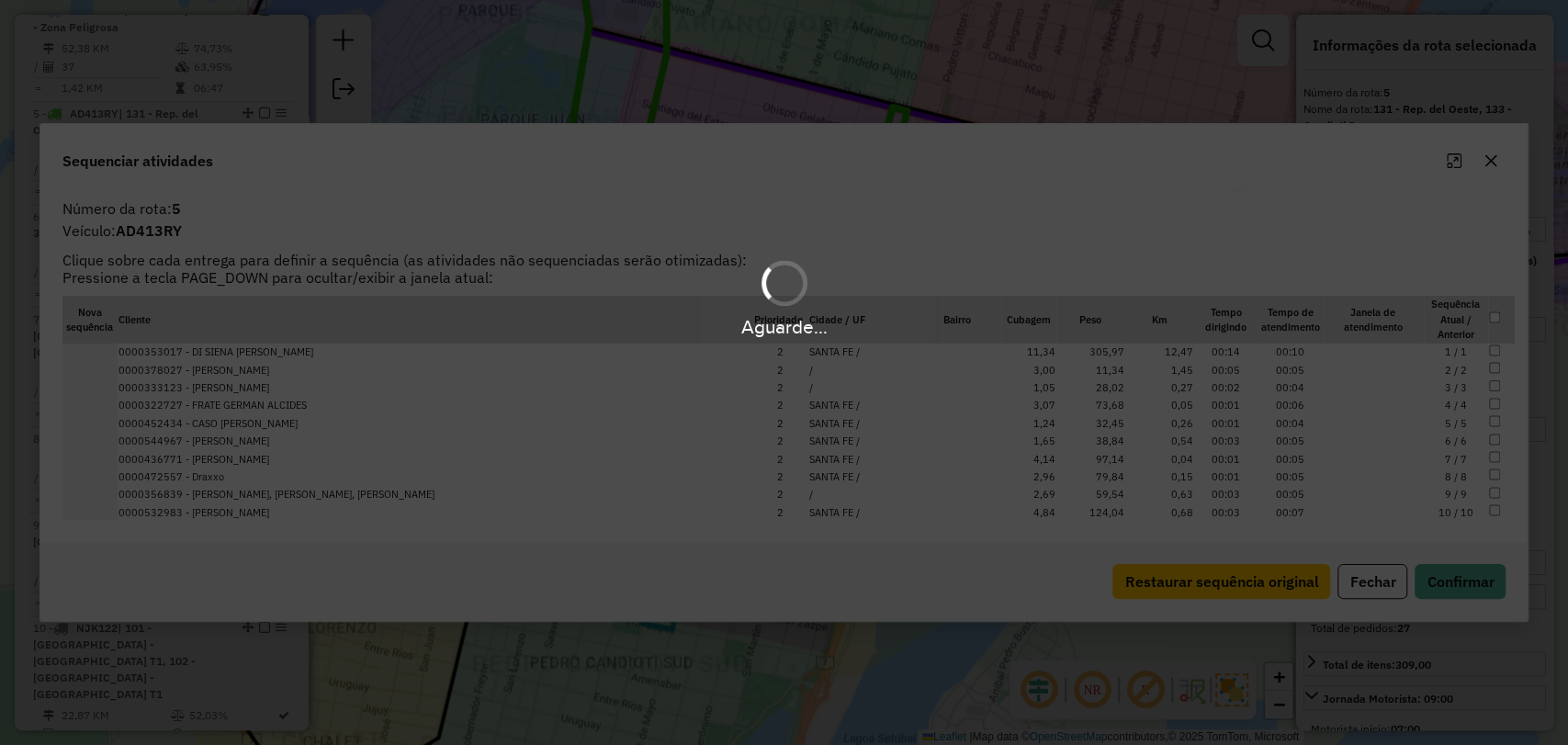
scroll to position [1133, 0]
click at [1352, 586] on hb-app "Aguarde... Pop-up bloqueado! Seu navegador bloqueou automáticamente a abertura …" at bounding box center [784, 372] width 1568 height 745
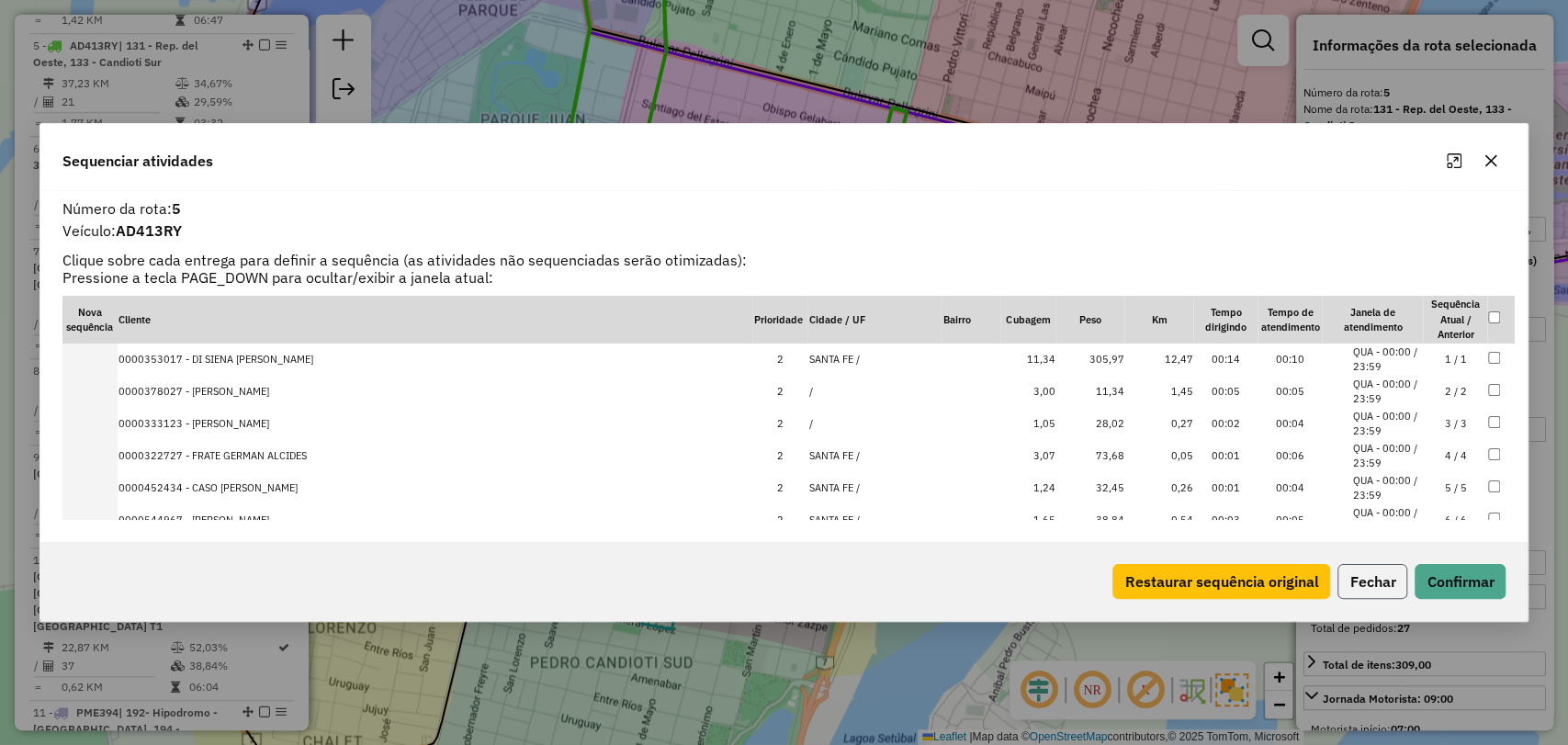
click at [1374, 582] on button "Fechar" at bounding box center [1372, 581] width 70 height 35
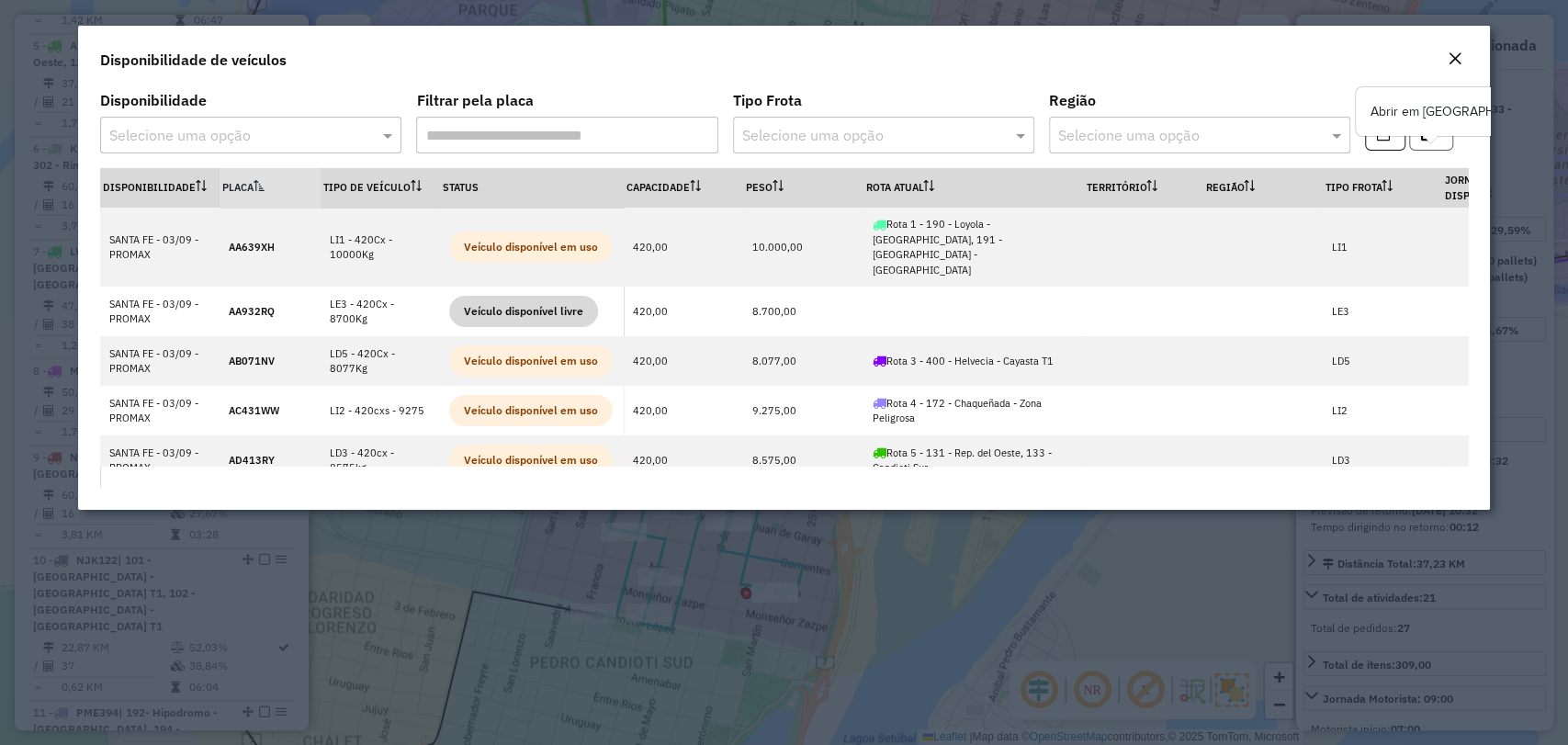
click at [1441, 143] on button "button" at bounding box center [1431, 133] width 44 height 35
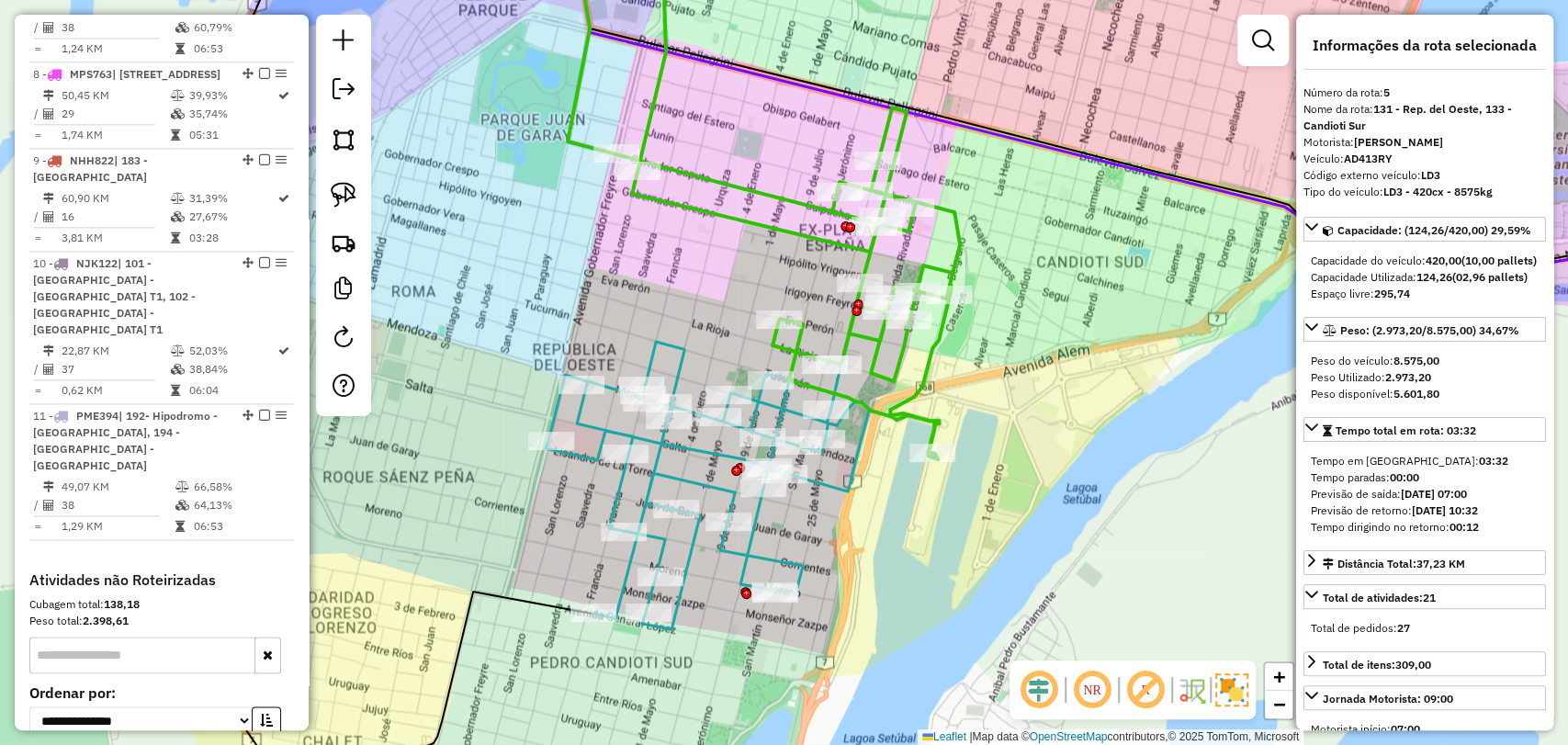
scroll to position [1440, 0]
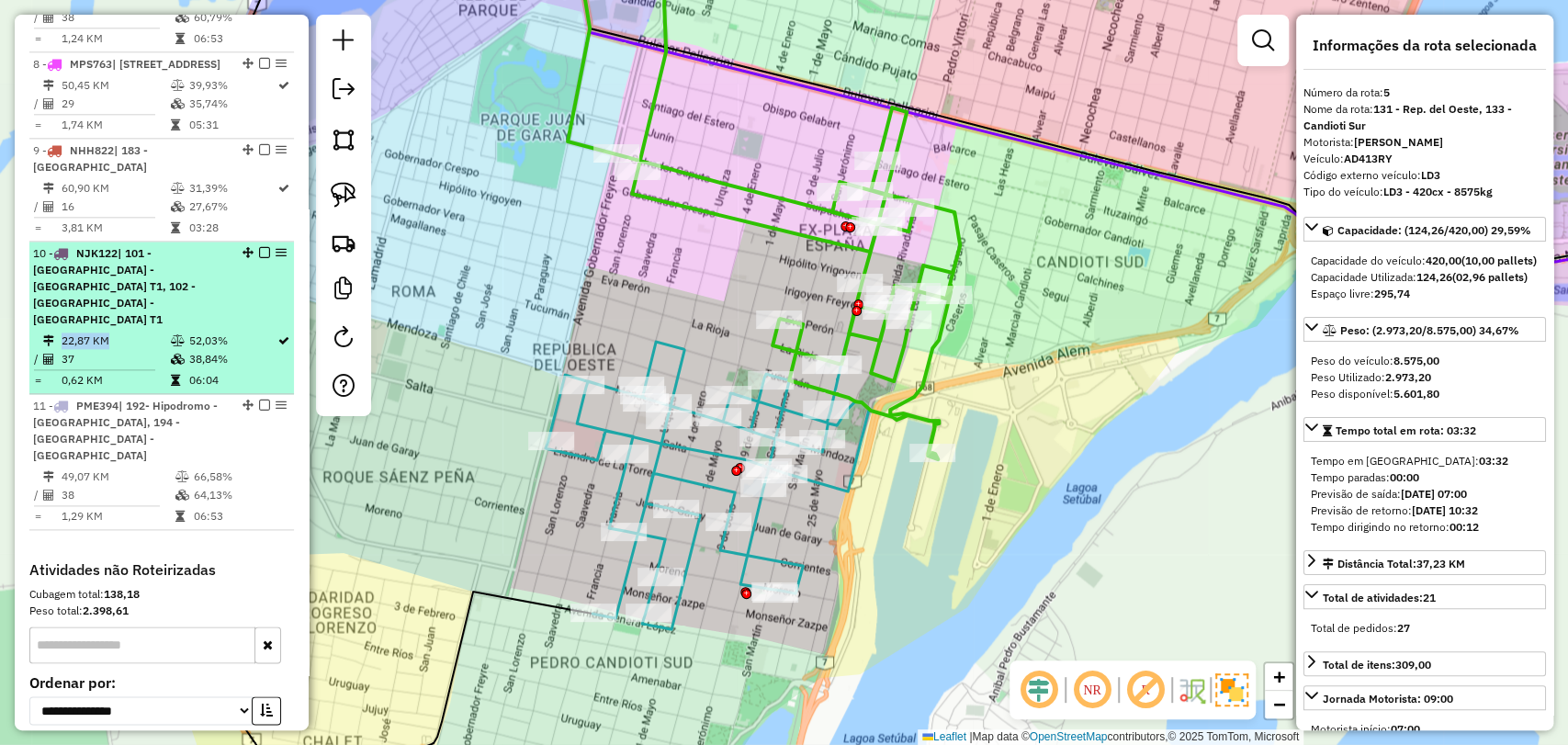
click at [170, 262] on li "10 - NJK122 | 101 - Santo Tome MISA - Zona Peligrosa T1, 102 - Santo Tome LUJU …" at bounding box center [161, 318] width 265 height 153
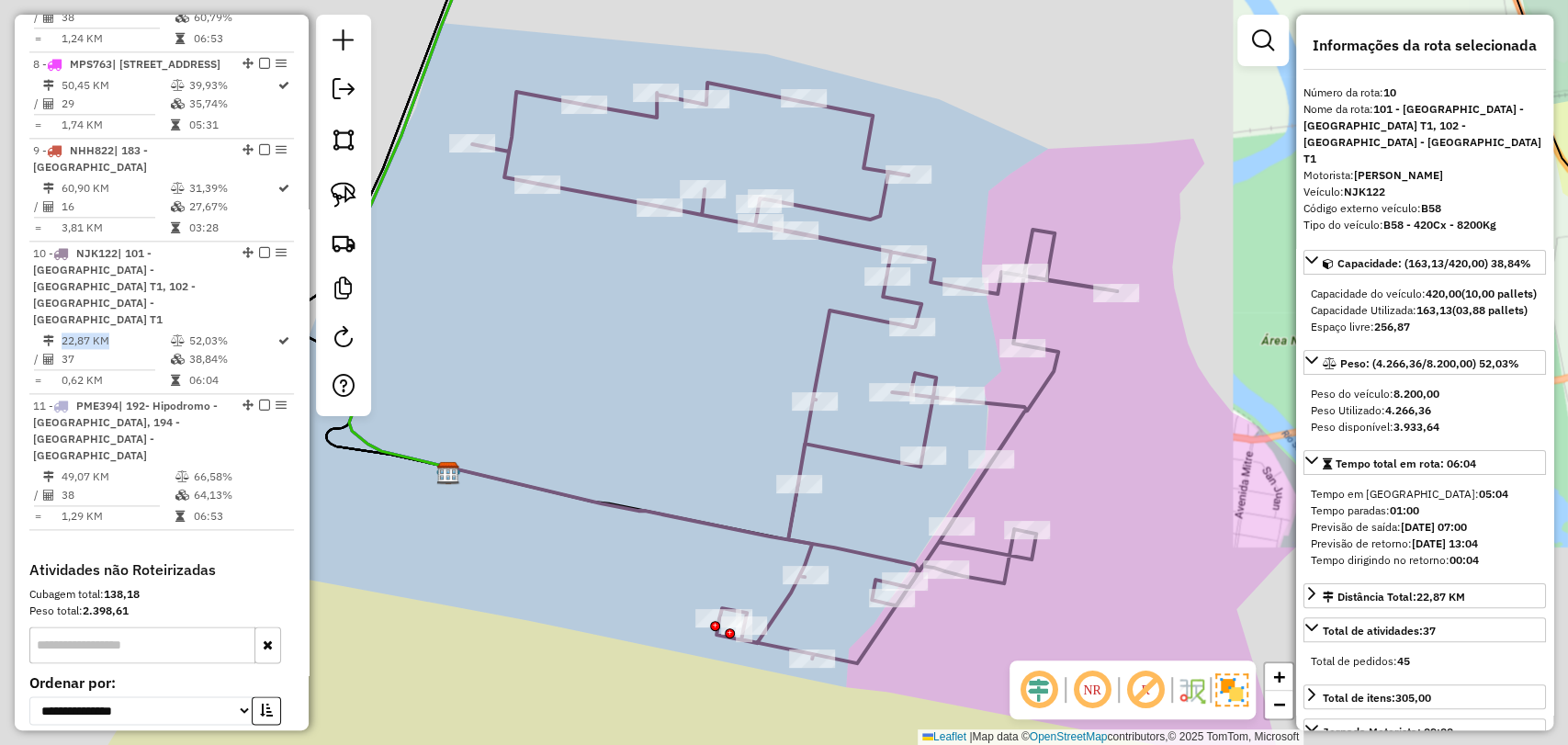
click at [814, 334] on icon at bounding box center [794, 373] width 645 height 581
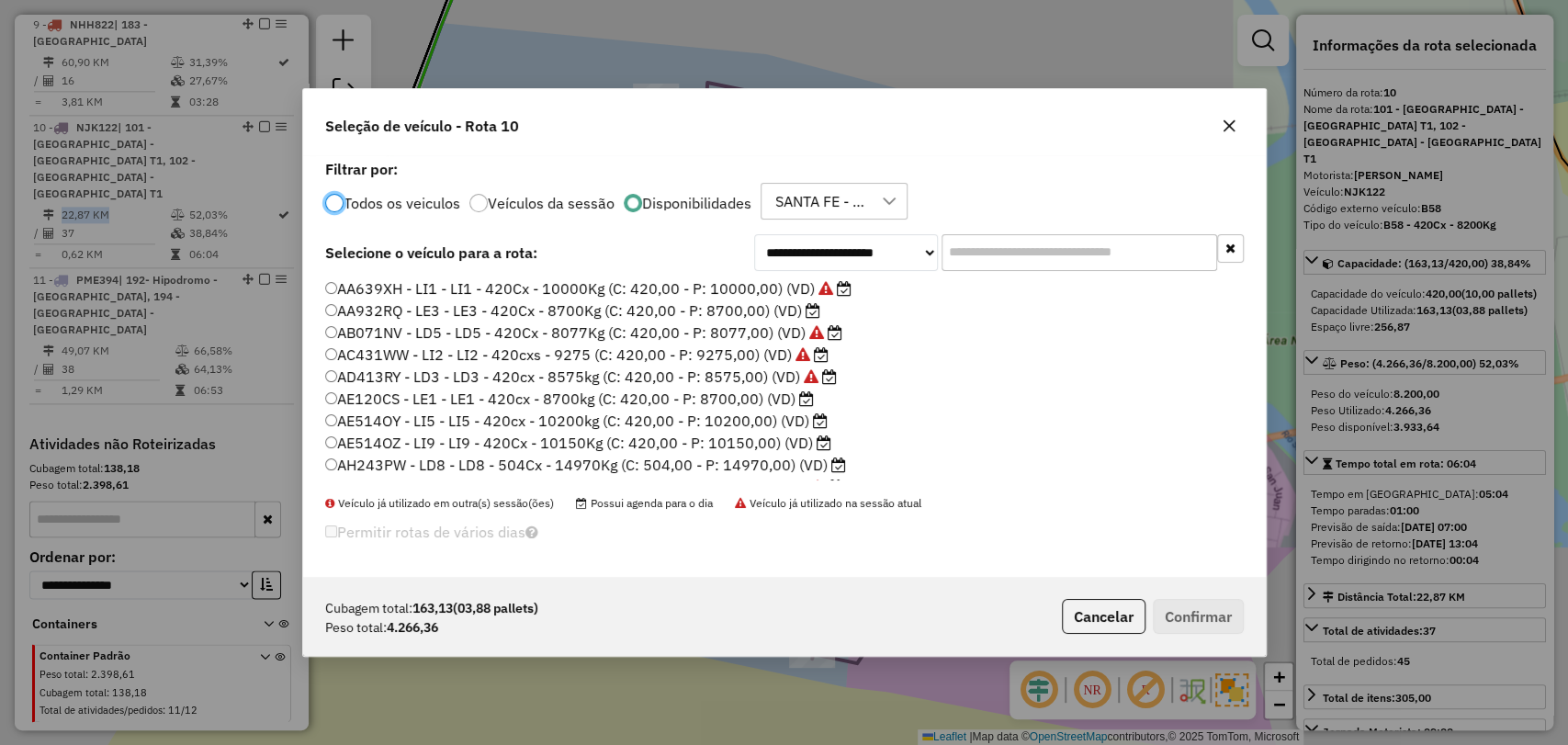
scroll to position [9, 6]
click at [991, 242] on input "text" at bounding box center [1079, 252] width 276 height 37
paste input "***"
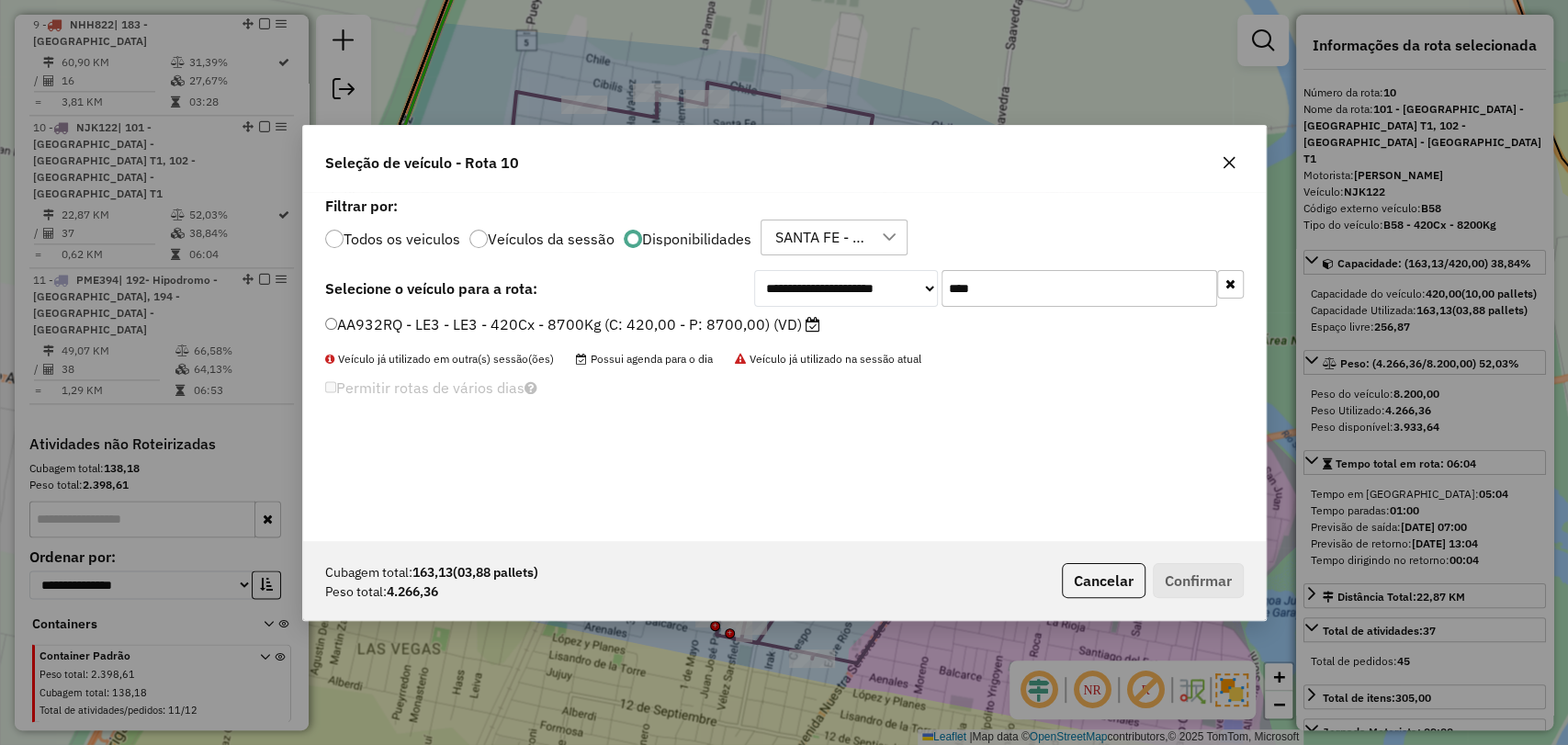
type input "***"
click at [695, 324] on label "AA932RQ - LE3 - LE3 - 420Cx - 8700Kg (C: 420,00 - P: 8700,00) (VD)" at bounding box center [573, 324] width 495 height 22
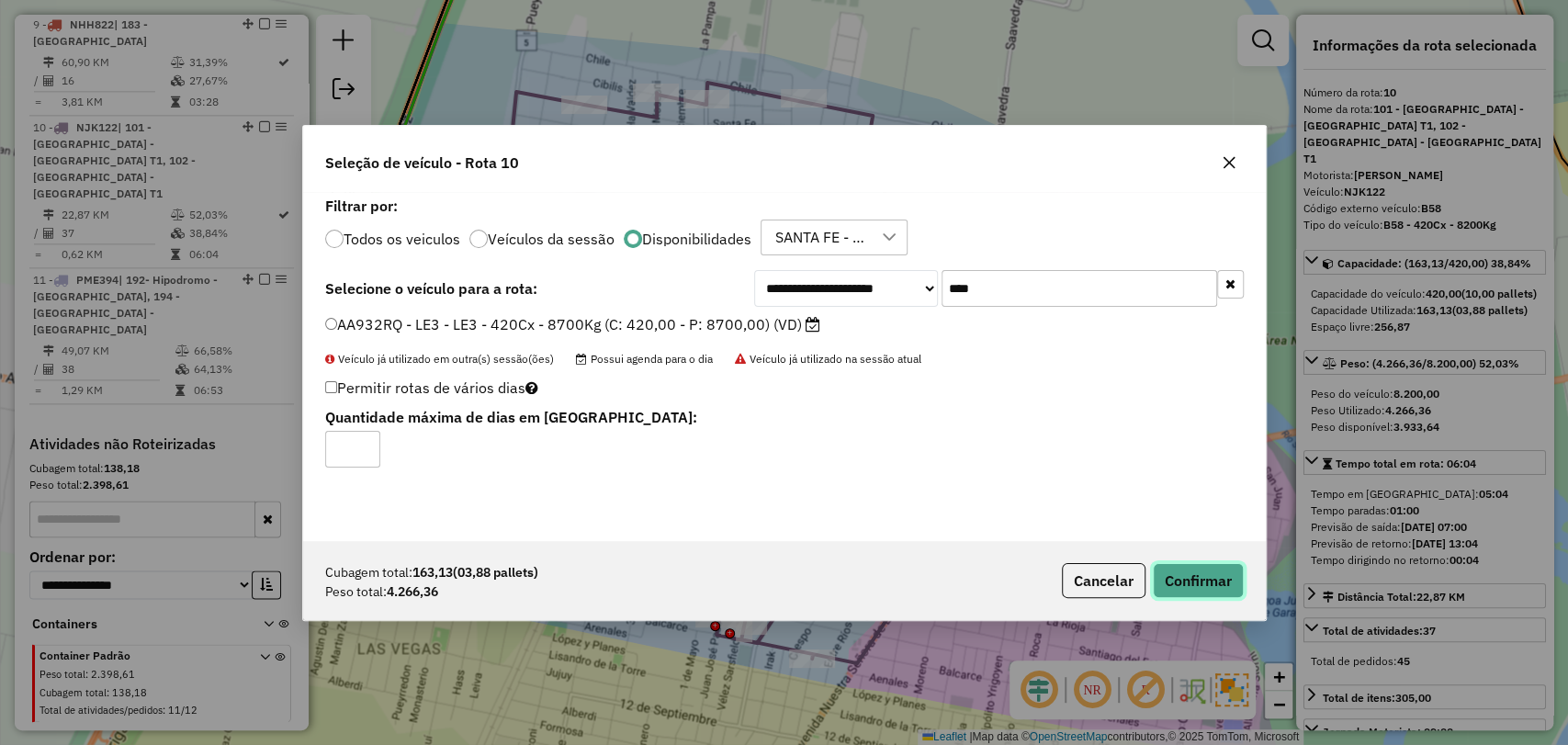
click at [1196, 575] on button "Confirmar" at bounding box center [1198, 580] width 91 height 35
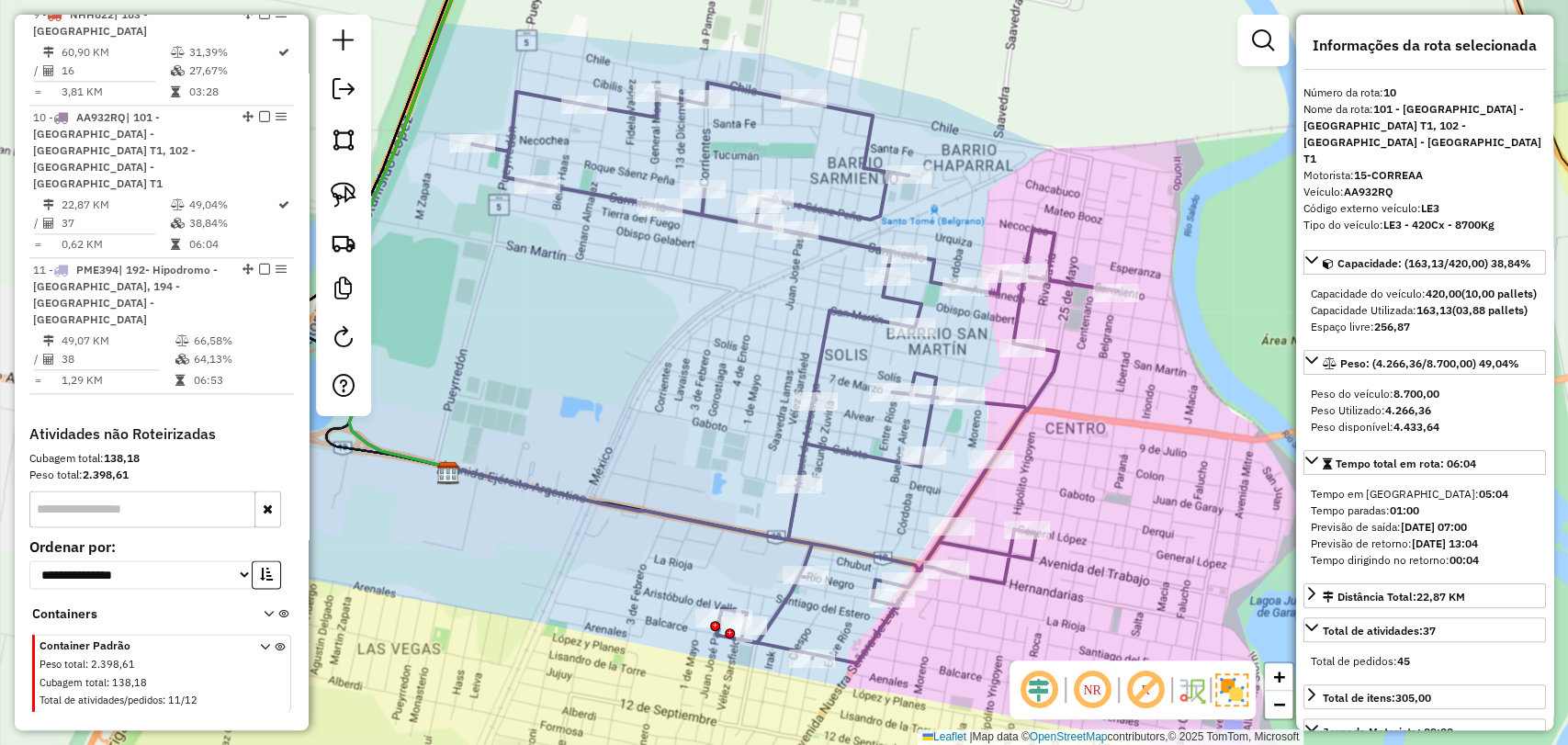
scroll to position [1582, 0]
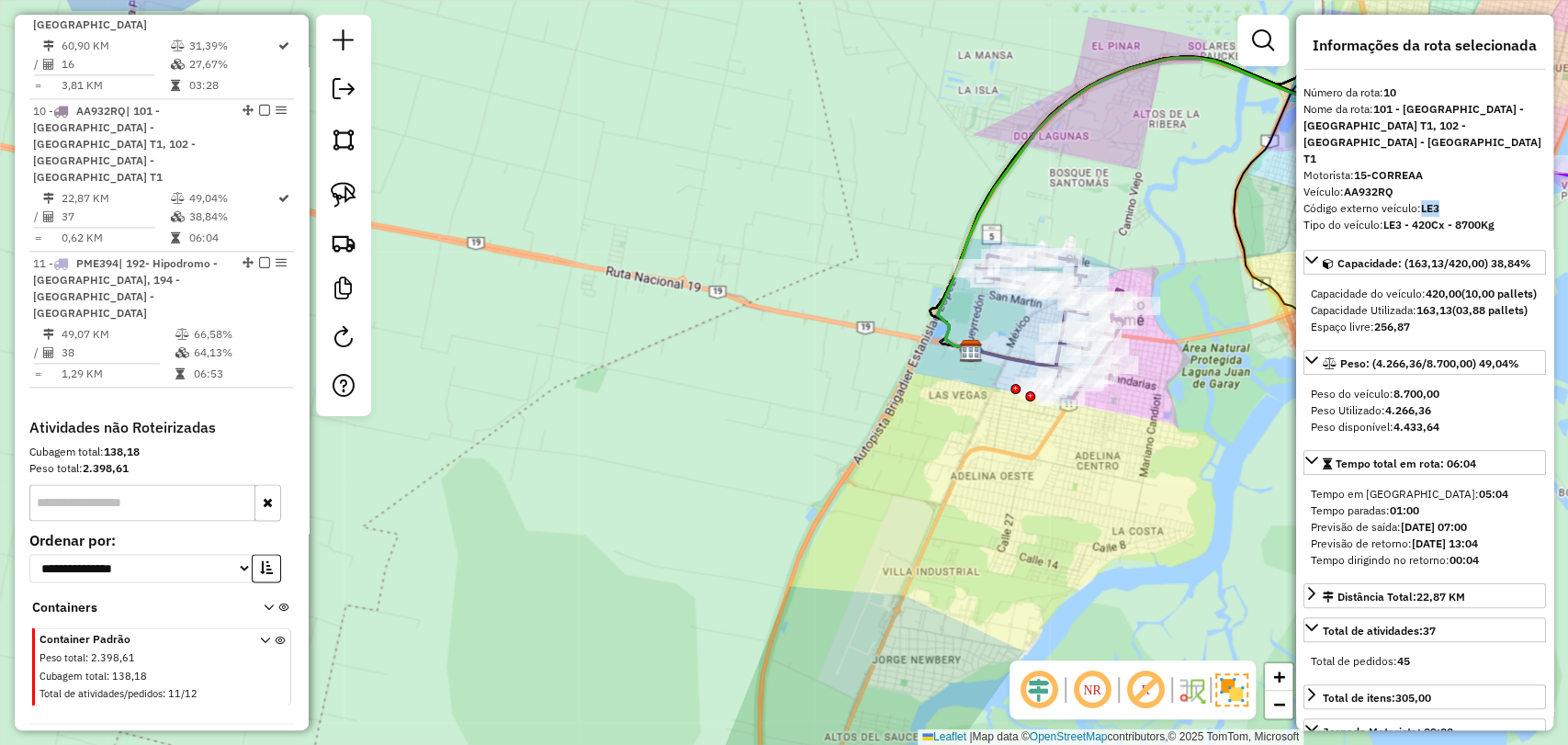
drag, startPoint x: 1446, startPoint y: 190, endPoint x: 1421, endPoint y: 191, distance: 25.0
click at [1421, 201] on div "Código externo veículo: LE3" at bounding box center [1425, 209] width 243 height 17
copy strong "LE3"
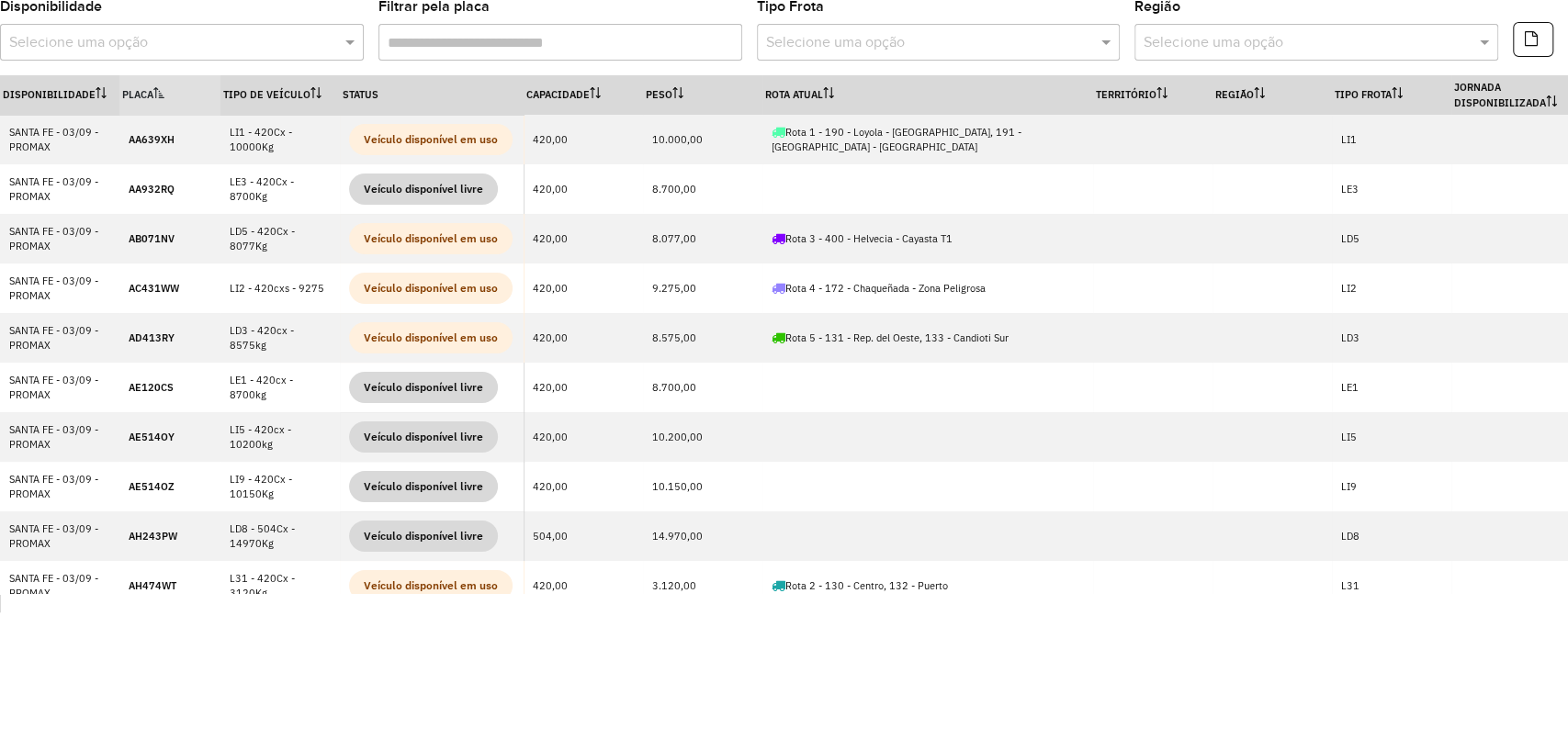
scroll to position [649, 0]
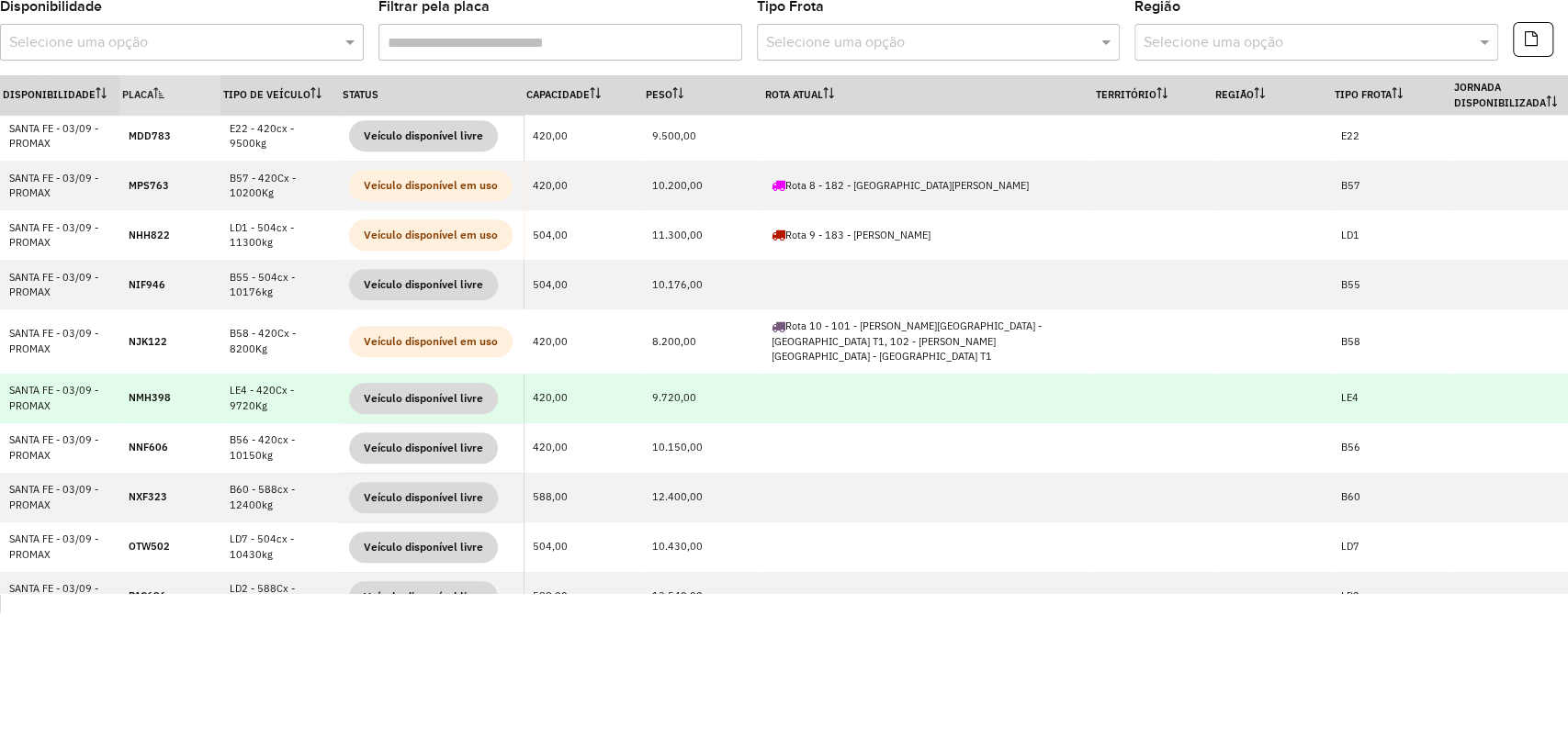
click at [231, 383] on td "LE4 - 420Cx - 9720Kg" at bounding box center [280, 398] width 120 height 50
copy td "LE4"
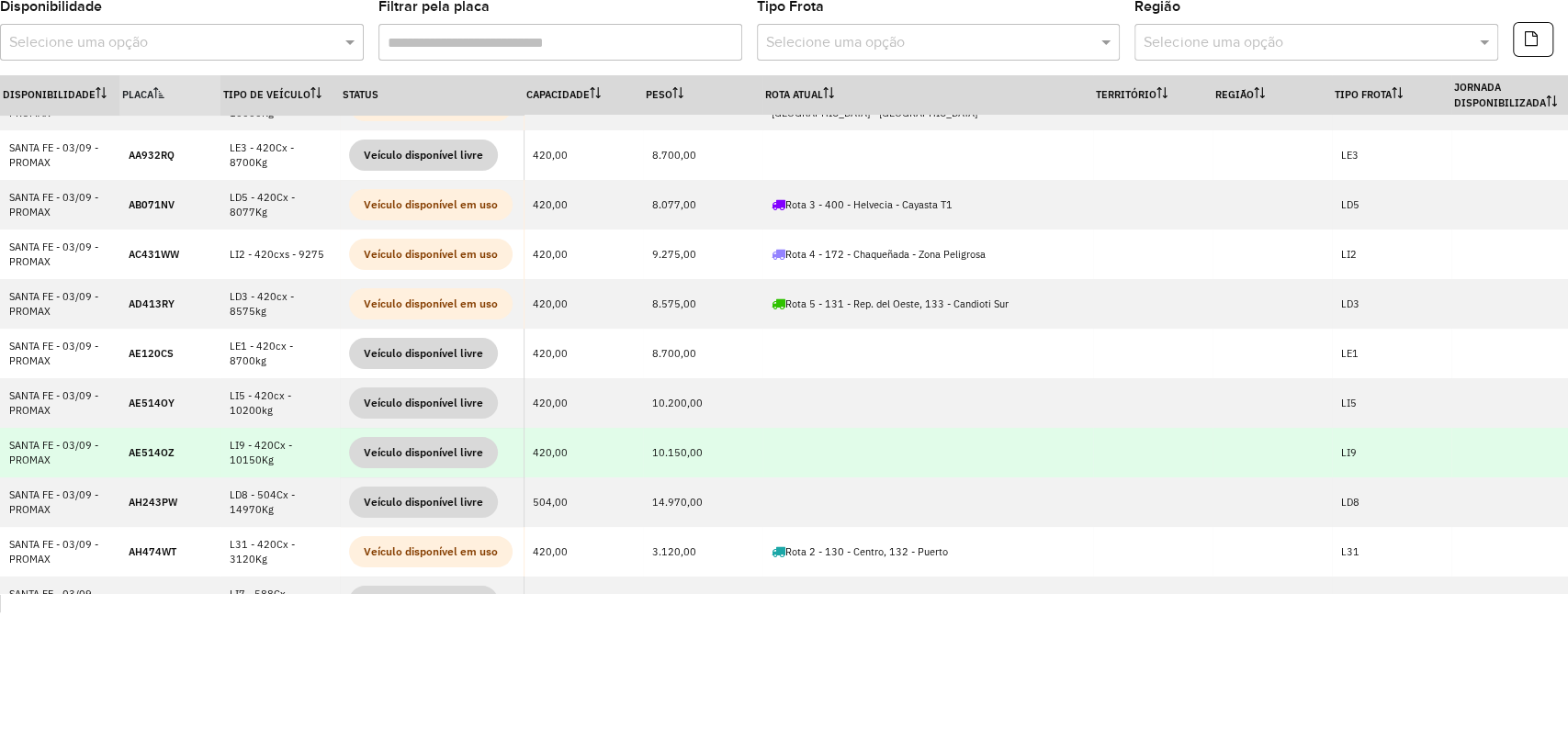
scroll to position [0, 0]
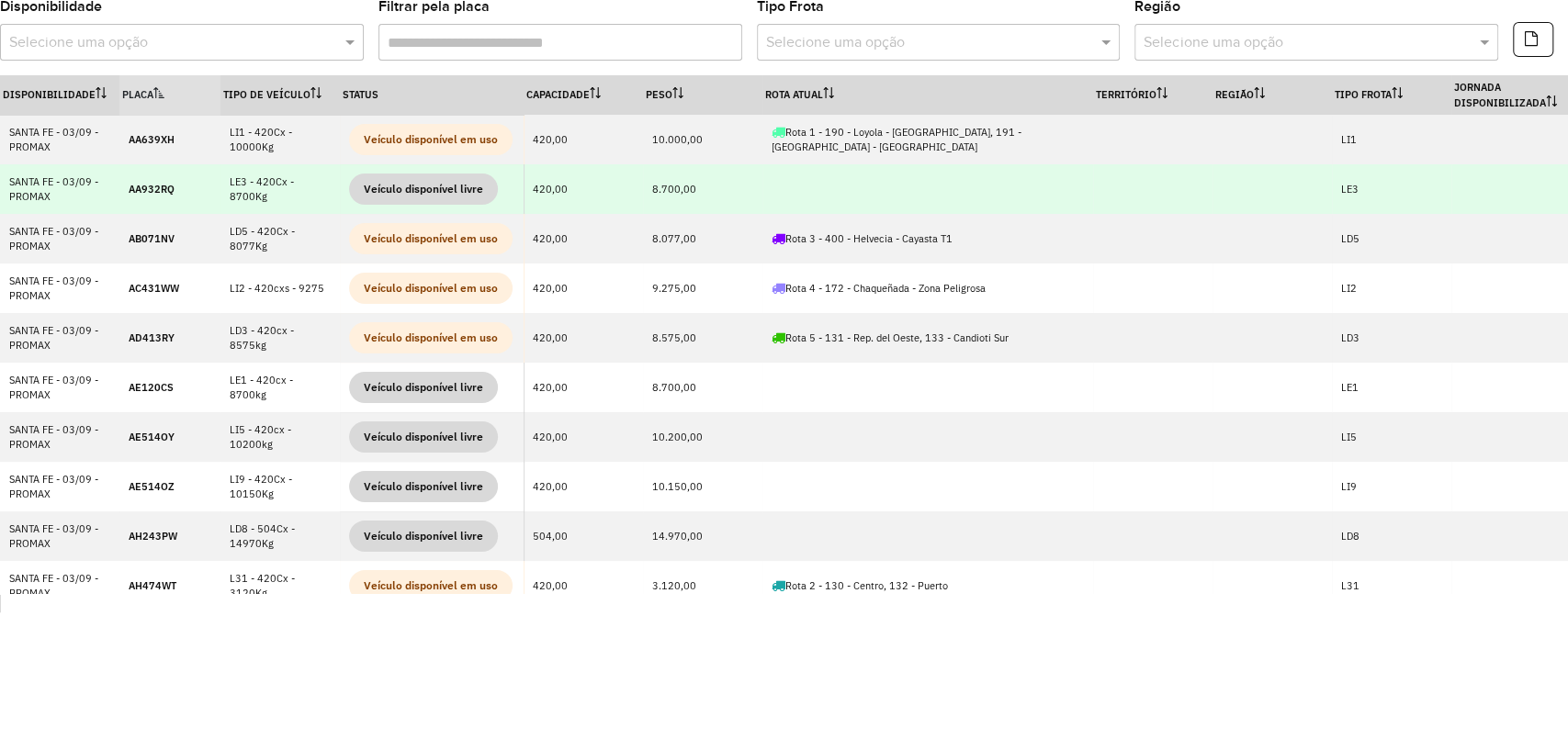
click at [238, 190] on td "LE3 - 420Cx - 8700Kg" at bounding box center [280, 189] width 120 height 50
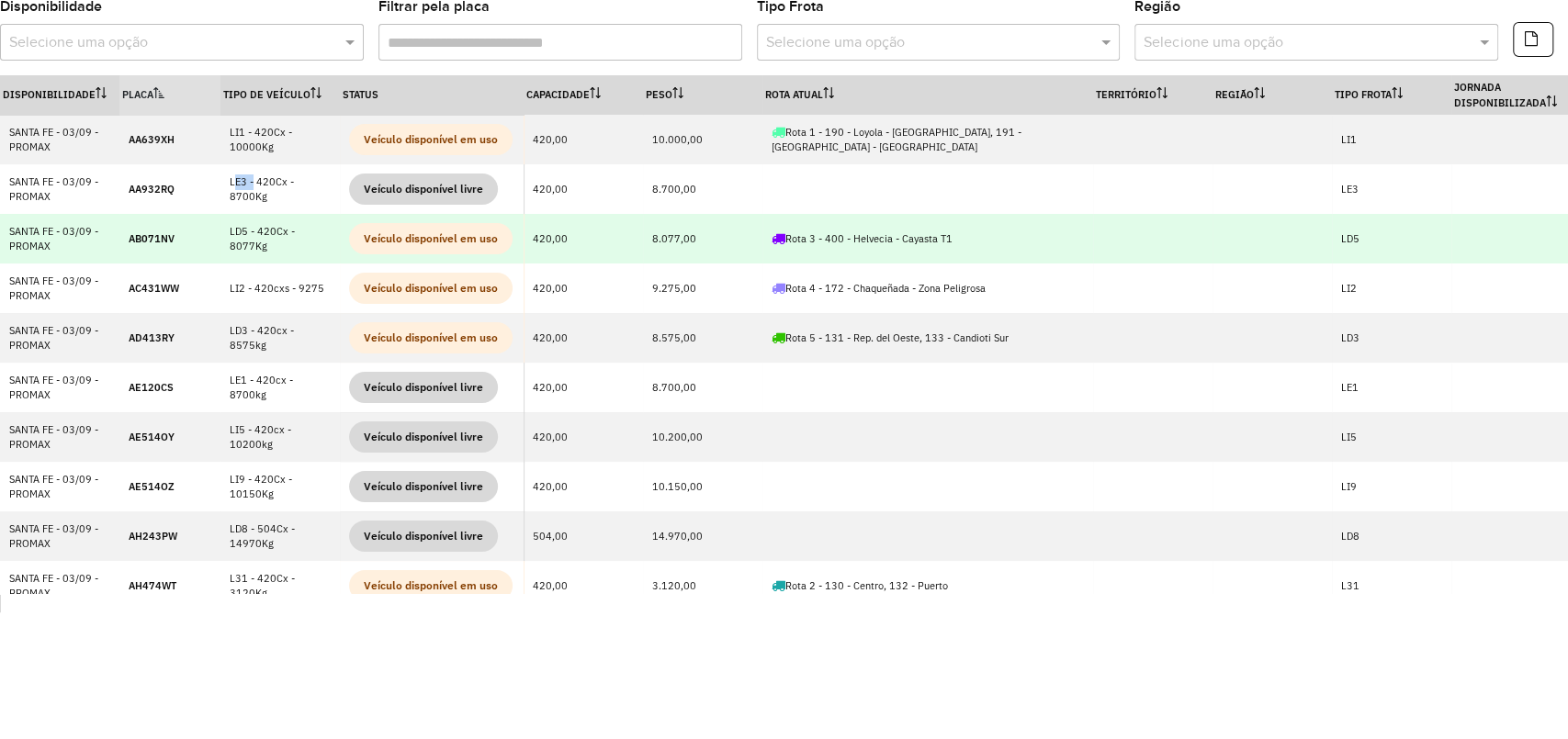
copy td "LE3"
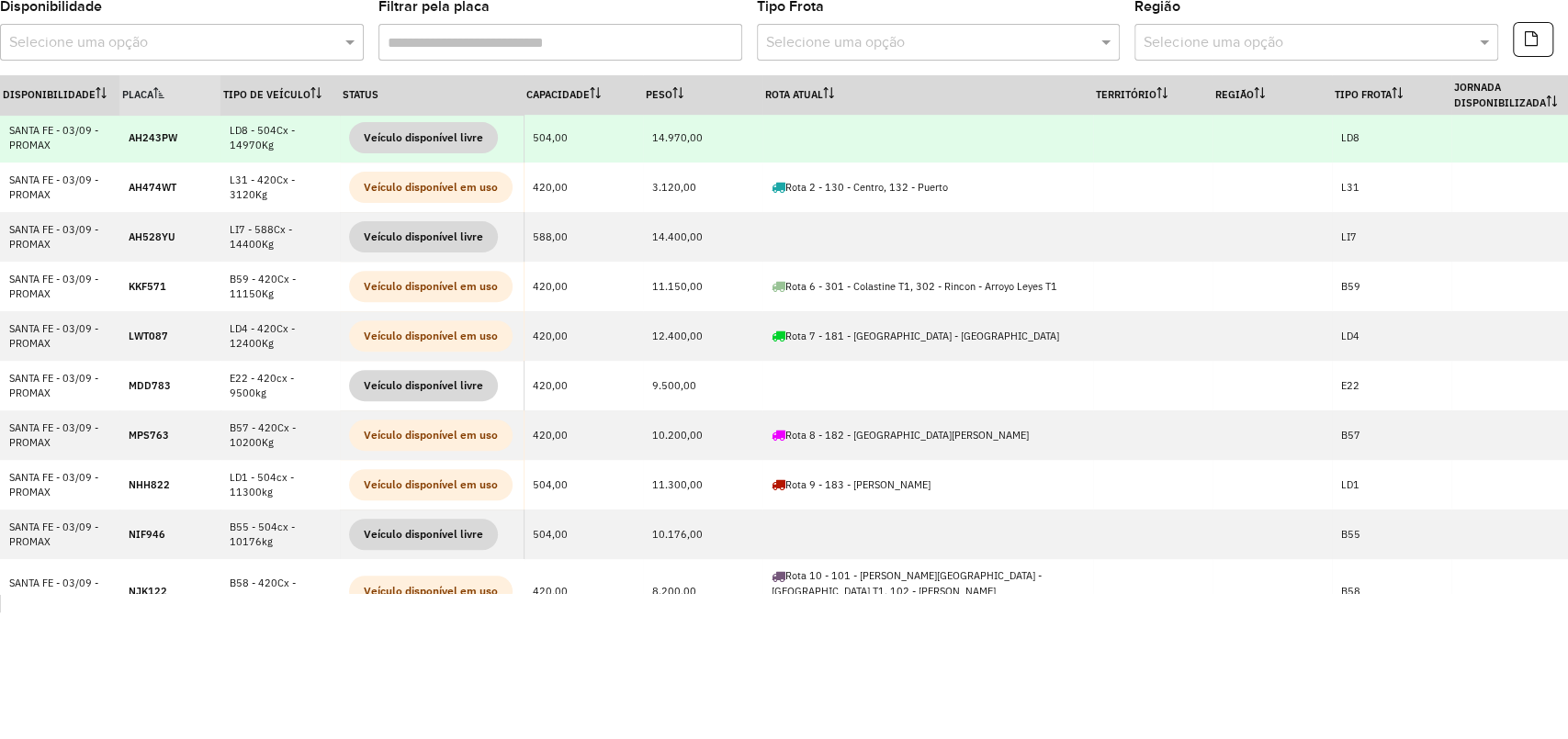
scroll to position [509, 0]
